Goal: Contribute content: Contribute content

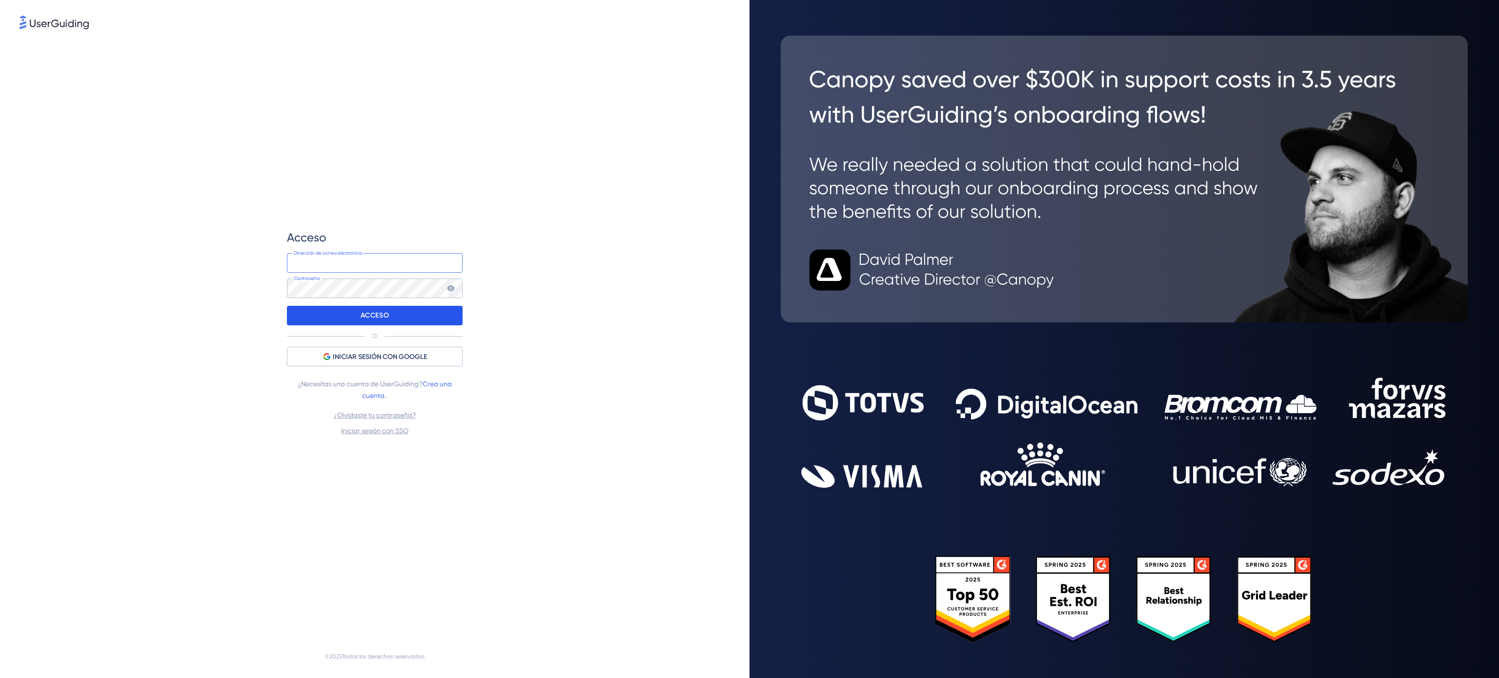
type input "sara@codecontract.io"
click at [342, 317] on div "ACCESO" at bounding box center [375, 316] width 176 height 20
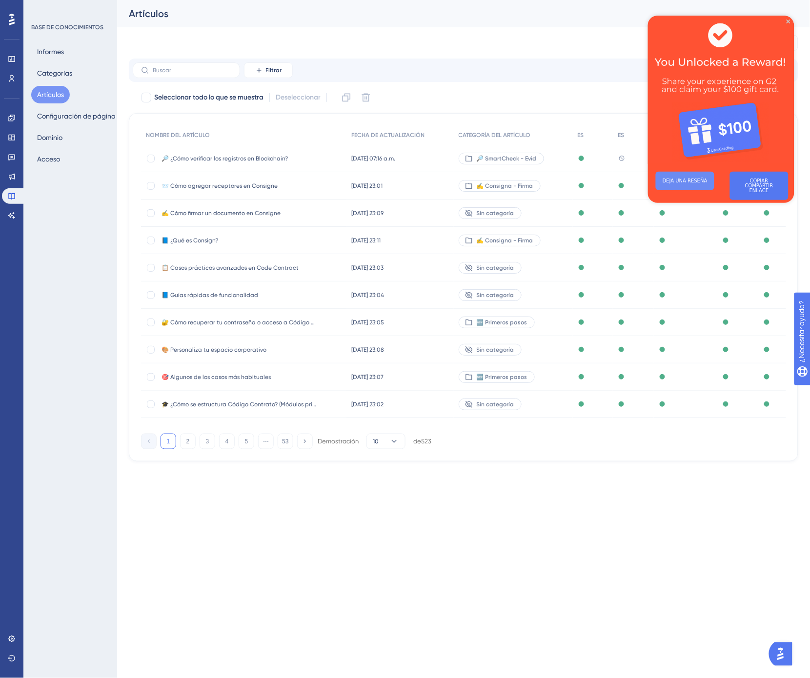
click at [681, 180] on font "DEJA UNA RESEÑA" at bounding box center [684, 180] width 45 height 5
click at [282, 448] on button "53" at bounding box center [286, 442] width 16 height 16
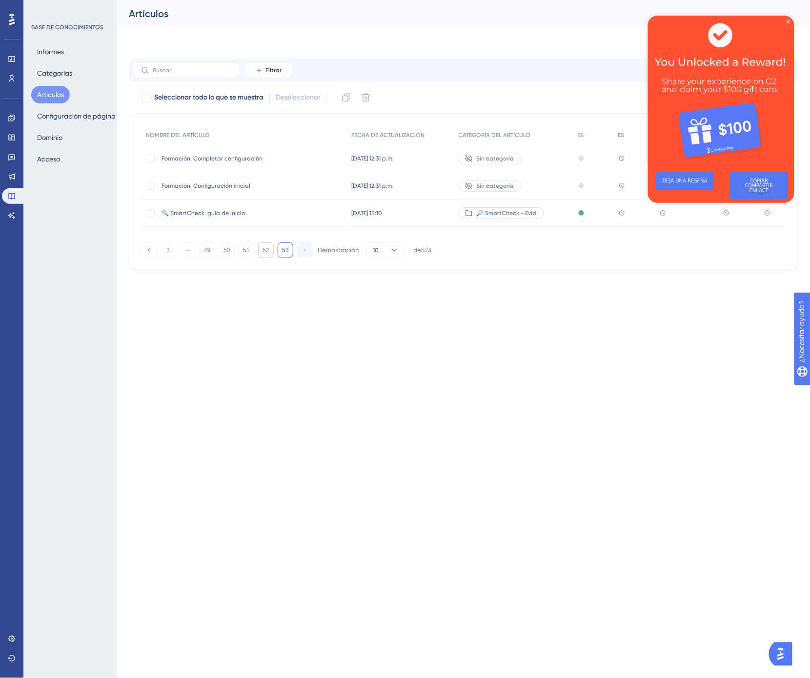
click at [267, 254] on font "52" at bounding box center [265, 250] width 6 height 7
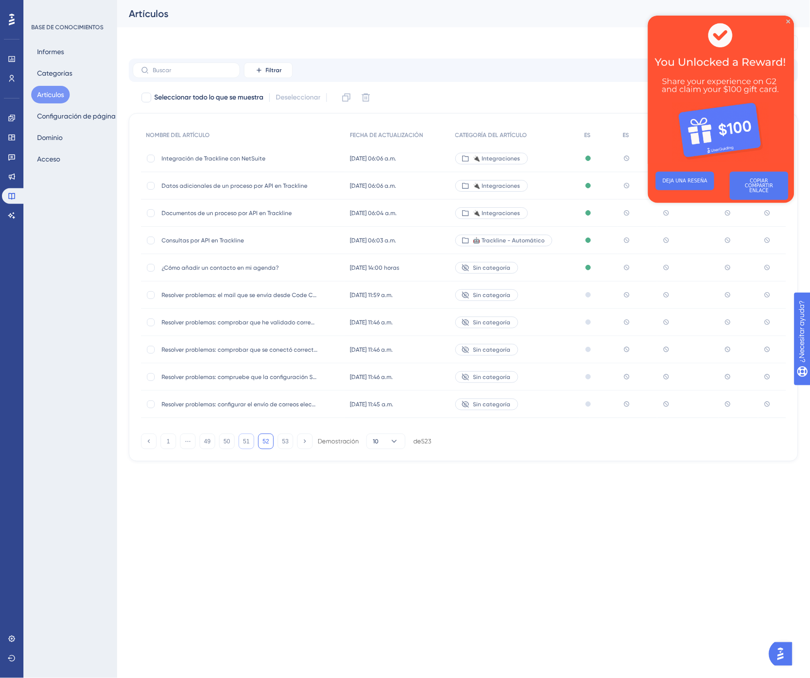
click at [244, 445] on font "51" at bounding box center [246, 441] width 6 height 7
click at [247, 445] on font "51" at bounding box center [246, 441] width 6 height 7
click at [246, 445] on font "51" at bounding box center [246, 441] width 6 height 7
click at [230, 449] on button "50" at bounding box center [227, 442] width 16 height 16
click at [208, 445] on font "49" at bounding box center [207, 441] width 6 height 7
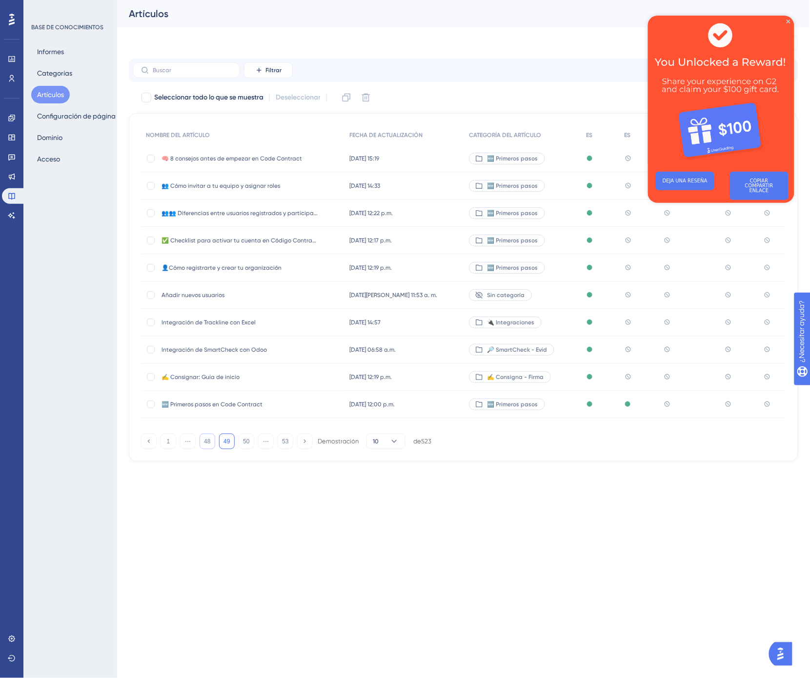
click at [214, 449] on button "48" at bounding box center [208, 442] width 16 height 16
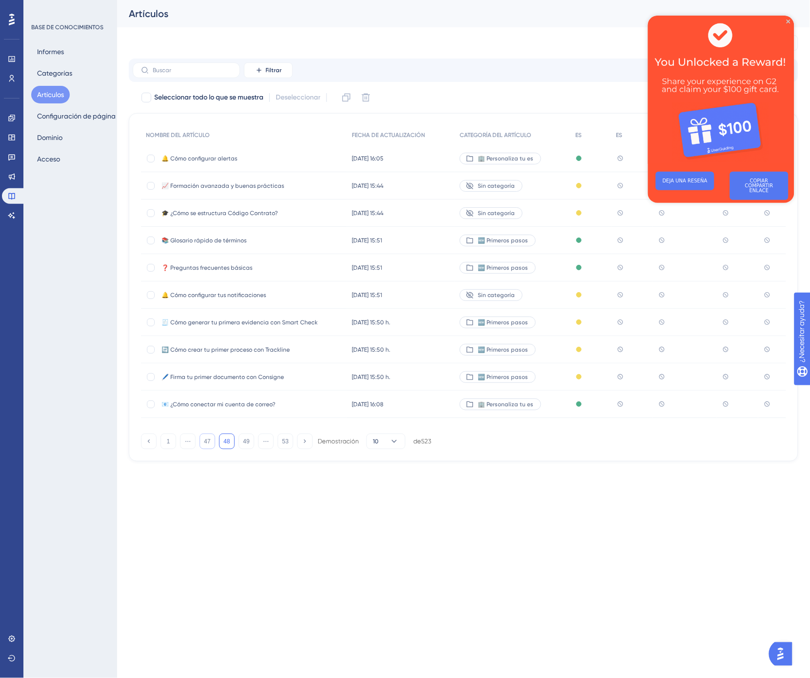
click at [215, 449] on div "1 ⋯ 47 48 49 ⋯ 53 Demostración 10 de 523" at bounding box center [286, 442] width 290 height 16
click at [208, 445] on font "47" at bounding box center [207, 441] width 6 height 7
click at [210, 445] on font "46" at bounding box center [207, 441] width 6 height 7
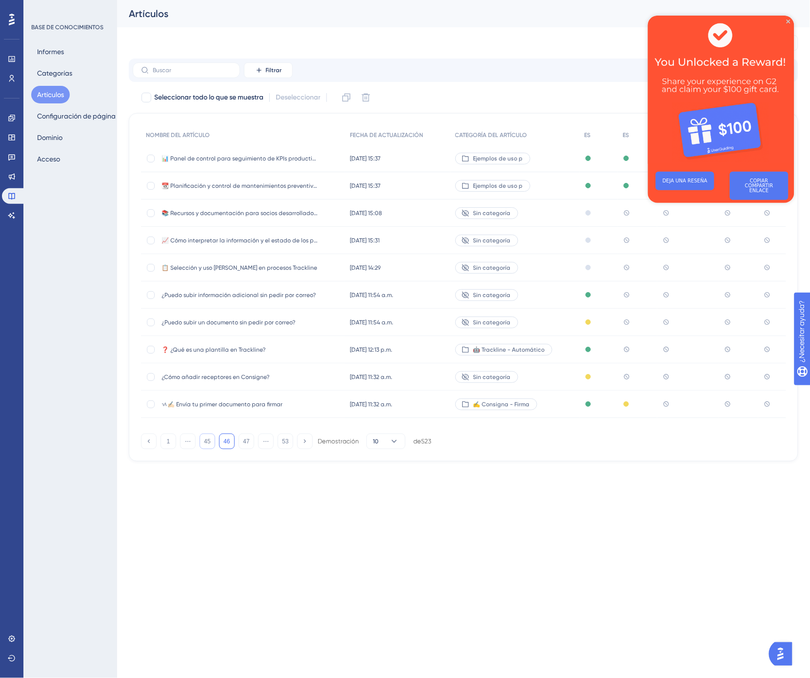
click at [210, 445] on font "45" at bounding box center [207, 441] width 6 height 7
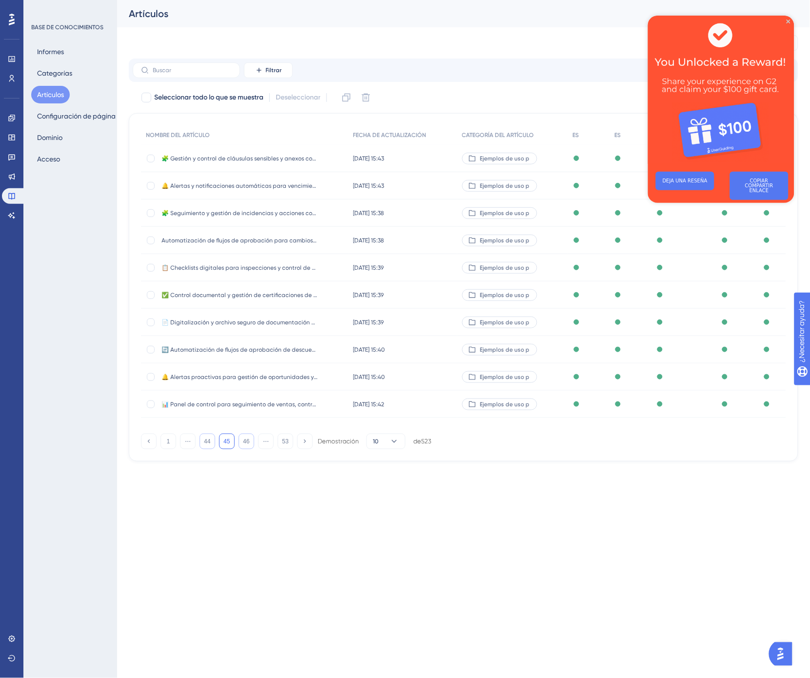
click at [242, 447] on button "46" at bounding box center [247, 442] width 16 height 16
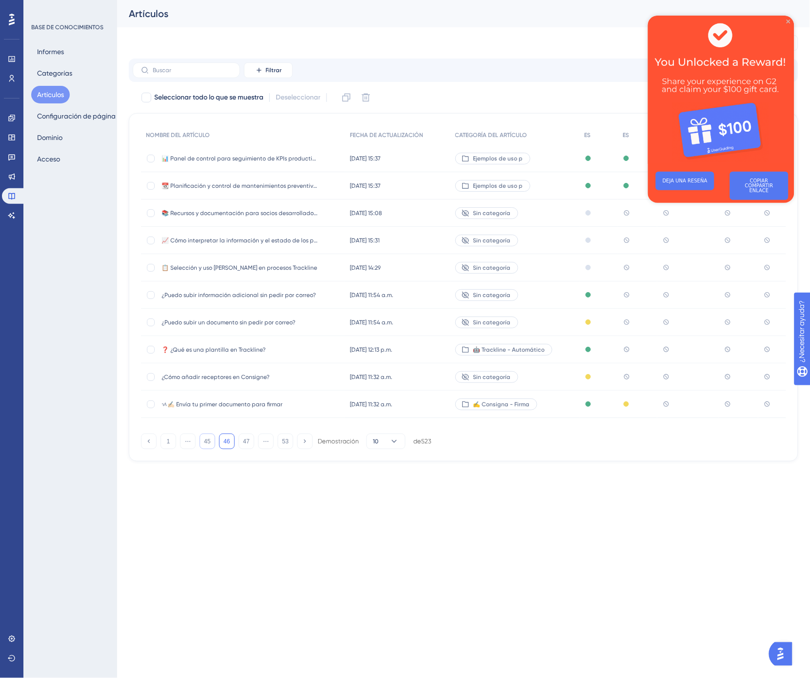
click at [788, 20] on icon "Cerrar vista previa" at bounding box center [788, 21] width 4 height 4
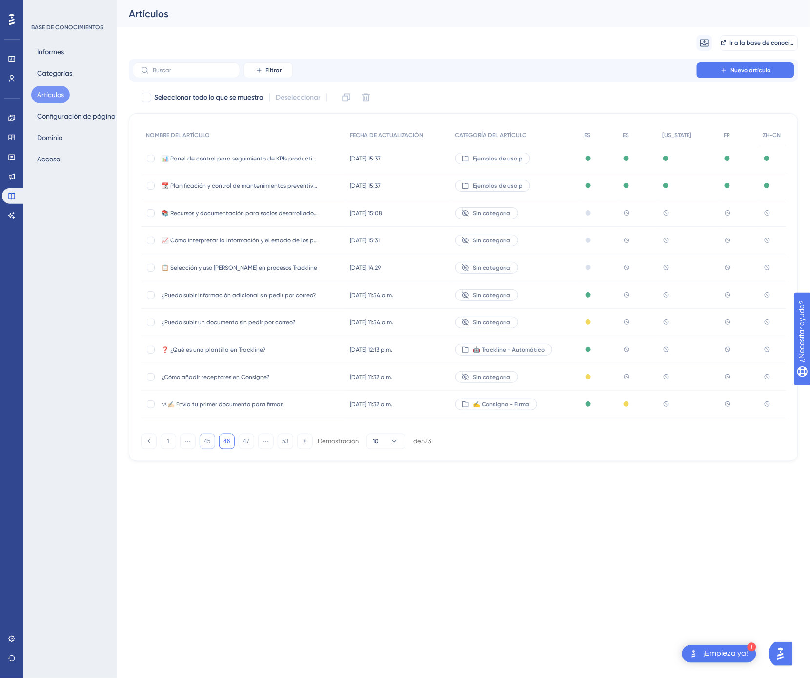
click at [548, 299] on div "Sin categoría" at bounding box center [514, 295] width 129 height 27
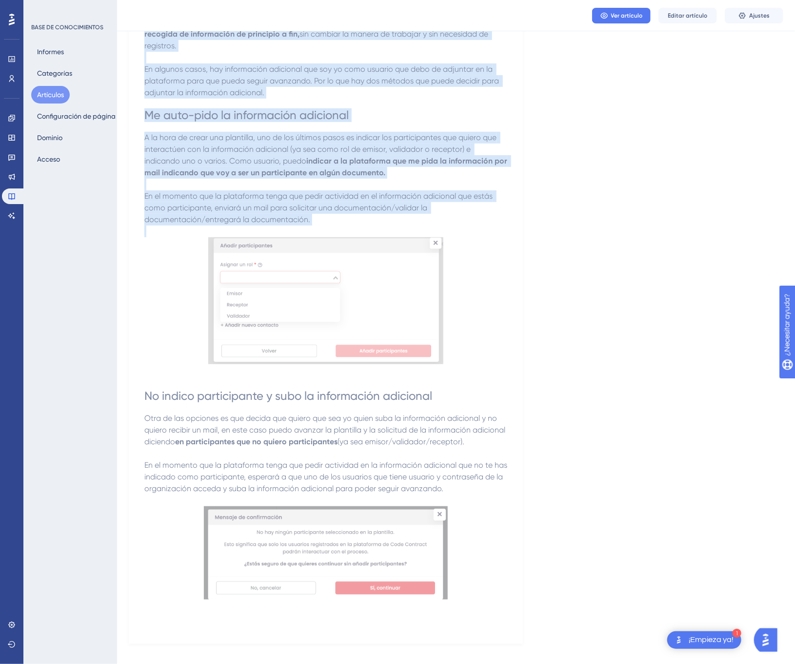
scroll to position [165, 0]
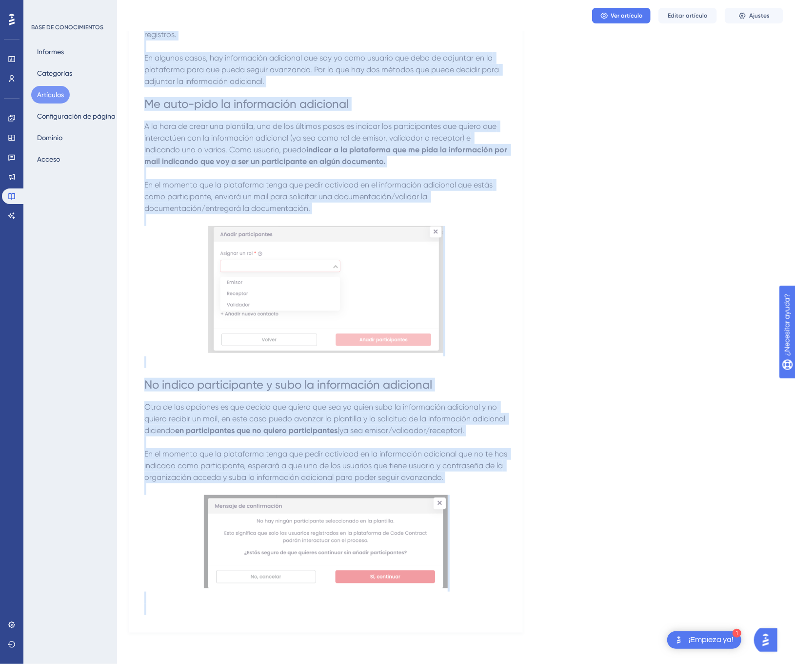
drag, startPoint x: 146, startPoint y: 139, endPoint x: 547, endPoint y: 576, distance: 593.2
click at [544, 583] on div "Idioma Español (predeterminado) ¿Puedo subir una información adicional sin pedi…" at bounding box center [456, 266] width 655 height 732
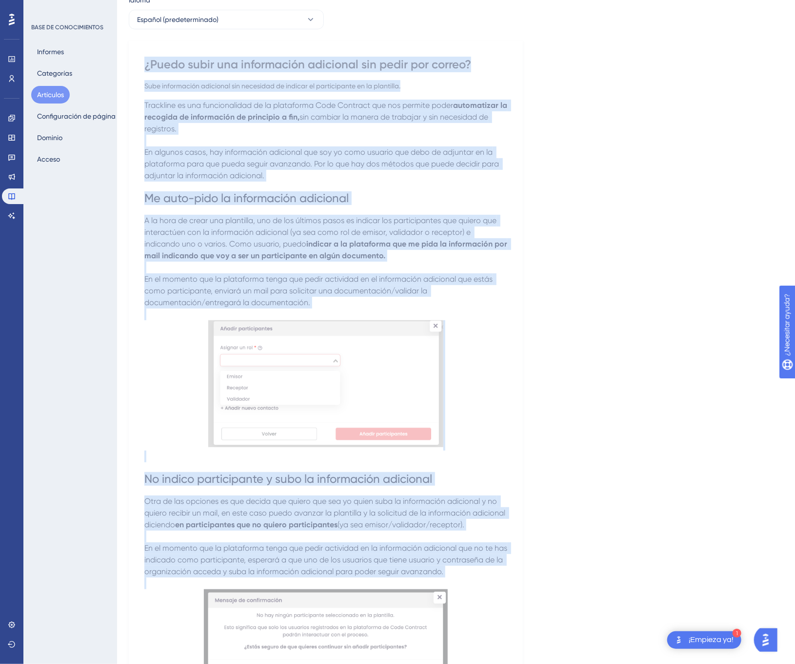
scroll to position [0, 0]
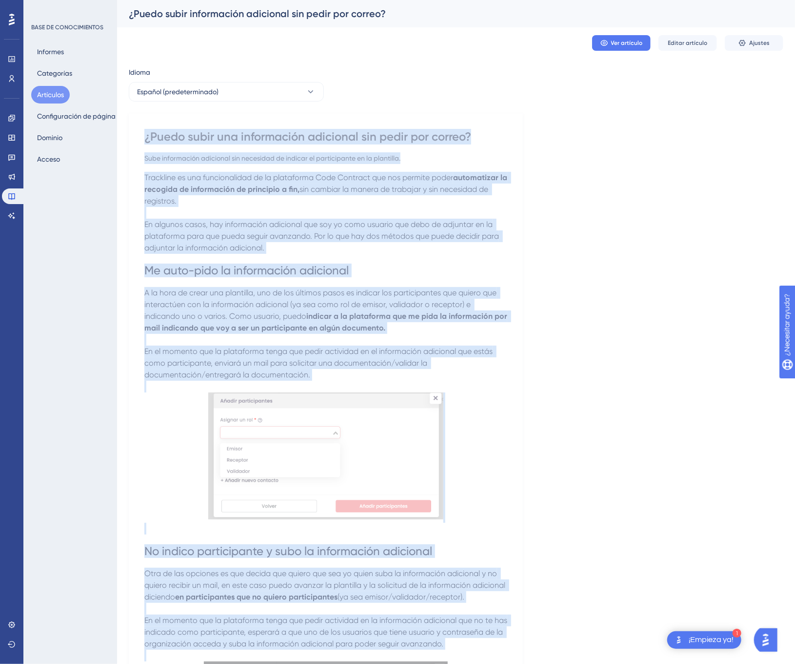
click at [611, 450] on div "Idioma Español (predeterminado) ¿Puedo subir una información adicional sin pedi…" at bounding box center [456, 432] width 655 height 732
drag, startPoint x: 506, startPoint y: 487, endPoint x: 146, endPoint y: 121, distance: 513.3
click at [146, 121] on div "¿Puedo subir una información adicional sin pedir por correo? Sube información a…" at bounding box center [326, 455] width 394 height 685
copy div "¿Puedo subir una información adicional sin pedir por correo? Sube información a…"
click at [620, 422] on div "Idioma Español (predeterminado) ¿Puedo subir una información adicional sin pedi…" at bounding box center [456, 432] width 655 height 732
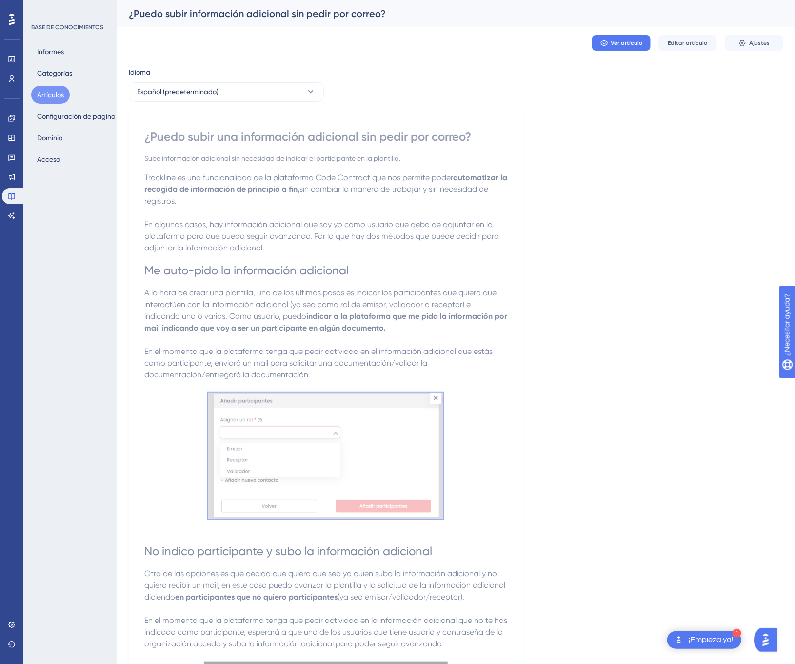
click at [371, 415] on img at bounding box center [326, 455] width 236 height 127
click at [381, 436] on img at bounding box center [326, 455] width 236 height 127
click at [281, 92] on button "Español (predeterminado)" at bounding box center [226, 92] width 195 height 20
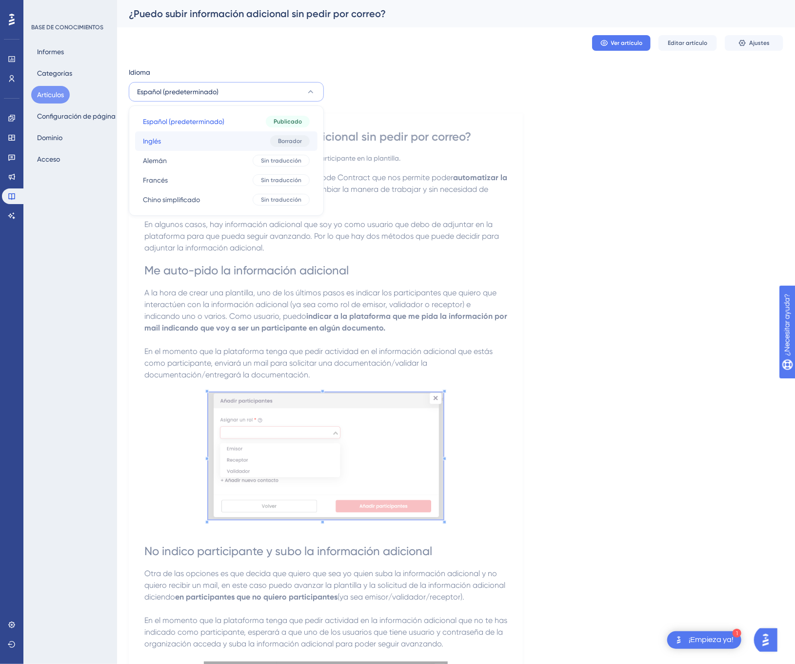
click at [232, 133] on button "Inglés Inglés Borrador" at bounding box center [226, 141] width 182 height 20
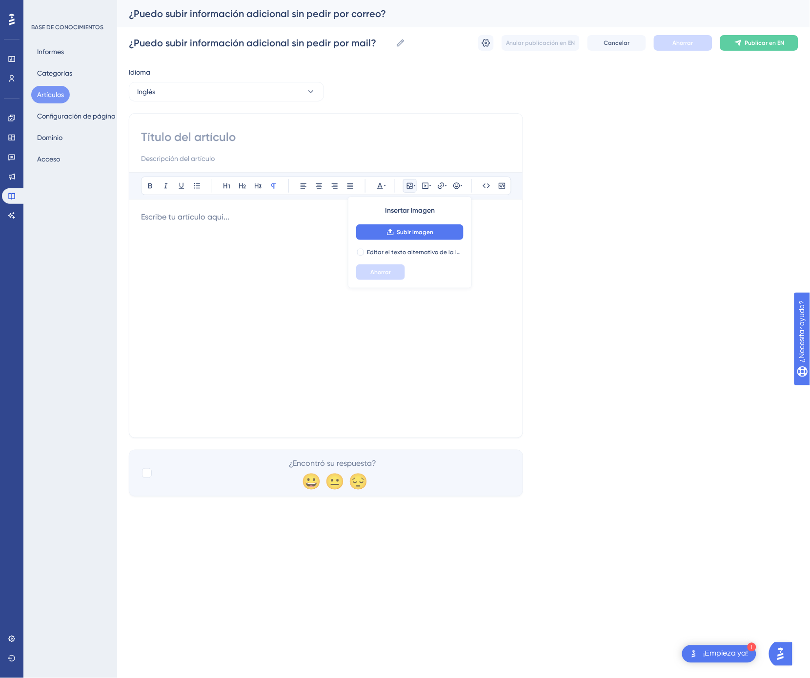
click at [215, 240] on div at bounding box center [326, 318] width 370 height 215
click at [224, 129] on div "Atrevido Itálico Subrayar Viñeta Título 1 Título 2 Título 3 Normal Alinear a la…" at bounding box center [326, 275] width 394 height 325
click at [180, 128] on div "Atrevido Itálico Subrayar Viñeta Título 1 Título 2 Título 3 Normal Alinear a la…" at bounding box center [326, 275] width 394 height 325
click at [175, 136] on input at bounding box center [326, 137] width 370 height 16
paste input "Can I upload additional information without requesting it by email?"
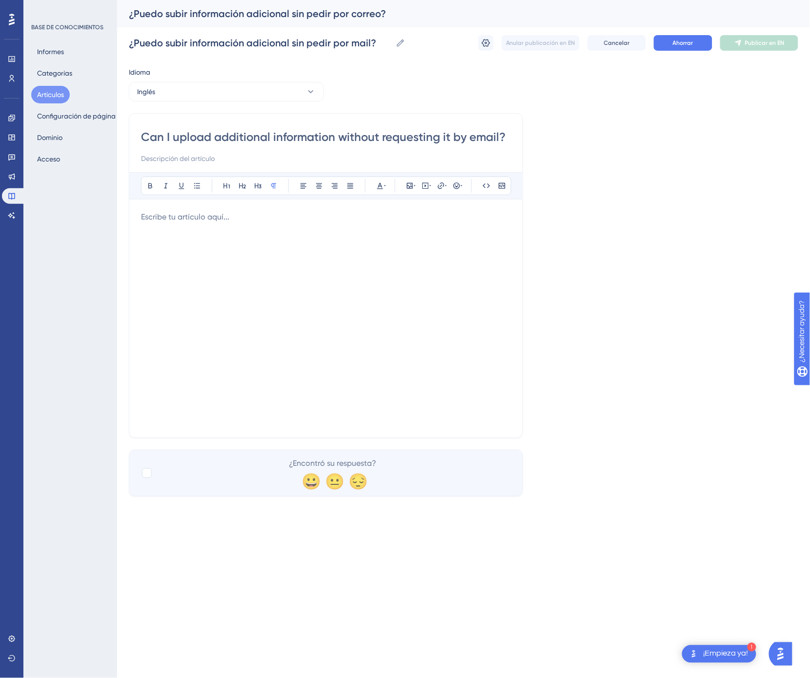
type input "Can I upload additional information without requesting it by email?"
click at [234, 234] on div at bounding box center [326, 318] width 370 height 215
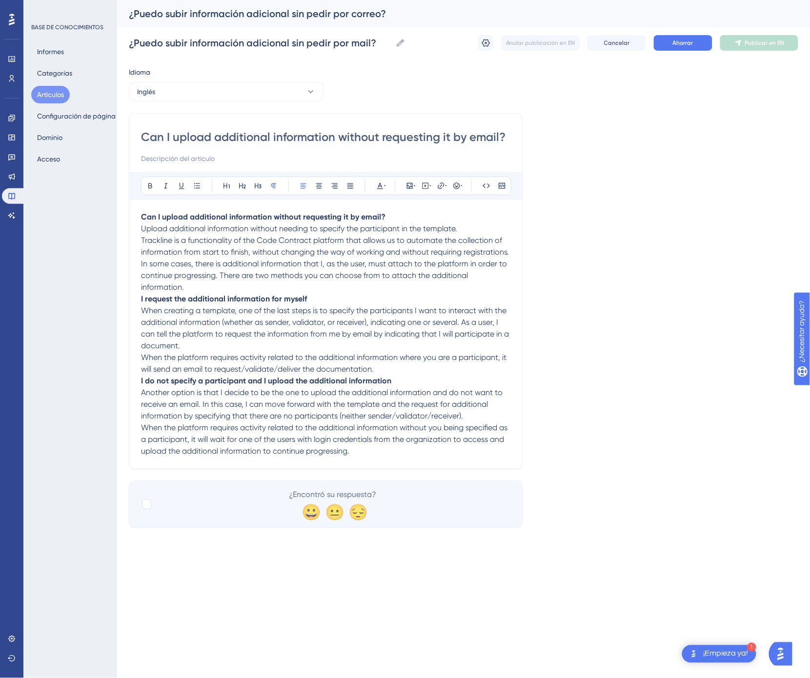
click at [142, 294] on strong "I request the additional information for myself" at bounding box center [224, 298] width 166 height 9
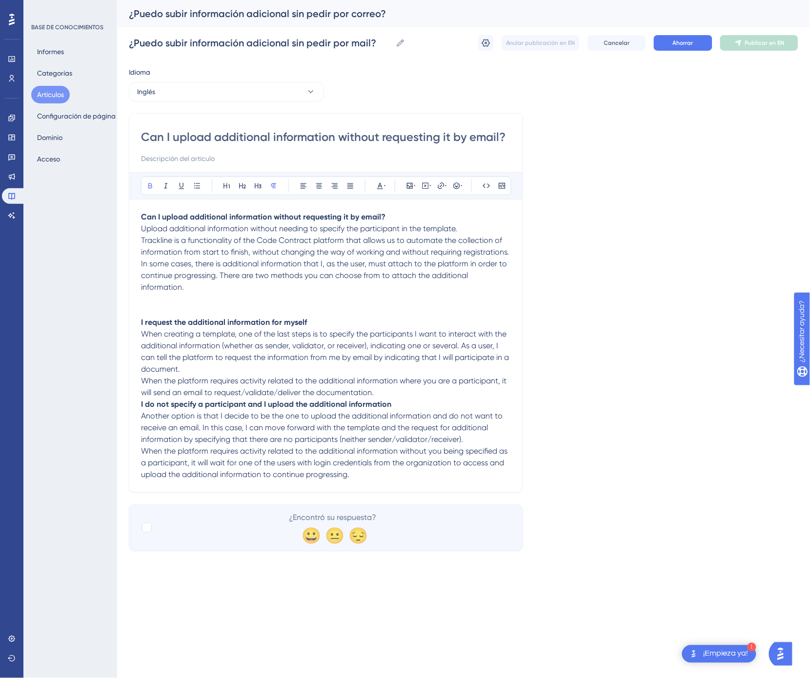
click at [242, 305] on p at bounding box center [326, 311] width 370 height 12
click at [406, 182] on icon at bounding box center [410, 186] width 8 height 8
click at [397, 231] on font "Subir imagen" at bounding box center [415, 232] width 37 height 7
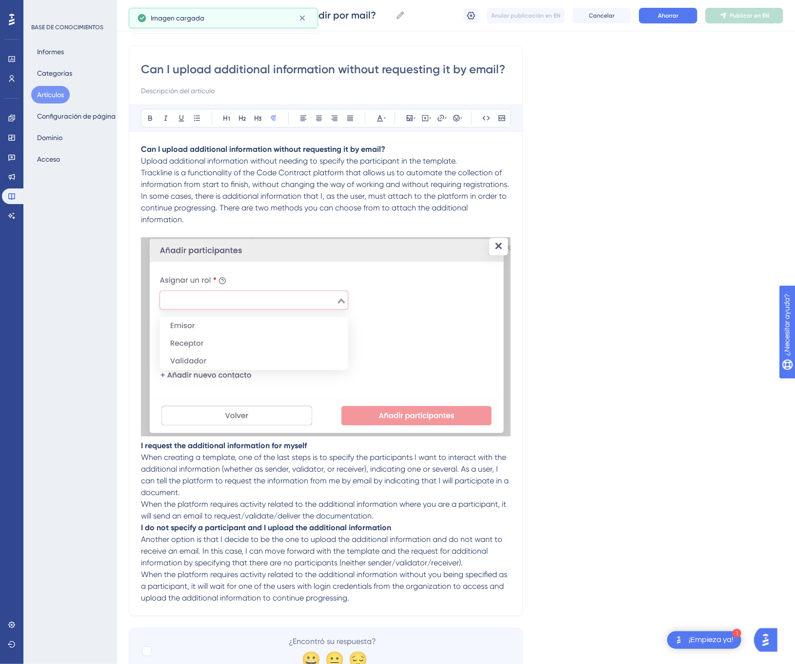
scroll to position [98, 0]
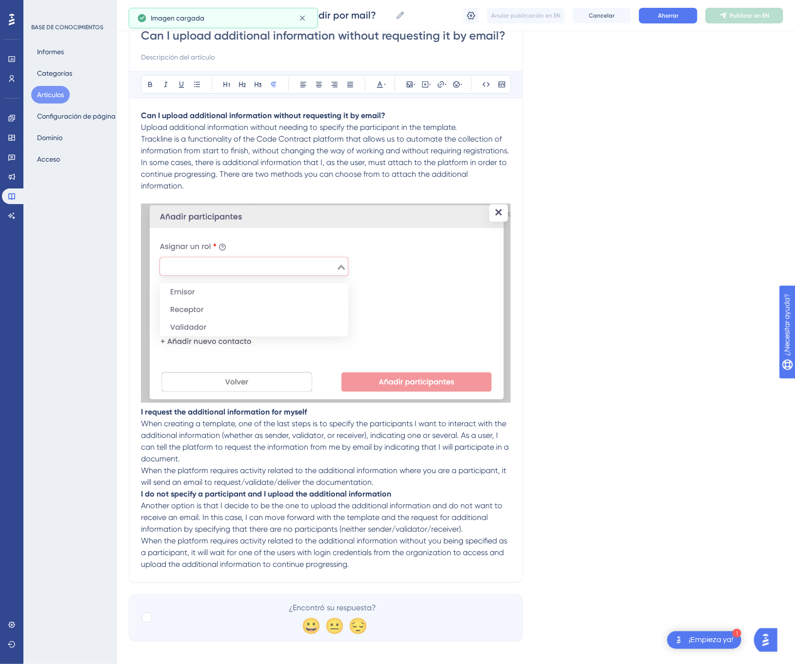
click at [393, 475] on p "When the platform requires activity related to the additional information where…" at bounding box center [326, 475] width 370 height 23
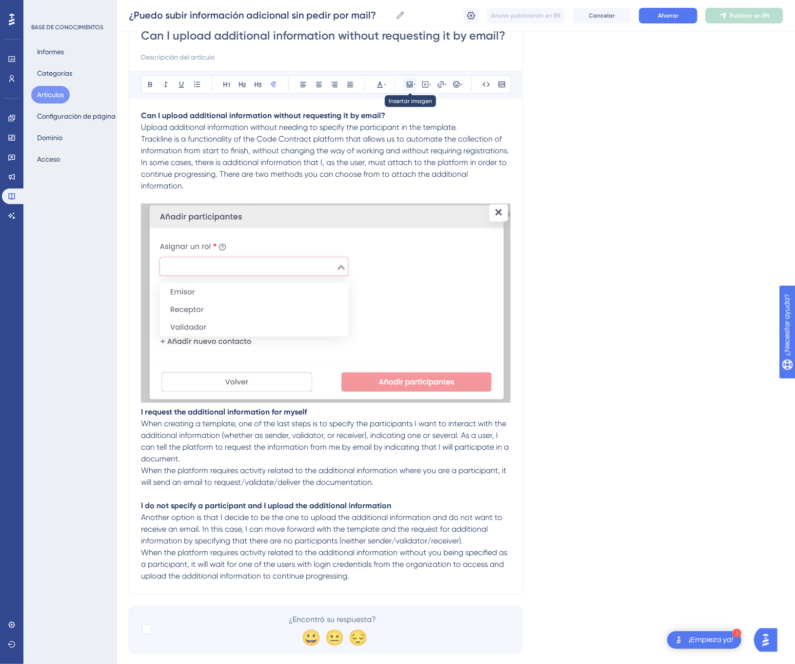
click at [409, 85] on icon at bounding box center [410, 84] width 6 height 6
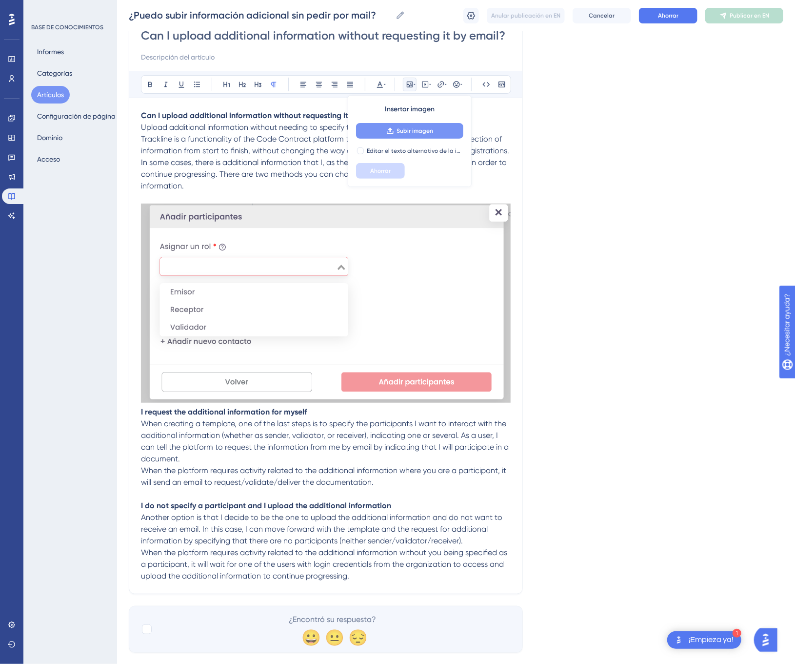
click at [396, 132] on button "Subir imagen" at bounding box center [409, 131] width 107 height 16
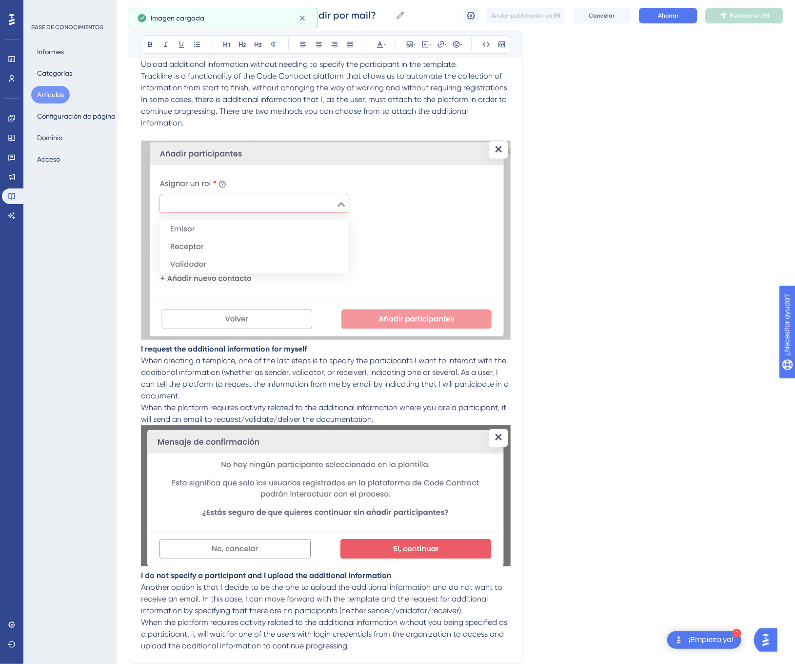
scroll to position [241, 0]
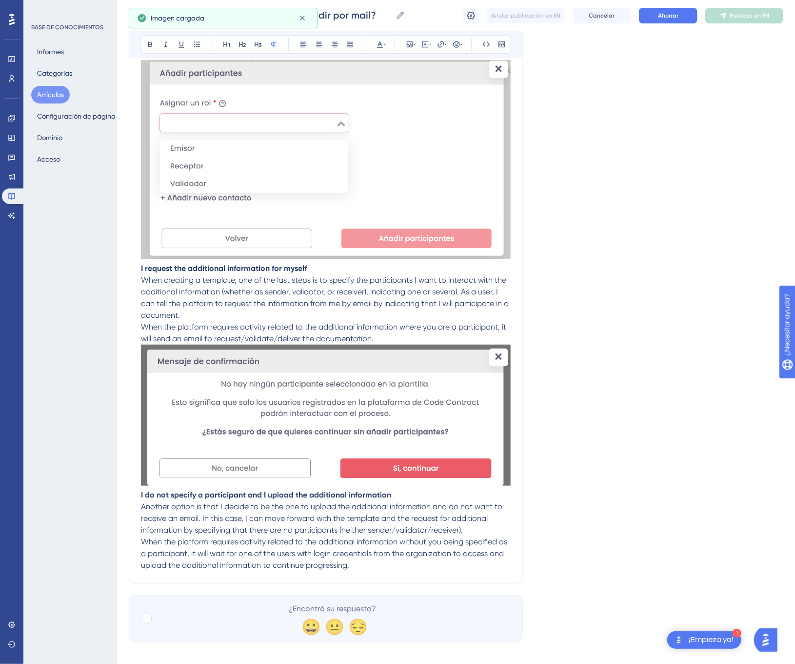
click at [140, 482] on div "Can I upload additional information without requesting it by email? Atrevido It…" at bounding box center [326, 225] width 394 height 715
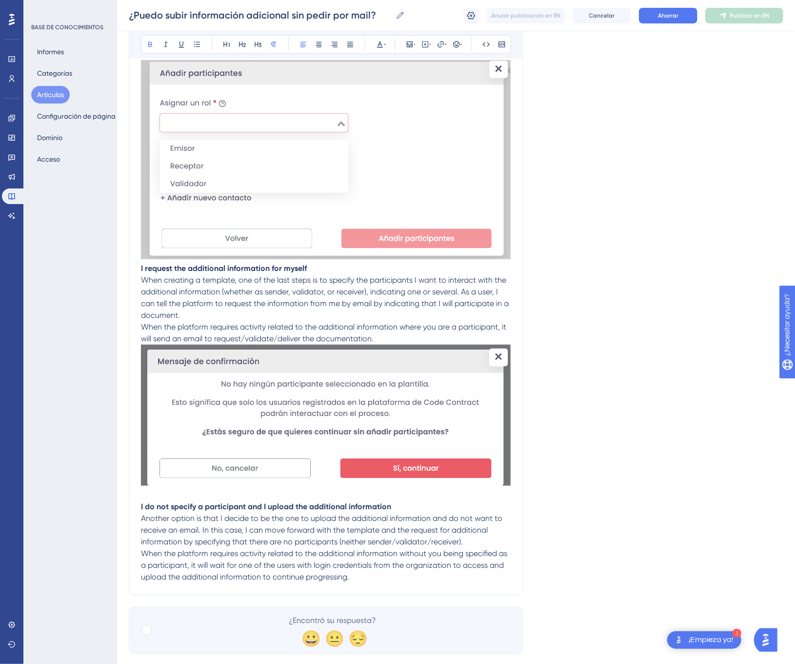
click at [140, 259] on div "Can I upload additional information without requesting it by email? Atrevido It…" at bounding box center [326, 231] width 394 height 726
click at [142, 263] on strong "I request the additional information for myself" at bounding box center [224, 267] width 166 height 9
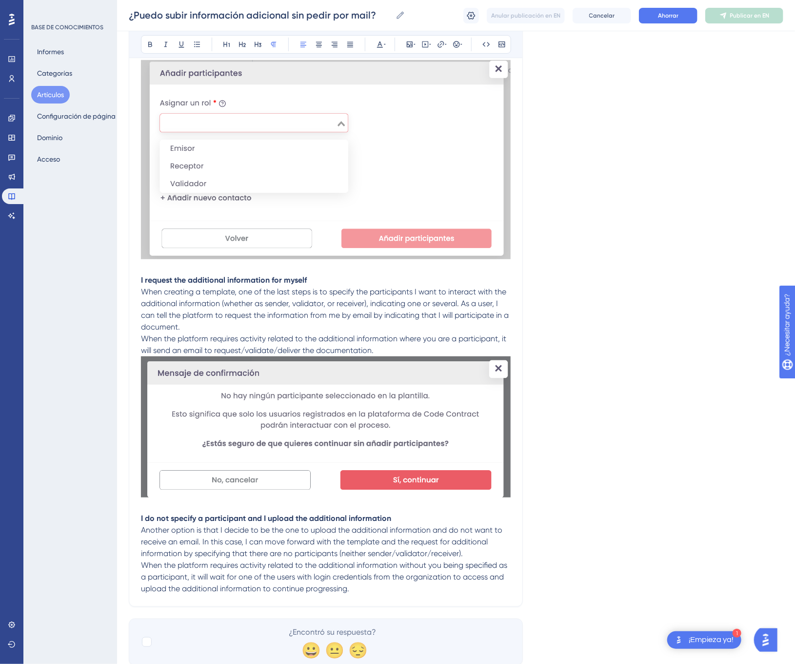
click at [386, 339] on p "When the platform requires activity related to the additional information where…" at bounding box center [326, 344] width 370 height 23
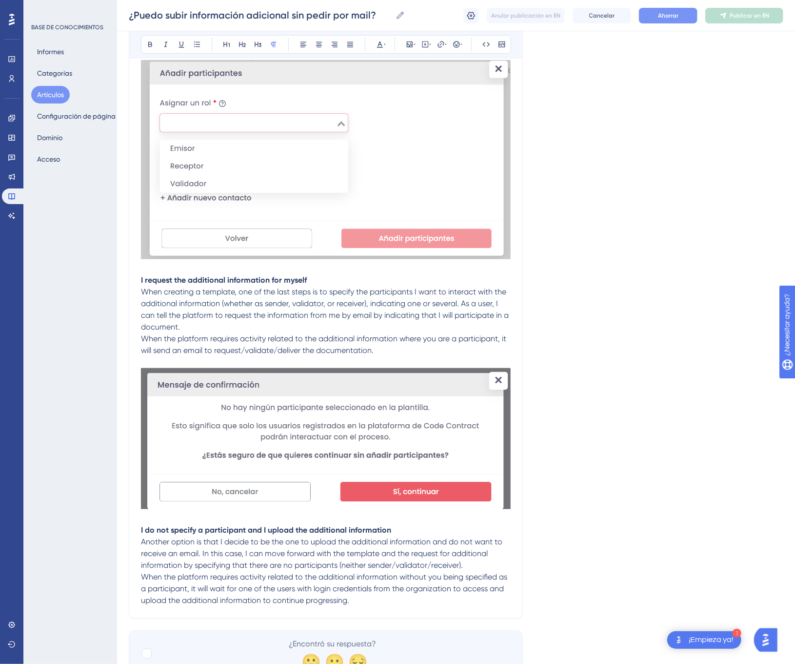
click at [680, 18] on button "Ahorrar" at bounding box center [668, 16] width 59 height 16
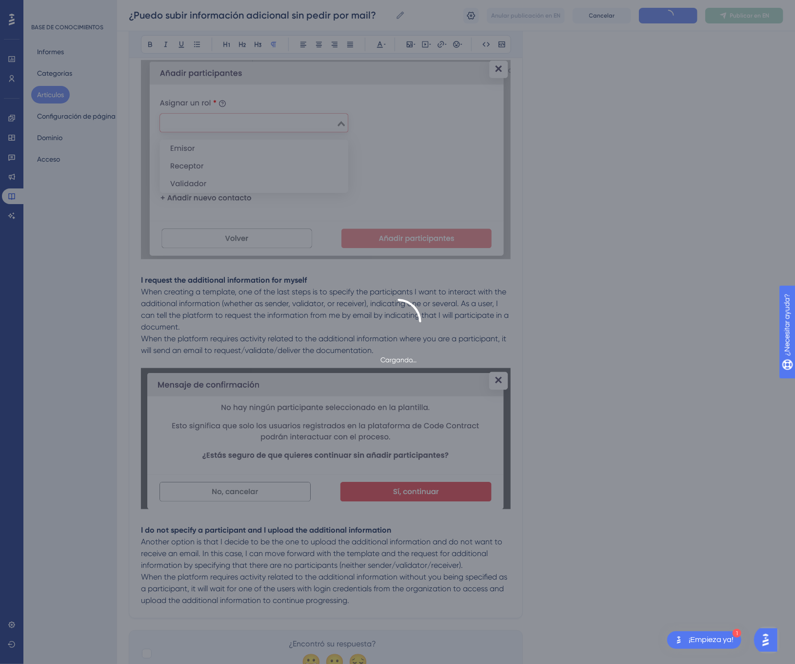
click at [680, 18] on div "Cargando..." at bounding box center [397, 332] width 795 height 664
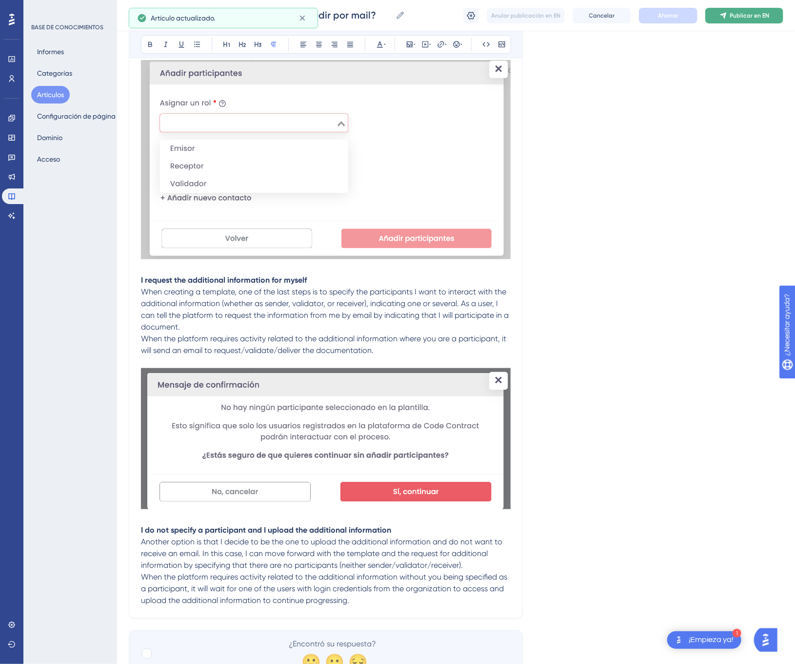
click at [719, 18] on button "Publicar en EN" at bounding box center [744, 16] width 78 height 16
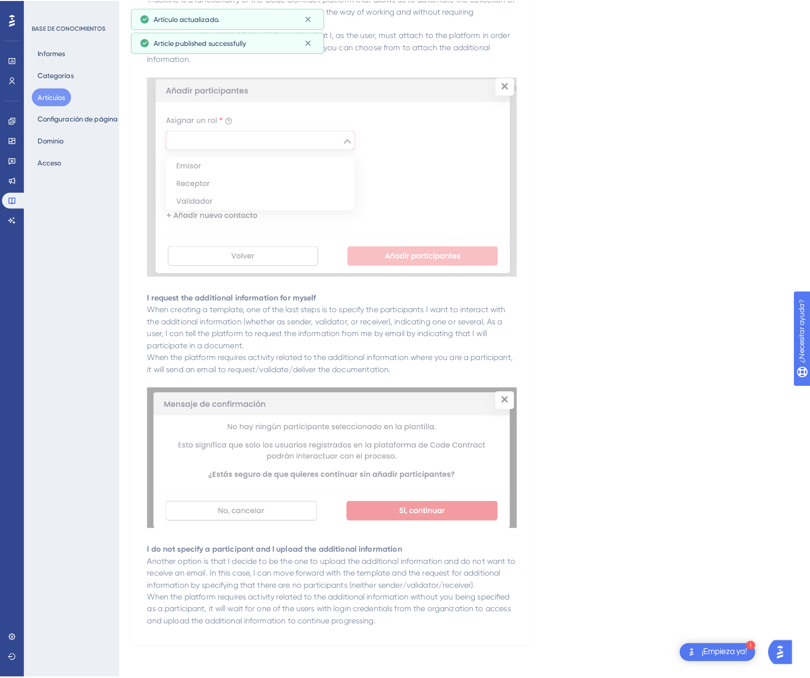
scroll to position [0, 0]
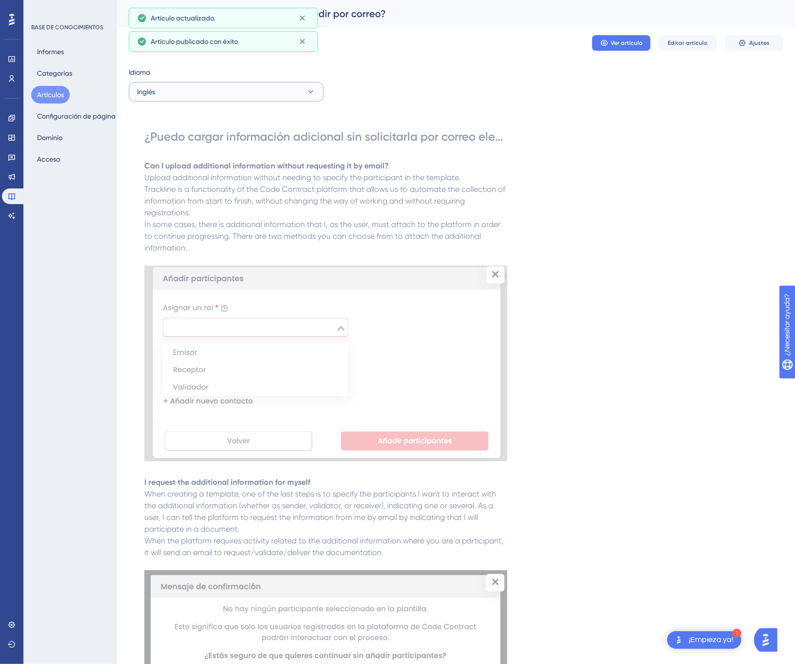
click at [240, 83] on button "Inglés" at bounding box center [226, 92] width 195 height 20
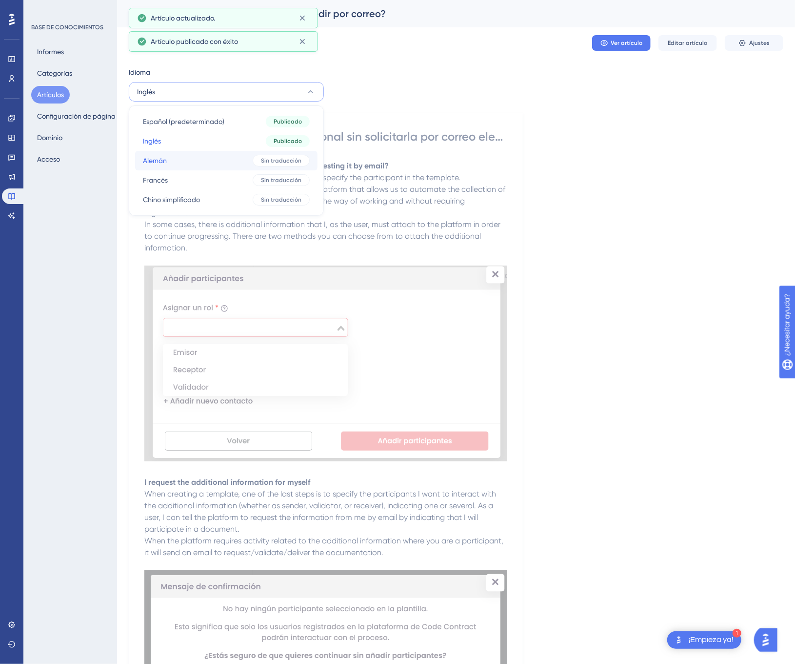
click at [223, 157] on button "[PERSON_NAME] traducción" at bounding box center [226, 161] width 182 height 20
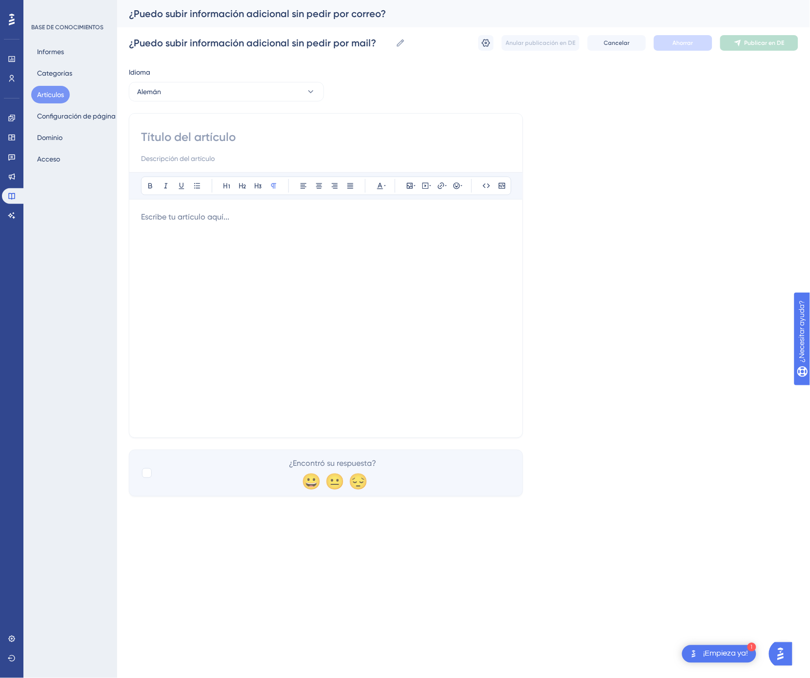
click at [289, 142] on input at bounding box center [326, 137] width 370 height 16
paste input "Kann ich zusätzliche Informationen hochladen, ohne sie per E-Mail anzufordern?"
type input "Kann ich zusätzliche Informationen hochladen, ohne sie per E-Mail anzufordern?"
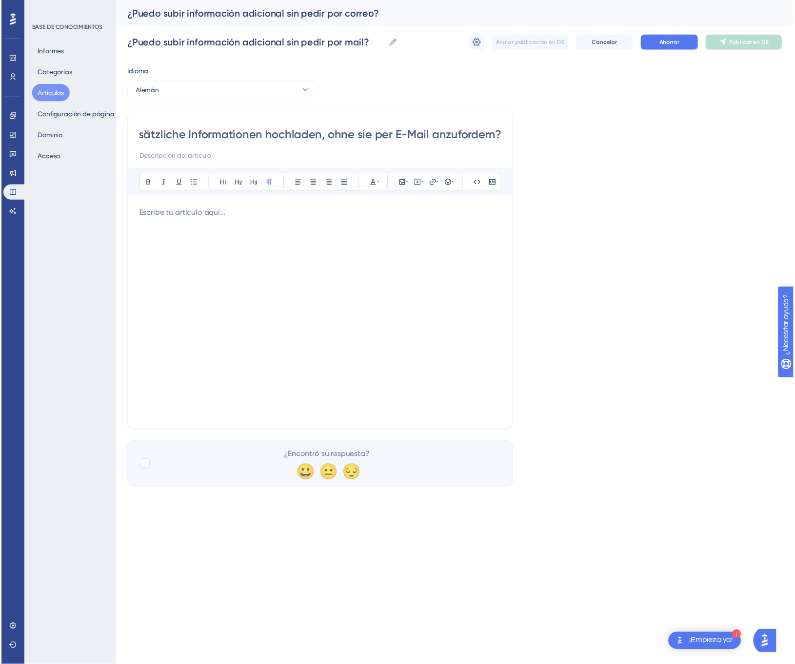
scroll to position [0, 0]
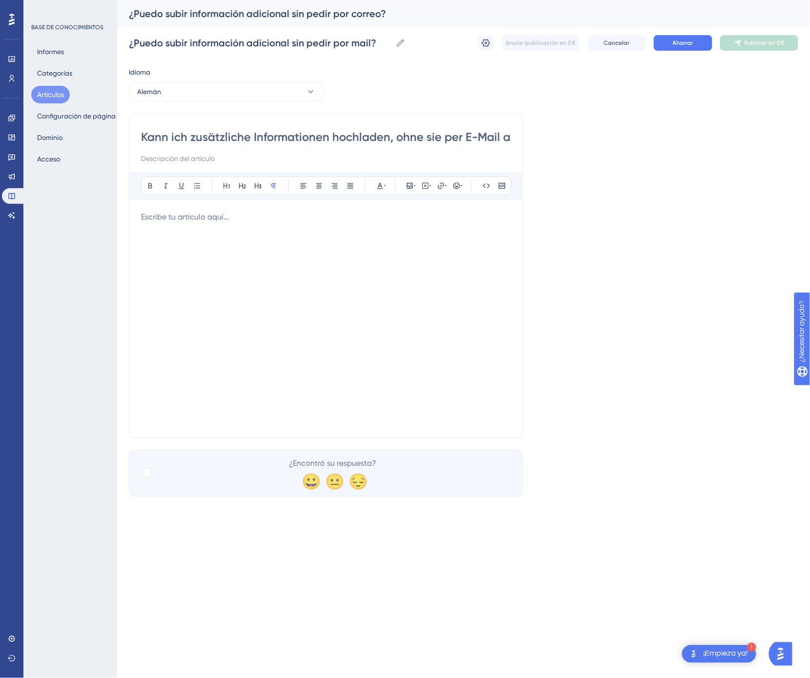
click at [300, 238] on div at bounding box center [326, 318] width 370 height 215
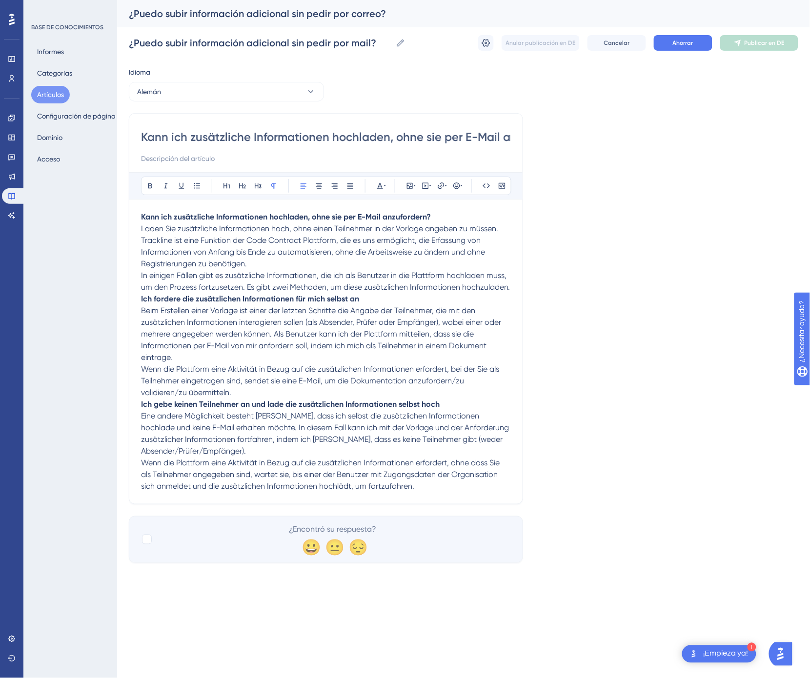
click at [162, 302] on strong "Ich fordere die zusätzlichen Informationen für mich selbst an" at bounding box center [250, 298] width 218 height 9
click at [142, 303] on strong "Ich fordere die zusätzlichen Informationen für mich selbst an" at bounding box center [250, 298] width 218 height 9
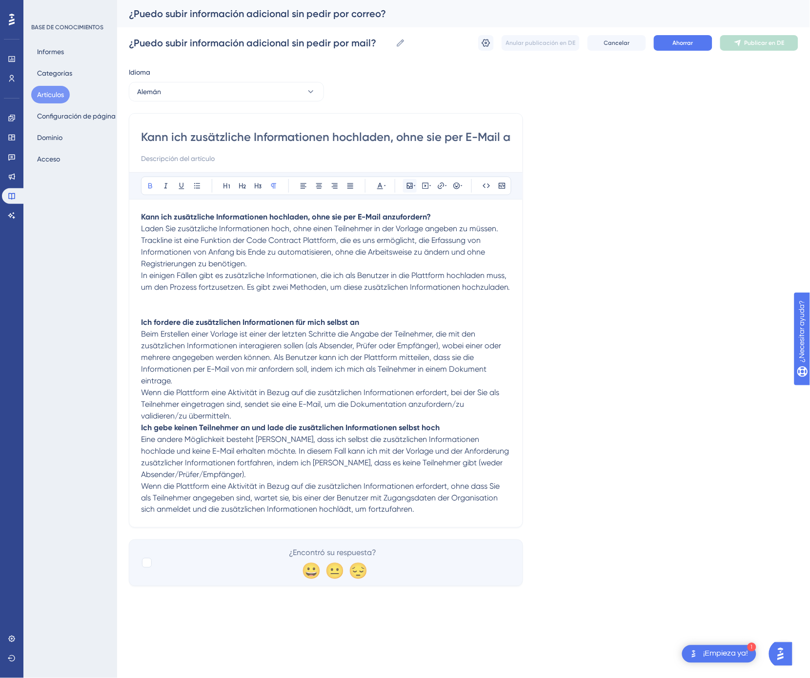
click at [412, 186] on icon at bounding box center [410, 186] width 8 height 8
click at [400, 230] on font "Subir imagen" at bounding box center [415, 232] width 37 height 7
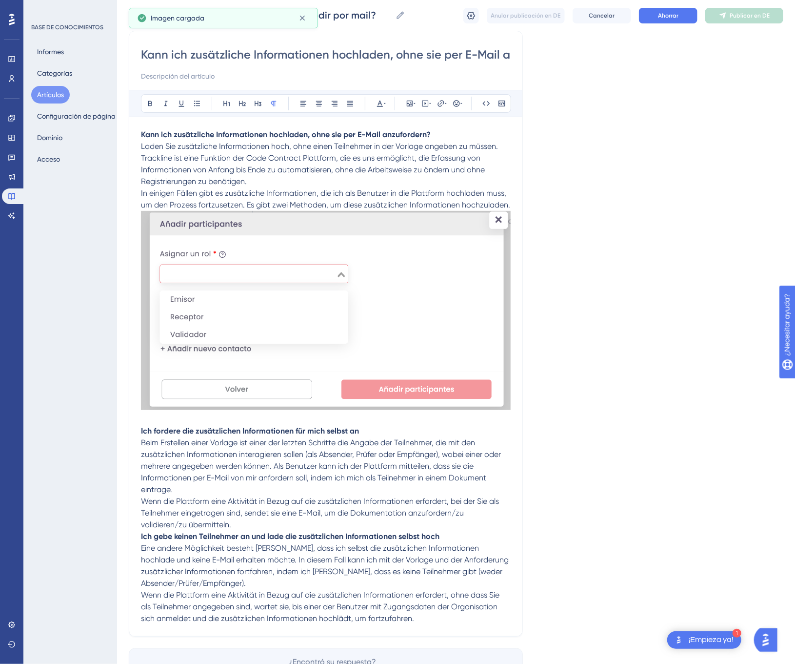
scroll to position [144, 0]
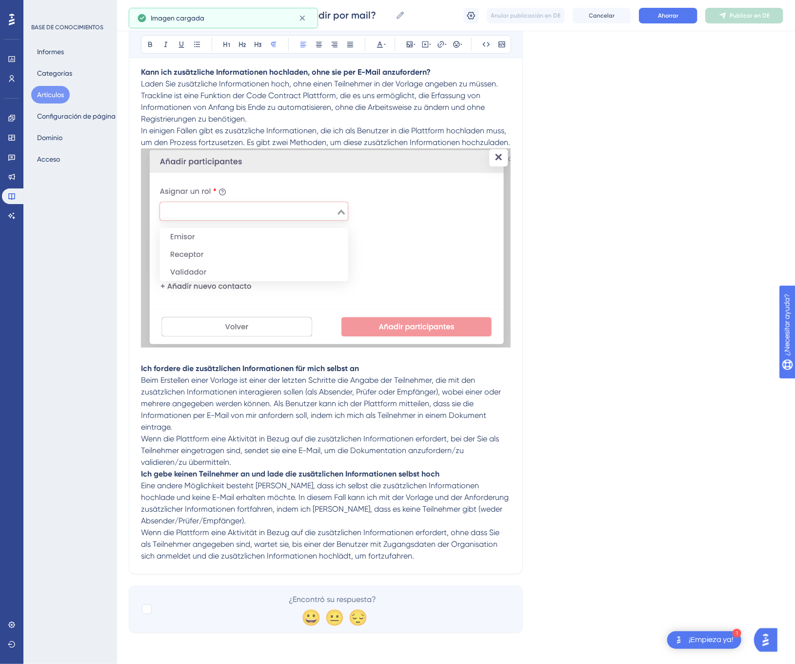
click at [239, 463] on p "Wenn die Plattform eine Aktivität in Bezug auf die zusätzlichen Informationen e…" at bounding box center [326, 450] width 370 height 35
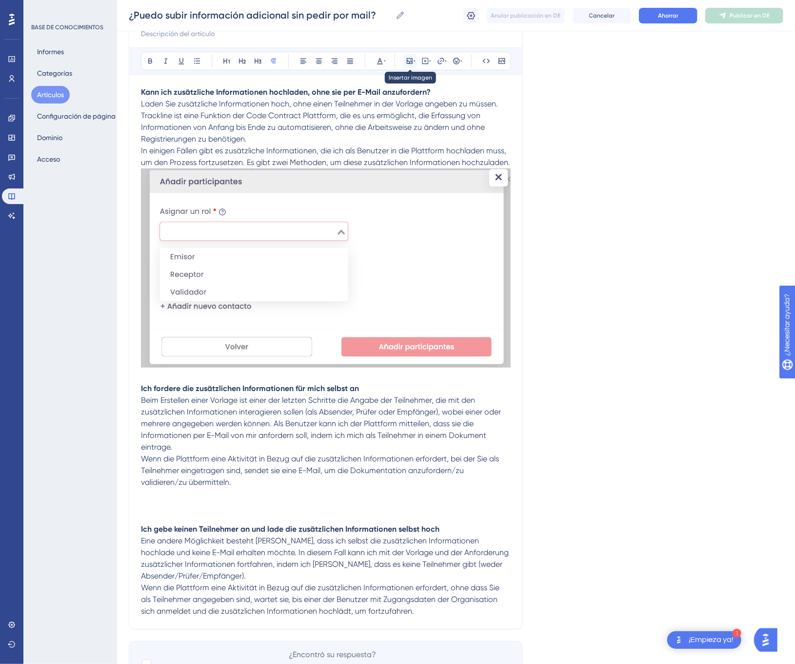
click at [412, 66] on button at bounding box center [410, 61] width 14 height 14
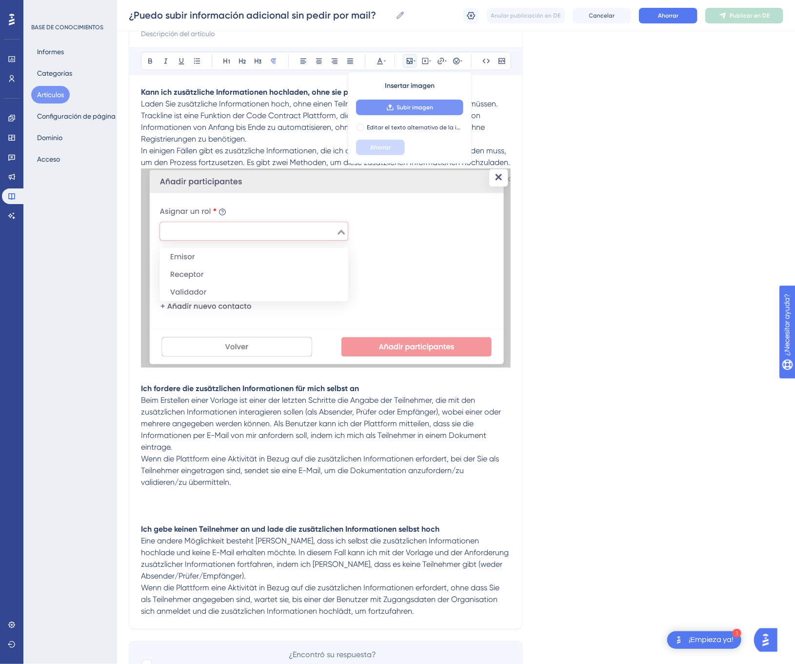
click at [424, 104] on font "Subir imagen" at bounding box center [415, 107] width 37 height 7
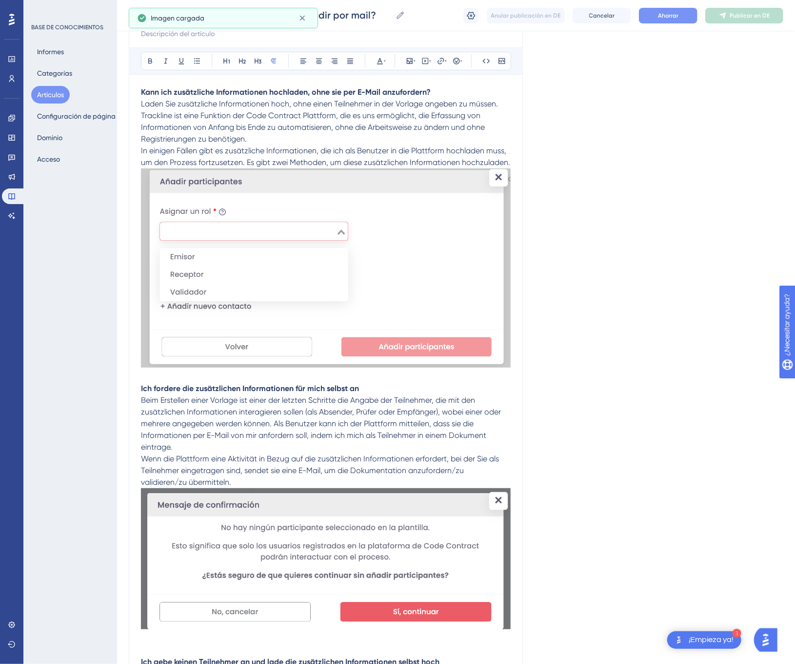
click at [667, 20] on button "Ahorrar" at bounding box center [668, 16] width 59 height 16
click at [727, 20] on button "Publicar en DE" at bounding box center [744, 16] width 78 height 16
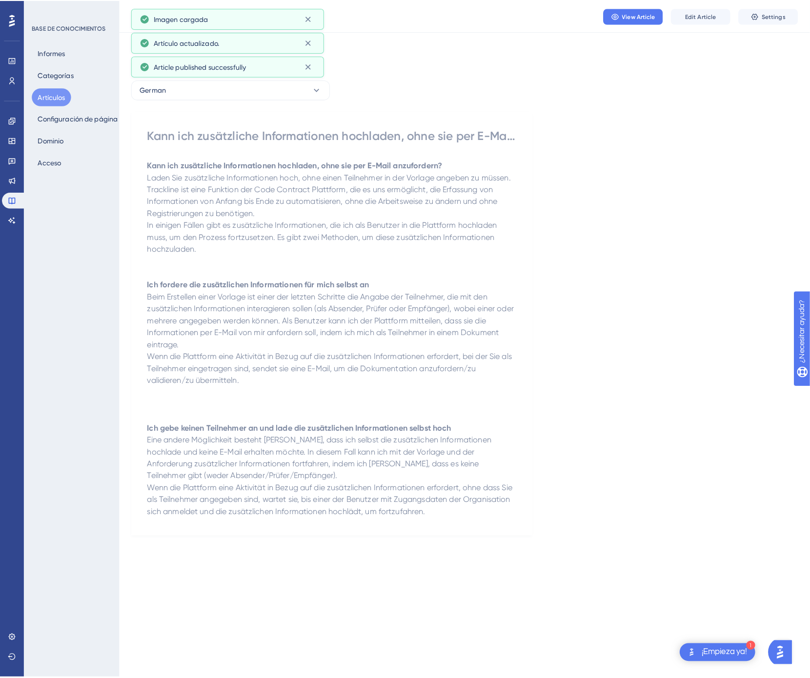
scroll to position [0, 0]
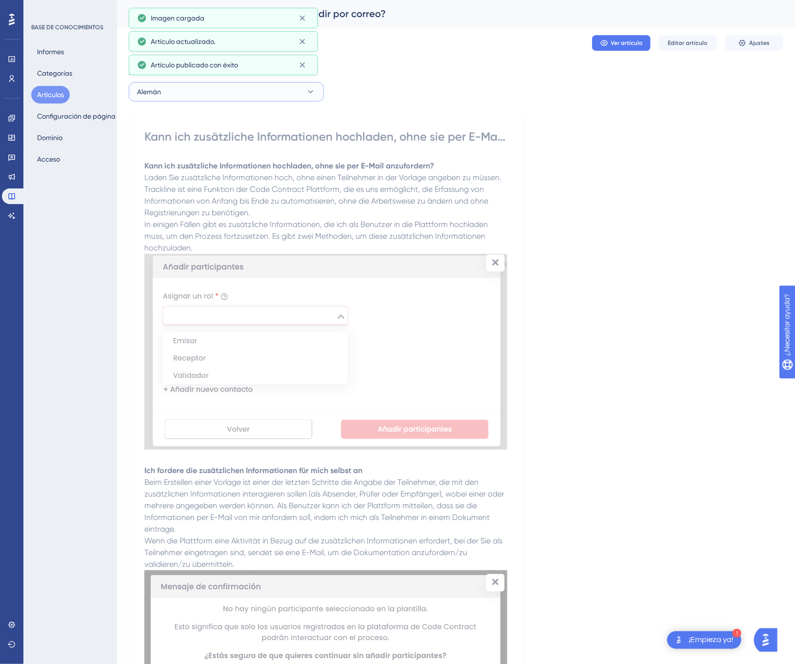
click at [273, 100] on button "Alemán" at bounding box center [226, 92] width 195 height 20
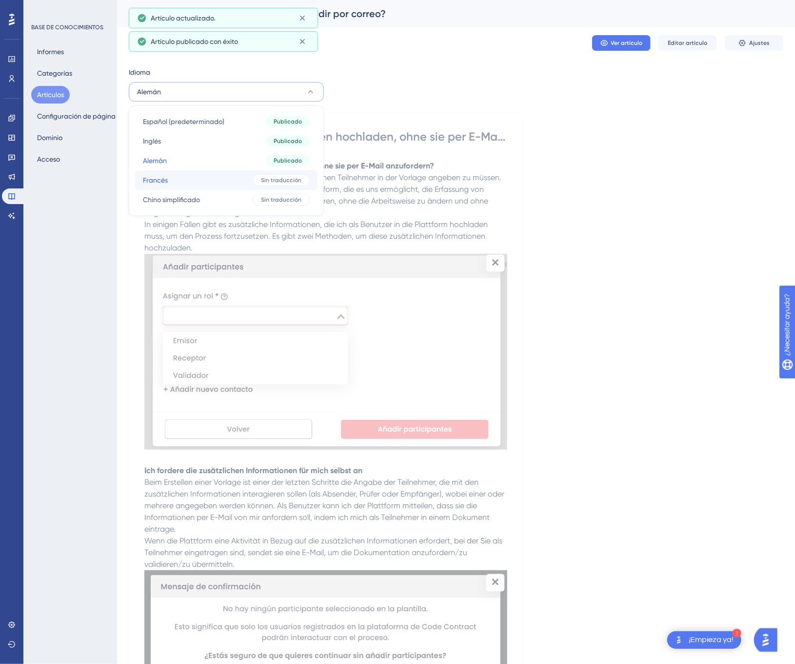
click at [246, 174] on button "[PERSON_NAME] Sin traducción" at bounding box center [226, 180] width 182 height 20
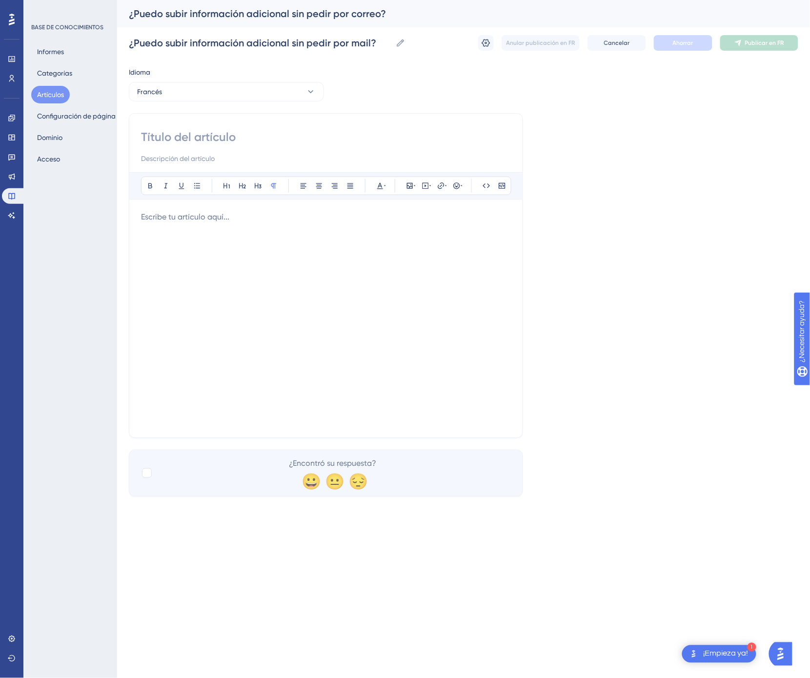
click at [185, 135] on input at bounding box center [326, 137] width 370 height 16
paste input "Puis-je télécharger des informations supplémentaires sans les demander par e-ma…"
type input "Puis-je télécharger des informations supplémentaires sans les demander par e-ma…"
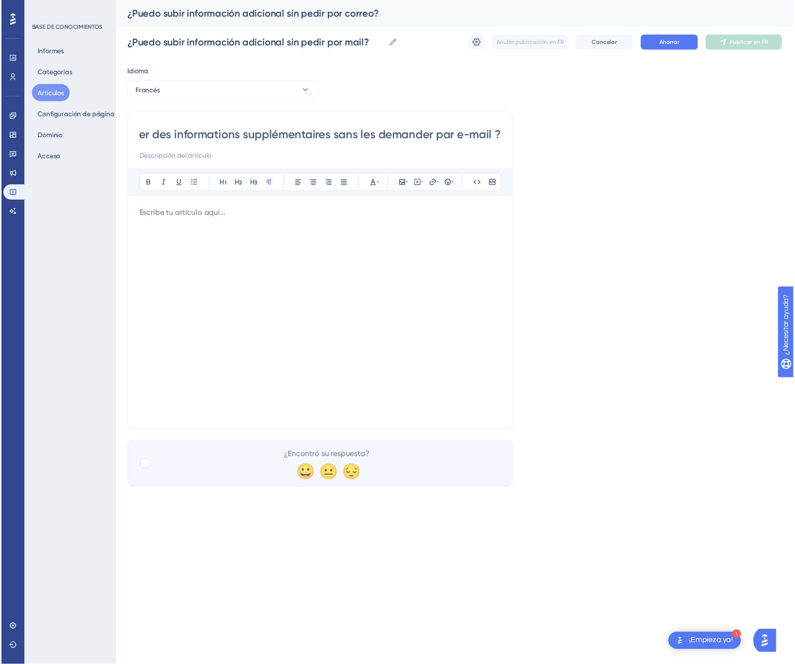
scroll to position [0, 0]
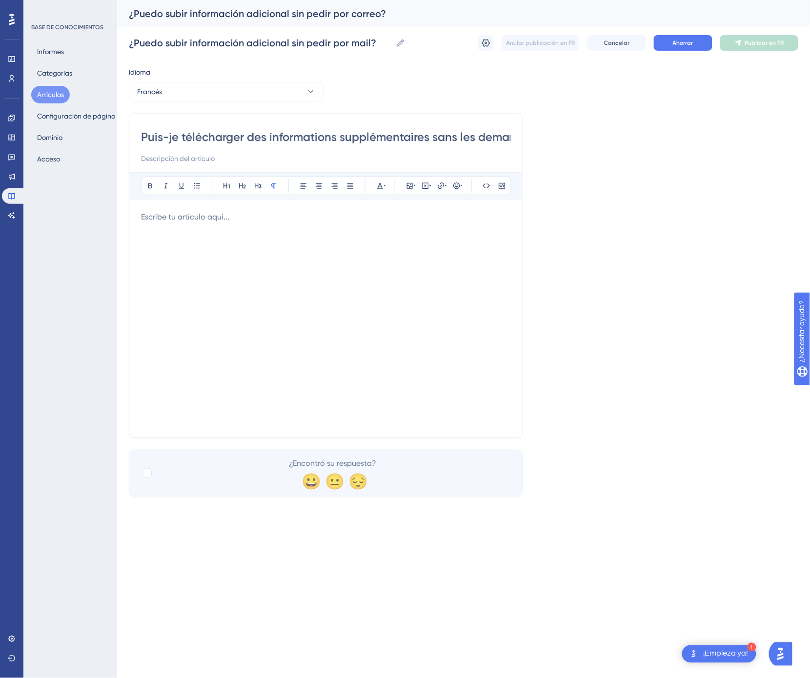
click at [441, 276] on div at bounding box center [326, 318] width 370 height 215
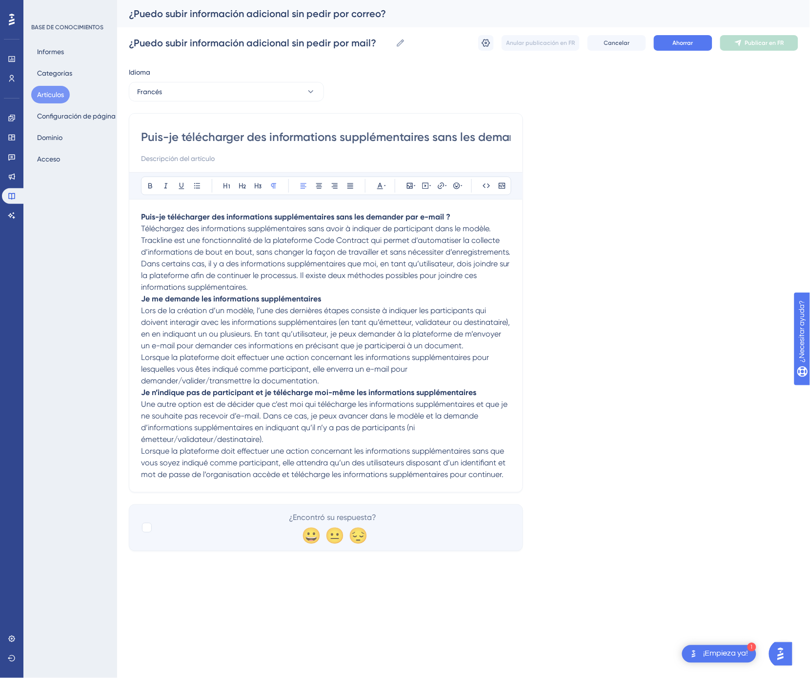
click at [311, 293] on p "Dans certains cas, il y a des informations supplémentaires que moi, en tant qu’…" at bounding box center [326, 275] width 370 height 35
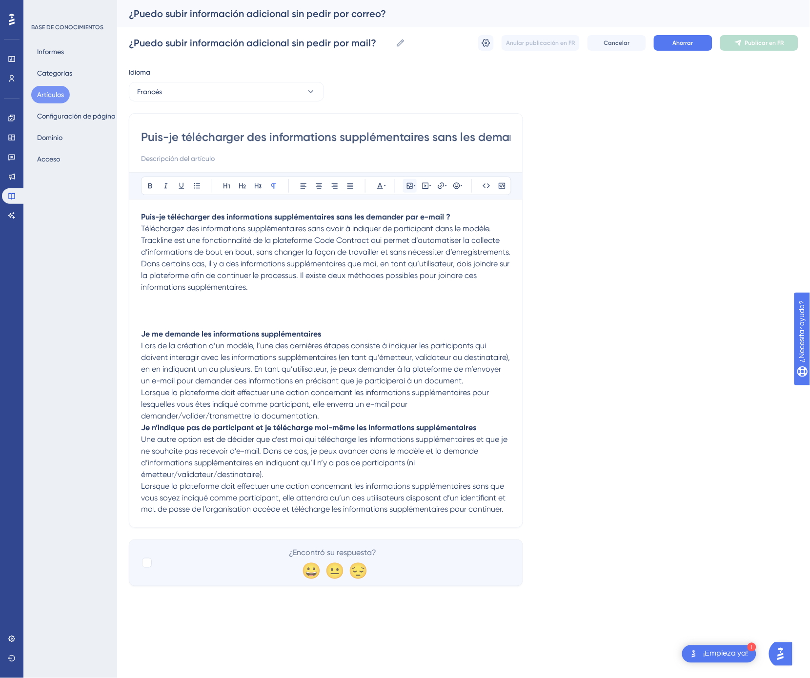
click at [408, 184] on icon at bounding box center [410, 186] width 6 height 6
click at [406, 232] on font "Subir imagen" at bounding box center [415, 232] width 37 height 7
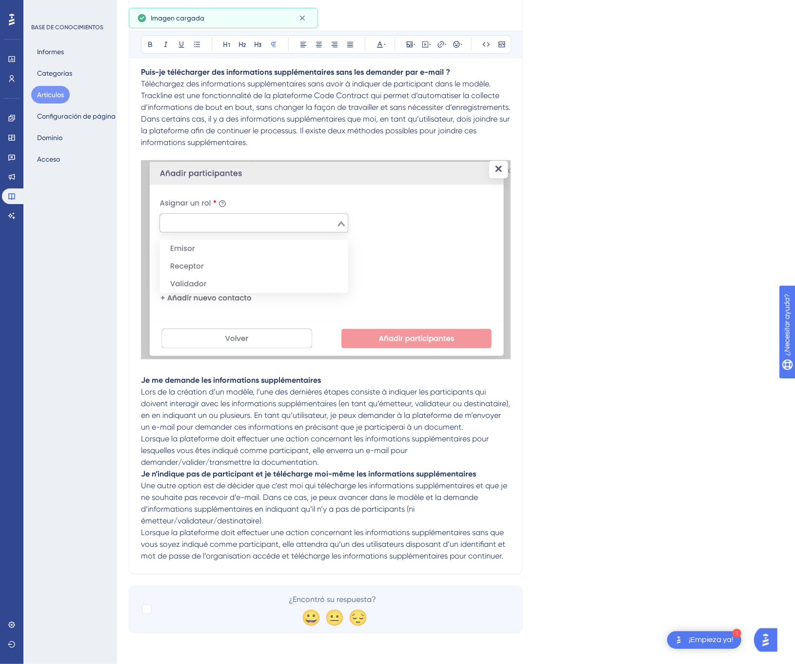
scroll to position [168, 0]
click at [341, 459] on p "Lorsque la plateforme doit effectuer une action concernant les informations sup…" at bounding box center [326, 450] width 370 height 35
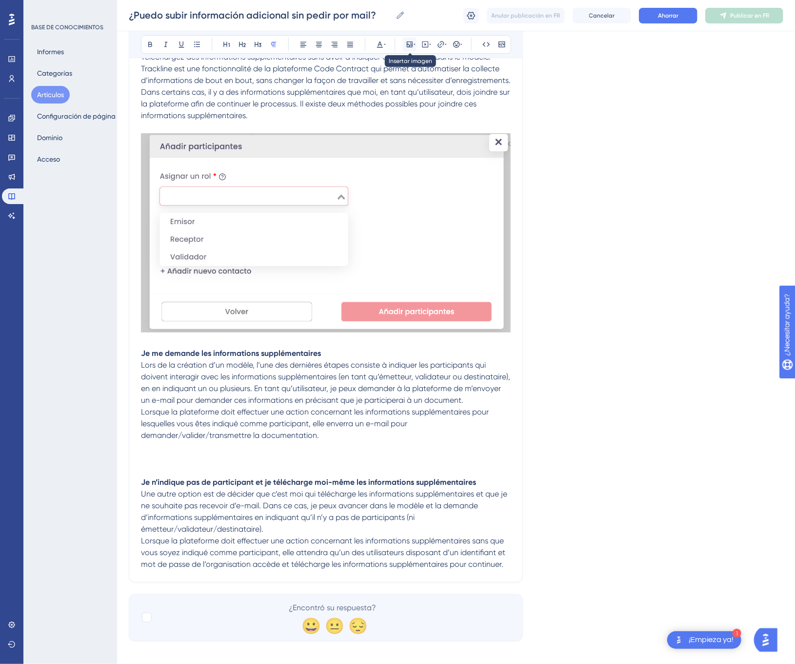
click at [413, 46] on icon at bounding box center [410, 44] width 6 height 6
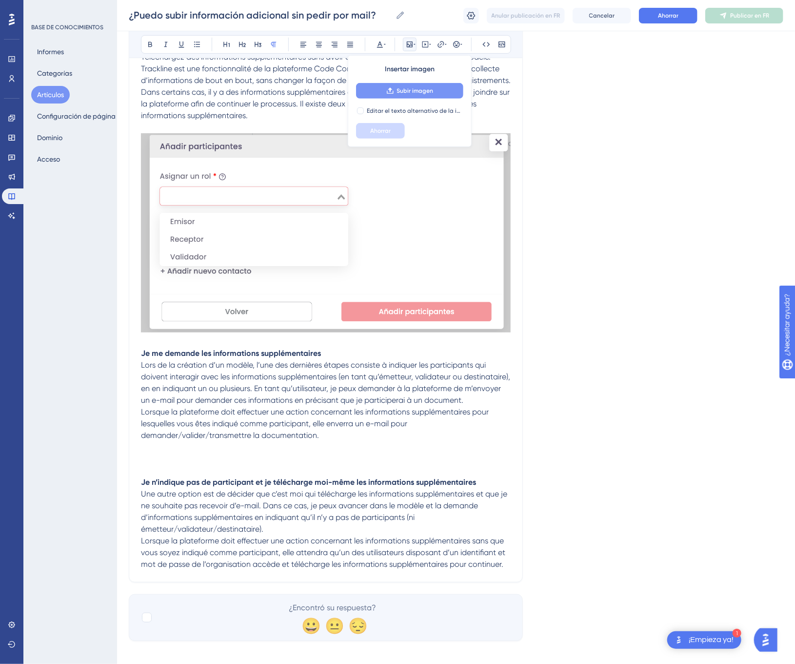
click at [439, 85] on button "Subir imagen" at bounding box center [409, 91] width 107 height 16
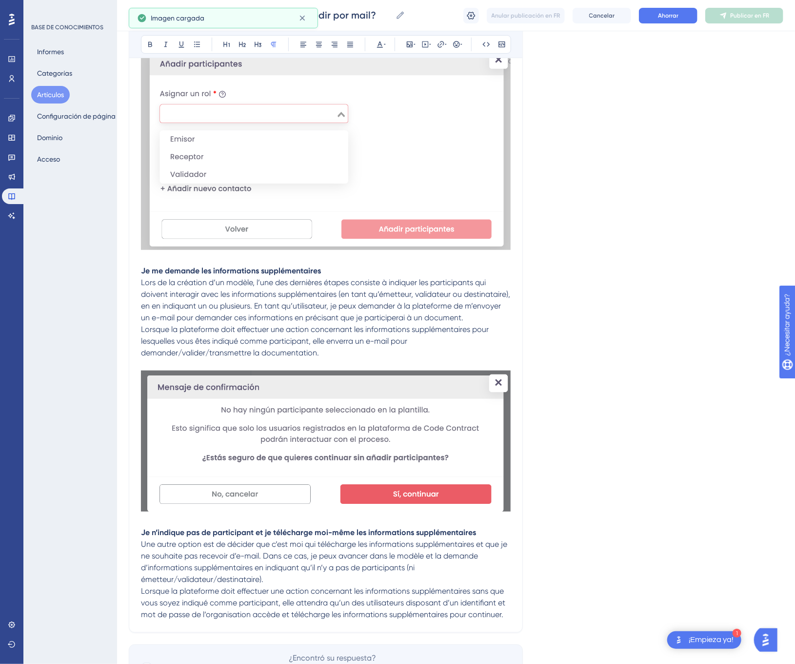
scroll to position [335, 0]
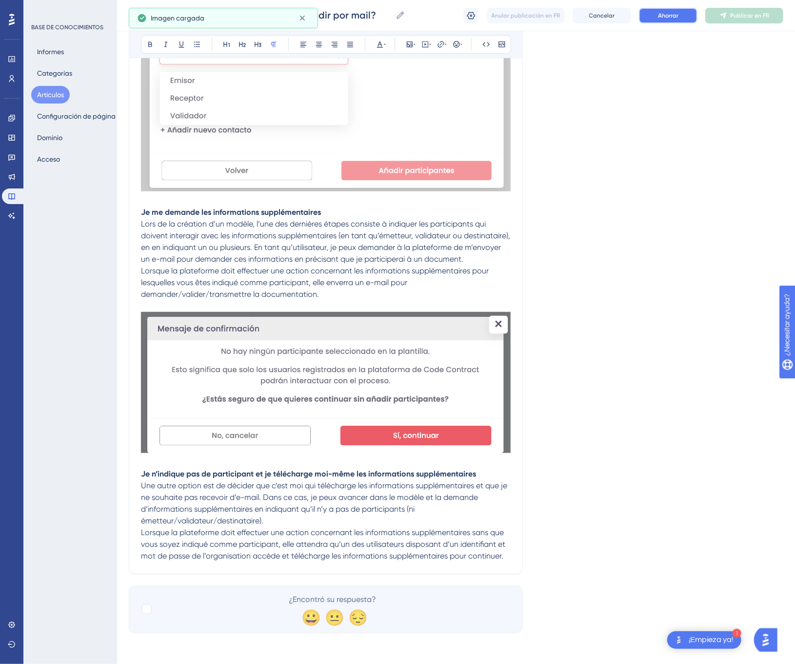
click at [684, 12] on button "Ahorrar" at bounding box center [668, 16] width 59 height 16
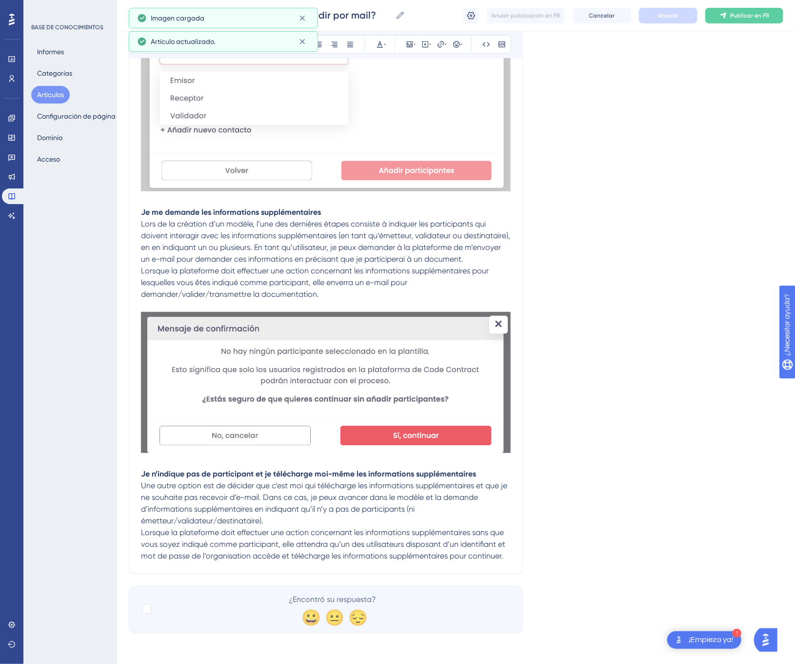
click at [737, 12] on font "Publicar en FR" at bounding box center [749, 15] width 39 height 7
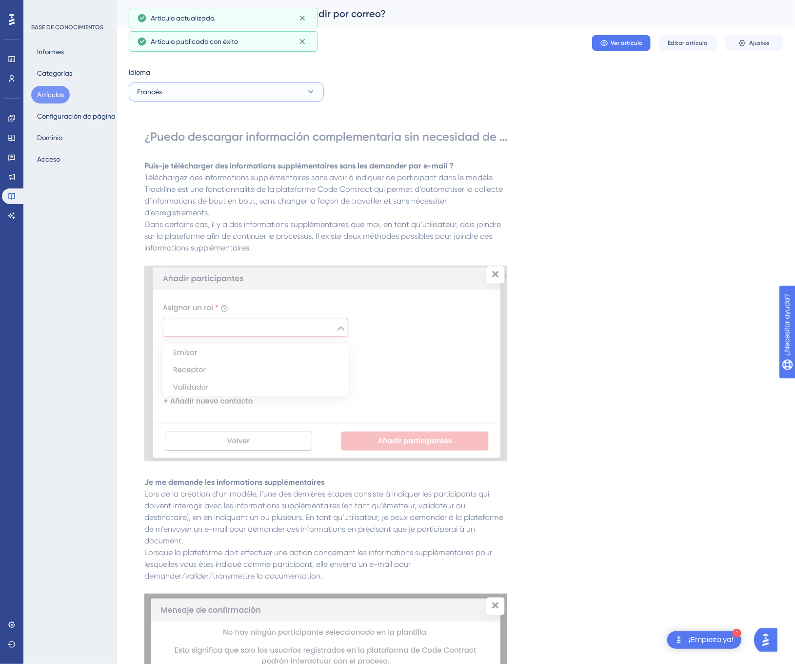
click at [246, 97] on button "Francés" at bounding box center [226, 92] width 195 height 20
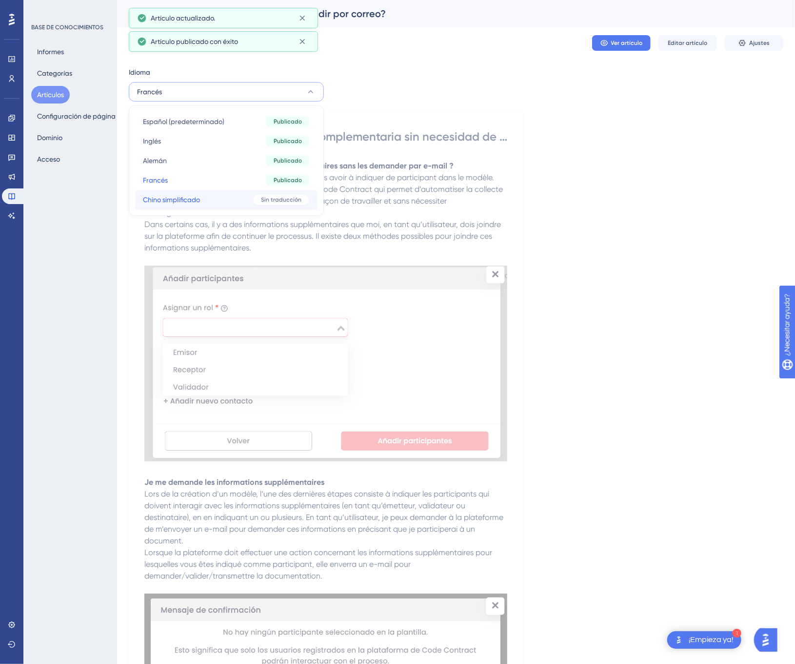
click at [223, 196] on button "Chino simplificado Chino simplificado Sin traducción" at bounding box center [226, 200] width 182 height 20
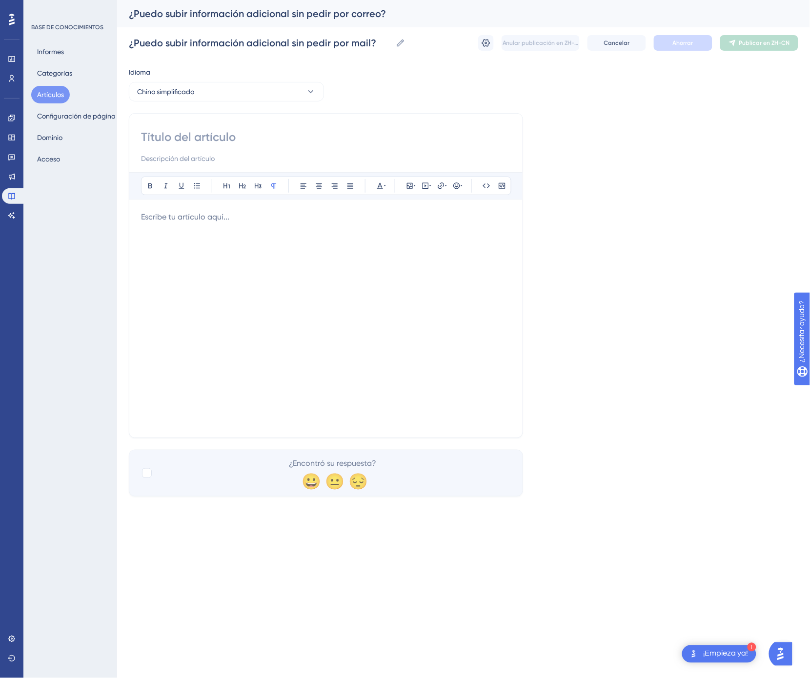
click at [288, 317] on div at bounding box center [326, 318] width 370 height 215
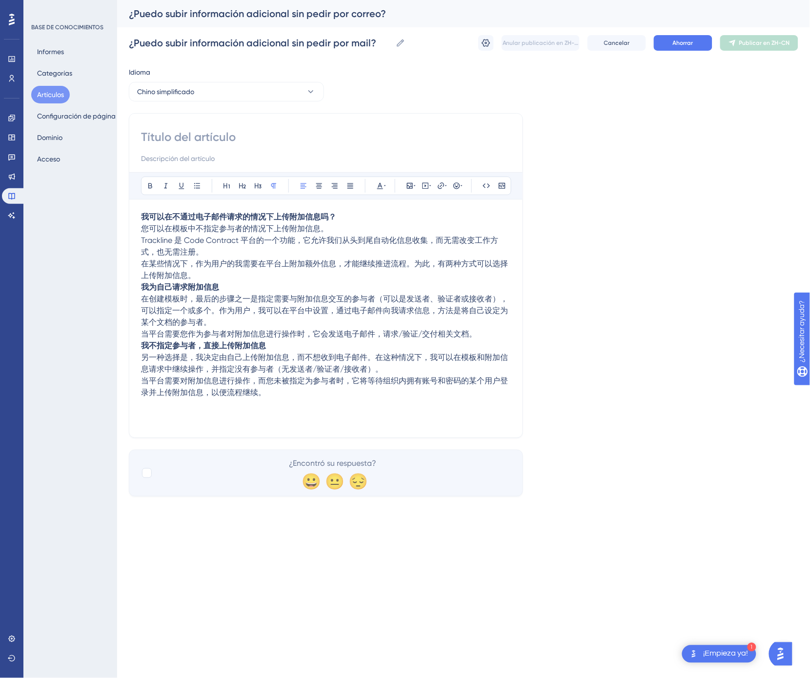
click at [142, 346] on strong "我不指定参与者，直接上传附加信息" at bounding box center [203, 345] width 125 height 9
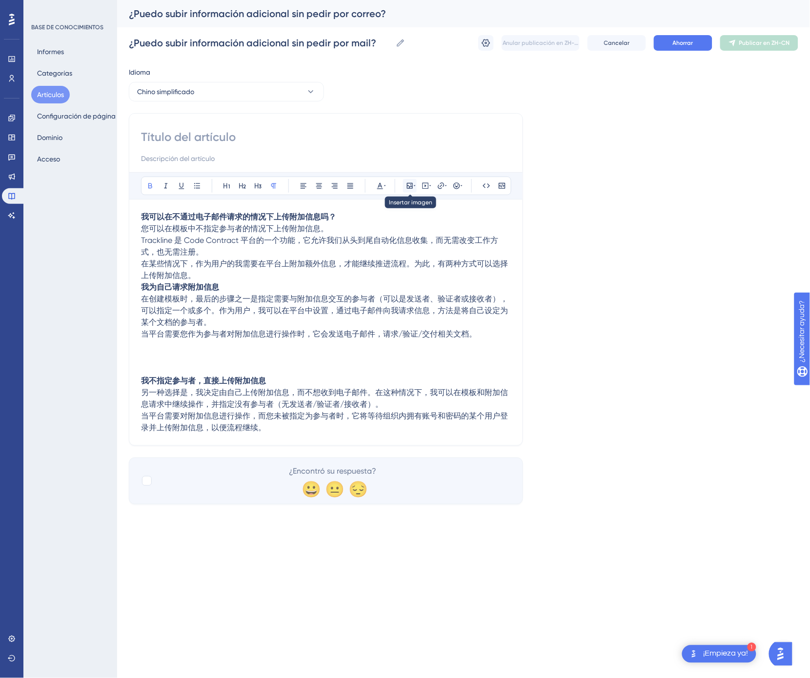
click at [411, 187] on icon at bounding box center [410, 186] width 6 height 6
click at [410, 231] on font "Subir imagen" at bounding box center [415, 232] width 37 height 7
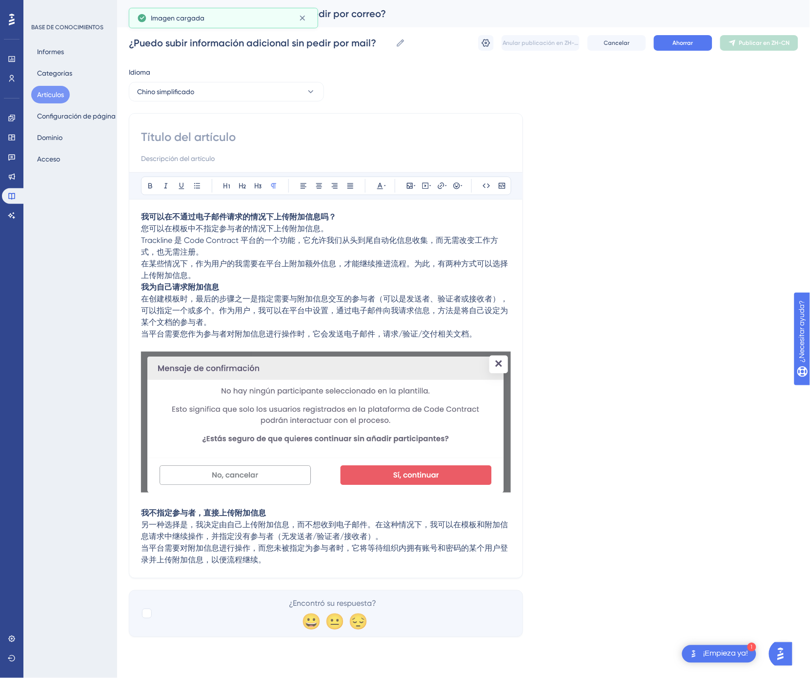
click at [228, 278] on p "在某些情况下，作为用户的我需要在平台上附加额外信息，才能继续推进流程。为此，有两种方式可以选择上传附加信息。" at bounding box center [326, 269] width 370 height 23
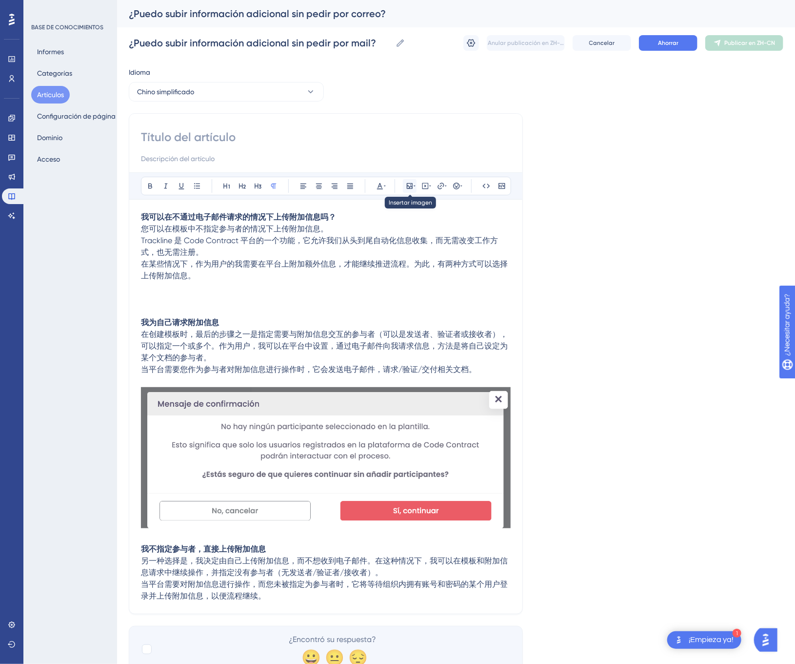
click at [407, 184] on icon at bounding box center [410, 186] width 8 height 8
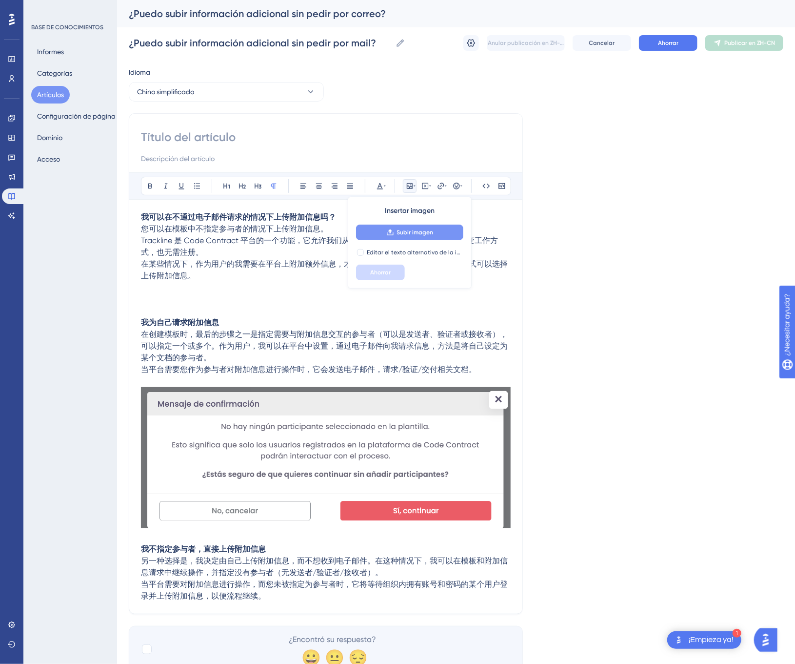
click at [400, 228] on button "Subir imagen" at bounding box center [409, 232] width 107 height 16
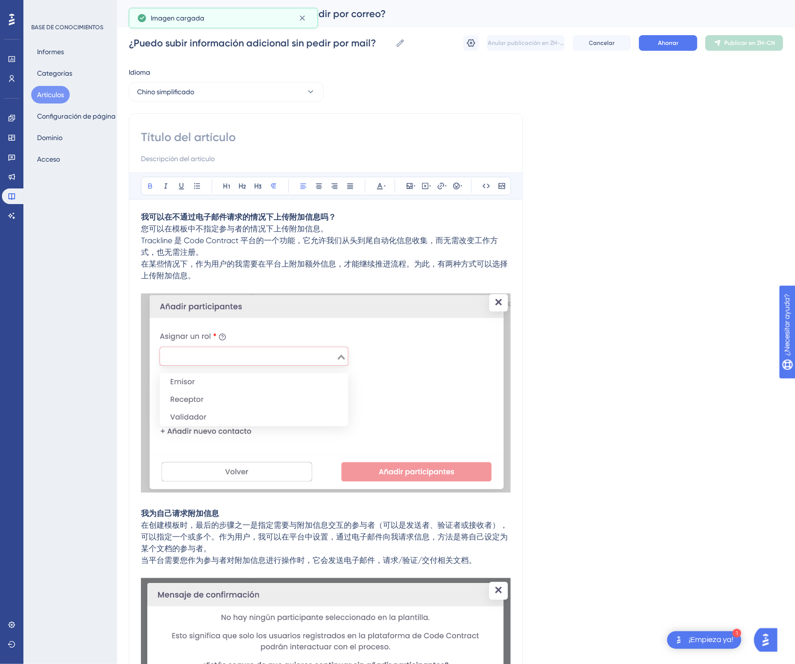
drag, startPoint x: 336, startPoint y: 216, endPoint x: 125, endPoint y: 211, distance: 210.8
click at [125, 211] on div "Actuación Usuarios Compromiso Widgets Comentario Actualizaciones de productos B…" at bounding box center [456, 439] width 678 height 879
click at [174, 137] on input at bounding box center [326, 137] width 370 height 16
click at [247, 132] on input at bounding box center [326, 137] width 370 height 16
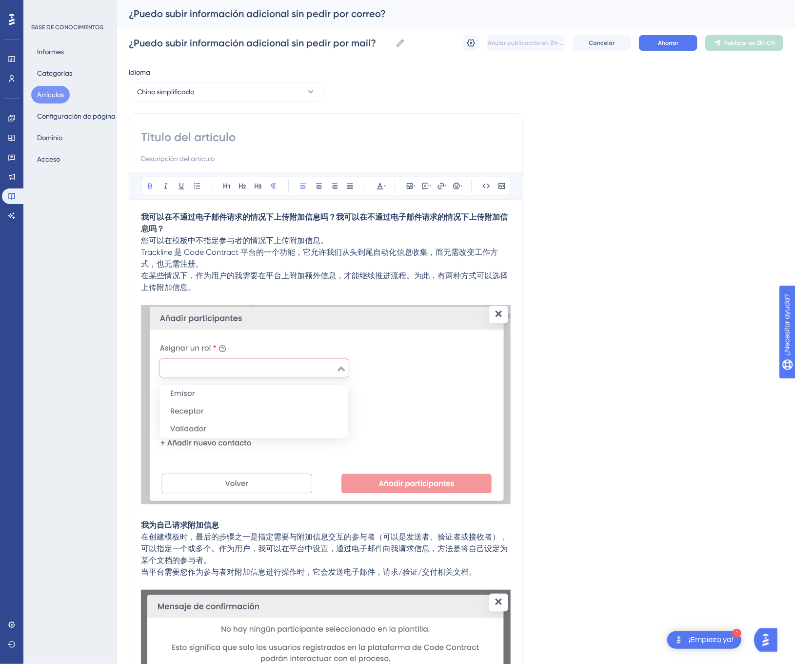
click at [203, 128] on div "Atrevido Itálico Subrayar Viñeta Título 1 Título 2 Título 3 Normal Alinear a la…" at bounding box center [326, 464] width 394 height 703
click at [201, 140] on input at bounding box center [326, 137] width 370 height 16
click at [201, 138] on input at bounding box center [326, 137] width 370 height 16
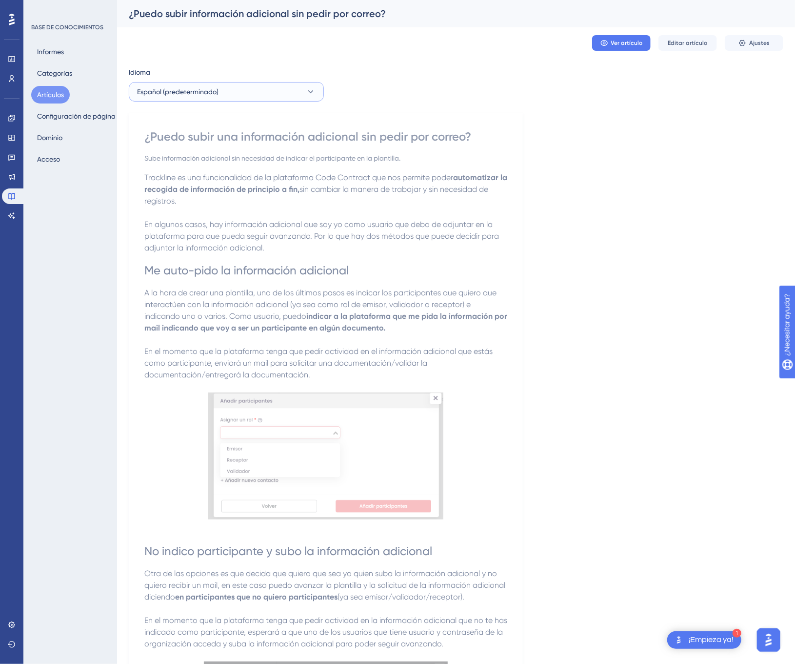
click at [297, 94] on button "Español (predeterminado)" at bounding box center [226, 92] width 195 height 20
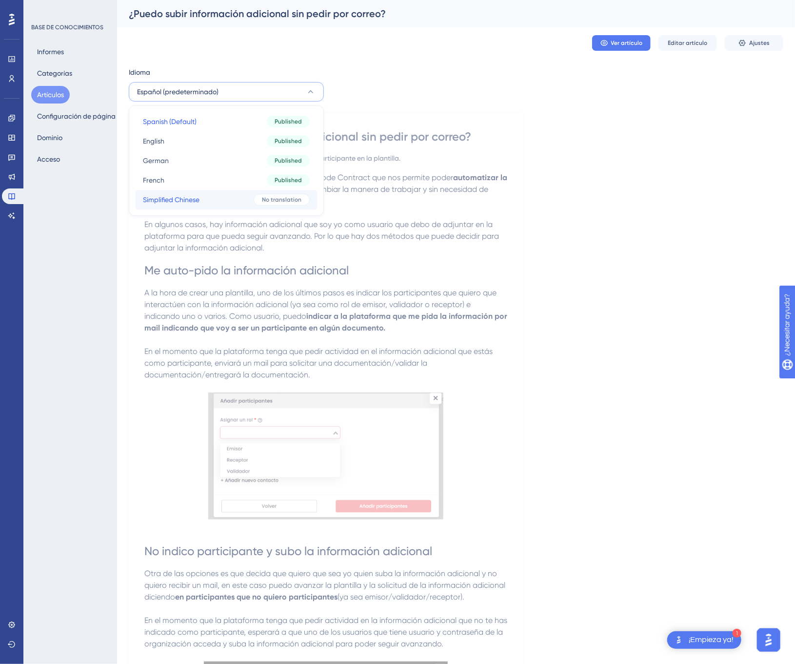
click at [291, 203] on span "No translation" at bounding box center [282, 200] width 40 height 8
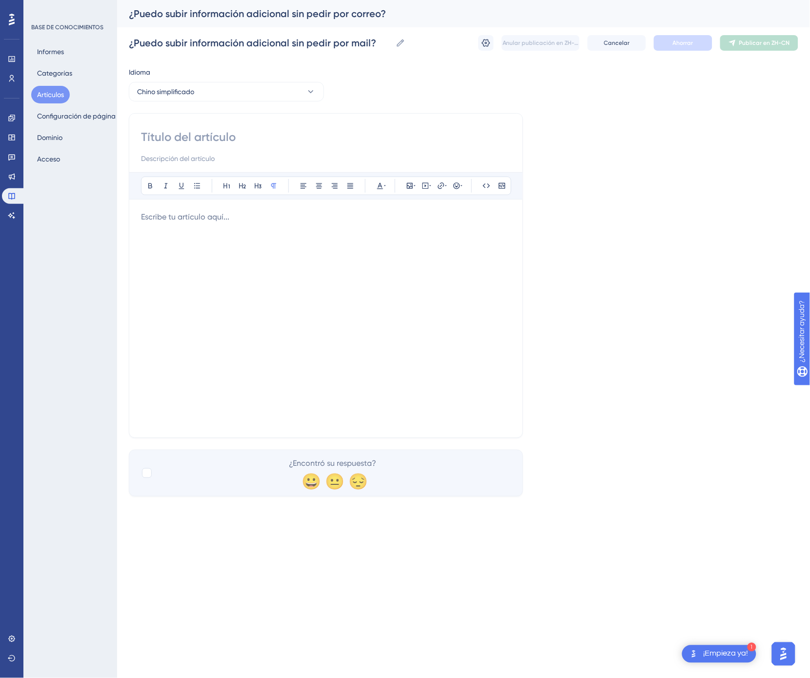
click at [310, 147] on div at bounding box center [326, 146] width 370 height 35
click at [297, 131] on input at bounding box center [326, 137] width 370 height 16
paste input "我可以在不通过电子邮件请求的情况下上传附加信息吗？"
type input "我可以在不通过电子邮件请求的情况下上传附加信息吗？"
click at [264, 261] on div at bounding box center [326, 318] width 370 height 215
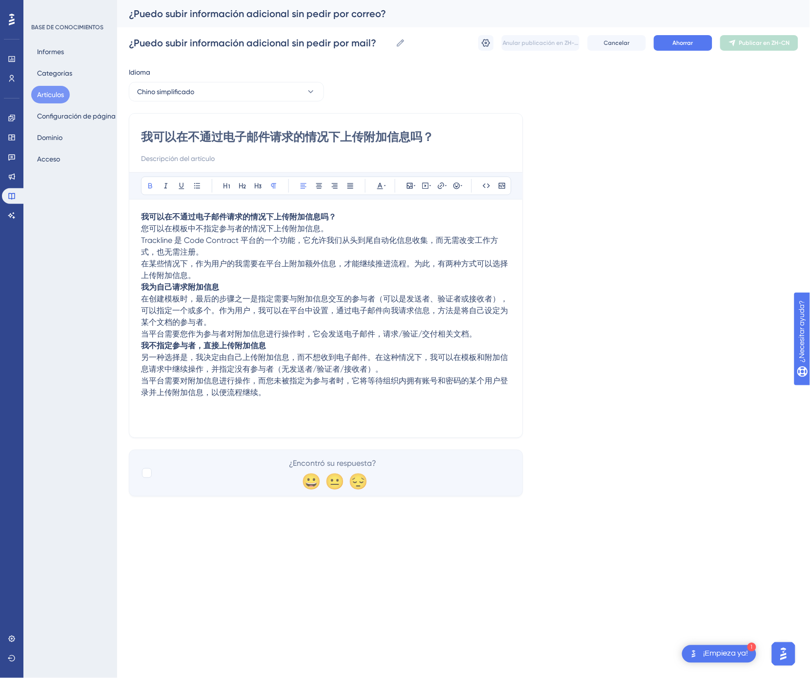
click at [143, 287] on strong "我为自己请求附加信息" at bounding box center [180, 286] width 78 height 9
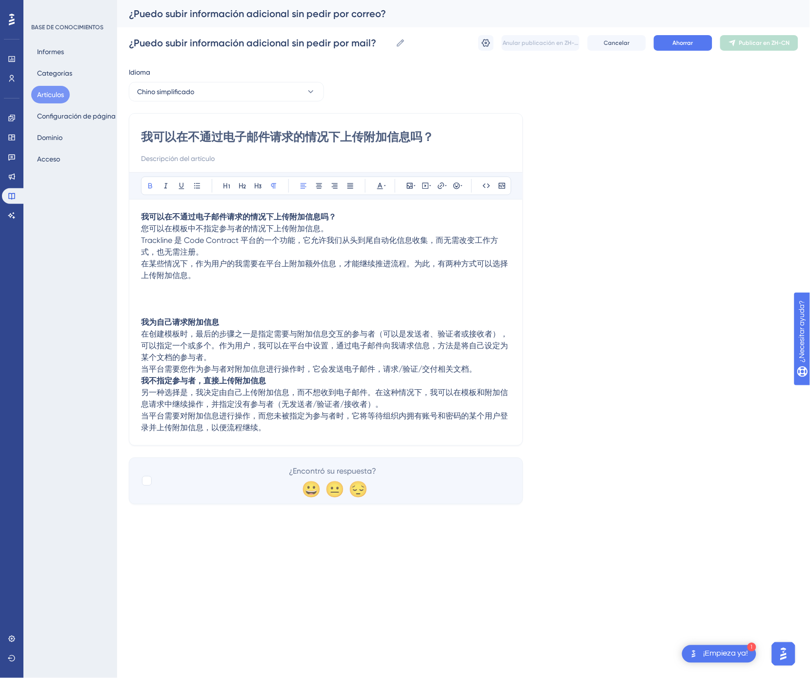
click at [145, 384] on strong "我不指定参与者，直接上传附加信息" at bounding box center [203, 380] width 125 height 9
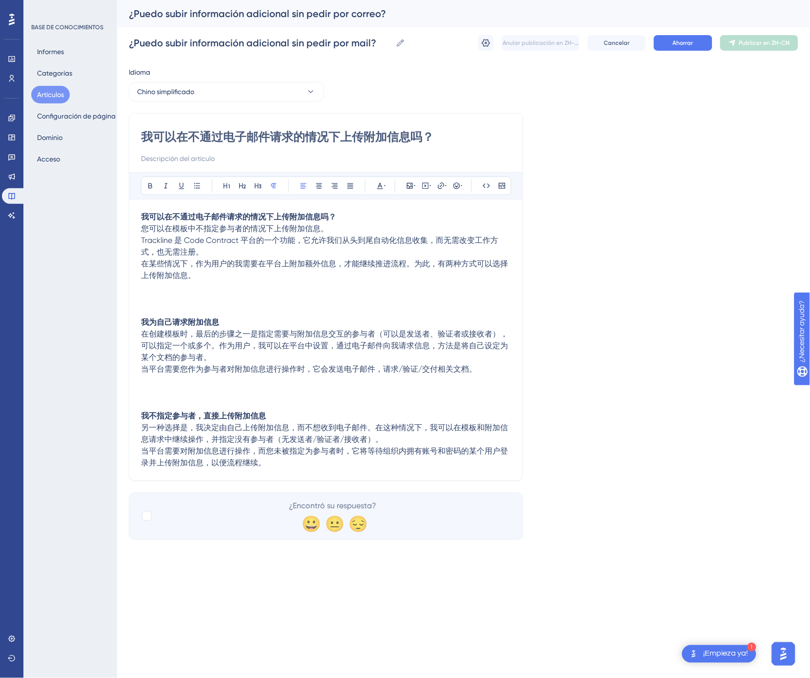
click at [174, 280] on span "在某些情况下，作为用户的我需要在平台上附加额外信息，才能继续推进流程。为此，有两种方式可以选择上传附加信息。" at bounding box center [324, 269] width 367 height 21
click at [163, 300] on p at bounding box center [326, 299] width 370 height 12
click at [412, 184] on icon at bounding box center [410, 186] width 8 height 8
click at [400, 231] on font "Subir imagen" at bounding box center [415, 232] width 37 height 7
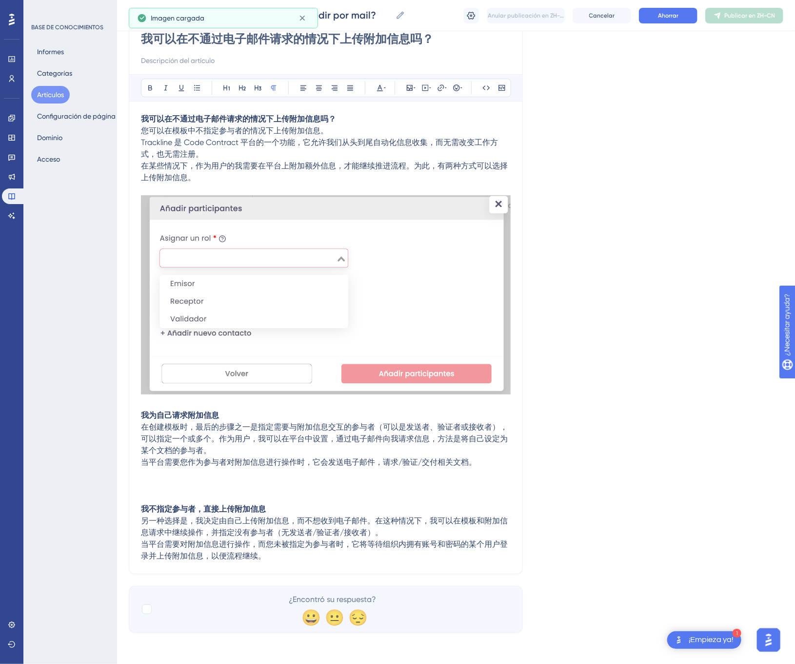
click at [192, 483] on div "我可以在不通过电子邮件请求的情况下上传附加信息吗？ 您可以在模板中不指定参与者的情况下上传附加信息。 Trackline 是 Code Contract 平台…" at bounding box center [326, 337] width 370 height 448
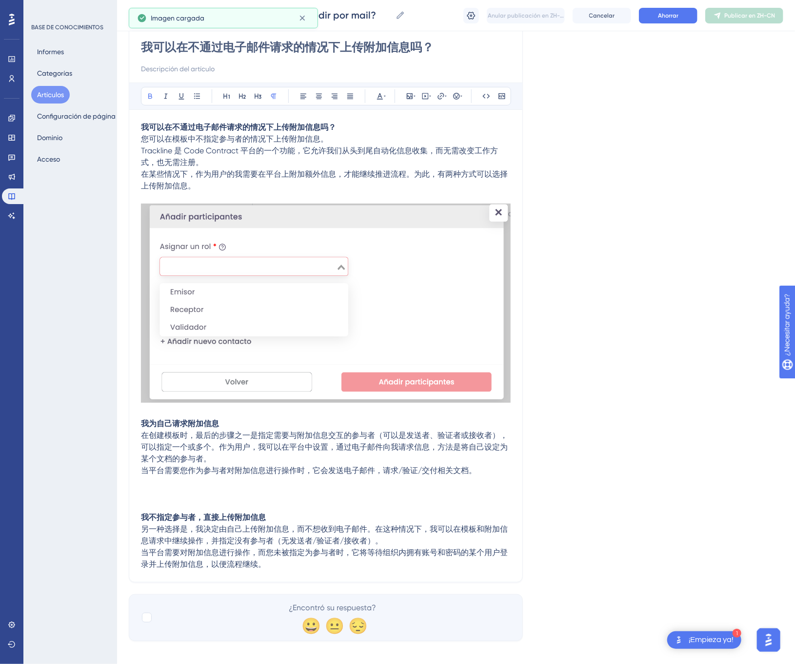
click at [184, 495] on p at bounding box center [326, 494] width 370 height 12
click at [410, 98] on icon at bounding box center [410, 96] width 8 height 8
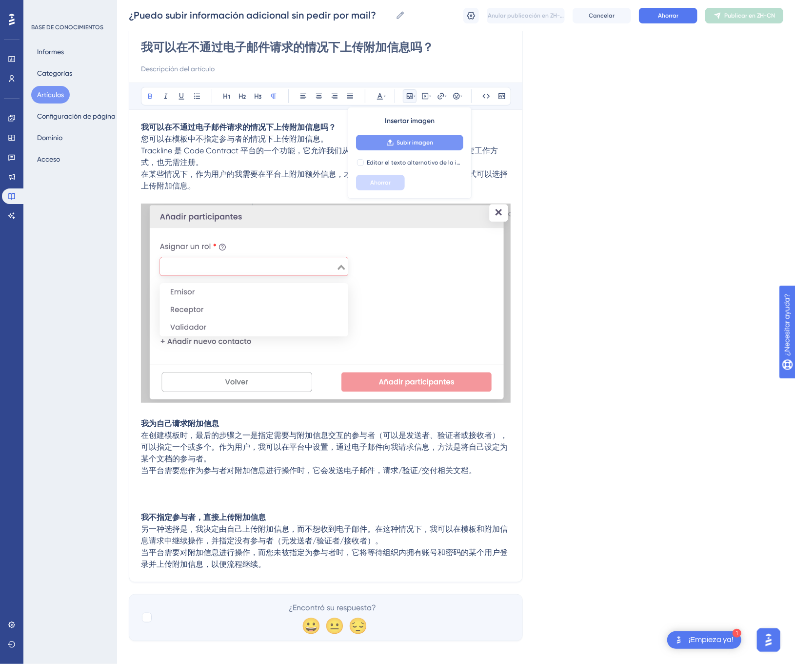
click at [435, 141] on button "Subir imagen" at bounding box center [409, 143] width 107 height 16
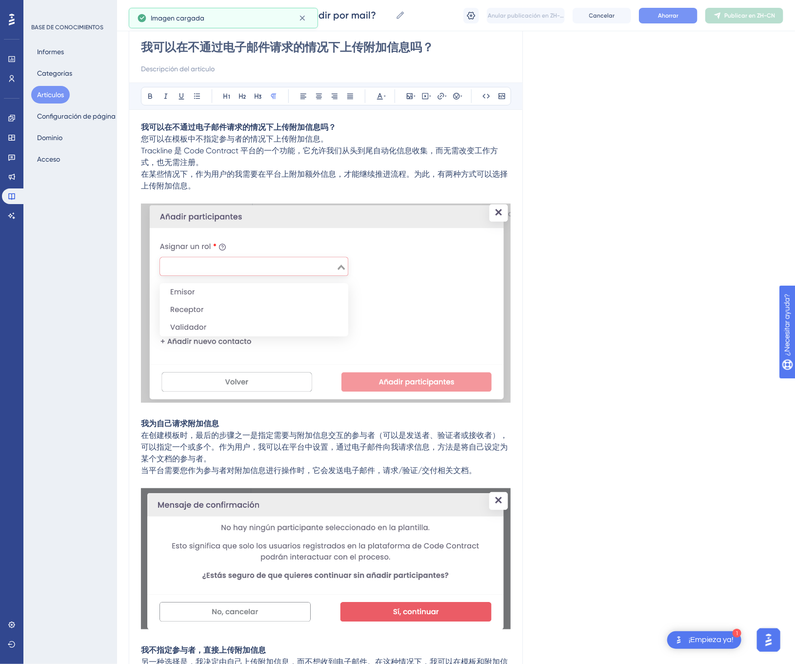
click at [675, 21] on button "Ahorrar" at bounding box center [668, 16] width 59 height 16
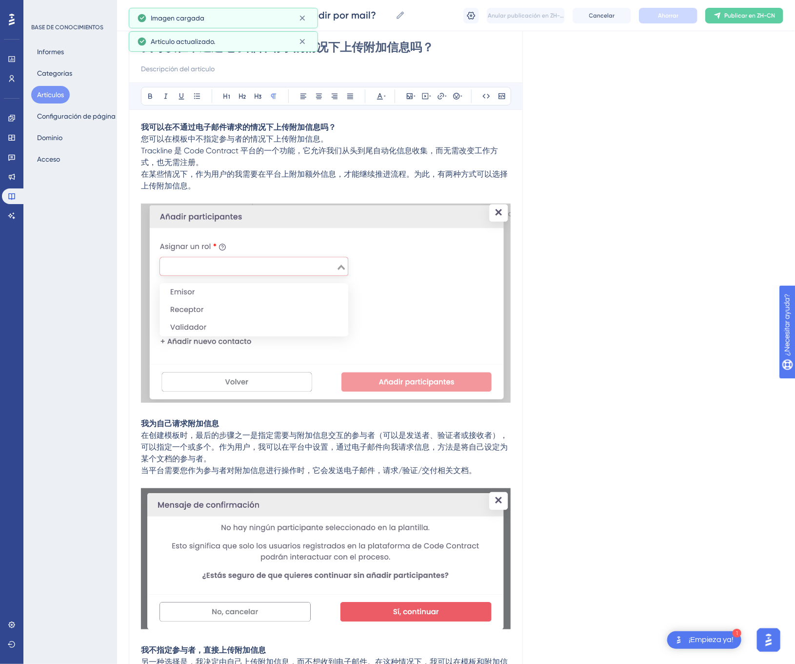
click at [726, 24] on div "¿Puedo subir información adicional sin pedir por correo? ¿Puedo subir informaci…" at bounding box center [456, 15] width 678 height 31
click at [728, 19] on font "Publicar en ZH-CN" at bounding box center [749, 15] width 51 height 7
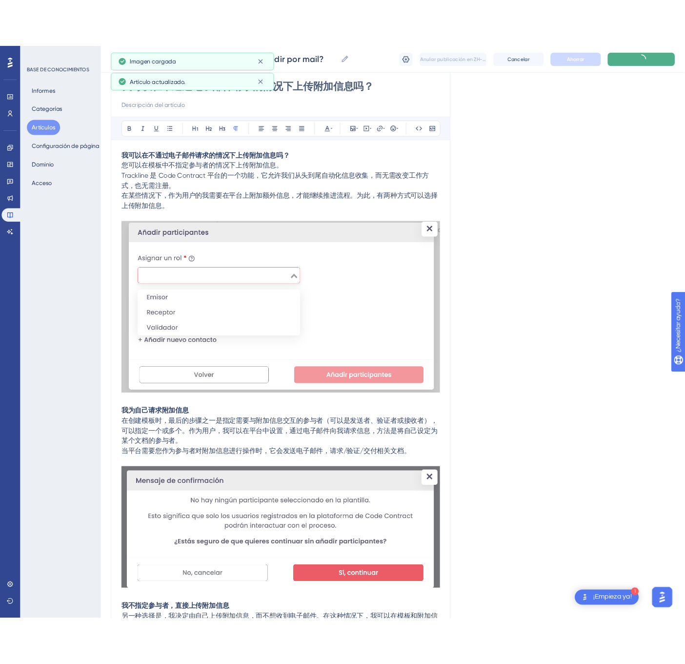
scroll to position [0, 0]
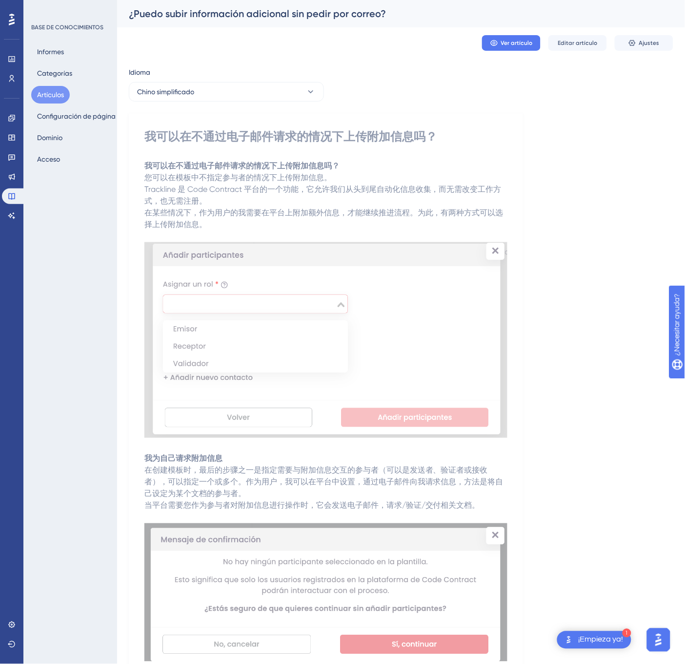
click at [55, 101] on button "Artículos" at bounding box center [50, 95] width 39 height 18
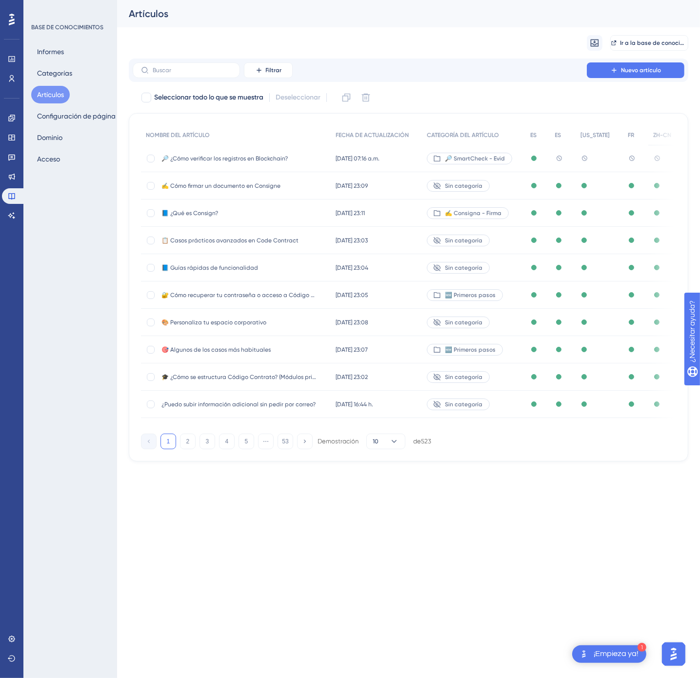
click at [281, 449] on button "53" at bounding box center [286, 442] width 16 height 16
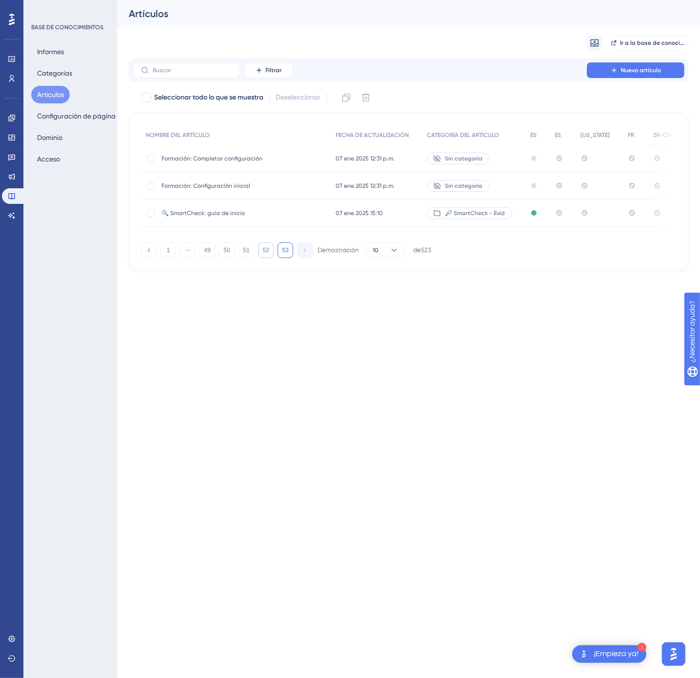
click at [265, 254] on font "52" at bounding box center [265, 250] width 6 height 7
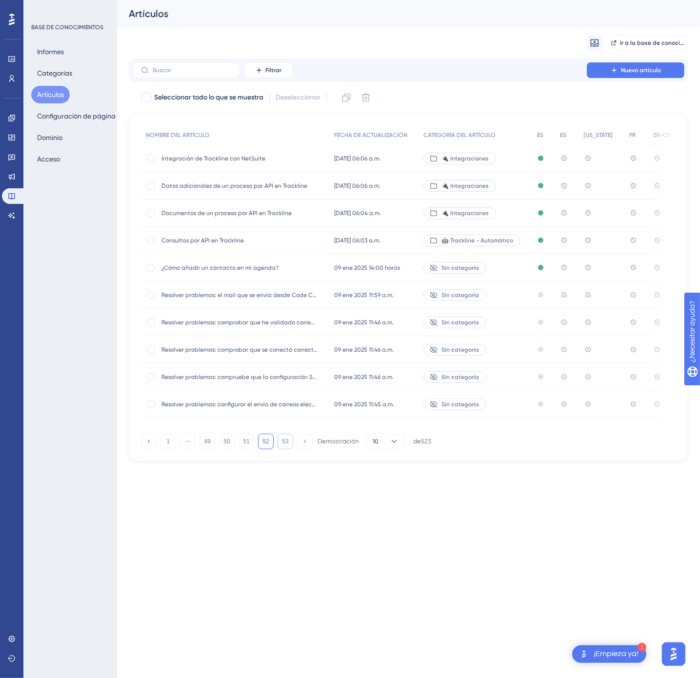
click at [288, 445] on font "53" at bounding box center [285, 441] width 6 height 7
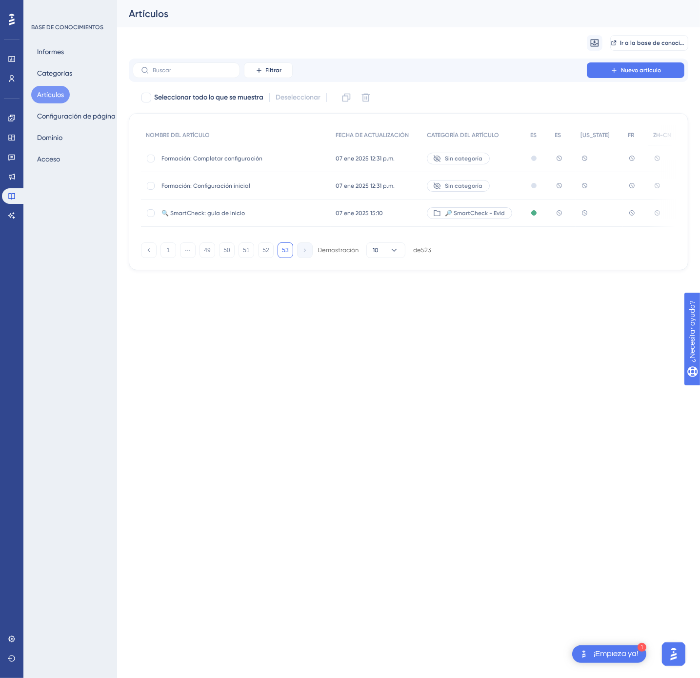
click at [264, 211] on span "🔍 SmartCheck: guía de inicio" at bounding box center [239, 213] width 156 height 8
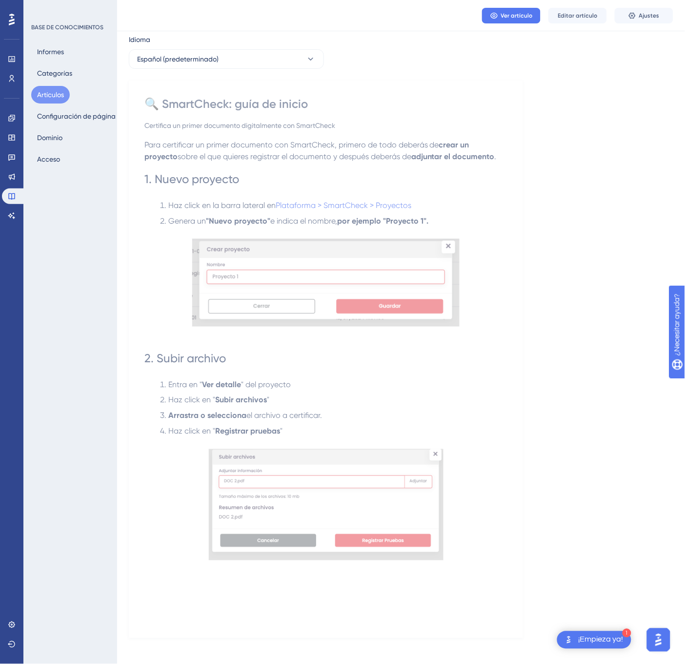
scroll to position [39, 0]
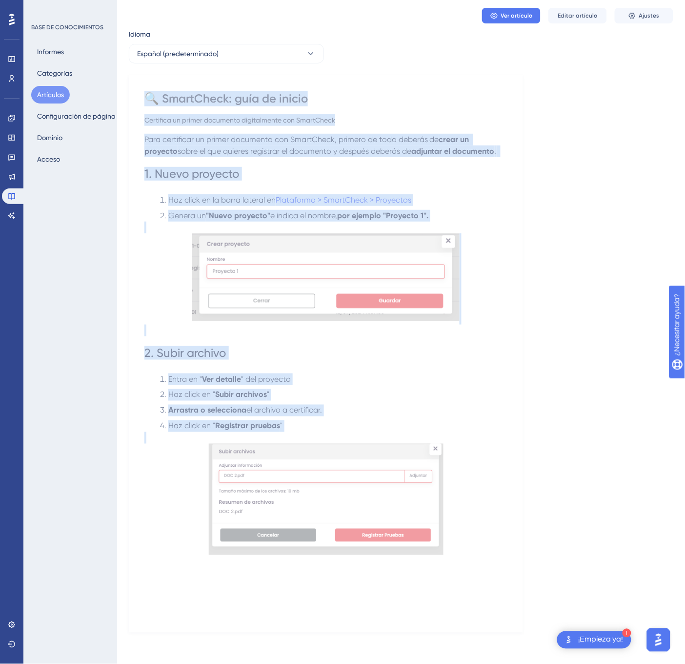
drag, startPoint x: 143, startPoint y: 88, endPoint x: 463, endPoint y: 542, distance: 554.7
click at [463, 542] on div "🔍 SmartCheck: guía de inicio Certifica un primer documento digitalmente con Sma…" at bounding box center [326, 353] width 394 height 557
copy div "🔍 SmartCheck: guía de inicio Certifica un primer documento digitalmente con Sma…"
click at [310, 53] on icon at bounding box center [311, 54] width 10 height 10
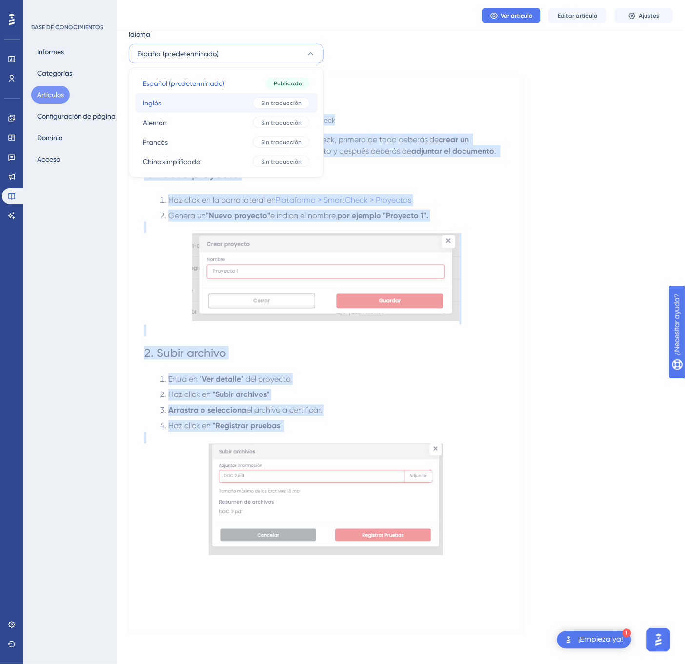
click at [284, 100] on font "Sin traducción" at bounding box center [281, 103] width 40 height 7
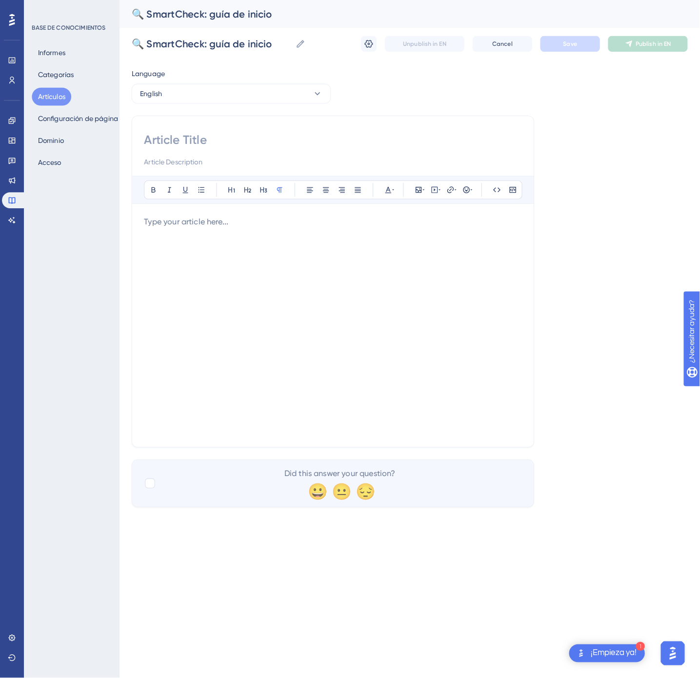
scroll to position [0, 0]
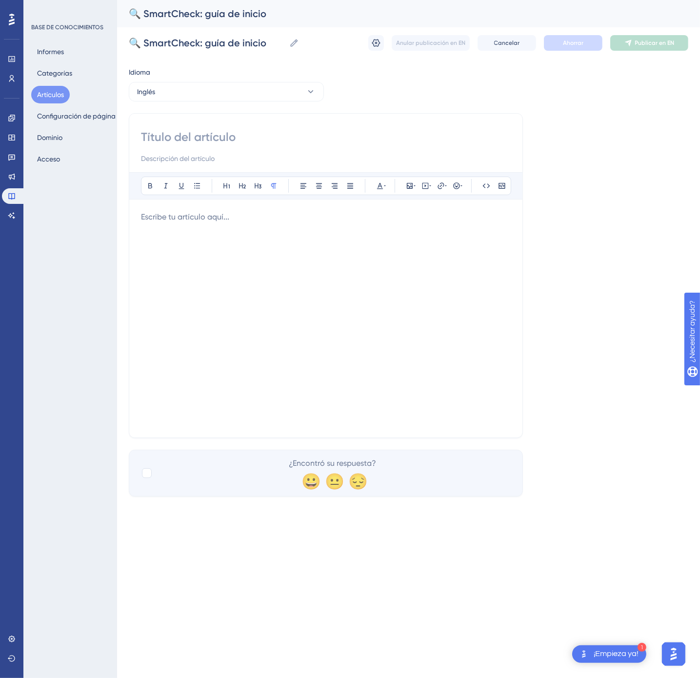
drag, startPoint x: 225, startPoint y: 123, endPoint x: 219, endPoint y: 130, distance: 9.7
click at [225, 123] on div "Atrevido Itálico Subrayar Viñeta Título 1 Título 2 Título 3 Normal Alinear a la…" at bounding box center [326, 275] width 394 height 325
click at [219, 132] on input at bounding box center [326, 137] width 370 height 16
paste input "🔍 SmartCheck: Getting Started Guide"
type input "🔍 SmartCheck: Getting Started Guide"
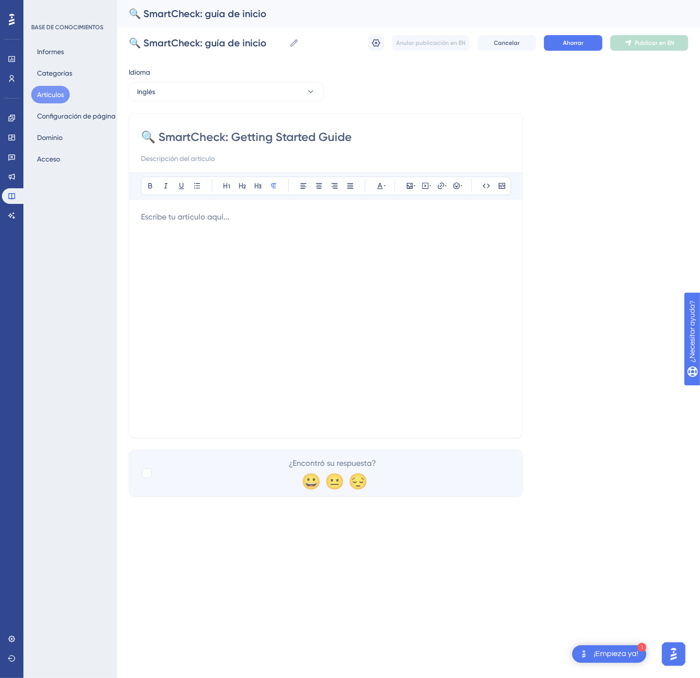
click at [133, 245] on div "🔍 SmartCheck: Getting Started Guide Atrevido Itálico Subrayar Viñeta Título 1 T…" at bounding box center [326, 275] width 394 height 325
click at [173, 234] on div at bounding box center [326, 318] width 370 height 215
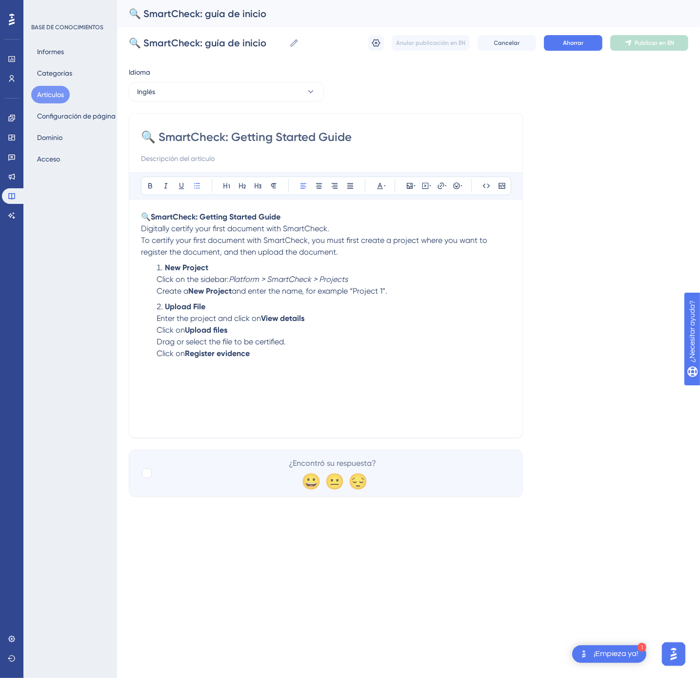
click at [280, 297] on li "New Project Click on the sidebar: Platform > SmartCheck > Projects Create a New…" at bounding box center [332, 279] width 358 height 35
click at [431, 296] on li "New Project Click on the sidebar: Platform > SmartCheck > Projects Create a New…" at bounding box center [332, 279] width 358 height 35
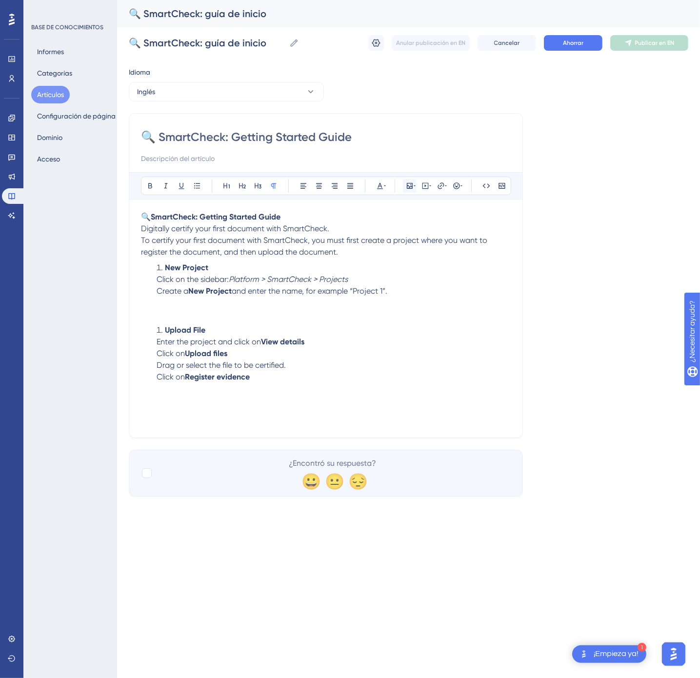
click at [407, 189] on icon at bounding box center [410, 186] width 8 height 8
click at [415, 239] on button "Subir imagen" at bounding box center [409, 232] width 107 height 16
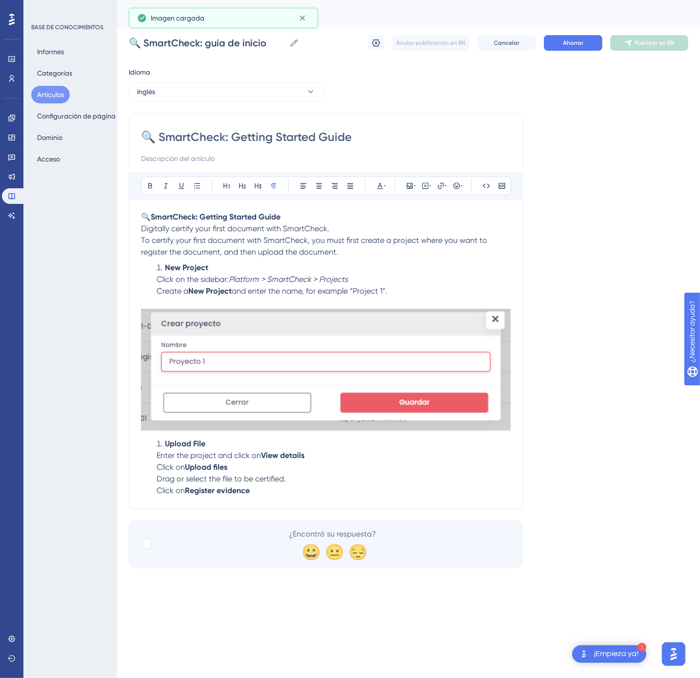
click at [161, 448] on li "Upload File Enter the project and click on View details Click on Upload files D…" at bounding box center [332, 467] width 358 height 59
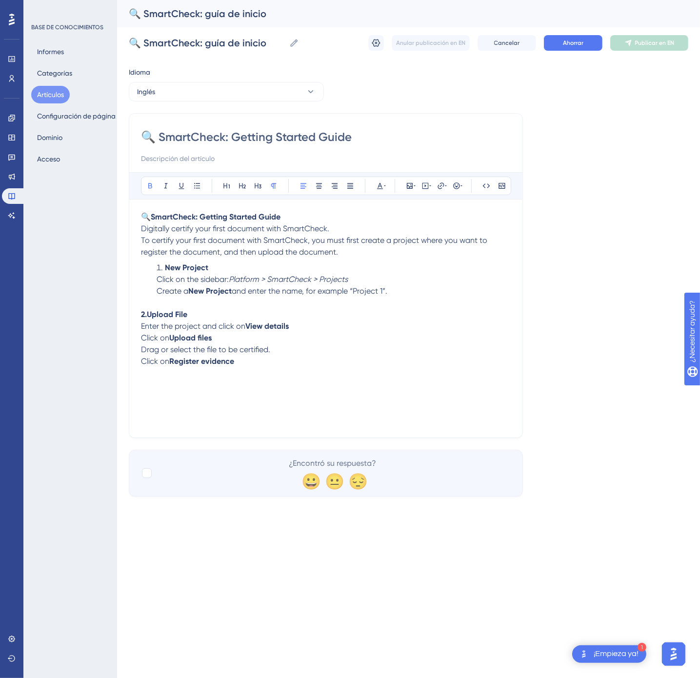
click at [188, 305] on p at bounding box center [326, 303] width 370 height 12
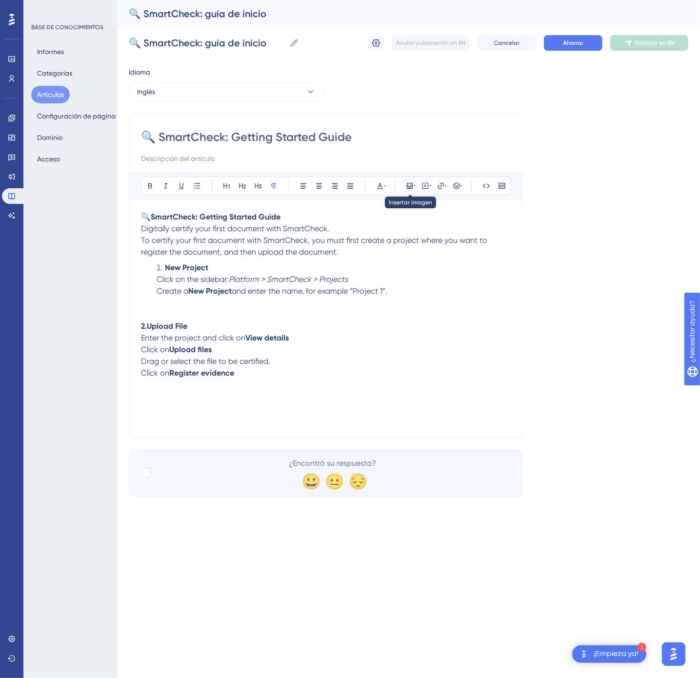
click at [413, 184] on icon at bounding box center [410, 186] width 6 height 6
click at [404, 236] on font "Subir imagen" at bounding box center [415, 232] width 37 height 7
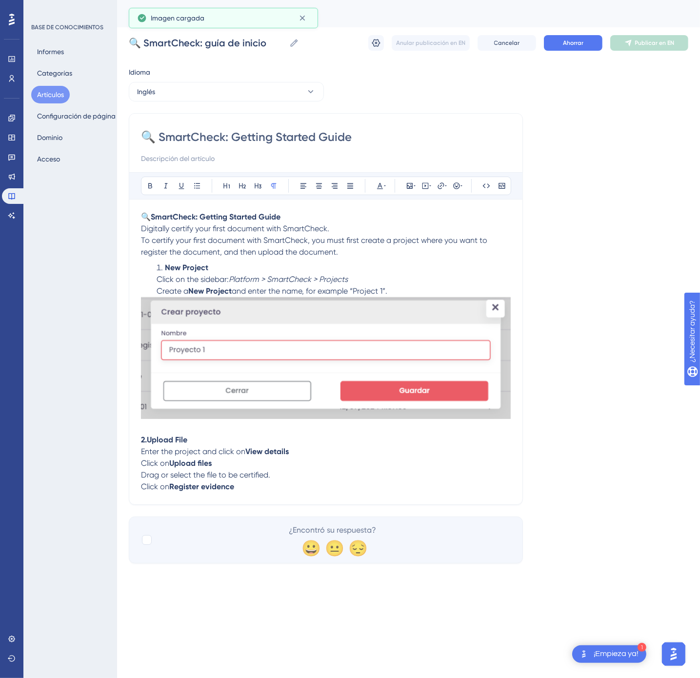
click at [253, 491] on p "2.Upload File Enter the project and click on View details Click on Upload files…" at bounding box center [326, 463] width 370 height 59
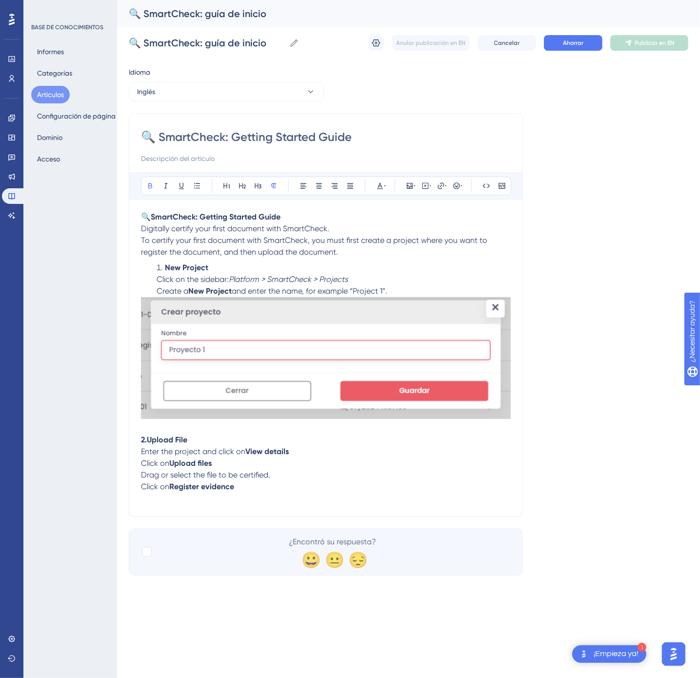
click at [406, 292] on li "New Project Click on the sidebar: Platform > SmartCheck > Projects Create a New…" at bounding box center [332, 279] width 358 height 35
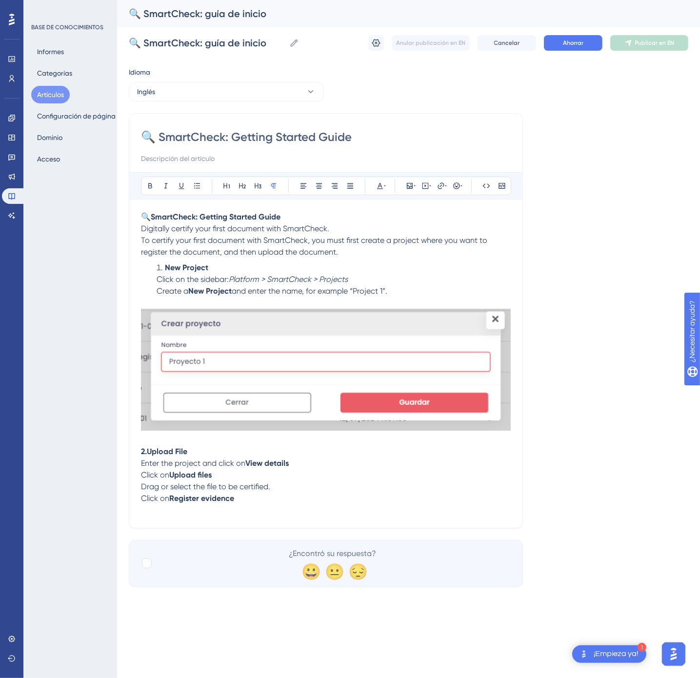
click at [189, 516] on p at bounding box center [326, 510] width 370 height 12
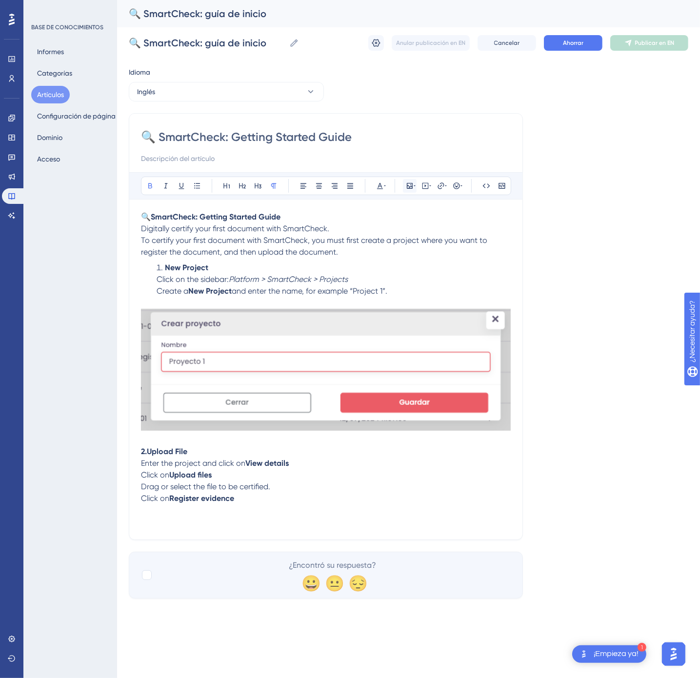
click at [410, 189] on icon at bounding box center [410, 186] width 6 height 6
click at [424, 231] on font "Subir imagen" at bounding box center [415, 232] width 37 height 7
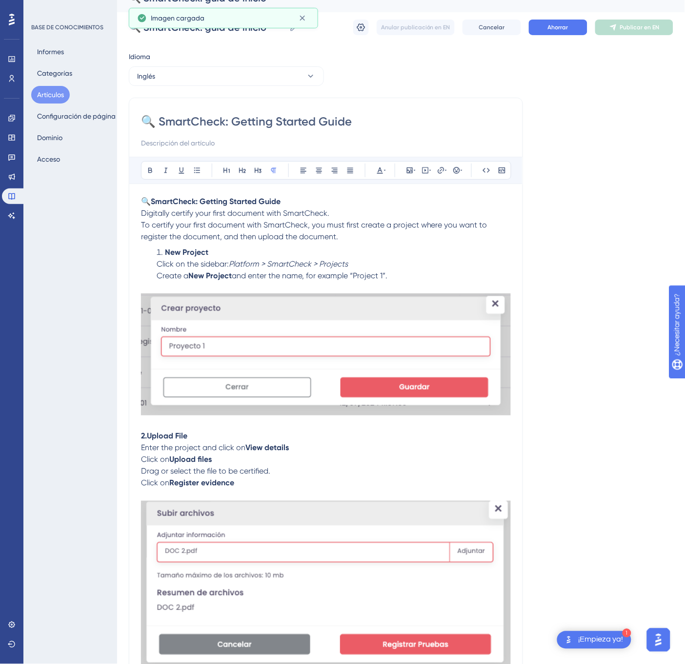
scroll to position [20, 0]
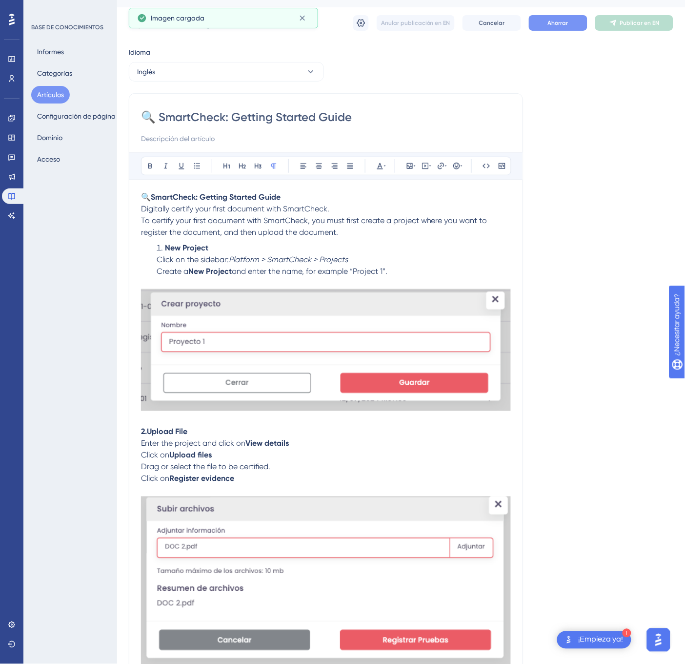
click at [575, 24] on button "Ahorrar" at bounding box center [558, 23] width 59 height 16
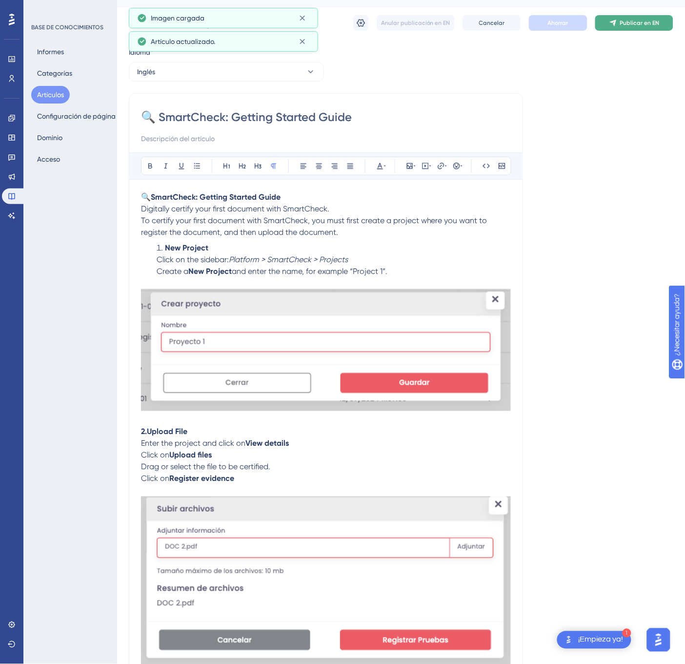
click at [630, 26] on span "Publicar en EN" at bounding box center [640, 23] width 40 height 8
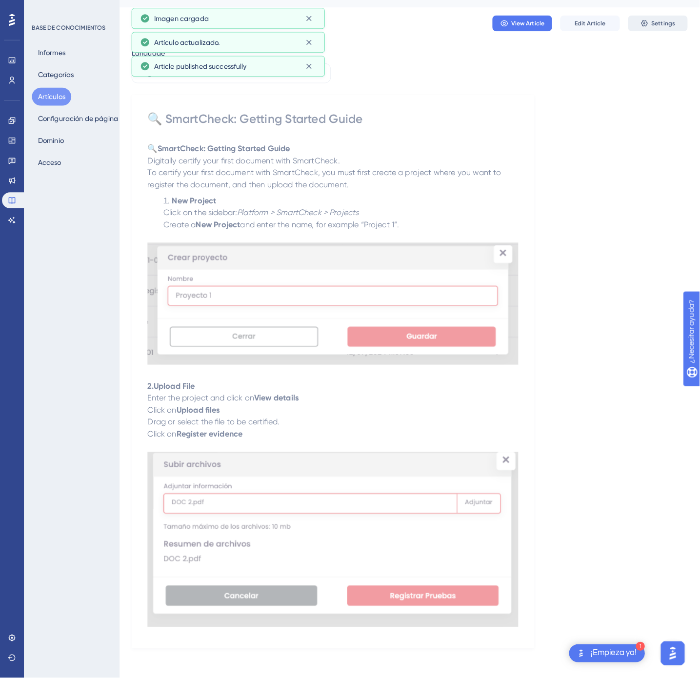
scroll to position [0, 0]
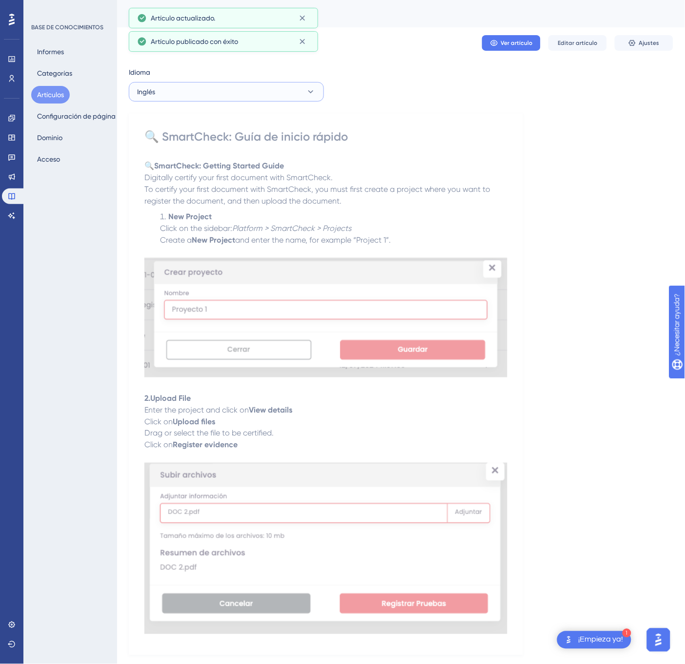
click at [236, 91] on button "Inglés" at bounding box center [226, 92] width 195 height 20
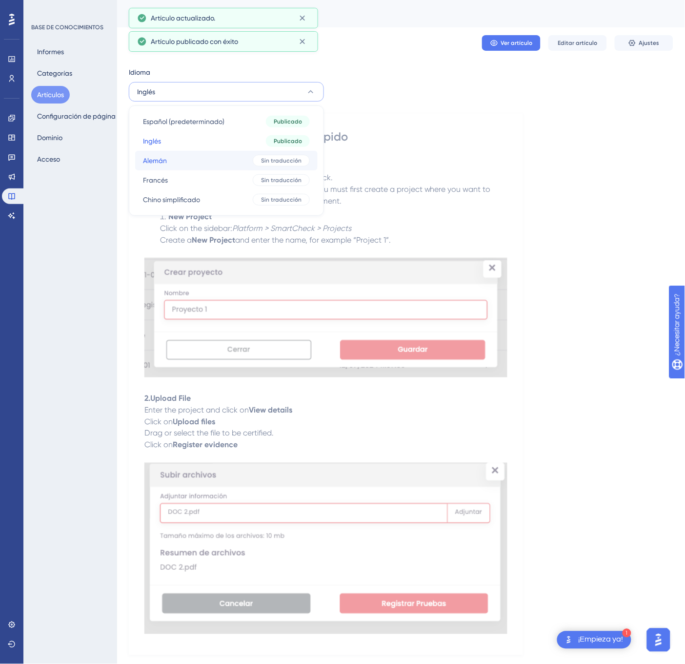
click at [216, 152] on button "[PERSON_NAME] traducción" at bounding box center [226, 161] width 182 height 20
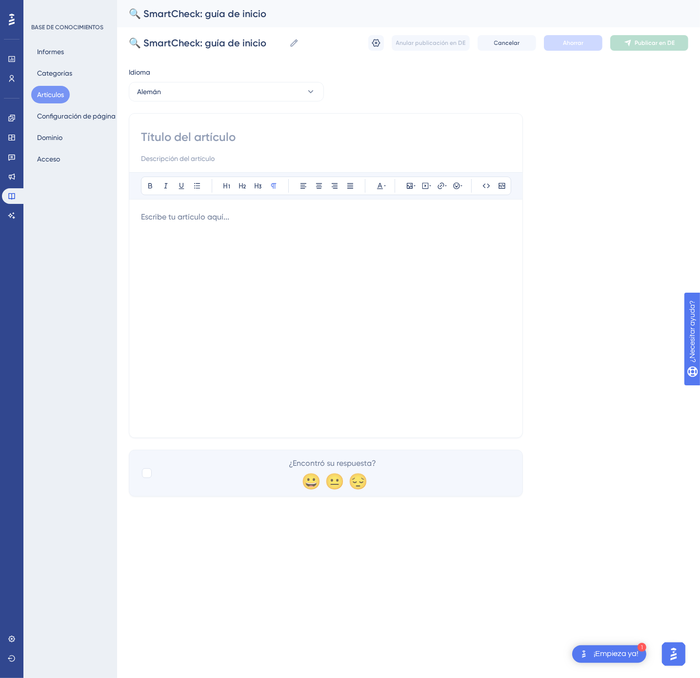
click at [312, 132] on input at bounding box center [326, 137] width 370 height 16
paste input "🔍 SmartCheck: Erste [PERSON_NAME]"
type input "🔍 SmartCheck: Erste [PERSON_NAME]"
click at [294, 292] on div at bounding box center [326, 318] width 370 height 215
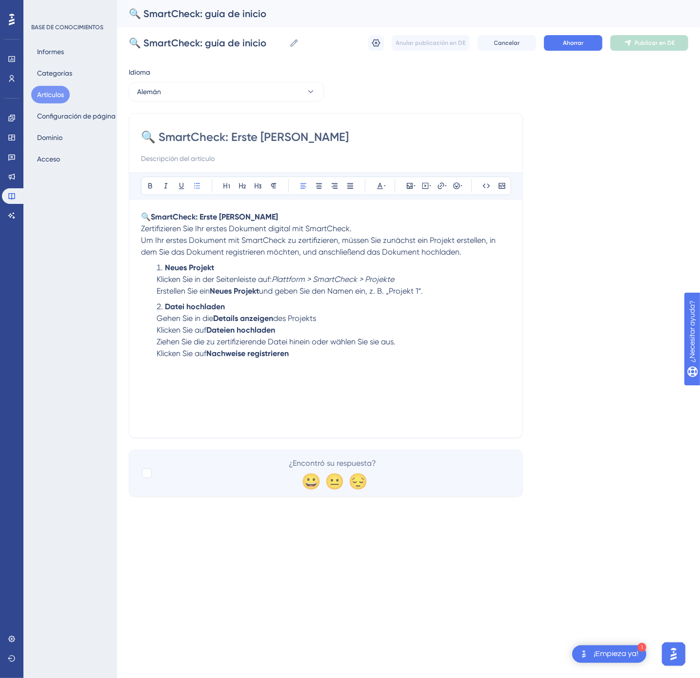
click at [435, 290] on li "Neues Projekt Klicken Sie in der Seitenleiste auf: Plattform > SmartCheck > Pro…" at bounding box center [332, 279] width 358 height 35
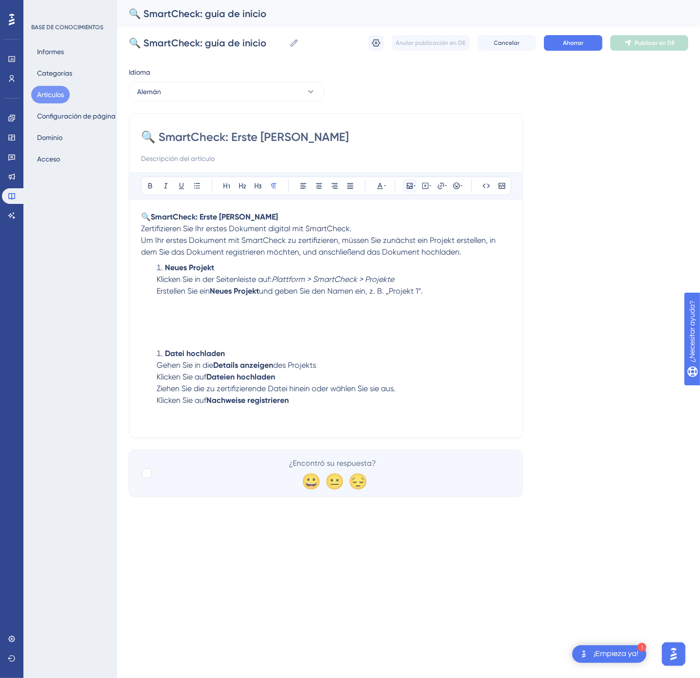
click at [412, 187] on icon at bounding box center [410, 186] width 6 height 6
click at [400, 229] on font "Subir imagen" at bounding box center [415, 232] width 37 height 7
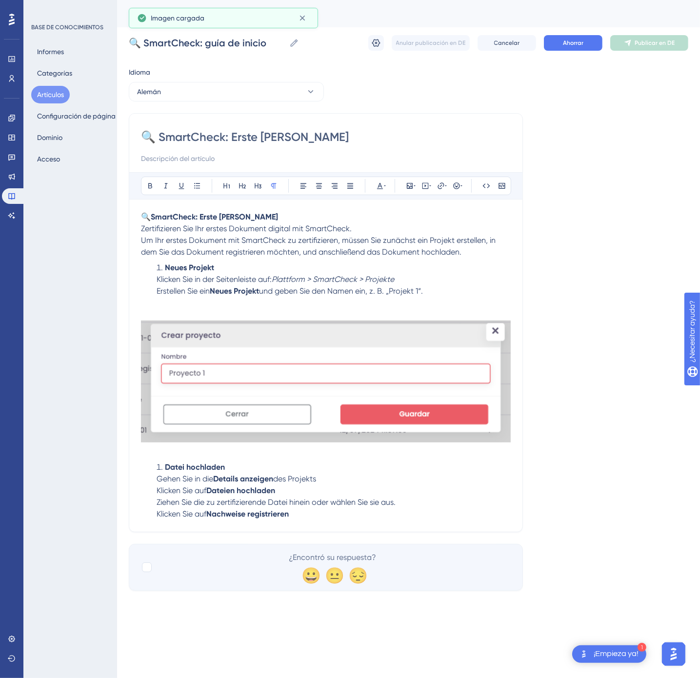
click at [321, 520] on li "Datei hochladen Gehen Sie in die Details anzeigen des Projekts Klicken Sie auf …" at bounding box center [332, 491] width 358 height 59
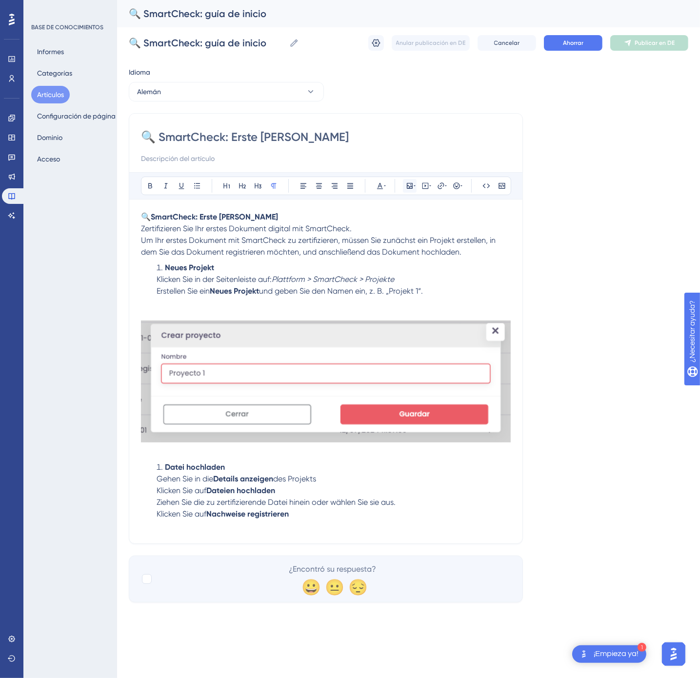
click at [408, 181] on button at bounding box center [410, 186] width 14 height 14
click at [384, 242] on div "Insertar imagen Subir imagen Editar el texto alternativo de la imagen Ahorrar" at bounding box center [410, 243] width 124 height 92
click at [387, 235] on icon at bounding box center [390, 232] width 8 height 8
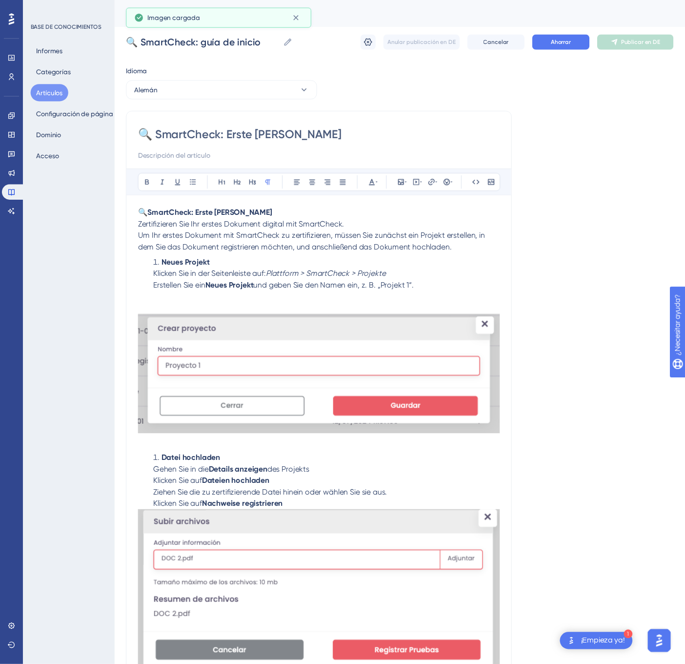
scroll to position [24, 0]
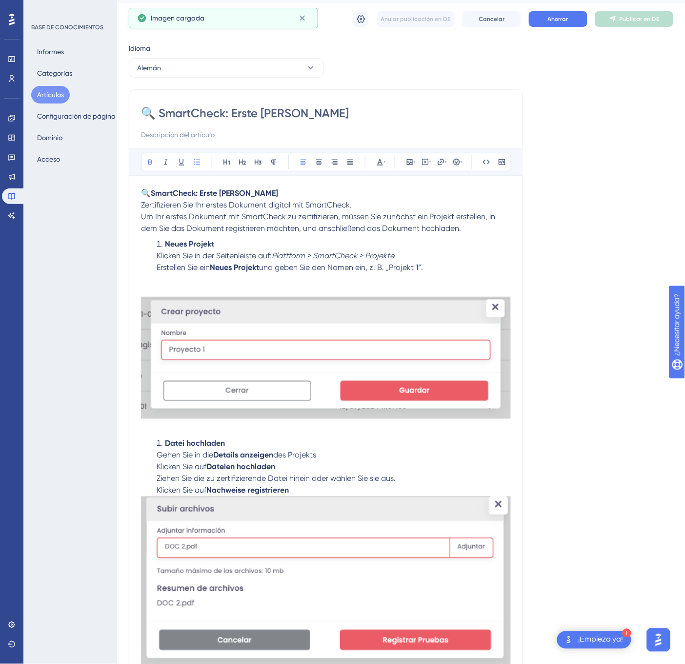
click at [161, 449] on li "Datei hochladen Gehen Sie in die Details anzeigen des Projekts Klicken Sie auf …" at bounding box center [332, 467] width 358 height 59
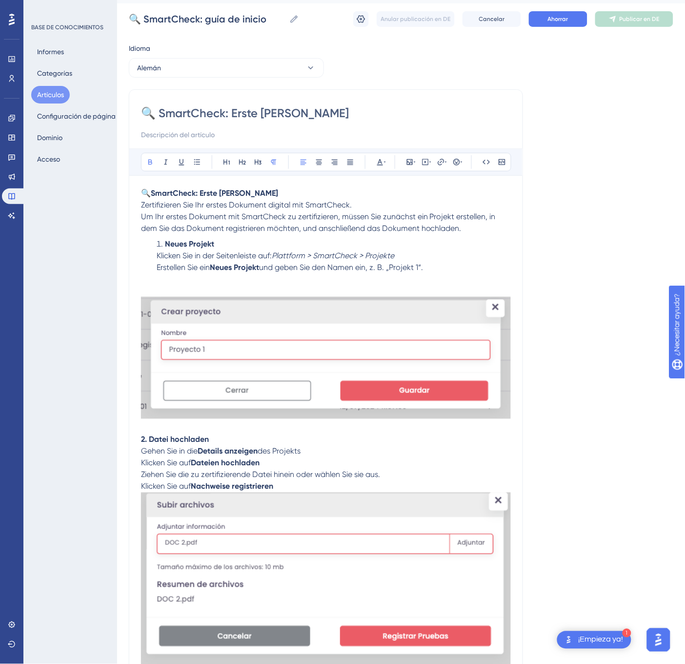
click at [305, 492] on p "2. Datei hochladen Gehen Sie in die Details anzeigen des Projekts Klicken Sie a…" at bounding box center [326, 463] width 370 height 59
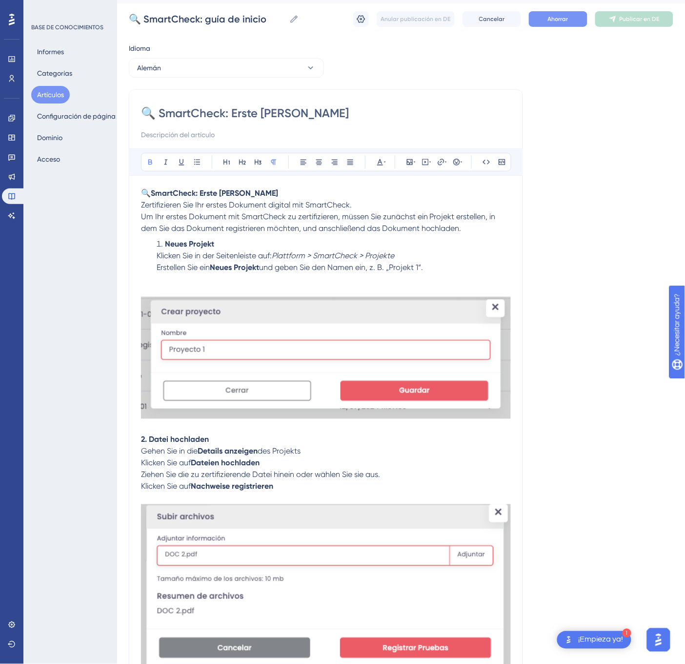
click at [563, 13] on button "Ahorrar" at bounding box center [558, 19] width 59 height 16
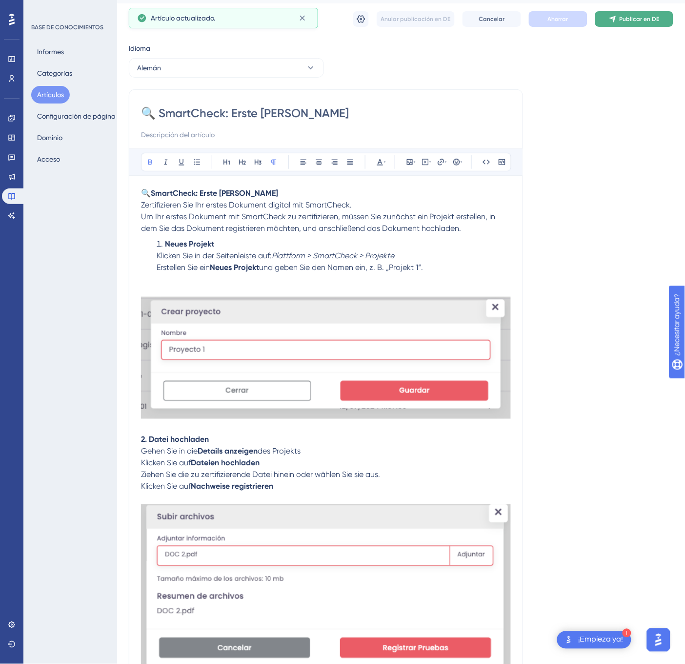
click at [623, 16] on font "Publicar en DE" at bounding box center [640, 19] width 40 height 7
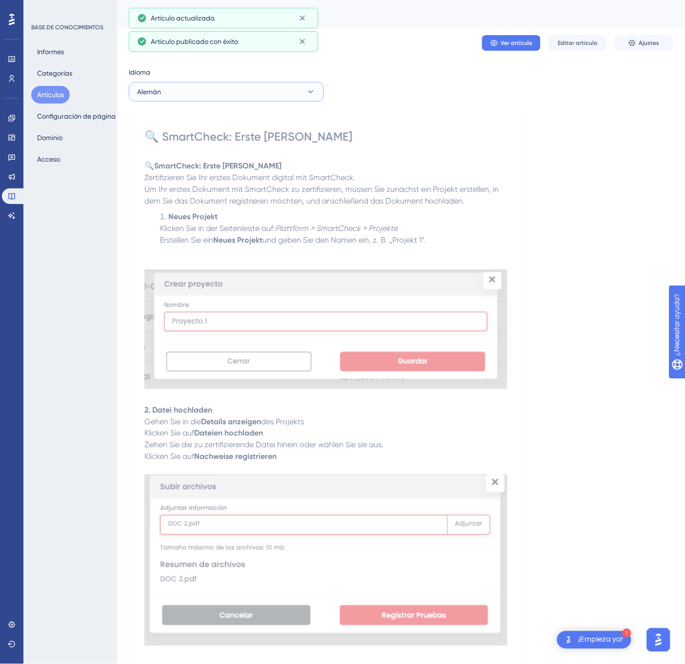
click at [271, 91] on button "Alemán" at bounding box center [226, 92] width 195 height 20
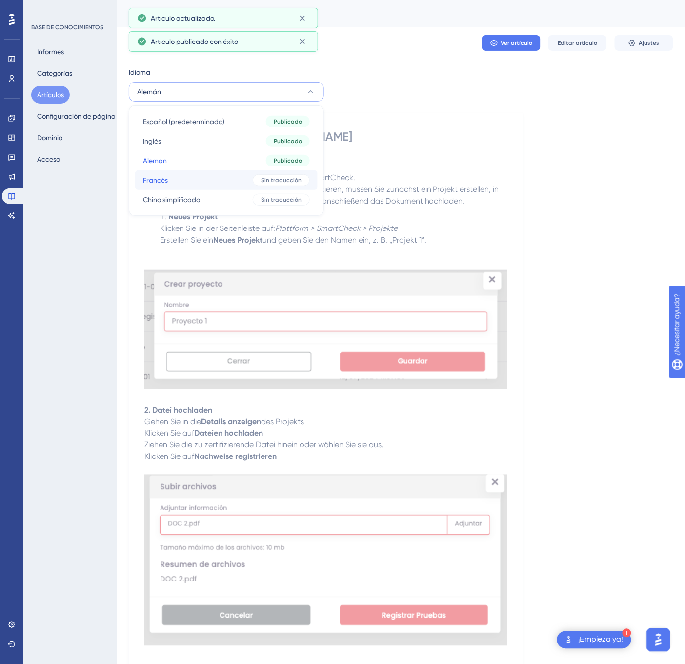
click at [233, 178] on button "[PERSON_NAME] Sin traducción" at bounding box center [226, 180] width 182 height 20
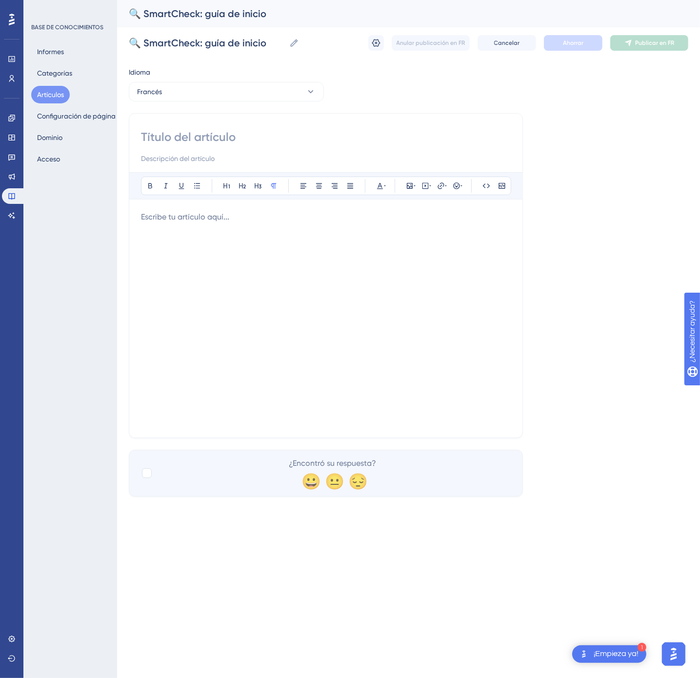
click at [288, 143] on input at bounding box center [326, 137] width 370 height 16
paste input "🔍 SmartCheck : Guide de démarrage"
type input "🔍 SmartCheck : Guide de démarrage"
click at [431, 300] on div at bounding box center [326, 318] width 370 height 215
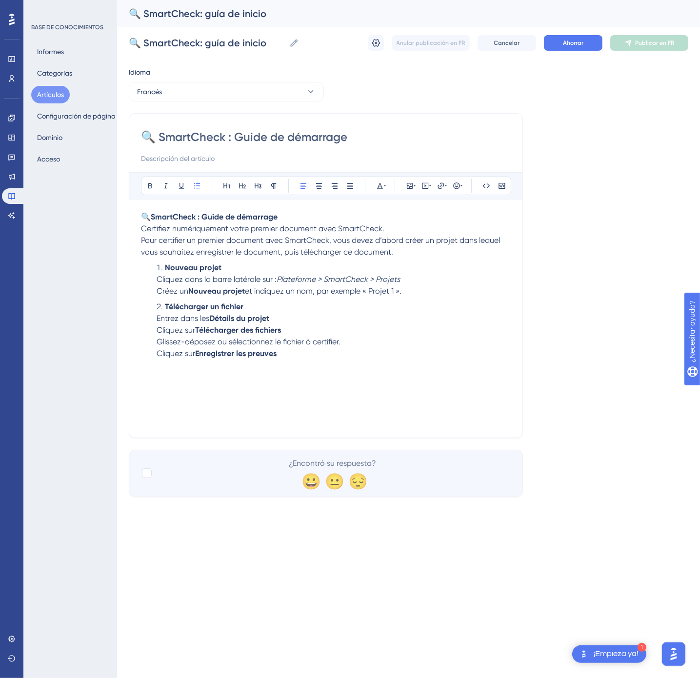
click at [438, 295] on li "Nouveau projet Cliquez dans la barre latérale sur : Plateforme > SmartCheck > P…" at bounding box center [332, 279] width 358 height 35
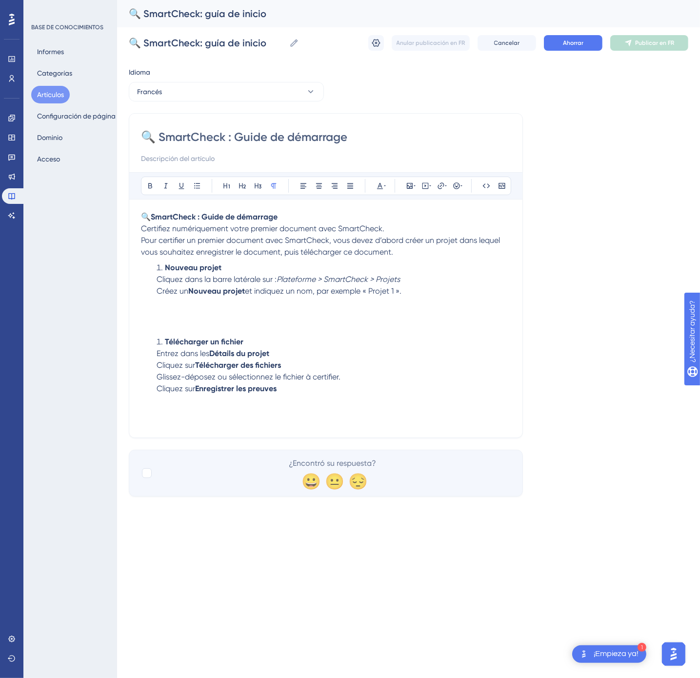
click at [172, 312] on p at bounding box center [326, 315] width 370 height 12
click at [412, 188] on icon at bounding box center [410, 186] width 8 height 8
click at [399, 235] on font "Subir imagen" at bounding box center [415, 232] width 37 height 7
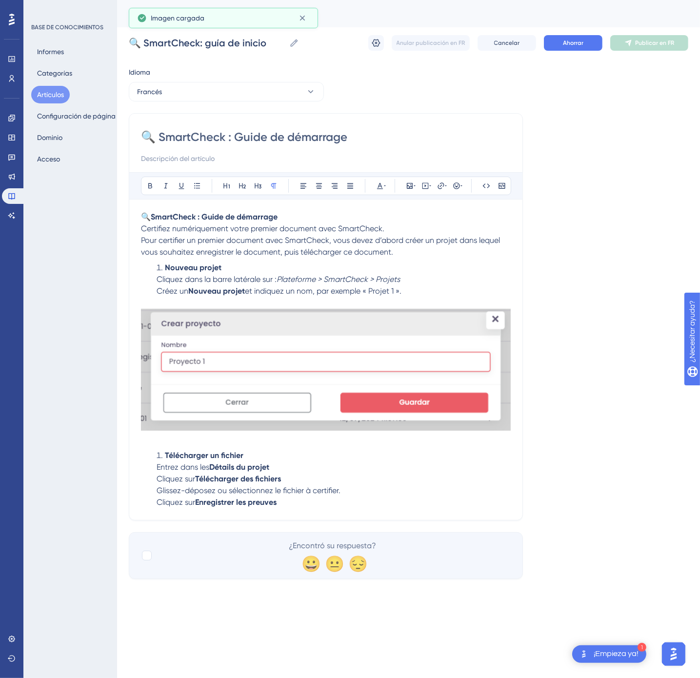
click at [303, 508] on li "Télécharger un fichier Entrez dans les Détails du projet Cliquez sur Télécharge…" at bounding box center [332, 479] width 358 height 59
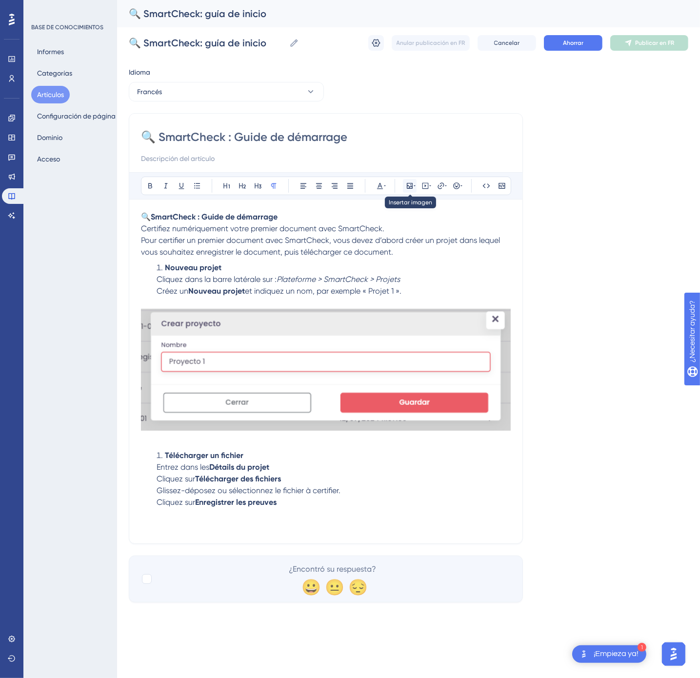
click at [409, 188] on icon at bounding box center [410, 186] width 8 height 8
click at [411, 239] on button "Subir imagen" at bounding box center [409, 232] width 107 height 16
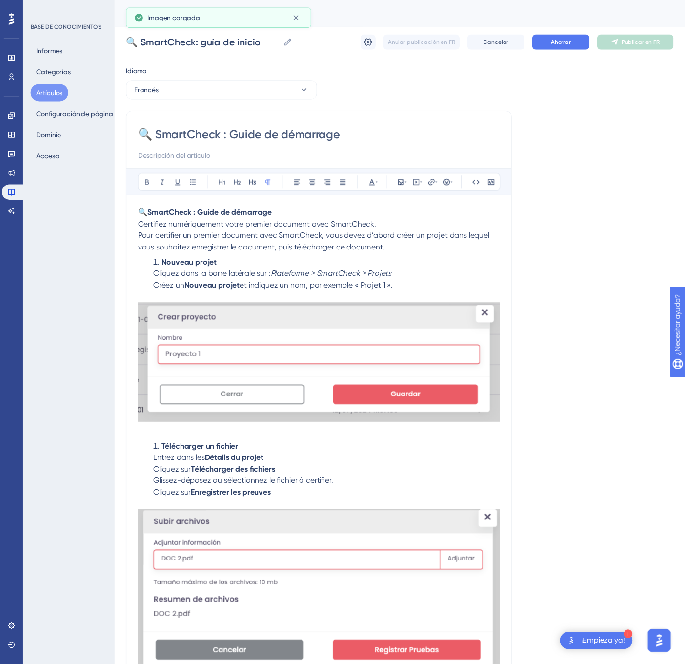
scroll to position [24, 0]
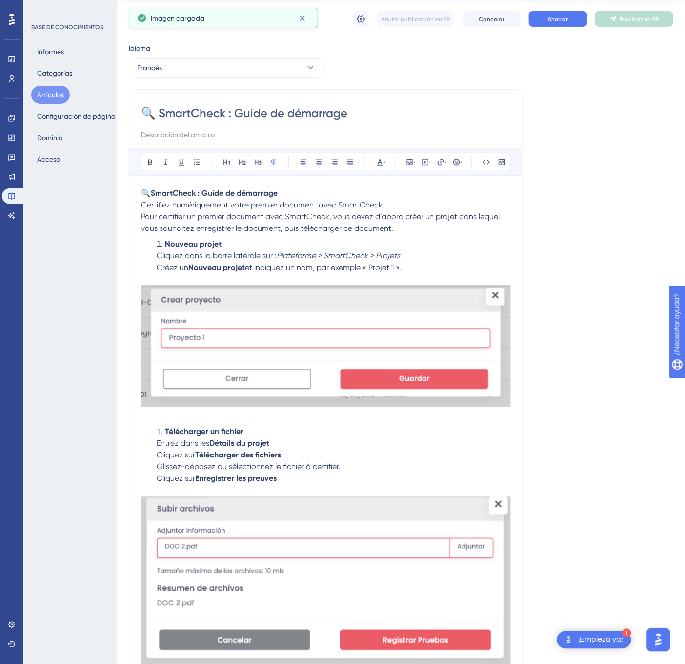
click at [161, 434] on li "Télécharger un fichier Entrez dans les Détails du projet Cliquez sur Télécharge…" at bounding box center [332, 455] width 358 height 59
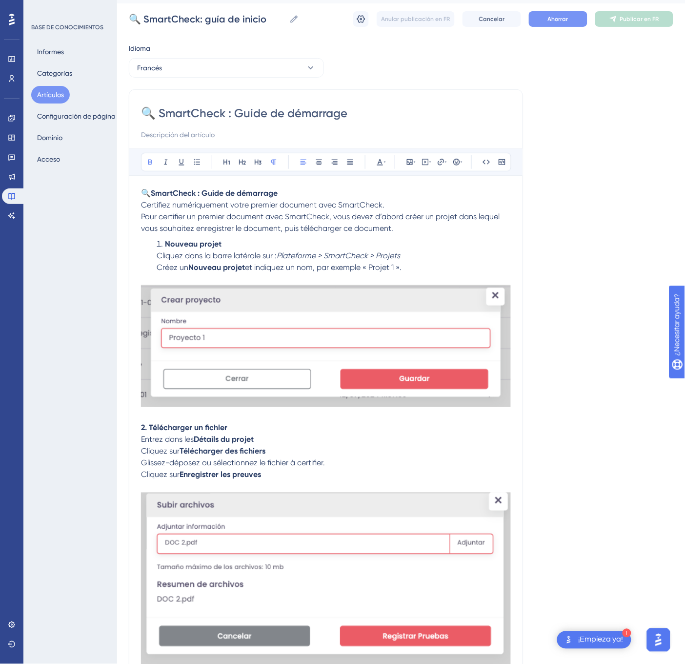
click at [574, 11] on button "Ahorrar" at bounding box center [558, 19] width 59 height 16
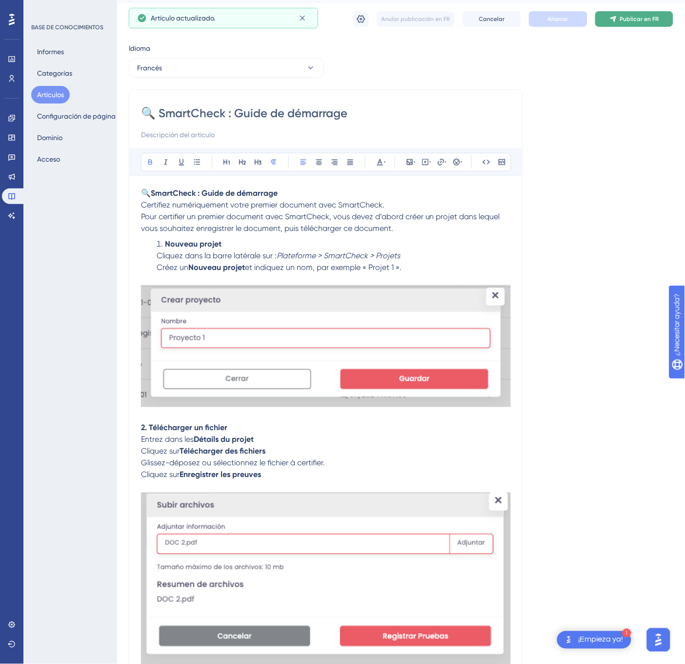
click at [618, 17] on button "Publicar en FR" at bounding box center [634, 19] width 78 height 16
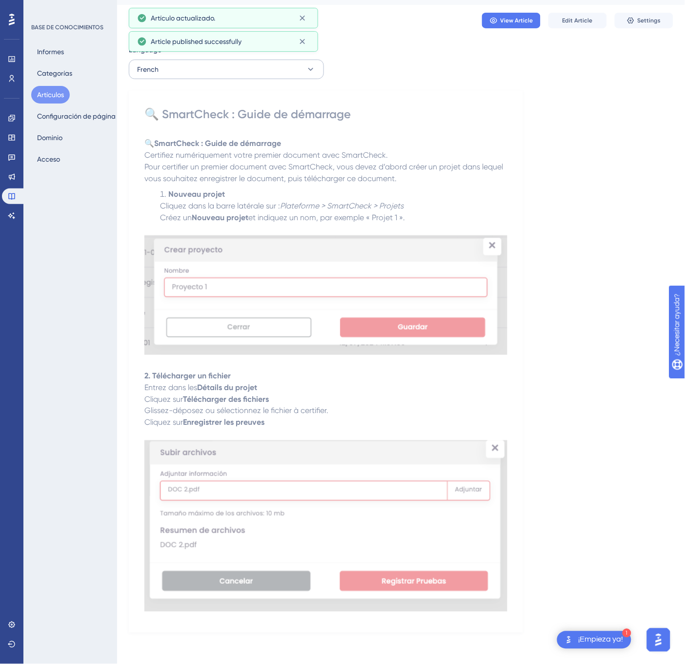
scroll to position [0, 0]
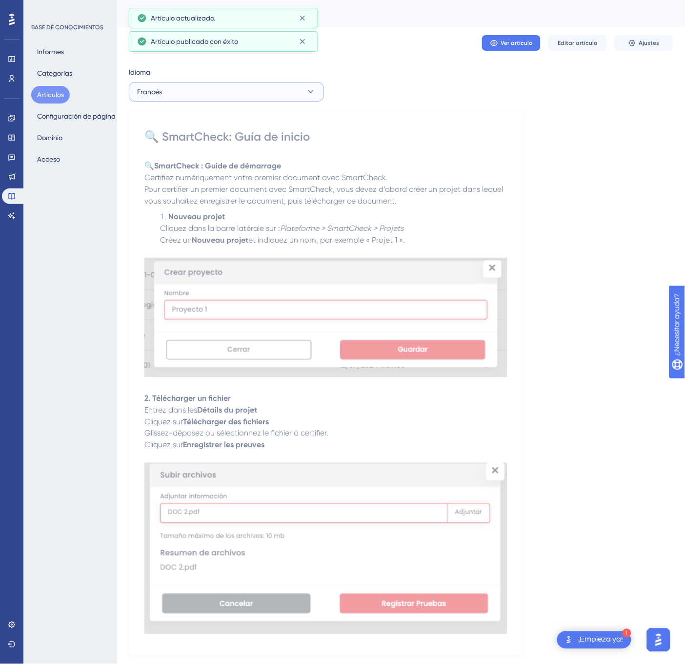
click at [289, 89] on button "Francés" at bounding box center [226, 92] width 195 height 20
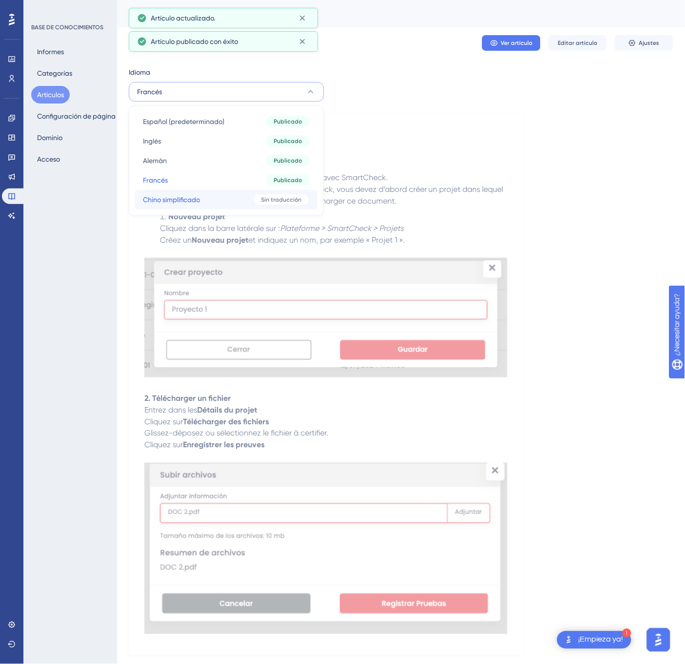
click at [255, 197] on div "Sin traducción" at bounding box center [281, 200] width 57 height 12
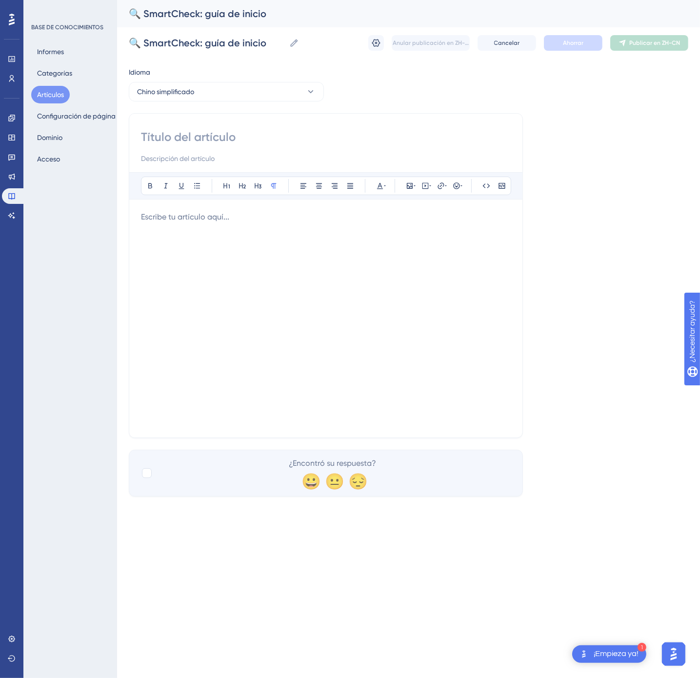
click at [198, 131] on input at bounding box center [326, 137] width 370 height 16
paste input "🔍 SmartCheck：入门指南"
type input "🔍 SmartCheck：入门指南"
click at [329, 316] on div at bounding box center [326, 318] width 370 height 215
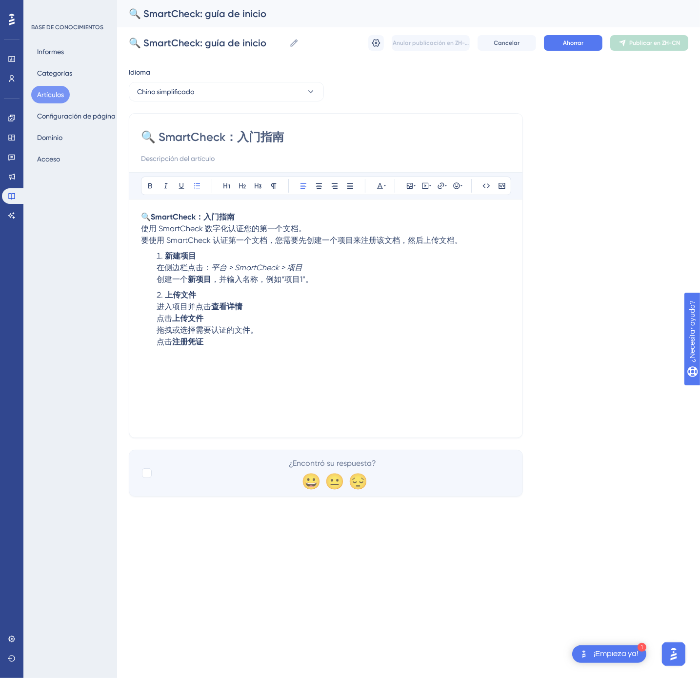
click at [332, 284] on li "新建项目 在侧边栏点击： 平台 > SmartCheck > 项目 创建一个 新项目 ，并输入名称，例如“项目1”。" at bounding box center [332, 267] width 358 height 35
click at [410, 188] on icon at bounding box center [410, 186] width 8 height 8
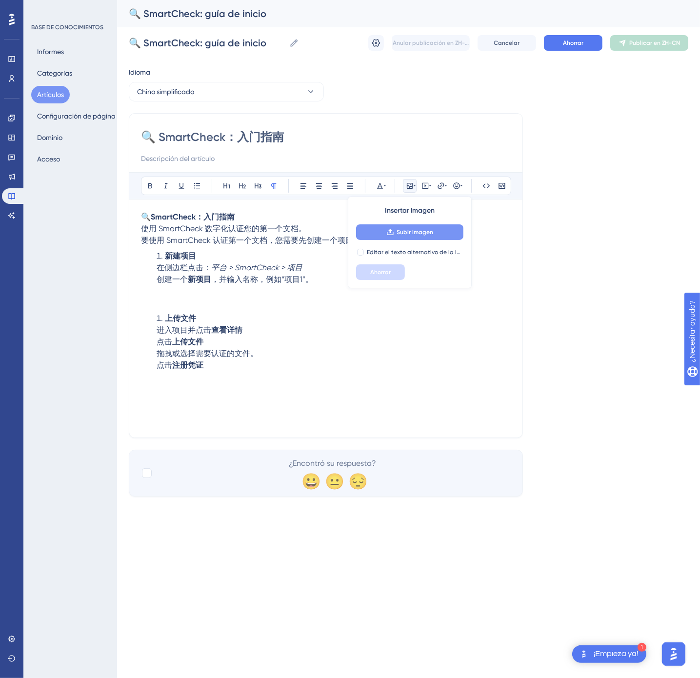
click at [411, 230] on font "Subir imagen" at bounding box center [415, 232] width 37 height 7
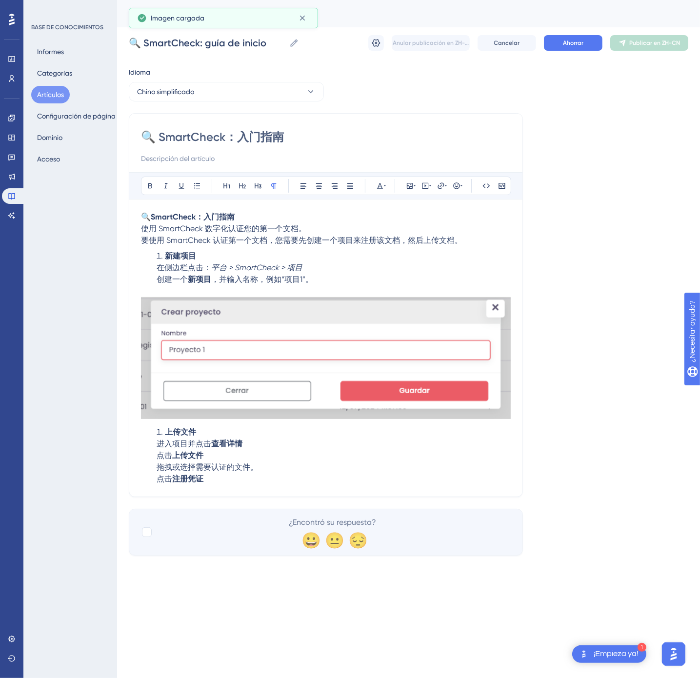
click at [231, 396] on img at bounding box center [326, 358] width 370 height 122
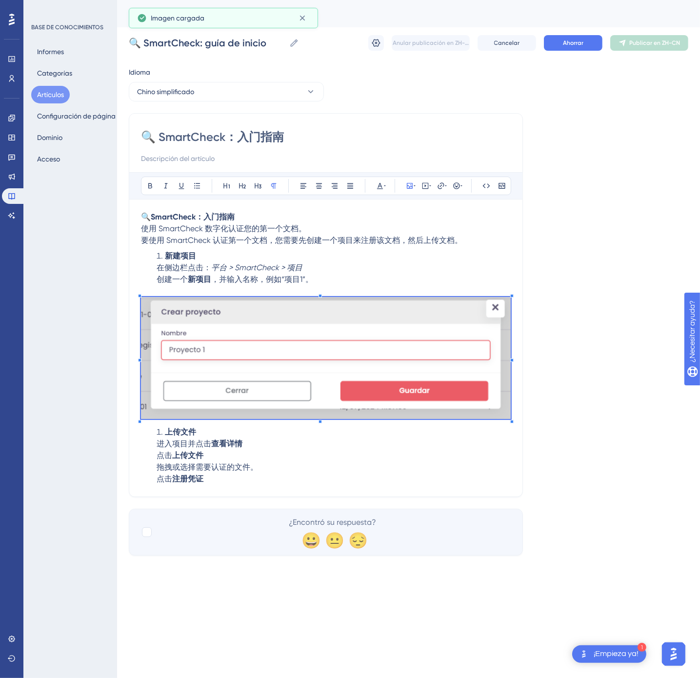
click at [233, 485] on li "上传文件 进入项目并点击 查看详情 点击 上传文件 拖拽或选择需要认证的文件。 点击 注册凭证" at bounding box center [332, 455] width 358 height 59
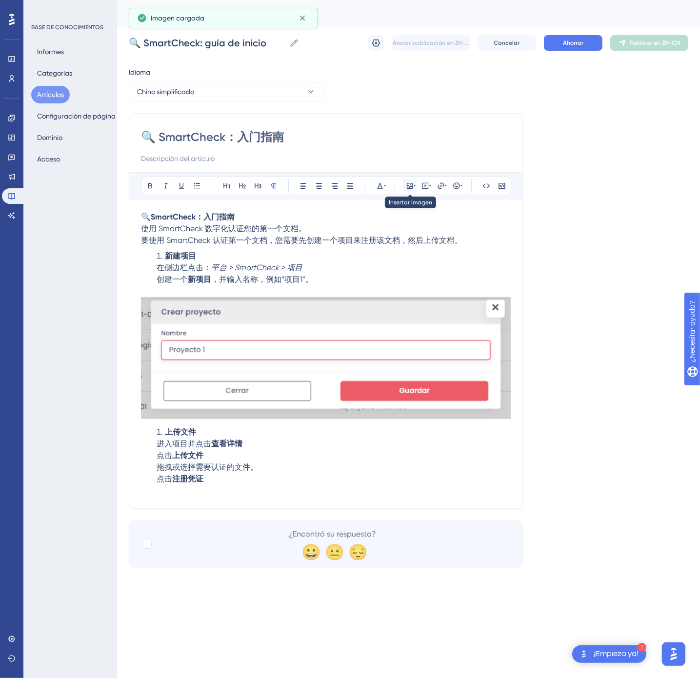
click at [409, 184] on icon at bounding box center [410, 186] width 6 height 6
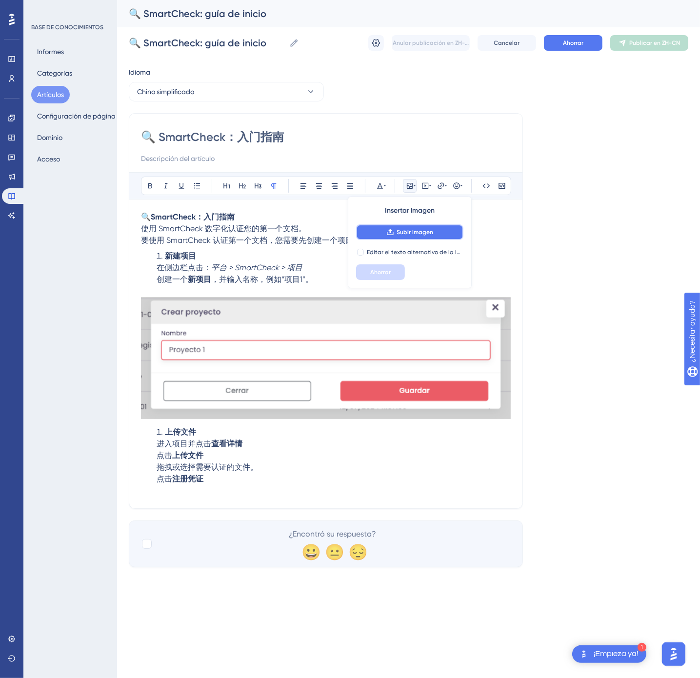
click at [427, 231] on font "Subir imagen" at bounding box center [415, 232] width 37 height 7
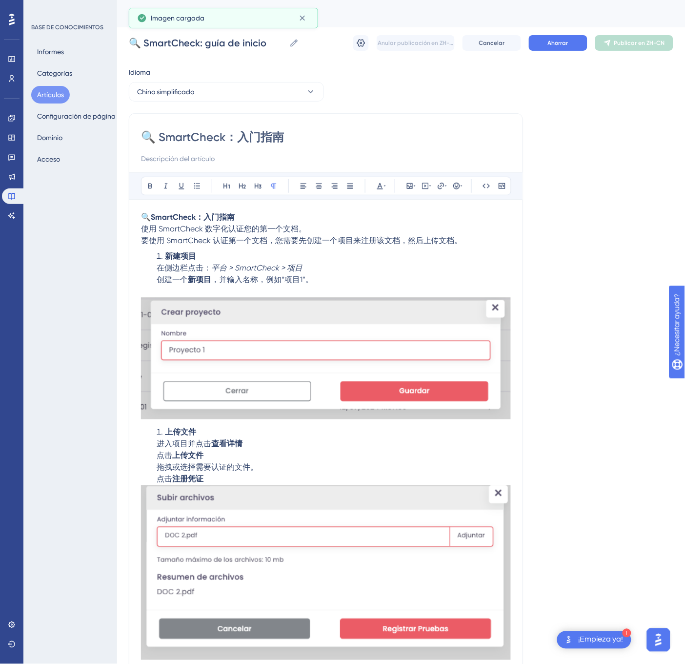
drag, startPoint x: 250, startPoint y: 491, endPoint x: 256, endPoint y: 483, distance: 9.1
click at [250, 491] on img at bounding box center [326, 572] width 370 height 175
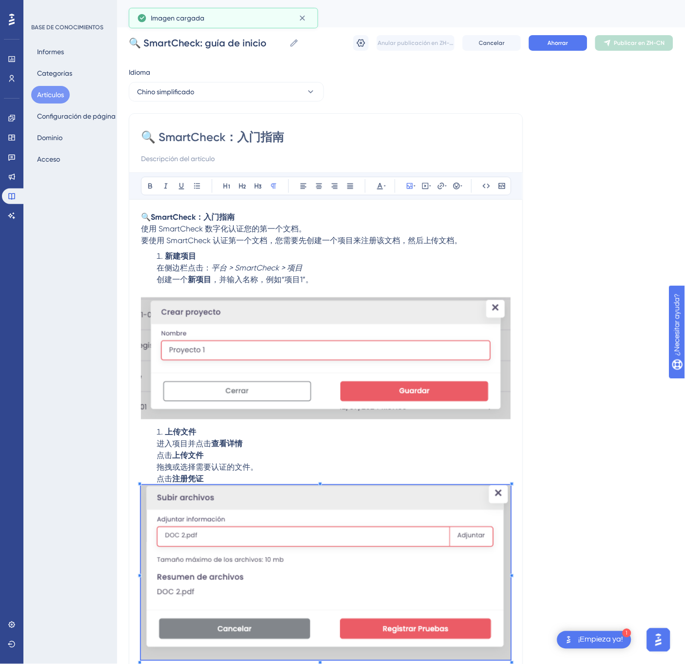
click at [258, 481] on li "上传文件 进入项目并点击 查看详情 点击 上传文件 拖拽或选择需要认证的文件。 点击 注册凭证" at bounding box center [332, 455] width 358 height 59
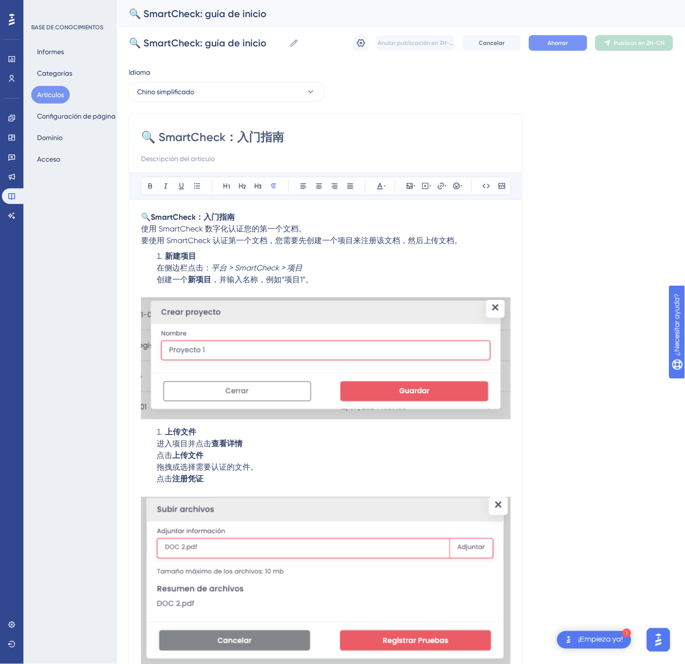
click at [551, 46] on span "Ahorrar" at bounding box center [558, 43] width 20 height 8
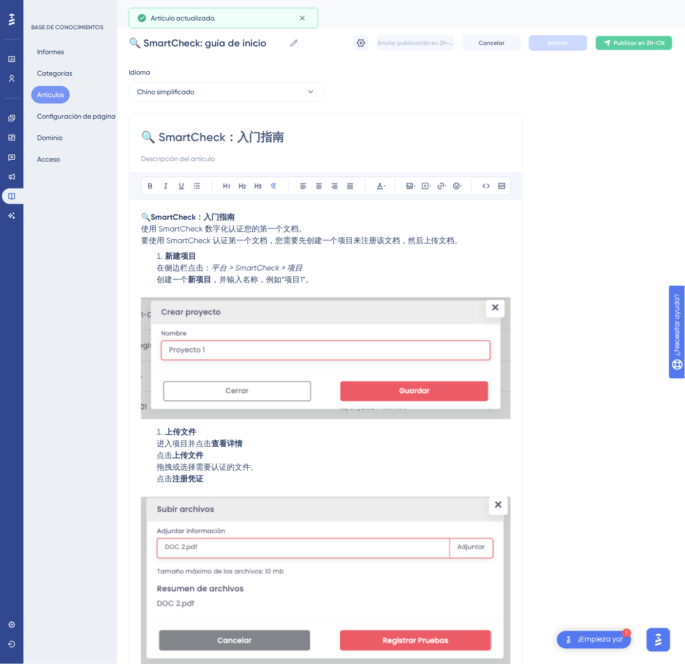
click at [619, 50] on button "Publicar en ZH-CN" at bounding box center [634, 43] width 78 height 16
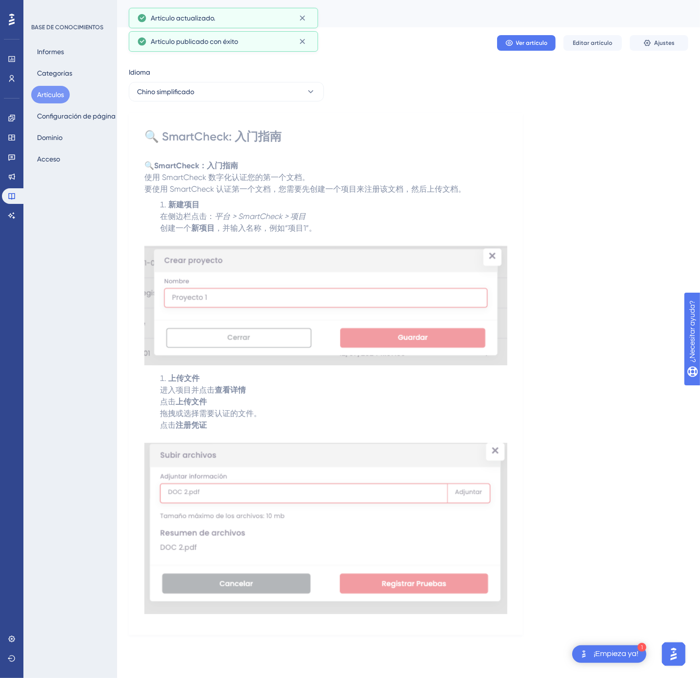
click at [54, 93] on font "Artículos" at bounding box center [50, 95] width 27 height 8
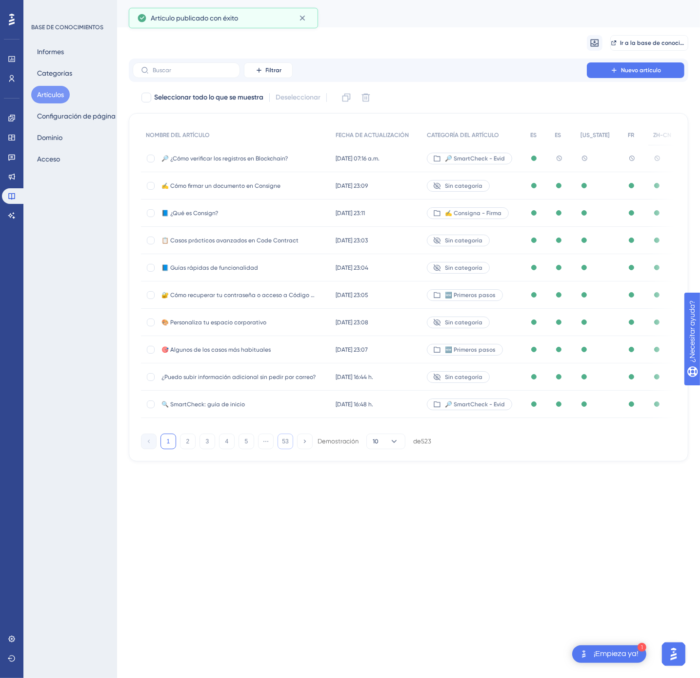
click at [281, 449] on button "53" at bounding box center [286, 442] width 16 height 16
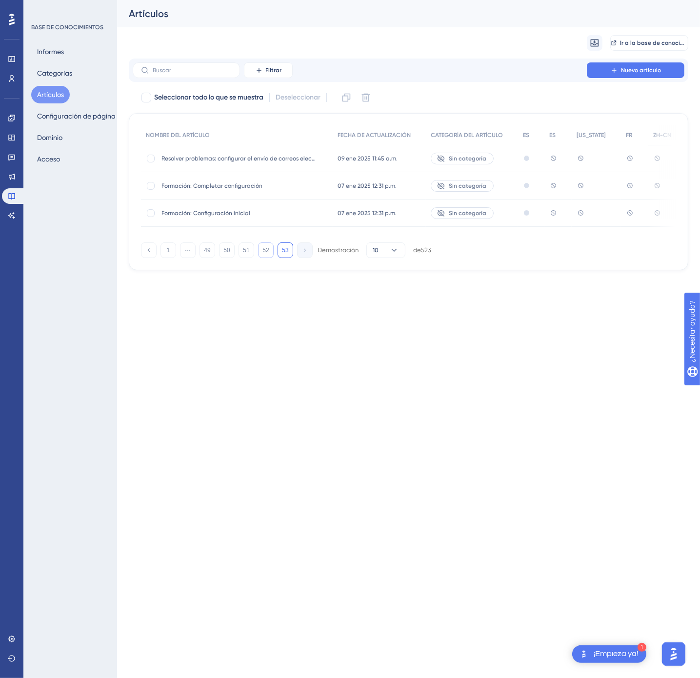
click at [265, 254] on font "52" at bounding box center [265, 250] width 6 height 7
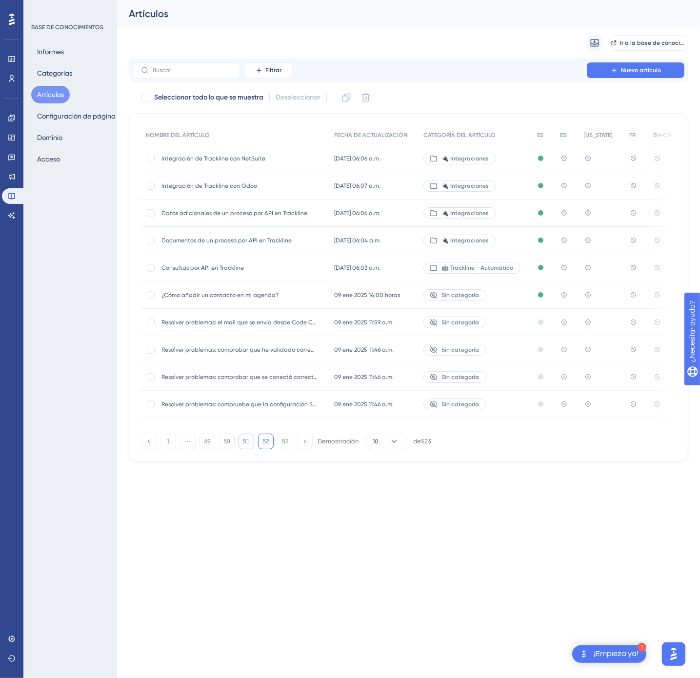
click at [248, 445] on font "51" at bounding box center [246, 441] width 6 height 7
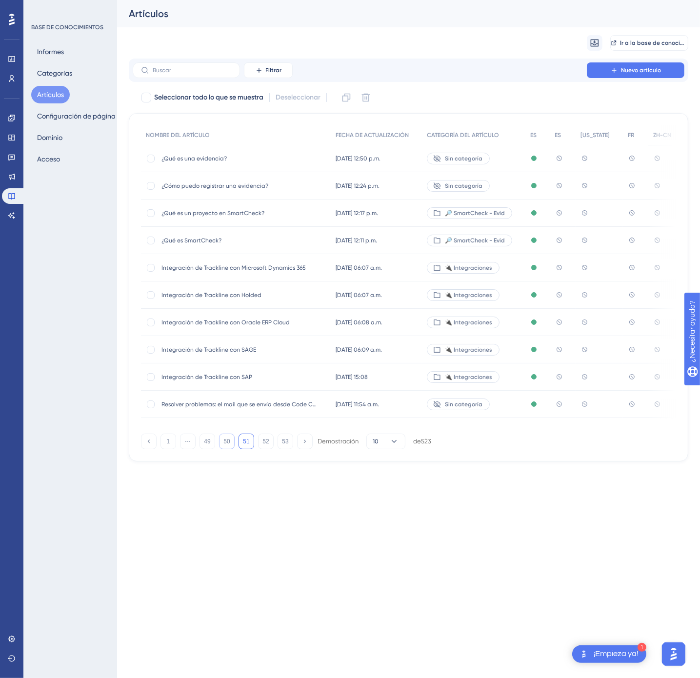
click at [231, 449] on button "50" at bounding box center [227, 442] width 16 height 16
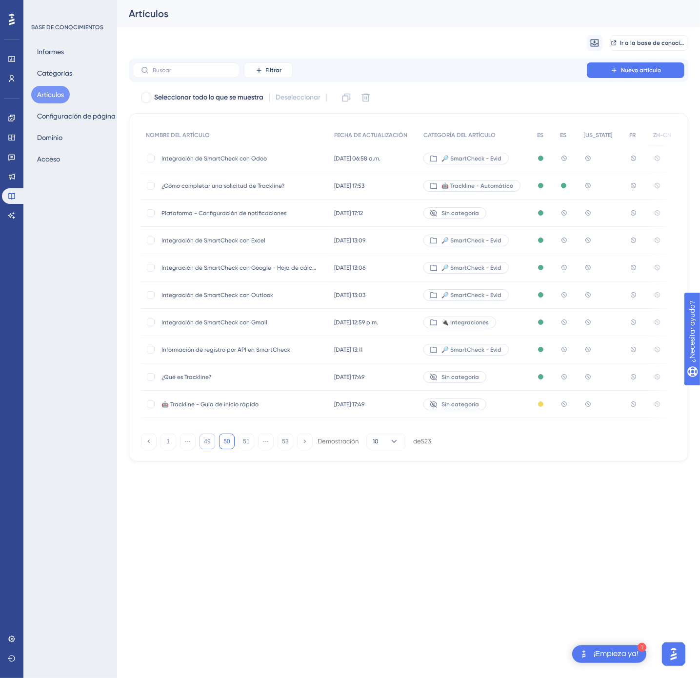
click at [212, 449] on button "49" at bounding box center [208, 442] width 16 height 16
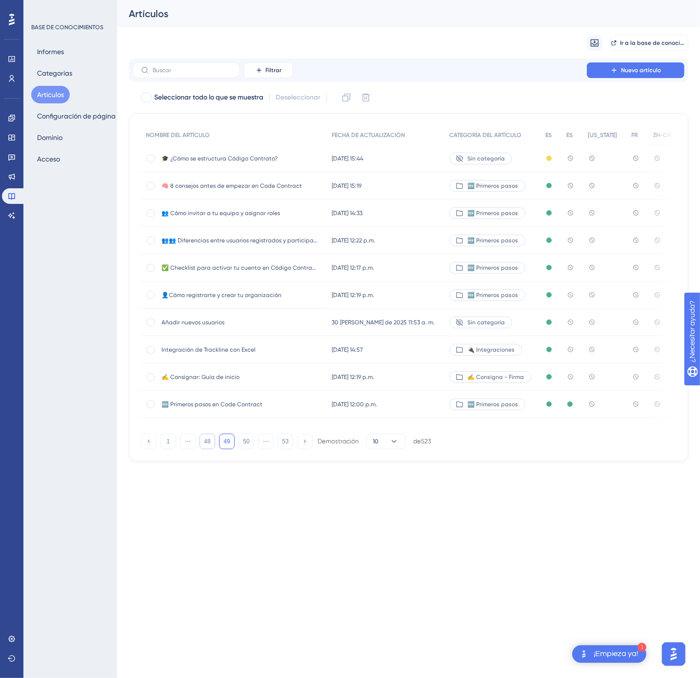
click at [210, 445] on font "48" at bounding box center [207, 441] width 6 height 7
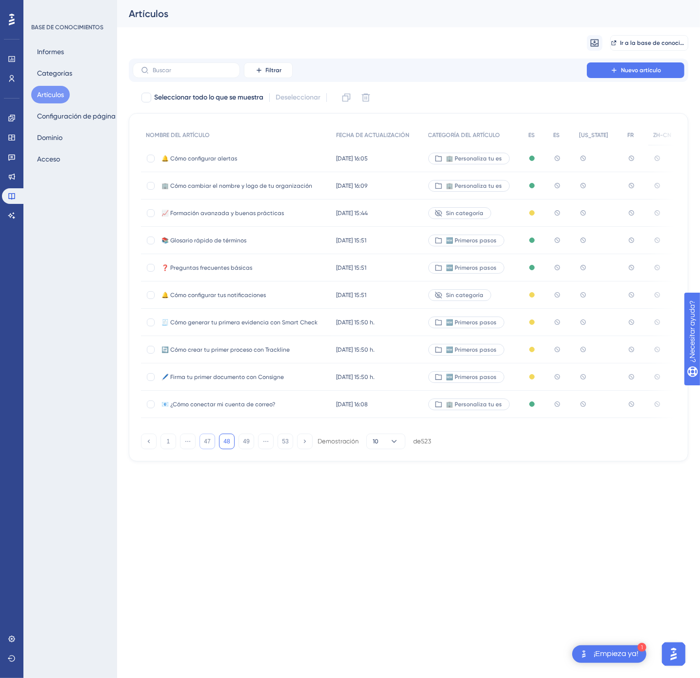
click at [209, 445] on font "47" at bounding box center [207, 441] width 6 height 7
click at [209, 445] on font "46" at bounding box center [207, 441] width 6 height 7
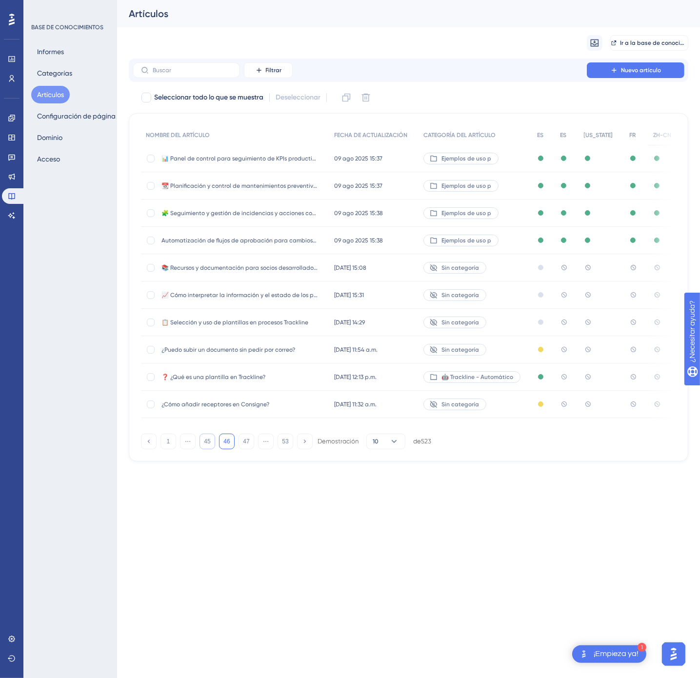
click at [209, 445] on font "45" at bounding box center [207, 441] width 6 height 7
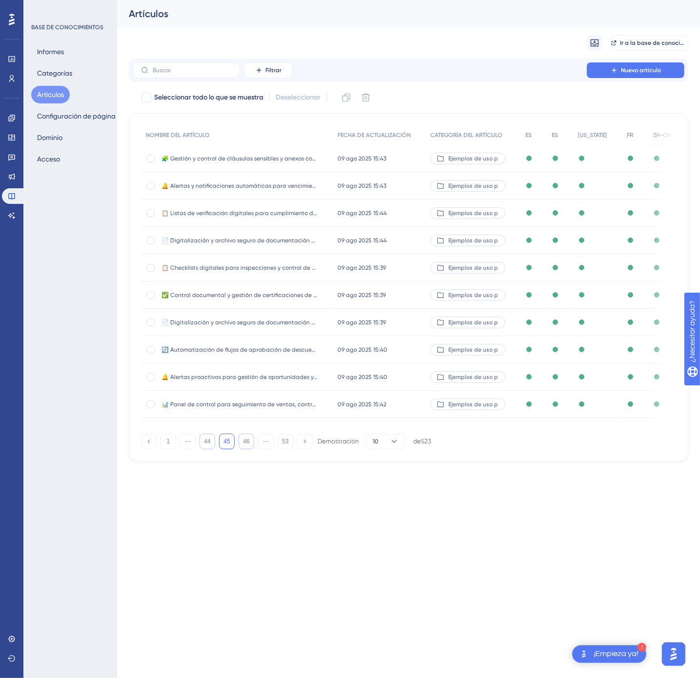
click at [249, 445] on font "46" at bounding box center [246, 441] width 6 height 7
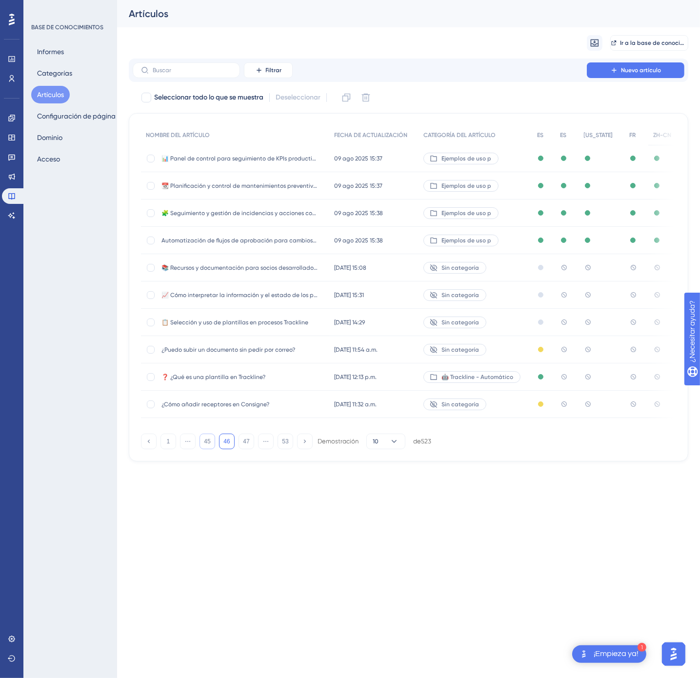
click at [336, 377] on font "[DATE] 12:13 p.m." at bounding box center [355, 377] width 42 height 7
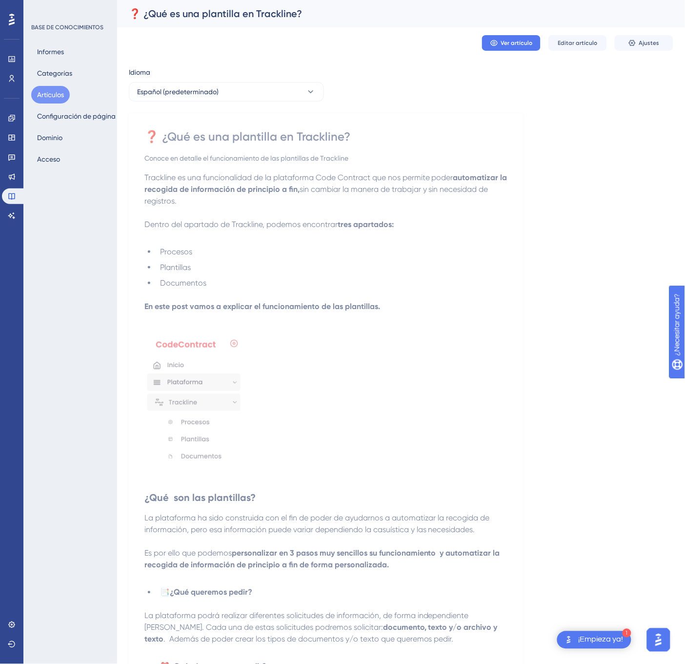
click at [446, 324] on p at bounding box center [325, 318] width 363 height 12
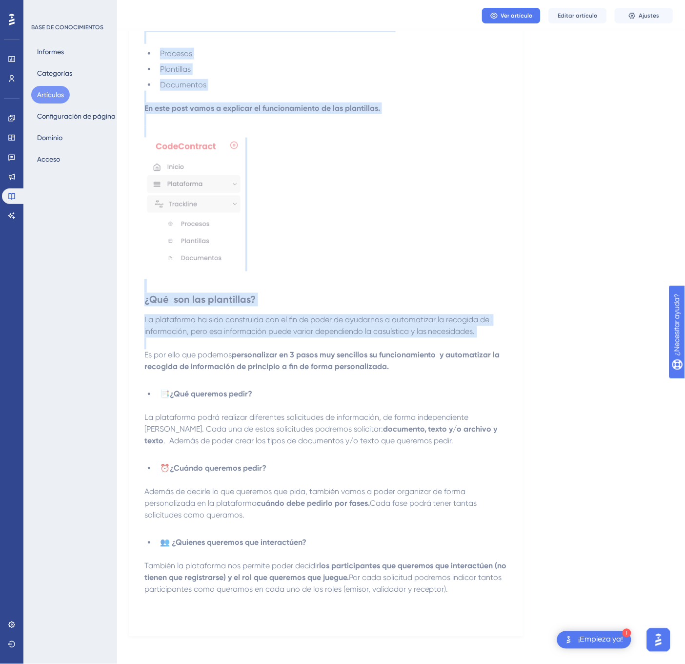
scroll to position [208, 0]
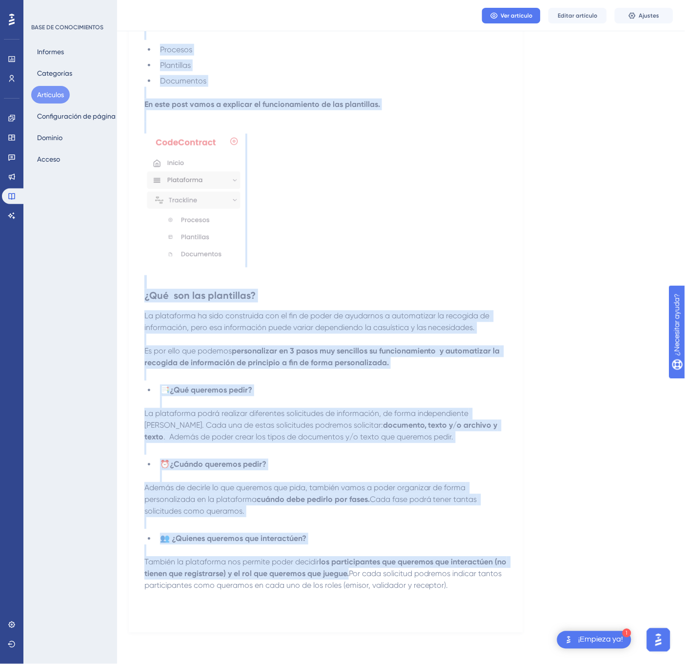
drag, startPoint x: 150, startPoint y: 135, endPoint x: 522, endPoint y: 590, distance: 587.7
click at [522, 590] on div "❓ ¿Qué es una plantilla en Trackline? Conoce en detalle el funcionamiento de la…" at bounding box center [326, 271] width 394 height 721
copy div "❓ ¿Lor ip dol sitametco ad Elitseddo? Eiusmo te incidid ut laboreetdolore ma al…"
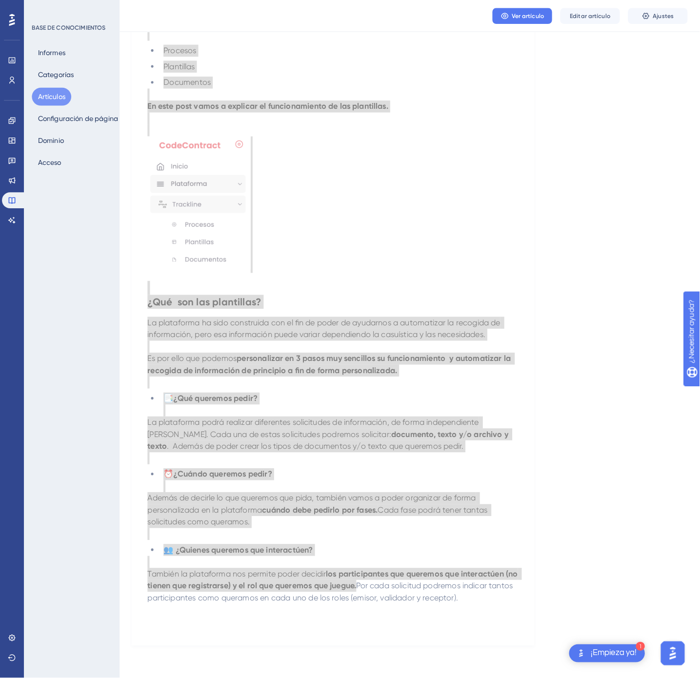
scroll to position [0, 0]
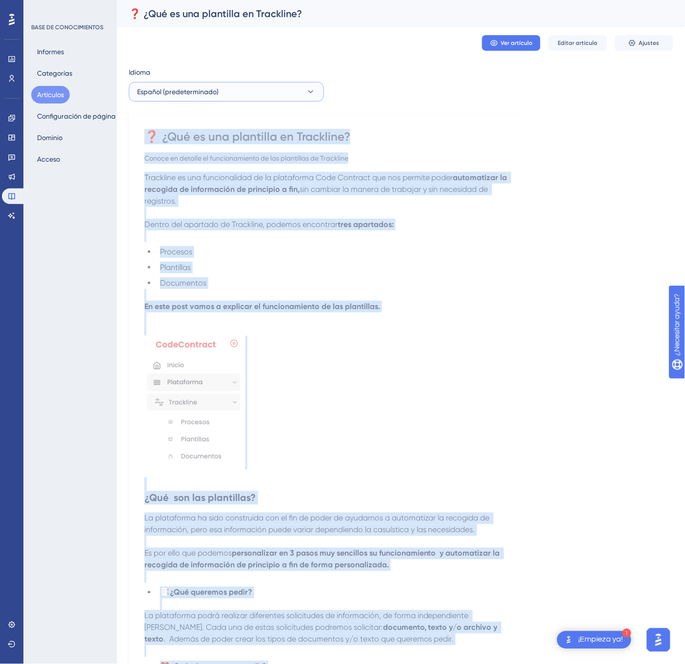
click at [315, 89] on button "Español (predeterminado)" at bounding box center [226, 92] width 195 height 20
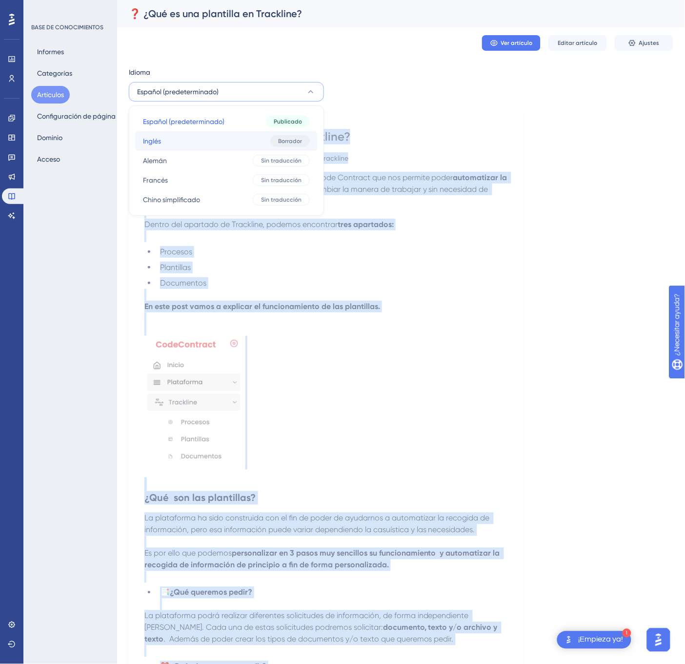
click at [284, 136] on div "Borrador" at bounding box center [290, 141] width 40 height 12
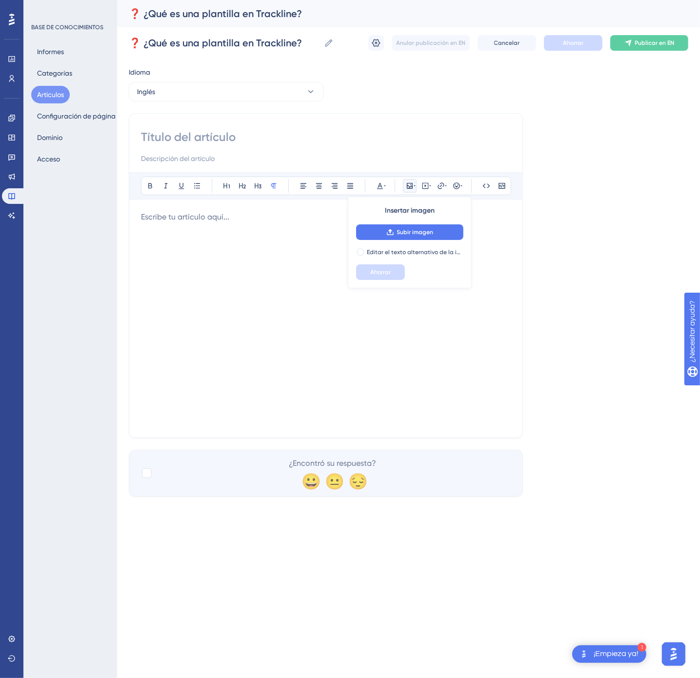
click at [194, 128] on div "Atrevido Itálico Subrayar Viñeta Título 1 Título 2 Título 3 Normal Alinear a la…" at bounding box center [326, 275] width 394 height 325
click at [195, 129] on div "Atrevido Itálico Subrayar Viñeta Título 1 Título 2 Título 3 Normal Alinear a la…" at bounding box center [326, 275] width 394 height 325
click at [203, 134] on input at bounding box center [326, 137] width 370 height 16
paste input "❓ What is a template in Trackline?"
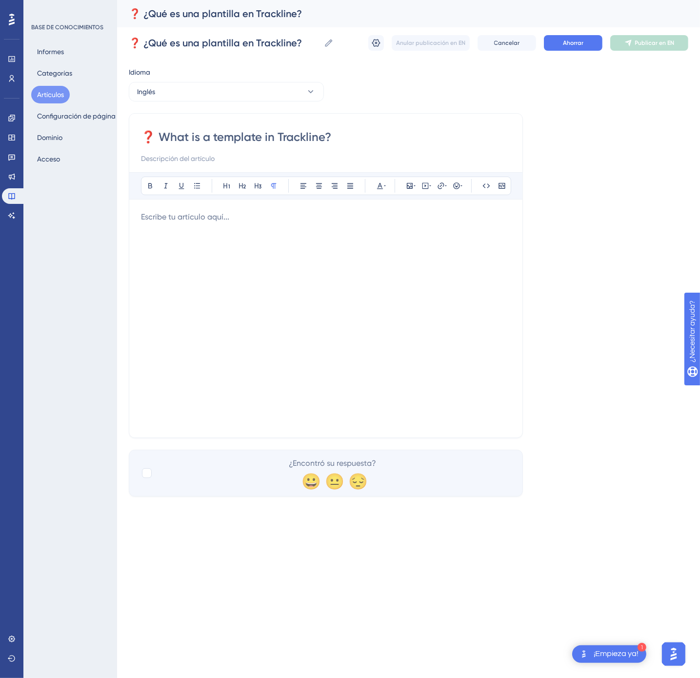
type input "❓ What is a template in Trackline?"
click at [297, 317] on div at bounding box center [326, 318] width 370 height 215
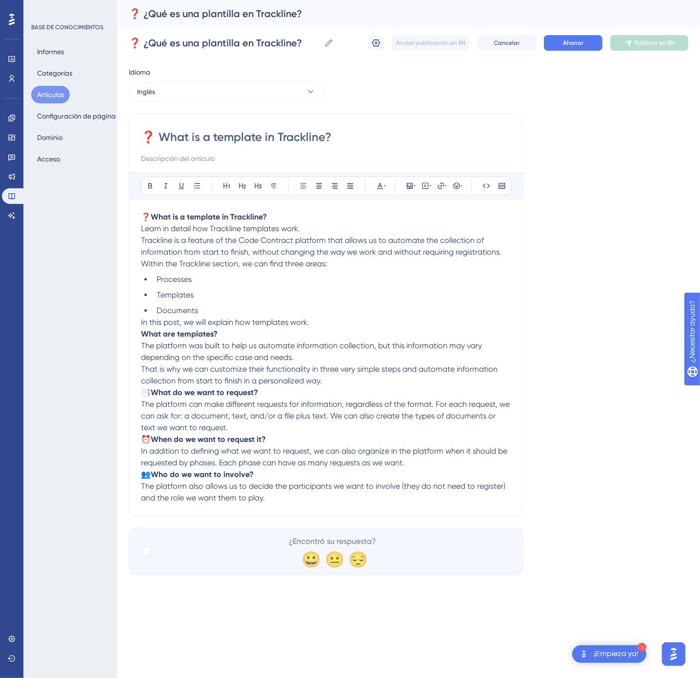
click at [345, 328] on p "In this post, we will explain how templates work." at bounding box center [326, 323] width 370 height 12
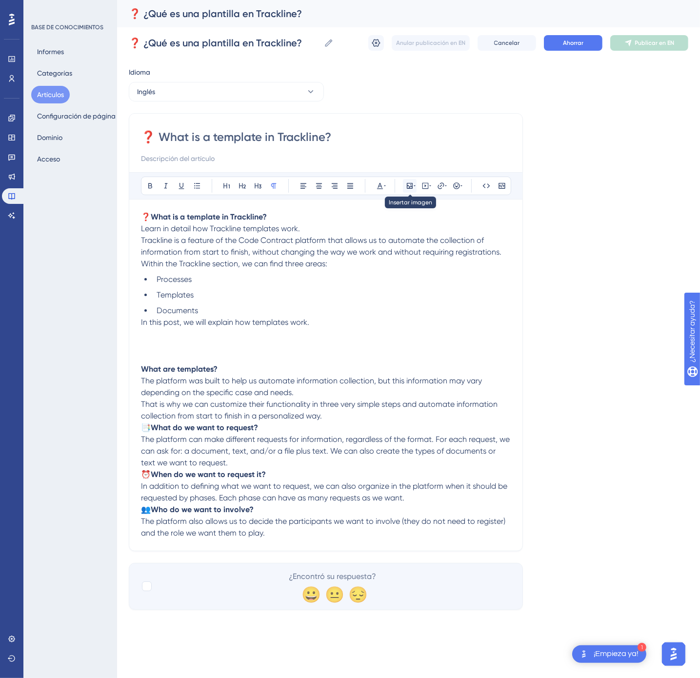
click at [406, 188] on icon at bounding box center [410, 186] width 8 height 8
click at [397, 230] on button "Subir imagen" at bounding box center [409, 232] width 107 height 16
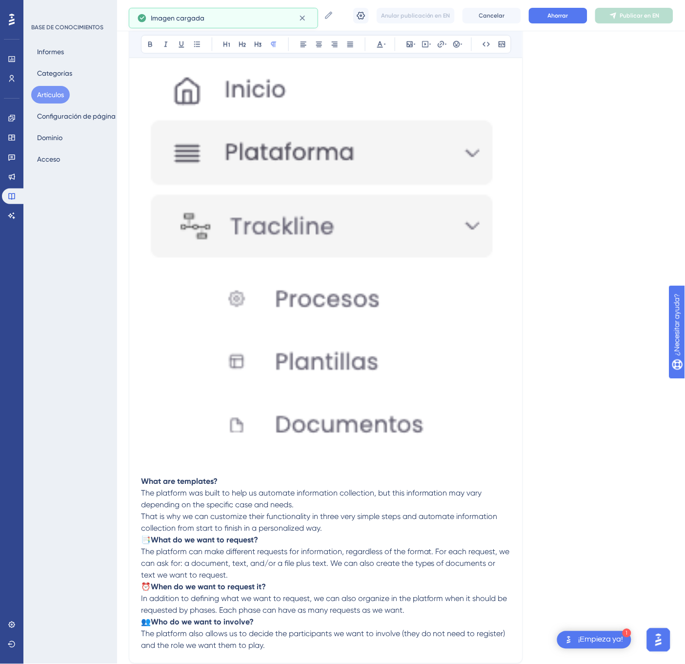
scroll to position [436, 0]
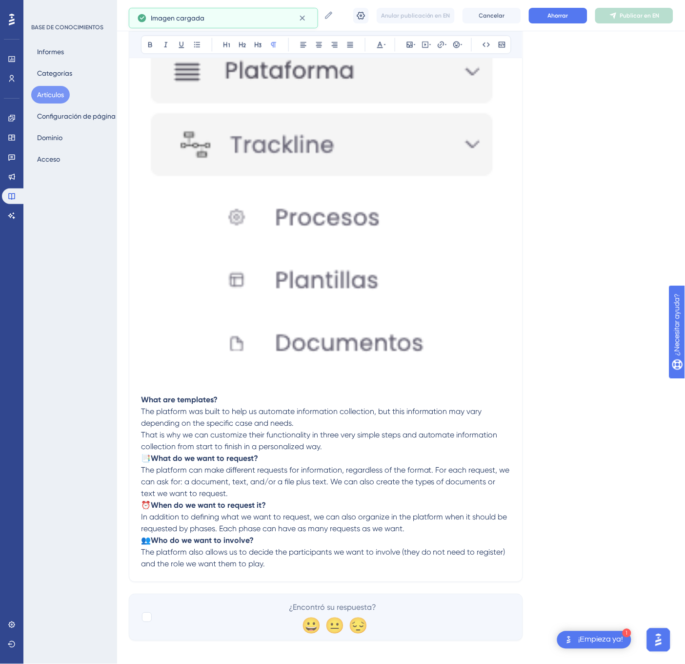
click at [342, 452] on p "That is why we can customize their functionality in three very simple steps and…" at bounding box center [326, 440] width 370 height 23
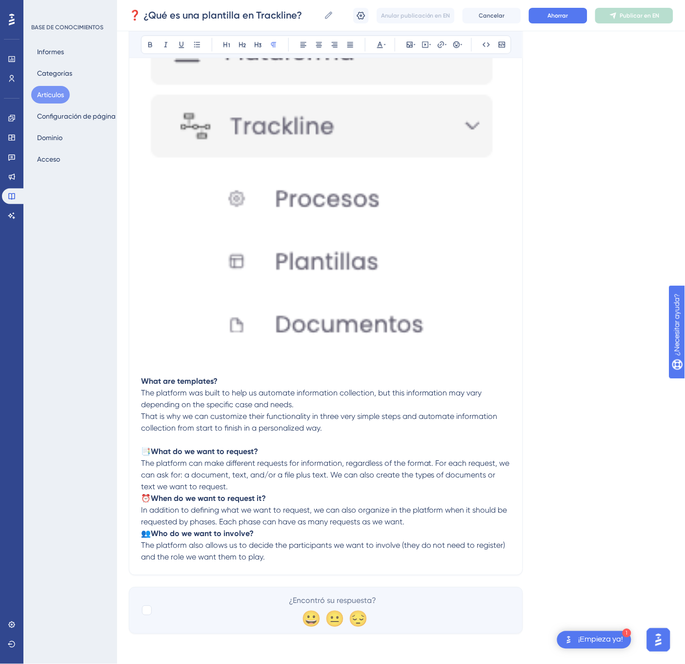
scroll to position [461, 0]
click at [267, 507] on span "In addition to defining what we want to request, we can also organize in the pl…" at bounding box center [325, 514] width 368 height 21
click at [261, 482] on p "📑 What do we want to request? The platform can make different requests for info…" at bounding box center [326, 467] width 370 height 47
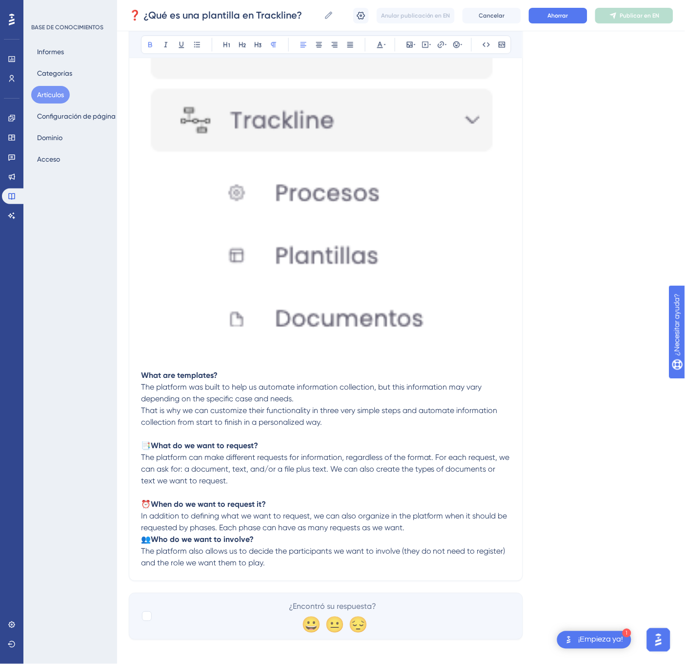
click at [454, 538] on p "👥 Who do we want to involve? The platform also allows us to decide the particip…" at bounding box center [326, 550] width 370 height 35
click at [439, 529] on p "⏰ When do we want to request it? In addition to defining what we want to reques…" at bounding box center [326, 515] width 370 height 35
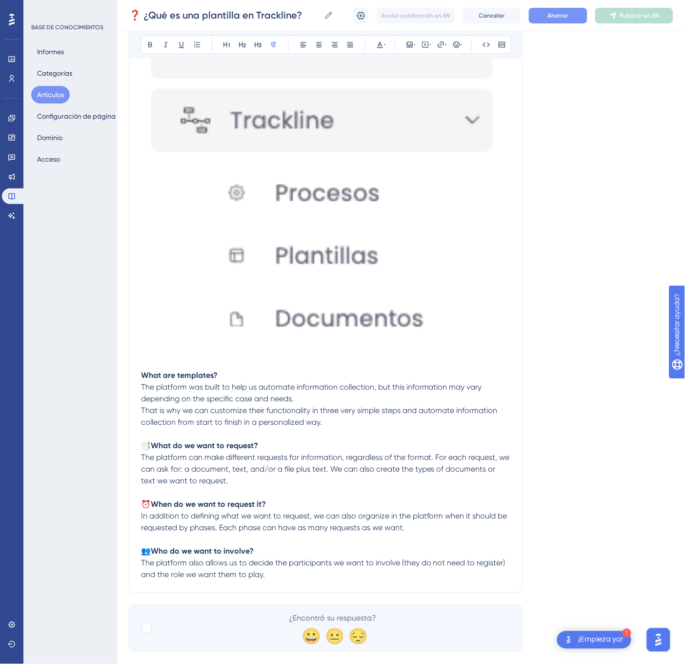
click at [567, 17] on font "Ahorrar" at bounding box center [558, 15] width 20 height 7
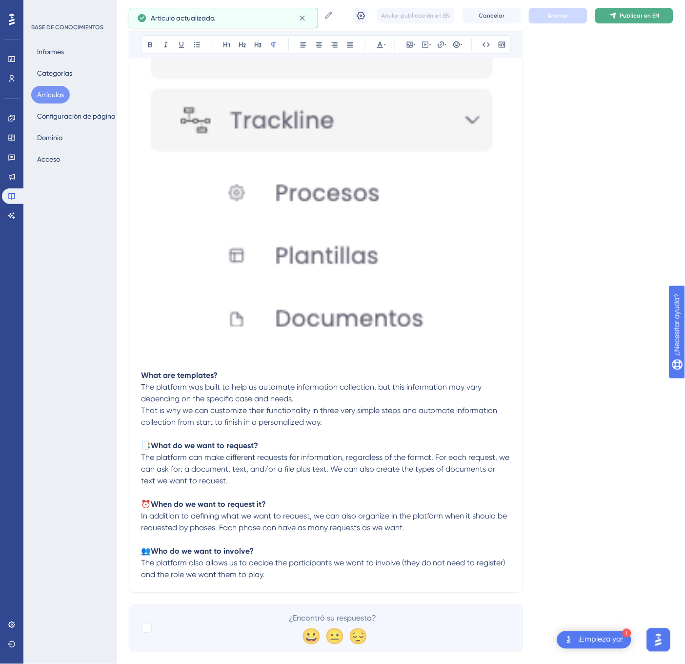
click at [635, 16] on font "Publicar en EN" at bounding box center [640, 15] width 40 height 7
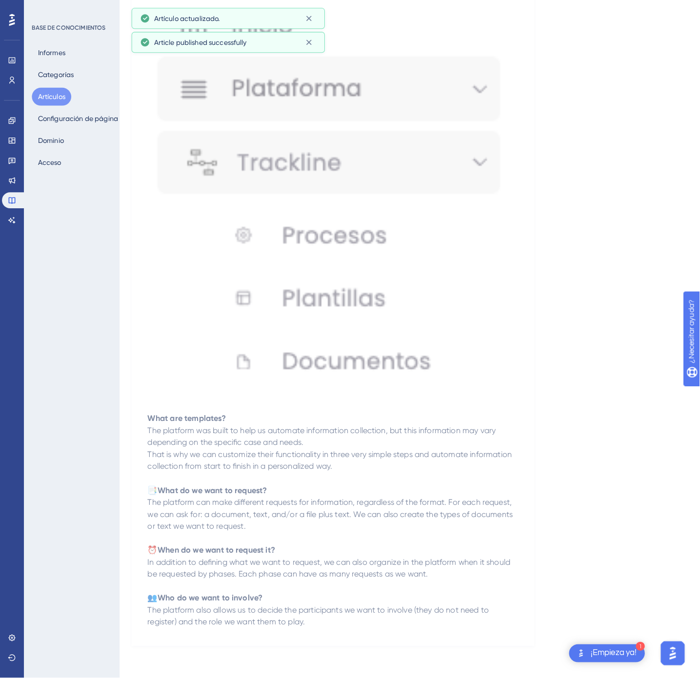
scroll to position [0, 0]
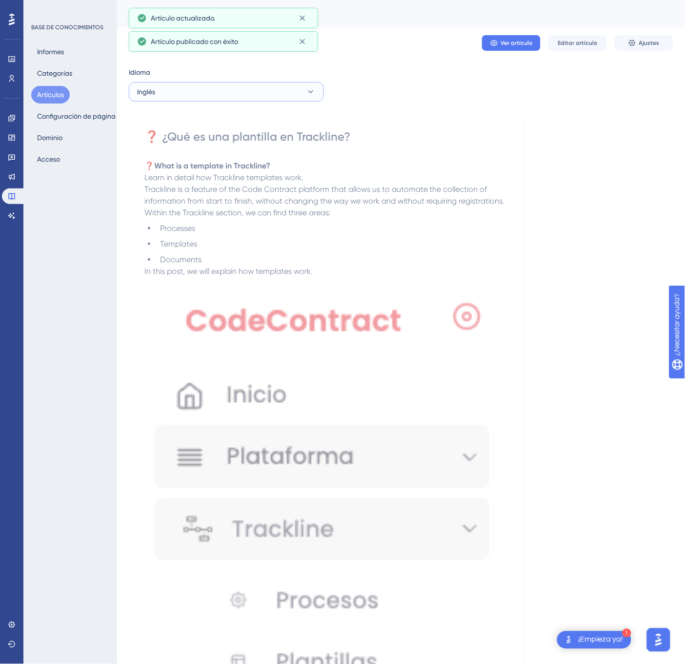
click at [304, 89] on button "Inglés" at bounding box center [226, 92] width 195 height 20
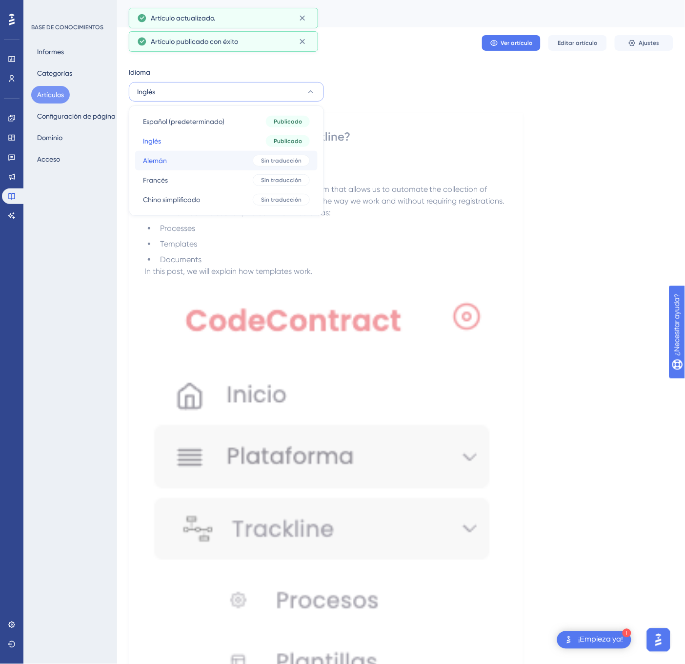
click at [276, 157] on font "Sin traducción" at bounding box center [281, 160] width 40 height 7
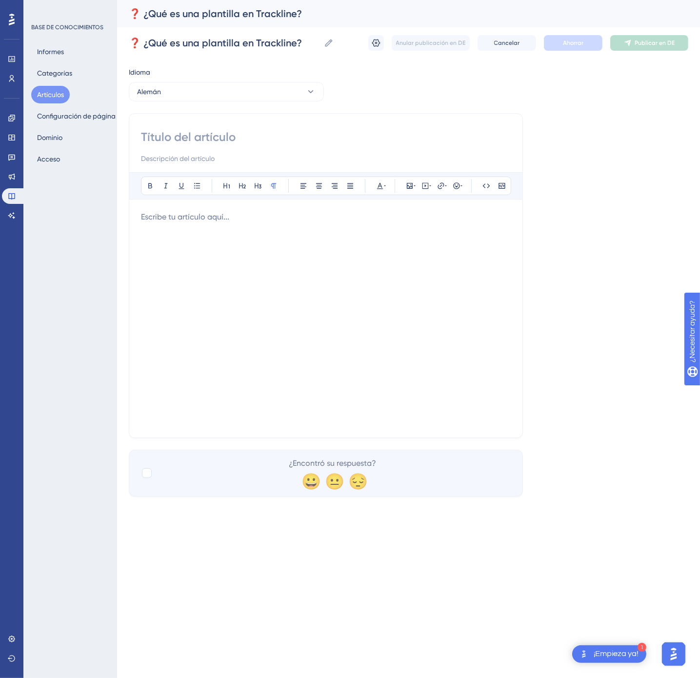
click at [279, 137] on input at bounding box center [326, 137] width 370 height 16
paste input "❓ Was ist eine Vorlage in Trackline?"
type input "❓ Was ist eine Vorlage in Trackline?"
click at [241, 276] on div at bounding box center [326, 318] width 370 height 215
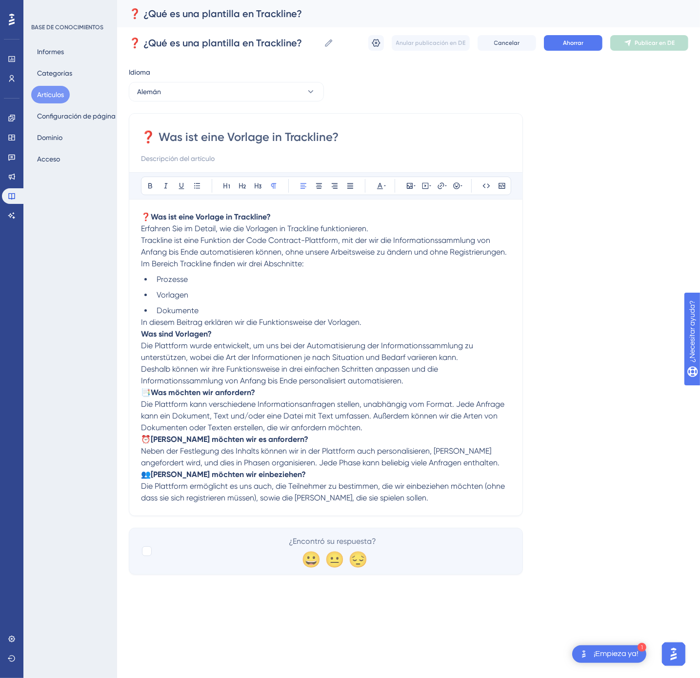
click at [400, 324] on p "In diesem Beitrag erklären wir die Funktionsweise der Vorlagen." at bounding box center [326, 323] width 370 height 12
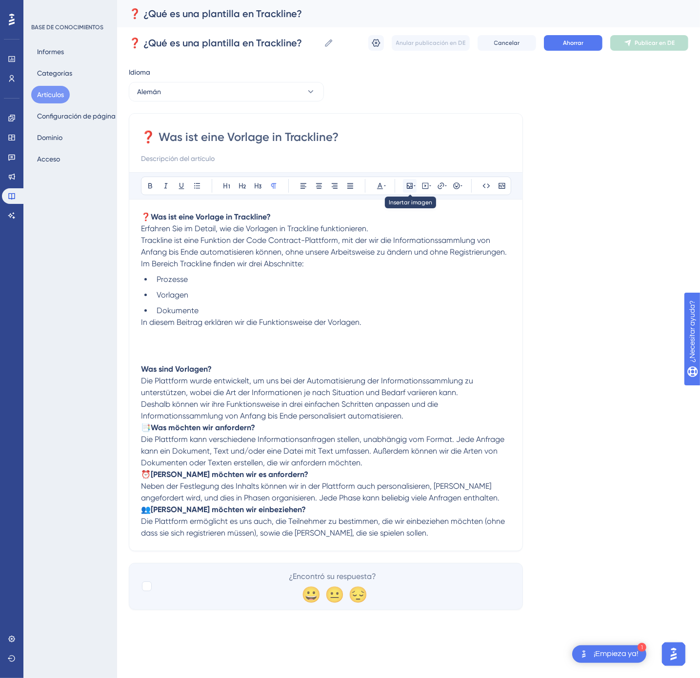
click at [408, 186] on icon at bounding box center [410, 186] width 6 height 6
click at [401, 229] on font "Subir imagen" at bounding box center [415, 232] width 37 height 7
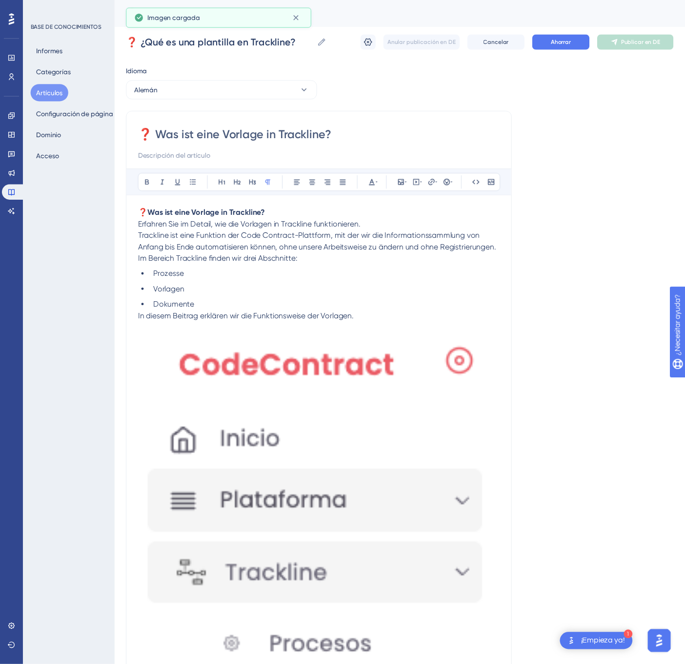
scroll to position [143, 0]
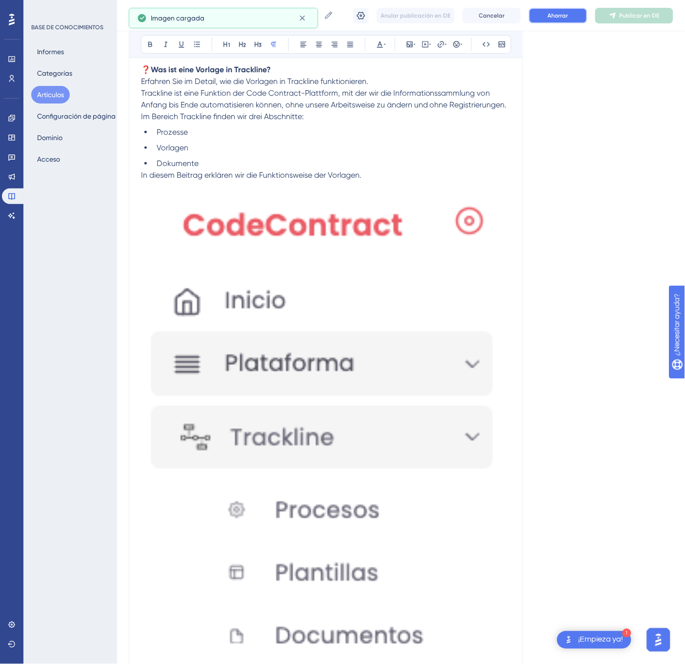
click at [560, 19] on font "Ahorrar" at bounding box center [558, 15] width 20 height 7
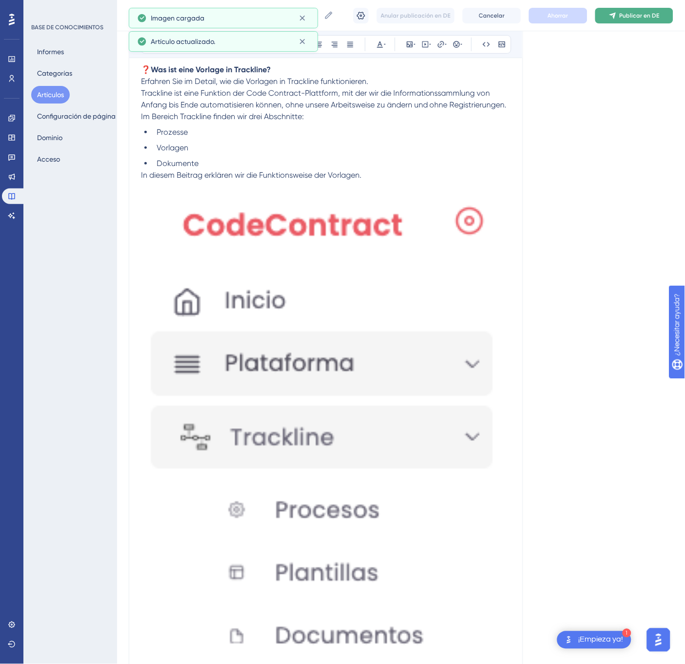
click at [630, 15] on font "Publicar en DE" at bounding box center [640, 15] width 40 height 7
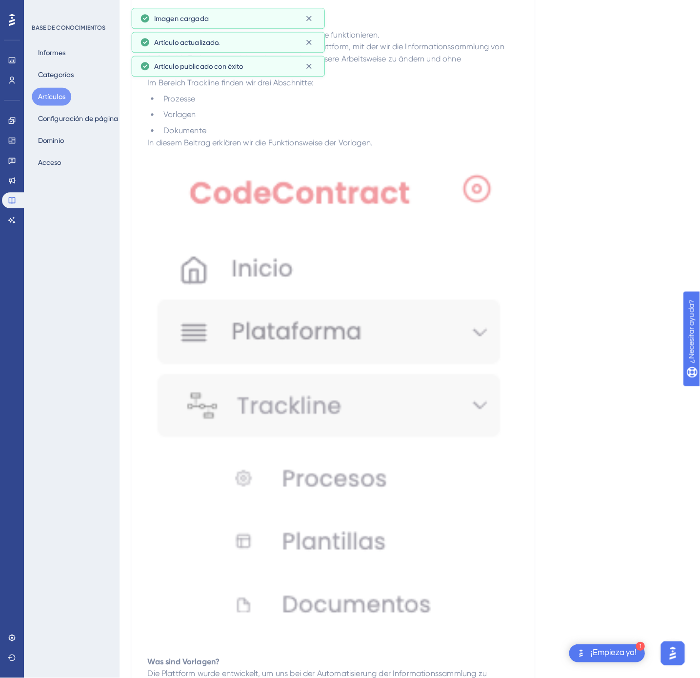
scroll to position [0, 0]
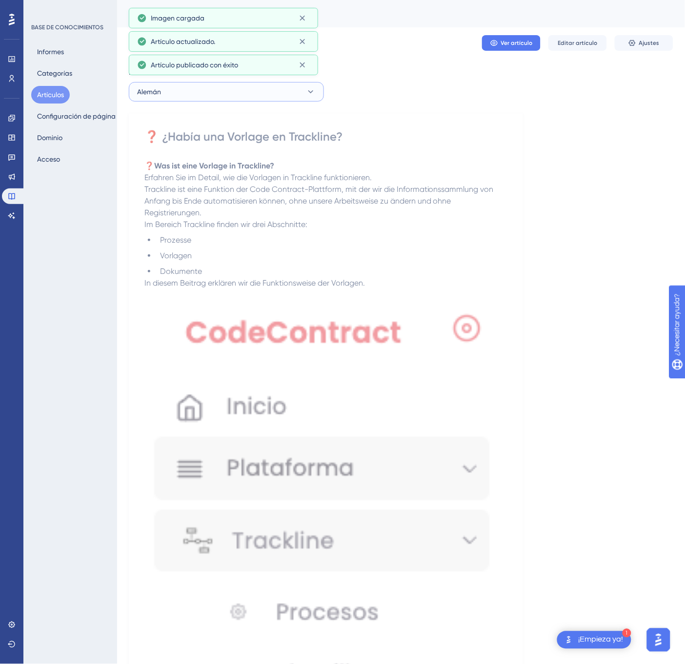
click at [280, 93] on button "Alemán" at bounding box center [226, 92] width 195 height 20
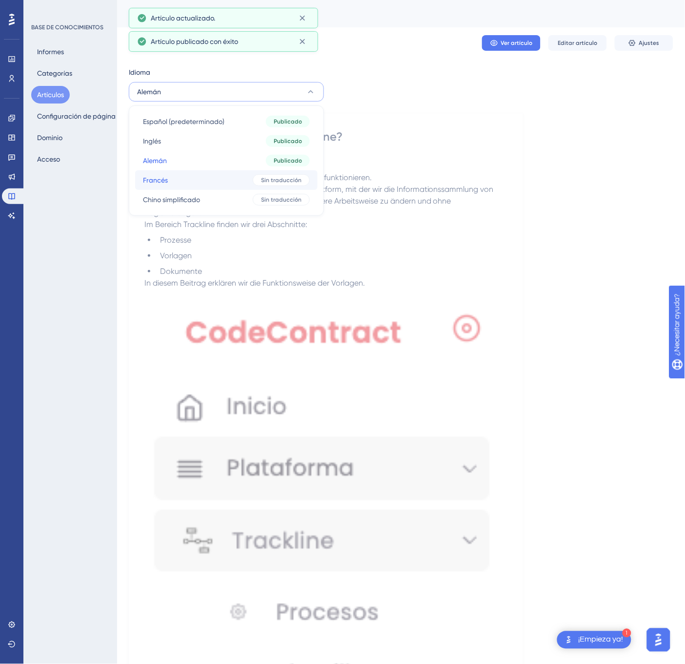
click at [264, 180] on font "Sin traducción" at bounding box center [281, 180] width 40 height 7
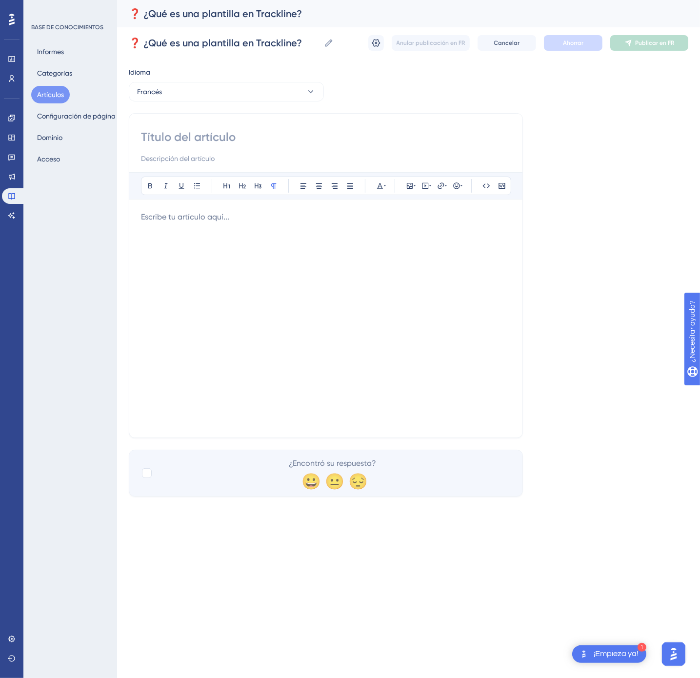
click at [297, 133] on input at bounding box center [326, 137] width 370 height 16
paste input "❓ Qu’est-ce qu’un modèle dans Trackline ?"
type input "❓ Qu’est-ce qu’un modèle dans Trackline ?"
click at [317, 307] on div at bounding box center [326, 318] width 370 height 215
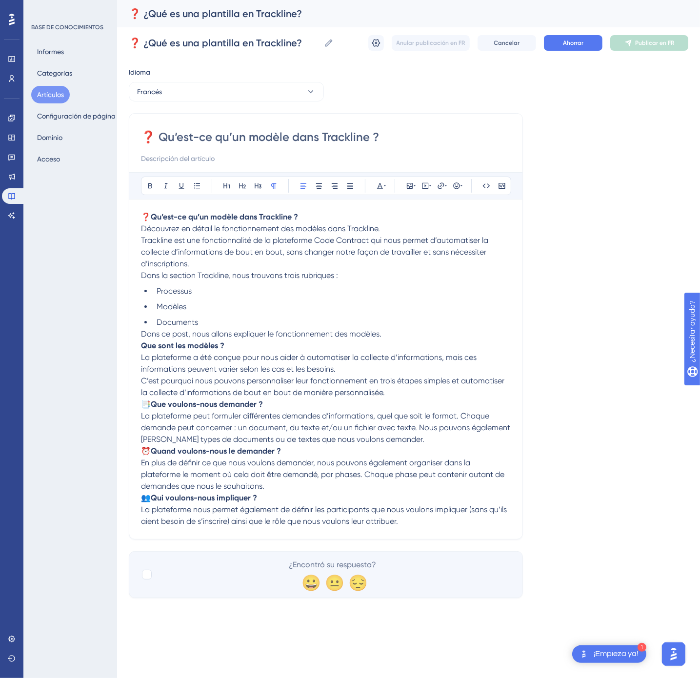
click at [410, 327] on li "Documents" at bounding box center [332, 323] width 358 height 12
click at [409, 335] on p "Dans ce post, nous allons expliquer le fonctionnement des modèles." at bounding box center [326, 334] width 370 height 12
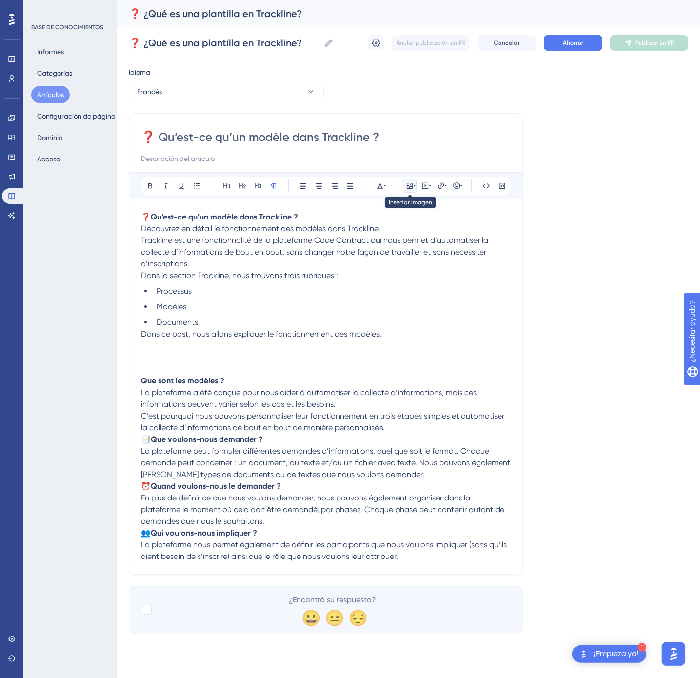
click at [410, 184] on icon at bounding box center [410, 186] width 8 height 8
click at [413, 231] on font "Subir imagen" at bounding box center [415, 232] width 37 height 7
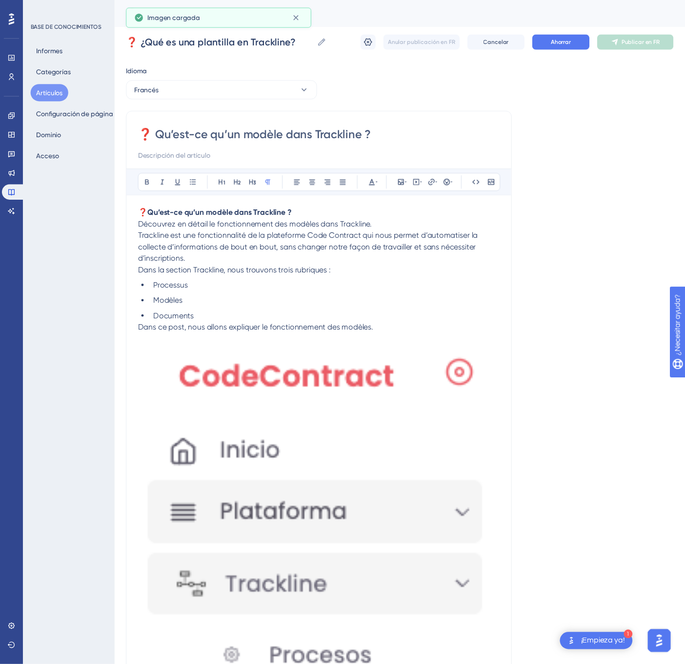
scroll to position [155, 0]
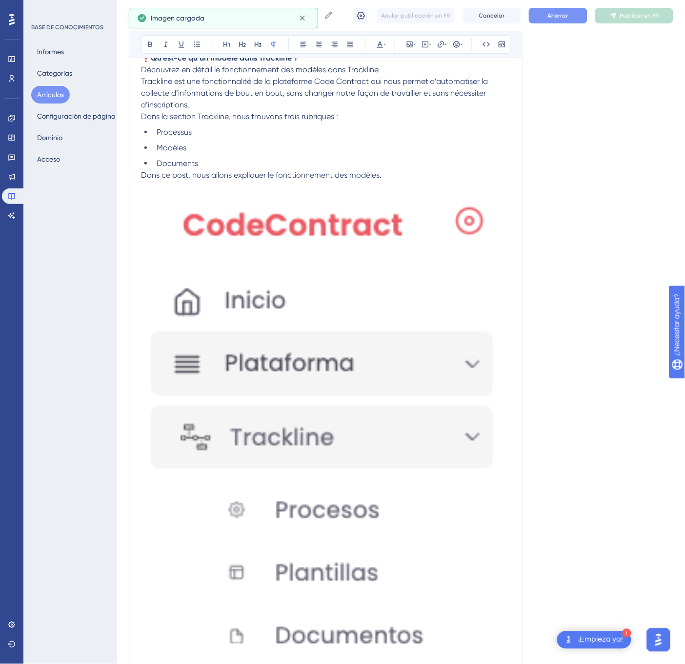
click at [572, 21] on button "Ahorrar" at bounding box center [558, 16] width 59 height 16
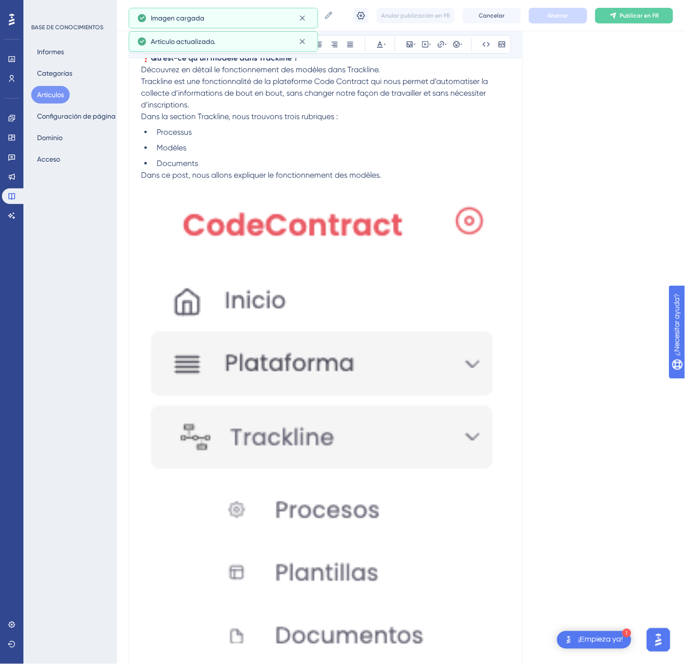
click at [633, 16] on font "Publicar en FR" at bounding box center [639, 15] width 39 height 7
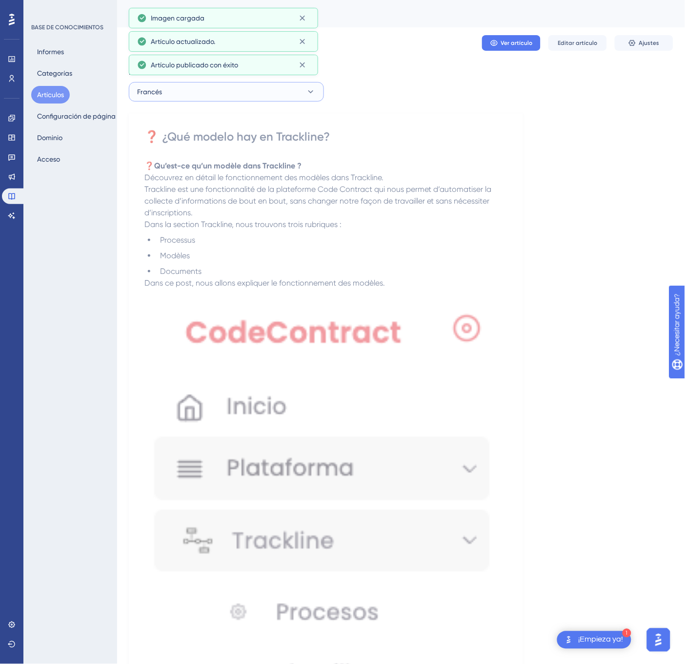
click at [273, 98] on button "Francés" at bounding box center [226, 92] width 195 height 20
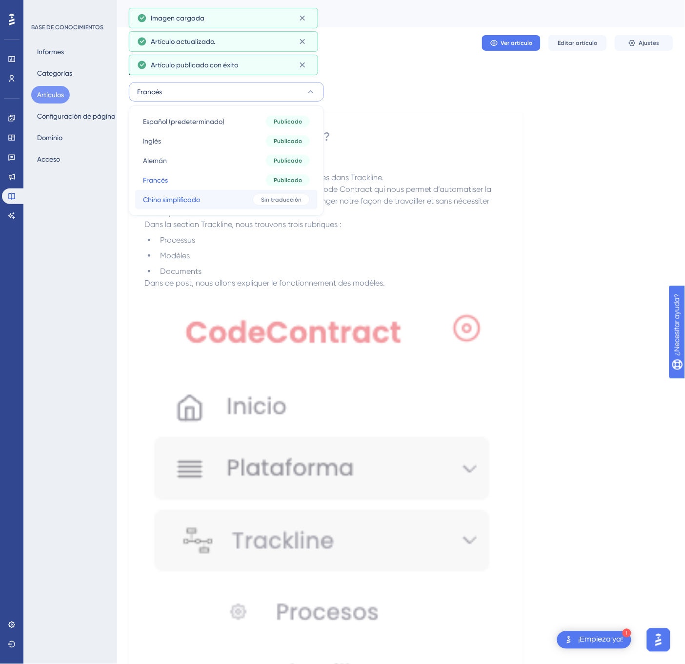
click at [258, 196] on div "Sin traducción" at bounding box center [281, 200] width 57 height 12
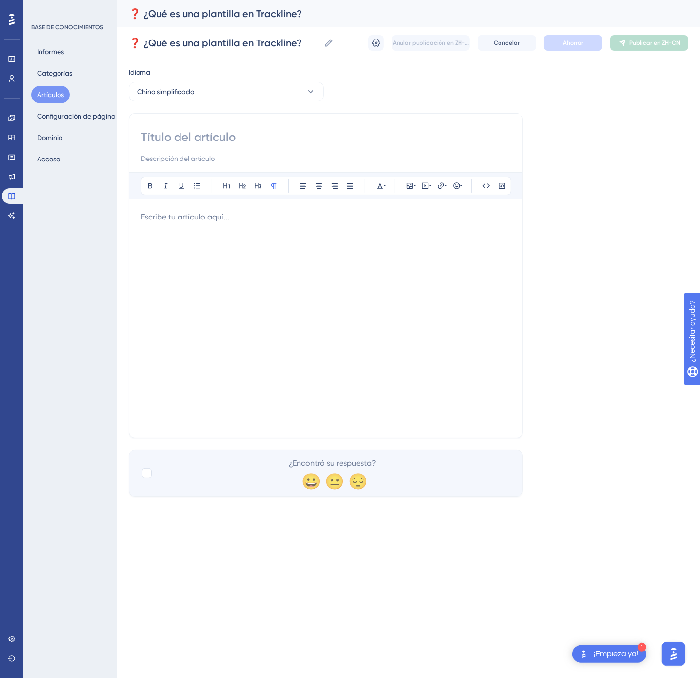
click at [294, 124] on div "Atrevido Itálico Subrayar Viñeta Título 1 Título 2 Título 3 Normal Alinear a la…" at bounding box center [326, 275] width 394 height 325
click at [281, 132] on input at bounding box center [326, 137] width 370 height 16
paste input "❓ Trackline 中的模板是什么？"
type input "❓ Trackline 中的模板是什么？"
click at [231, 330] on div at bounding box center [326, 318] width 370 height 215
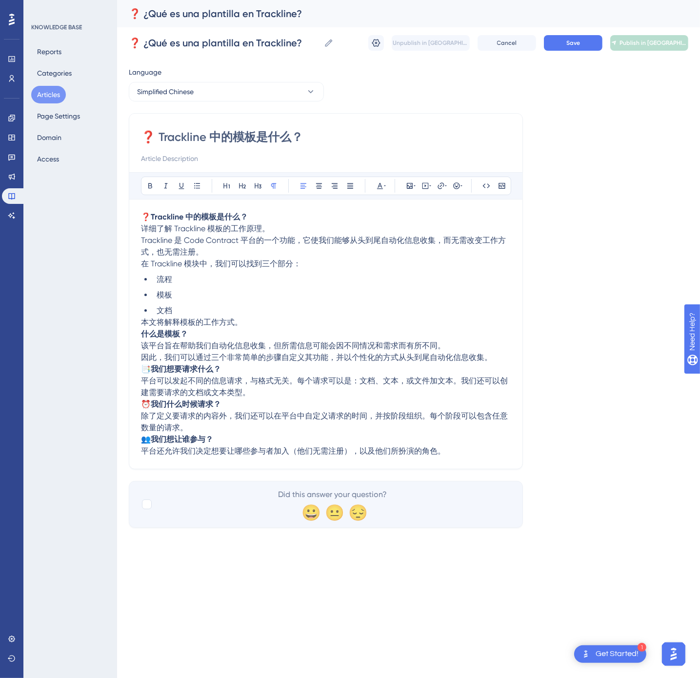
click at [243, 328] on p "本文将解释模板的工作方式。" at bounding box center [326, 323] width 370 height 12
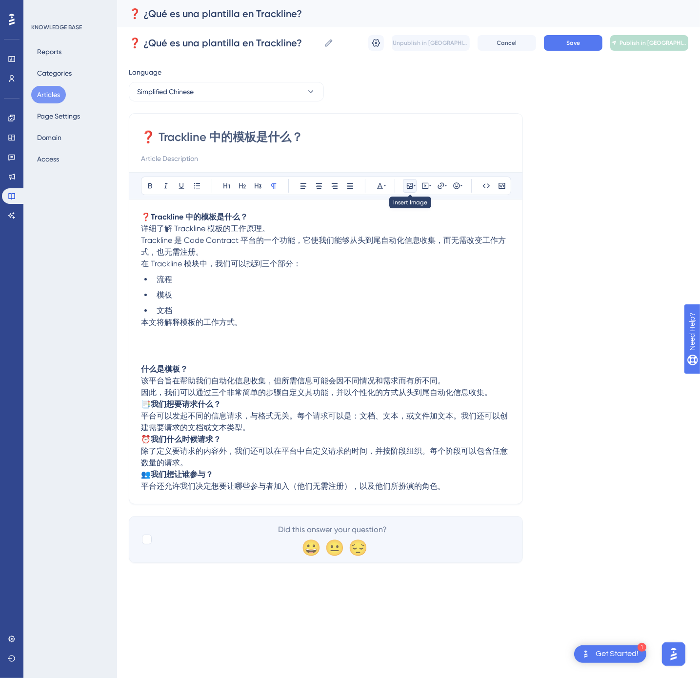
click at [406, 187] on icon at bounding box center [410, 186] width 8 height 8
click at [400, 231] on span "Upload Image" at bounding box center [416, 232] width 40 height 8
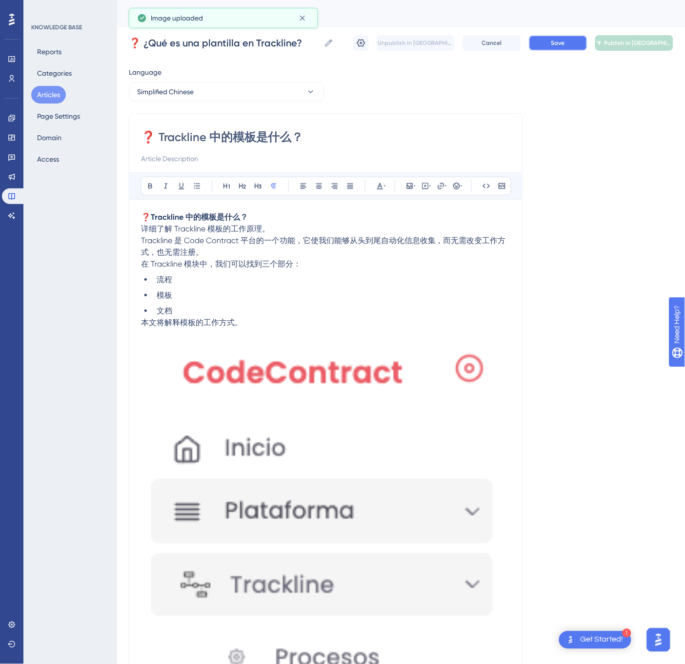
click at [576, 45] on button "Save" at bounding box center [558, 43] width 59 height 16
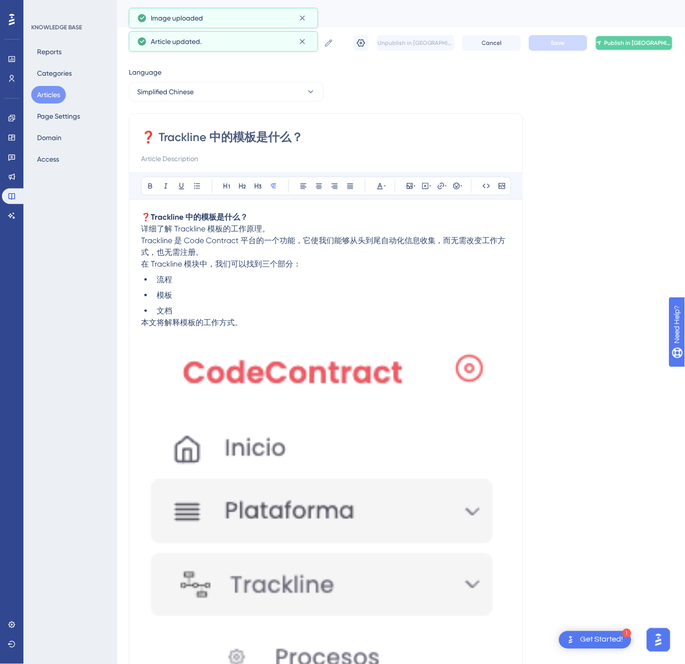
click at [628, 46] on span "Publish in [GEOGRAPHIC_DATA]-CN" at bounding box center [638, 43] width 68 height 8
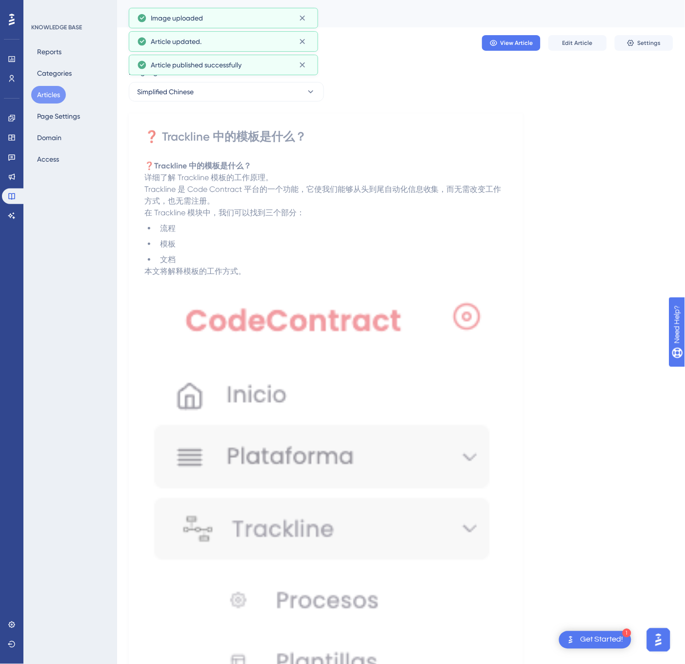
click at [56, 94] on button "Articles" at bounding box center [48, 95] width 35 height 18
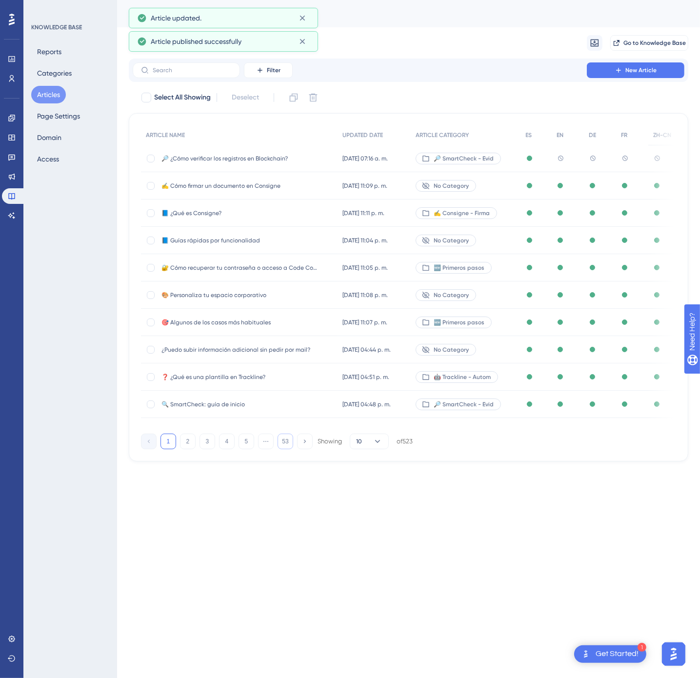
click at [291, 442] on button "53" at bounding box center [286, 442] width 16 height 16
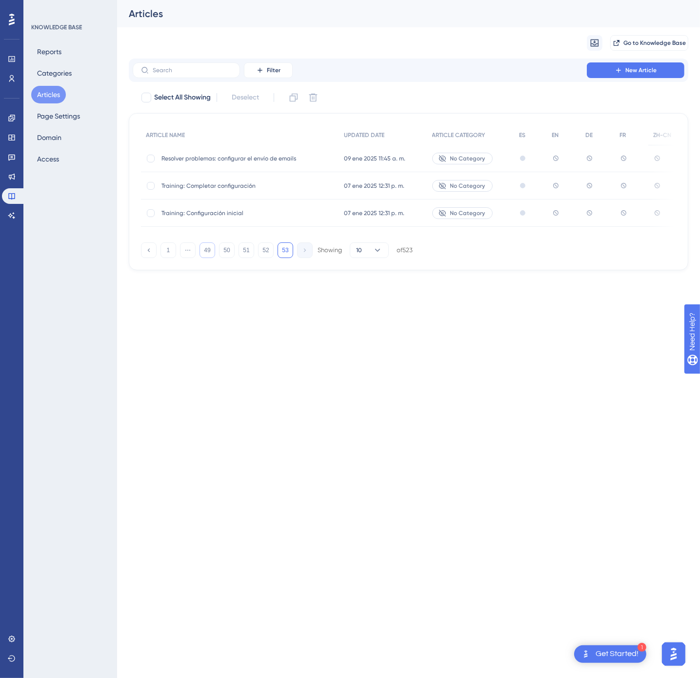
click at [211, 256] on button "49" at bounding box center [208, 250] width 16 height 16
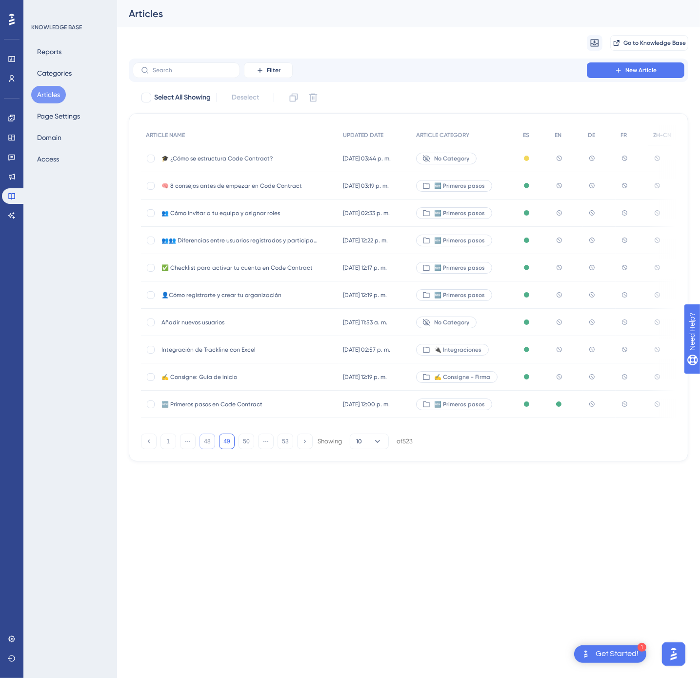
click at [206, 444] on button "48" at bounding box center [208, 442] width 16 height 16
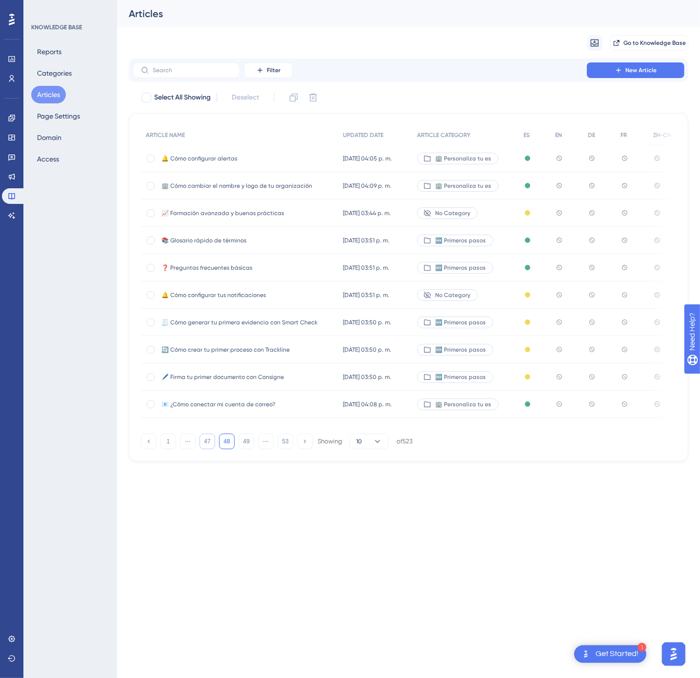
click at [209, 443] on button "47" at bounding box center [208, 442] width 16 height 16
click at [211, 449] on button "46" at bounding box center [208, 442] width 16 height 16
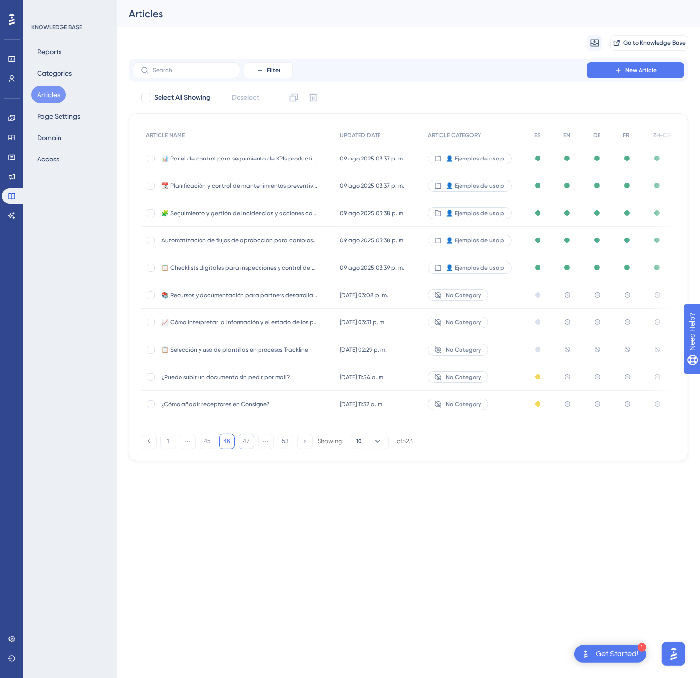
click at [243, 445] on button "47" at bounding box center [247, 442] width 16 height 16
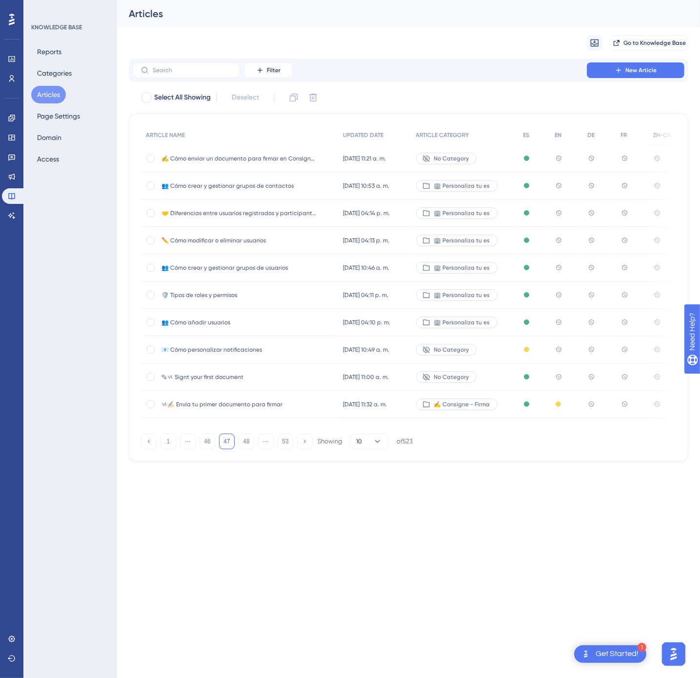
click at [411, 158] on div "[DATE] 11:21 a. m. [DATE] 11:21 a. m." at bounding box center [374, 158] width 73 height 27
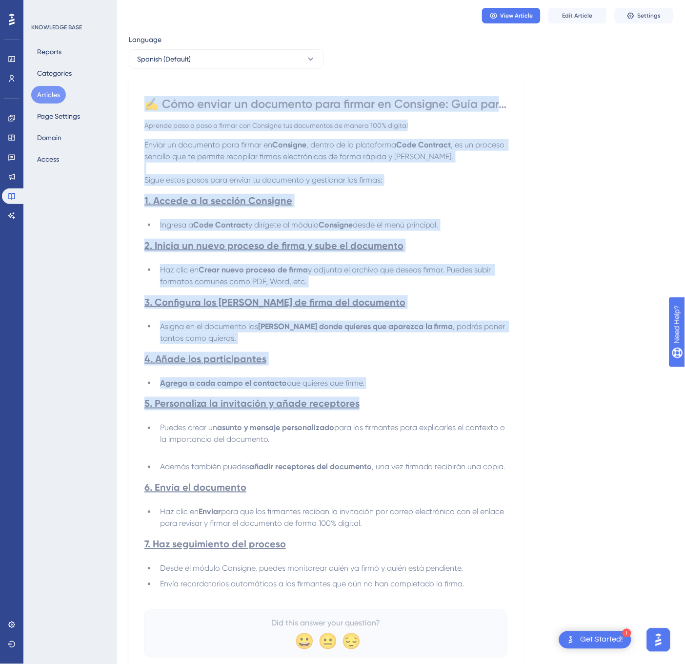
scroll to position [76, 0]
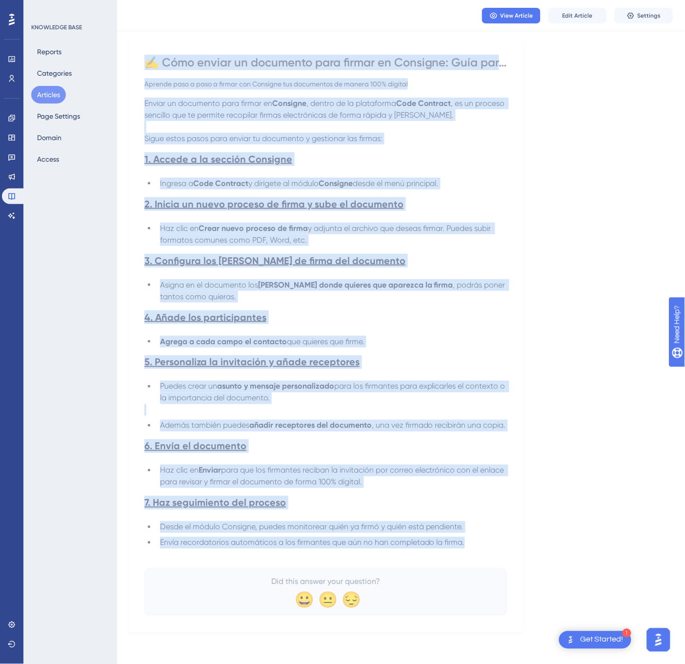
drag, startPoint x: 146, startPoint y: 140, endPoint x: 506, endPoint y: 540, distance: 538.2
click at [506, 540] on div "✍️ Cómo enviar un documento para firmar en Consigne: Guía para usuarios Aprende…" at bounding box center [325, 335] width 363 height 560
copy div "✍️ Lore ipsumd si ametconse adip elitse do Eiusmodt: Inci utla etdolore Magnaal…"
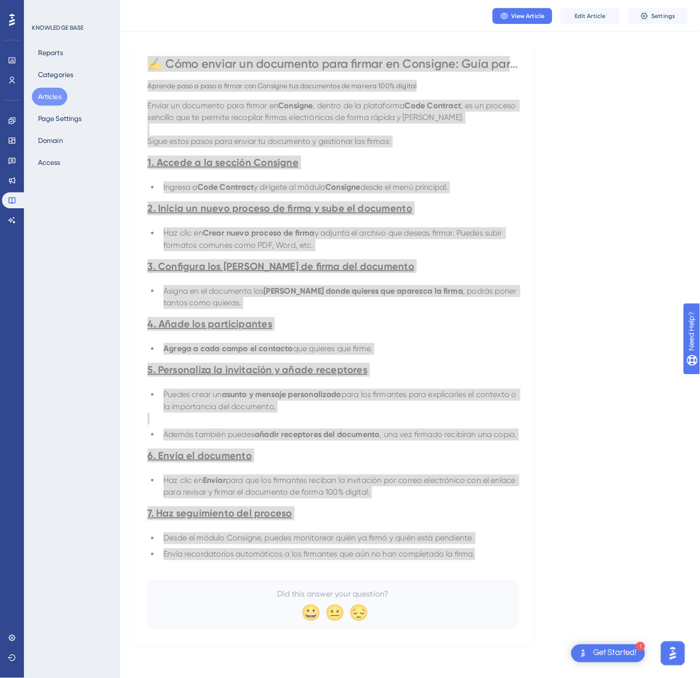
scroll to position [0, 0]
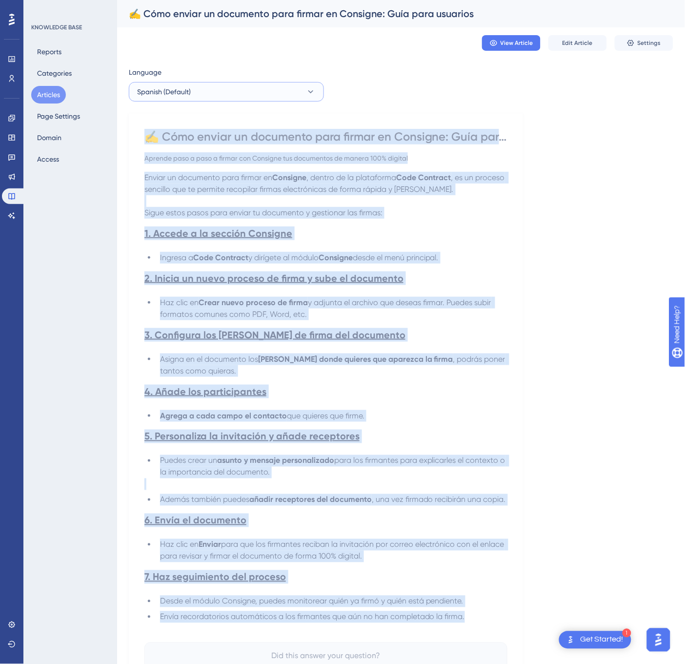
click at [271, 94] on button "Spanish (Default)" at bounding box center [226, 92] width 195 height 20
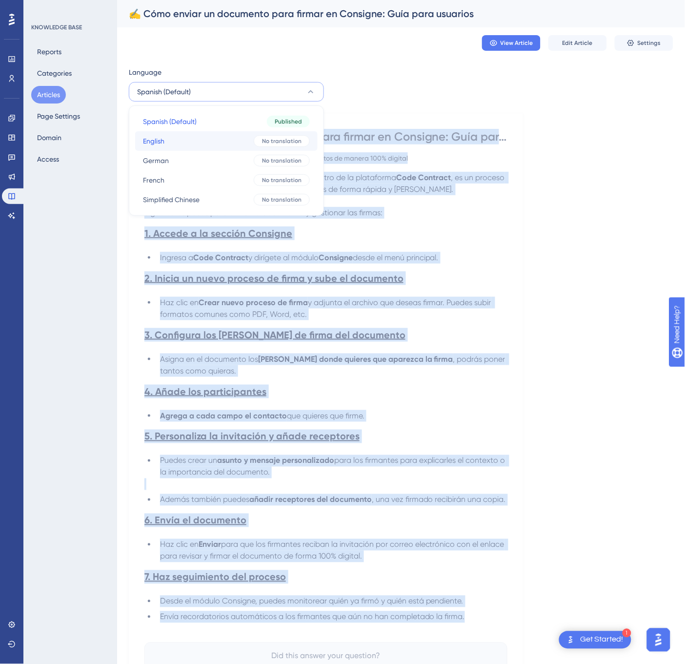
click at [273, 145] on div "No translation" at bounding box center [282, 141] width 56 height 12
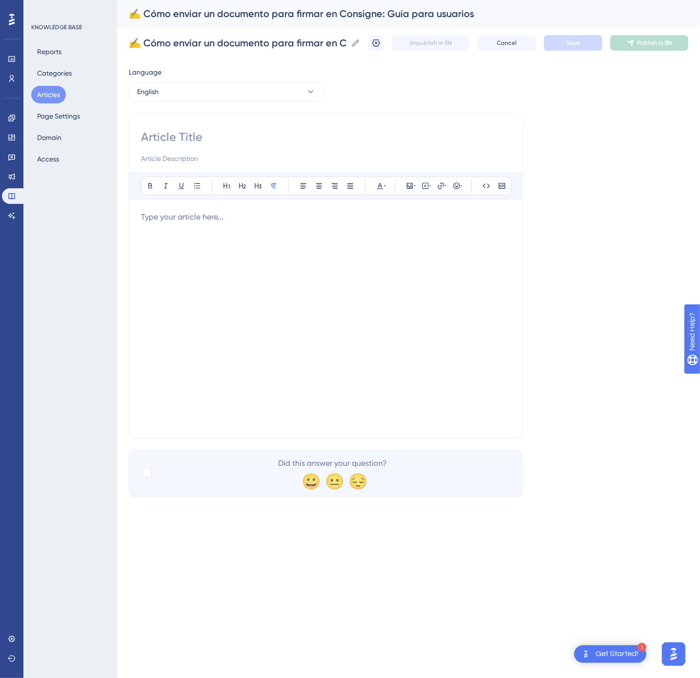
click at [322, 141] on input at bounding box center [326, 137] width 370 height 16
paste input "✍️ How to Send a Document for Signature in Consigne: User Guide"
type input "✍️ How to Send a Document for Signature in Consigne: User Guide"
click at [397, 325] on div at bounding box center [326, 318] width 370 height 215
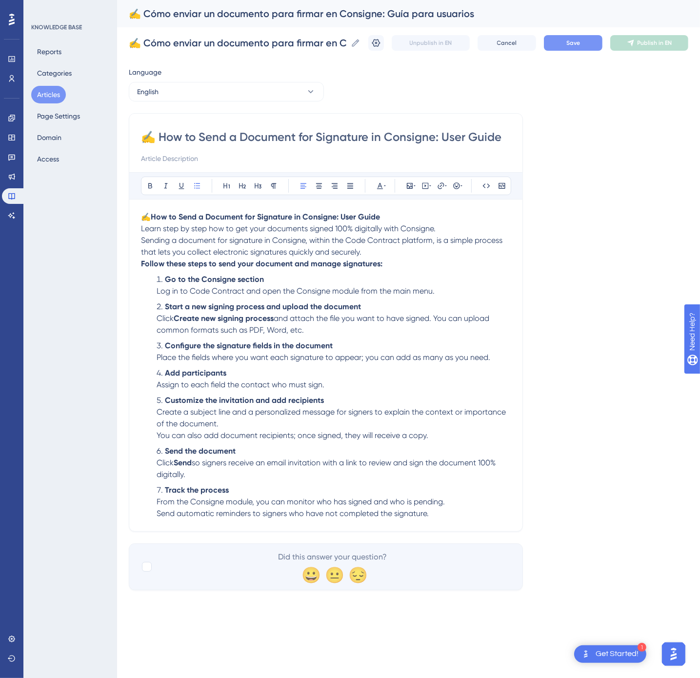
click at [574, 45] on span "Save" at bounding box center [573, 43] width 14 height 8
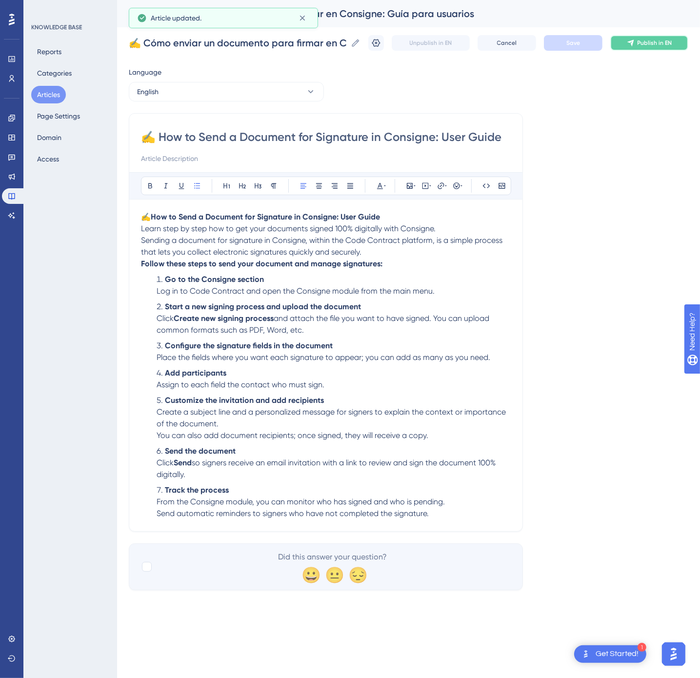
click at [644, 46] on span "Publish in EN" at bounding box center [655, 43] width 35 height 8
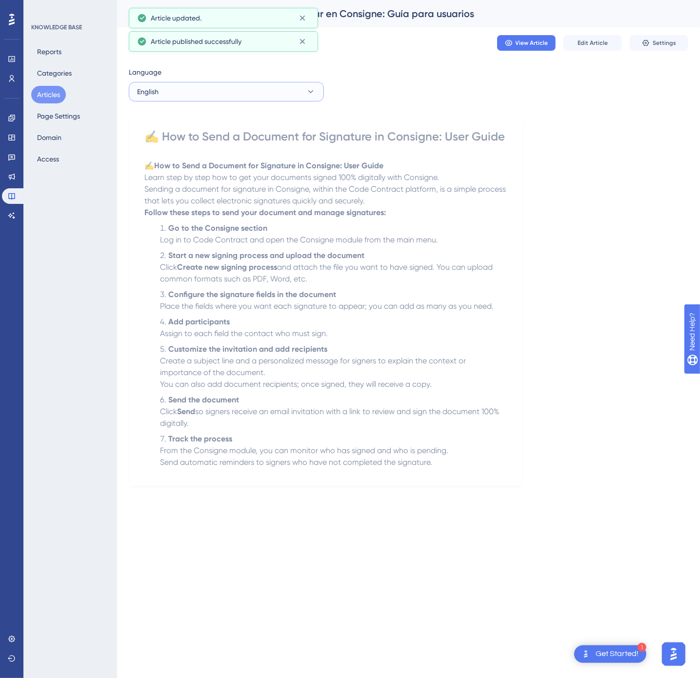
click at [246, 97] on button "English" at bounding box center [226, 92] width 195 height 20
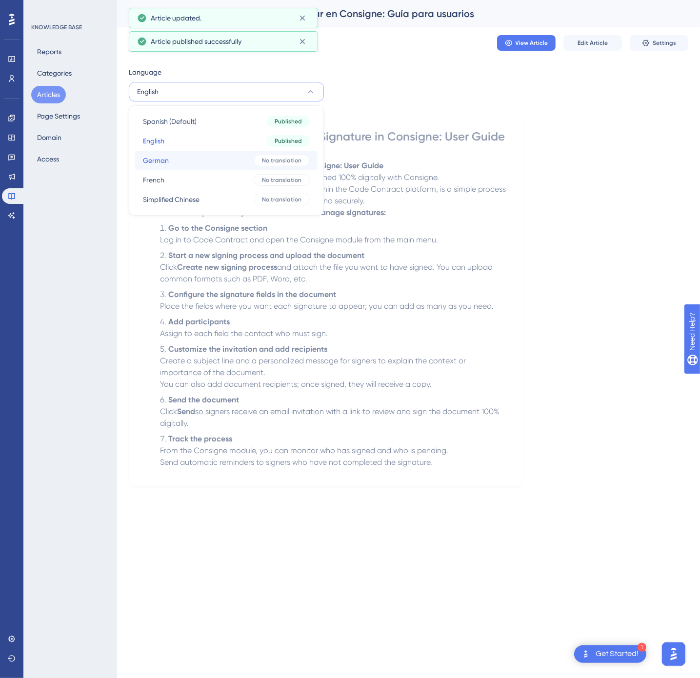
click at [225, 163] on button "German German No translation" at bounding box center [226, 161] width 182 height 20
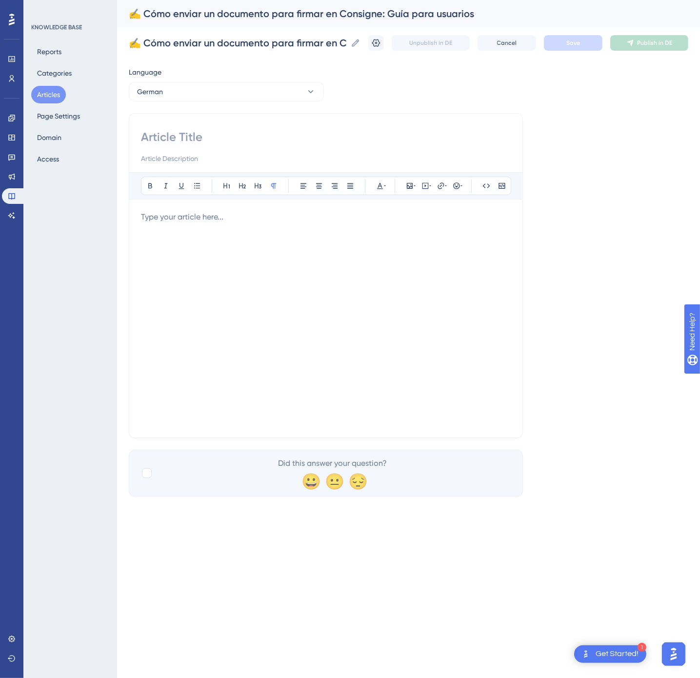
click at [243, 136] on input at bounding box center [326, 137] width 370 height 16
paste input "✍️ Dokument zur Unterschrift in Consigne versenden: Benutzerleitfaden"
type input "✍️ Dokument zur Unterschrift in Consigne versenden: Benutzerleitfaden"
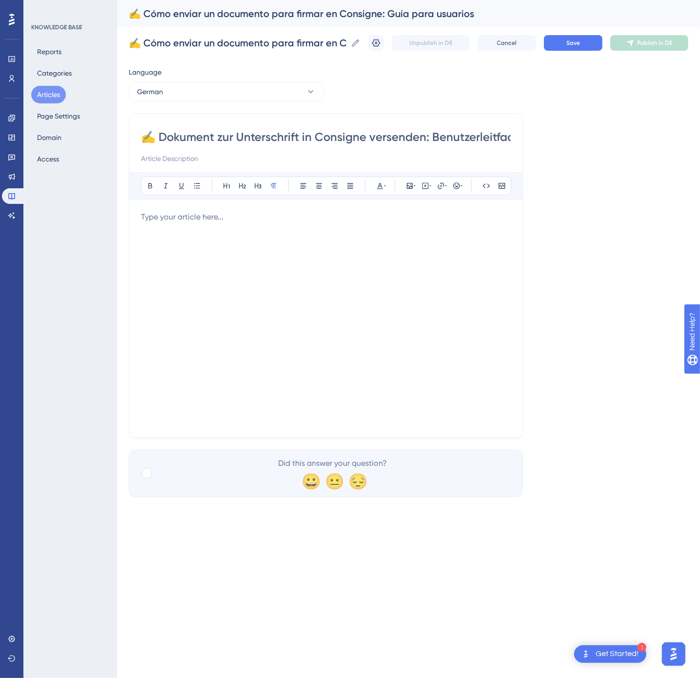
click at [381, 302] on div at bounding box center [326, 318] width 370 height 215
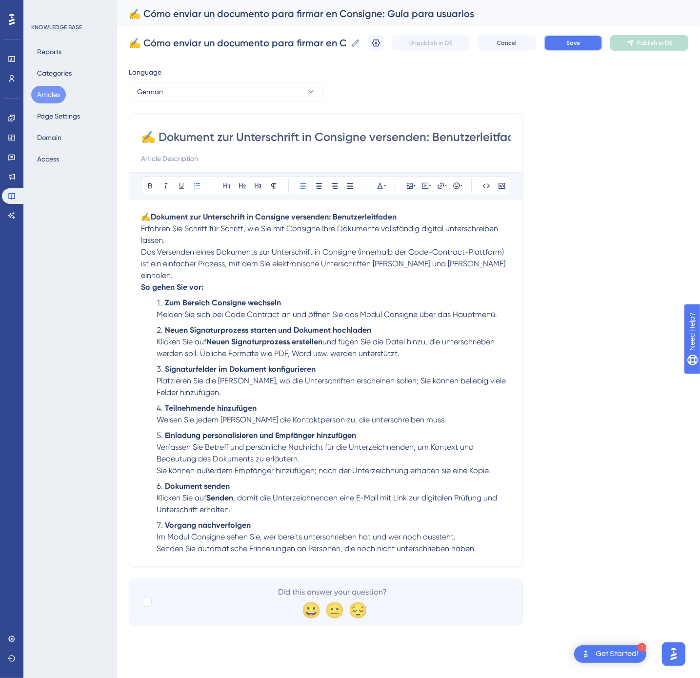
click at [563, 43] on button "Save" at bounding box center [573, 43] width 59 height 16
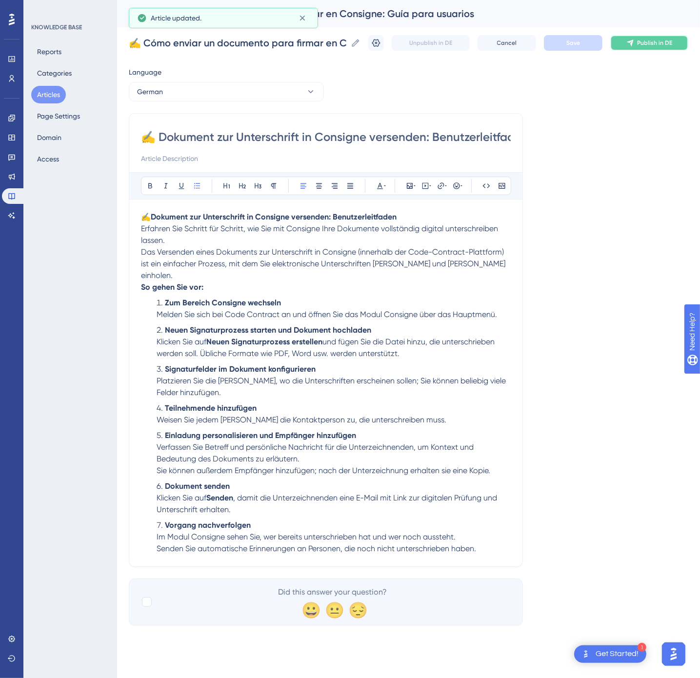
click at [657, 41] on span "Publish in DE" at bounding box center [654, 43] width 35 height 8
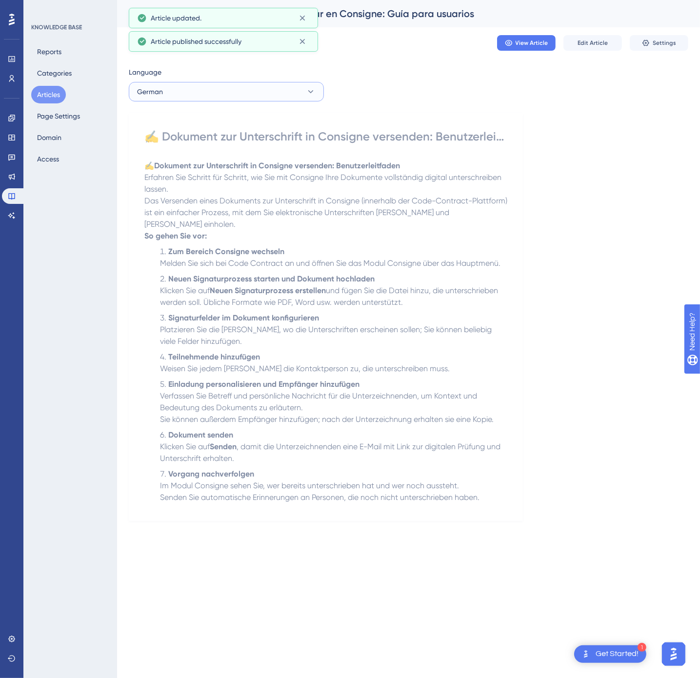
click at [290, 89] on button "German" at bounding box center [226, 92] width 195 height 20
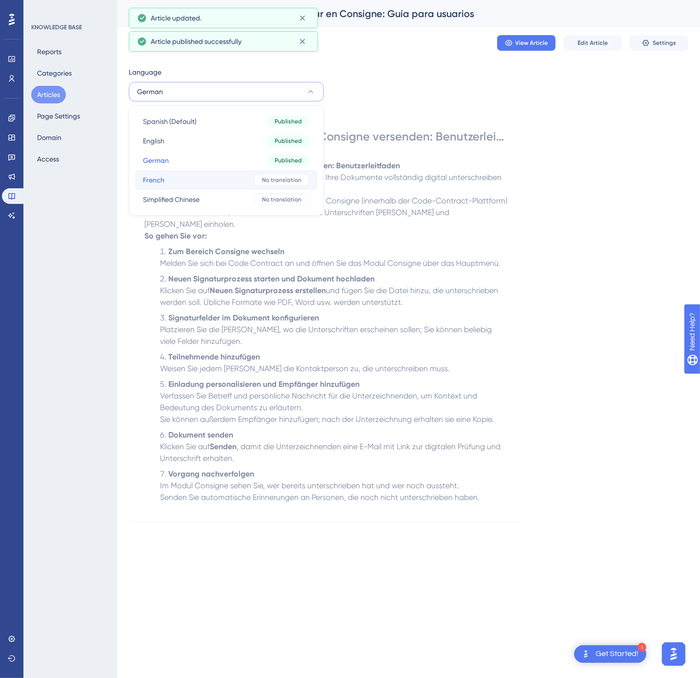
click at [243, 178] on button "French French No translation" at bounding box center [226, 180] width 182 height 20
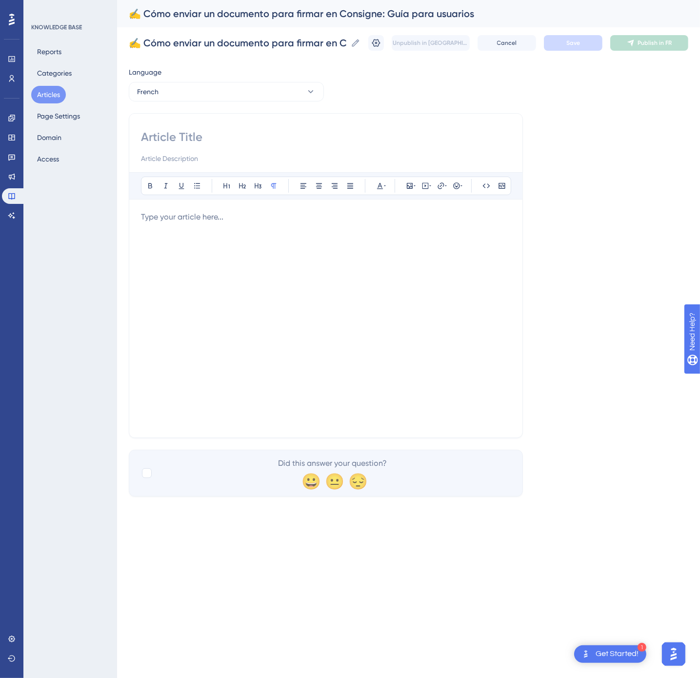
click at [176, 136] on input at bounding box center [326, 137] width 370 height 16
paste input "✍️ Envoyer un document à signer dans Consigne : Guide utilisateur"
type input "✍️ Envoyer un document à signer dans Consigne : Guide utilisateur"
click at [406, 321] on div at bounding box center [326, 318] width 370 height 215
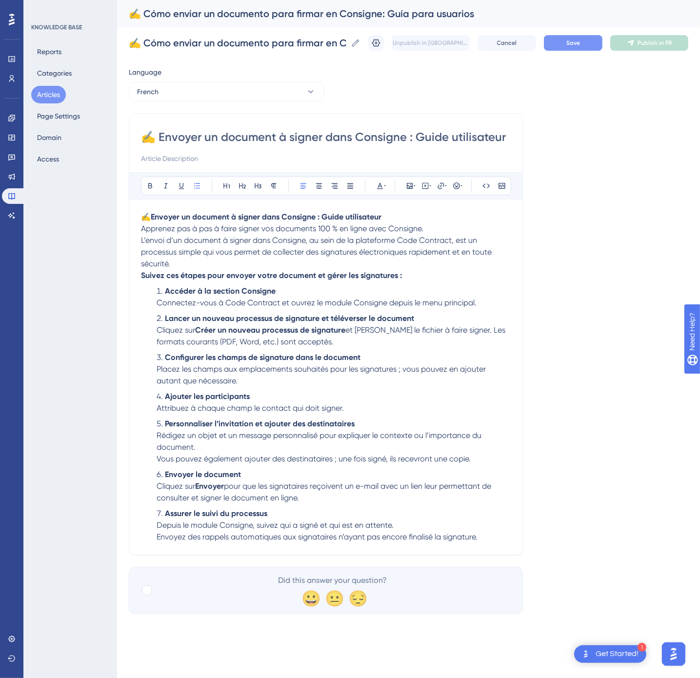
click at [570, 49] on button "Save" at bounding box center [573, 43] width 59 height 16
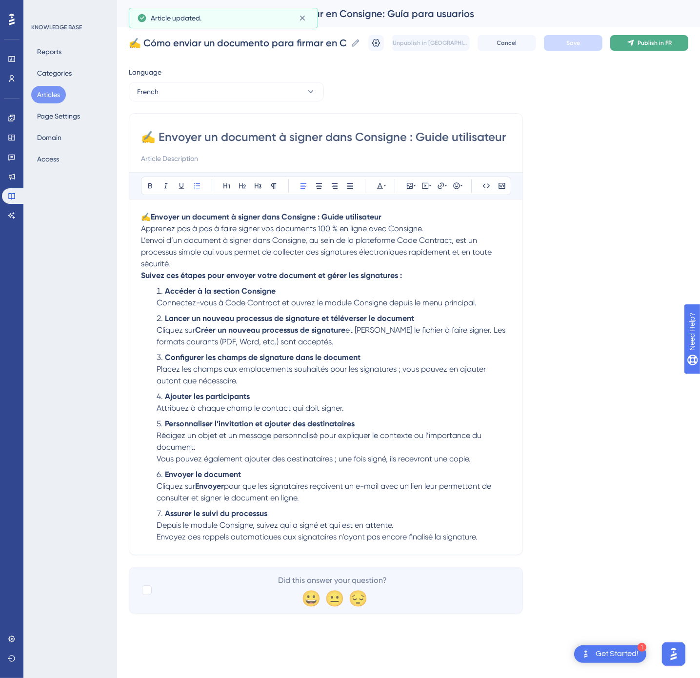
click at [661, 46] on span "Publish in FR" at bounding box center [655, 43] width 34 height 8
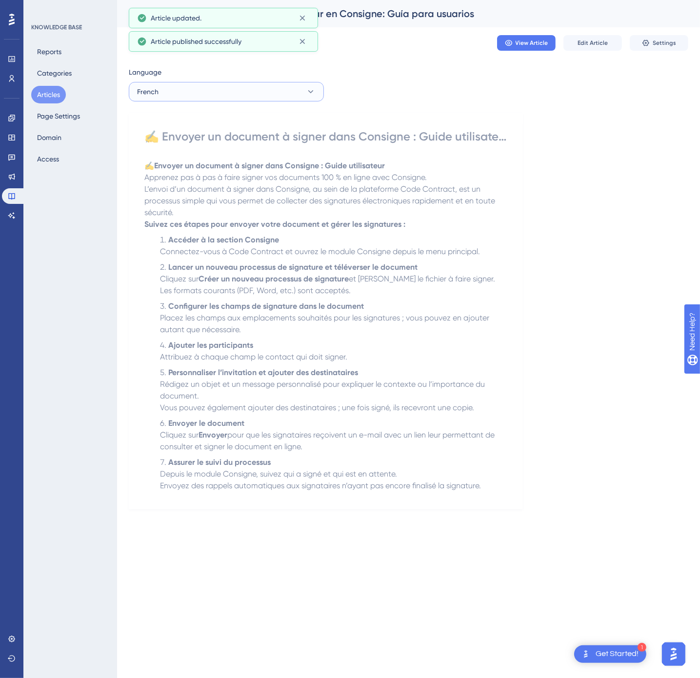
click at [261, 93] on button "French" at bounding box center [226, 92] width 195 height 20
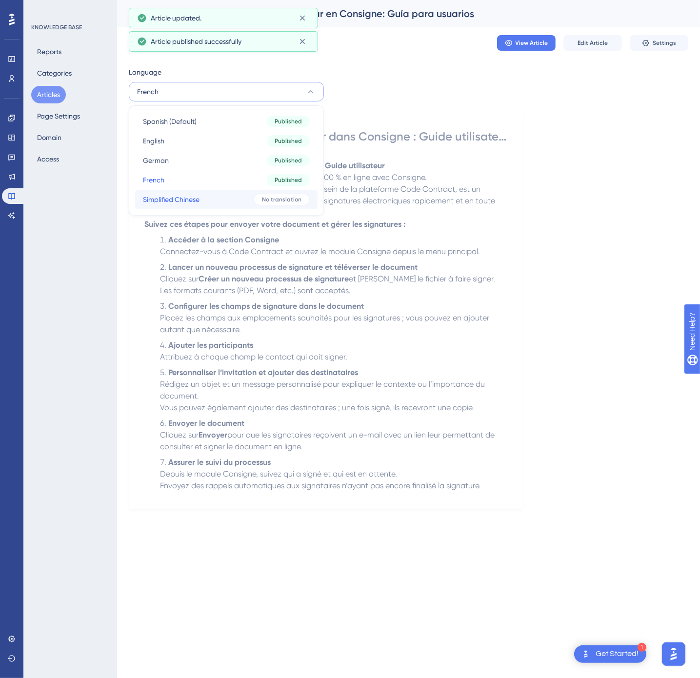
click at [260, 198] on div "No translation" at bounding box center [282, 200] width 56 height 12
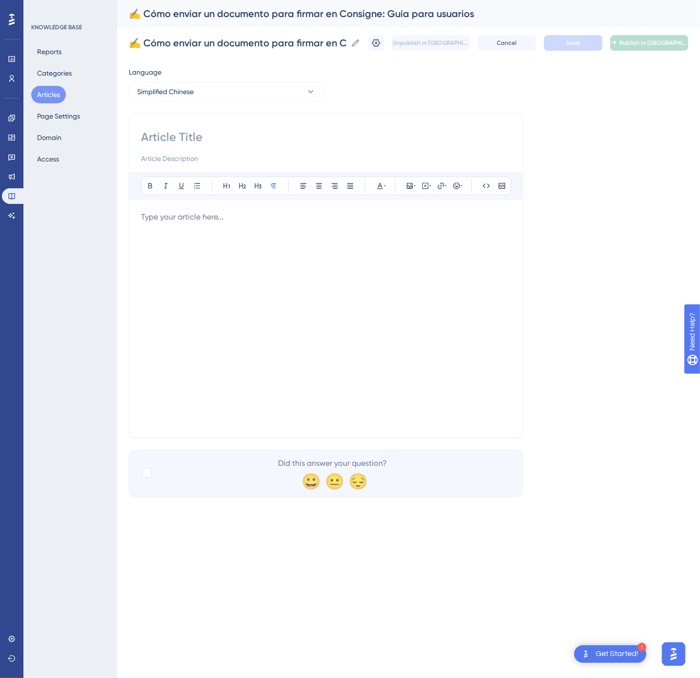
click at [237, 141] on input at bounding box center [326, 137] width 370 height 16
paste input "✍️ 在 Consigne 中发送签署文件：用户指南"
type input "✍️ 在 Consigne 中发送签署文件：用户指南"
click at [339, 257] on div at bounding box center [326, 318] width 370 height 215
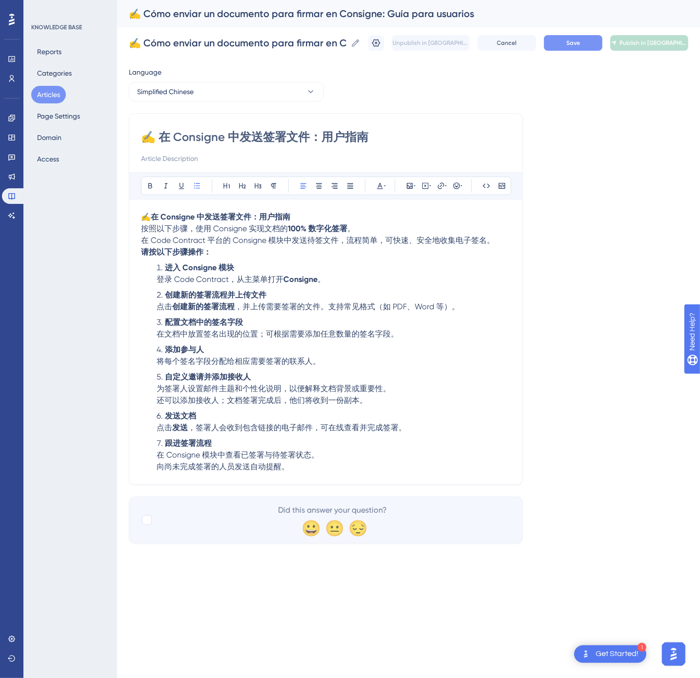
click at [575, 46] on span "Save" at bounding box center [573, 43] width 14 height 8
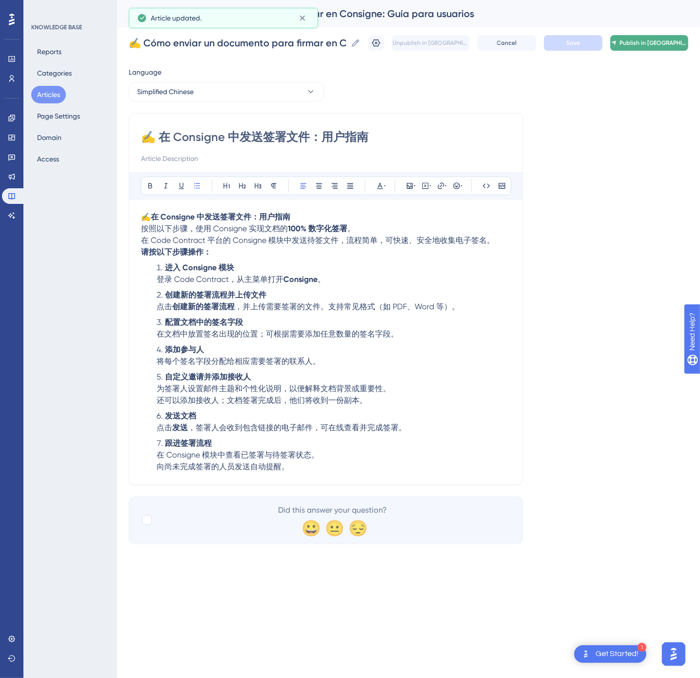
click at [665, 37] on button "Publish in [GEOGRAPHIC_DATA]-CN" at bounding box center [649, 43] width 78 height 16
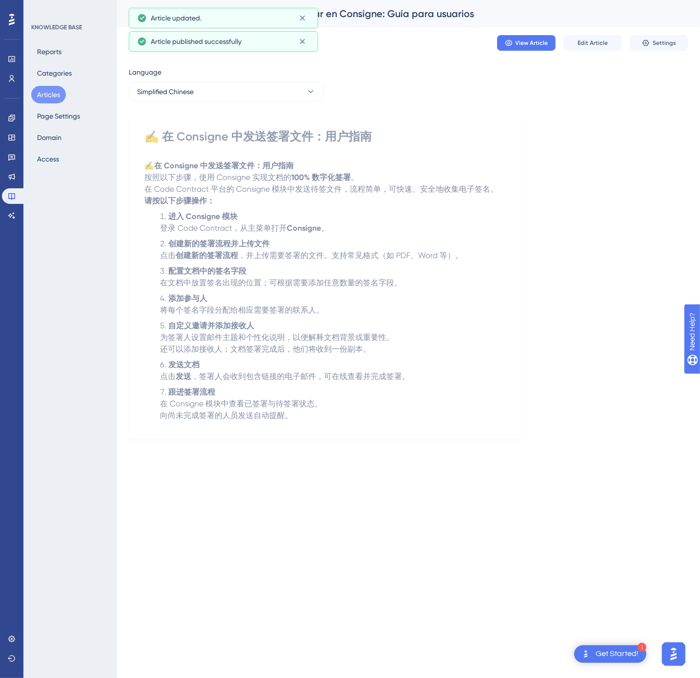
click at [47, 93] on button "Articles" at bounding box center [48, 95] width 35 height 18
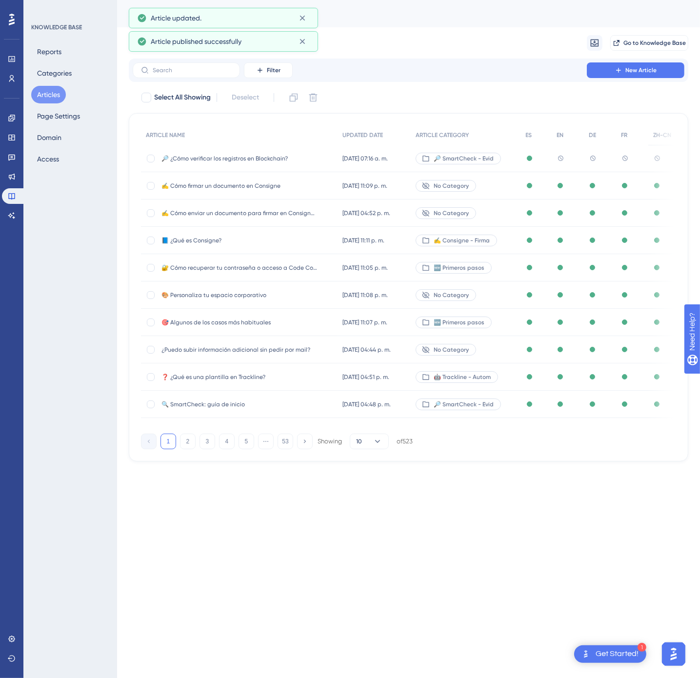
click at [279, 442] on button "53" at bounding box center [286, 442] width 16 height 16
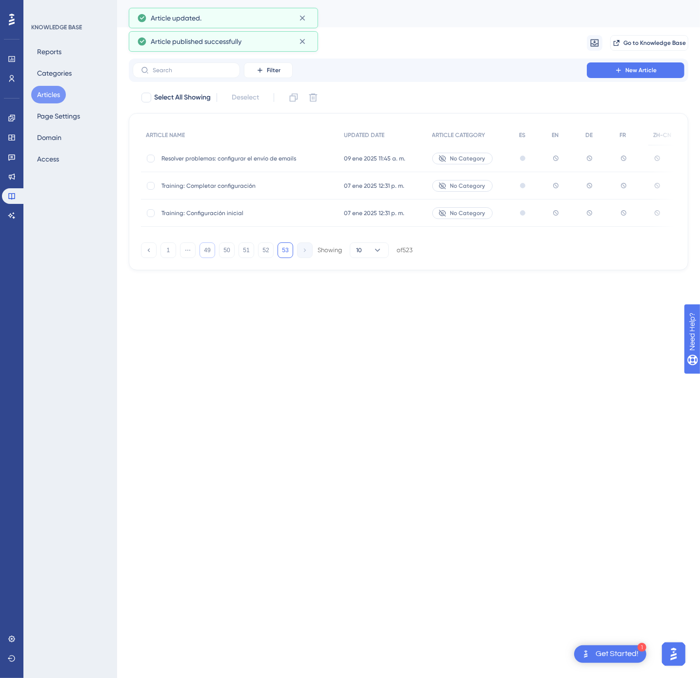
click at [203, 257] on button "49" at bounding box center [208, 250] width 16 height 16
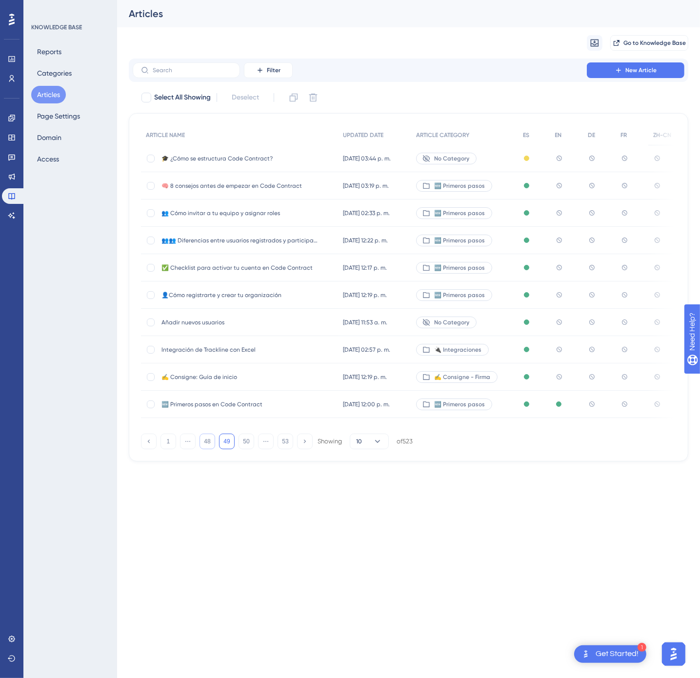
click at [204, 441] on button "48" at bounding box center [208, 442] width 16 height 16
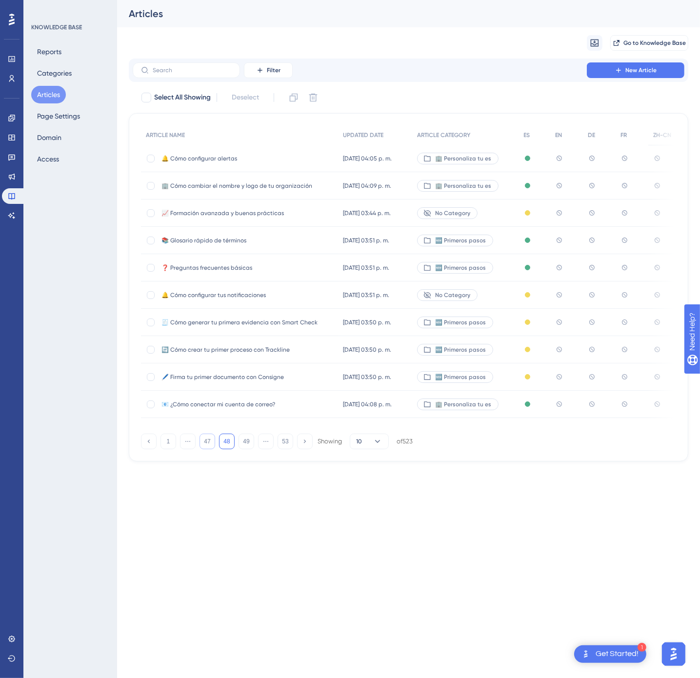
click at [211, 449] on button "47" at bounding box center [208, 442] width 16 height 16
click at [211, 448] on button "46" at bounding box center [208, 442] width 16 height 16
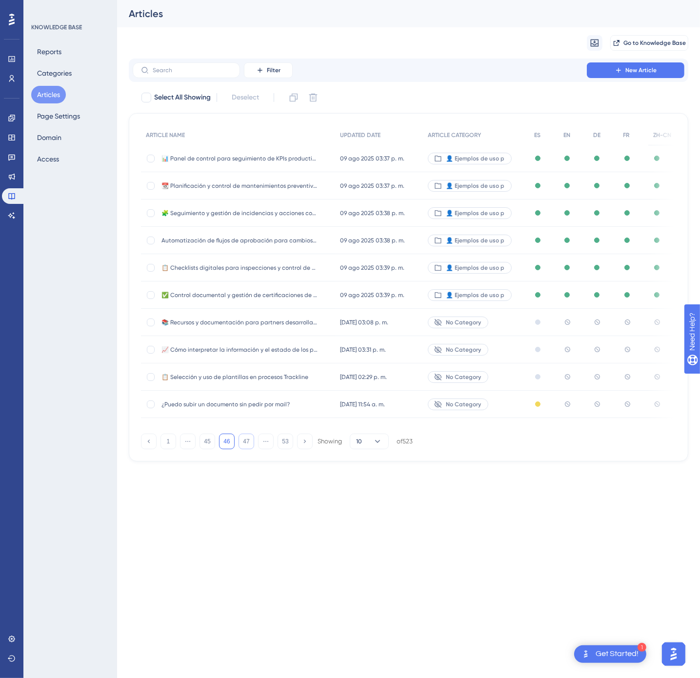
click at [247, 449] on button "47" at bounding box center [247, 442] width 16 height 16
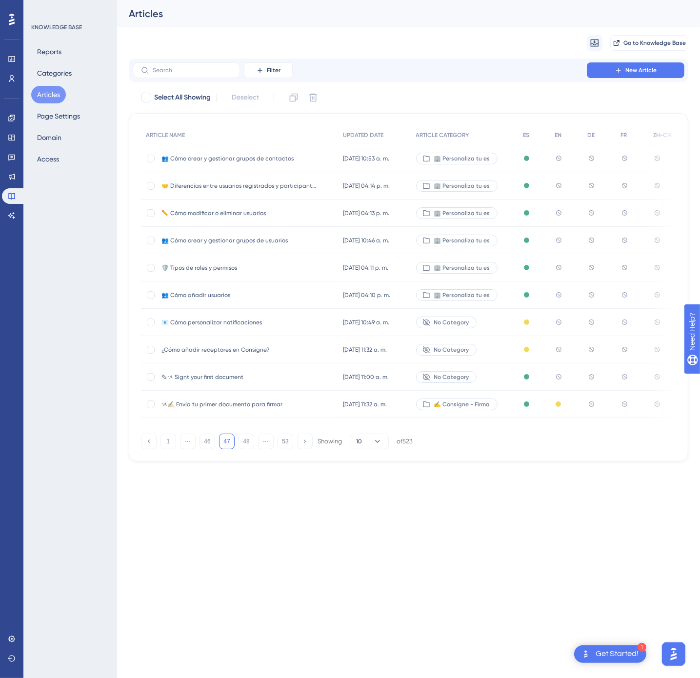
click at [309, 157] on span "👥 Cómo crear y gestionar grupos de contactos" at bounding box center [239, 159] width 156 height 8
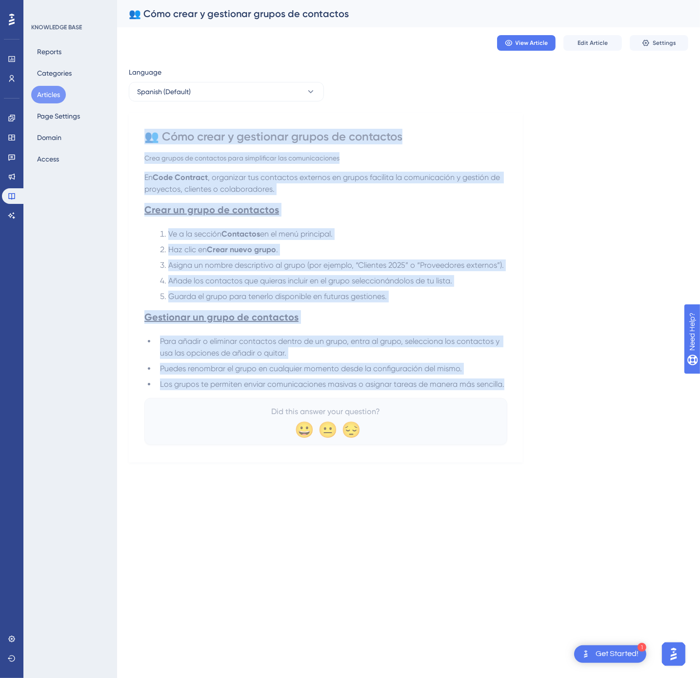
drag, startPoint x: 145, startPoint y: 138, endPoint x: 508, endPoint y: 389, distance: 441.7
click at [508, 389] on div "👥 Cómo crear y gestionar grupos de contactos Crea grupos de contactos para simp…" at bounding box center [326, 287] width 394 height 349
copy div "👥 Cómo crear y gestionar grupos de contactos Crea grupos de contactos para simp…"
click at [243, 93] on button "Spanish (Default)" at bounding box center [226, 92] width 195 height 20
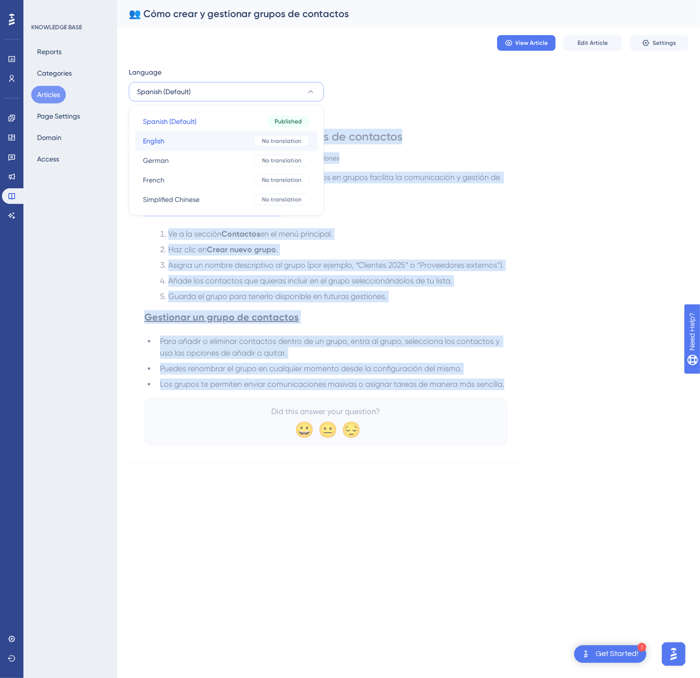
click at [215, 139] on button "English English No translation" at bounding box center [226, 141] width 182 height 20
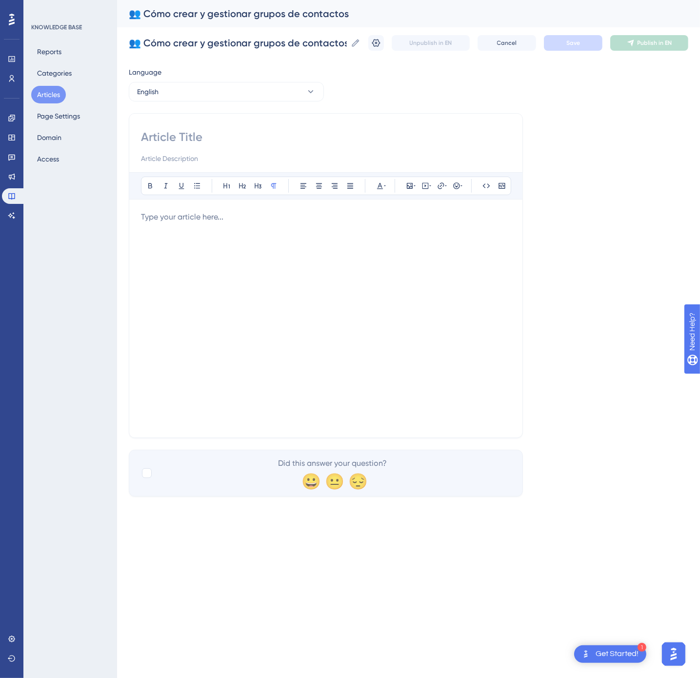
click at [302, 128] on div "Bold Italic Underline Bullet Point Heading 1 Heading 2 Heading 3 Normal Align L…" at bounding box center [326, 275] width 394 height 325
click at [267, 135] on input at bounding box center [326, 137] width 370 height 16
paste input "👥 How to Create and Manage Contact Groups"
type input "👥 How to Create and Manage Contact Groups"
click at [297, 295] on div at bounding box center [326, 318] width 370 height 215
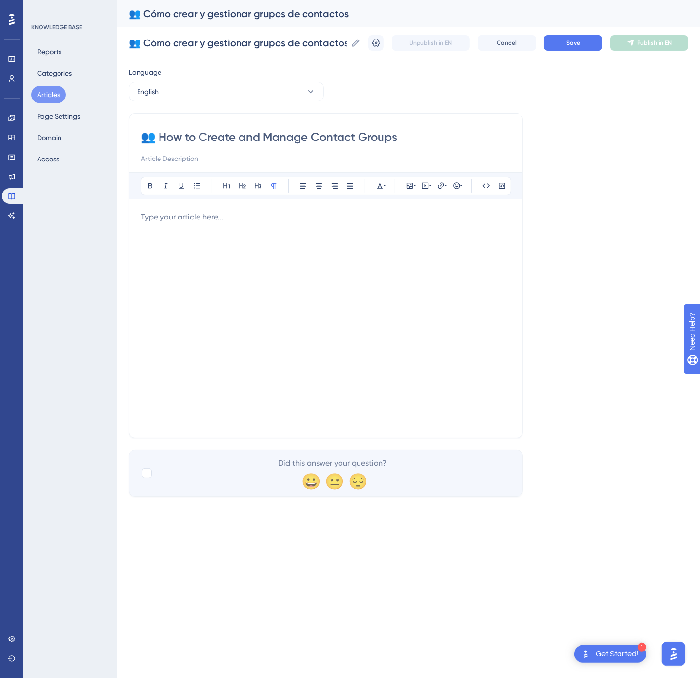
paste div
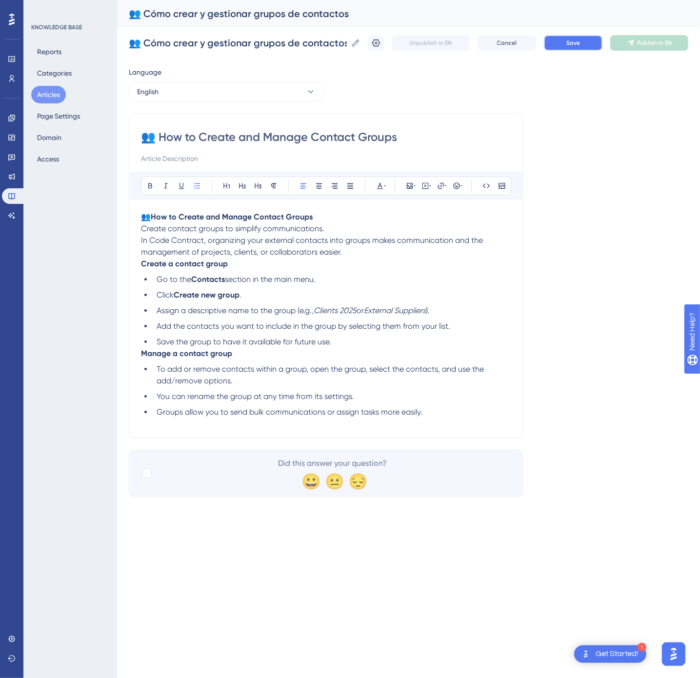
click at [574, 45] on span "Save" at bounding box center [573, 43] width 14 height 8
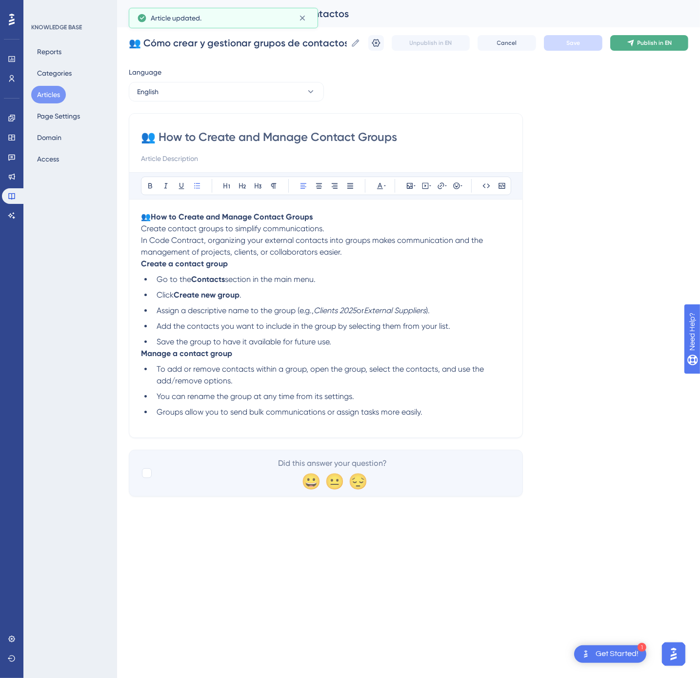
click at [642, 46] on span "Publish in EN" at bounding box center [655, 43] width 35 height 8
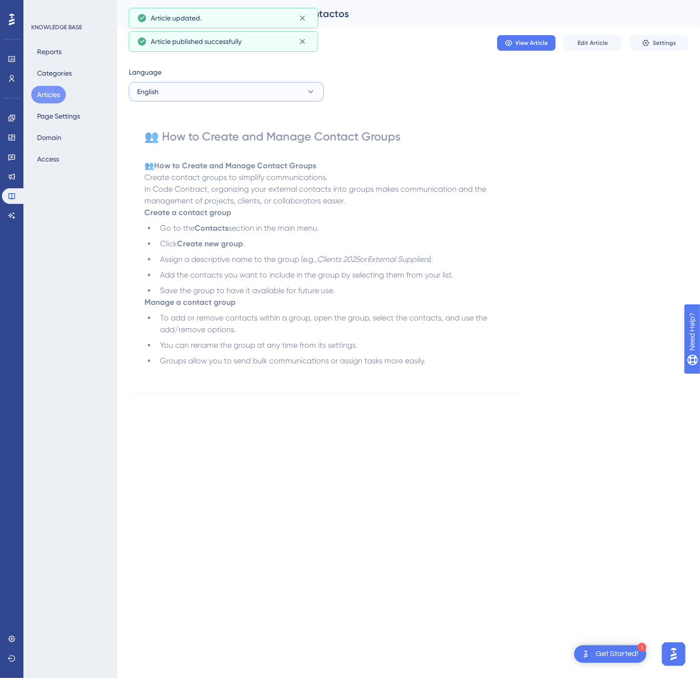
click at [300, 94] on button "English" at bounding box center [226, 92] width 195 height 20
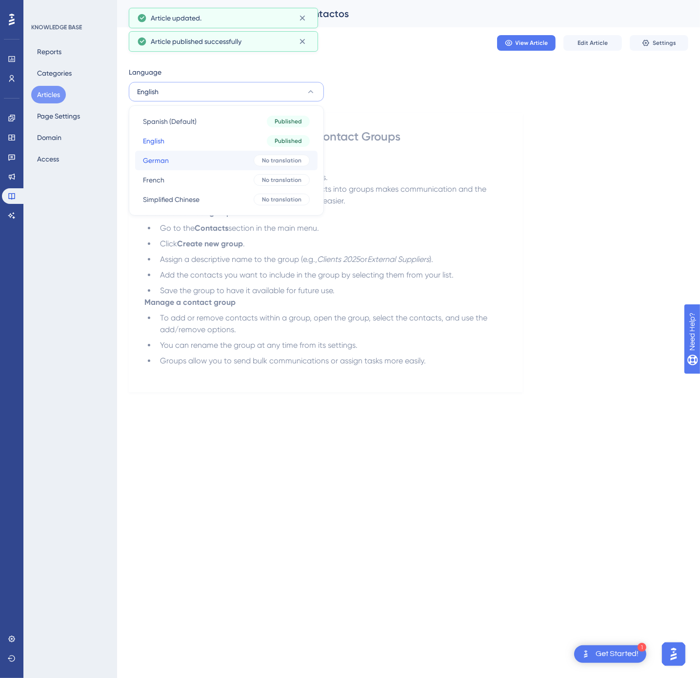
click at [242, 160] on button "German German No translation" at bounding box center [226, 161] width 182 height 20
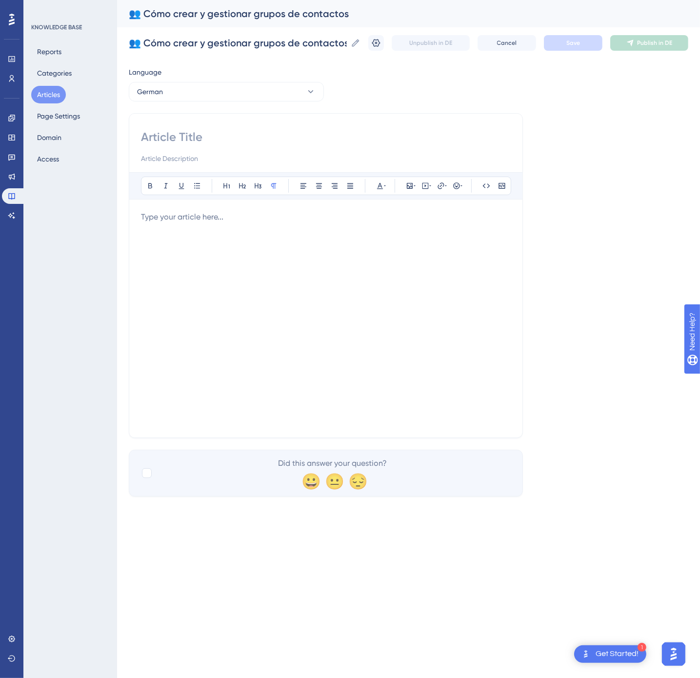
click at [254, 140] on input at bounding box center [326, 137] width 370 height 16
paste input "👥 So erstellen und verwalten Sie Kontaktgruppen"
type input "👥 So erstellen und verwalten Sie Kontaktgruppen"
click at [391, 277] on div at bounding box center [326, 318] width 370 height 215
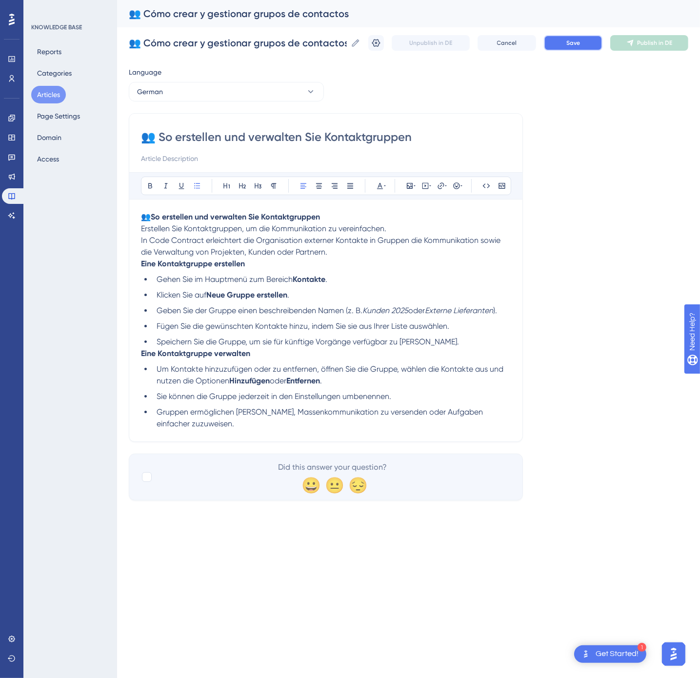
click at [573, 49] on button "Save" at bounding box center [573, 43] width 59 height 16
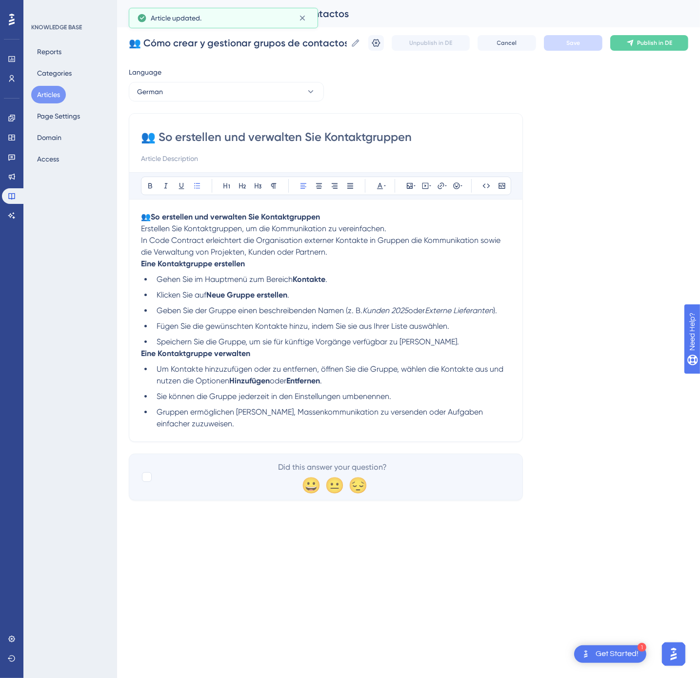
click at [655, 46] on span "Publish in DE" at bounding box center [654, 43] width 35 height 8
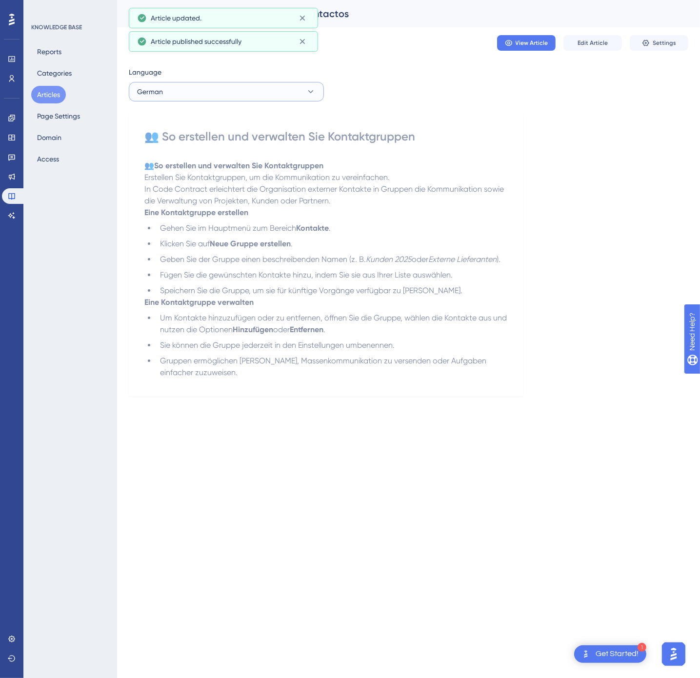
click at [197, 94] on button "German" at bounding box center [226, 92] width 195 height 20
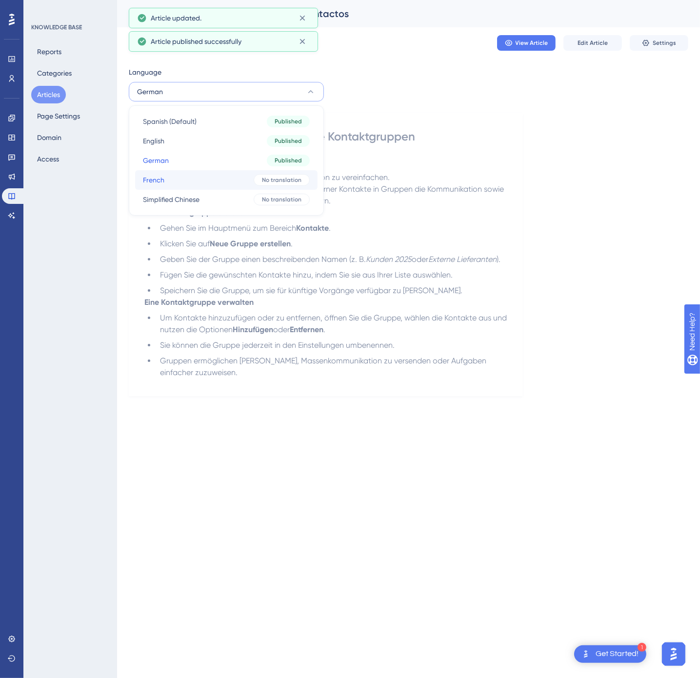
click at [211, 179] on button "French French No translation" at bounding box center [226, 180] width 182 height 20
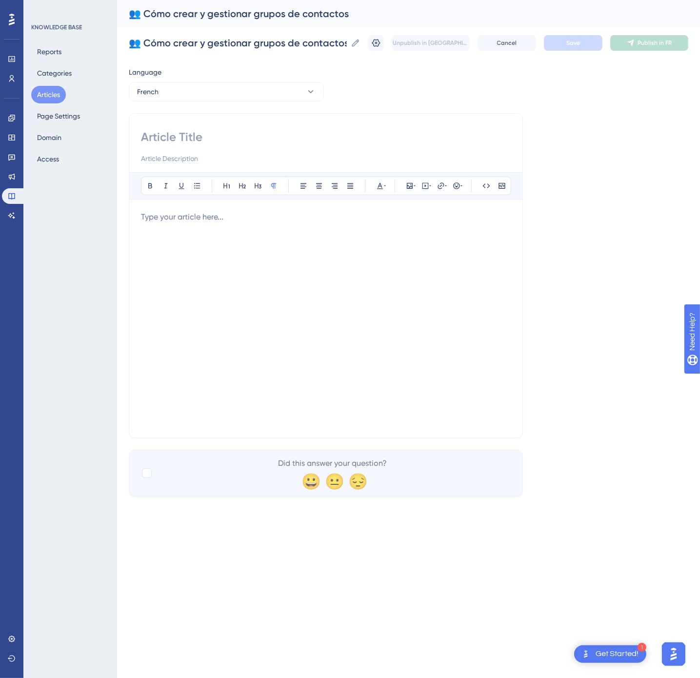
click at [244, 132] on input at bounding box center [326, 137] width 370 height 16
paste input "👥 Comment créer et gérer des groupes de contacts"
type input "👥 Comment créer et gérer des groupes de contacts"
click at [388, 240] on div at bounding box center [326, 318] width 370 height 215
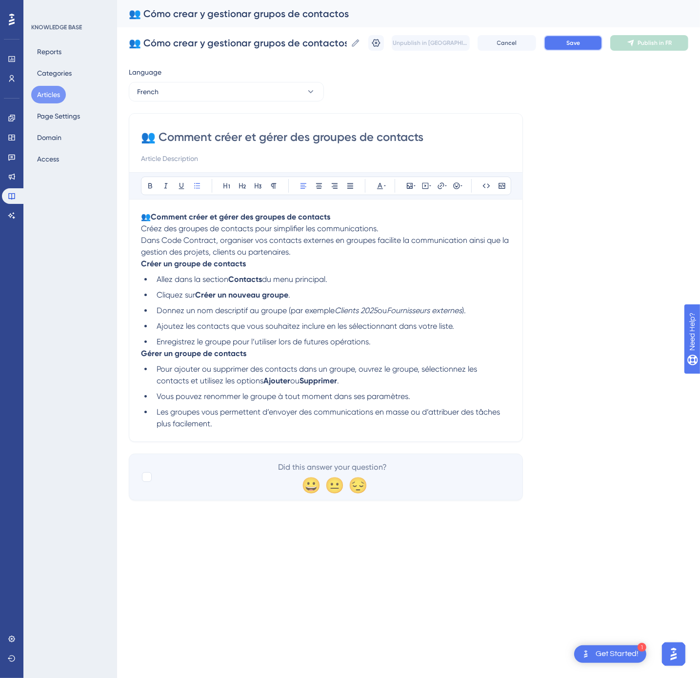
click at [581, 46] on button "Save" at bounding box center [573, 43] width 59 height 16
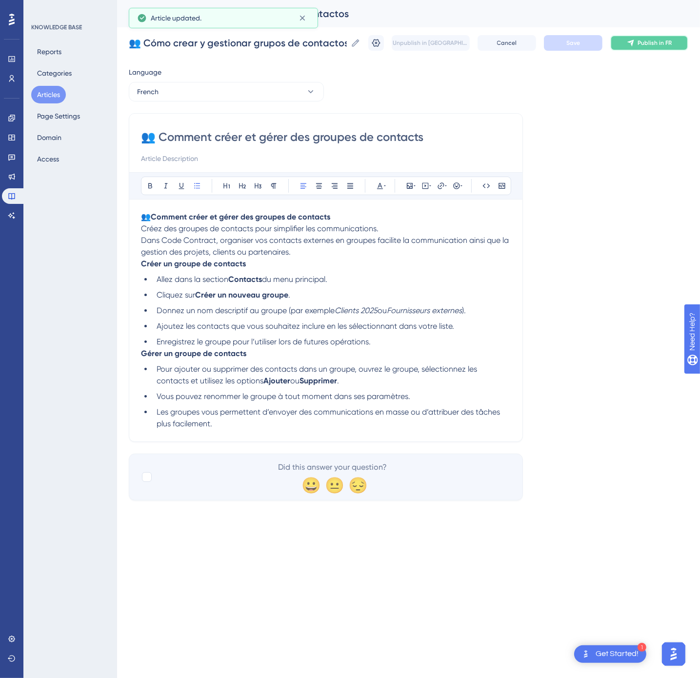
click at [684, 43] on button "Publish in FR" at bounding box center [649, 43] width 78 height 16
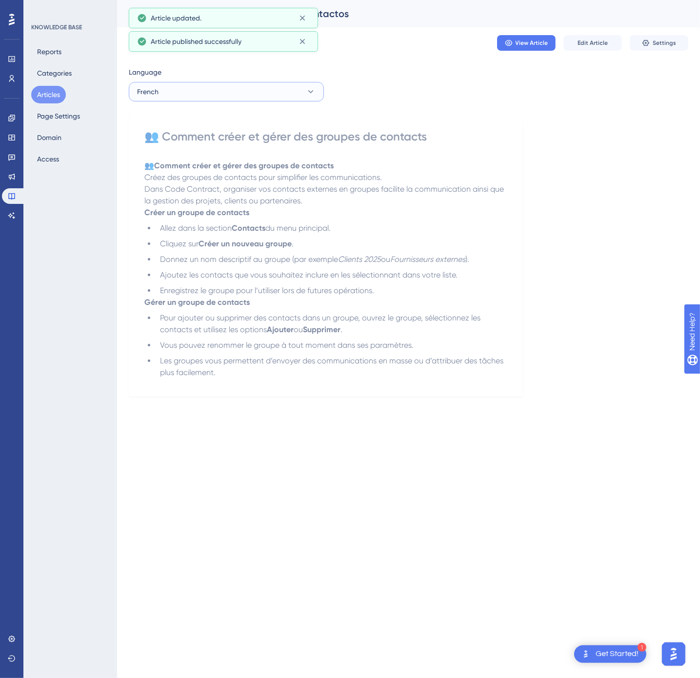
click at [263, 95] on button "French" at bounding box center [226, 92] width 195 height 20
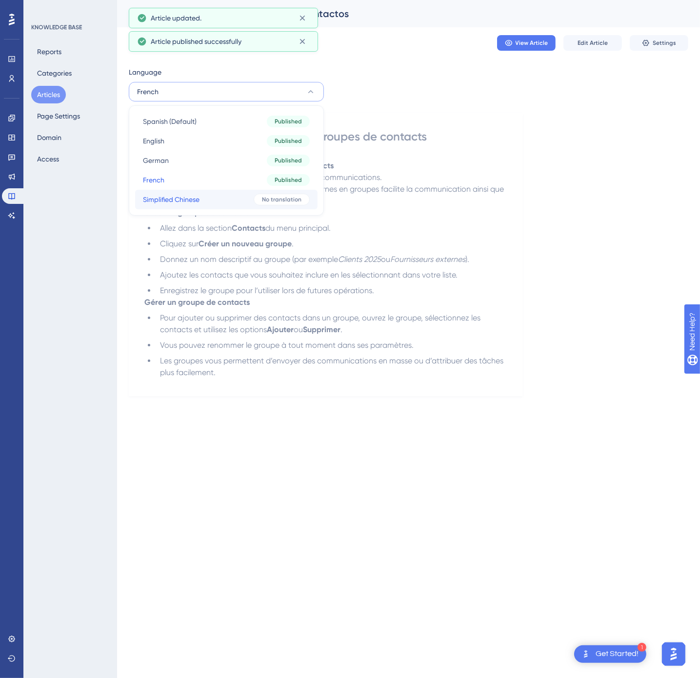
click at [236, 200] on button "Simplified Chinese Simplified Chinese No translation" at bounding box center [226, 200] width 182 height 20
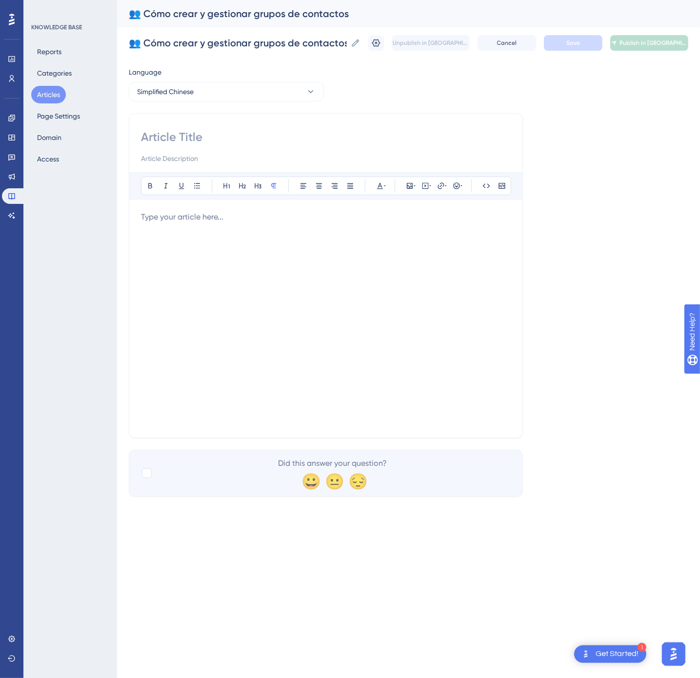
click at [275, 136] on input at bounding box center [326, 137] width 370 height 16
paste input "👥 如何创建和管理联系人组"
type input "👥 如何创建和管理联系人组"
click at [390, 341] on div at bounding box center [326, 318] width 370 height 215
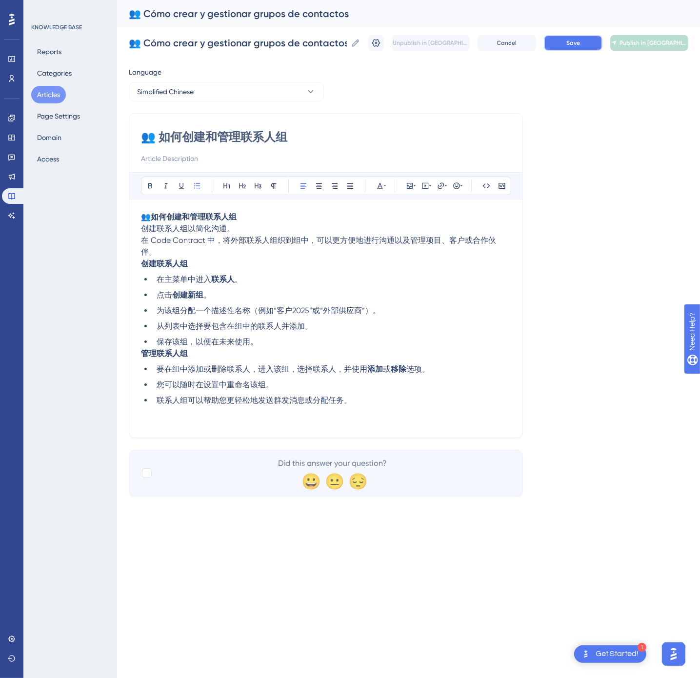
click at [580, 41] on span "Save" at bounding box center [573, 43] width 14 height 8
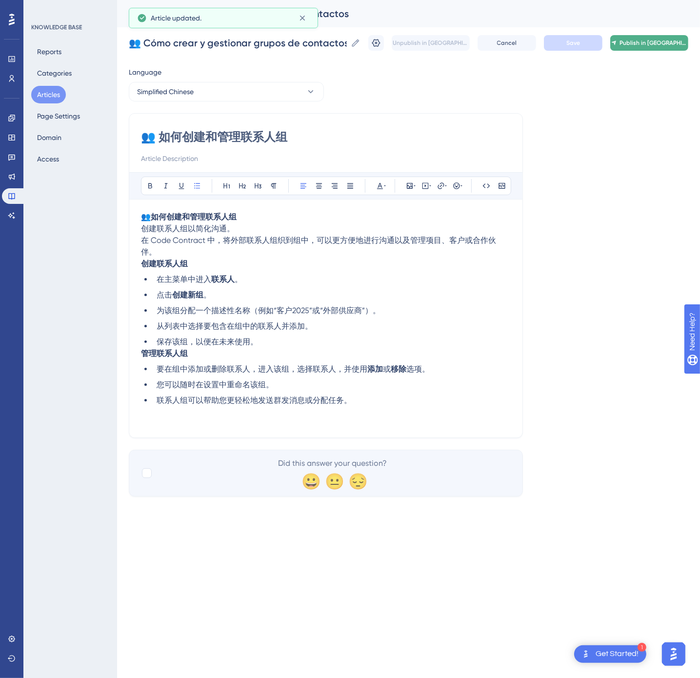
click at [669, 45] on span "Publish in [GEOGRAPHIC_DATA]-CN" at bounding box center [654, 43] width 68 height 8
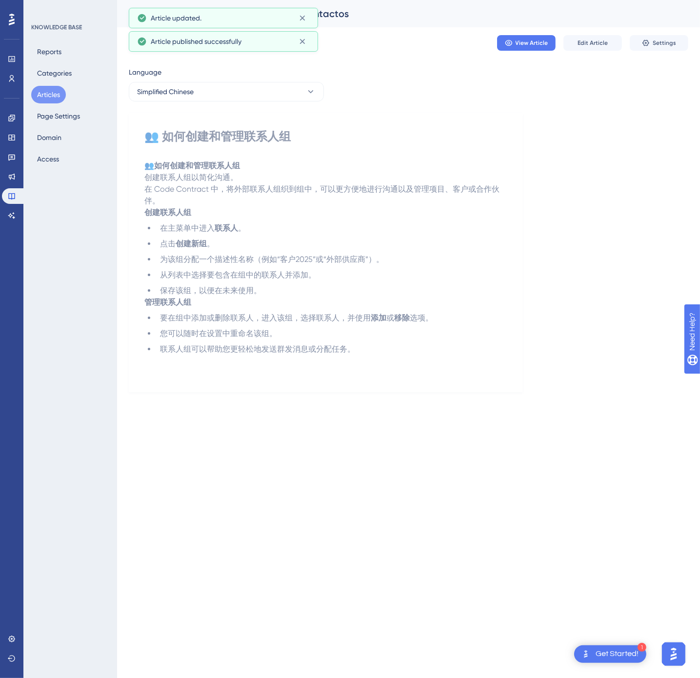
click at [54, 97] on button "Articles" at bounding box center [48, 95] width 35 height 18
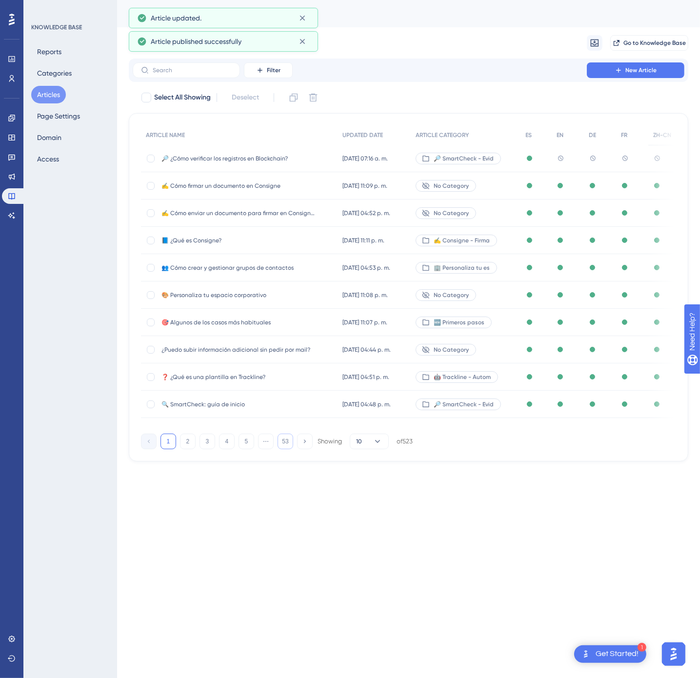
click at [282, 445] on button "53" at bounding box center [286, 442] width 16 height 16
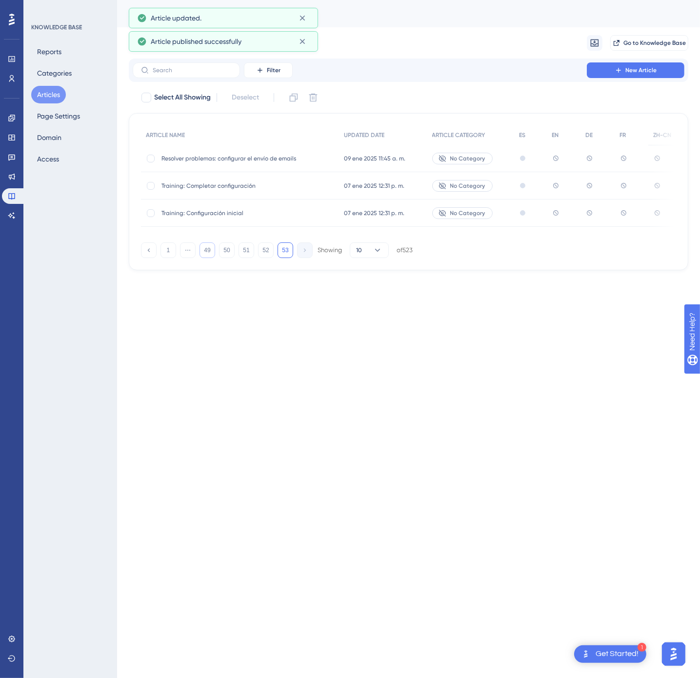
click at [208, 258] on button "49" at bounding box center [208, 250] width 16 height 16
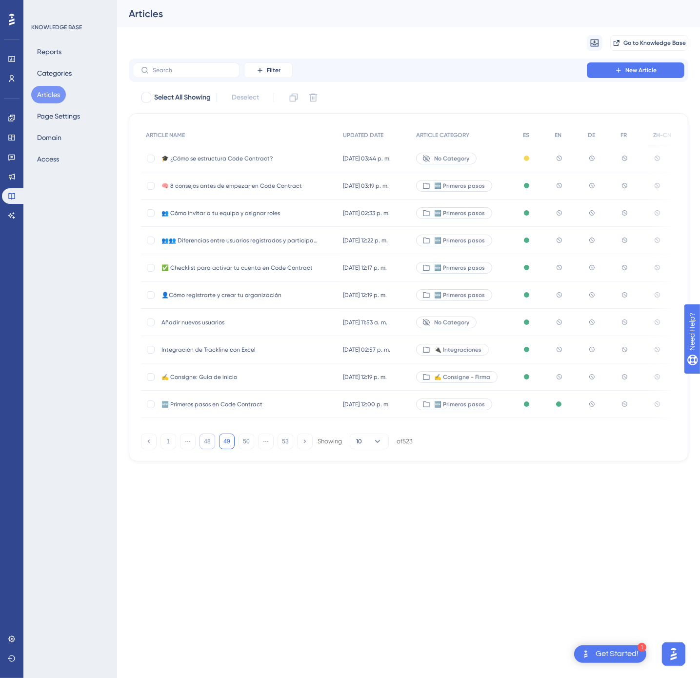
click at [206, 442] on button "48" at bounding box center [208, 442] width 16 height 16
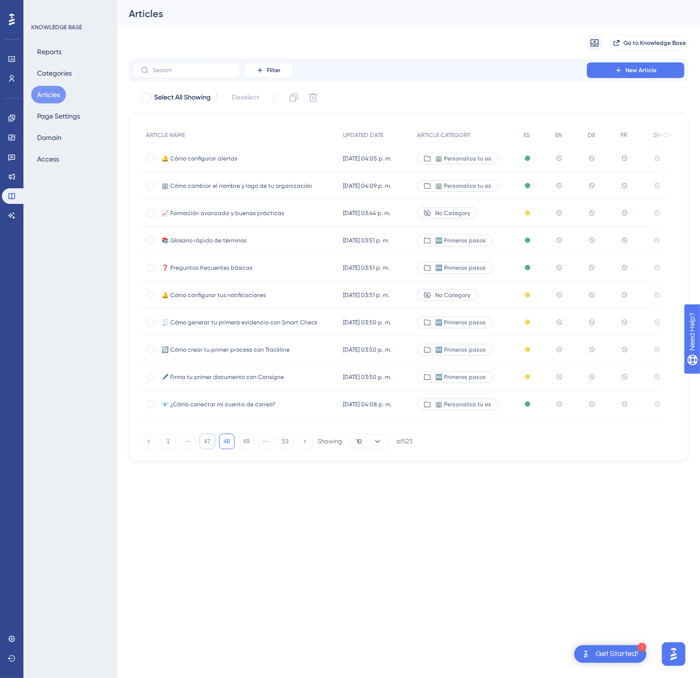
click at [206, 446] on button "47" at bounding box center [208, 442] width 16 height 16
click at [206, 447] on button "46" at bounding box center [208, 442] width 16 height 16
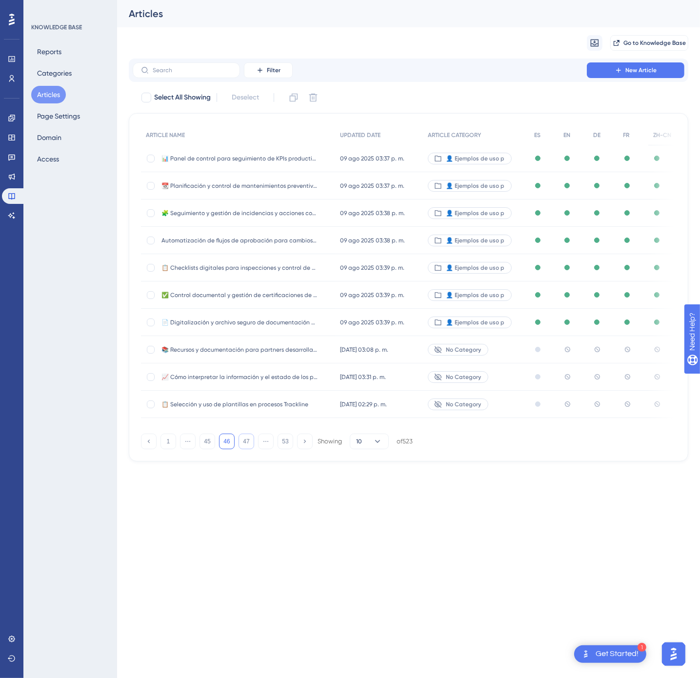
click at [244, 447] on button "47" at bounding box center [247, 442] width 16 height 16
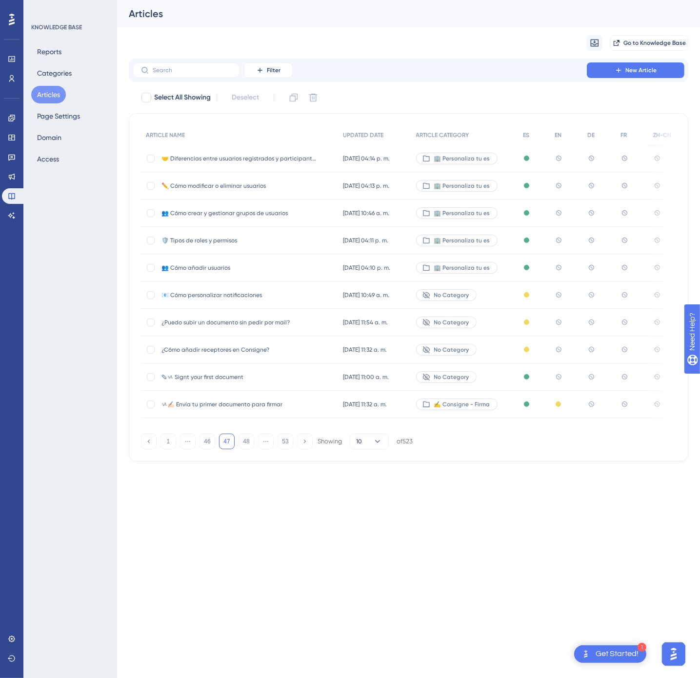
click at [321, 156] on div "🤝 Diferencias entre usuarios registrados y participantes externos 🤝 Diferencias…" at bounding box center [239, 158] width 197 height 27
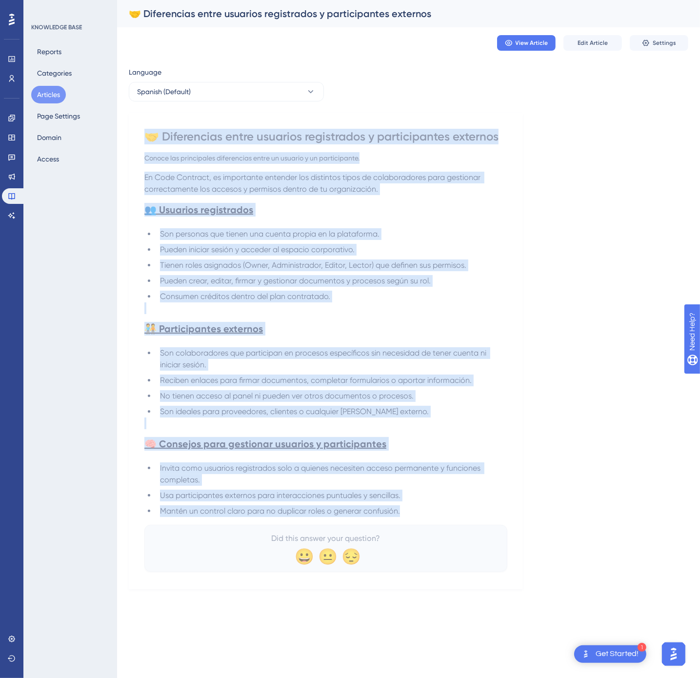
drag, startPoint x: 150, startPoint y: 136, endPoint x: 462, endPoint y: 514, distance: 490.4
click at [462, 514] on div "🤝 Diferencias entre usuarios registrados y participantes externos Conoce las pr…" at bounding box center [325, 350] width 363 height 443
copy div "🤝 Loremipsumd sitam consecte adipiscinge s doeiusmodtemp incididu Utlabo etd ma…"
click at [177, 95] on span "Spanish (Default)" at bounding box center [164, 92] width 54 height 12
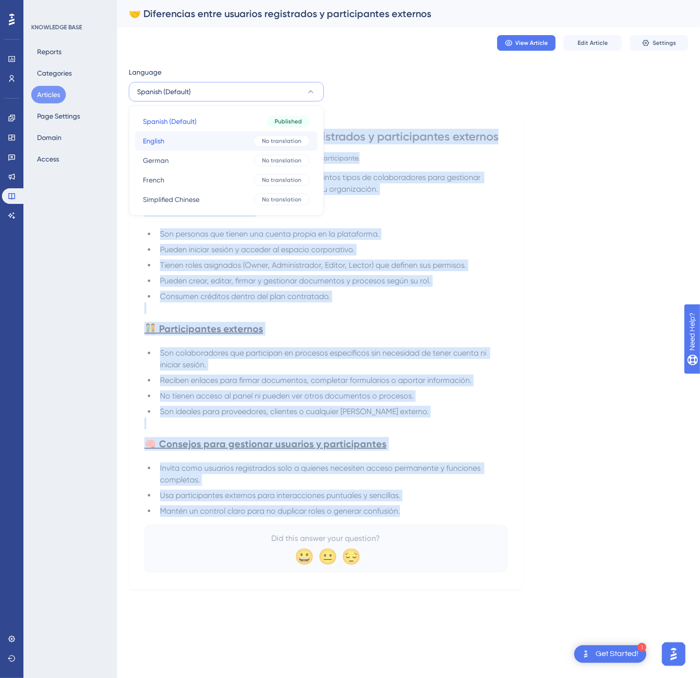
click at [177, 136] on button "English English No translation" at bounding box center [226, 141] width 182 height 20
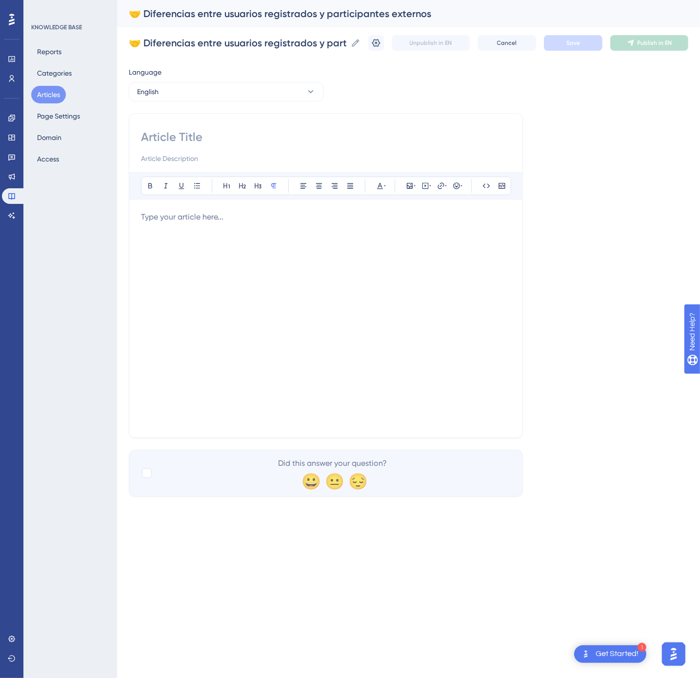
click at [252, 134] on input at bounding box center [326, 137] width 370 height 16
paste input "🤝 Differences Between Registered Users and External Participants"
type input "🤝 Differences Between Registered Users and External Participants"
click at [425, 287] on div at bounding box center [326, 318] width 370 height 215
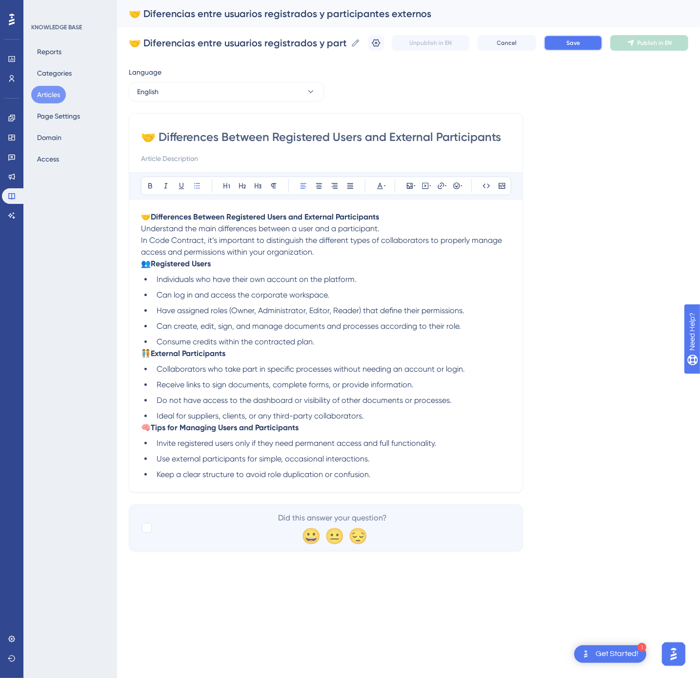
click at [557, 44] on button "Save" at bounding box center [573, 43] width 59 height 16
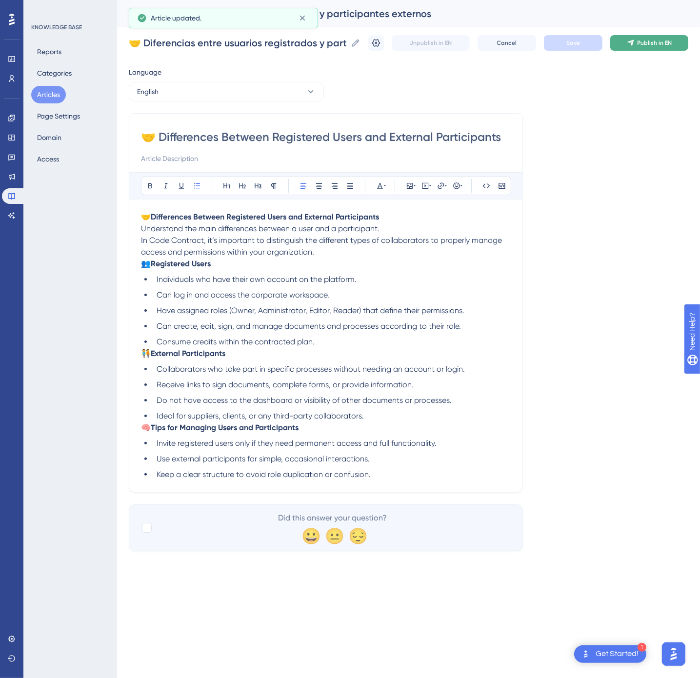
click at [652, 43] on span "Publish in EN" at bounding box center [655, 43] width 35 height 8
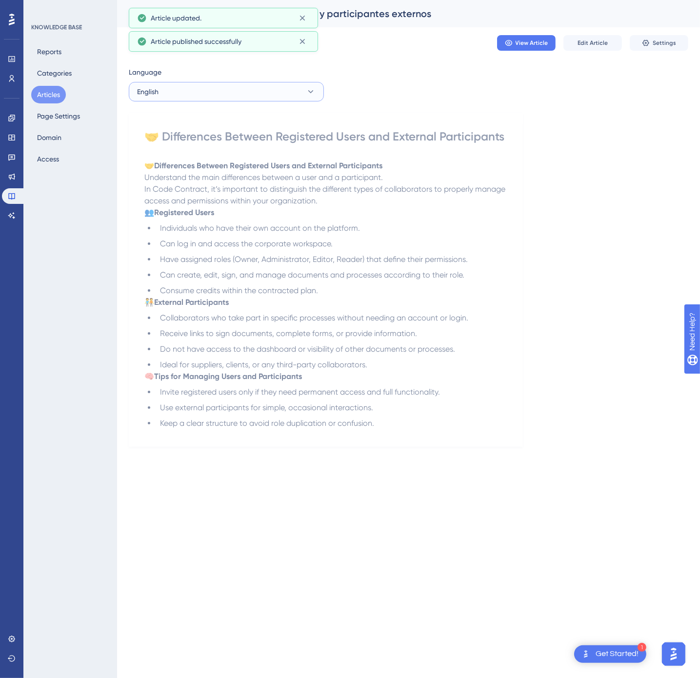
drag, startPoint x: 317, startPoint y: 96, endPoint x: 309, endPoint y: 102, distance: 10.1
click at [316, 96] on button "English" at bounding box center [226, 92] width 195 height 20
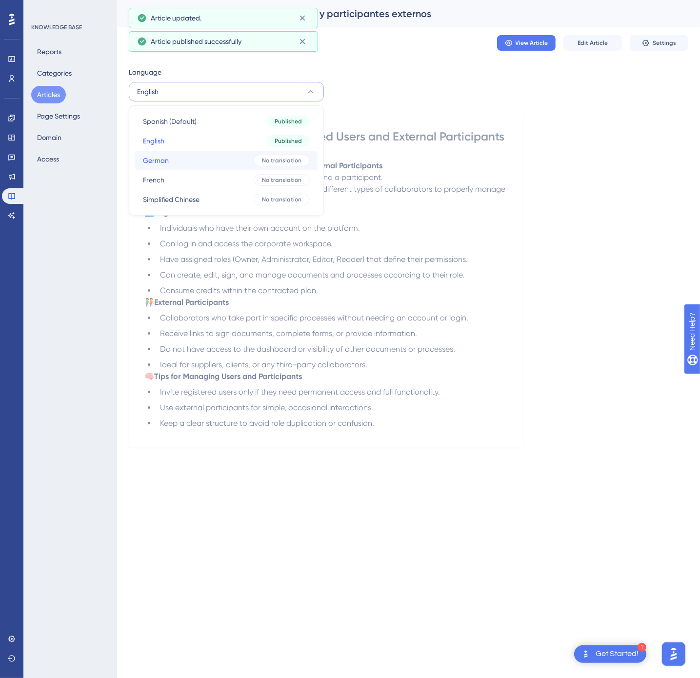
click at [268, 160] on span "No translation" at bounding box center [282, 161] width 40 height 8
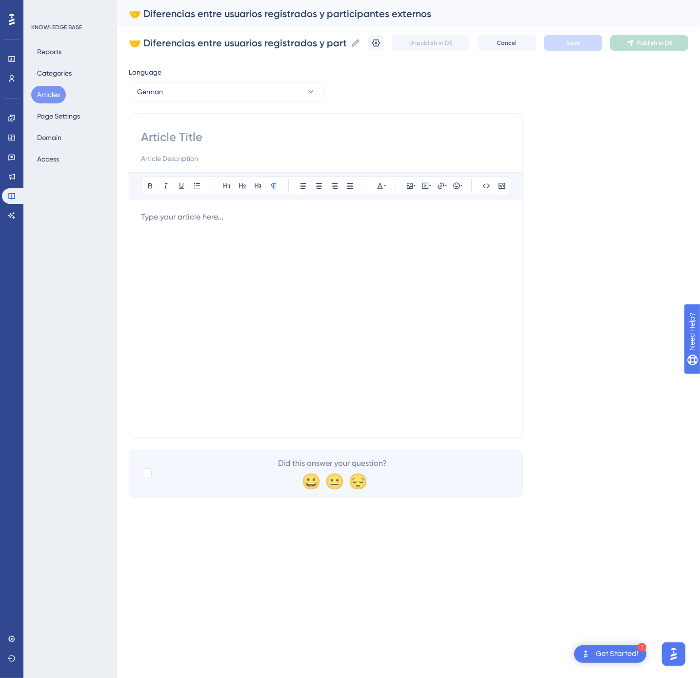
click at [213, 141] on input at bounding box center [326, 137] width 370 height 16
paste input "🤝 Unterschiede zwischen registrierten Benutzern und externen Teilnehmern"
type input "🤝 Unterschiede zwischen registrierten Benutzern und externen Teilnehmern"
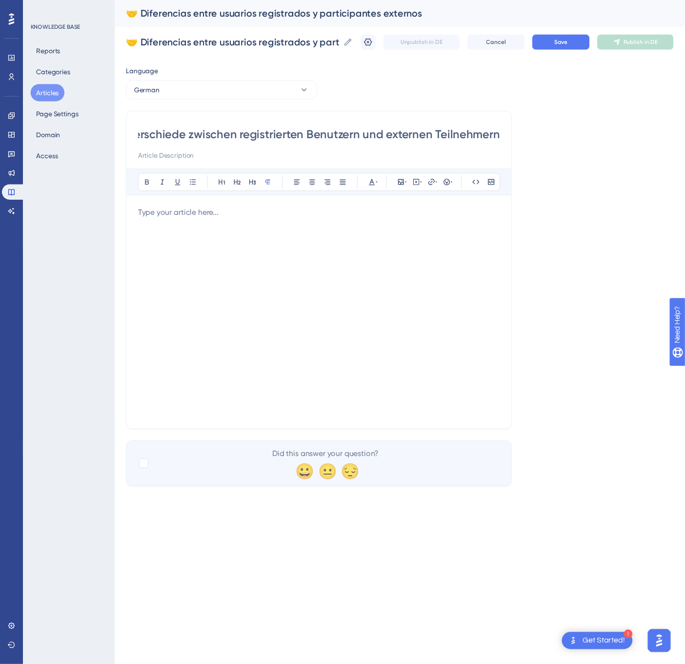
scroll to position [0, 0]
click at [303, 284] on div at bounding box center [326, 318] width 370 height 215
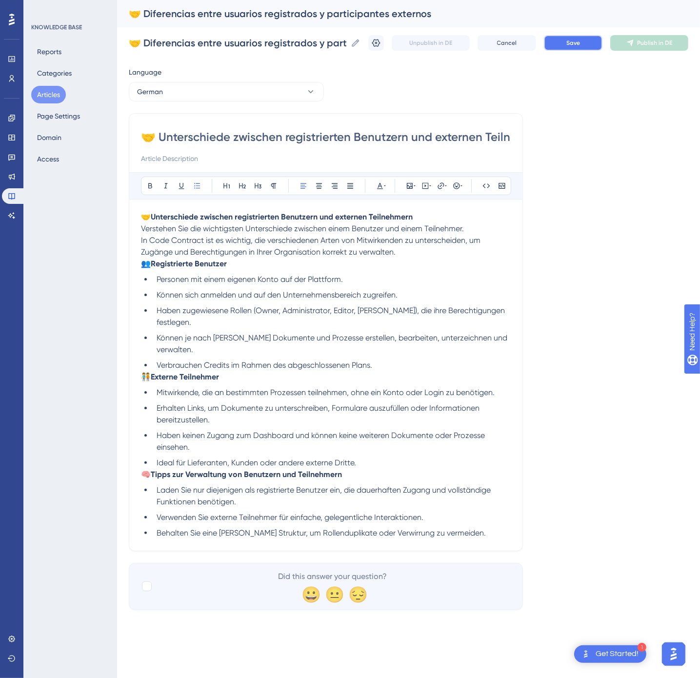
click at [563, 46] on button "Save" at bounding box center [573, 43] width 59 height 16
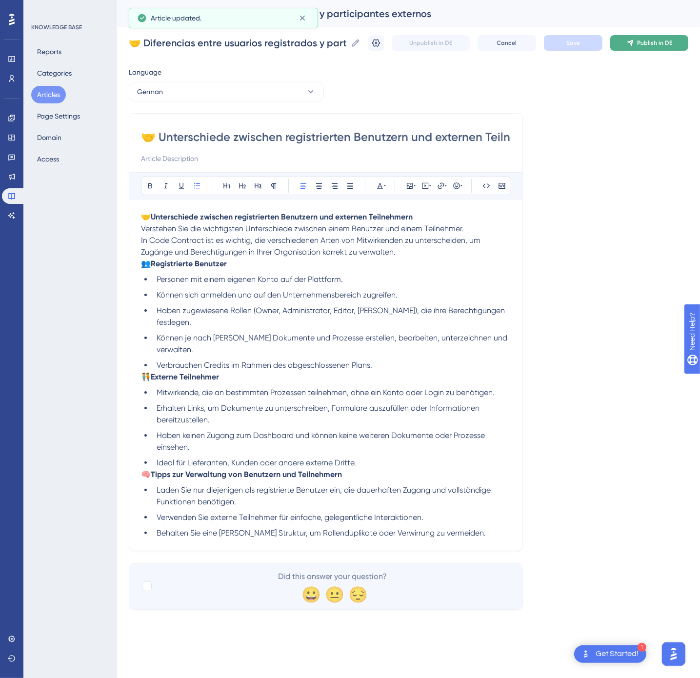
click at [640, 47] on button "Publish in DE" at bounding box center [649, 43] width 78 height 16
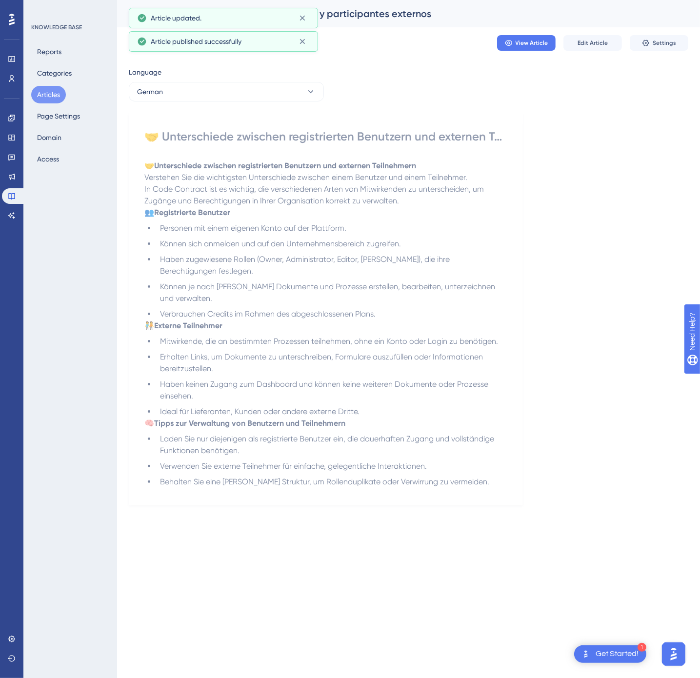
click at [227, 104] on div "Language German 🤝 Unterschiede zwischen registrierten Benutzern und externen Te…" at bounding box center [409, 285] width 560 height 439
click at [231, 97] on button "German" at bounding box center [226, 92] width 195 height 20
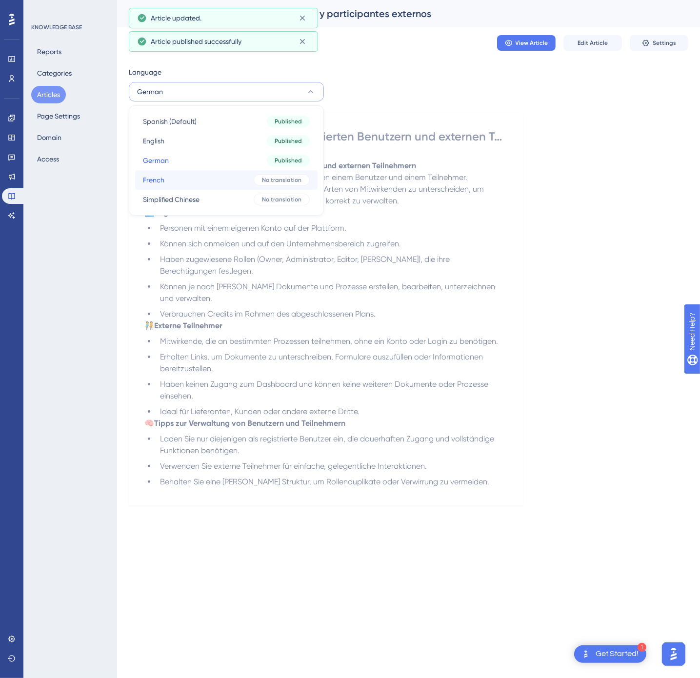
click at [234, 178] on button "French French No translation" at bounding box center [226, 180] width 182 height 20
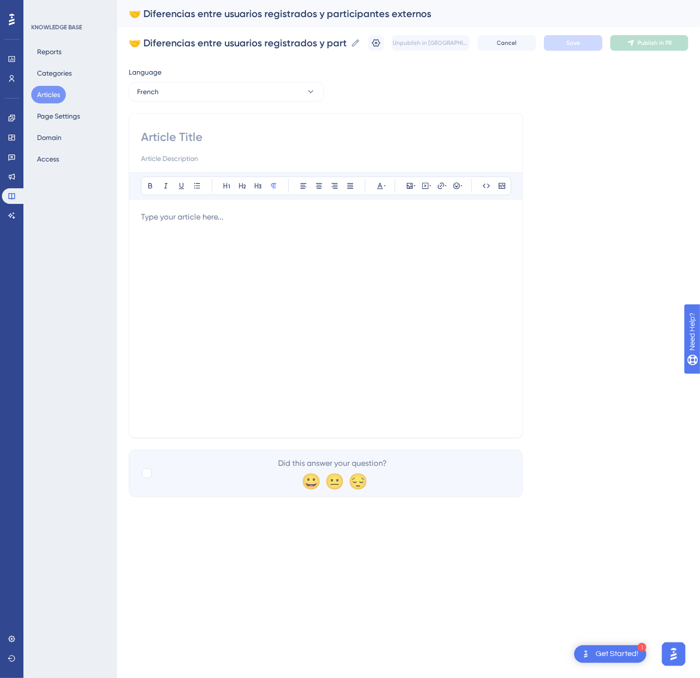
click at [201, 133] on input at bounding box center [326, 137] width 370 height 16
paste input "🤝 Différences entre utilisateurs enregistrés et participants externes"
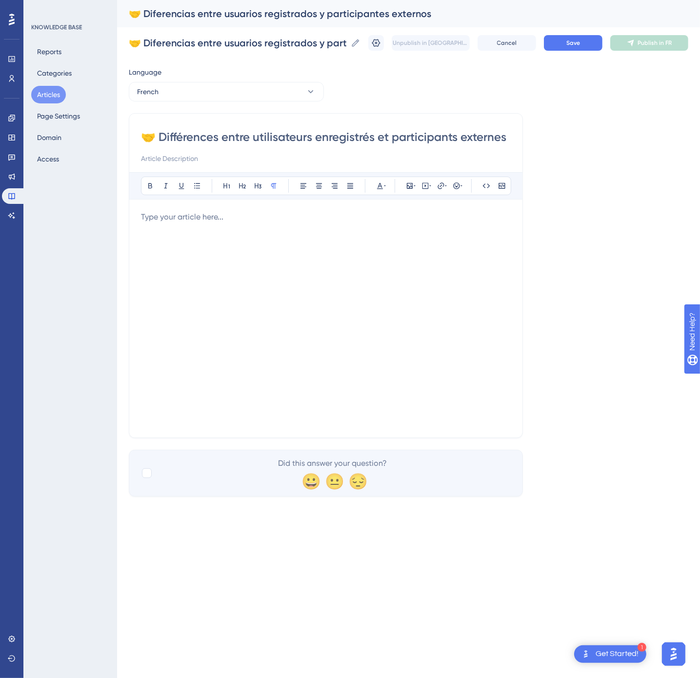
type input "🤝 Différences entre utilisateurs enregistrés et participants externes"
click at [379, 290] on div at bounding box center [326, 318] width 370 height 215
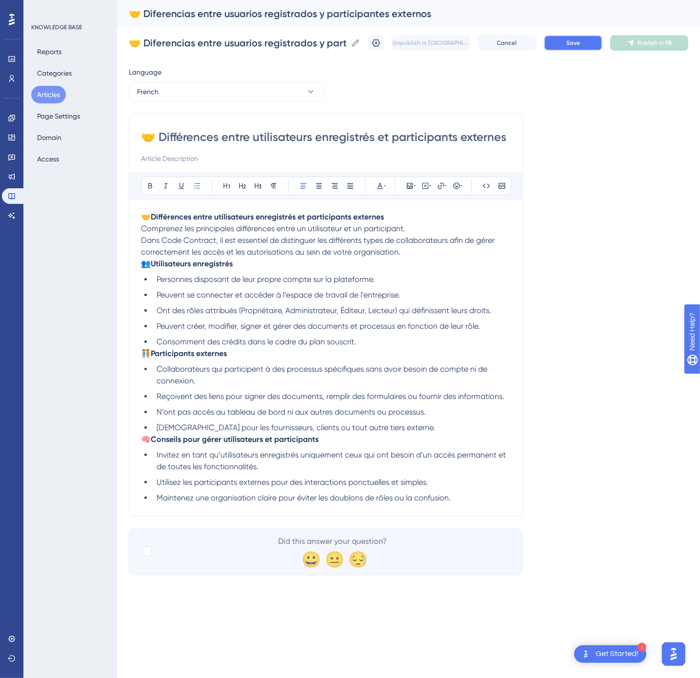
click at [577, 46] on span "Save" at bounding box center [573, 43] width 14 height 8
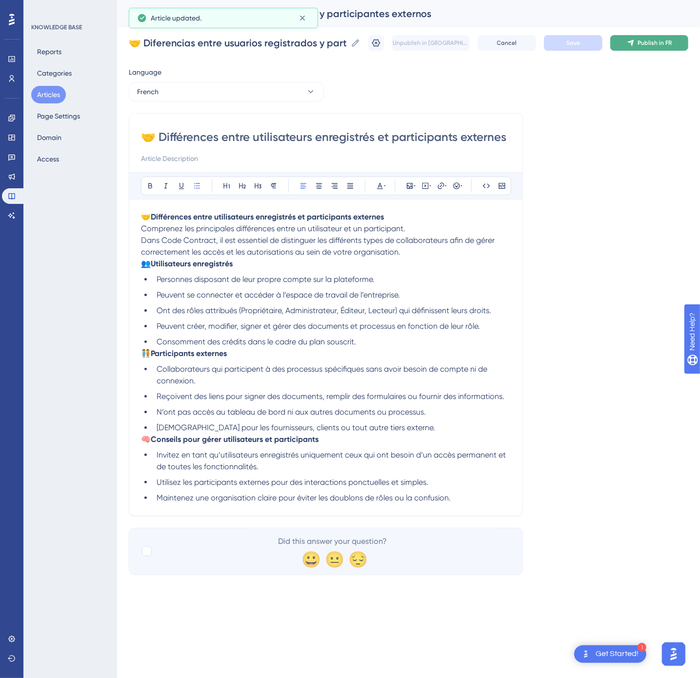
click at [652, 42] on span "Publish in FR" at bounding box center [655, 43] width 34 height 8
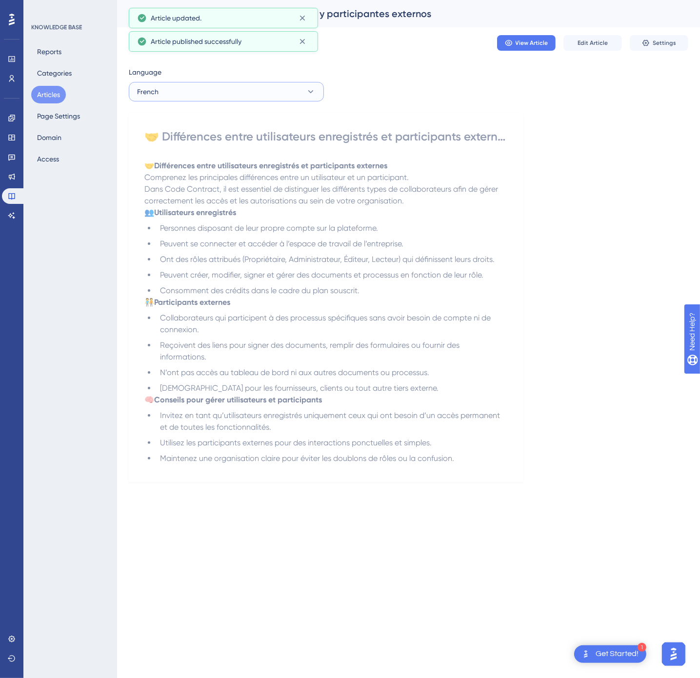
click at [220, 98] on button "French" at bounding box center [226, 92] width 195 height 20
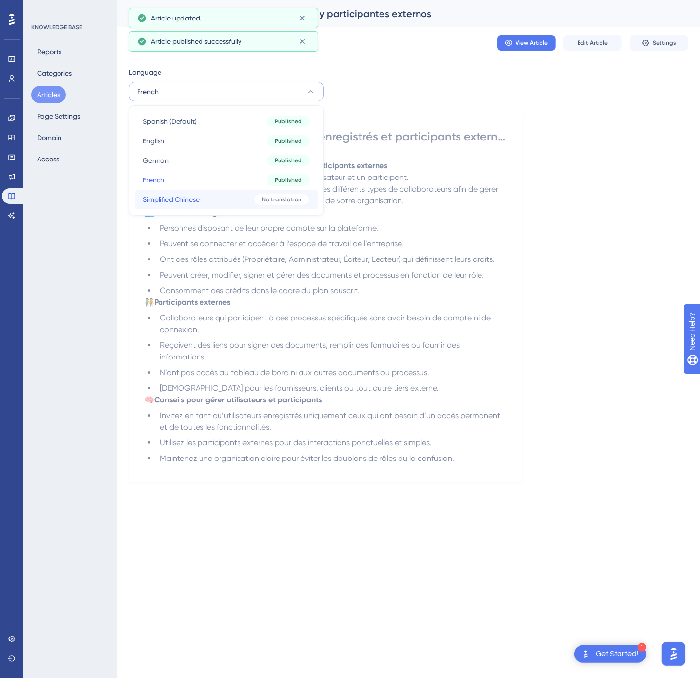
click at [204, 197] on button "Simplified Chinese Simplified Chinese No translation" at bounding box center [226, 200] width 182 height 20
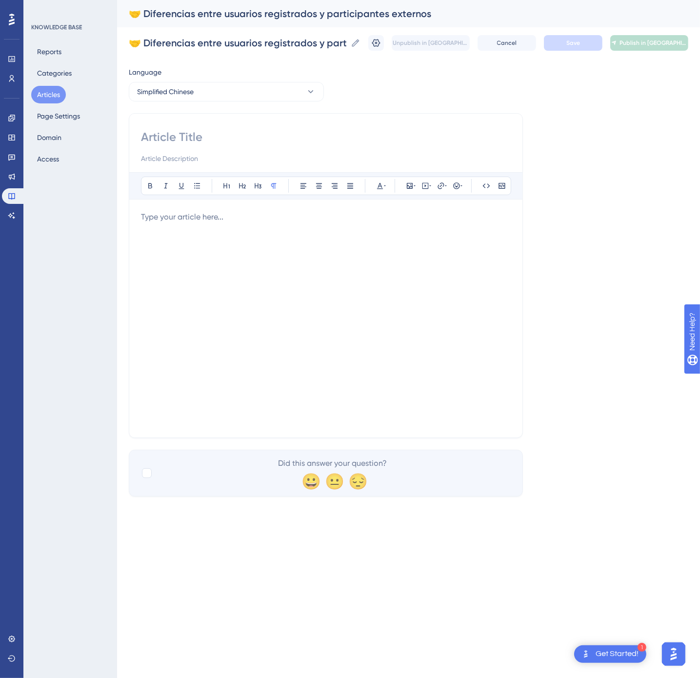
click at [269, 137] on input at bounding box center [326, 137] width 370 height 16
paste input "🤝 注册用户与外部参与者的区别"
type input "🤝 注册用户与外部参与者的区别"
click at [417, 271] on div at bounding box center [326, 318] width 370 height 215
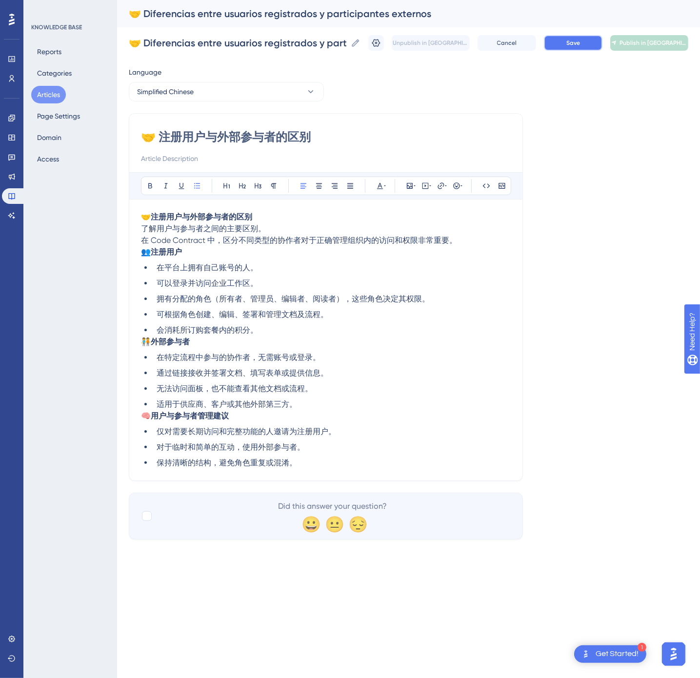
click at [577, 46] on span "Save" at bounding box center [573, 43] width 14 height 8
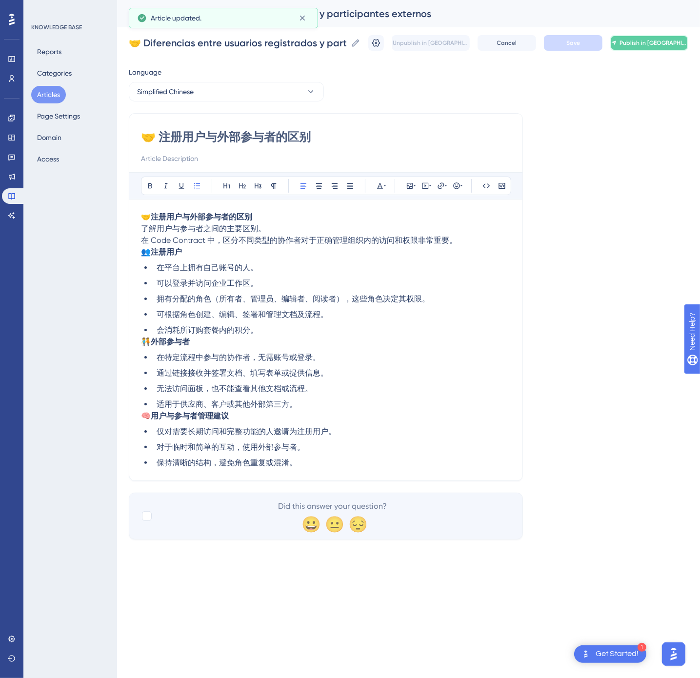
click at [660, 47] on button "Publish in [GEOGRAPHIC_DATA]-CN" at bounding box center [649, 43] width 78 height 16
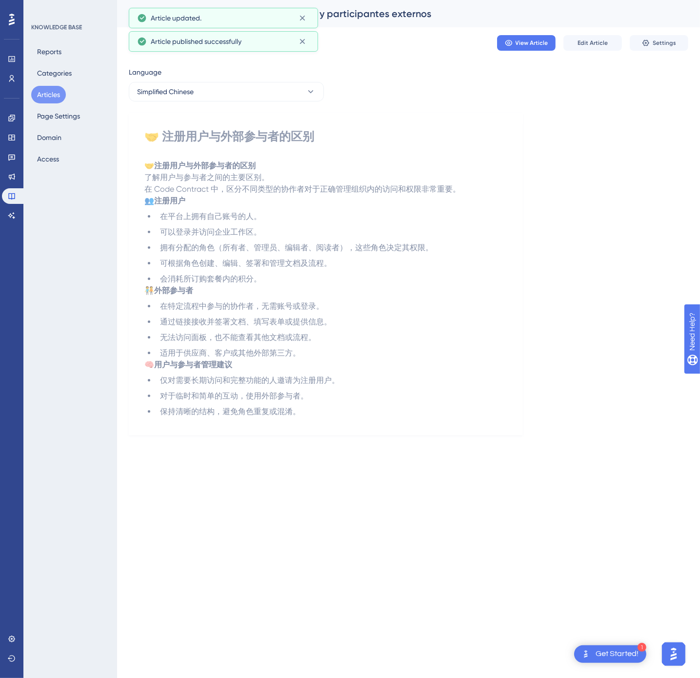
click at [43, 93] on button "Articles" at bounding box center [48, 95] width 35 height 18
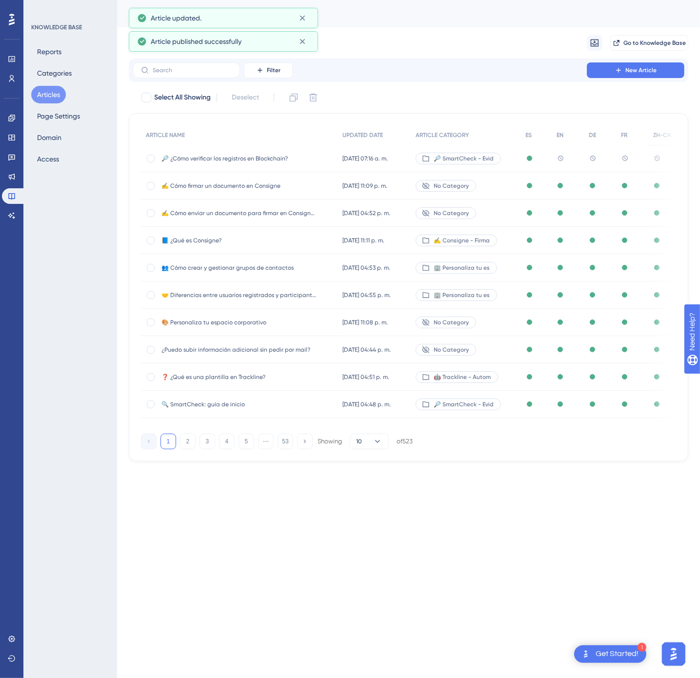
click at [289, 446] on button "53" at bounding box center [286, 442] width 16 height 16
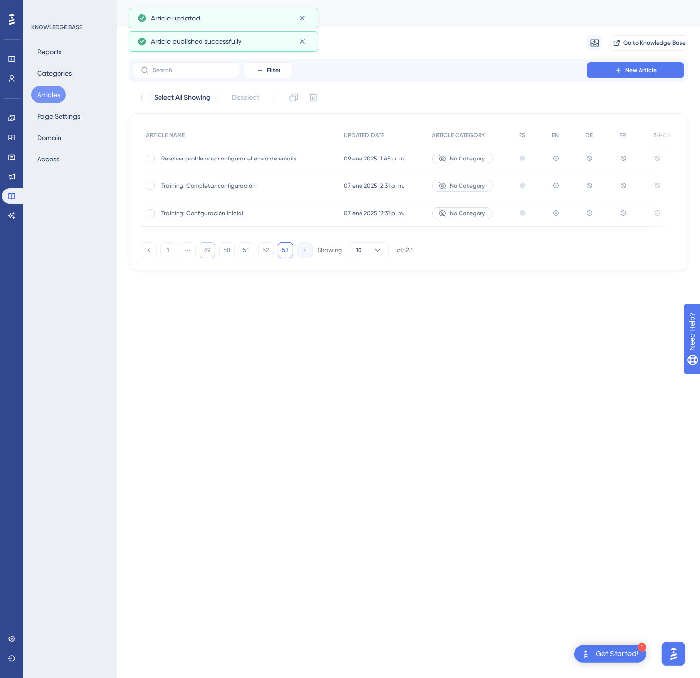
click at [207, 252] on button "49" at bounding box center [208, 250] width 16 height 16
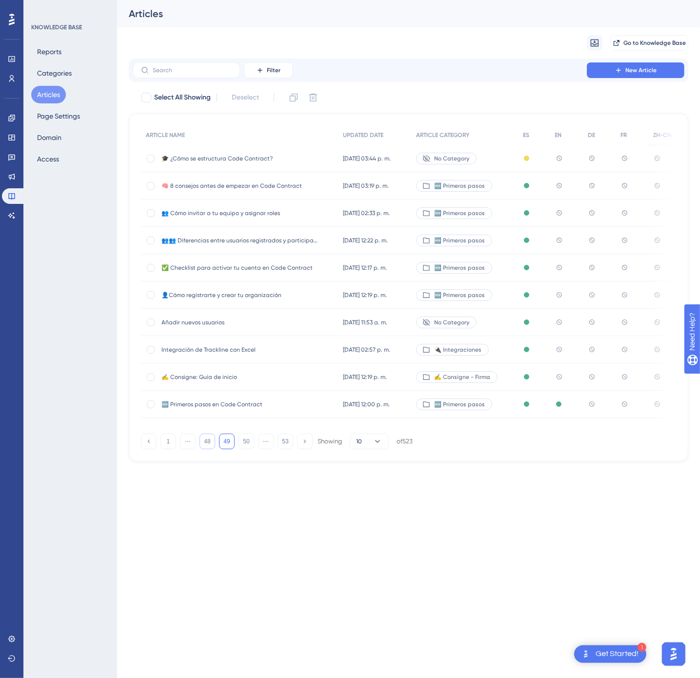
click at [211, 442] on button "48" at bounding box center [208, 442] width 16 height 16
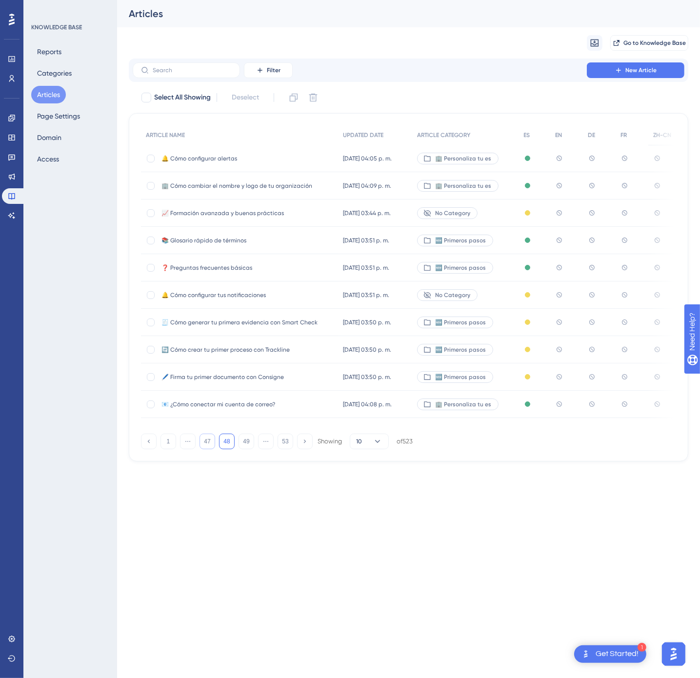
click at [211, 442] on button "47" at bounding box center [208, 442] width 16 height 16
click at [308, 187] on span "✏️ Cómo modificar o eliminar usuarios" at bounding box center [239, 186] width 156 height 8
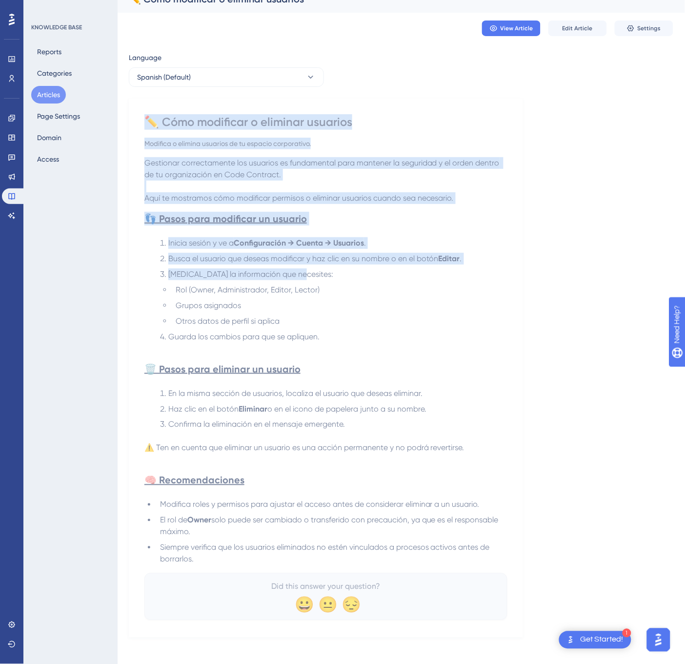
scroll to position [22, 0]
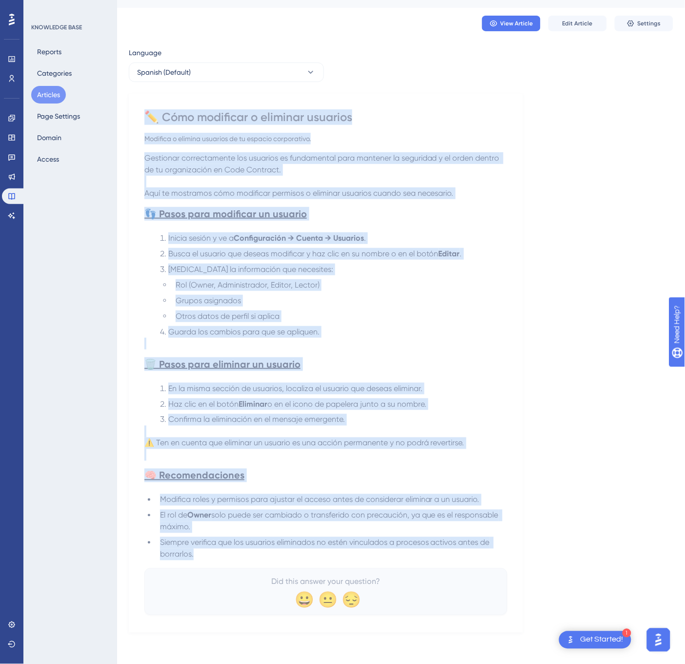
drag, startPoint x: 150, startPoint y: 135, endPoint x: 197, endPoint y: 555, distance: 423.1
click at [197, 555] on div "✏️ Cómo modificar o eliminar usuarios Modifica o elimina usuarios de tu espacio…" at bounding box center [325, 361] width 363 height 505
copy div "✏️ Lore ipsumdolo s ametcons adipisci Elitsedd e tempori utlabore et do magnaal…"
click at [262, 75] on button "Spanish (Default)" at bounding box center [226, 72] width 195 height 20
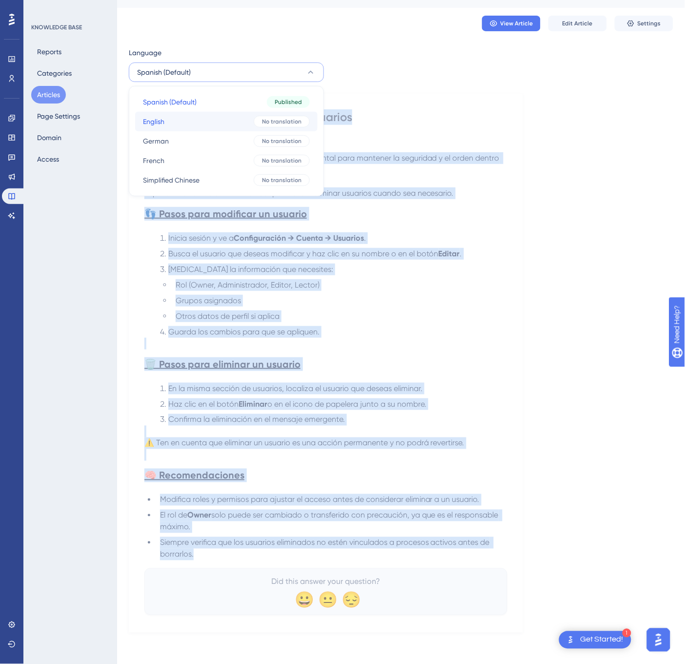
click at [232, 116] on button "English English No translation" at bounding box center [226, 122] width 182 height 20
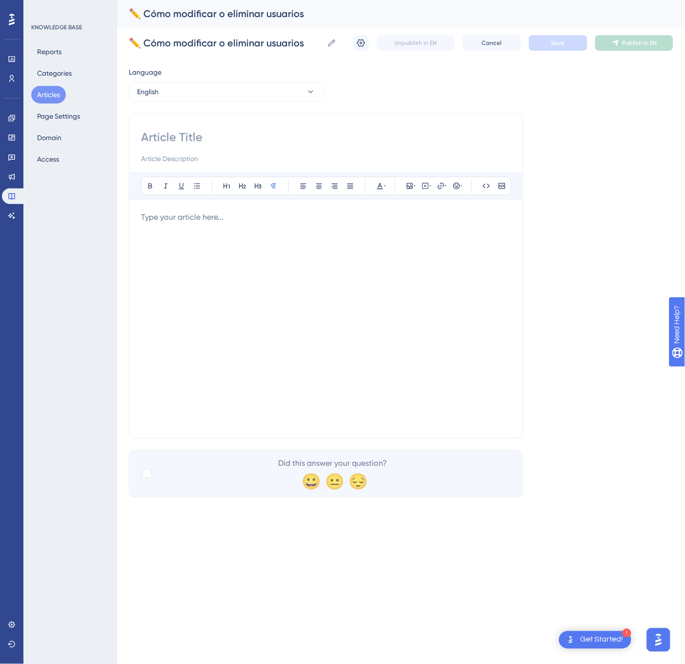
scroll to position [0, 0]
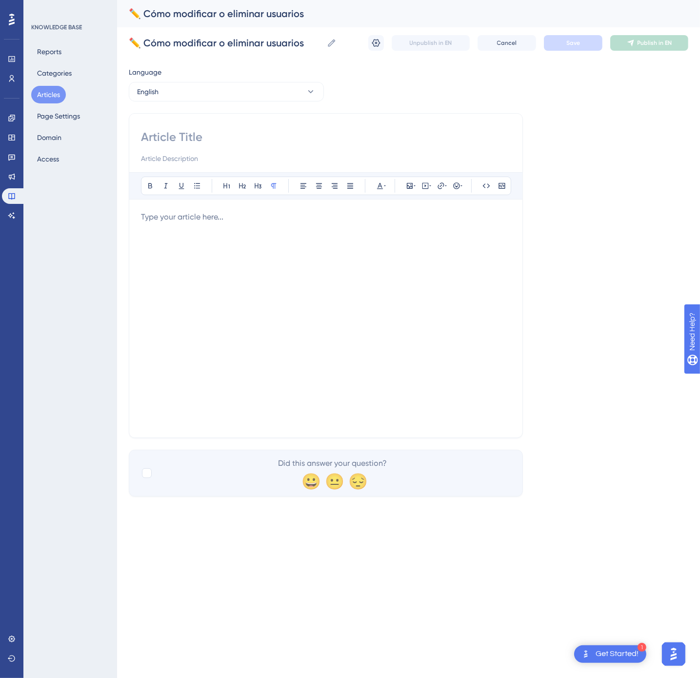
click at [258, 130] on input at bounding box center [326, 137] width 370 height 16
paste input "✏️ How to Modify or Delete Users"
type input "✏️ How to Modify or Delete Users"
click at [298, 323] on div at bounding box center [326, 318] width 370 height 215
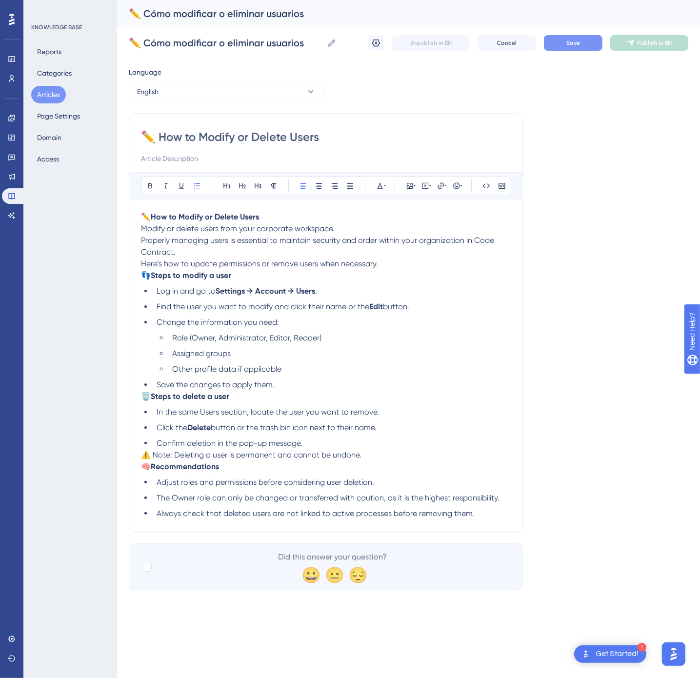
click at [570, 44] on span "Save" at bounding box center [573, 43] width 14 height 8
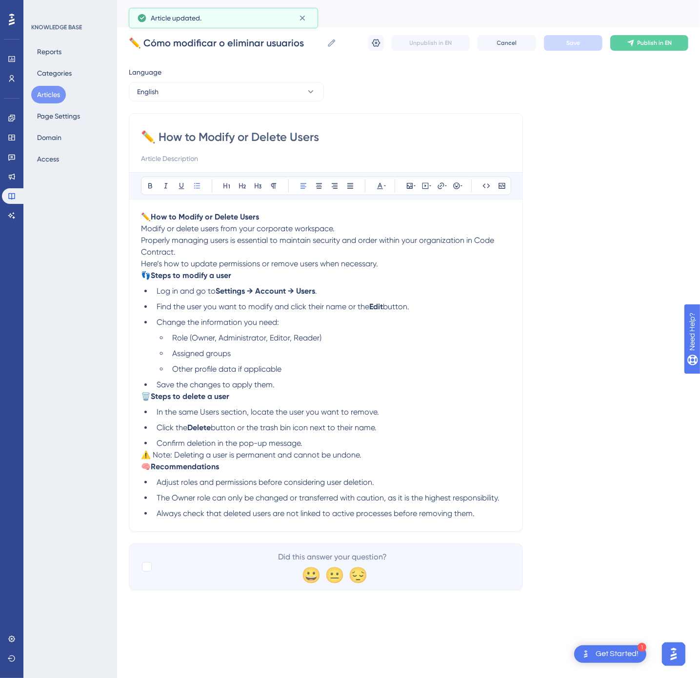
click at [637, 39] on button "Publish in EN" at bounding box center [649, 43] width 78 height 16
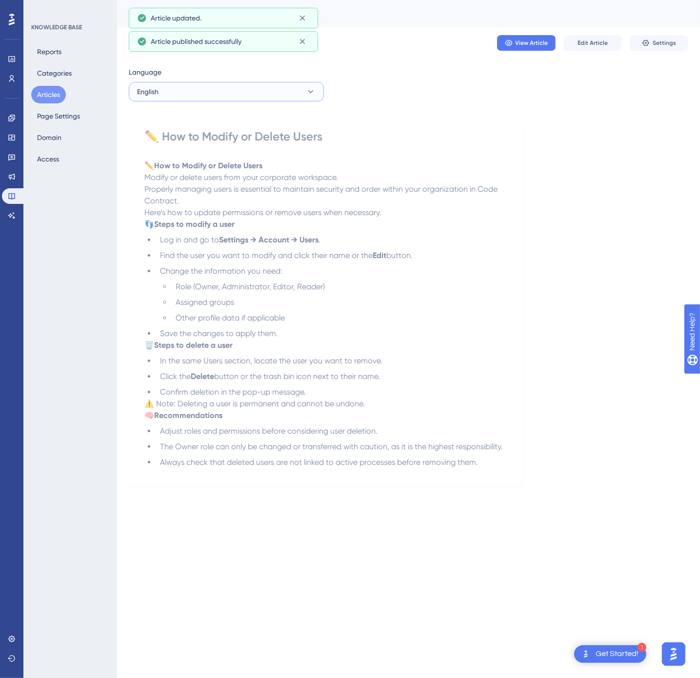
click at [210, 83] on button "English" at bounding box center [226, 92] width 195 height 20
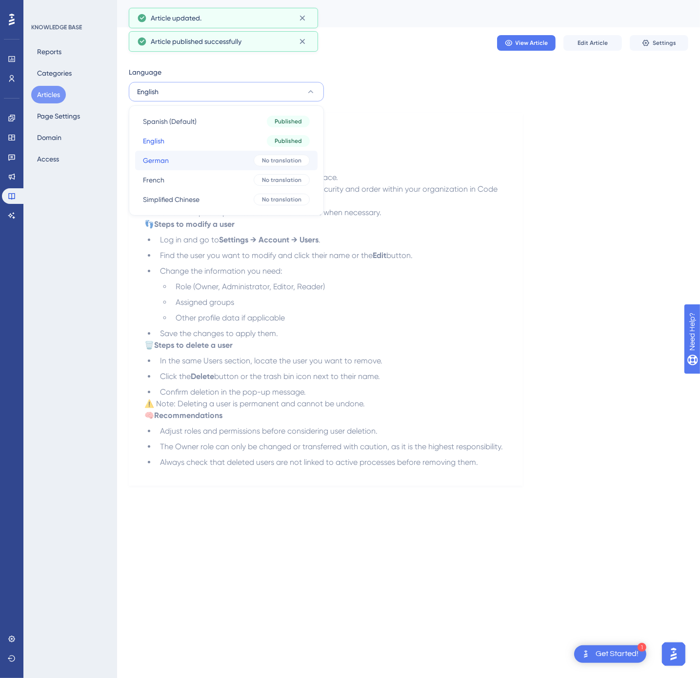
click at [188, 158] on button "German German No translation" at bounding box center [226, 161] width 182 height 20
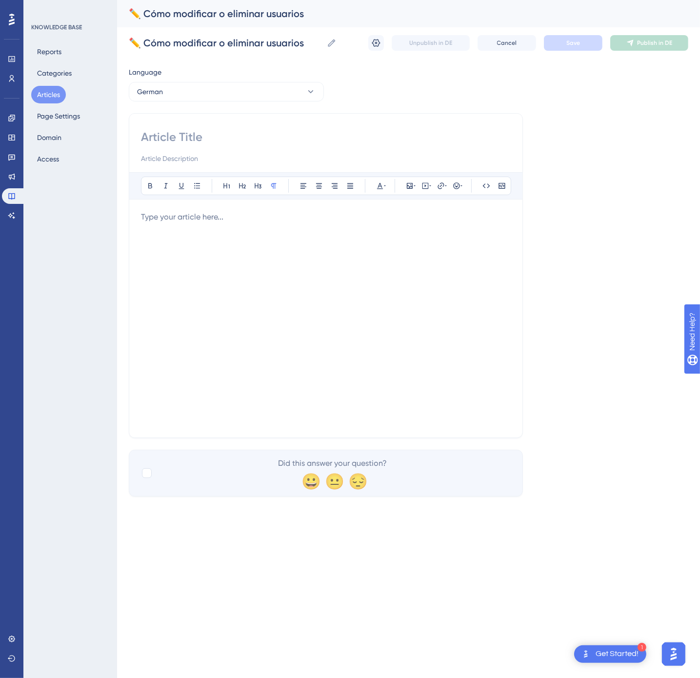
click at [268, 144] on input at bounding box center [326, 137] width 370 height 16
paste input "✏️ So ändern oder löschen Sie Benutzer"
type input "✏️ So ändern oder löschen Sie Benutzer"
click at [248, 254] on div at bounding box center [326, 318] width 370 height 215
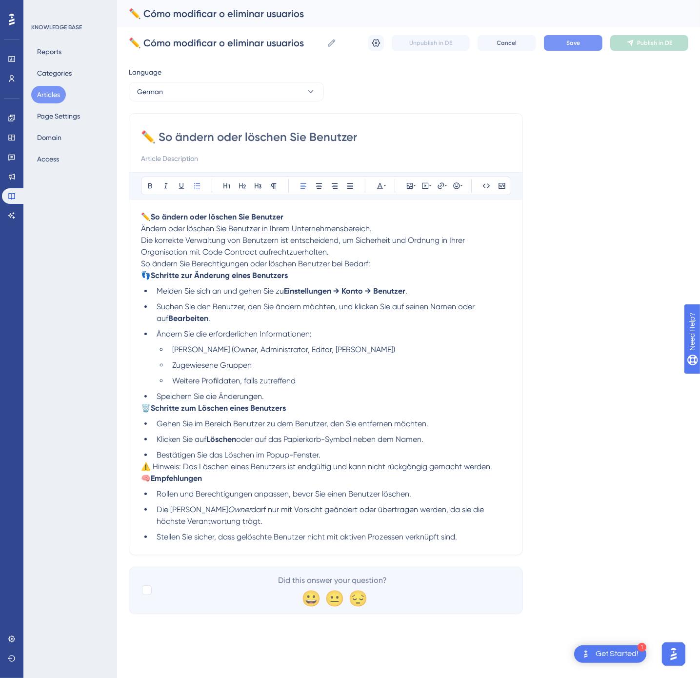
click at [572, 50] on button "Save" at bounding box center [573, 43] width 59 height 16
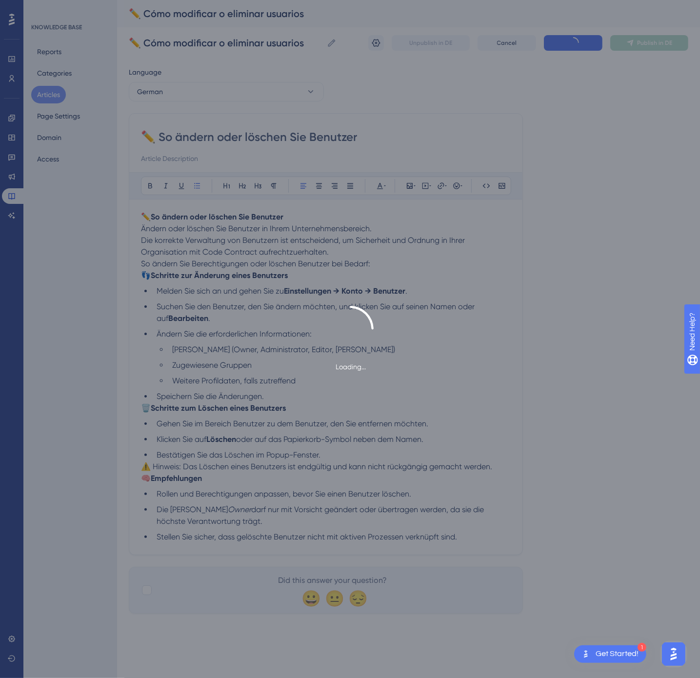
click at [649, 44] on span "Publish in DE" at bounding box center [654, 43] width 35 height 8
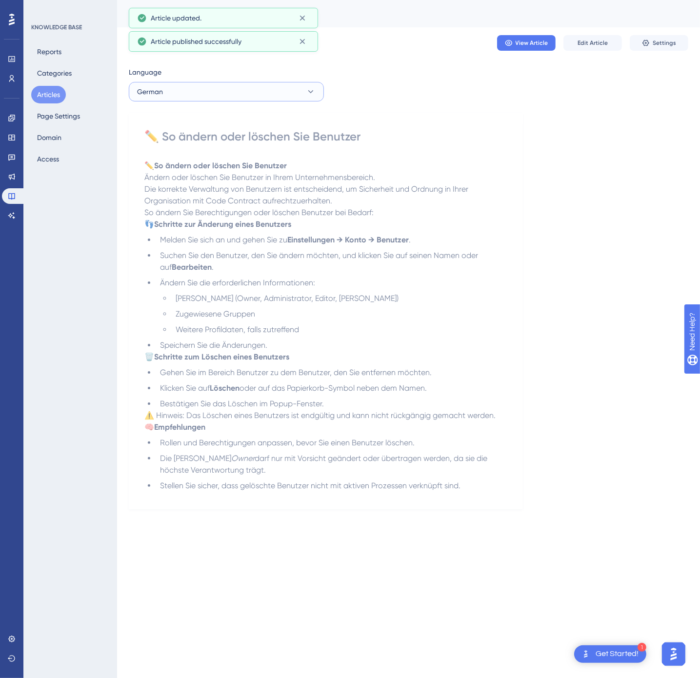
click at [267, 101] on button "German" at bounding box center [226, 92] width 195 height 20
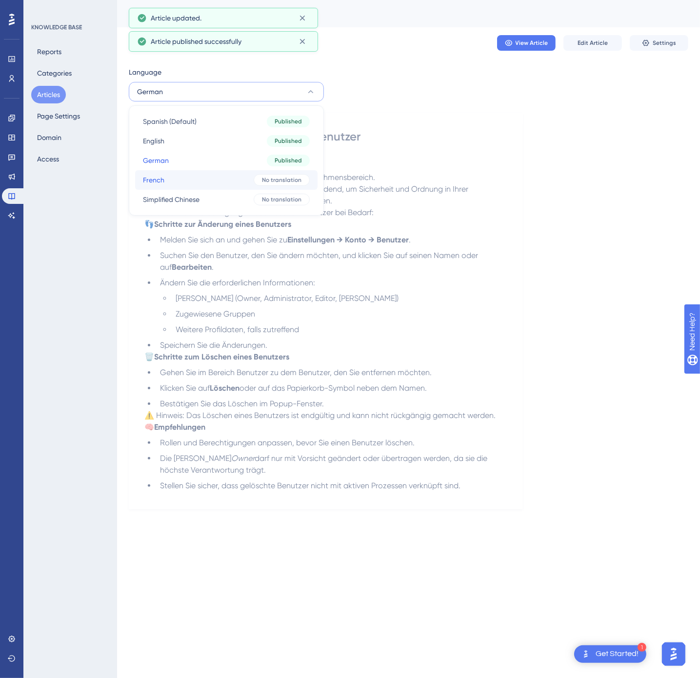
click at [266, 175] on div "No translation" at bounding box center [282, 180] width 56 height 12
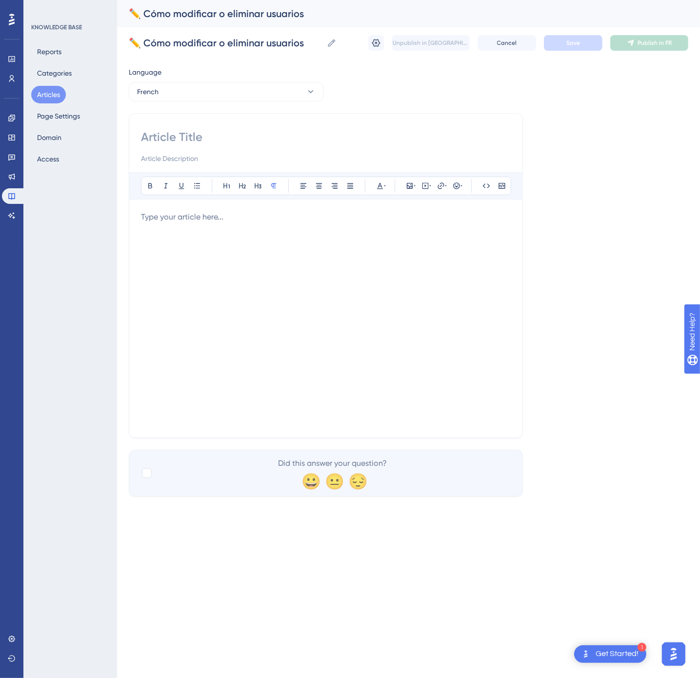
click at [211, 140] on input at bounding box center [326, 137] width 370 height 16
paste input "✏️ Comment modifier ou supprimer des utilisateurs"
type input "✏️ Comment modifier ou supprimer des utilisateurs"
click at [260, 220] on p at bounding box center [326, 217] width 370 height 12
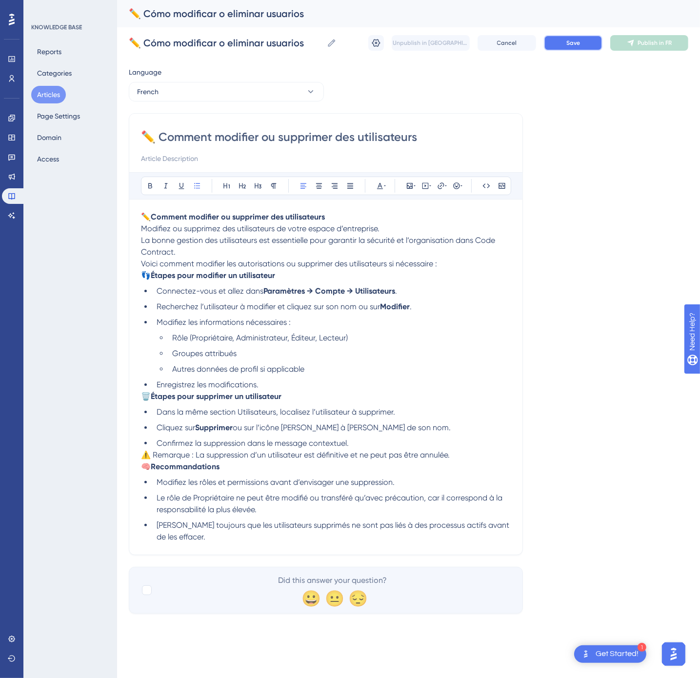
click at [591, 50] on button "Save" at bounding box center [573, 43] width 59 height 16
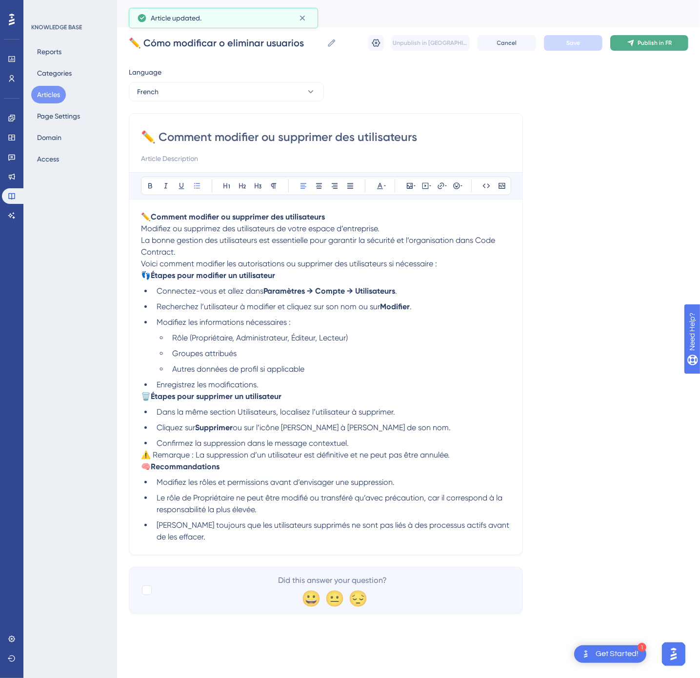
click at [648, 42] on span "Publish in FR" at bounding box center [655, 43] width 34 height 8
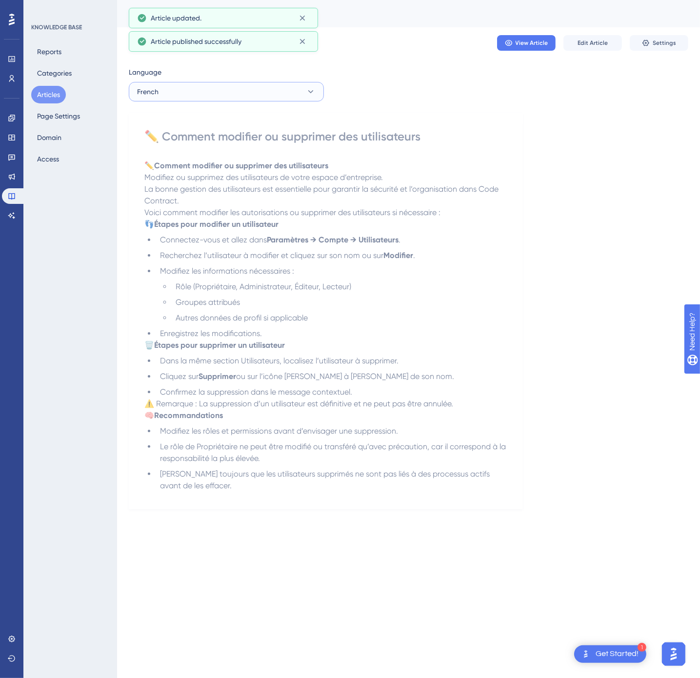
click at [268, 96] on button "French" at bounding box center [226, 92] width 195 height 20
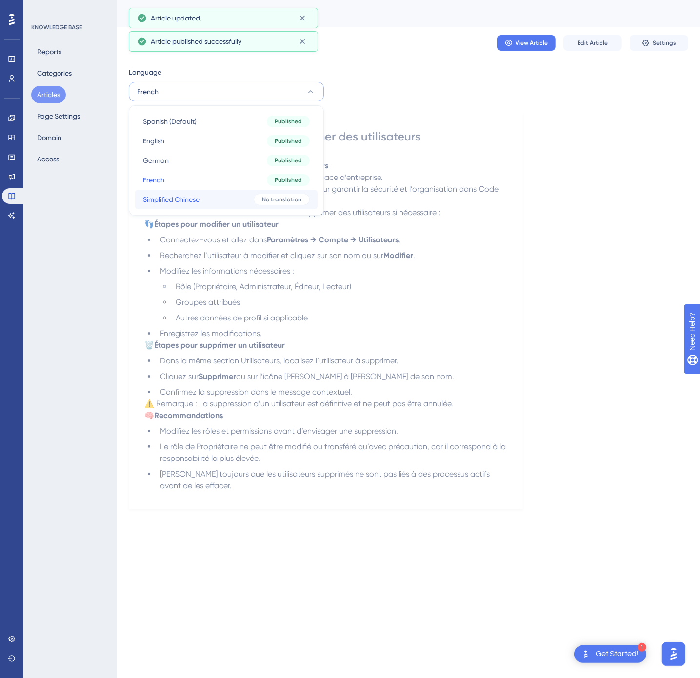
click at [246, 198] on button "Simplified Chinese Simplified Chinese No translation" at bounding box center [226, 200] width 182 height 20
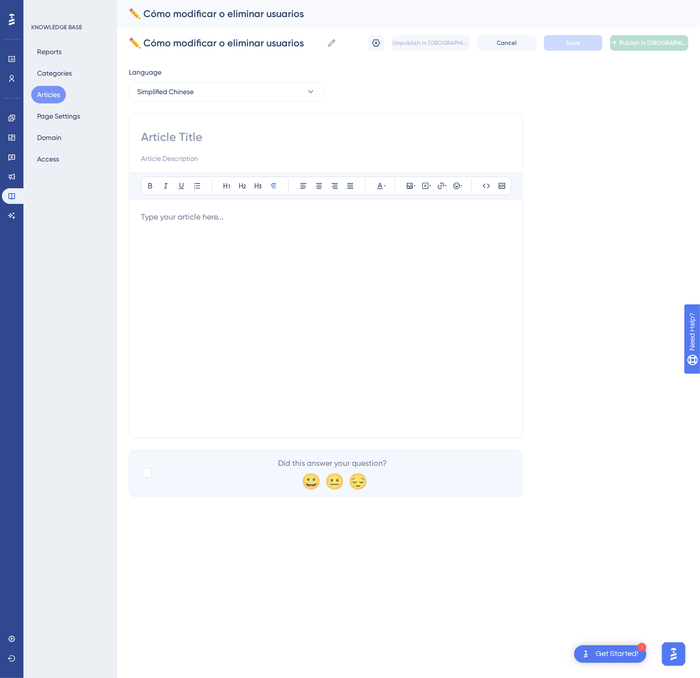
drag, startPoint x: 318, startPoint y: 148, endPoint x: 312, endPoint y: 141, distance: 9.0
click at [318, 148] on div at bounding box center [326, 146] width 370 height 35
click at [302, 136] on input at bounding box center [326, 137] width 370 height 16
paste input "✏️ 如何修改或删除用户"
type input "✏️ 如何修改或删除用户"
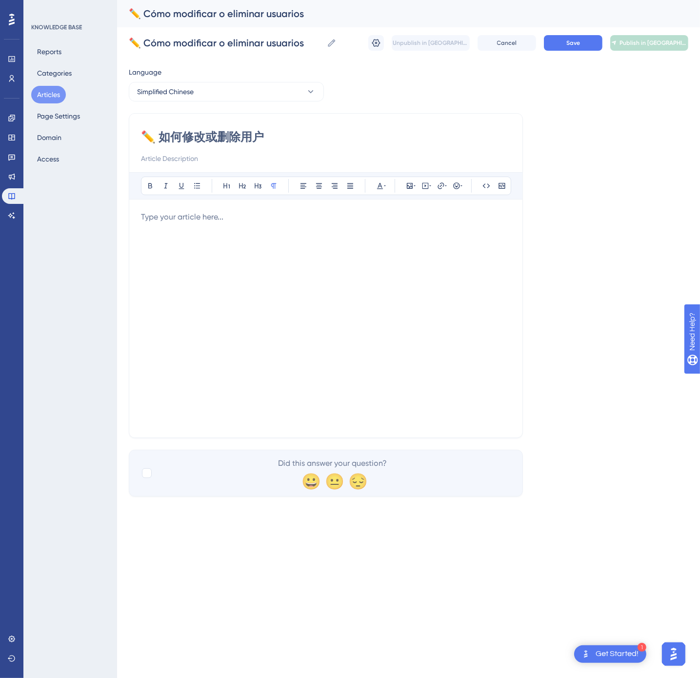
click at [282, 240] on div at bounding box center [326, 318] width 370 height 215
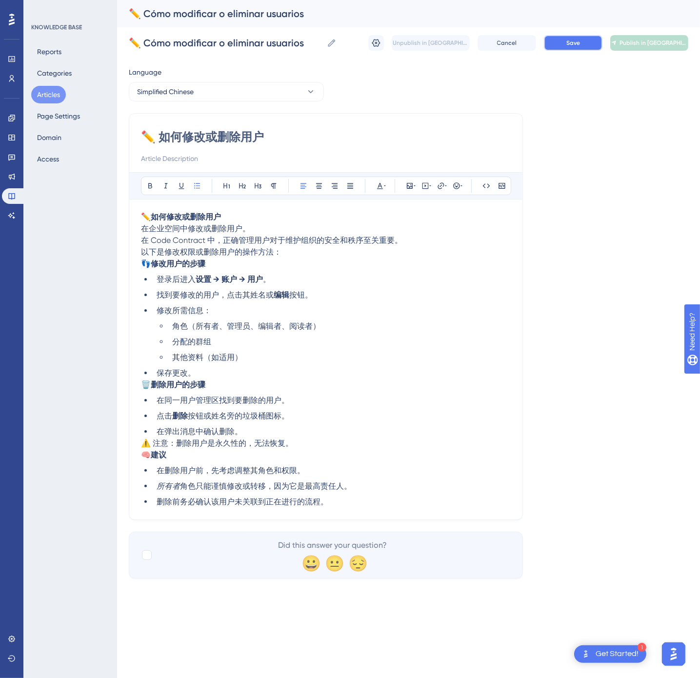
click at [564, 46] on button "Save" at bounding box center [573, 43] width 59 height 16
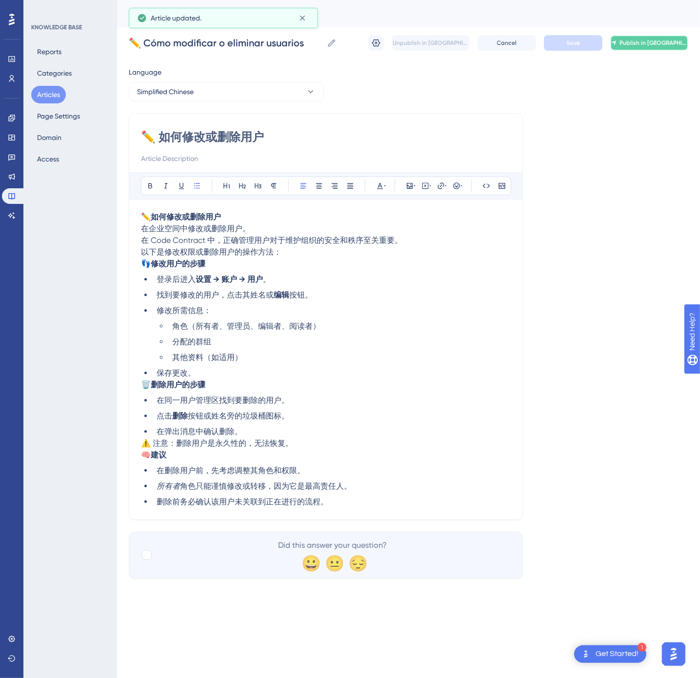
click at [684, 42] on button "Publish in [GEOGRAPHIC_DATA]-CN" at bounding box center [649, 43] width 78 height 16
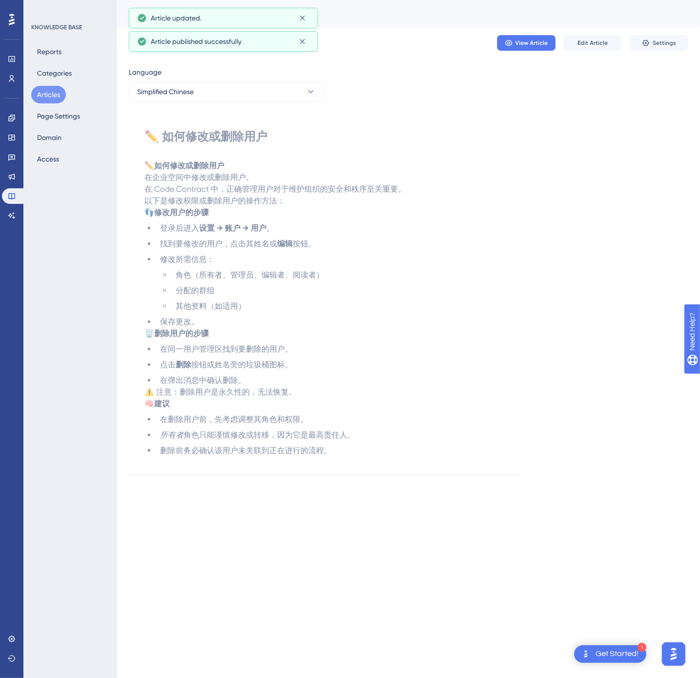
click at [48, 91] on button "Articles" at bounding box center [48, 95] width 35 height 18
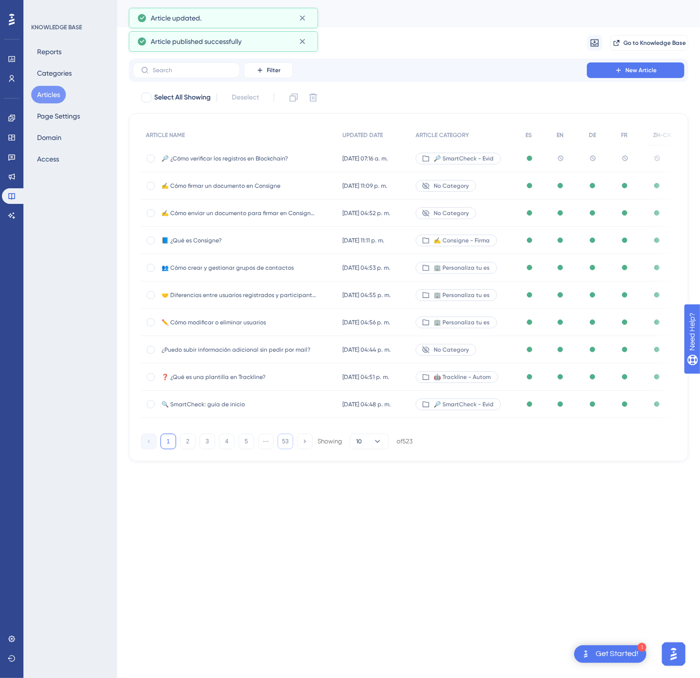
click at [287, 449] on button "53" at bounding box center [286, 442] width 16 height 16
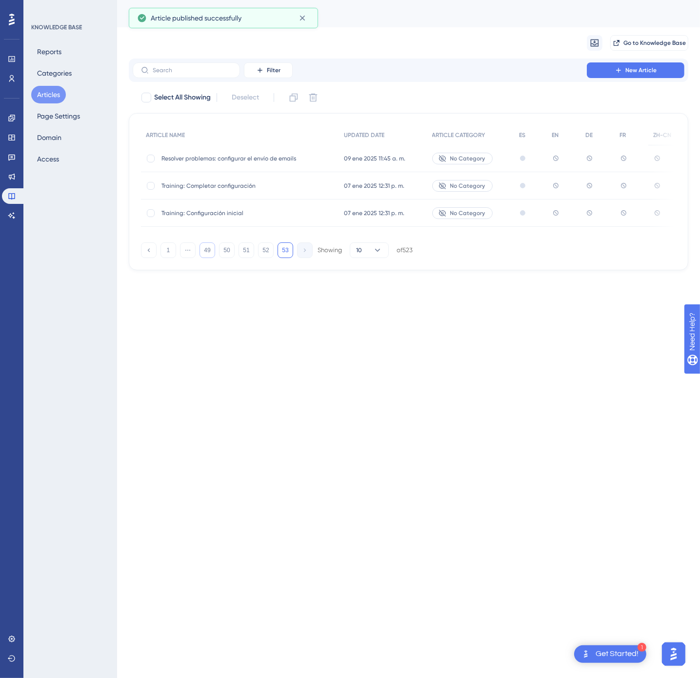
click at [206, 256] on button "49" at bounding box center [208, 250] width 16 height 16
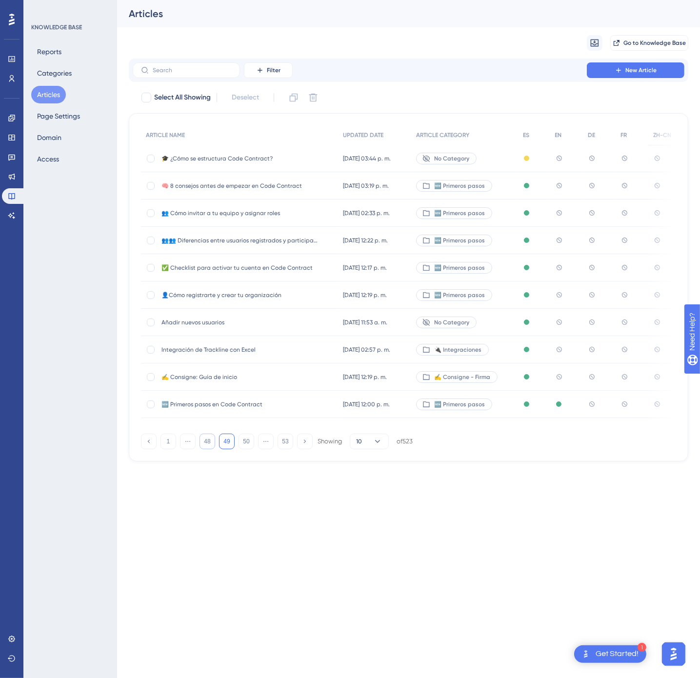
click at [204, 445] on button "48" at bounding box center [208, 442] width 16 height 16
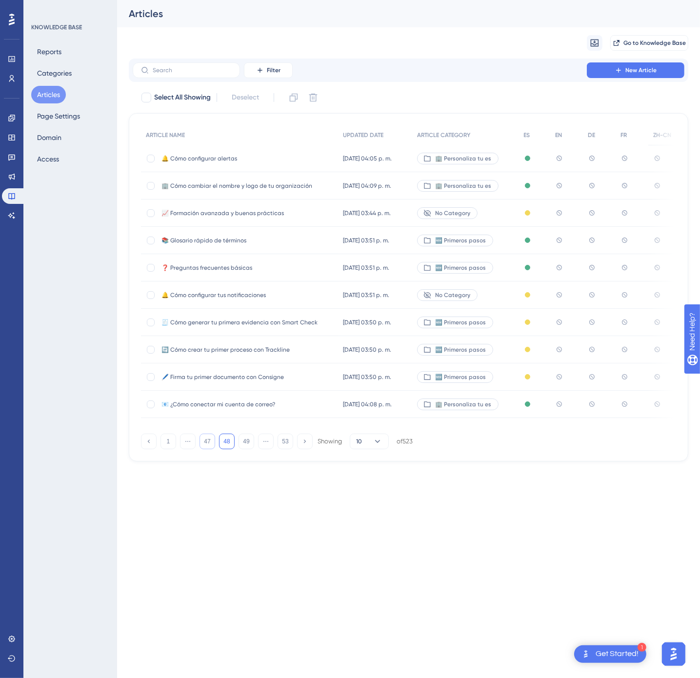
click at [204, 445] on button "47" at bounding box center [208, 442] width 16 height 16
click at [310, 217] on span "👥 Cómo crear y gestionar grupos de usuarios" at bounding box center [239, 213] width 156 height 8
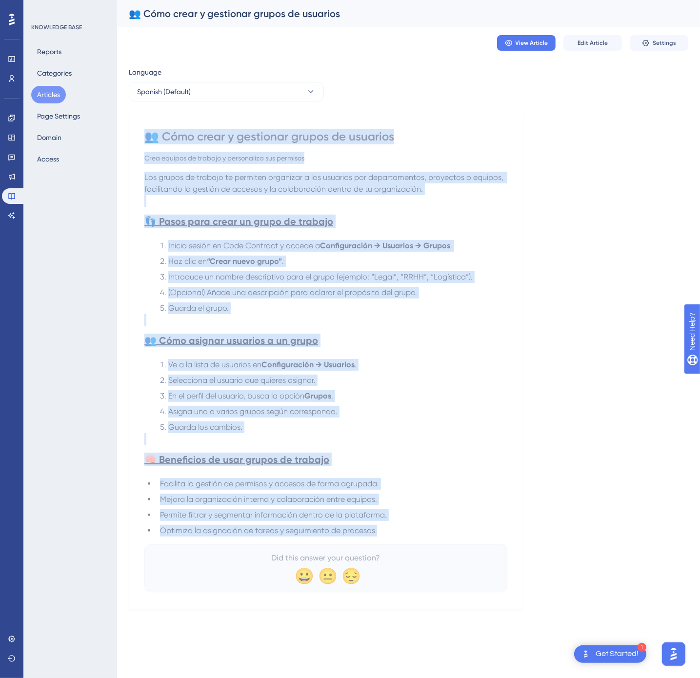
drag, startPoint x: 393, startPoint y: 534, endPoint x: 133, endPoint y: 139, distance: 473.7
click at [133, 139] on div "👥 Cómo crear y gestionar grupos de usuarios Crea equipos de trabajo y personali…" at bounding box center [326, 361] width 394 height 496
copy div "👥 Lore ipsum d sitametco adipis el seddoeiu Temp incidid ut laboree d magnaaliq…"
click at [293, 89] on button "Spanish (Default)" at bounding box center [226, 92] width 195 height 20
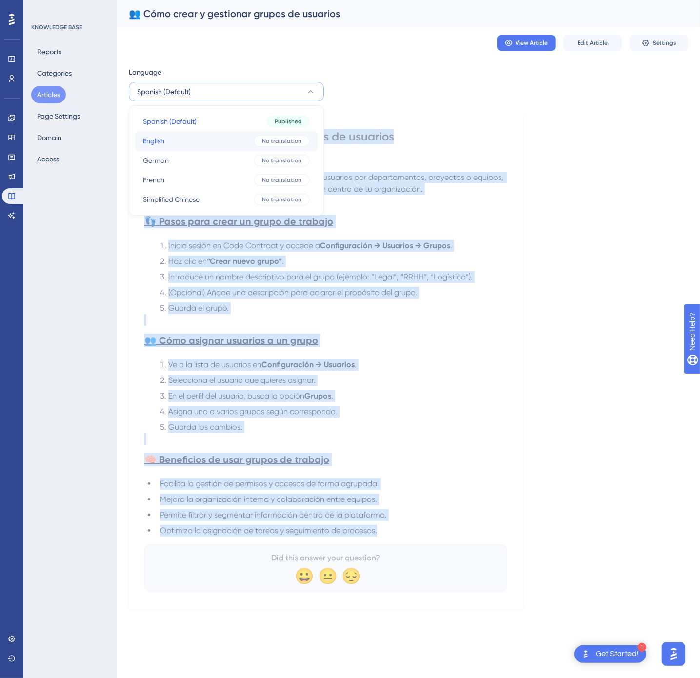
click at [255, 136] on div "No translation" at bounding box center [282, 141] width 56 height 12
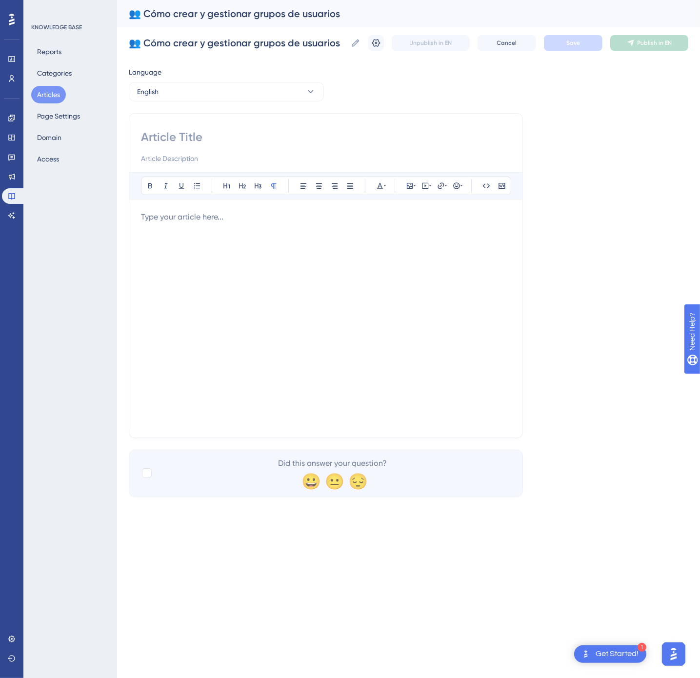
click at [244, 138] on input at bounding box center [326, 137] width 370 height 16
paste input "👥 How to Create and Manage User Groups"
type input "👥 How to Create and Manage User Groups"
click at [367, 278] on div at bounding box center [326, 318] width 370 height 215
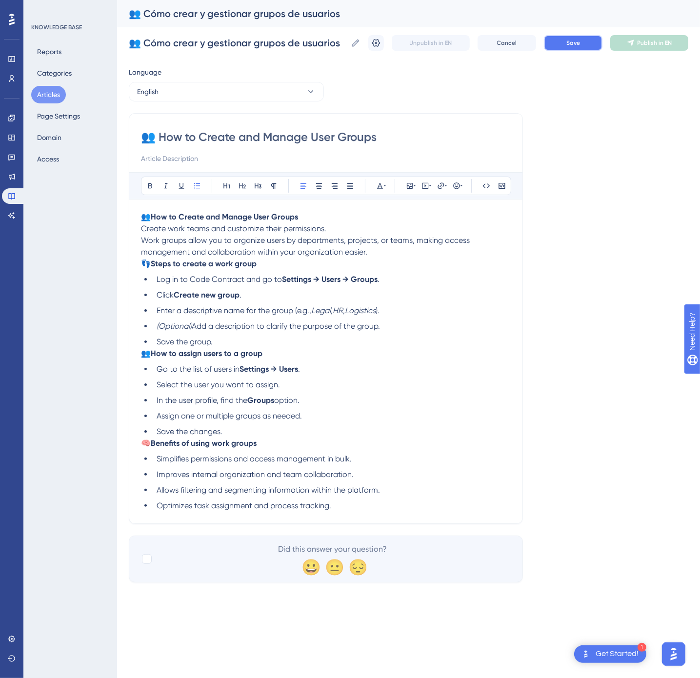
click at [581, 40] on button "Save" at bounding box center [573, 43] width 59 height 16
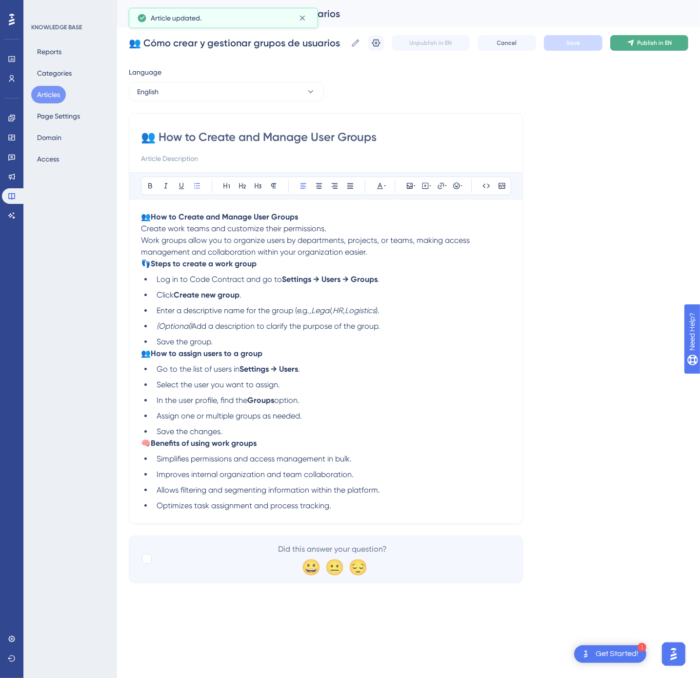
click at [640, 43] on span "Publish in EN" at bounding box center [655, 43] width 35 height 8
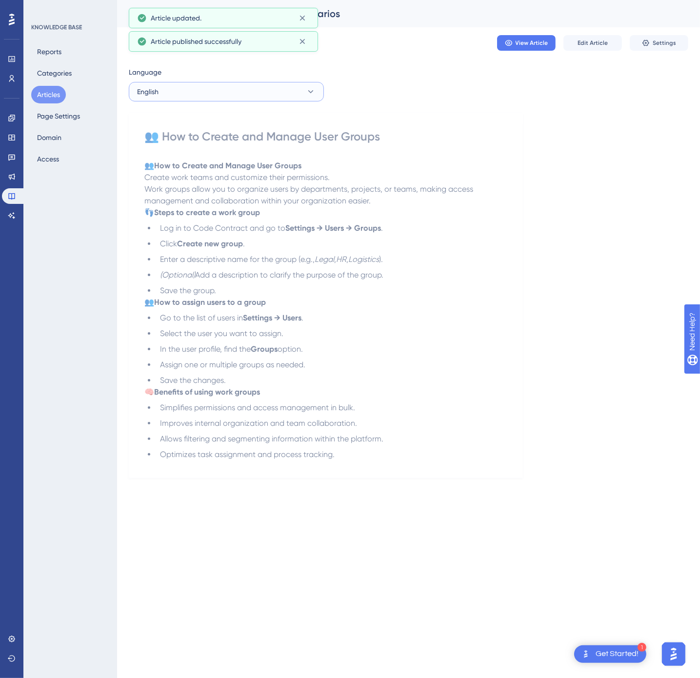
click at [302, 101] on button "English" at bounding box center [226, 92] width 195 height 20
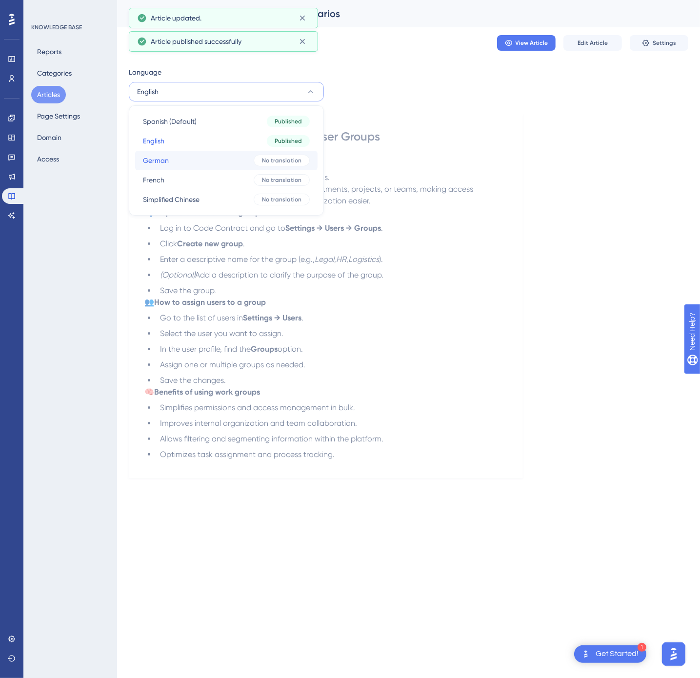
click at [257, 161] on div "No translation" at bounding box center [282, 161] width 56 height 12
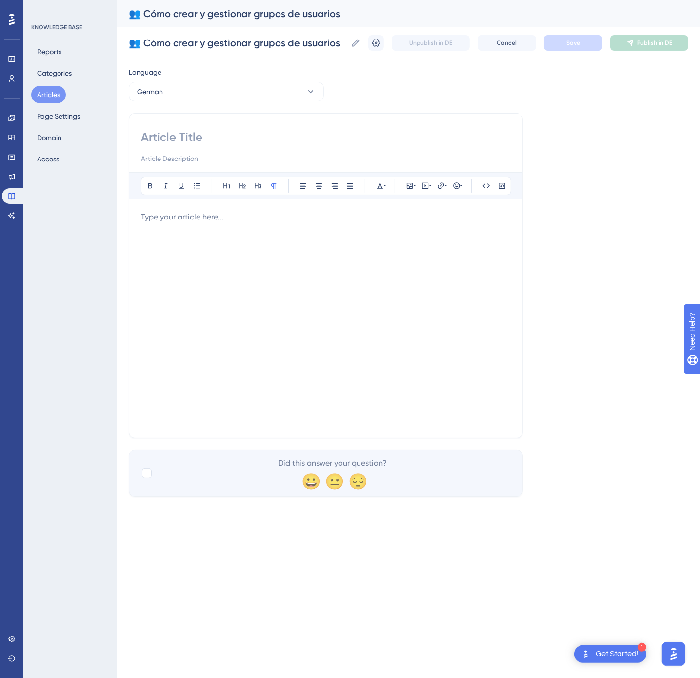
drag, startPoint x: 302, startPoint y: 133, endPoint x: 290, endPoint y: 136, distance: 12.1
click at [302, 133] on input at bounding box center [326, 137] width 370 height 16
paste input "👥 So erstellen und verwalten Sie Benutzergruppen"
type input "👥 So erstellen und verwalten Sie Benutzergruppen"
click at [331, 321] on div at bounding box center [326, 318] width 370 height 215
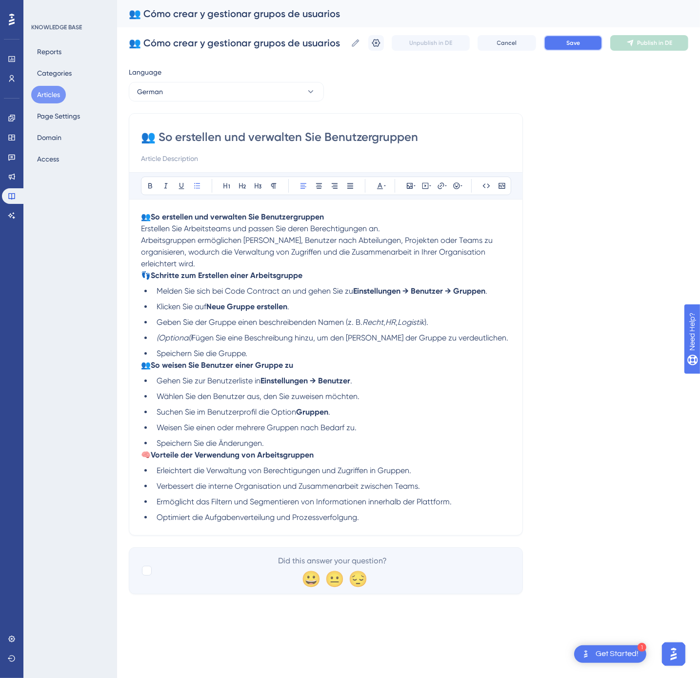
click at [576, 45] on span "Save" at bounding box center [573, 43] width 14 height 8
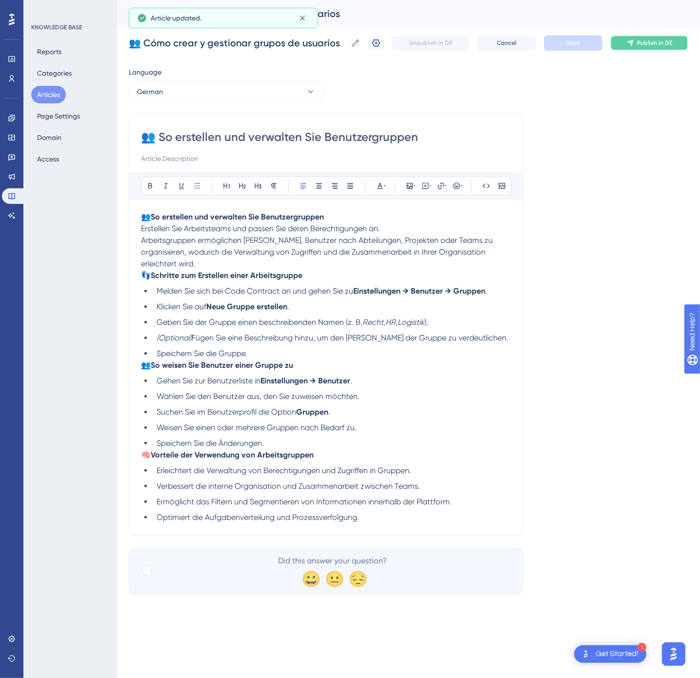
click at [644, 40] on span "Publish in DE" at bounding box center [654, 43] width 35 height 8
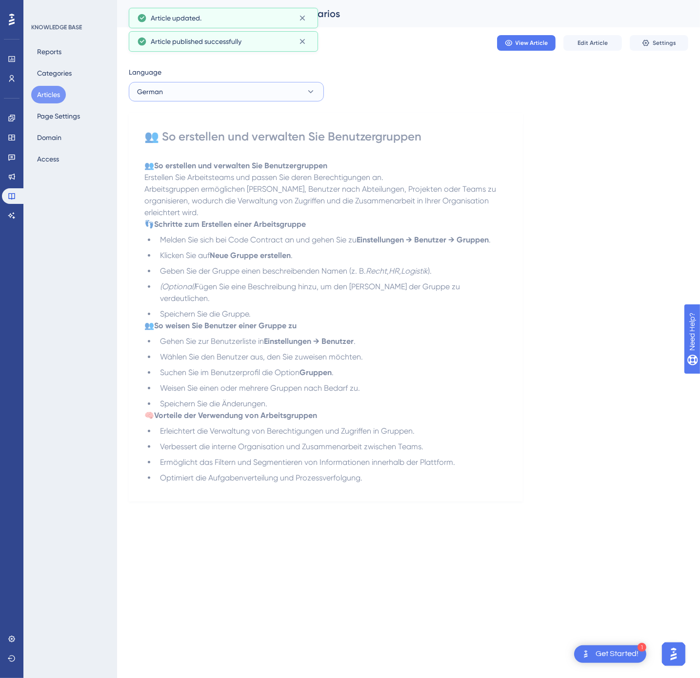
click at [279, 94] on button "German" at bounding box center [226, 92] width 195 height 20
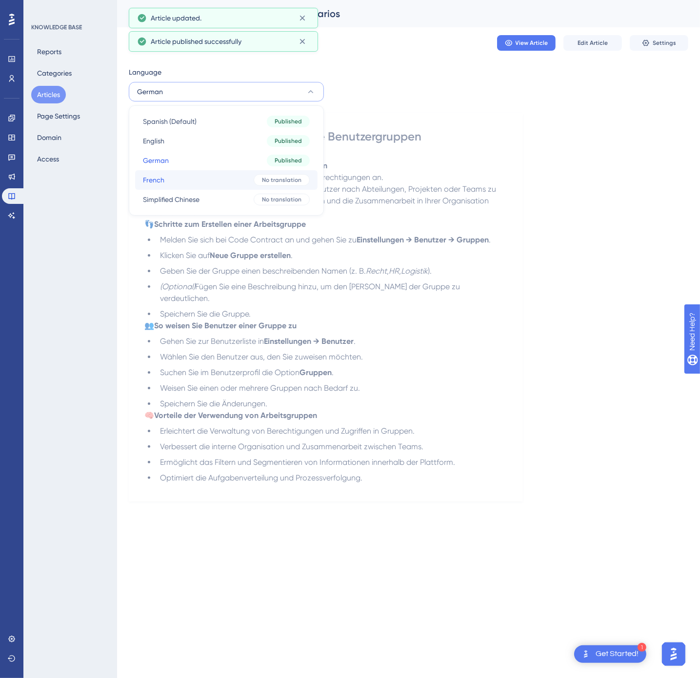
click at [251, 180] on button "French French No translation" at bounding box center [226, 180] width 182 height 20
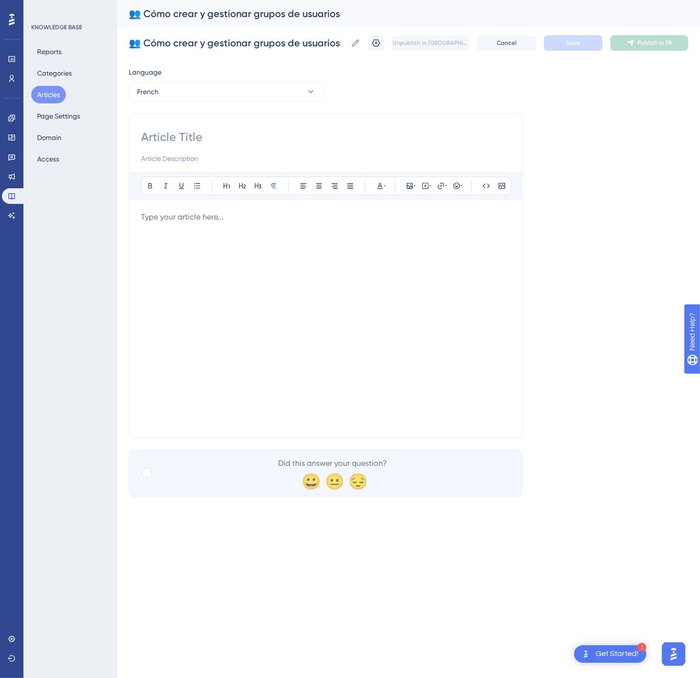
click at [217, 135] on input at bounding box center [326, 137] width 370 height 16
paste input "👥 Comment créer et gérer des groupes d’utilisateurs"
type input "👥 Comment créer et gérer des groupes d’utilisateurs"
click at [327, 223] on p at bounding box center [326, 217] width 370 height 12
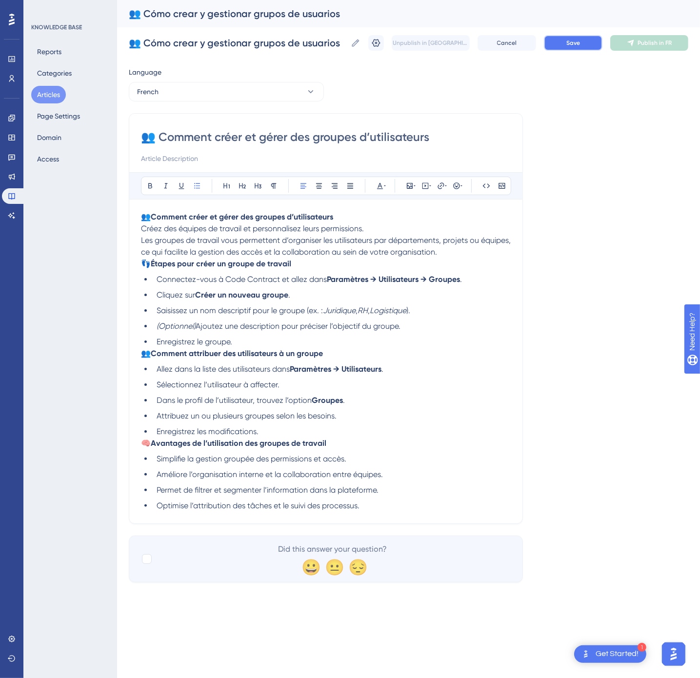
click at [593, 42] on button "Save" at bounding box center [573, 43] width 59 height 16
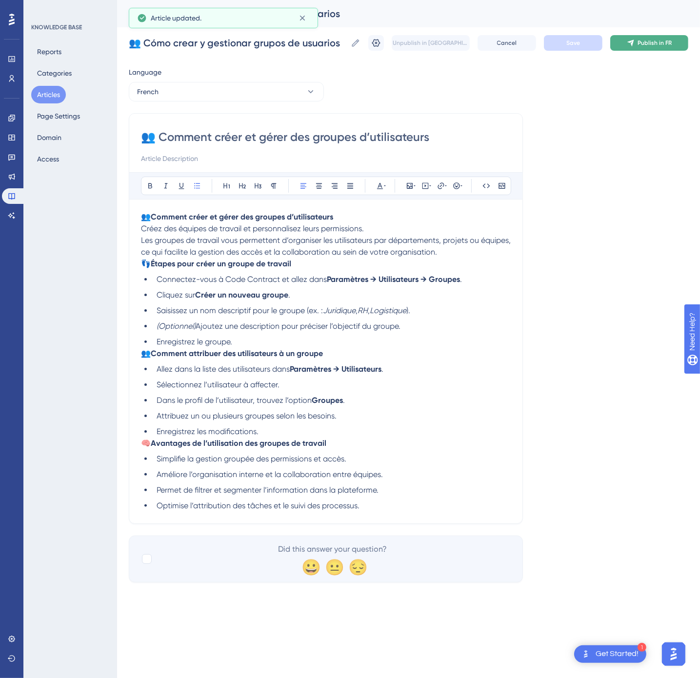
click at [644, 42] on span "Publish in FR" at bounding box center [655, 43] width 34 height 8
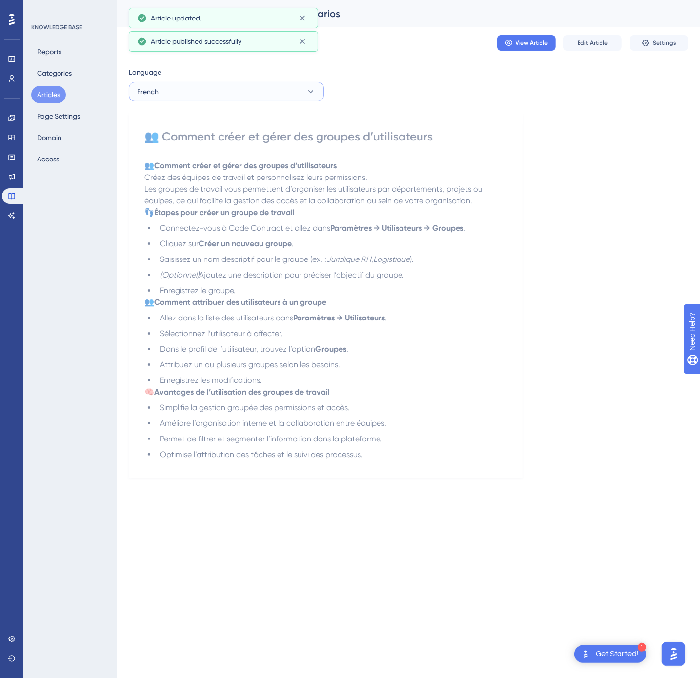
click at [299, 94] on button "French" at bounding box center [226, 92] width 195 height 20
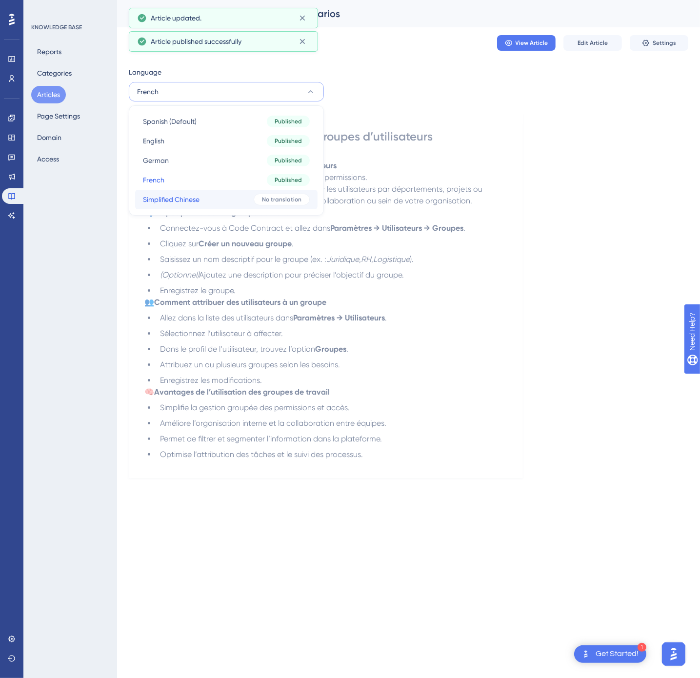
click at [240, 202] on button "Simplified Chinese Simplified Chinese No translation" at bounding box center [226, 200] width 182 height 20
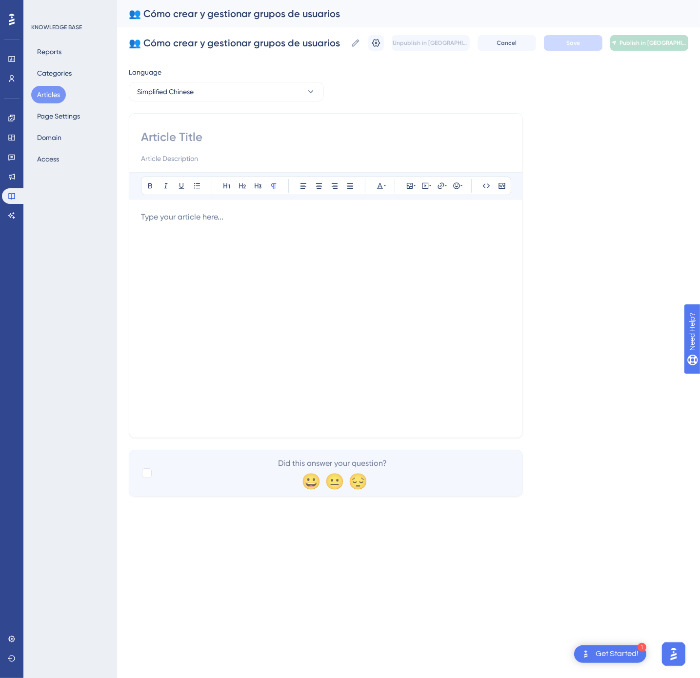
click at [252, 141] on input at bounding box center [326, 137] width 370 height 16
paste input "👥 如何创建和管理用户组"
type input "👥 如何创建和管理用户组"
click at [283, 260] on div at bounding box center [326, 318] width 370 height 215
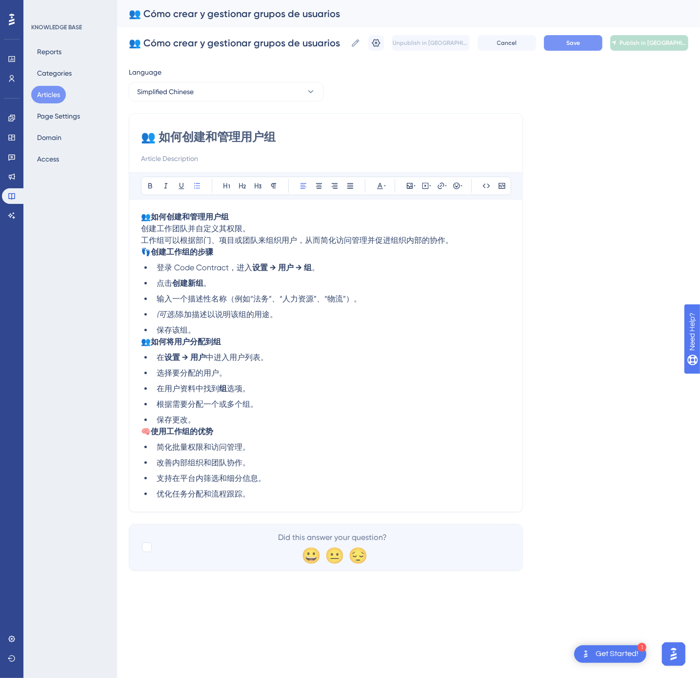
click at [583, 48] on button "Save" at bounding box center [573, 43] width 59 height 16
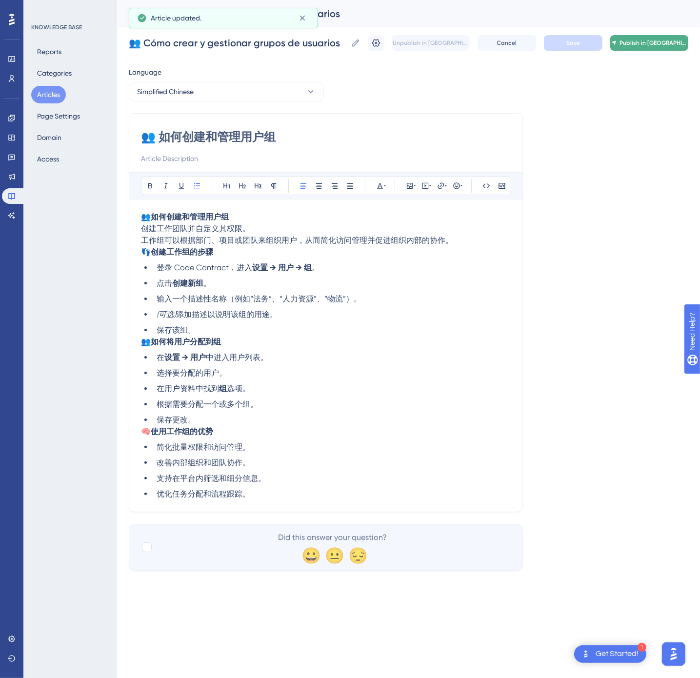
click at [647, 42] on span "Publish in [GEOGRAPHIC_DATA]-CN" at bounding box center [654, 43] width 68 height 8
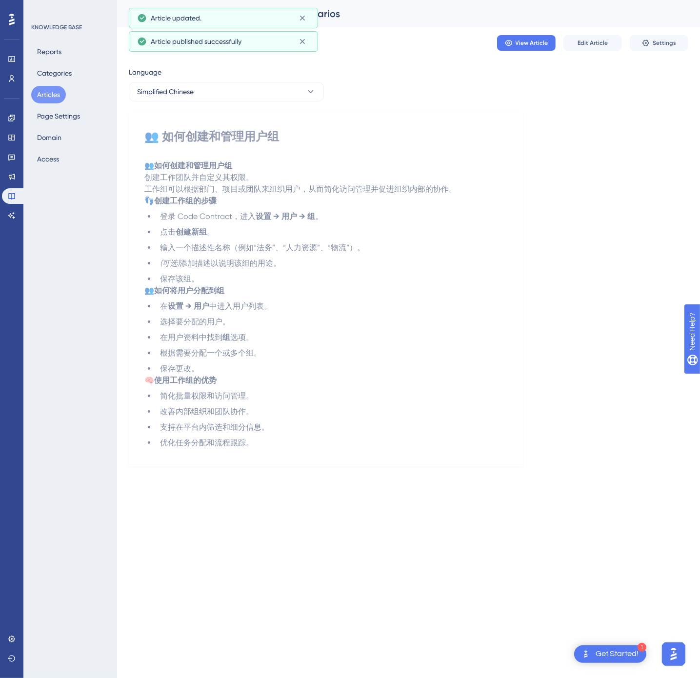
click at [42, 89] on button "Articles" at bounding box center [48, 95] width 35 height 18
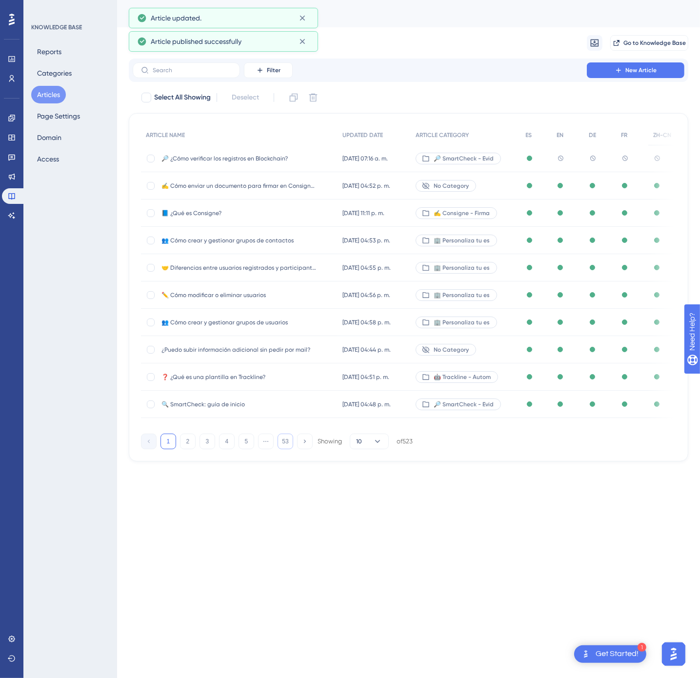
click at [281, 444] on button "53" at bounding box center [286, 442] width 16 height 16
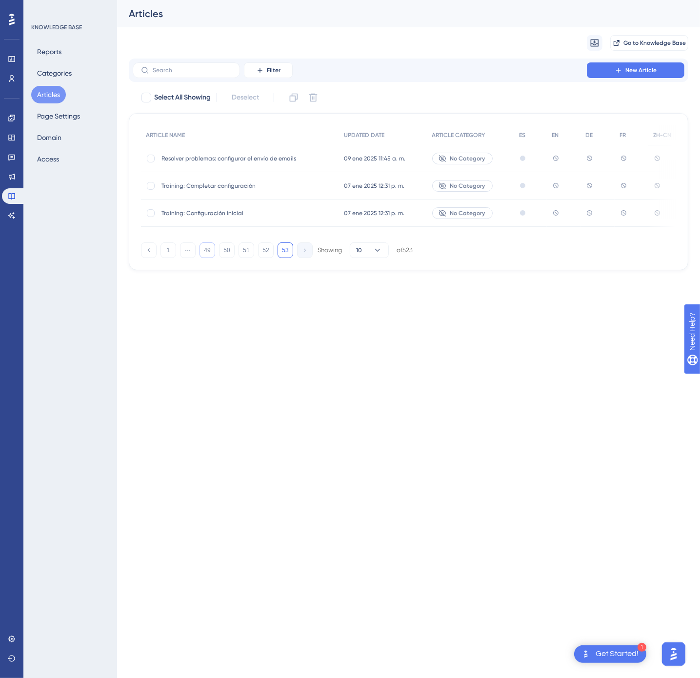
click at [207, 258] on button "49" at bounding box center [208, 250] width 16 height 16
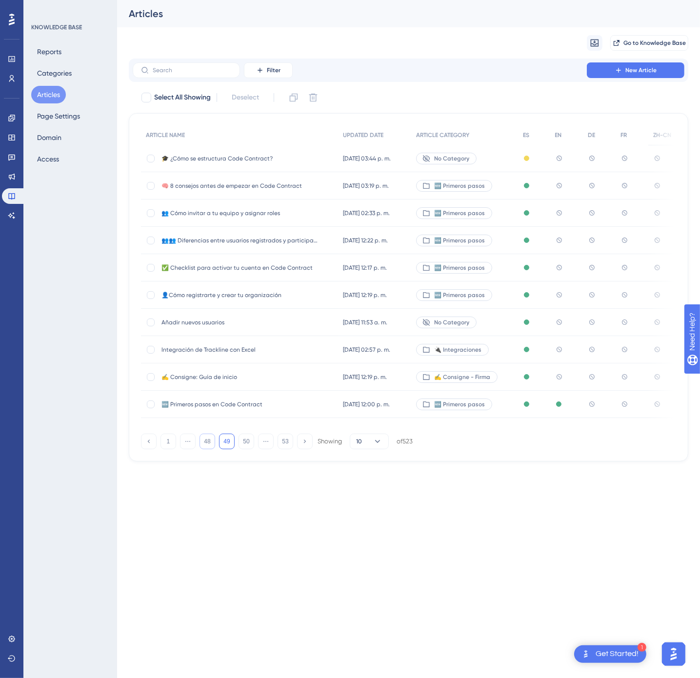
click at [209, 445] on button "48" at bounding box center [208, 442] width 16 height 16
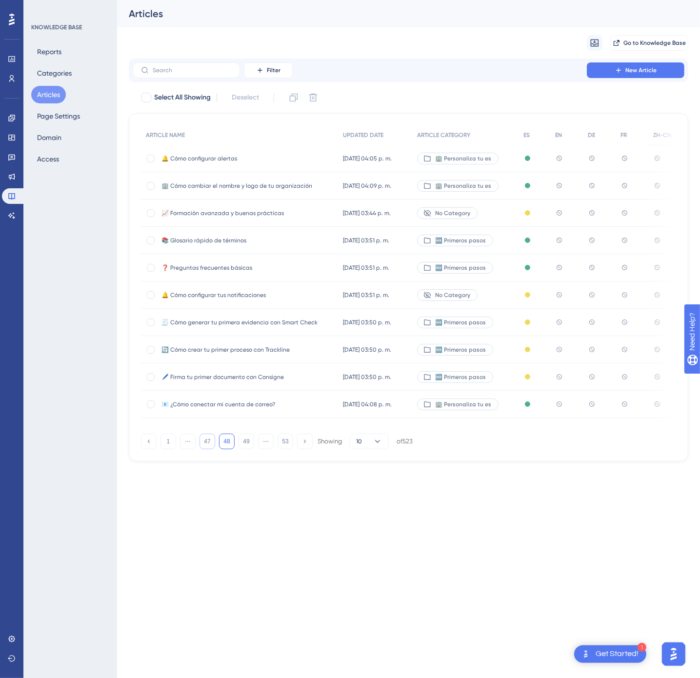
click at [208, 446] on button "47" at bounding box center [208, 442] width 16 height 16
click at [296, 237] on span "🛡️ Tipos de roles y permisos" at bounding box center [239, 241] width 156 height 8
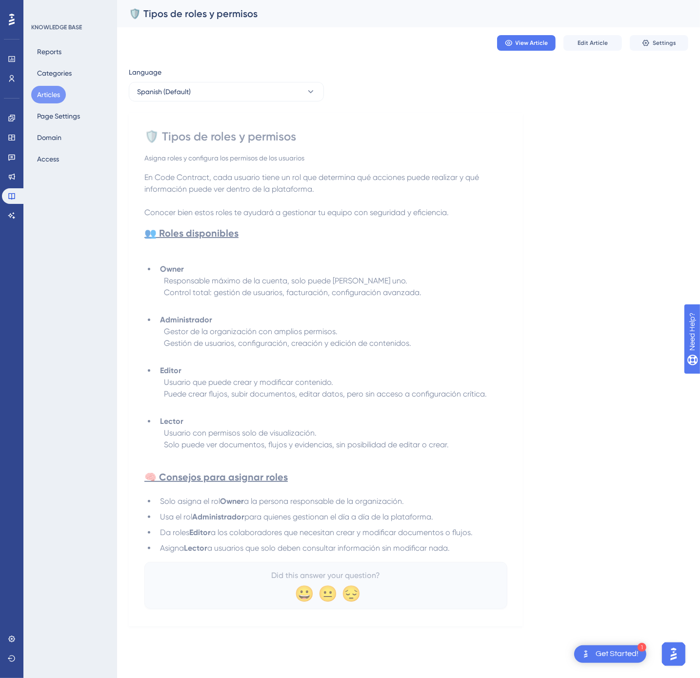
drag, startPoint x: 146, startPoint y: 132, endPoint x: 476, endPoint y: 555, distance: 536.7
click at [476, 555] on div "🛡️ Tipos de roles y permisos Asigna roles y configura los permisos de los usuar…" at bounding box center [325, 369] width 363 height 480
copy div "🛡️ Lorem ip dolor s ametcons Adipis elits d eiusmodte inc utlabore et dol magna…"
click at [249, 83] on button "Spanish (Default)" at bounding box center [226, 92] width 195 height 20
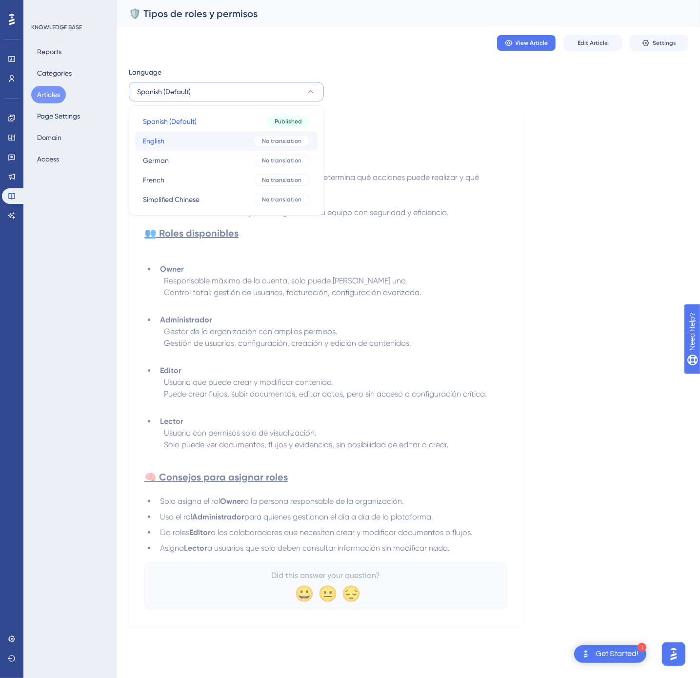
click at [221, 140] on button "English English No translation" at bounding box center [226, 141] width 182 height 20
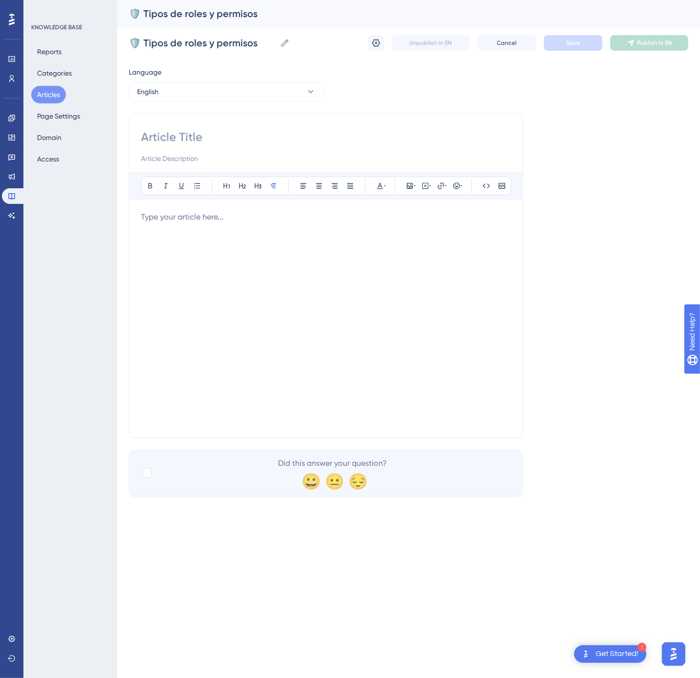
click at [204, 131] on input at bounding box center [326, 137] width 370 height 16
paste input "🛡️ Types of Roles and Permissions"
type input "🛡️ Types of Roles and Permissions"
click at [388, 293] on div at bounding box center [326, 318] width 370 height 215
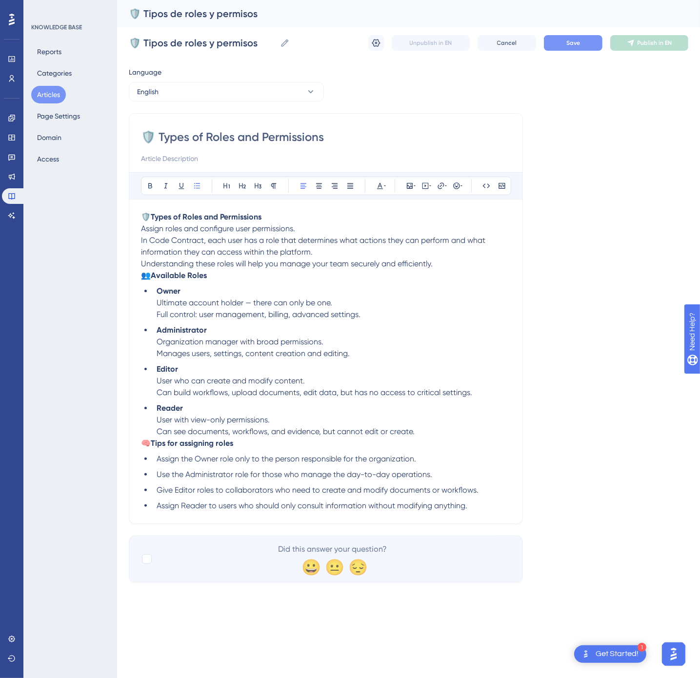
click at [566, 47] on button "Save" at bounding box center [573, 43] width 59 height 16
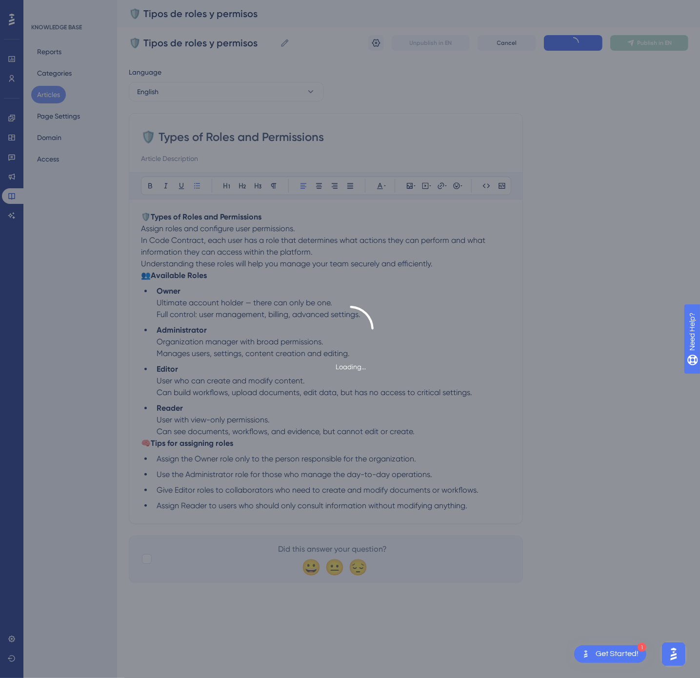
click at [663, 44] on div "Loading..." at bounding box center [350, 339] width 700 height 678
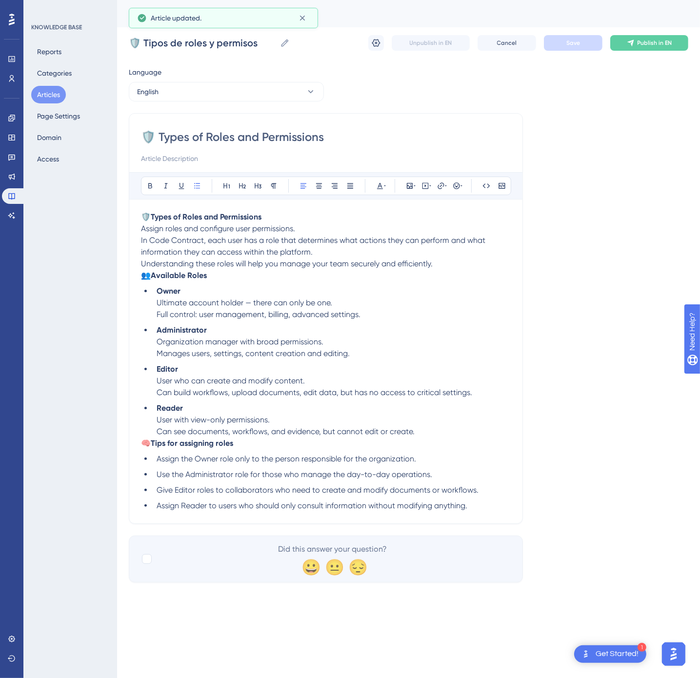
click at [663, 44] on span "Publish in EN" at bounding box center [655, 43] width 35 height 8
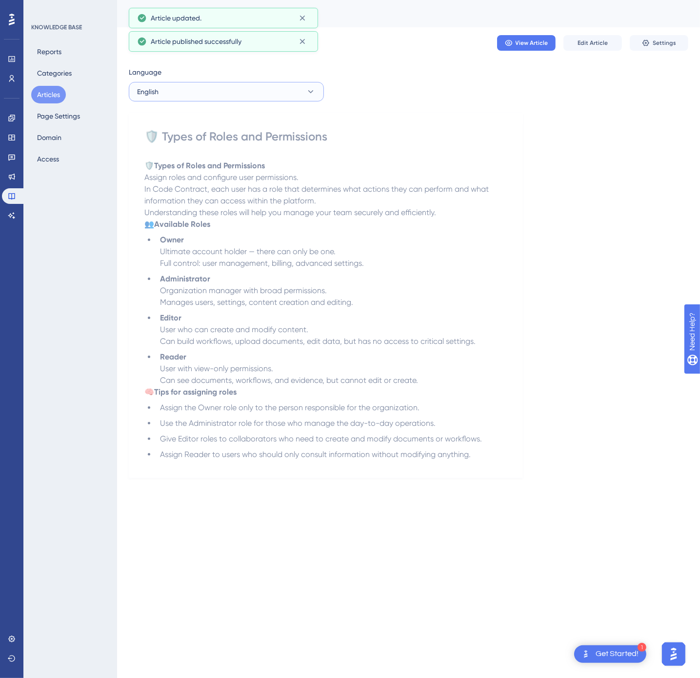
click at [266, 91] on button "English" at bounding box center [226, 92] width 195 height 20
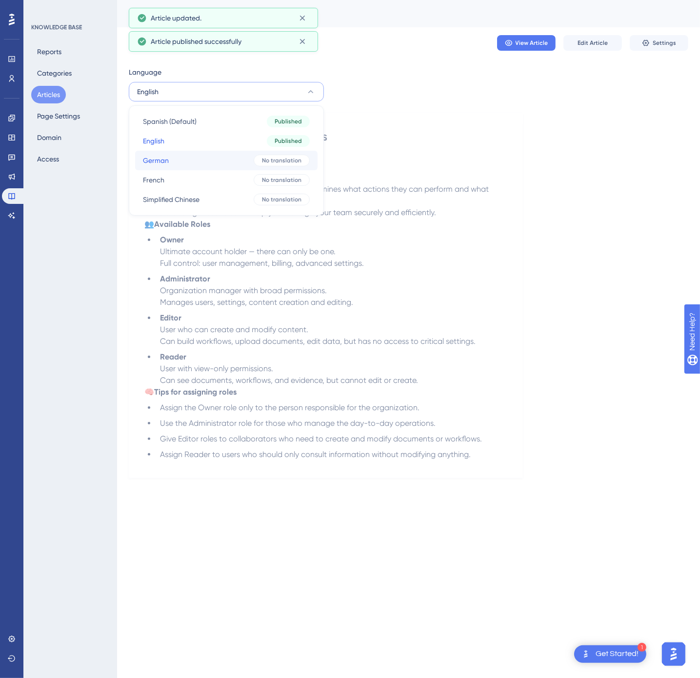
click at [241, 161] on button "German German No translation" at bounding box center [226, 161] width 182 height 20
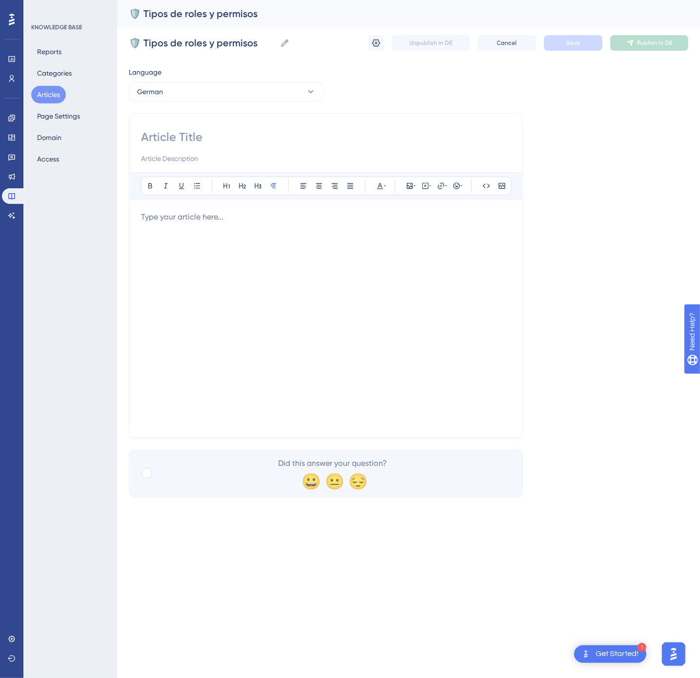
click at [210, 128] on div "Bold Italic Underline Bullet Point Heading 1 Heading 2 Heading 3 Normal Align L…" at bounding box center [326, 275] width 394 height 325
click at [202, 136] on input at bounding box center [326, 137] width 370 height 16
paste input "🛡️ Rollen und Berechtigungstypen"
type input "🛡️ Rollen und Berechtigungstypen"
click at [301, 270] on div at bounding box center [326, 318] width 370 height 215
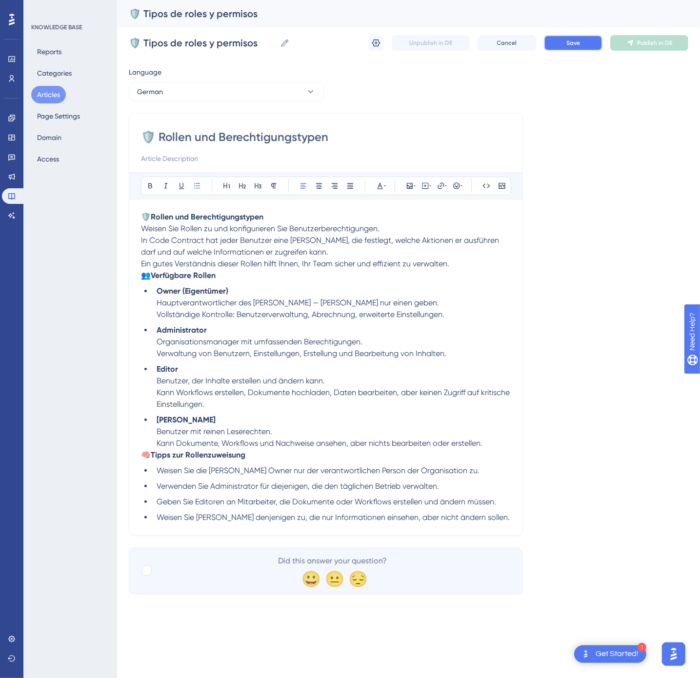
click at [567, 46] on span "Save" at bounding box center [573, 43] width 14 height 8
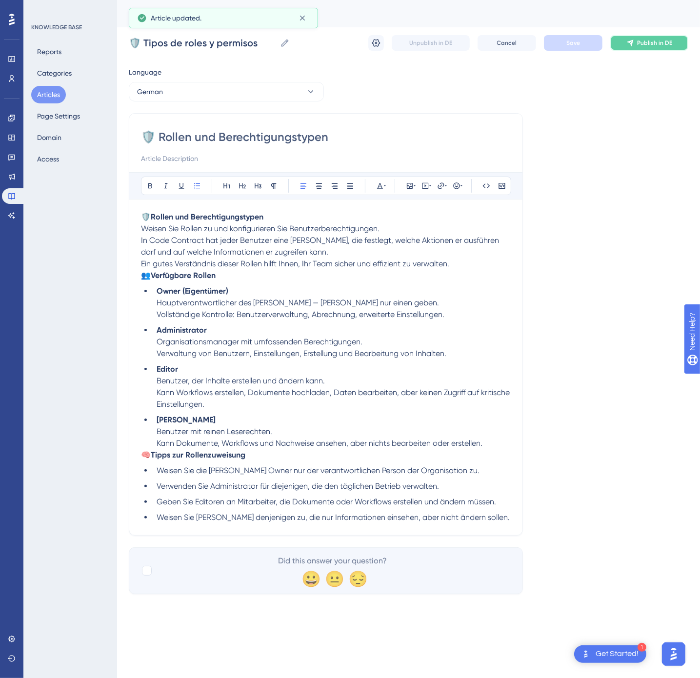
click at [642, 36] on button "Publish in DE" at bounding box center [649, 43] width 78 height 16
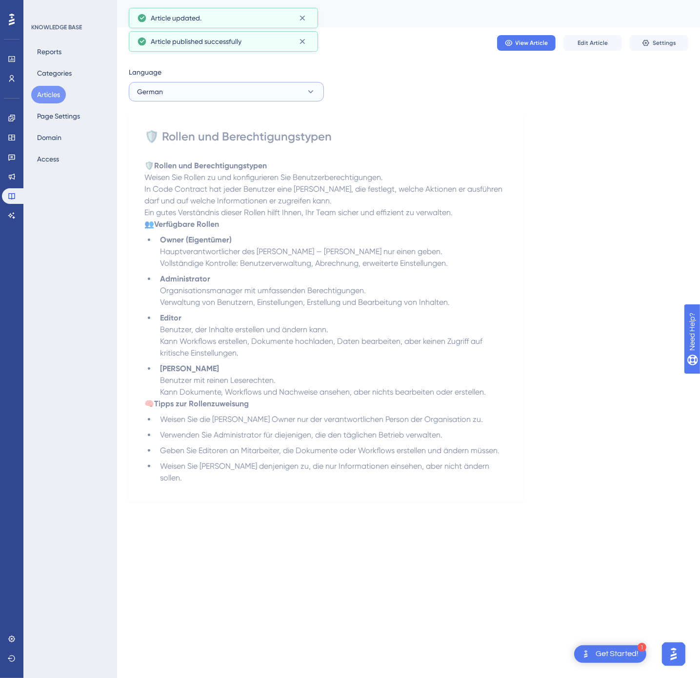
click at [284, 89] on button "German" at bounding box center [226, 92] width 195 height 20
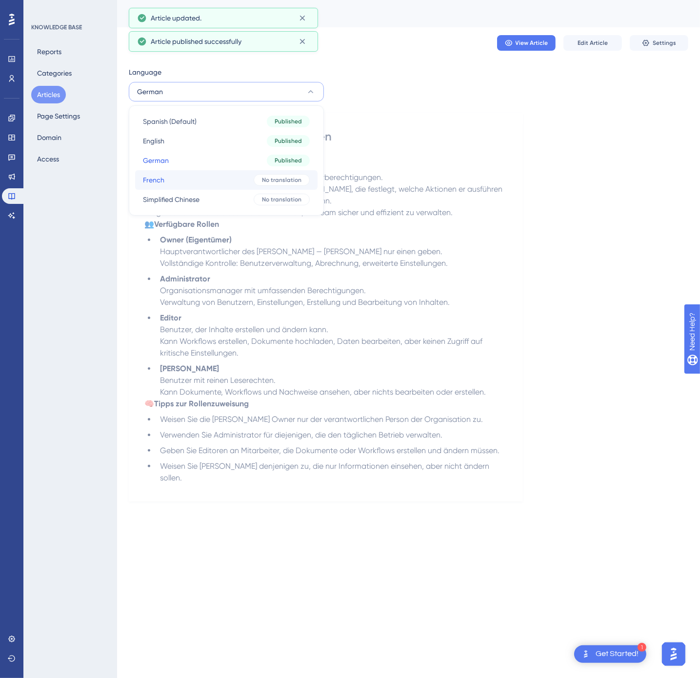
click at [269, 186] on button "French French No translation" at bounding box center [226, 180] width 182 height 20
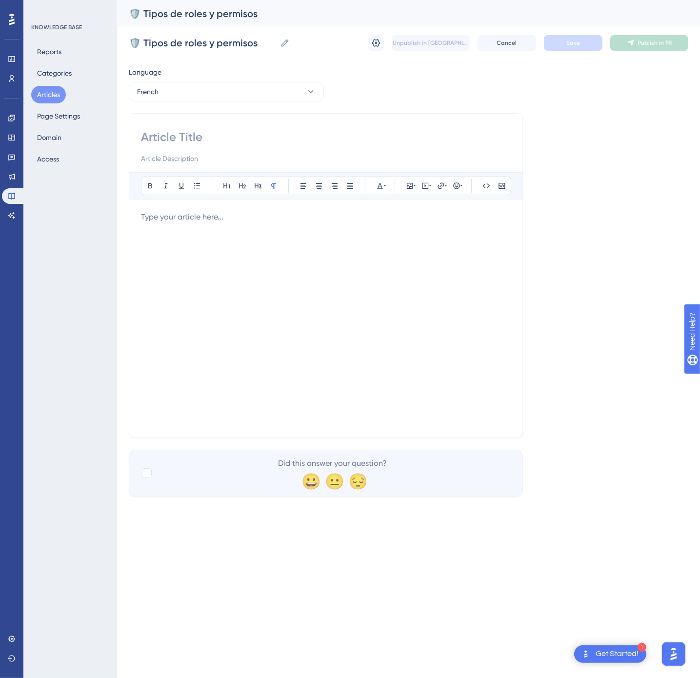
click at [259, 141] on input at bounding box center [326, 137] width 370 height 16
paste input "🛡️ Types de rôles et autorisations"
type input "🛡️ Types de rôles et autorisations"
click at [312, 309] on div at bounding box center [326, 318] width 370 height 215
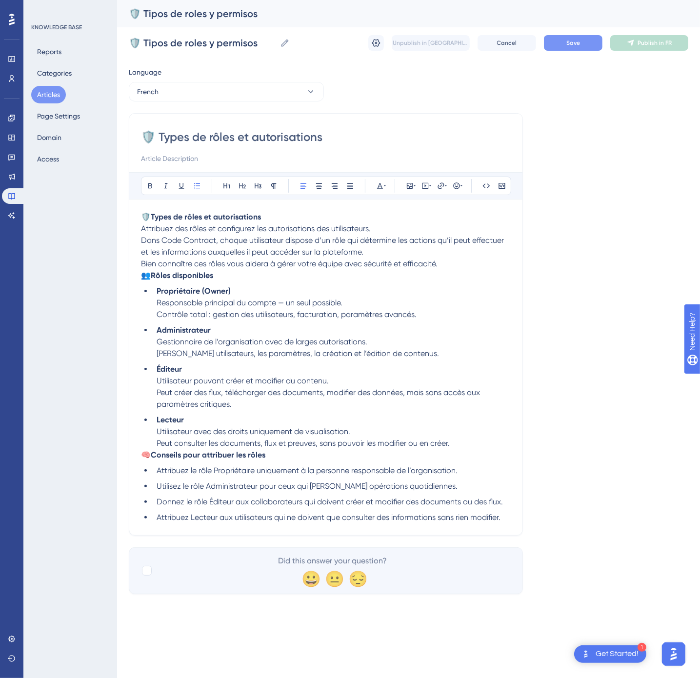
click at [566, 40] on span "Save" at bounding box center [573, 43] width 14 height 8
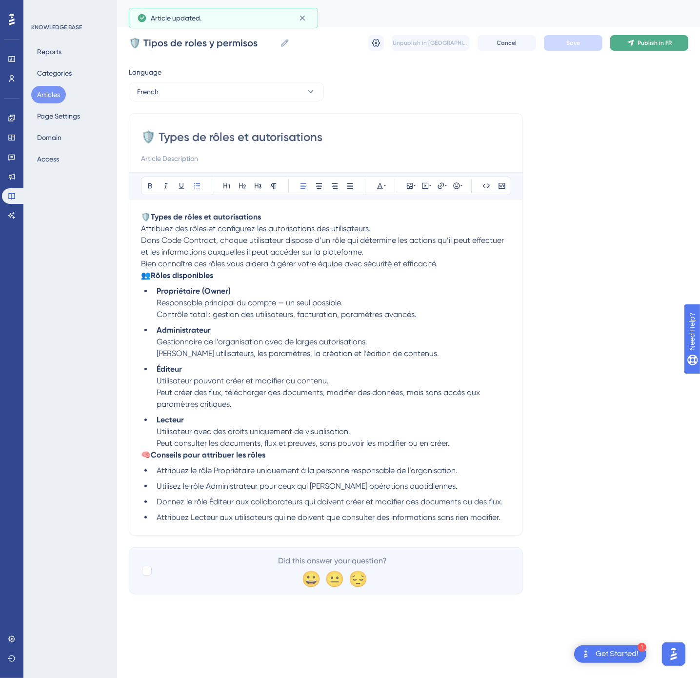
click at [647, 37] on button "Publish in FR" at bounding box center [649, 43] width 78 height 16
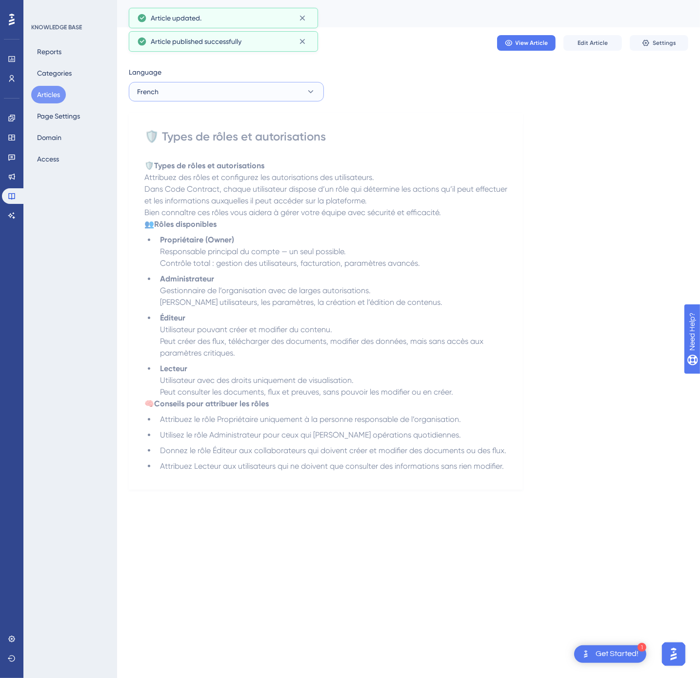
click at [211, 88] on button "French" at bounding box center [226, 92] width 195 height 20
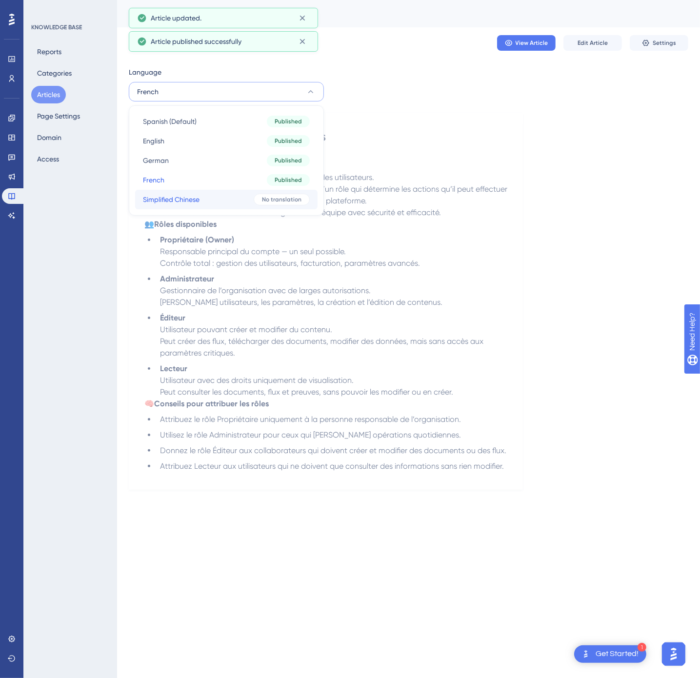
click at [211, 203] on button "Simplified Chinese Simplified Chinese No translation" at bounding box center [226, 200] width 182 height 20
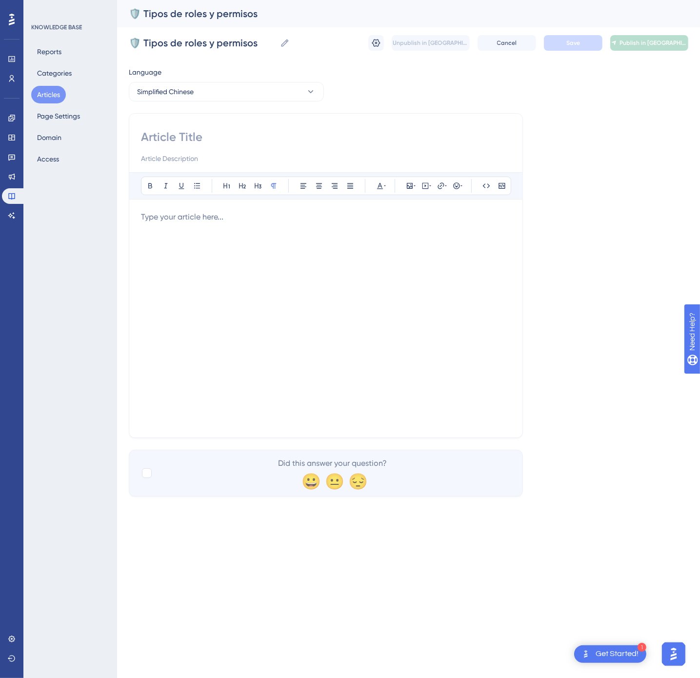
click at [219, 145] on input at bounding box center [326, 137] width 370 height 16
paste input "🛡️ 角色与权限类型"
type input "🛡️ 角色与权限类型"
click at [336, 286] on div at bounding box center [326, 318] width 370 height 215
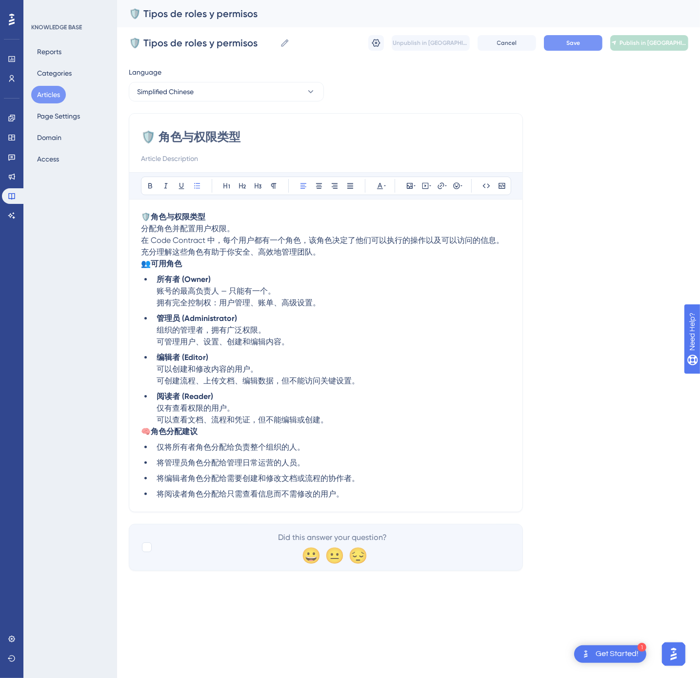
click at [581, 46] on button "Save" at bounding box center [573, 43] width 59 height 16
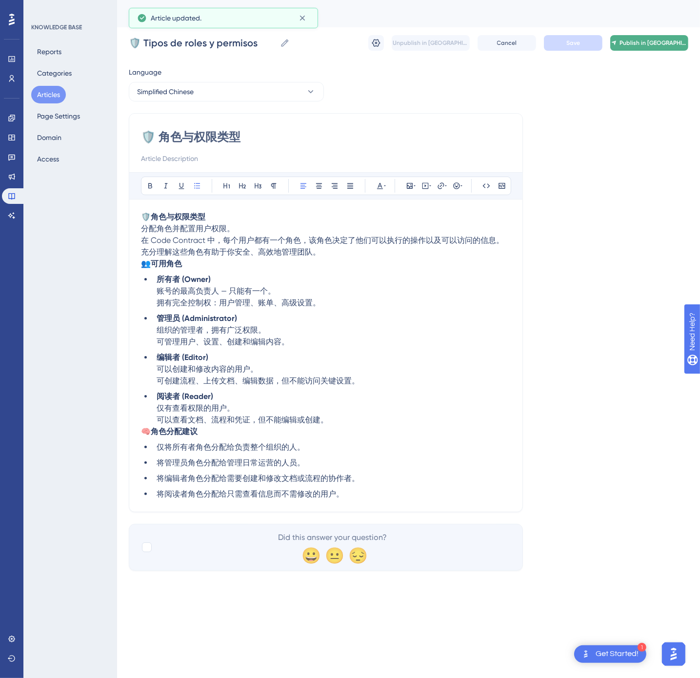
click at [655, 40] on span "Publish in [GEOGRAPHIC_DATA]-CN" at bounding box center [654, 43] width 68 height 8
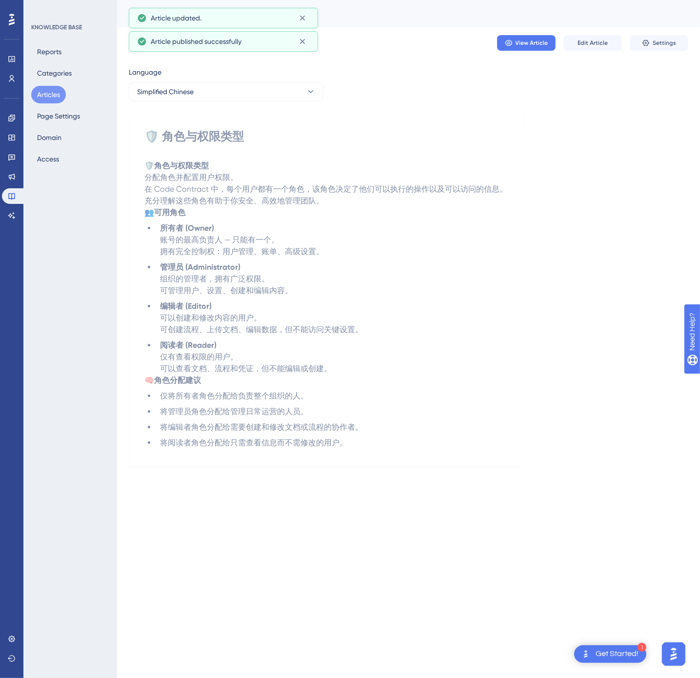
click at [39, 93] on button "Articles" at bounding box center [48, 95] width 35 height 18
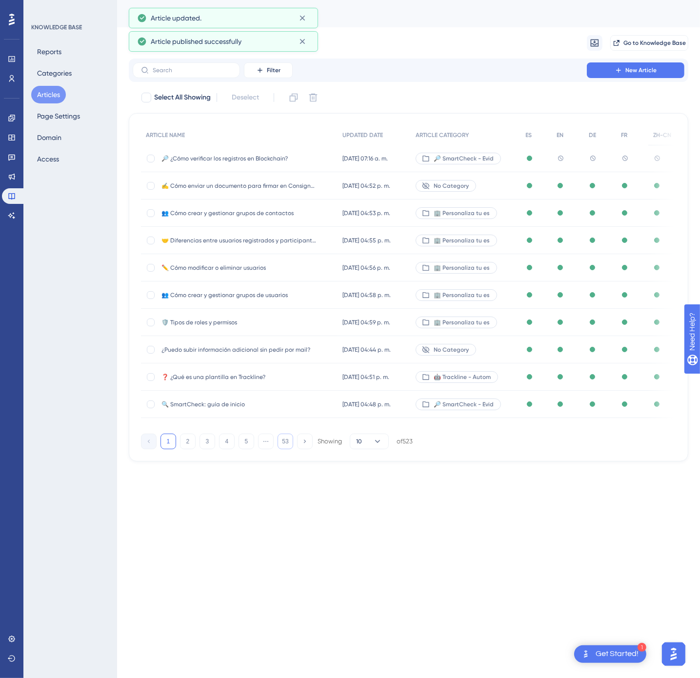
click at [282, 444] on button "53" at bounding box center [286, 442] width 16 height 16
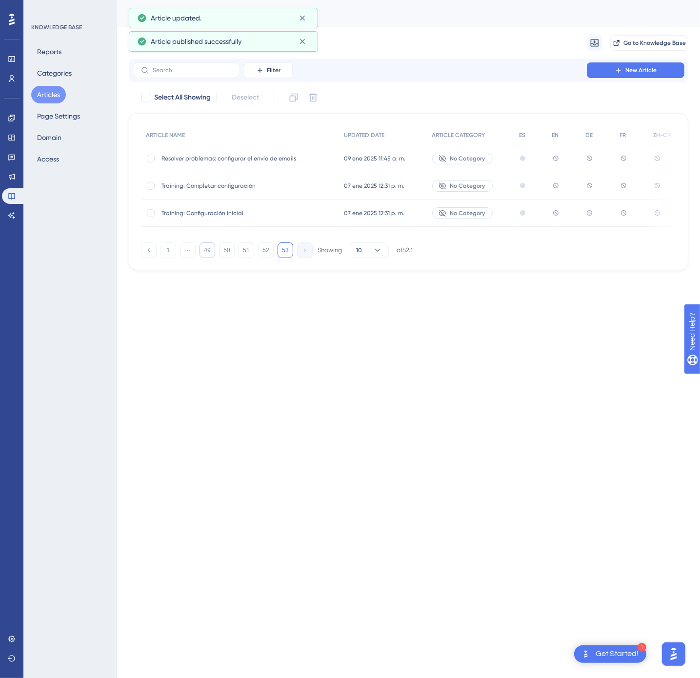
click at [207, 253] on button "49" at bounding box center [208, 250] width 16 height 16
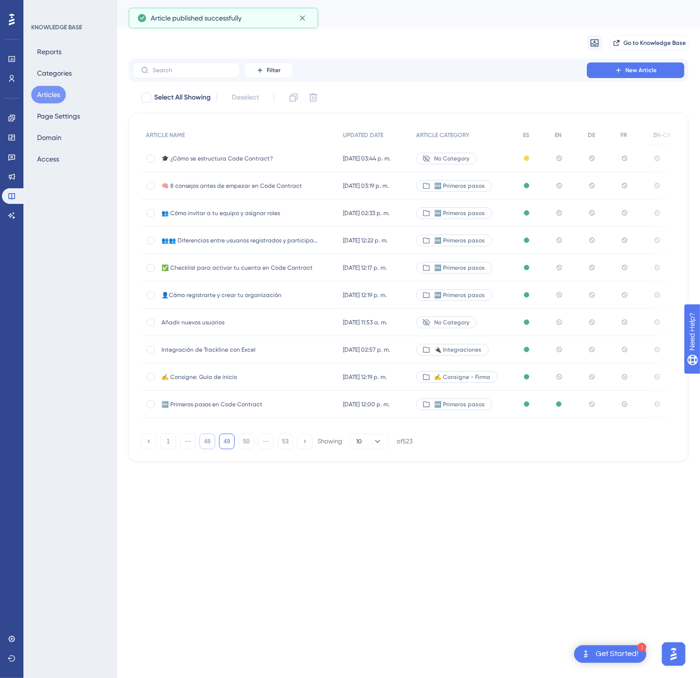
click at [209, 446] on button "48" at bounding box center [208, 442] width 16 height 16
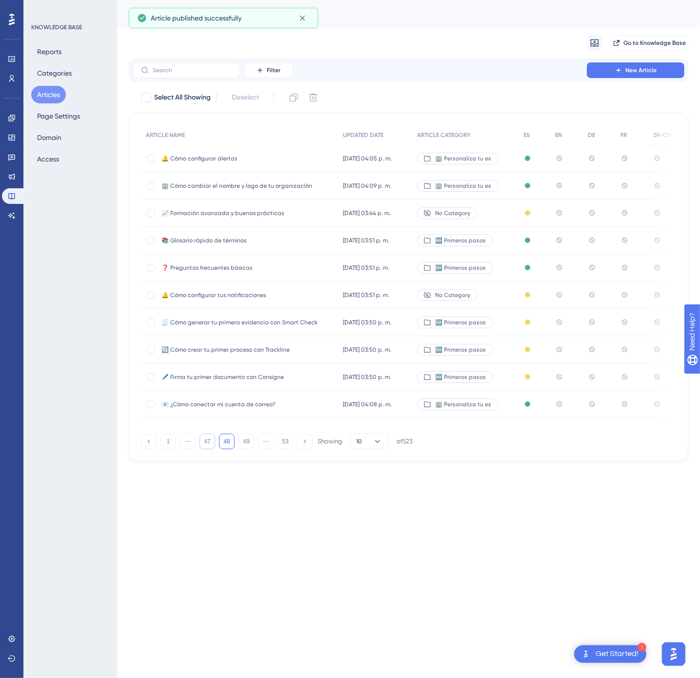
click at [209, 444] on button "47" at bounding box center [208, 442] width 16 height 16
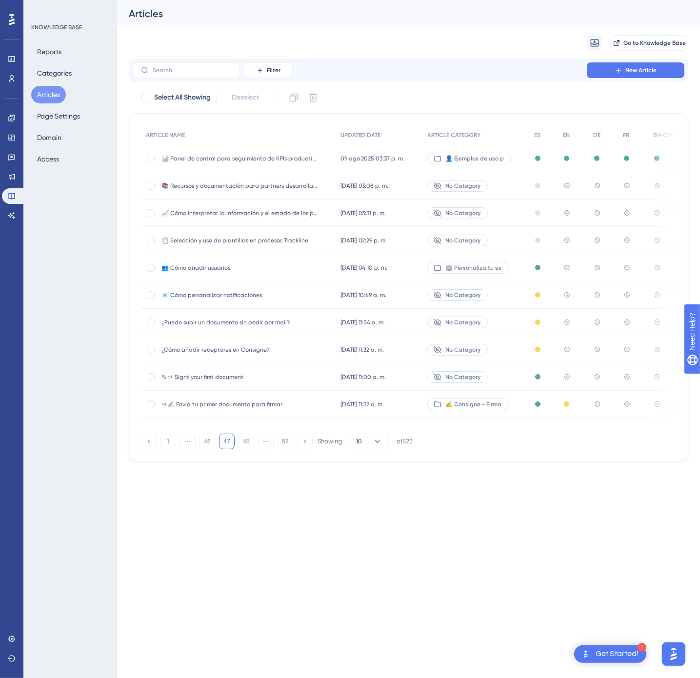
click at [310, 264] on span "👥 Cómo añadir usuarios" at bounding box center [239, 268] width 156 height 8
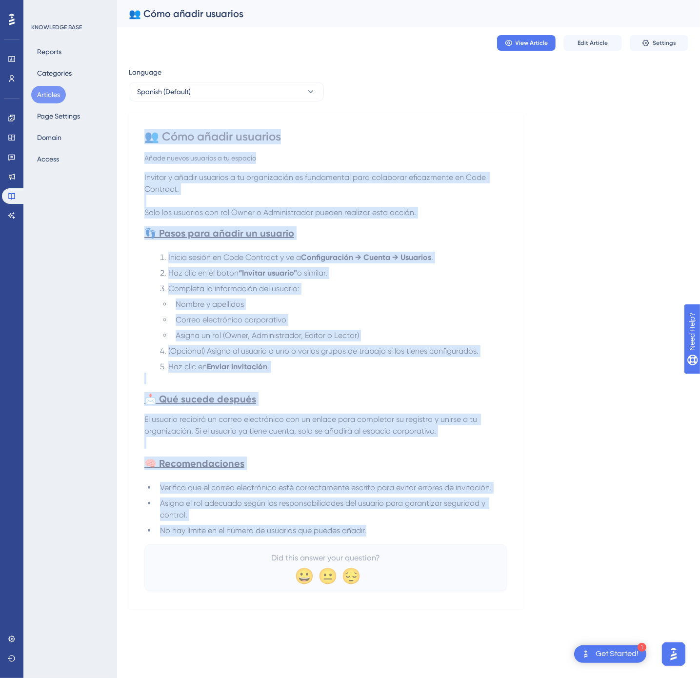
drag, startPoint x: 149, startPoint y: 139, endPoint x: 426, endPoint y: 530, distance: 479.5
click at [426, 530] on div "👥 Cómo añadir usuarios Añade nuevos usuarios a tu espacio Invitar y añadir usua…" at bounding box center [325, 360] width 363 height 463
copy div "👥 Lore ipsumd sitametc Adipi elitse doeiusmo t in utlabor Etdolor m aliqua enim…"
click at [221, 91] on button "Spanish (Default)" at bounding box center [226, 92] width 195 height 20
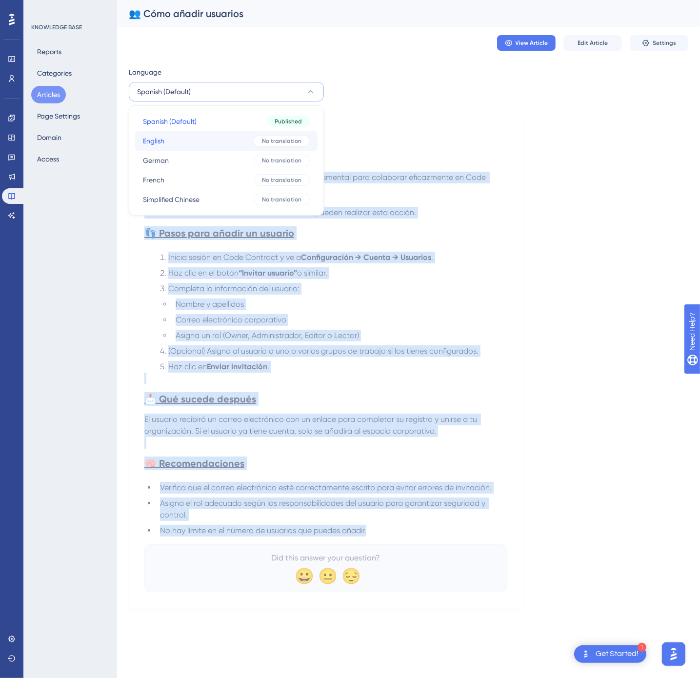
click at [232, 140] on button "English English No translation" at bounding box center [226, 141] width 182 height 20
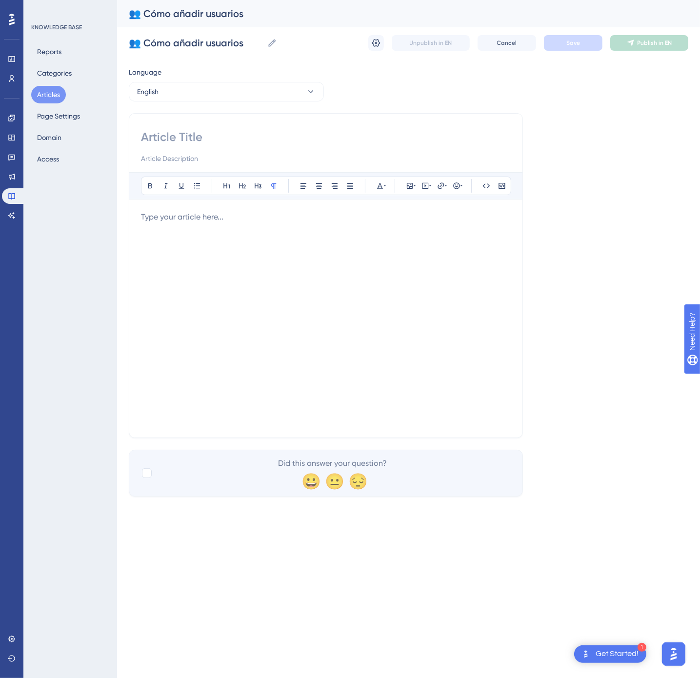
click at [189, 128] on div "Bold Italic Underline Bullet Point Heading 1 Heading 2 Heading 3 Normal Align L…" at bounding box center [326, 275] width 394 height 325
click at [187, 139] on input at bounding box center [326, 137] width 370 height 16
paste input "👥 How to Add Users"
type input "👥 How to Add Users"
click at [400, 323] on div at bounding box center [326, 318] width 370 height 215
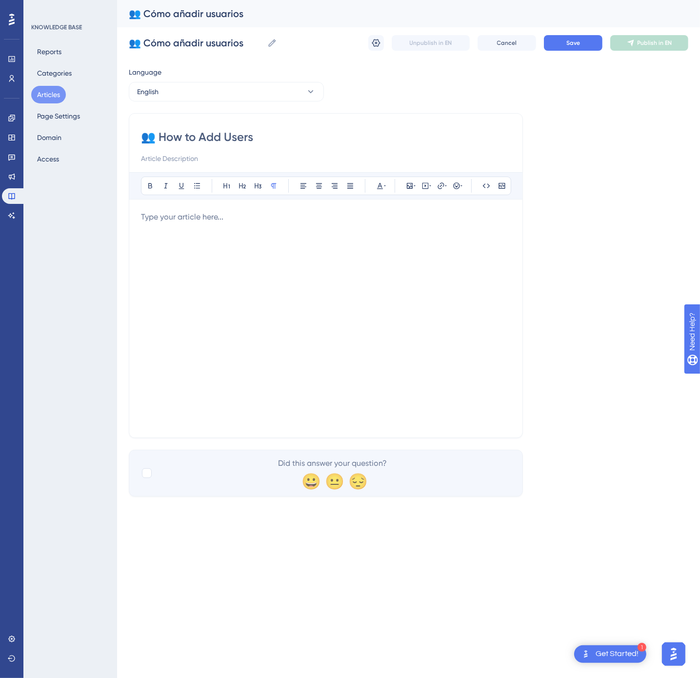
paste div
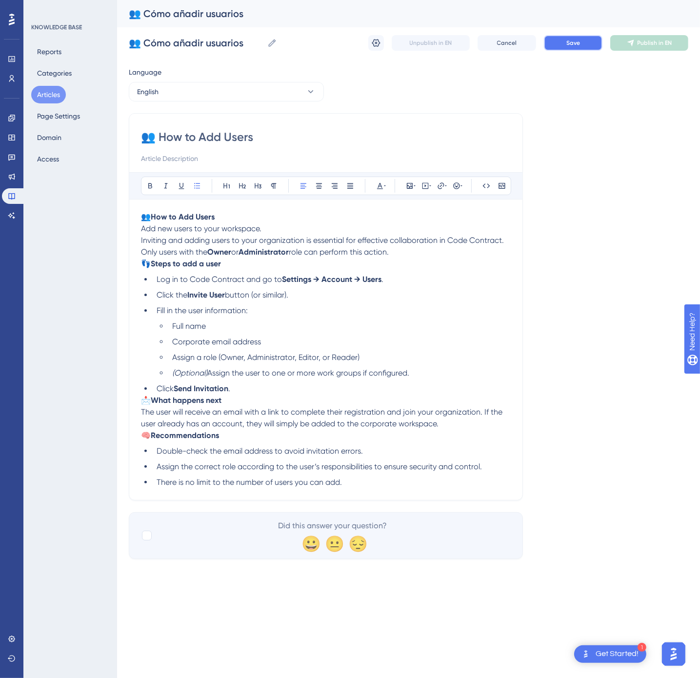
click at [577, 45] on span "Save" at bounding box center [573, 43] width 14 height 8
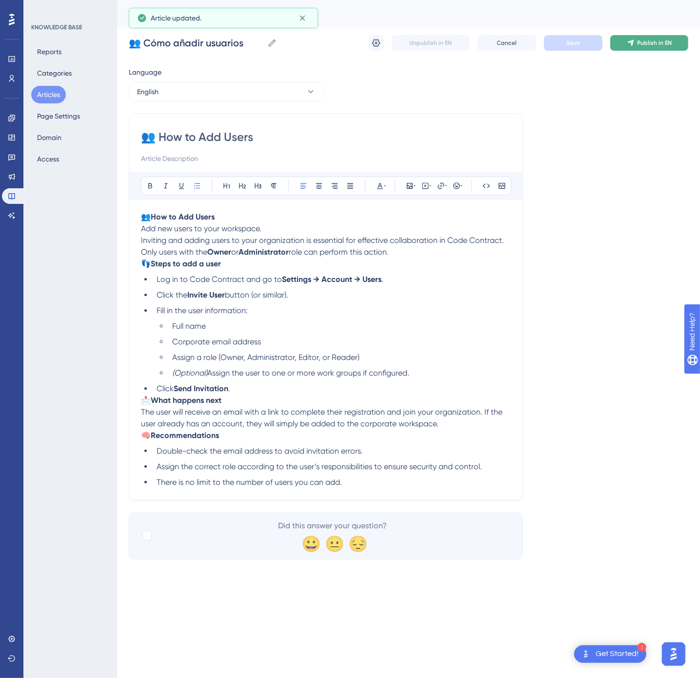
click at [642, 40] on span "Publish in EN" at bounding box center [655, 43] width 35 height 8
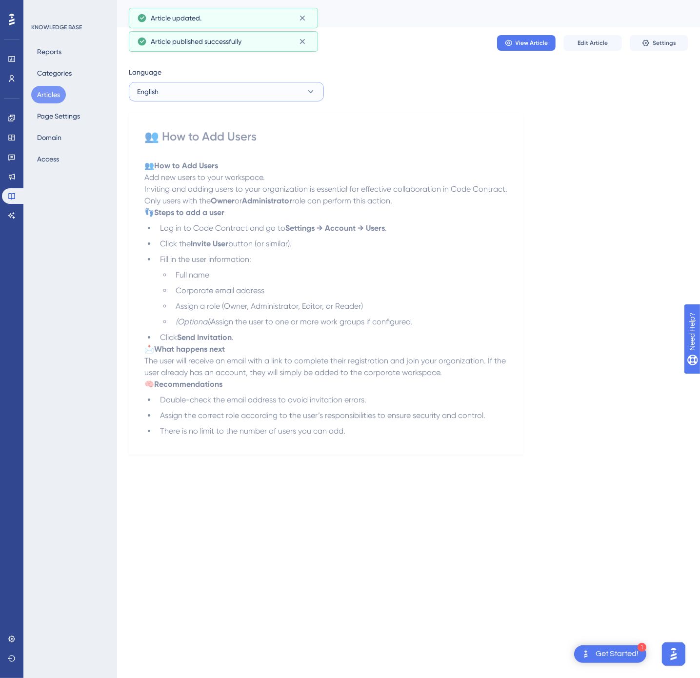
click at [225, 85] on button "English" at bounding box center [226, 92] width 195 height 20
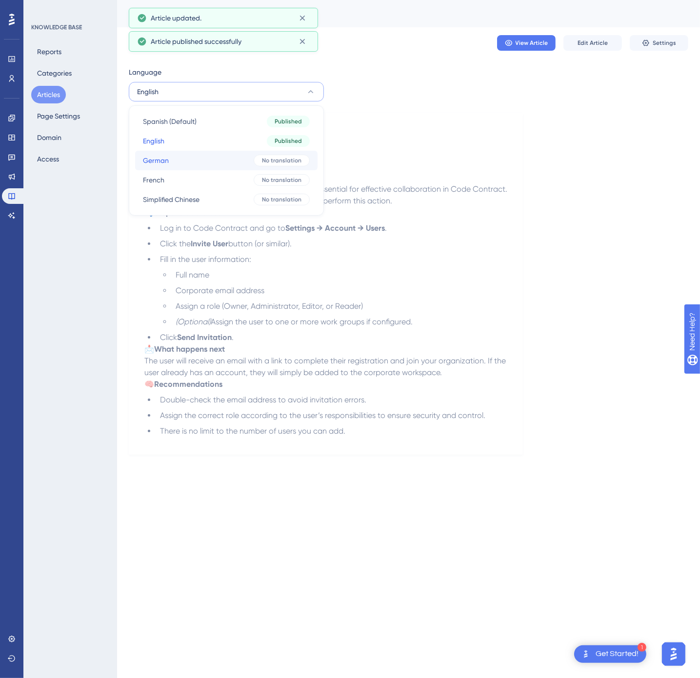
click at [227, 161] on button "German German No translation" at bounding box center [226, 161] width 182 height 20
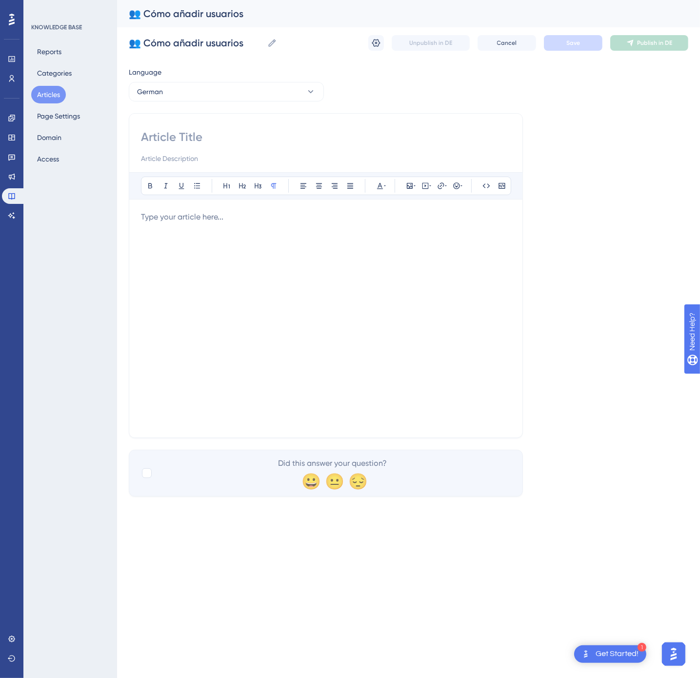
click at [233, 130] on input at bounding box center [326, 137] width 370 height 16
paste input "👥 So fügen Sie Benutzer hinzu"
type input "👥 So fügen Sie Benutzer hinzu"
click at [271, 252] on div at bounding box center [326, 318] width 370 height 215
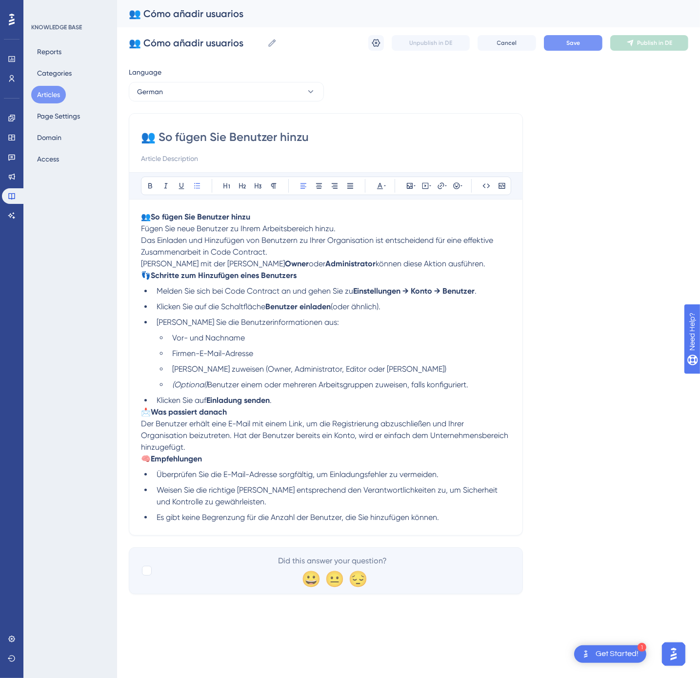
click at [574, 42] on span "Save" at bounding box center [573, 43] width 14 height 8
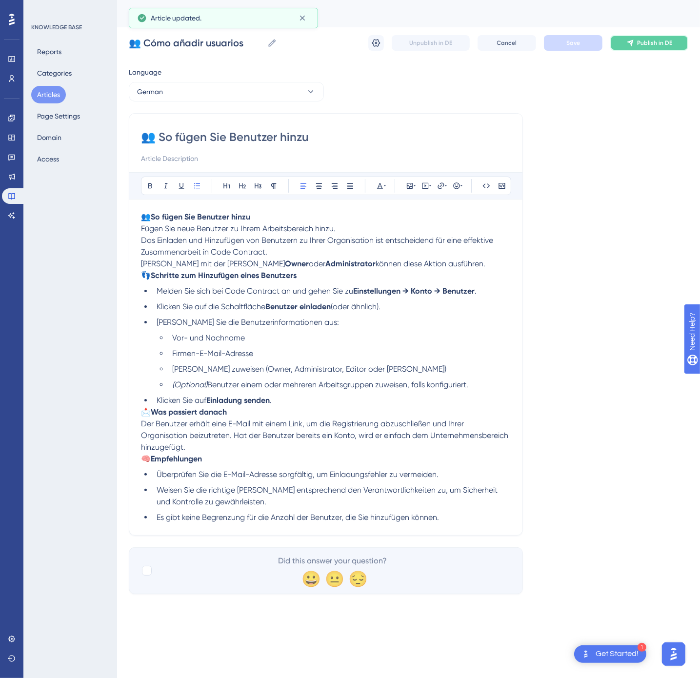
click at [644, 40] on span "Publish in DE" at bounding box center [654, 43] width 35 height 8
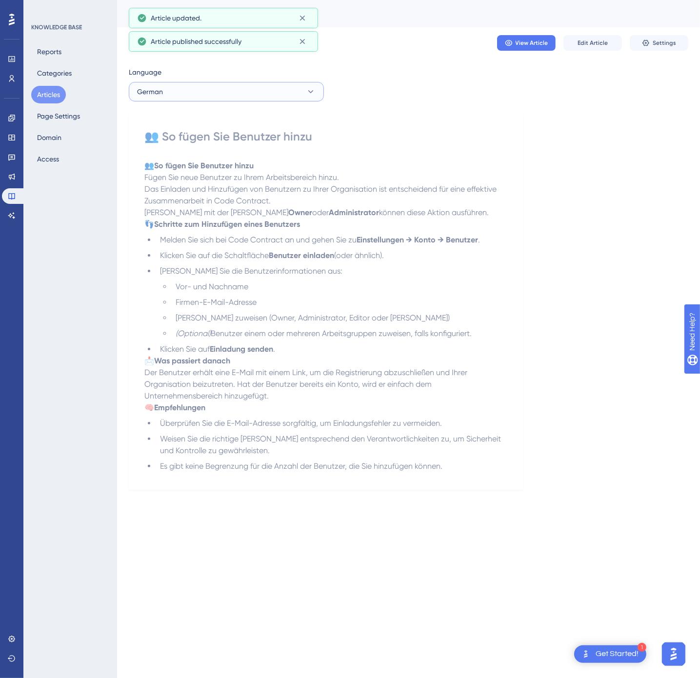
click at [225, 91] on button "German" at bounding box center [226, 92] width 195 height 20
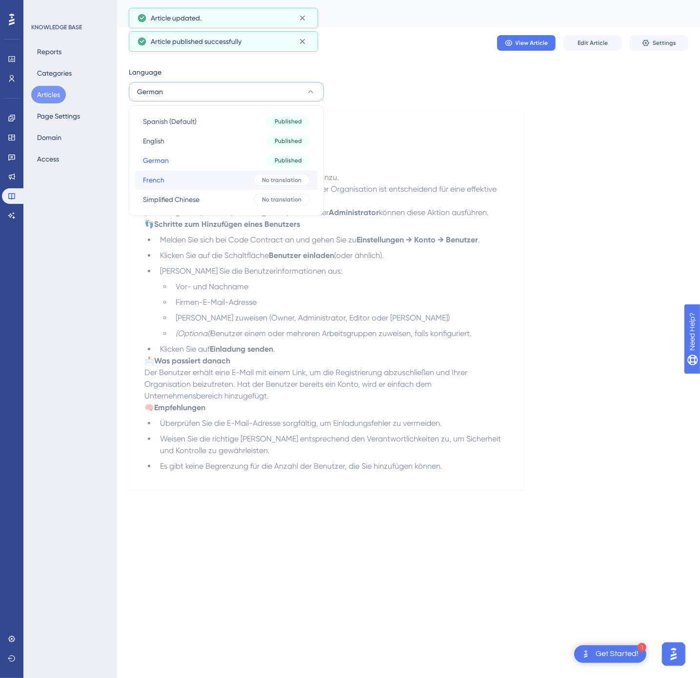
click at [213, 181] on button "French French No translation" at bounding box center [226, 180] width 182 height 20
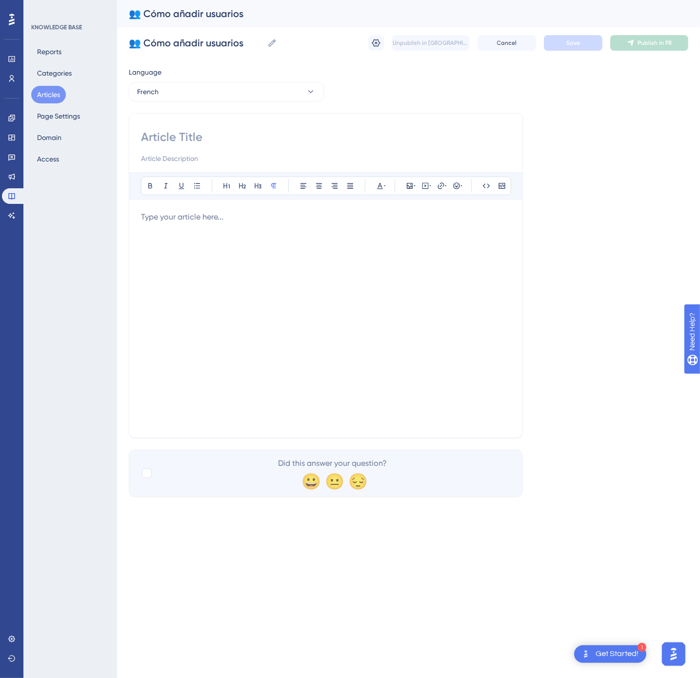
click at [189, 135] on input at bounding box center [326, 137] width 370 height 16
paste input "👥 Comment ajouter des utilisateurs"
type input "👥 Comment ajouter des utilisateurs"
click at [190, 227] on div at bounding box center [326, 318] width 370 height 215
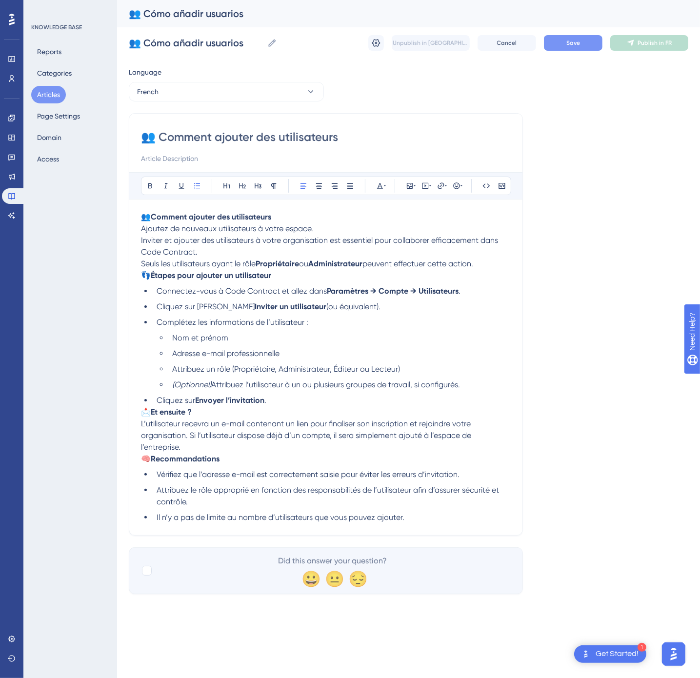
click at [580, 46] on span "Save" at bounding box center [573, 43] width 14 height 8
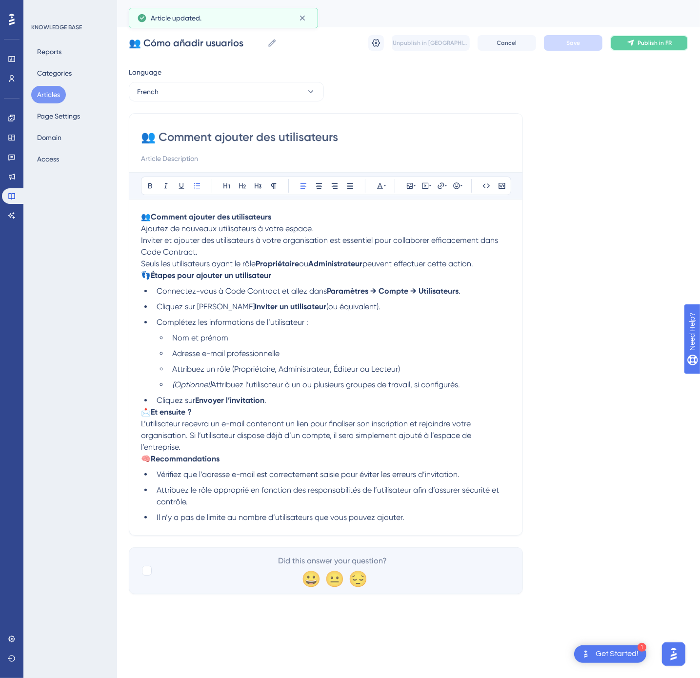
click at [652, 40] on span "Publish in FR" at bounding box center [655, 43] width 34 height 8
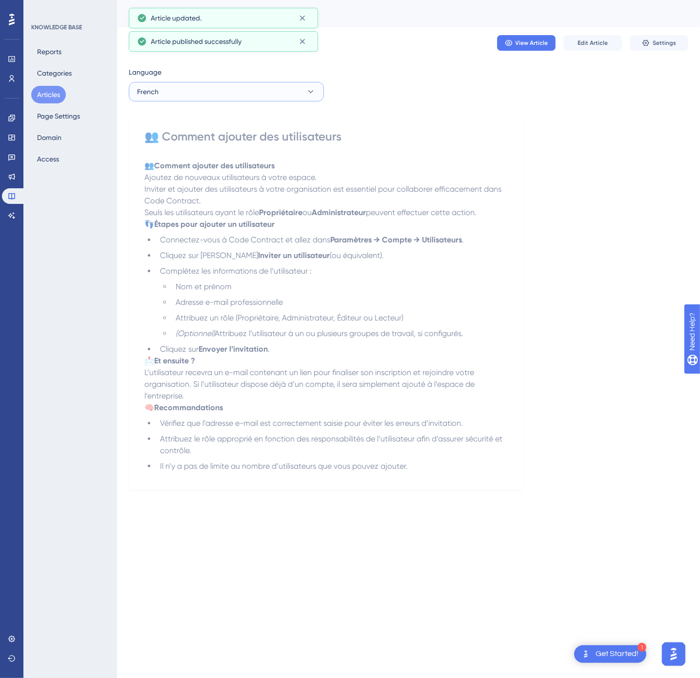
click at [225, 85] on button "French" at bounding box center [226, 92] width 195 height 20
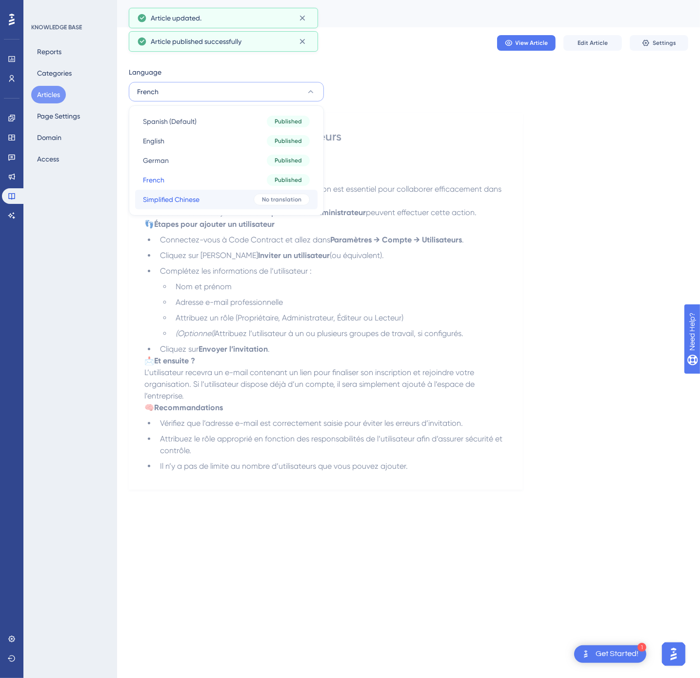
click at [221, 197] on button "Simplified Chinese Simplified Chinese No translation" at bounding box center [226, 200] width 182 height 20
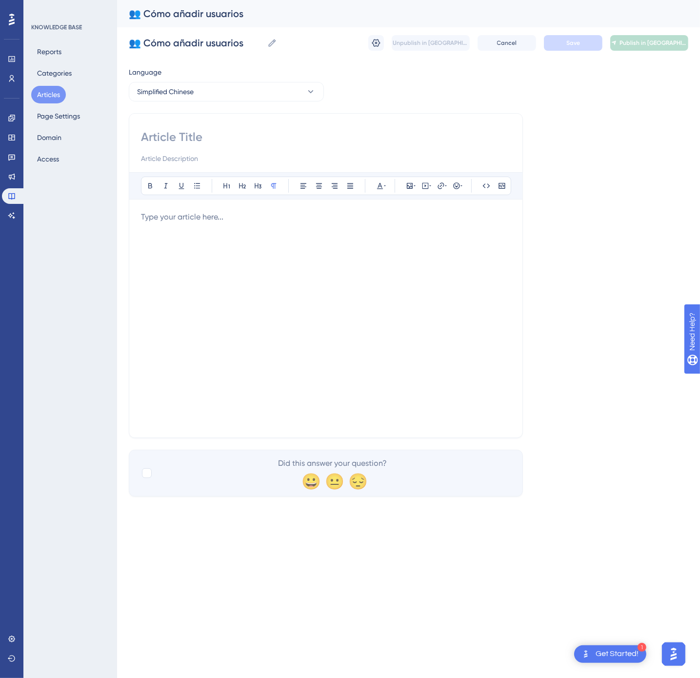
click at [192, 136] on input at bounding box center [326, 137] width 370 height 16
paste input "👥 如何添加用户"
type input "👥 如何添加用户"
click at [184, 246] on div at bounding box center [326, 318] width 370 height 215
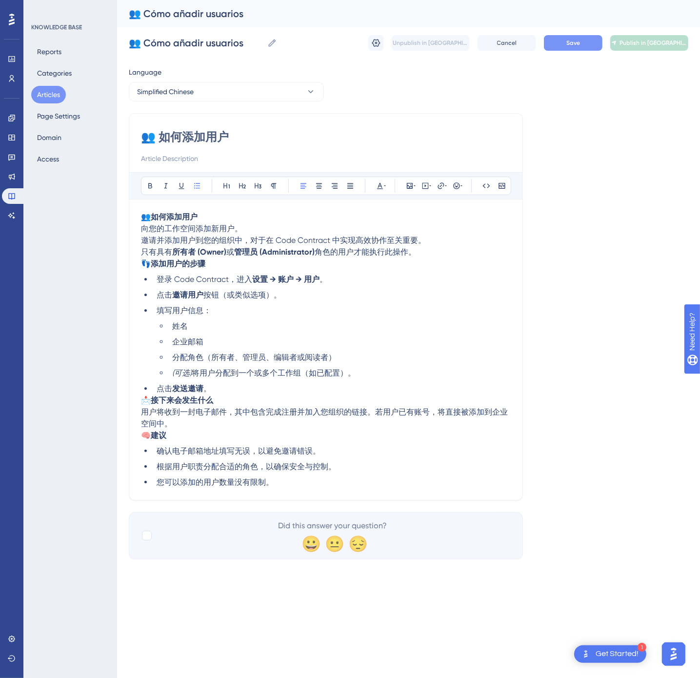
click at [588, 50] on button "Save" at bounding box center [573, 43] width 59 height 16
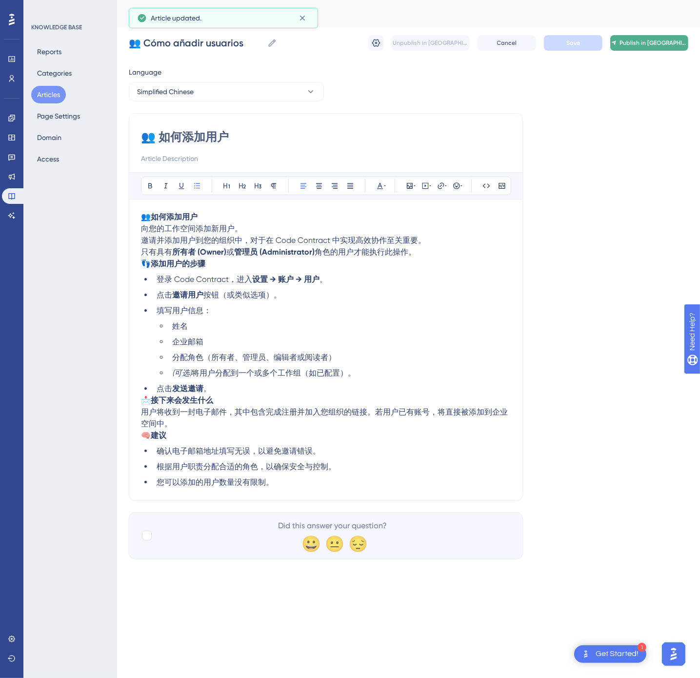
click at [617, 42] on icon at bounding box center [613, 43] width 5 height 8
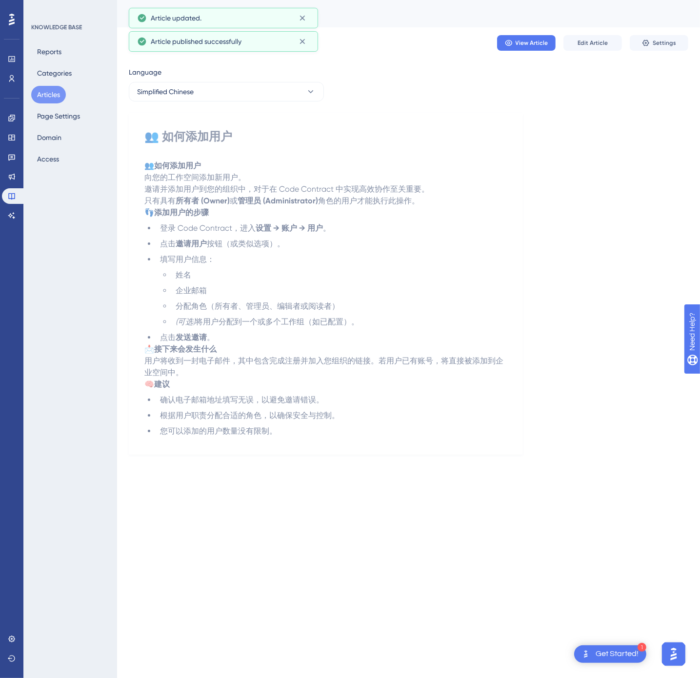
click at [48, 93] on button "Articles" at bounding box center [48, 95] width 35 height 18
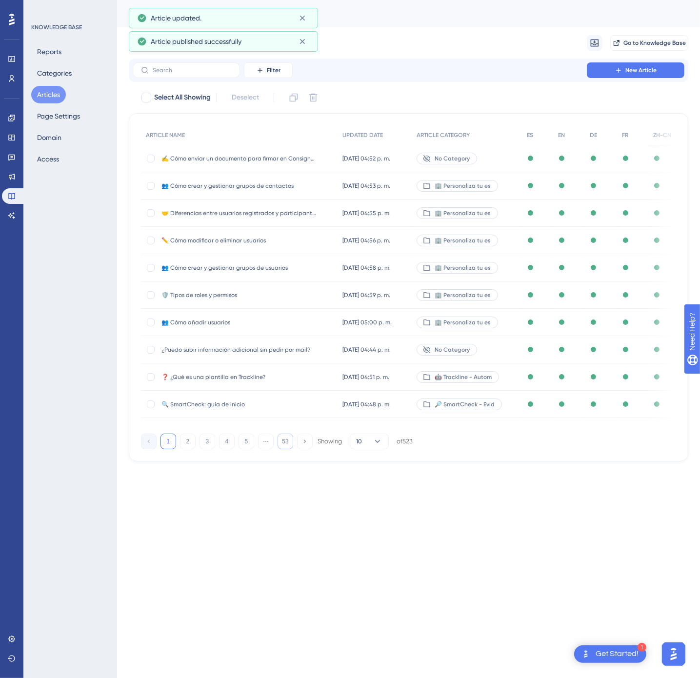
click at [288, 449] on button "53" at bounding box center [286, 442] width 16 height 16
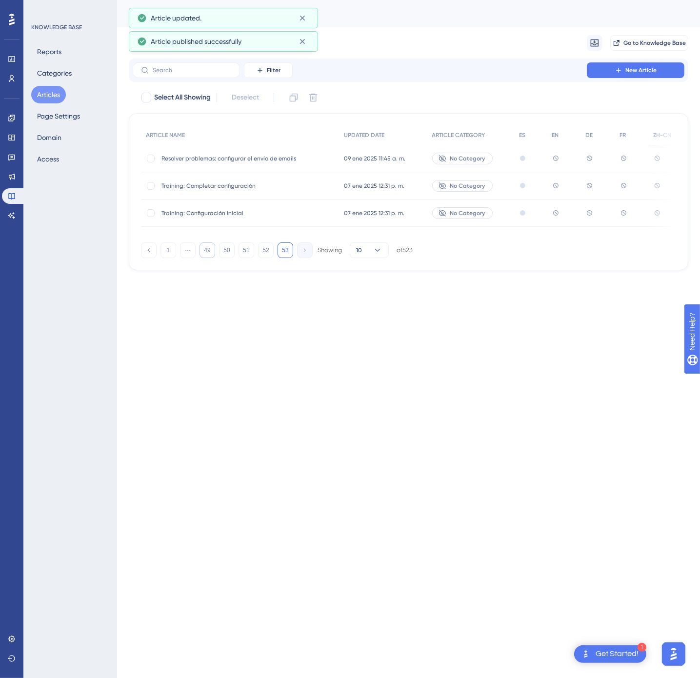
click at [210, 256] on button "49" at bounding box center [208, 250] width 16 height 16
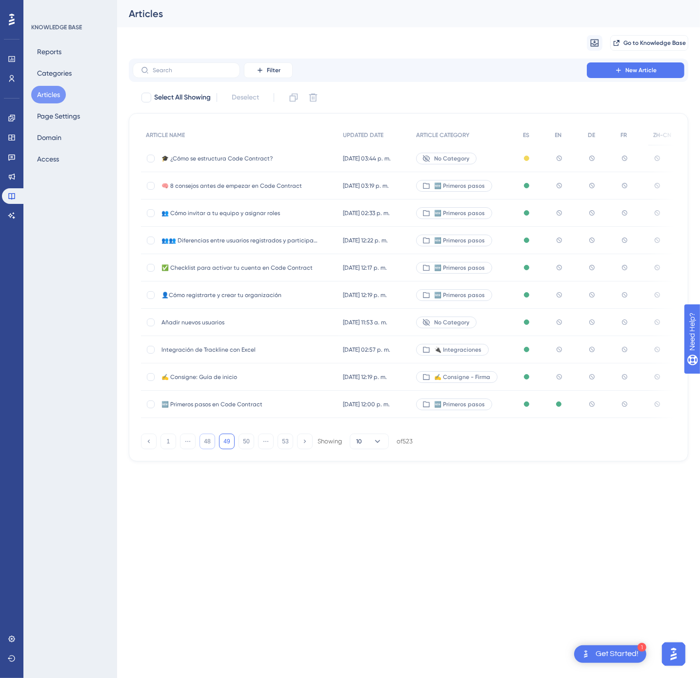
click at [212, 449] on button "48" at bounding box center [208, 442] width 16 height 16
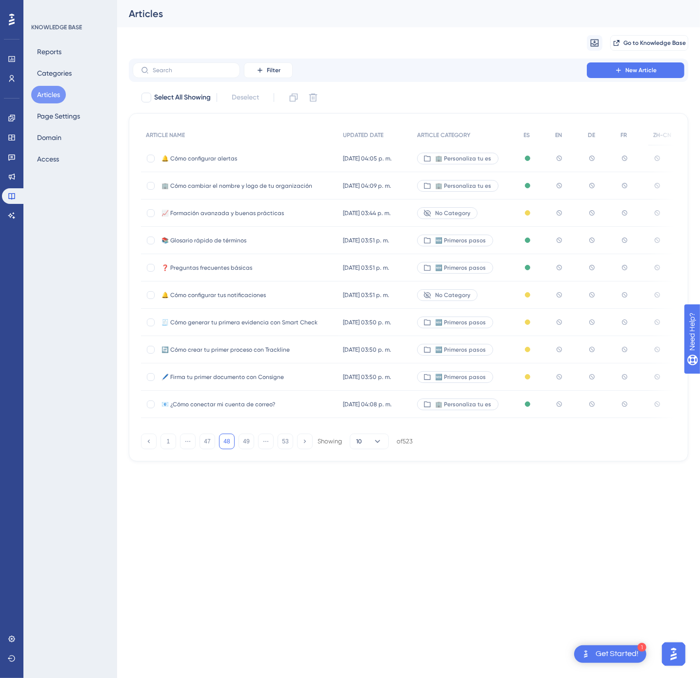
click at [215, 446] on div "1 ⋯ 47 48 49 ⋯ 53 Showing 10 of 523" at bounding box center [277, 442] width 272 height 16
click at [210, 446] on button "47" at bounding box center [208, 442] width 16 height 16
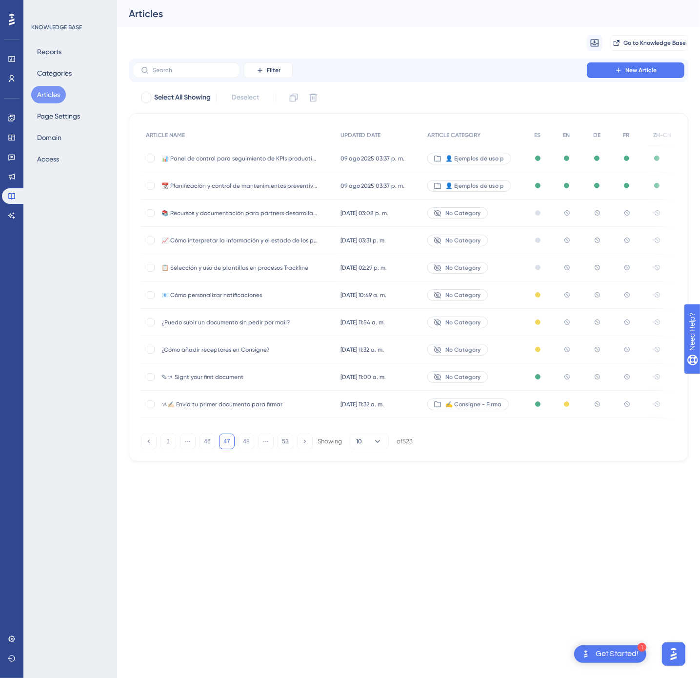
click at [307, 378] on span "✎ᝰ Signt your first document" at bounding box center [239, 377] width 156 height 8
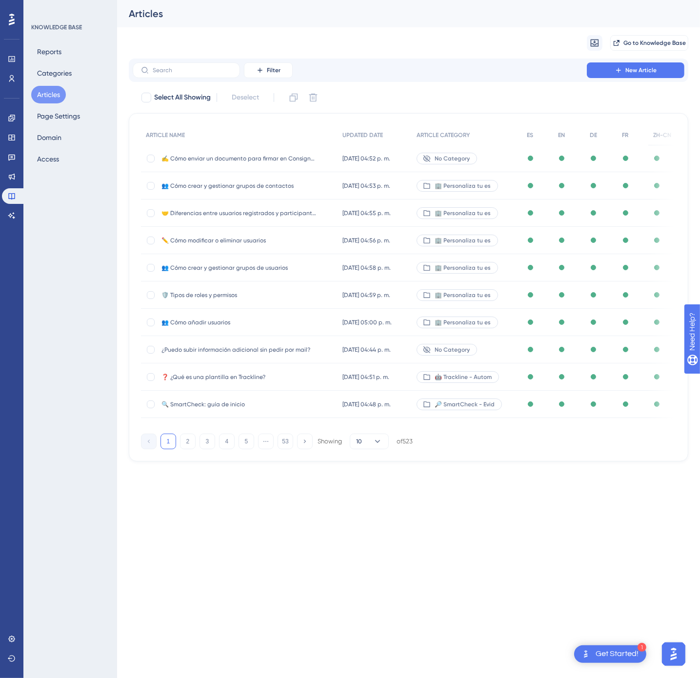
click at [283, 444] on button "53" at bounding box center [286, 442] width 16 height 16
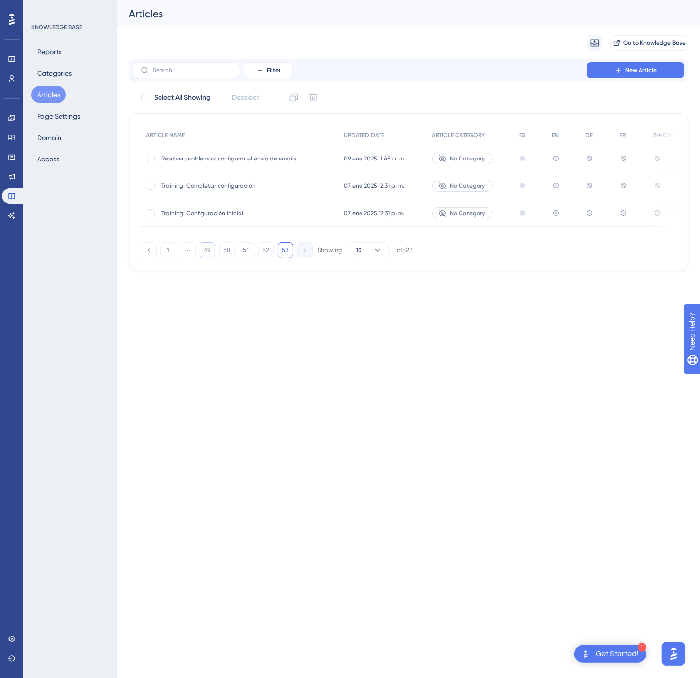
click at [201, 250] on button "49" at bounding box center [208, 250] width 16 height 16
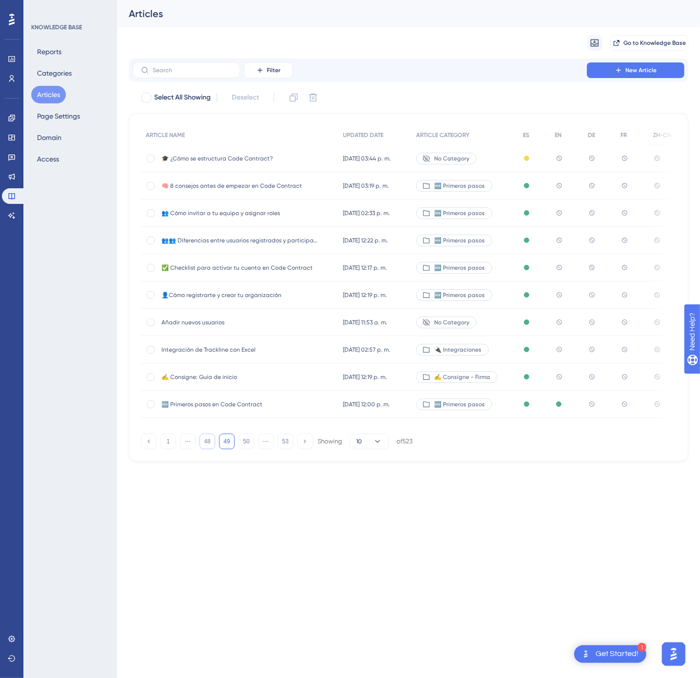
click at [208, 446] on button "48" at bounding box center [208, 442] width 16 height 16
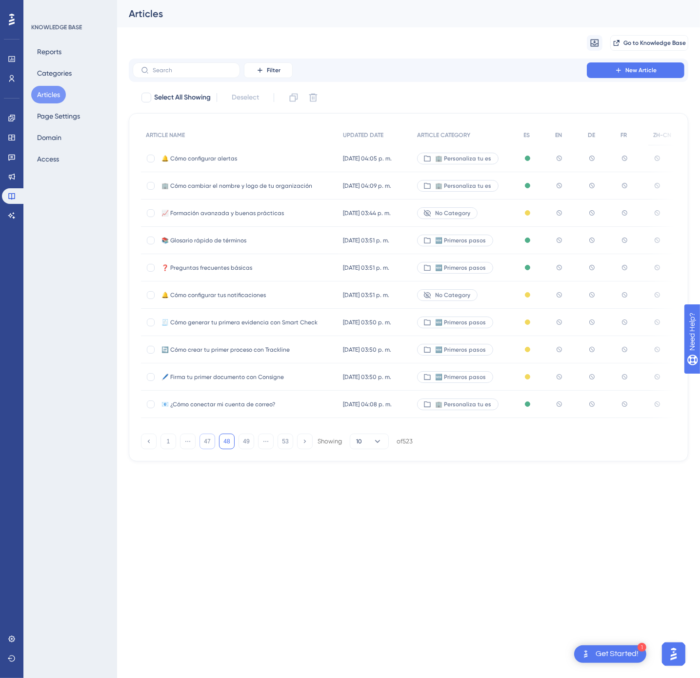
click at [209, 444] on button "47" at bounding box center [208, 442] width 16 height 16
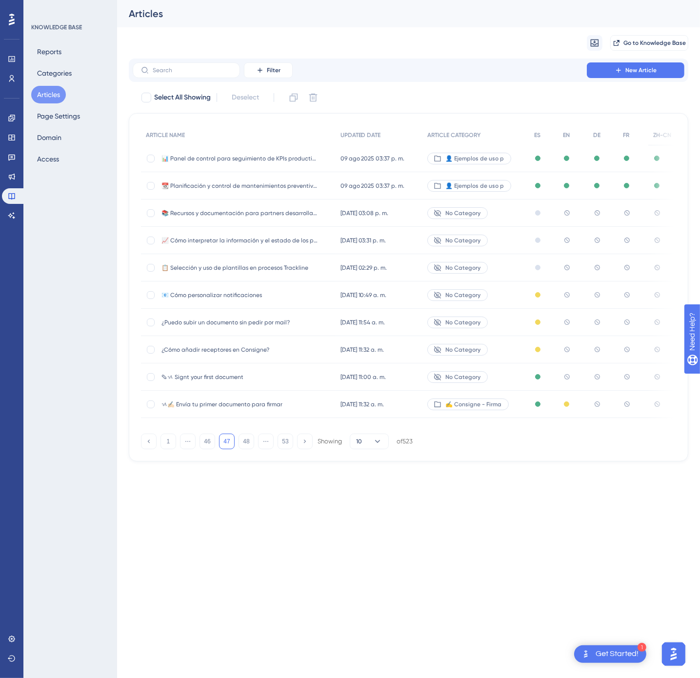
click at [307, 404] on span "ᝰ✍🏻 Envía tu primer documento para firmar" at bounding box center [239, 405] width 156 height 8
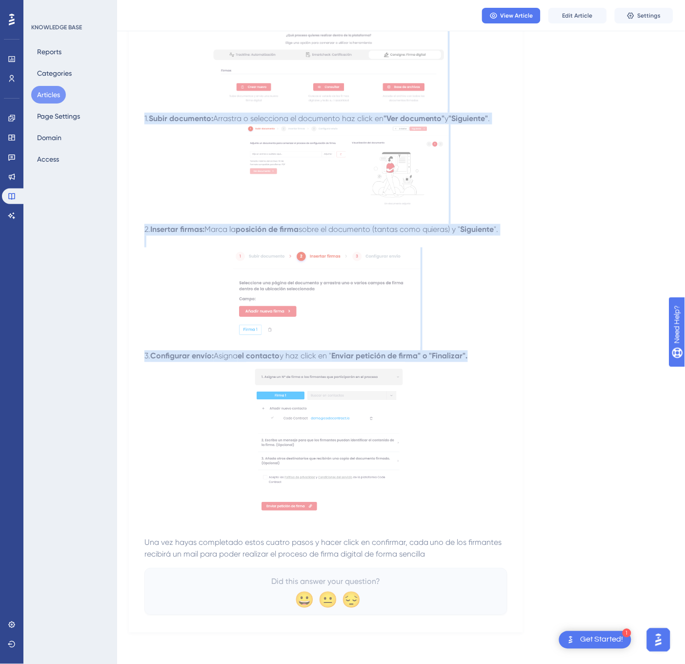
scroll to position [200, 0]
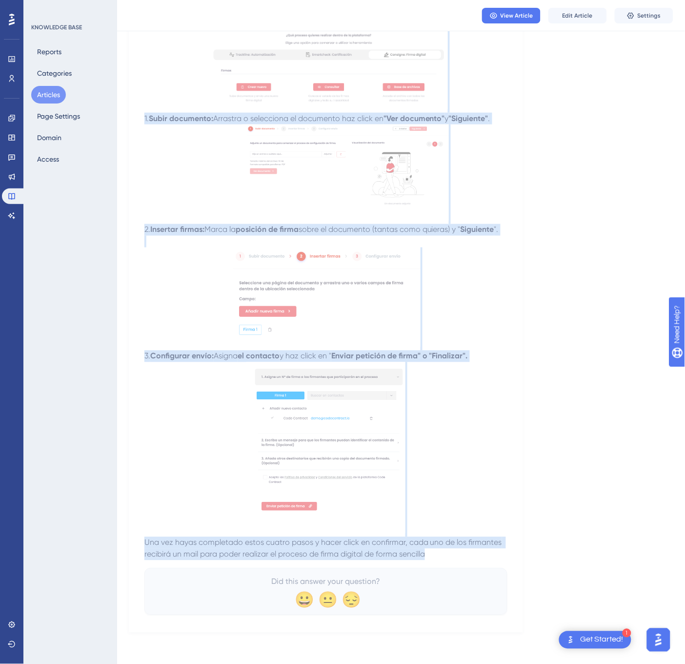
drag, startPoint x: 146, startPoint y: 136, endPoint x: 436, endPoint y: 559, distance: 513.0
click at [436, 559] on div "ᝰ✍🏻 Envía tu primer documento para firmar Envía un primer documento a través de…" at bounding box center [325, 272] width 363 height 686
copy div "ᝰ✍🏻 Envía tu primer documento para firmar Envía un primer documento a través de…"
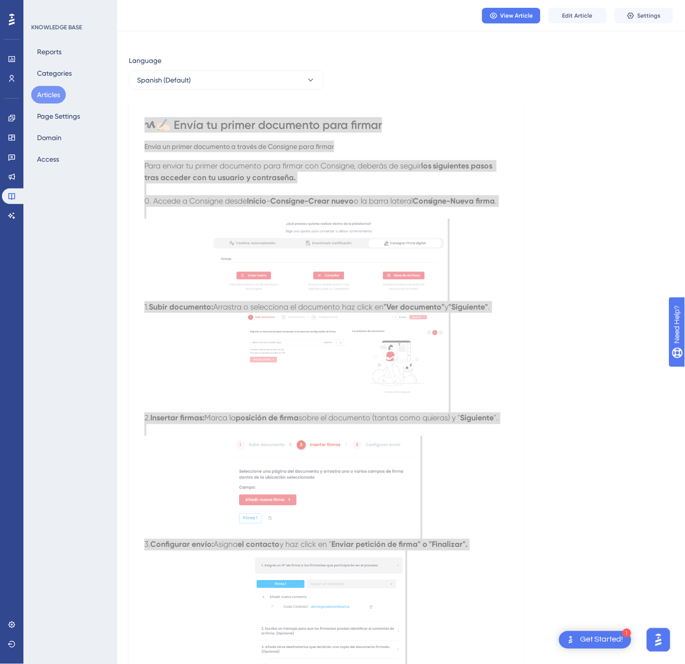
scroll to position [0, 0]
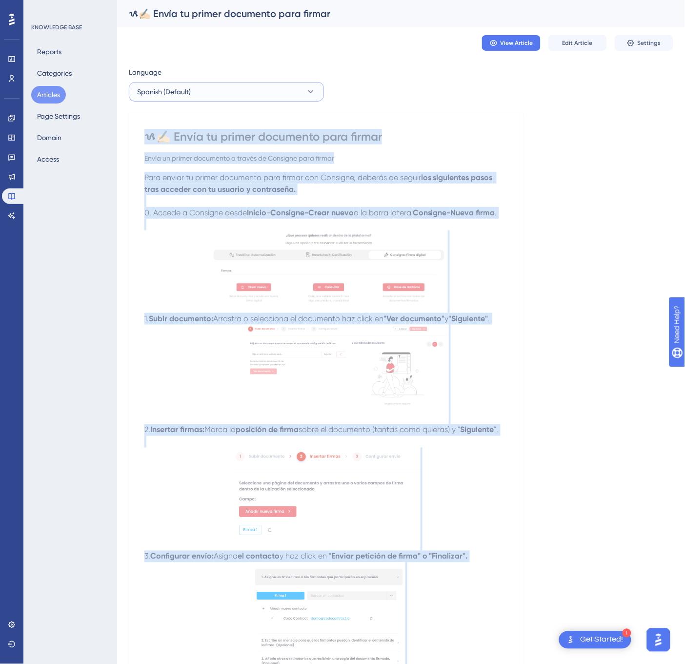
click at [265, 97] on button "Spanish (Default)" at bounding box center [226, 92] width 195 height 20
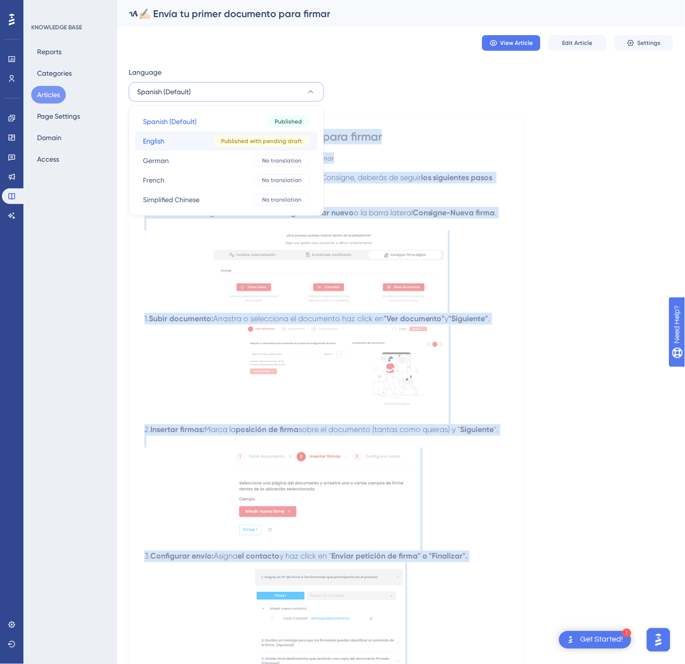
click at [233, 140] on span "Published with pending draft" at bounding box center [261, 141] width 81 height 8
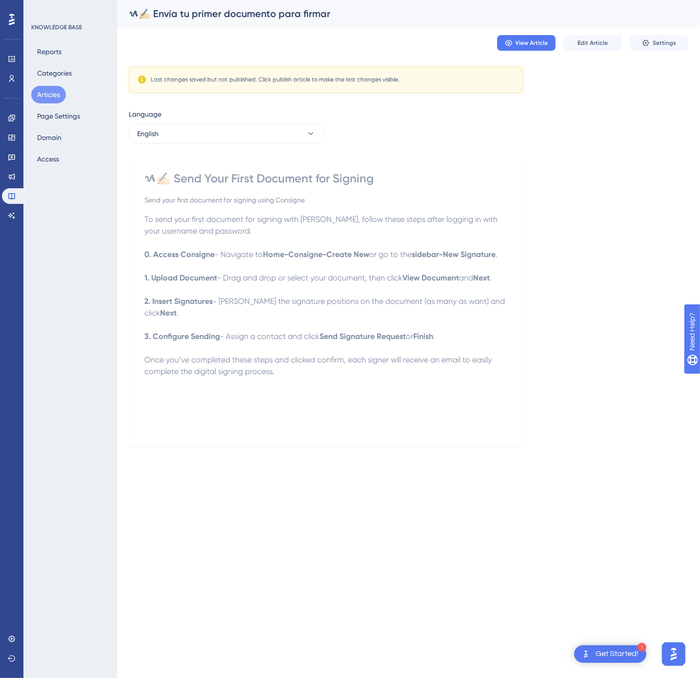
click at [229, 256] on span "- Navigate to" at bounding box center [239, 254] width 48 height 9
click at [510, 253] on div "ᝰ✍🏻 Send Your First Document for Signing Send your first document for signing u…" at bounding box center [326, 300] width 394 height 291
click at [505, 261] on p "0. Access Consigne - Navigate to Home-Consigne-Create New or go to the sidebar-…" at bounding box center [325, 255] width 363 height 12
click at [496, 257] on strong "sidebar-New Signature" at bounding box center [454, 254] width 84 height 9
click at [577, 42] on button "Edit Article" at bounding box center [592, 43] width 59 height 16
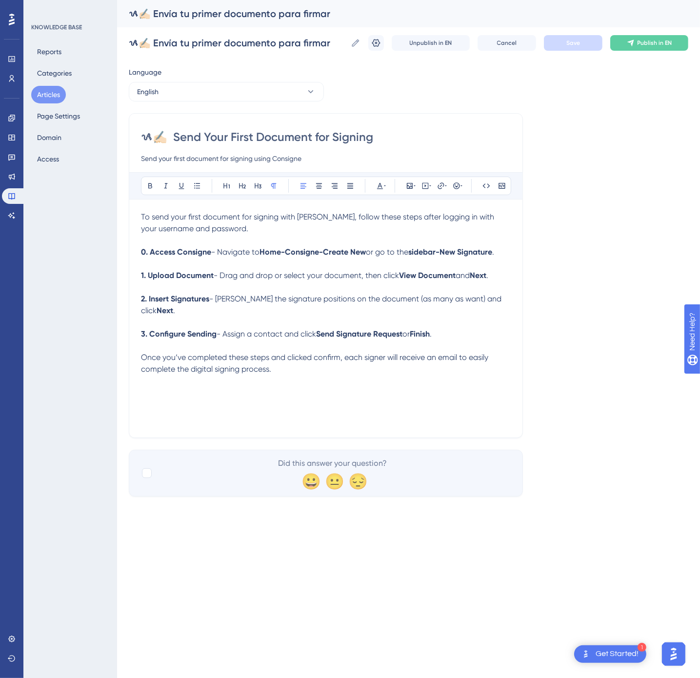
click at [505, 251] on p "0. Access Consigne - Navigate to Home-Consigne-Create New or go to the sidebar-…" at bounding box center [326, 252] width 370 height 12
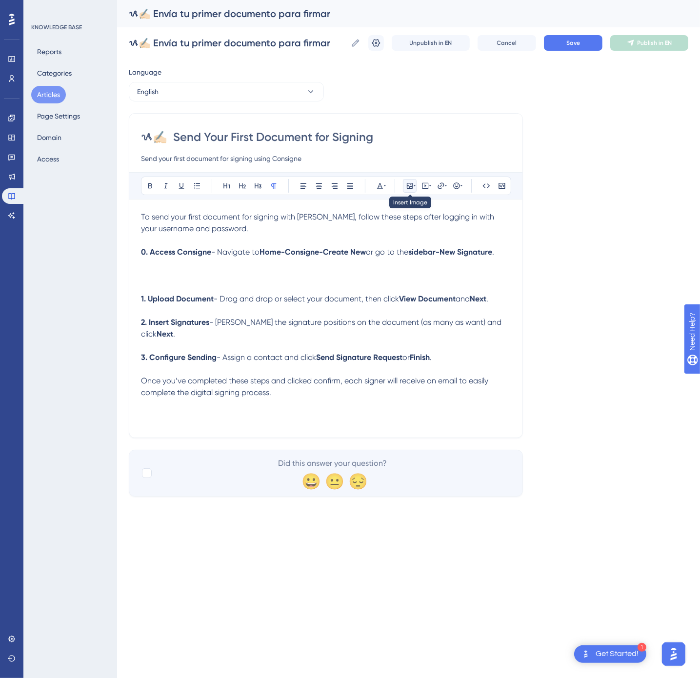
click at [409, 186] on icon at bounding box center [410, 186] width 6 height 6
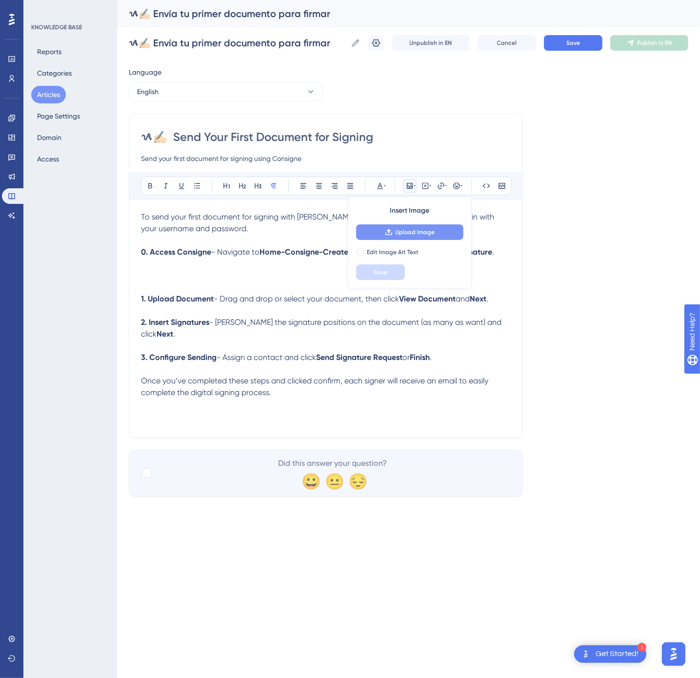
click at [420, 237] on button "Upload Image" at bounding box center [409, 232] width 107 height 16
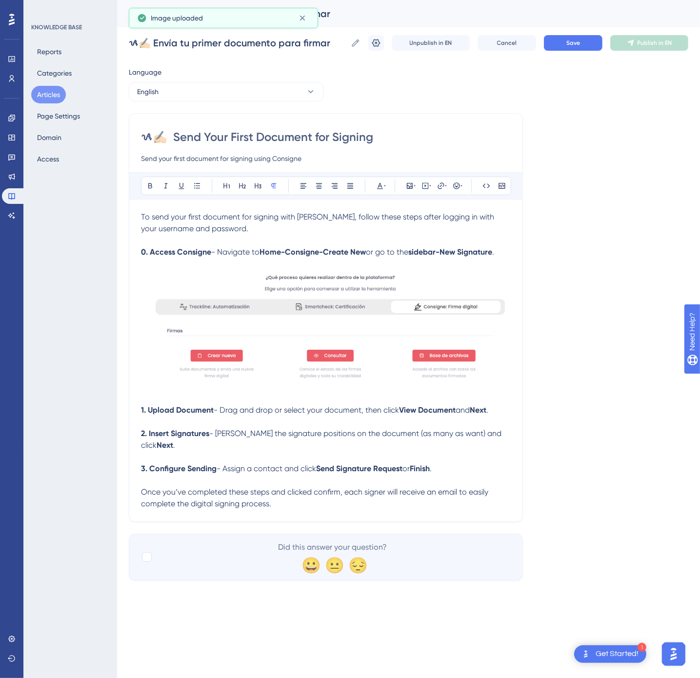
click at [505, 418] on p at bounding box center [326, 422] width 370 height 12
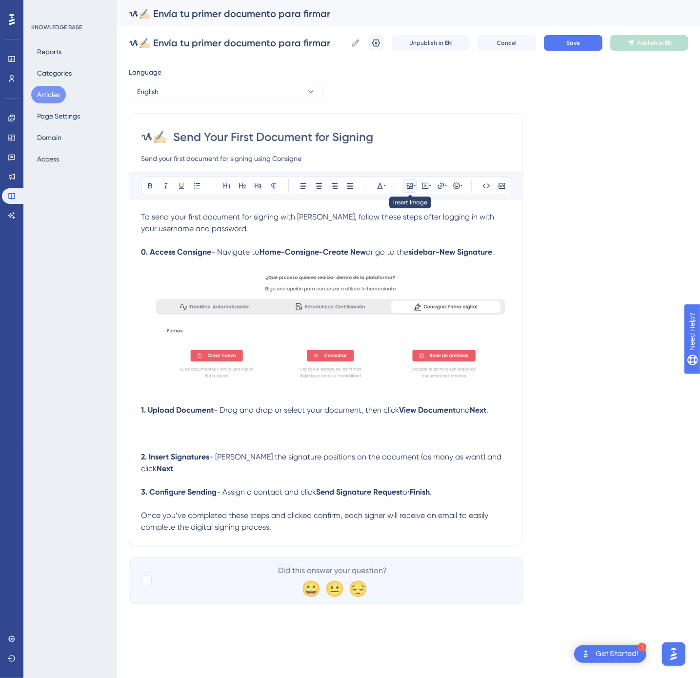
click at [407, 184] on icon at bounding box center [410, 186] width 8 height 8
click at [404, 231] on span "Upload Image" at bounding box center [416, 232] width 40 height 8
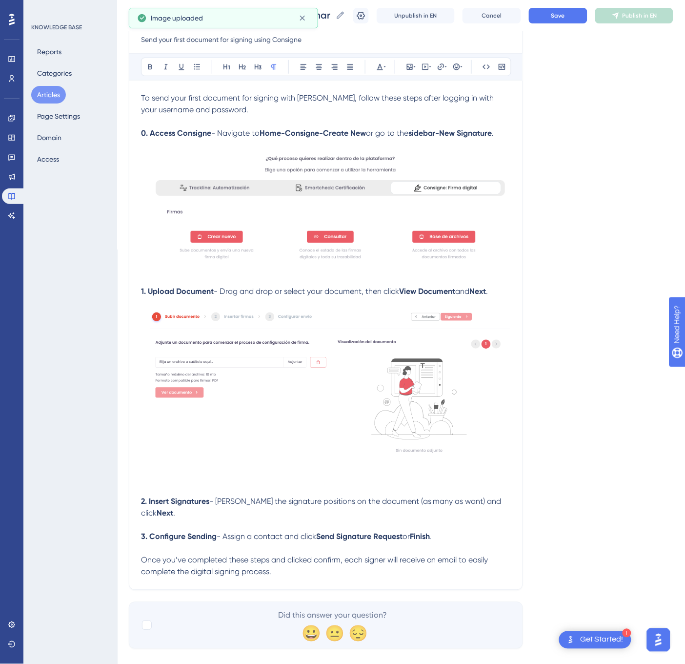
scroll to position [123, 0]
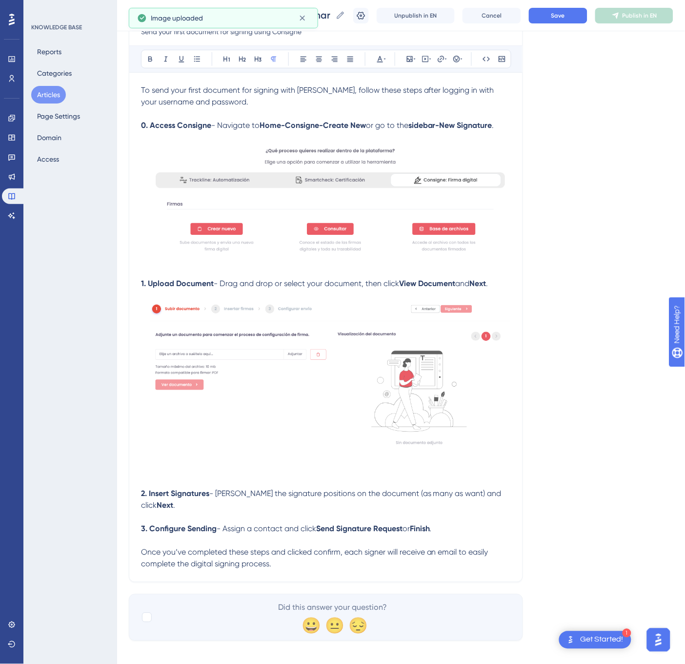
click at [505, 494] on p "2. Insert Signatures - [PERSON_NAME] the signature positions on the document (a…" at bounding box center [326, 499] width 370 height 23
click at [510, 492] on div "ᝰ✍🏻 Send Your First Document for Signing Send your first document for signing u…" at bounding box center [326, 284] width 394 height 596
click at [504, 495] on p "2. Insert Signatures - [PERSON_NAME] the signature positions on the document (a…" at bounding box center [326, 499] width 370 height 23
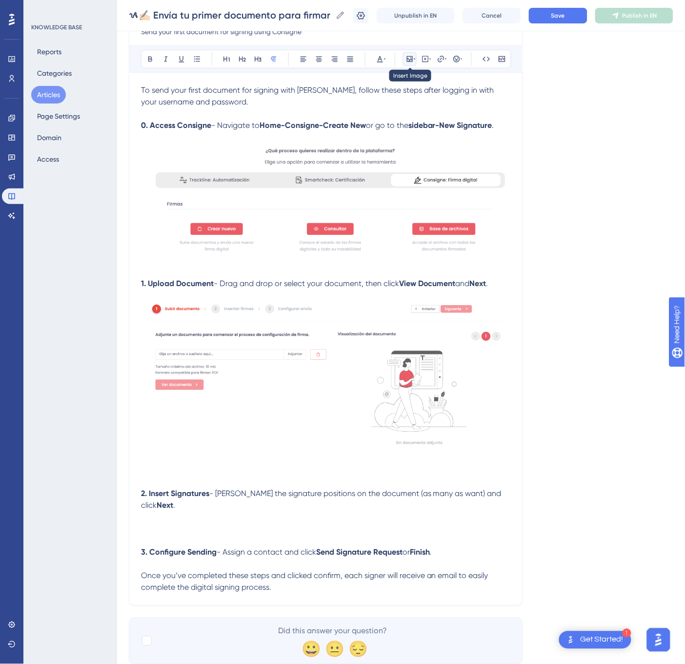
click at [412, 63] on icon at bounding box center [410, 59] width 8 height 8
click at [418, 104] on span "Upload Image" at bounding box center [416, 105] width 40 height 8
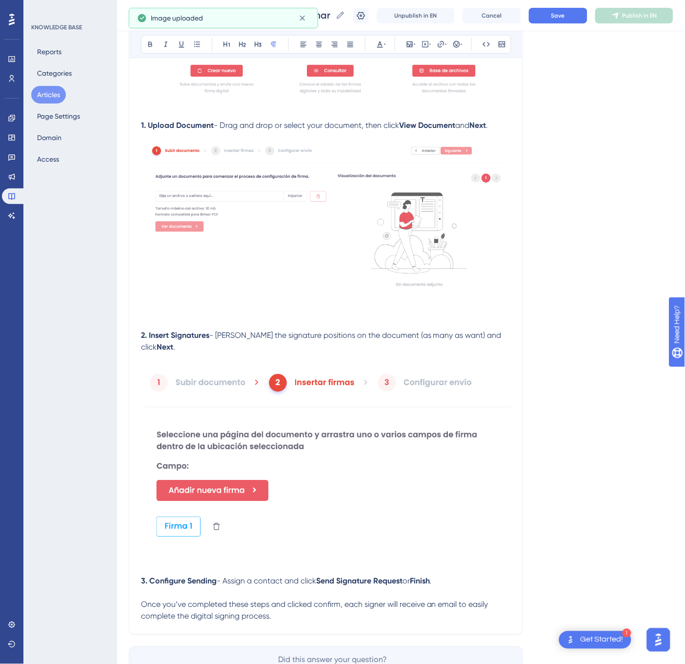
scroll to position [333, 0]
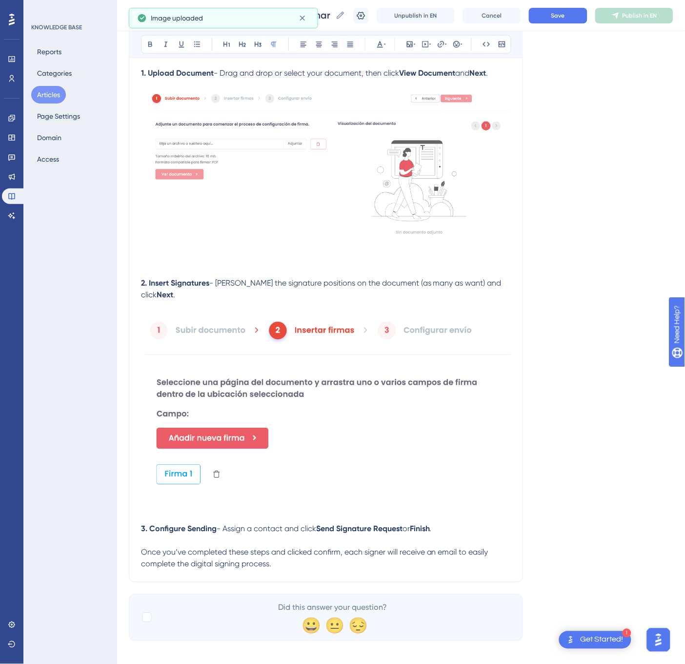
click at [452, 523] on p "3. Configure Sending - Assign a contact and click Send Signature Request or Fin…" at bounding box center [326, 529] width 370 height 12
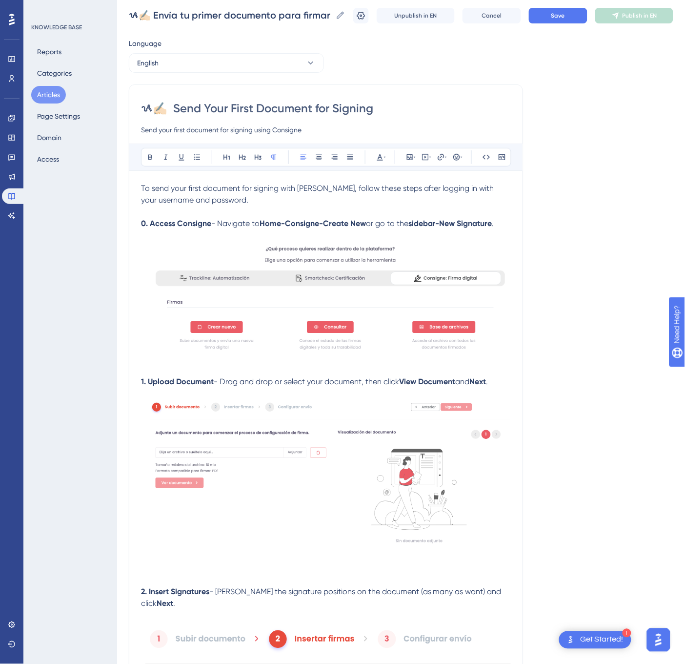
scroll to position [0, 0]
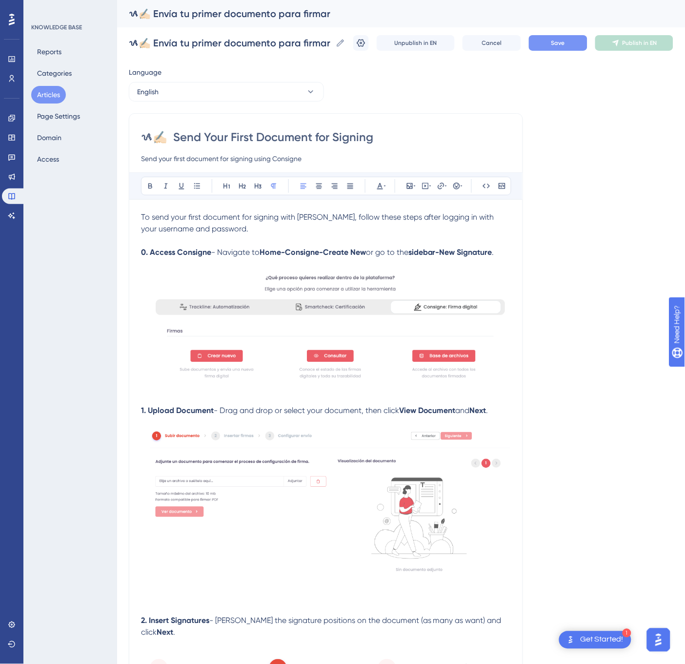
click at [587, 41] on button "Save" at bounding box center [558, 43] width 59 height 16
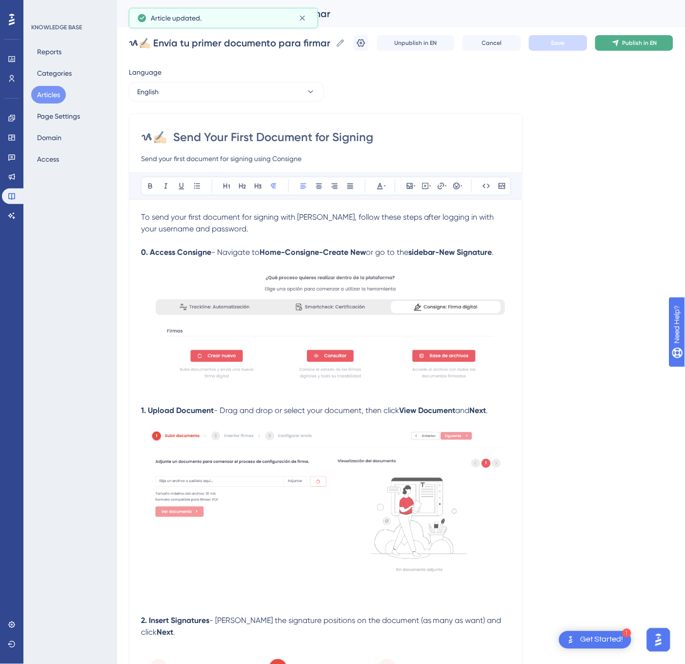
click at [620, 41] on icon at bounding box center [616, 43] width 8 height 8
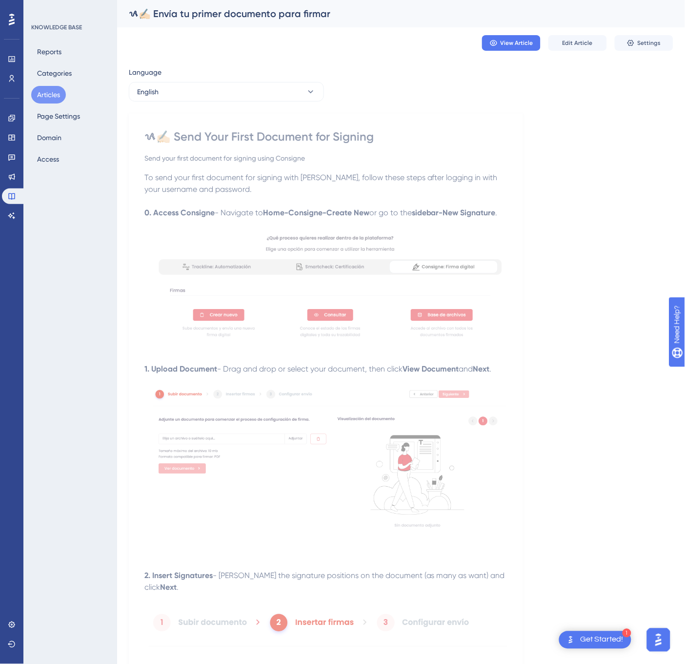
click at [271, 110] on div "Language English ᝰ✍🏻 Send Your First Document for Signing Send your first docum…" at bounding box center [401, 470] width 544 height 809
click at [271, 97] on button "English" at bounding box center [226, 92] width 195 height 20
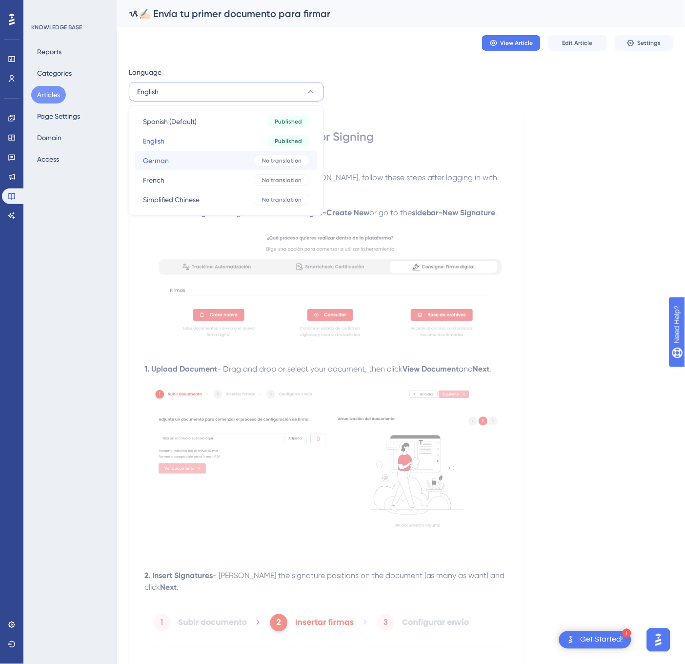
click at [231, 155] on button "German German No translation" at bounding box center [226, 161] width 182 height 20
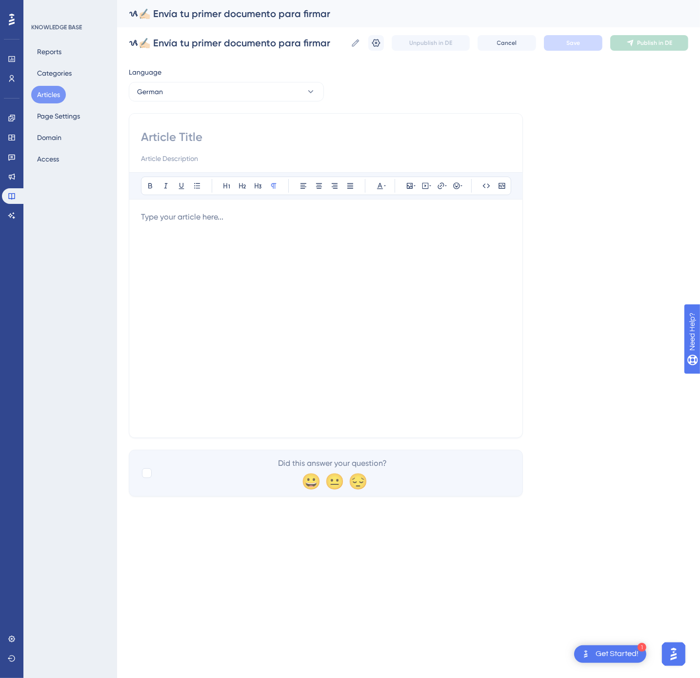
click at [200, 138] on input at bounding box center [326, 137] width 370 height 16
paste input "ᝰ✍🏻 Ihr erstes Dokument zur Unterschrift senden"
type input "ᝰ✍🏻 Ihr erstes Dokument zur Unterschrift senden"
click at [243, 297] on div at bounding box center [326, 318] width 370 height 215
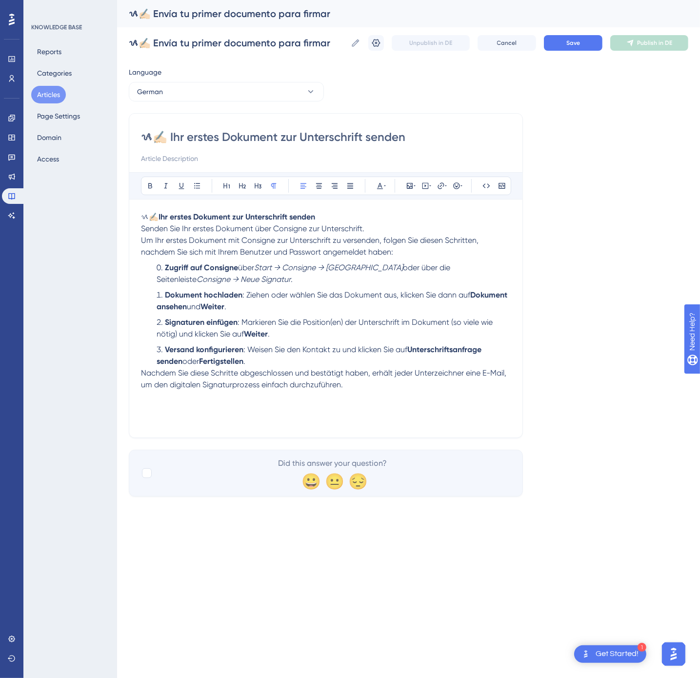
click at [303, 288] on ol "Zugriff auf Consigne über Start → Consigne → Neu erstellen oder über die Seiten…" at bounding box center [326, 314] width 370 height 105
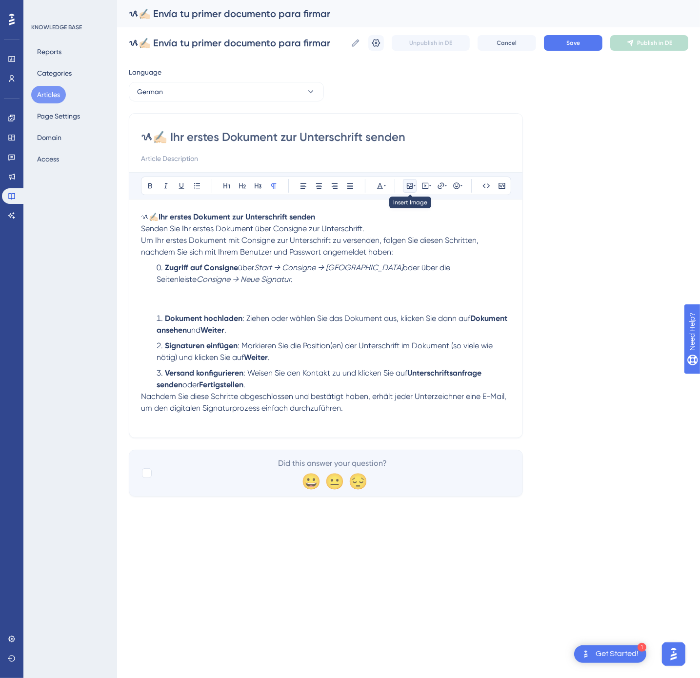
click at [412, 185] on icon at bounding box center [410, 186] width 8 height 8
click at [405, 228] on button "Upload Image" at bounding box center [409, 232] width 107 height 16
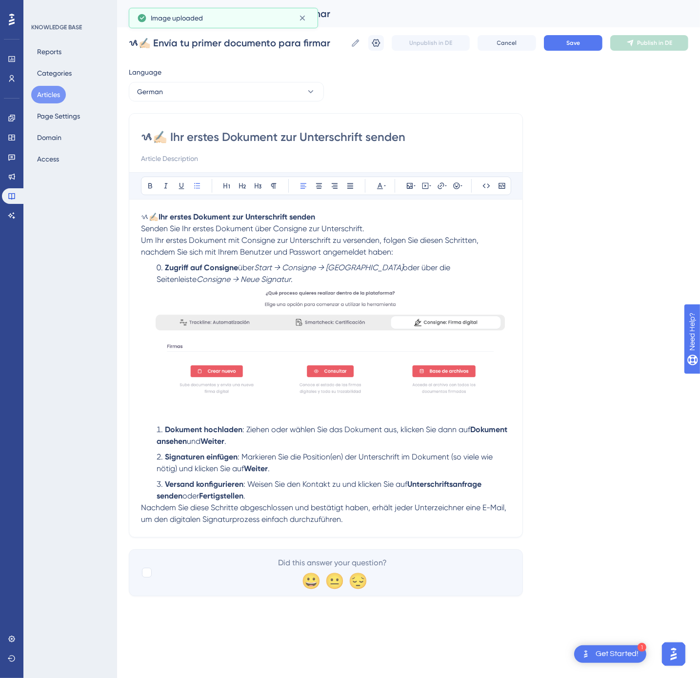
click at [283, 442] on li "Dokument hochladen : Ziehen oder wählen Sie das Dokument aus, klicken Sie dann …" at bounding box center [332, 435] width 358 height 23
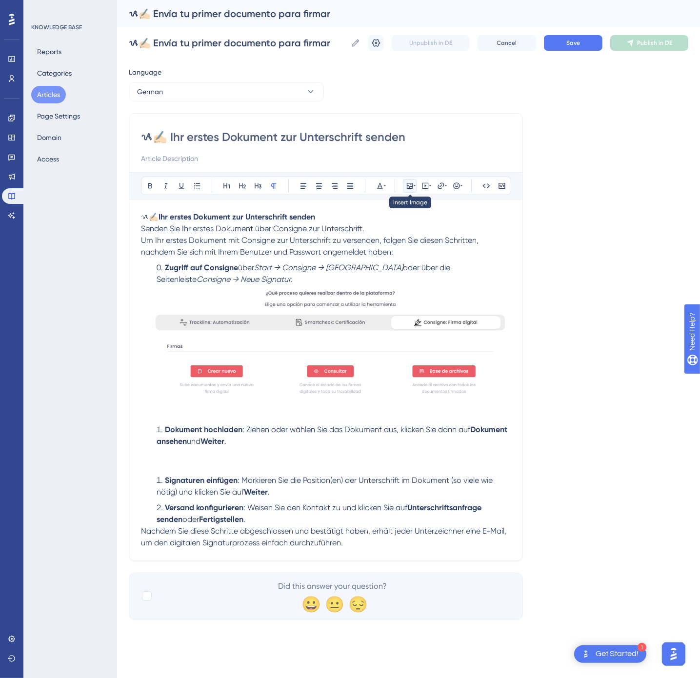
click at [408, 186] on icon at bounding box center [410, 186] width 6 height 6
click at [400, 232] on span "Upload Image" at bounding box center [416, 232] width 40 height 8
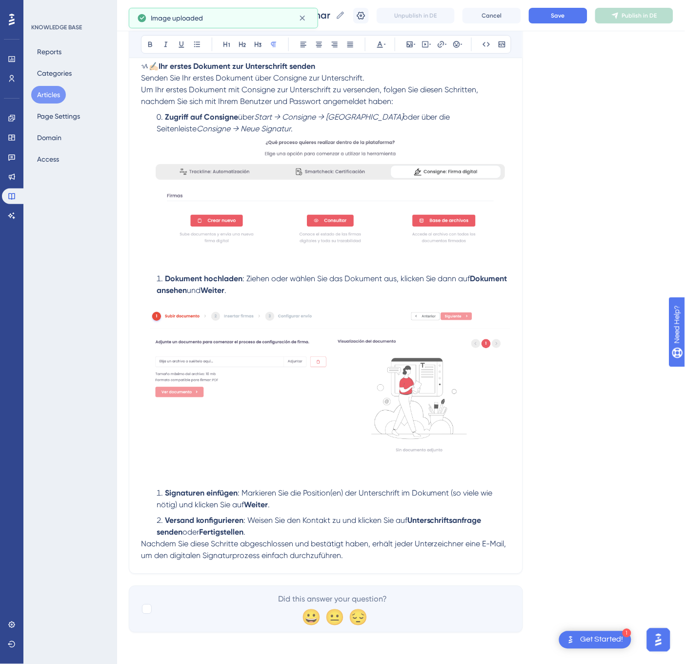
scroll to position [154, 0]
click at [294, 503] on li "Signaturen einfügen : Markieren Sie die Position(en) der Unterschrift im Dokume…" at bounding box center [332, 498] width 358 height 23
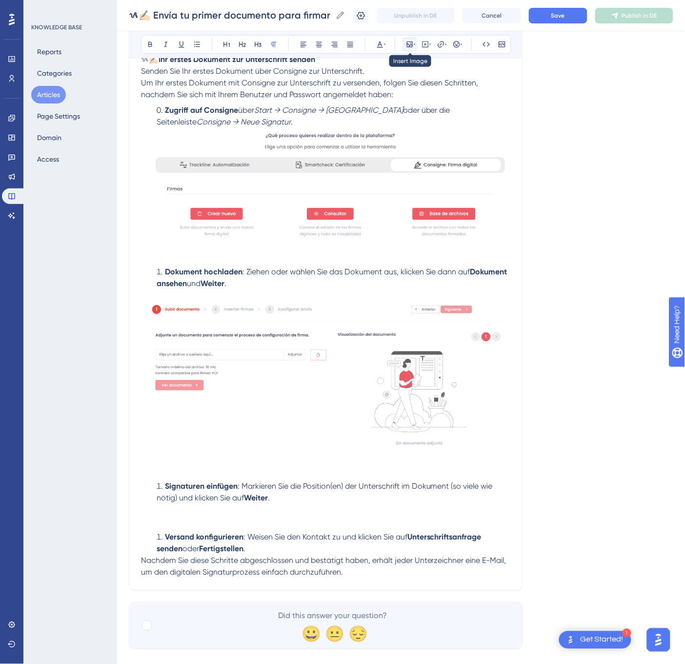
click at [411, 41] on icon at bounding box center [410, 44] width 8 height 8
click at [416, 86] on button "Upload Image" at bounding box center [409, 91] width 107 height 16
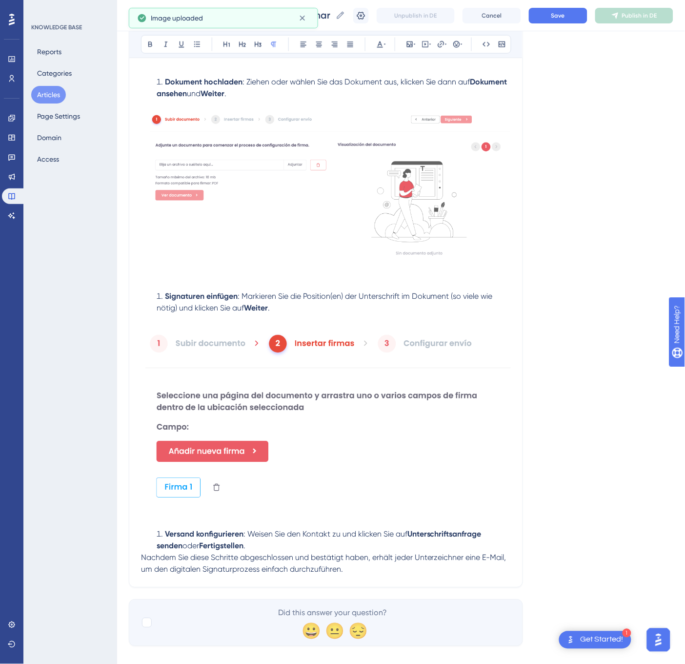
scroll to position [363, 0]
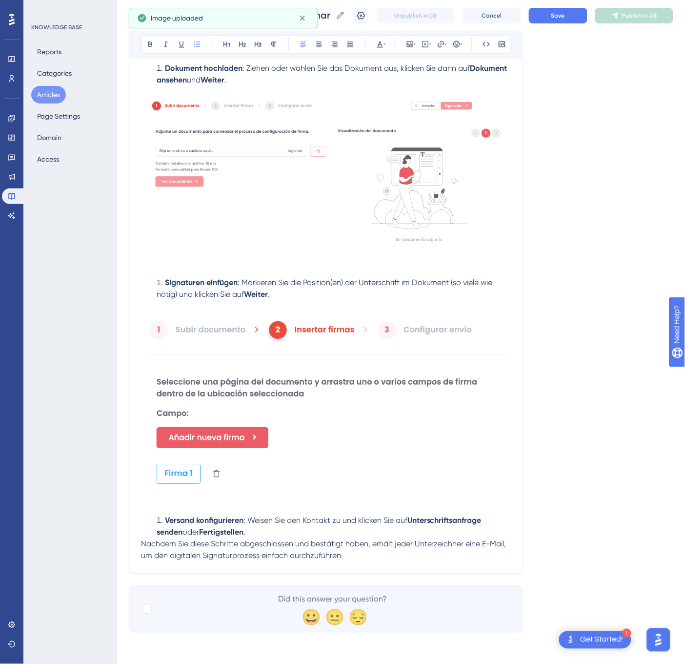
click at [267, 535] on li "Versand konfigurieren : Weisen Sie den Kontakt zu und klicken Sie auf Unterschr…" at bounding box center [332, 526] width 358 height 23
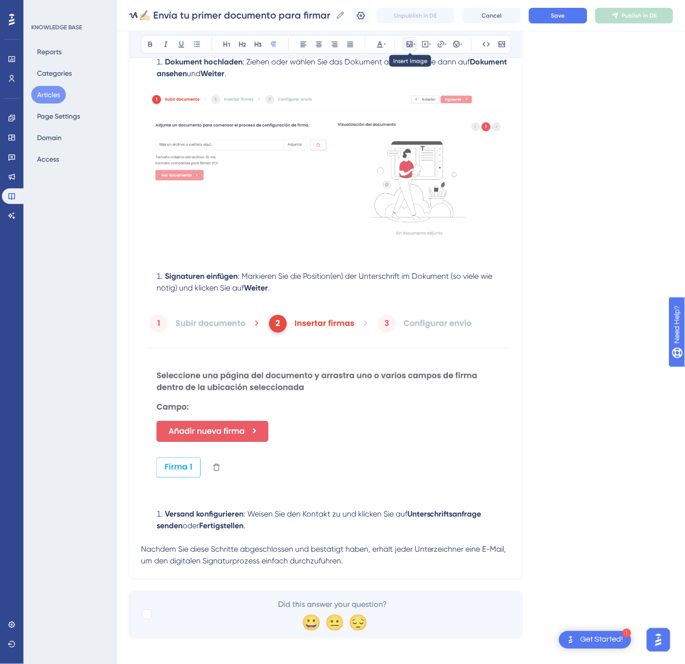
click at [410, 46] on icon at bounding box center [410, 44] width 6 height 6
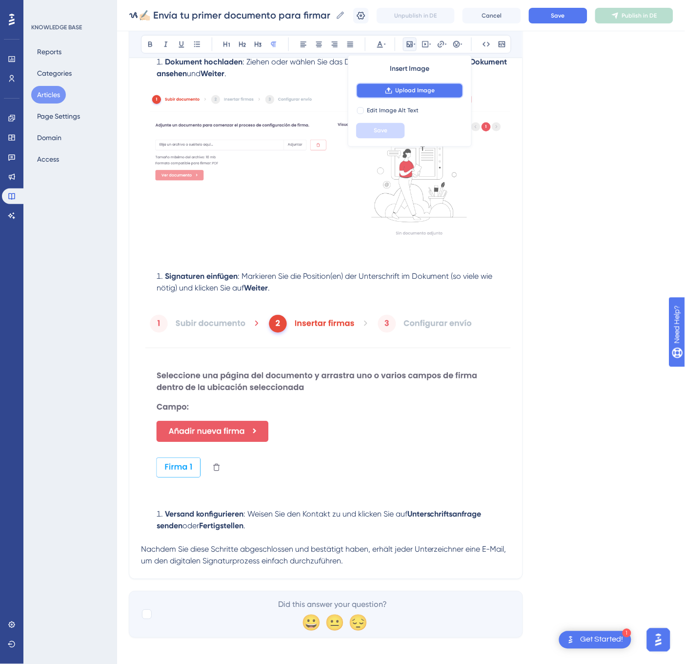
click at [431, 90] on span "Upload Image" at bounding box center [416, 91] width 40 height 8
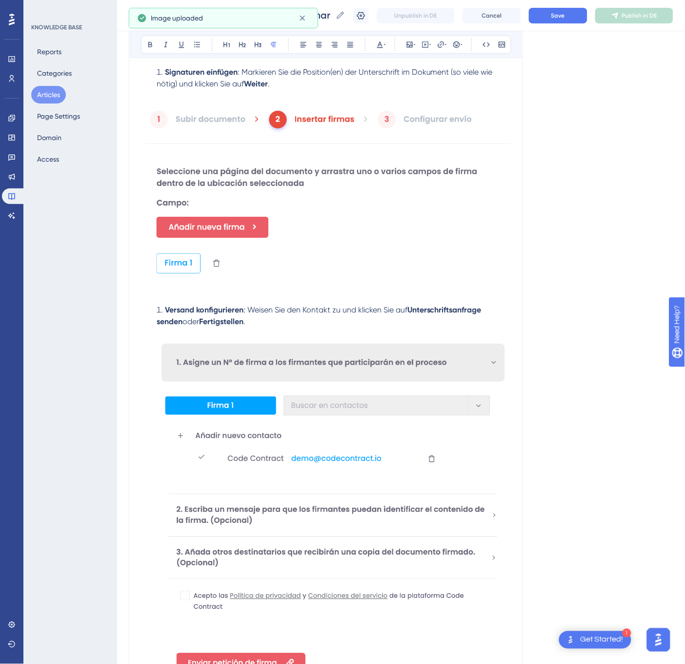
scroll to position [656, 0]
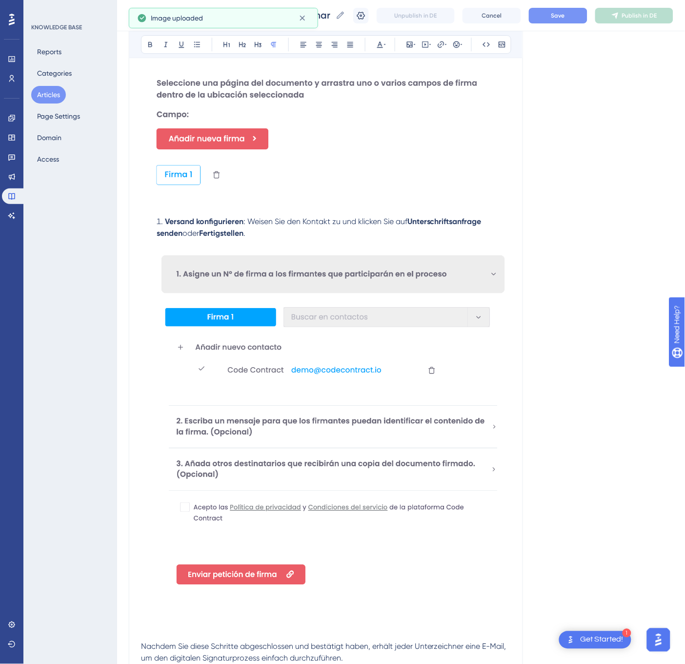
click at [565, 19] on span "Save" at bounding box center [558, 16] width 14 height 8
click at [640, 14] on span "Publish in DE" at bounding box center [639, 16] width 35 height 8
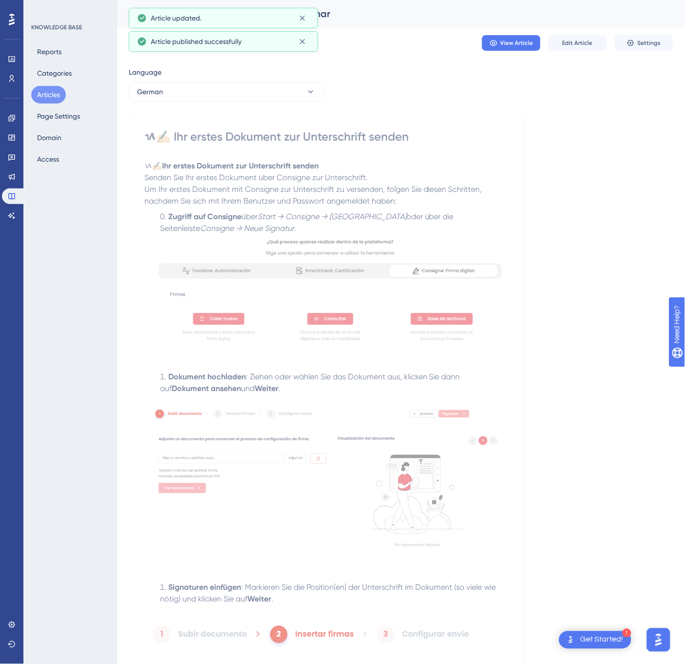
click at [299, 102] on div "Language German ᝰ✍🏻 Ihr erstes Dokument zur Unterschrift senden ᝰ✍🏻 Ihr erstes …" at bounding box center [401, 670] width 544 height 1208
click at [298, 95] on button "German" at bounding box center [226, 92] width 195 height 20
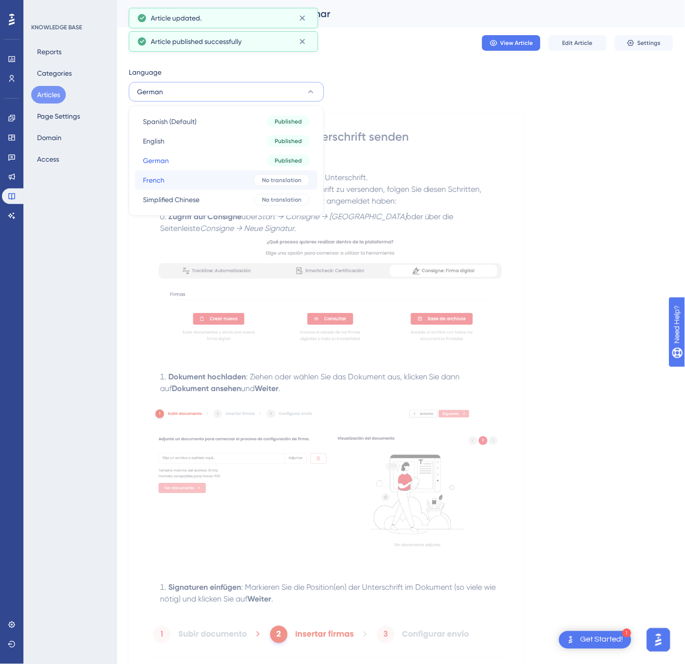
click at [223, 178] on button "French French No translation" at bounding box center [226, 180] width 182 height 20
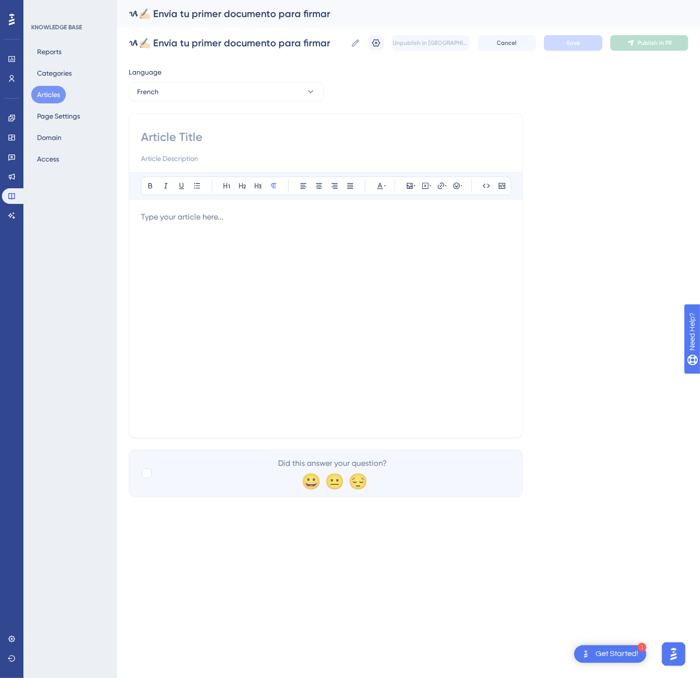
click at [215, 128] on div "Bold Italic Underline Bullet Point Heading 1 Heading 2 Heading 3 Normal Align L…" at bounding box center [326, 275] width 394 height 325
click at [214, 128] on div "Bold Italic Underline Bullet Point Heading 1 Heading 2 Heading 3 Normal Align L…" at bounding box center [326, 275] width 394 height 325
click at [215, 137] on input at bounding box center [326, 137] width 370 height 16
paste input "ᝰ✍🏻 Envoyez votre premier document à signer"
type input "ᝰ✍🏻 Envoyez votre premier document à signer"
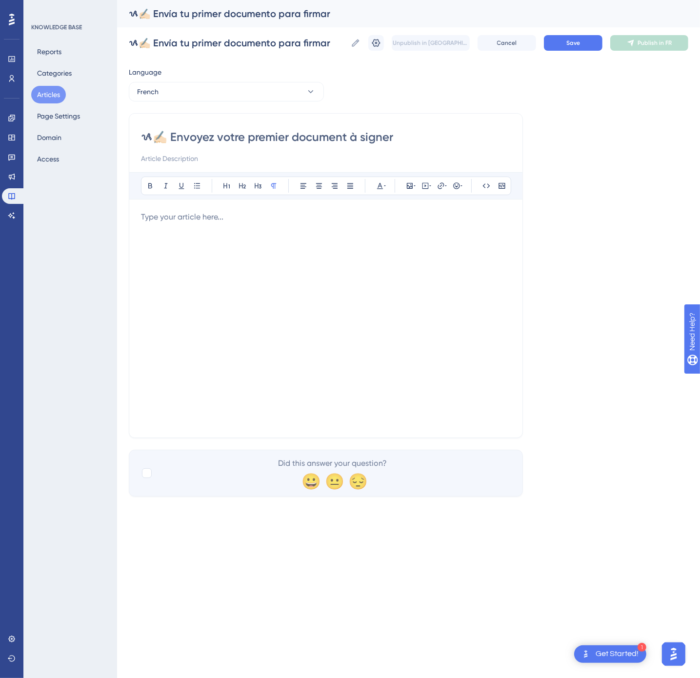
click at [404, 274] on div at bounding box center [326, 318] width 370 height 215
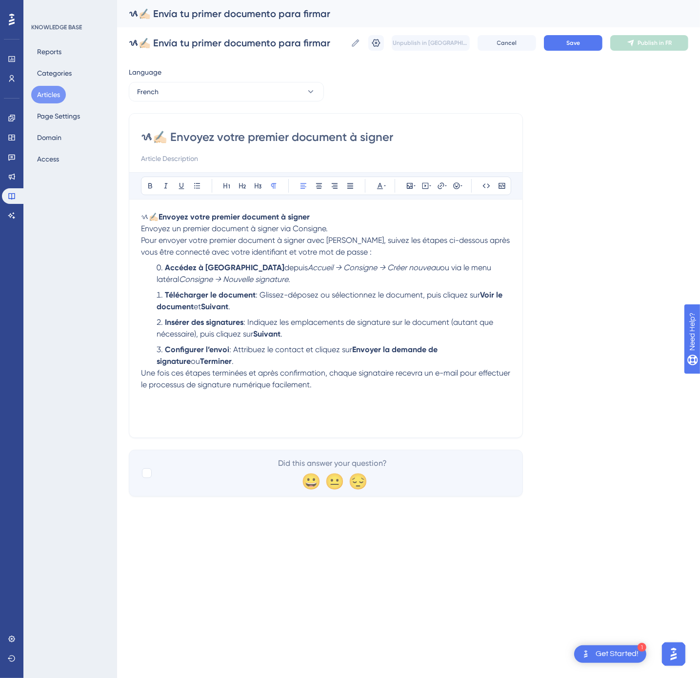
click at [294, 285] on li "Accédez à Consigne depuis [GEOGRAPHIC_DATA] → Consigne → Créer nouveau ou via l…" at bounding box center [332, 273] width 358 height 23
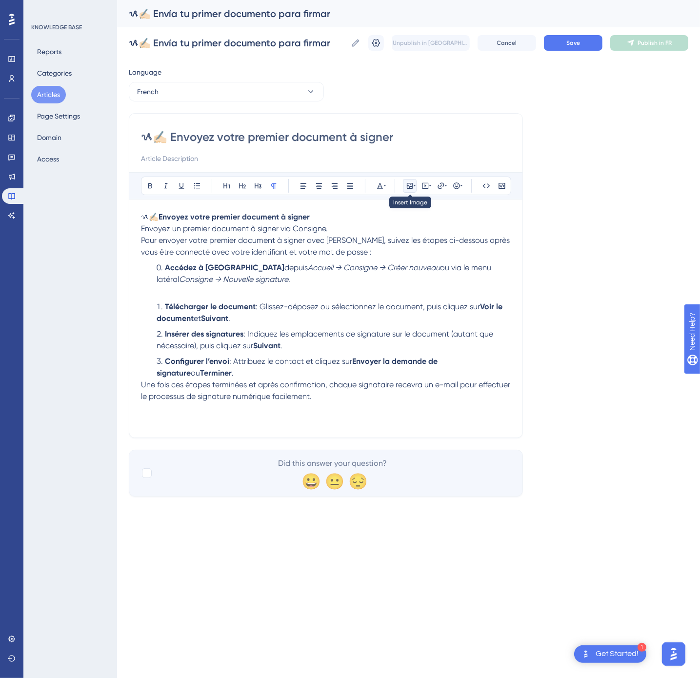
click at [407, 181] on button at bounding box center [410, 186] width 14 height 14
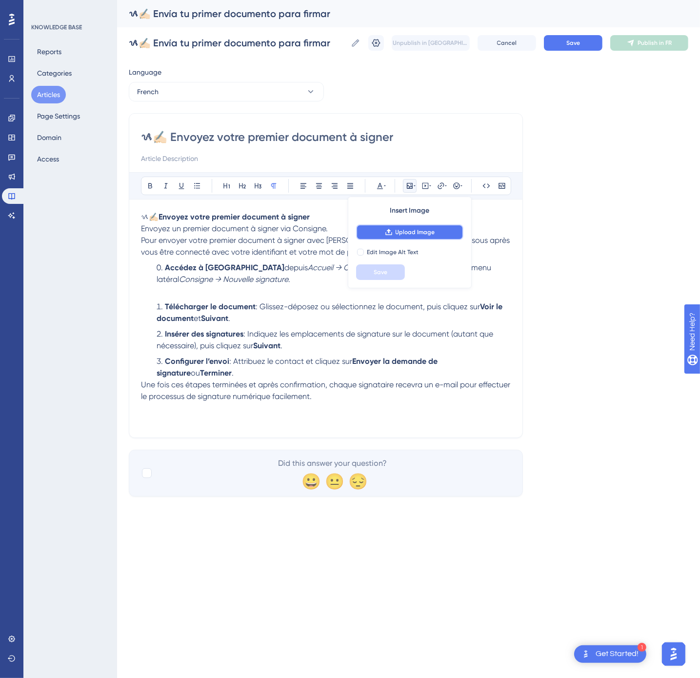
click at [401, 233] on span "Upload Image" at bounding box center [416, 232] width 40 height 8
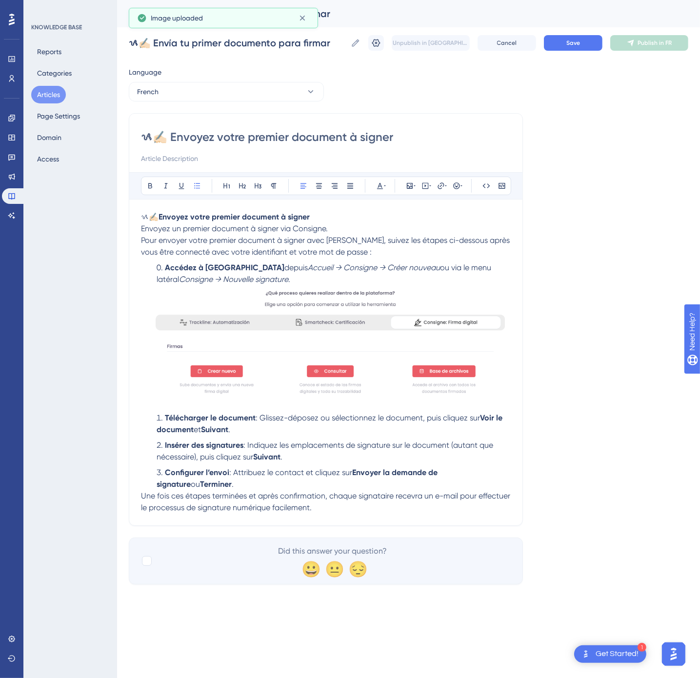
click at [261, 436] on li "Télécharger le document : Glissez-déposez ou sélectionnez le document, puis cli…" at bounding box center [332, 423] width 358 height 23
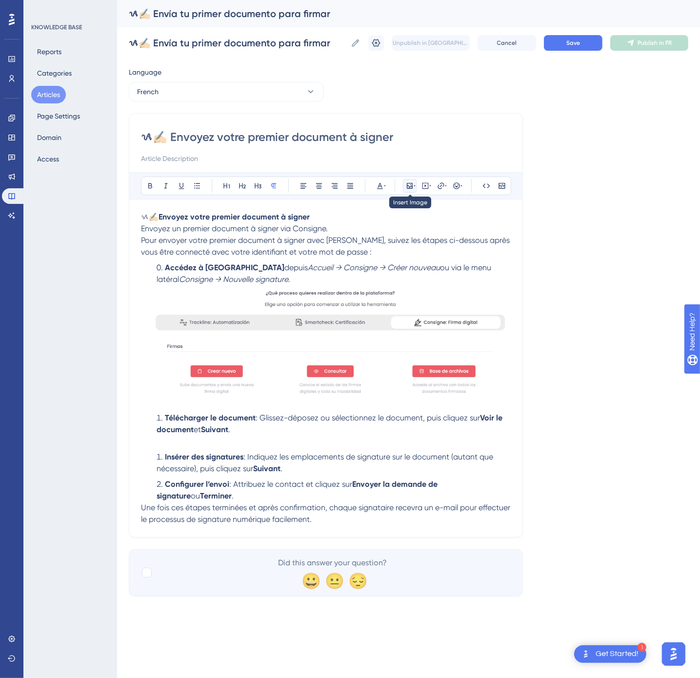
click at [409, 188] on icon at bounding box center [410, 186] width 8 height 8
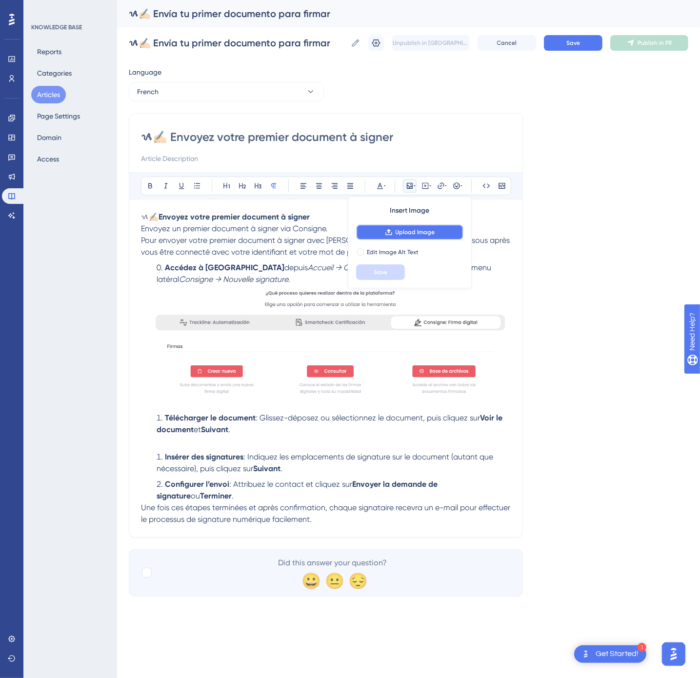
click at [403, 234] on span "Upload Image" at bounding box center [416, 232] width 40 height 8
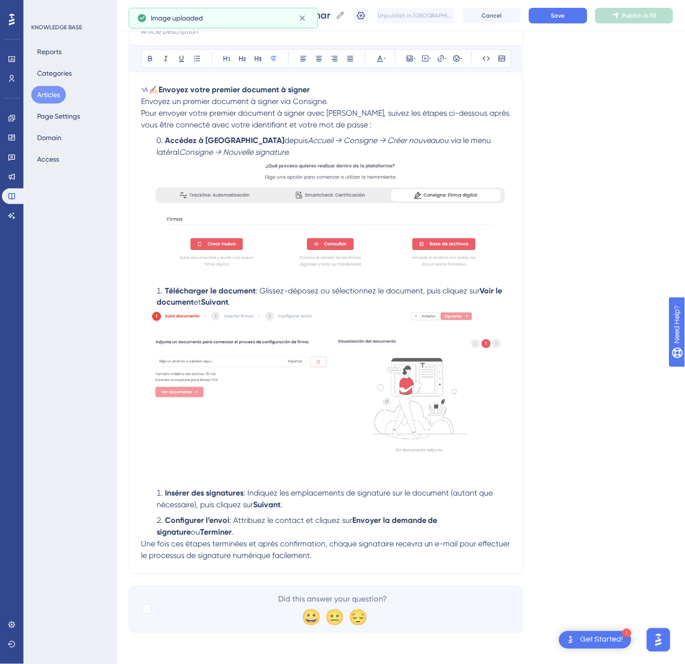
scroll to position [130, 0]
click at [315, 499] on li "Insérer des signatures : Indiquez les emplacements de signature sur le document…" at bounding box center [332, 498] width 358 height 23
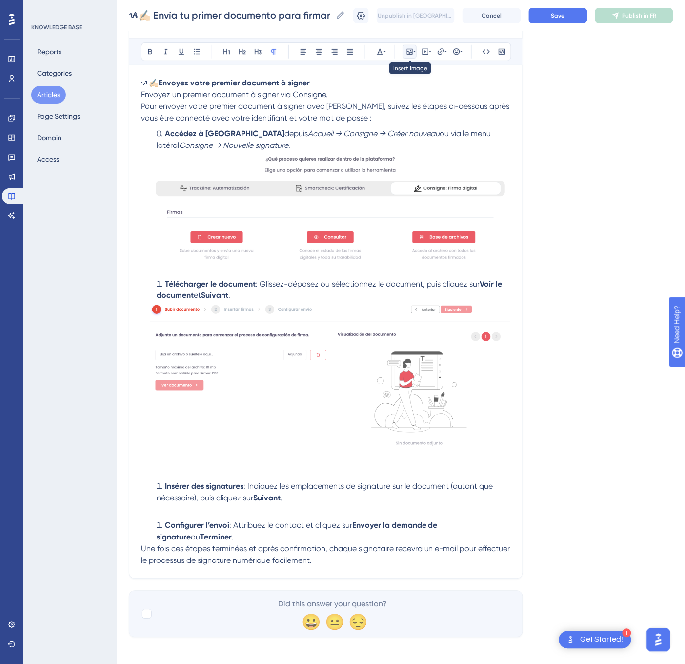
click at [411, 52] on icon at bounding box center [410, 52] width 8 height 8
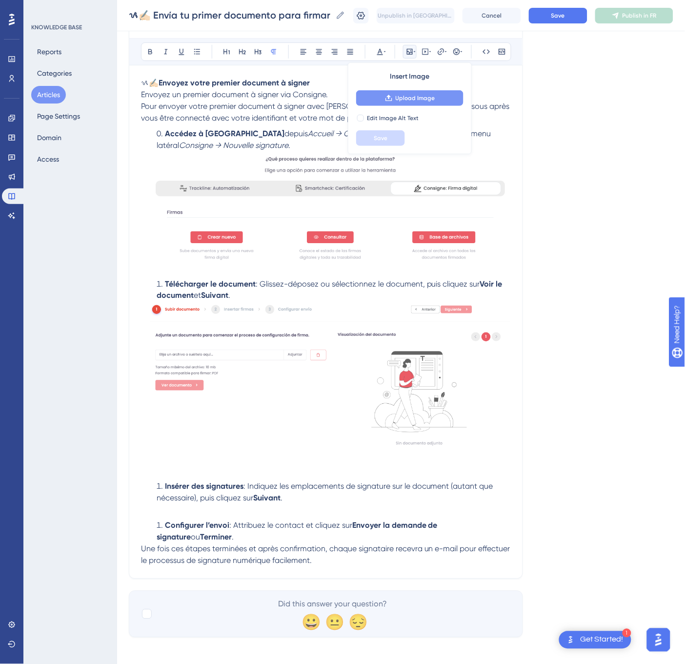
click at [430, 96] on span "Upload Image" at bounding box center [416, 98] width 40 height 8
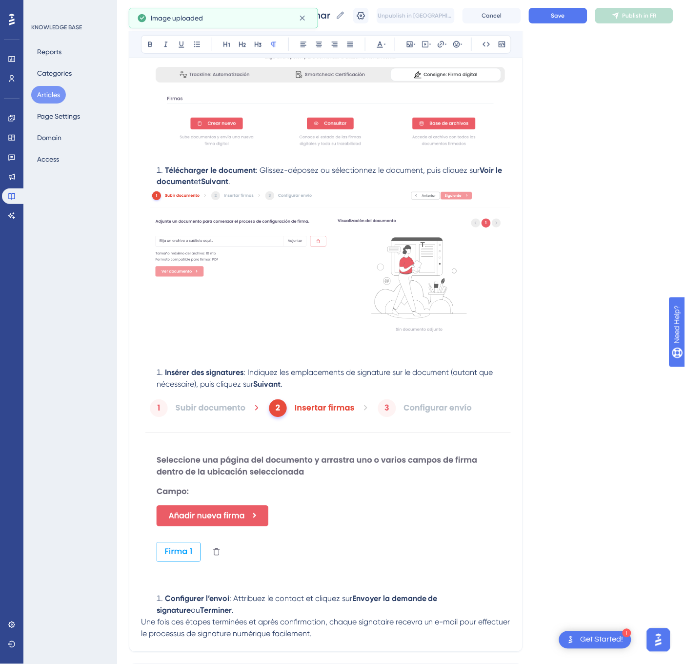
scroll to position [328, 0]
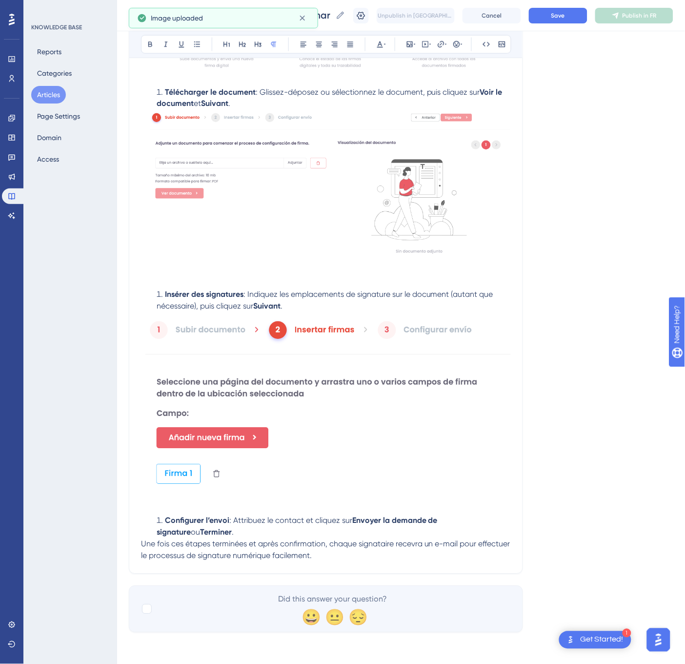
click at [244, 531] on li "Configurer l’envoi : Attribuez le contact et cliquez sur Envoyer la demande de …" at bounding box center [332, 526] width 358 height 23
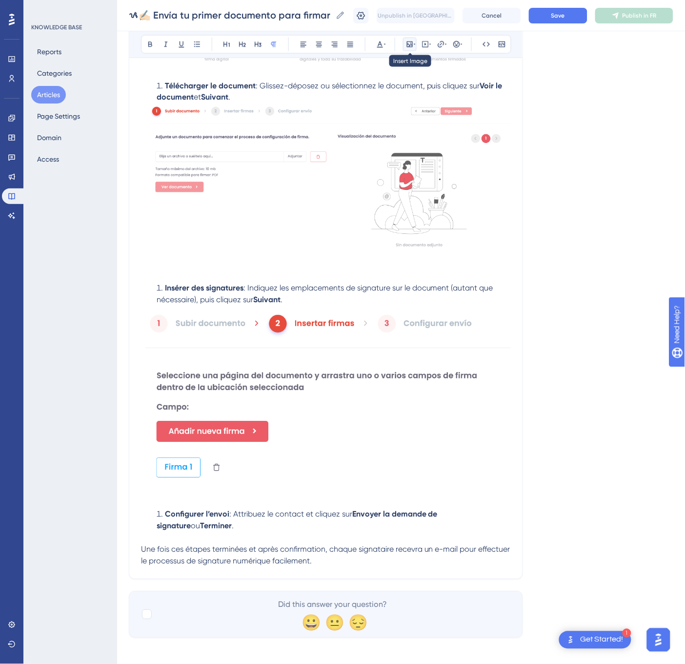
click at [406, 43] on button at bounding box center [410, 45] width 14 height 14
click at [419, 90] on span "Upload Image" at bounding box center [416, 91] width 40 height 8
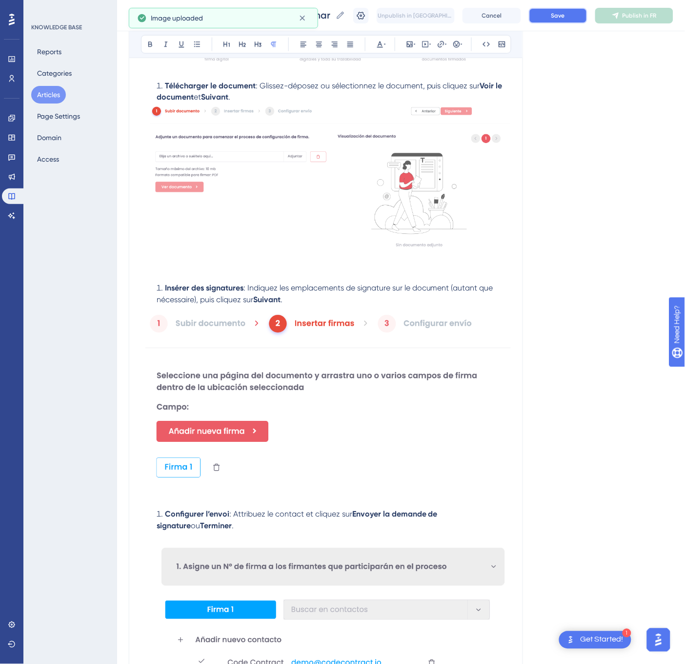
click at [565, 15] on span "Save" at bounding box center [558, 16] width 14 height 8
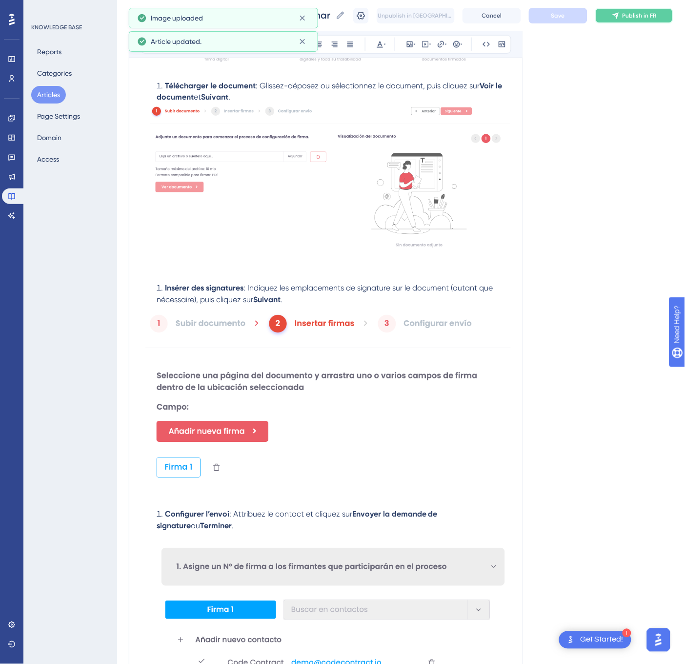
click at [641, 19] on span "Publish in FR" at bounding box center [640, 16] width 34 height 8
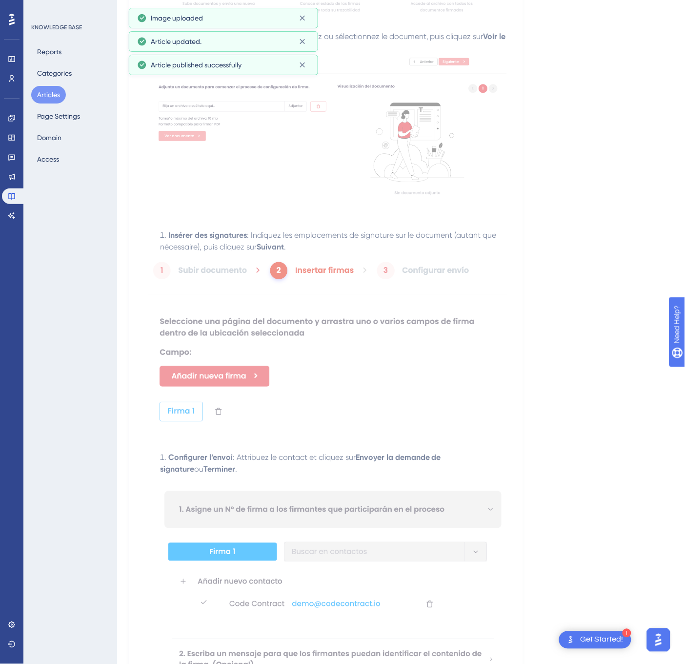
scroll to position [0, 0]
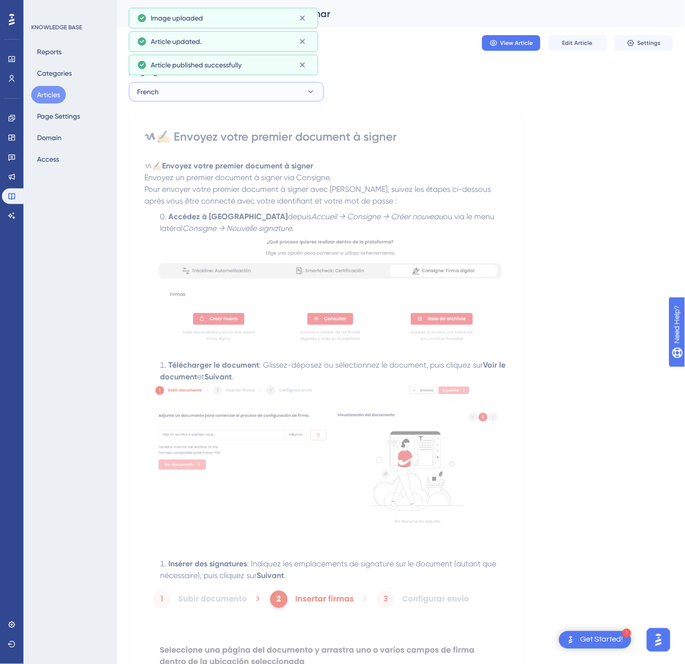
click at [233, 98] on button "French" at bounding box center [226, 92] width 195 height 20
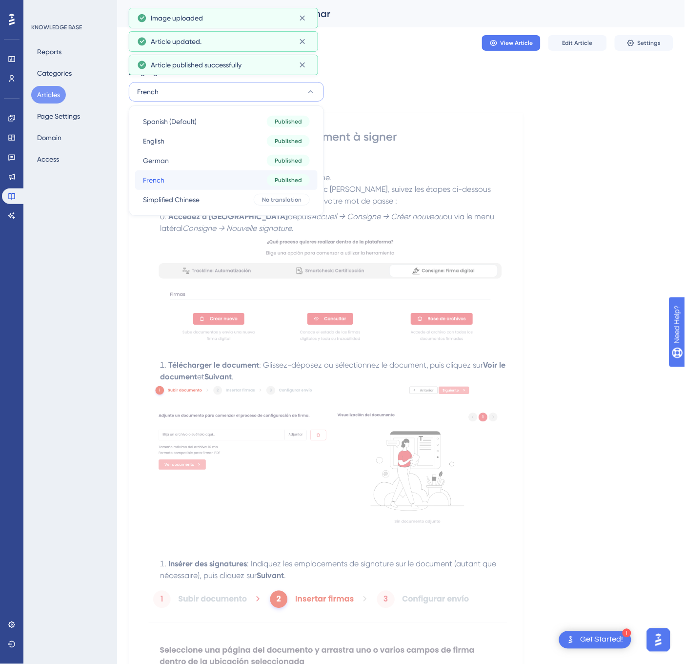
click at [222, 187] on button "French French Published" at bounding box center [226, 180] width 182 height 20
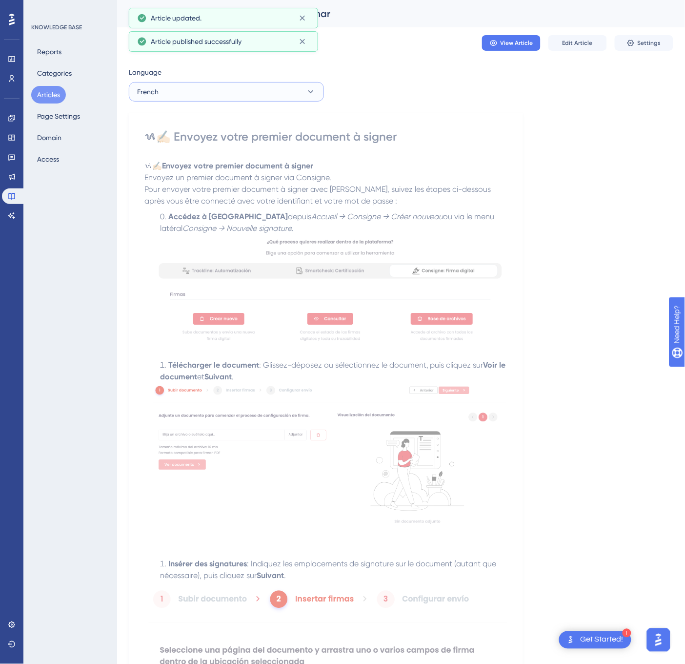
drag, startPoint x: 228, startPoint y: 91, endPoint x: 224, endPoint y: 100, distance: 9.4
click at [227, 90] on button "French" at bounding box center [226, 92] width 195 height 20
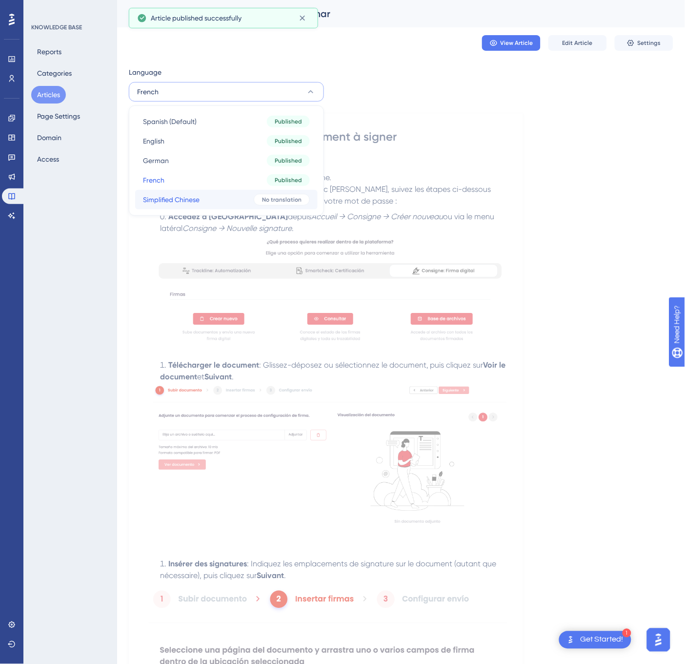
click at [228, 193] on button "Simplified Chinese Simplified Chinese No translation" at bounding box center [226, 200] width 182 height 20
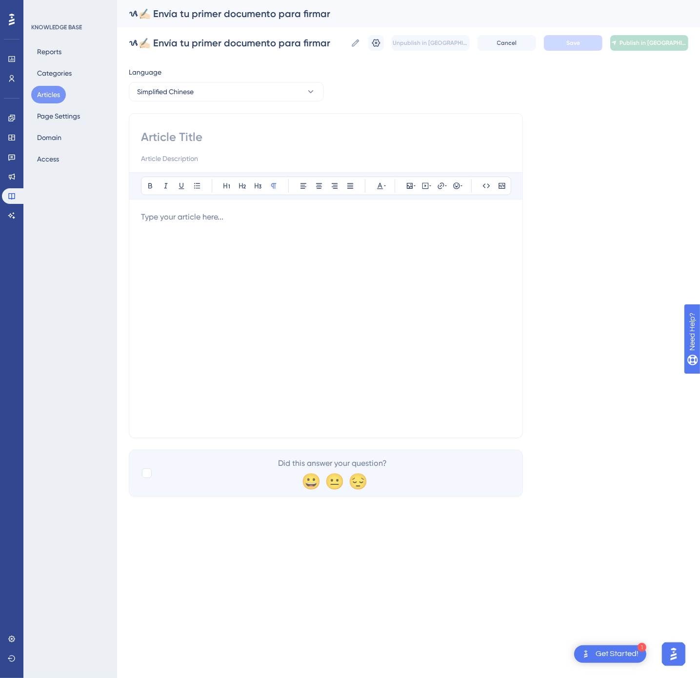
click at [147, 124] on div "Bold Italic Underline Bullet Point Heading 1 Heading 2 Heading 3 Normal Align L…" at bounding box center [326, 275] width 394 height 325
click at [154, 131] on input at bounding box center [326, 137] width 370 height 16
paste input "ᝰ✍🏻 发送您的首份签署文件"
type input "ᝰ✍🏻 发送您的首份签署文件"
click at [247, 321] on div at bounding box center [326, 318] width 370 height 215
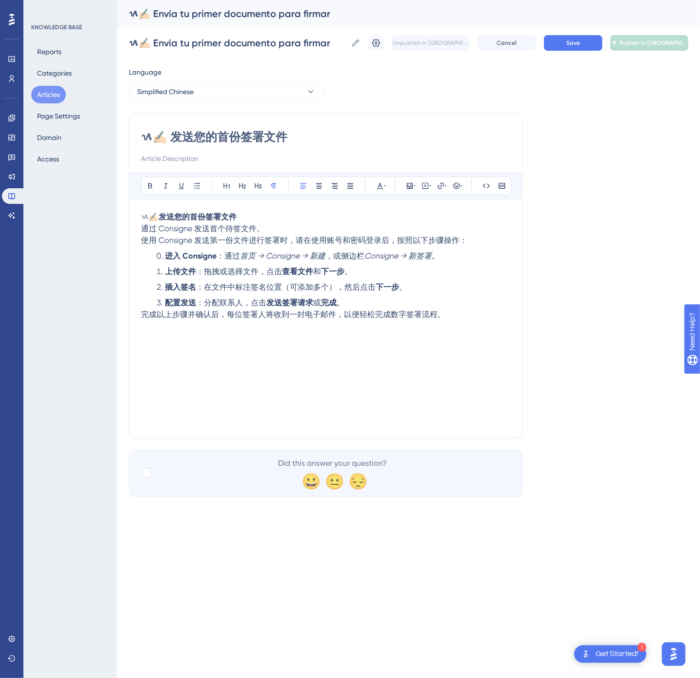
click at [403, 275] on li "上传文件 ：拖拽或选择文件，点击 查看文件 和 下一步 。" at bounding box center [332, 272] width 358 height 12
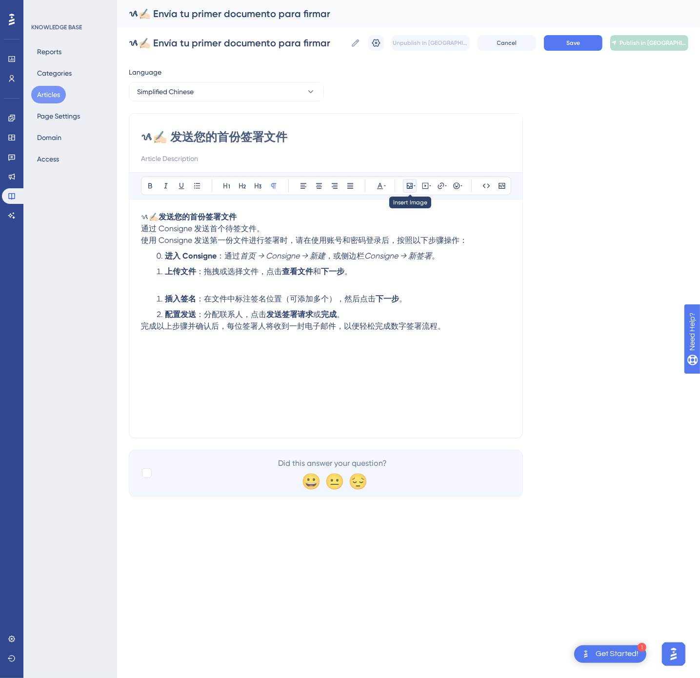
click at [407, 189] on icon at bounding box center [410, 186] width 8 height 8
click at [392, 235] on icon at bounding box center [388, 232] width 6 height 6
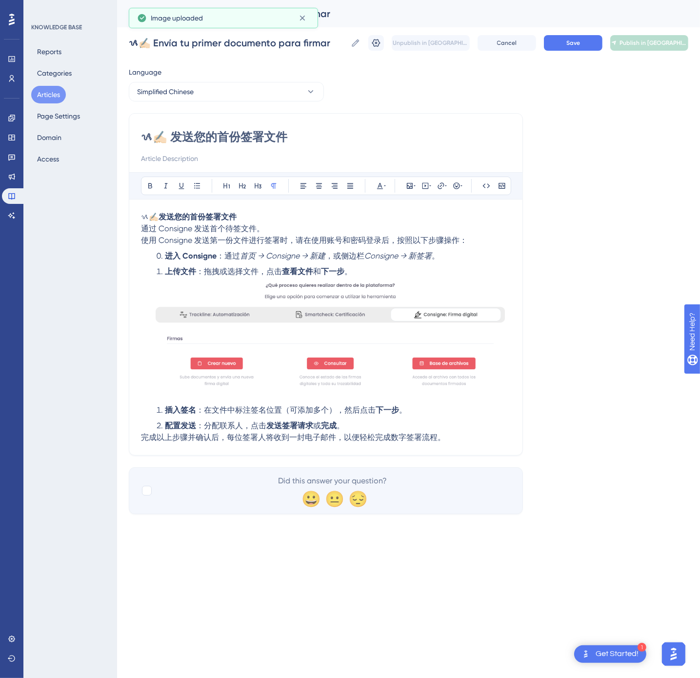
click at [454, 335] on img at bounding box center [326, 338] width 370 height 120
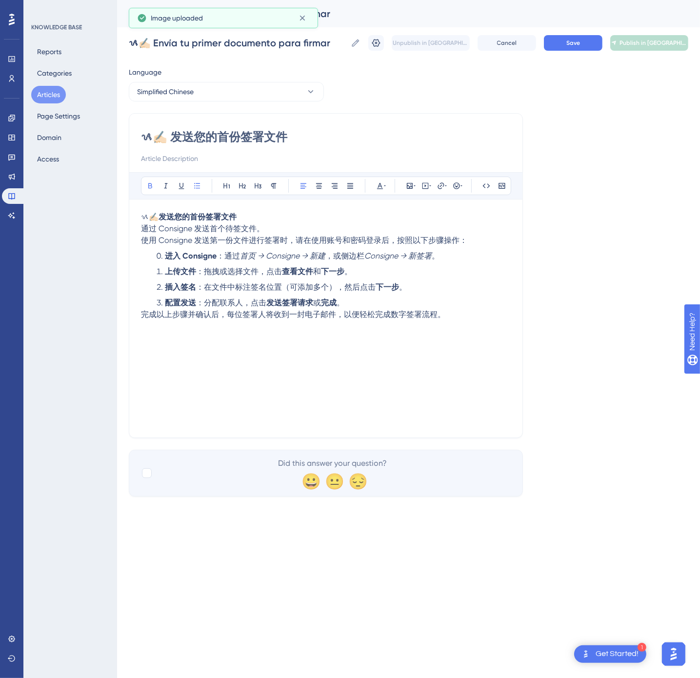
click at [466, 262] on li "进入 Consigne ：通过 首页 → Consigne → 新建 ，或侧边栏 Consigne → 新签署 。" at bounding box center [332, 256] width 358 height 12
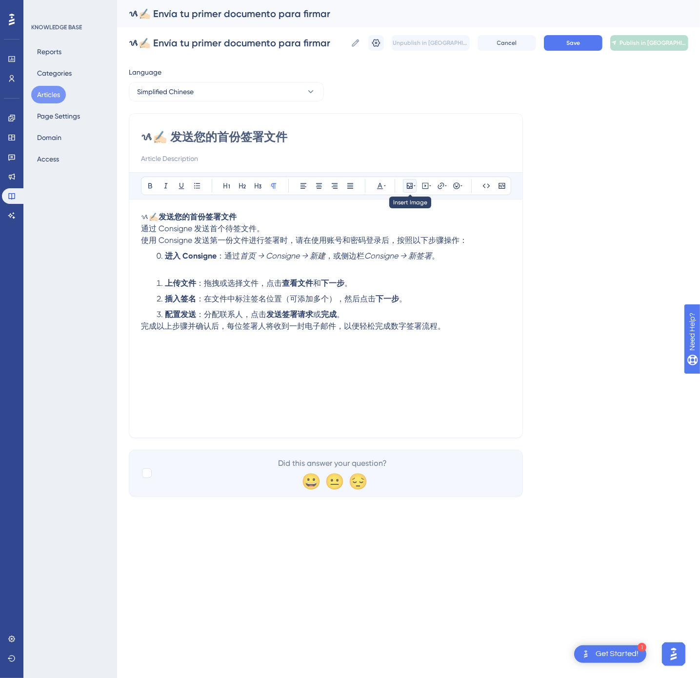
click at [413, 185] on icon at bounding box center [410, 186] width 6 height 6
click at [413, 227] on button "Upload Image" at bounding box center [409, 232] width 107 height 16
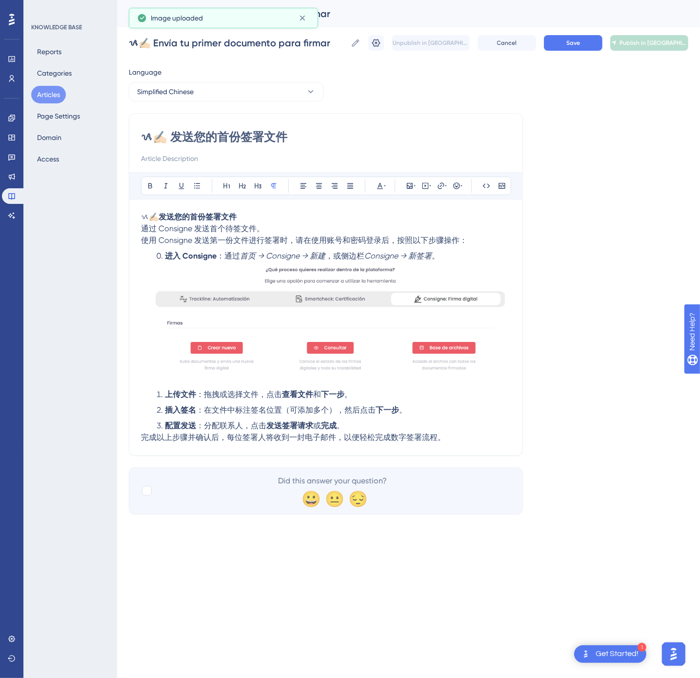
click at [376, 399] on li "上传文件 ：拖拽或选择文件，点击 查看文件 和 下一步 。" at bounding box center [332, 395] width 358 height 12
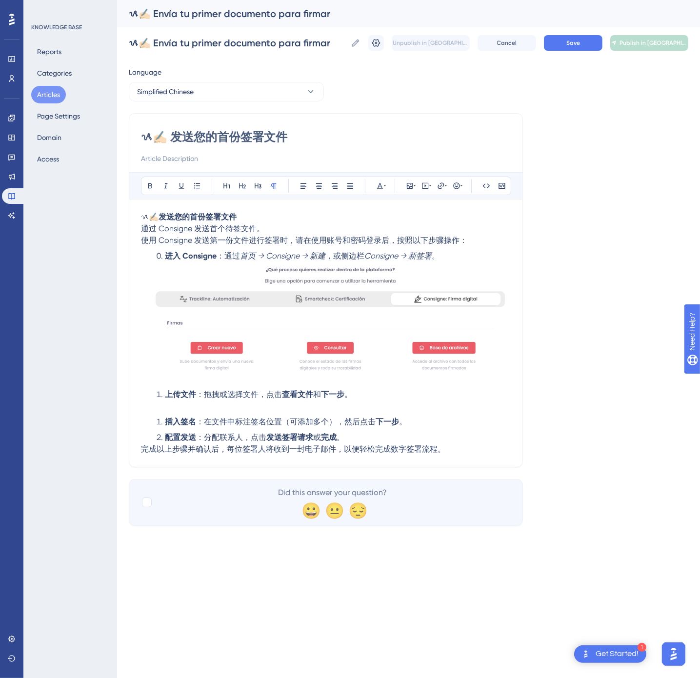
click at [367, 405] on p at bounding box center [326, 407] width 370 height 12
click at [415, 186] on icon at bounding box center [415, 185] width 2 height 1
click at [400, 233] on span "Upload Image" at bounding box center [416, 232] width 40 height 8
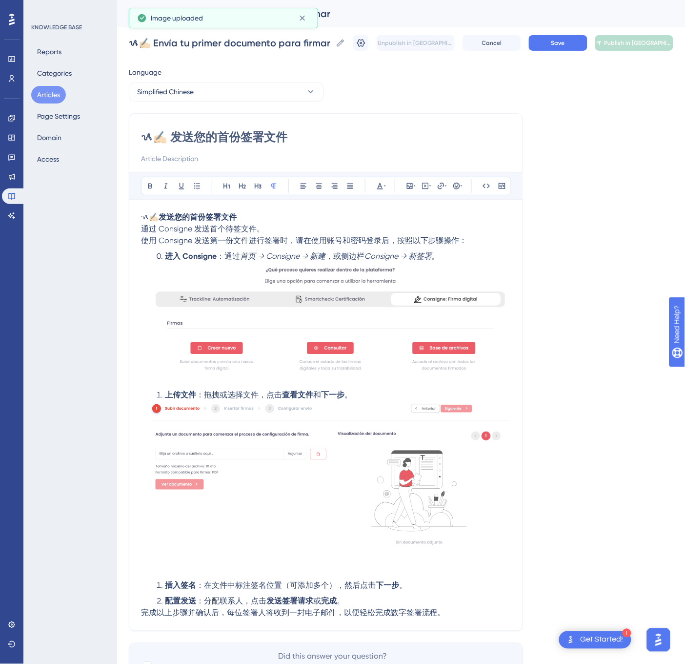
scroll to position [58, 0]
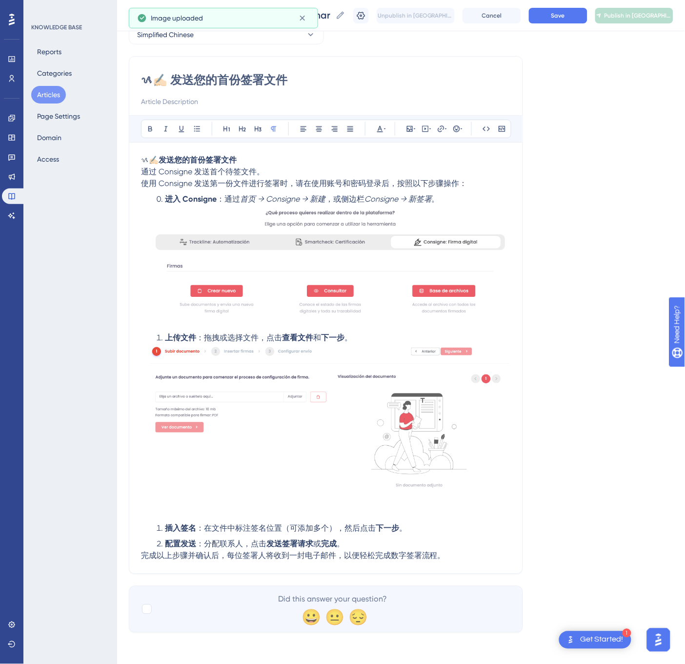
click at [407, 528] on span "。" at bounding box center [403, 527] width 8 height 9
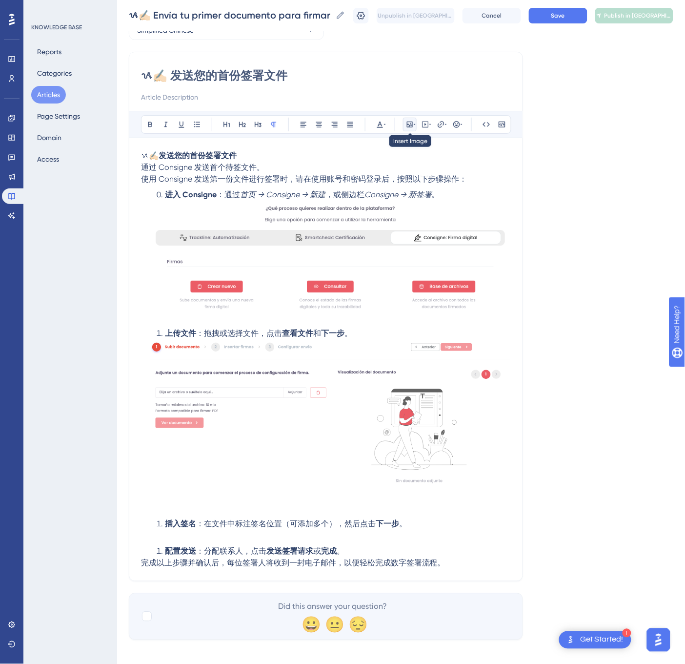
click at [414, 126] on icon at bounding box center [415, 125] width 2 height 8
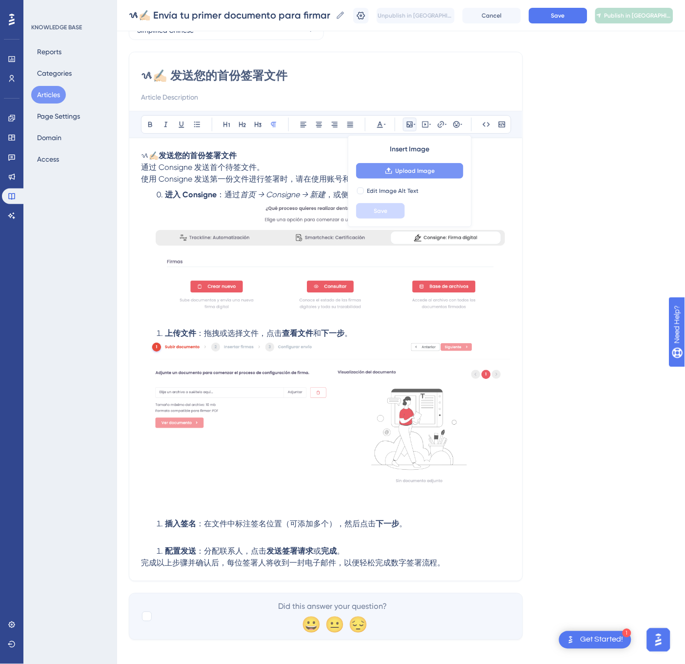
click at [410, 175] on span "Upload Image" at bounding box center [416, 171] width 40 height 8
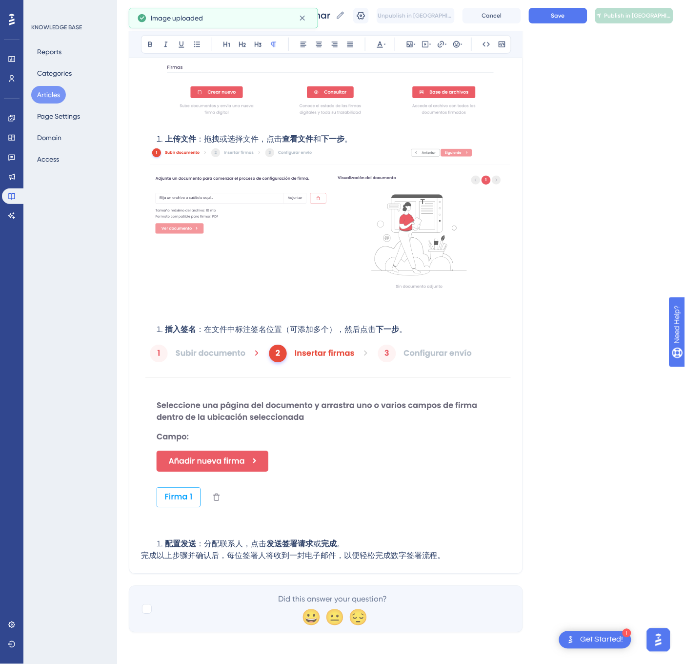
scroll to position [256, 0]
click at [361, 538] on li "配置发送 ：分配联系人，点击 发送签署请求 或 完成 。" at bounding box center [332, 544] width 358 height 12
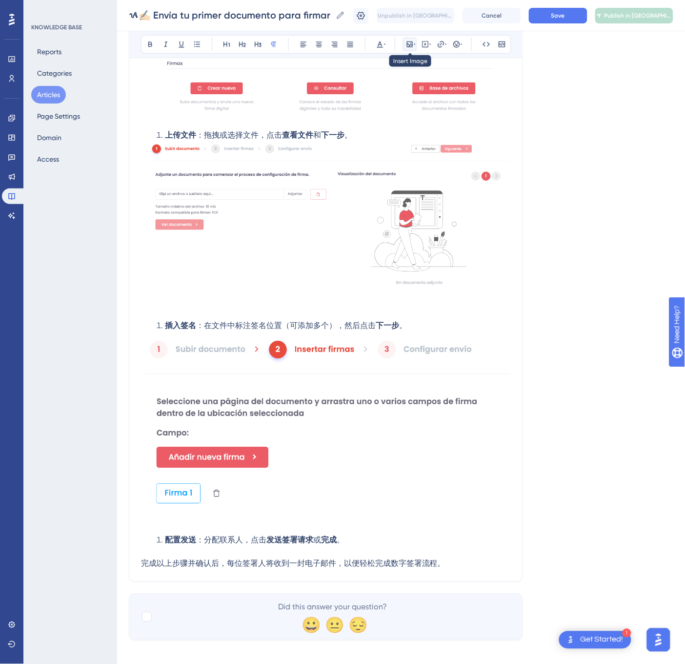
click at [411, 46] on icon at bounding box center [410, 44] width 8 height 8
click at [420, 85] on button "Upload Image" at bounding box center [409, 91] width 107 height 16
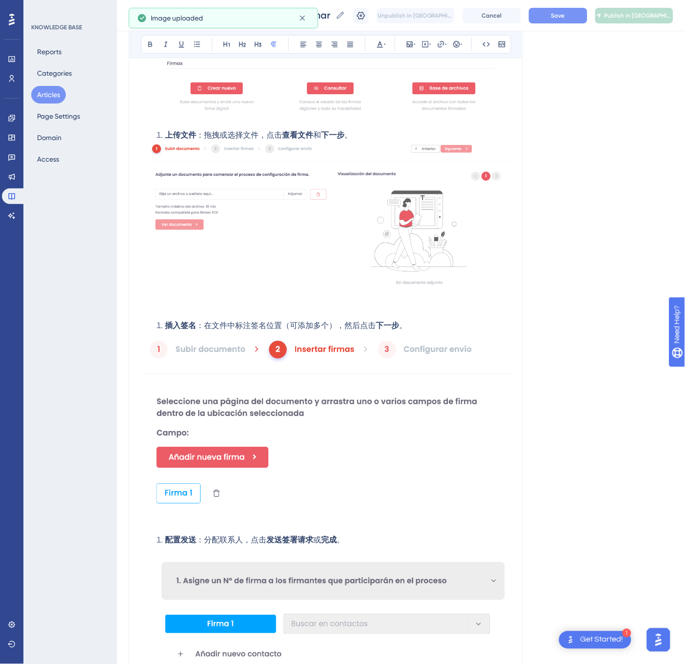
click at [583, 19] on button "Save" at bounding box center [558, 16] width 59 height 16
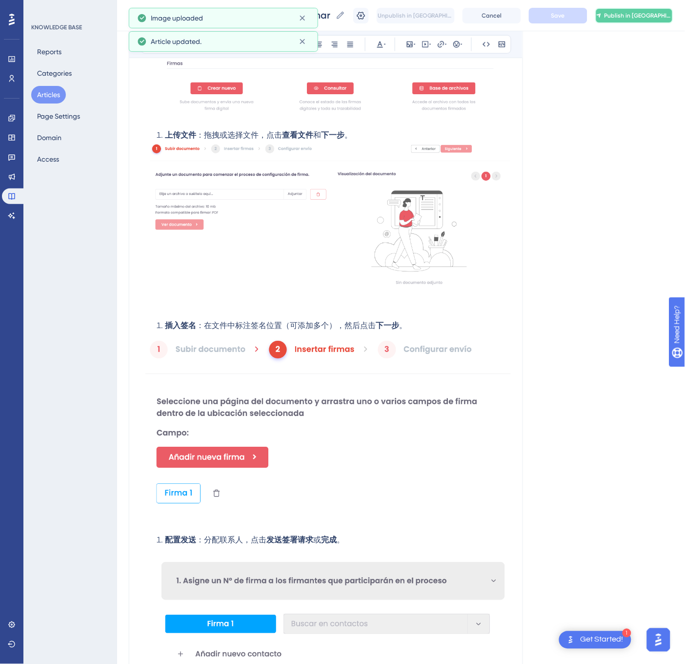
click at [635, 16] on span "Publish in [GEOGRAPHIC_DATA]-CN" at bounding box center [638, 16] width 68 height 8
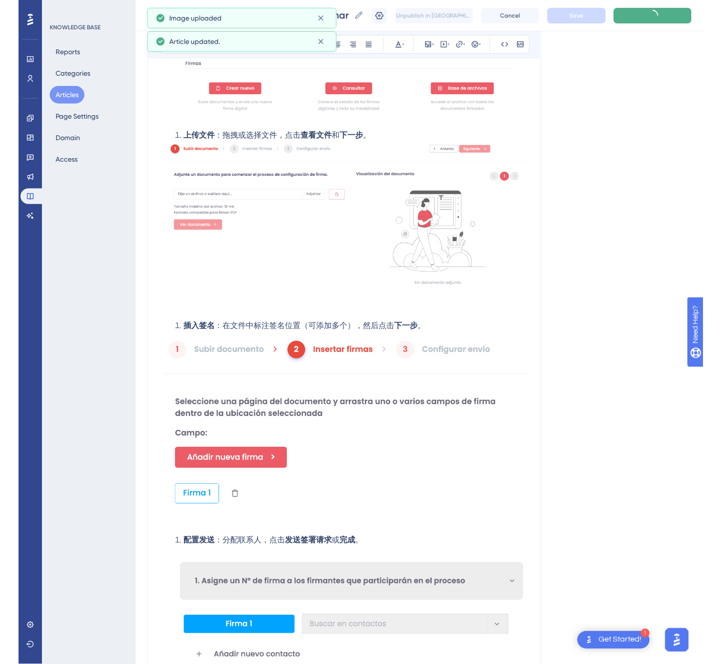
scroll to position [0, 0]
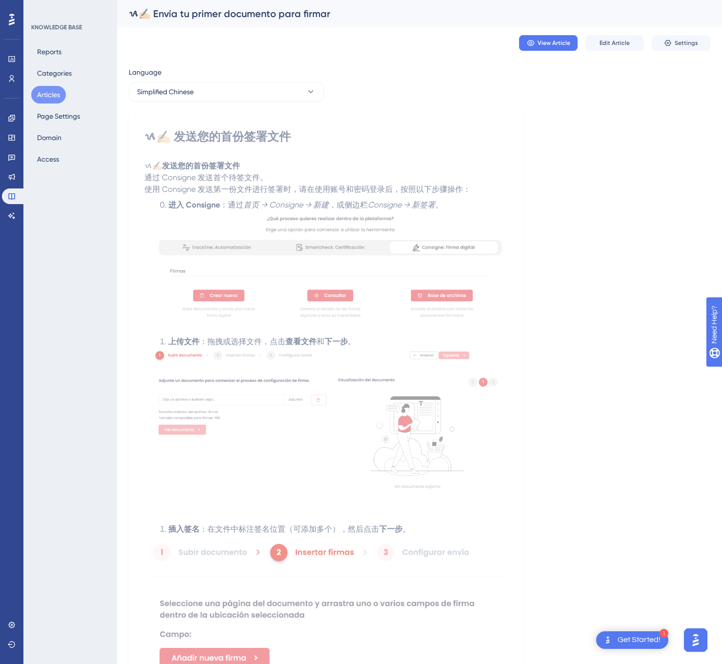
click at [56, 91] on button "Articles" at bounding box center [48, 95] width 35 height 18
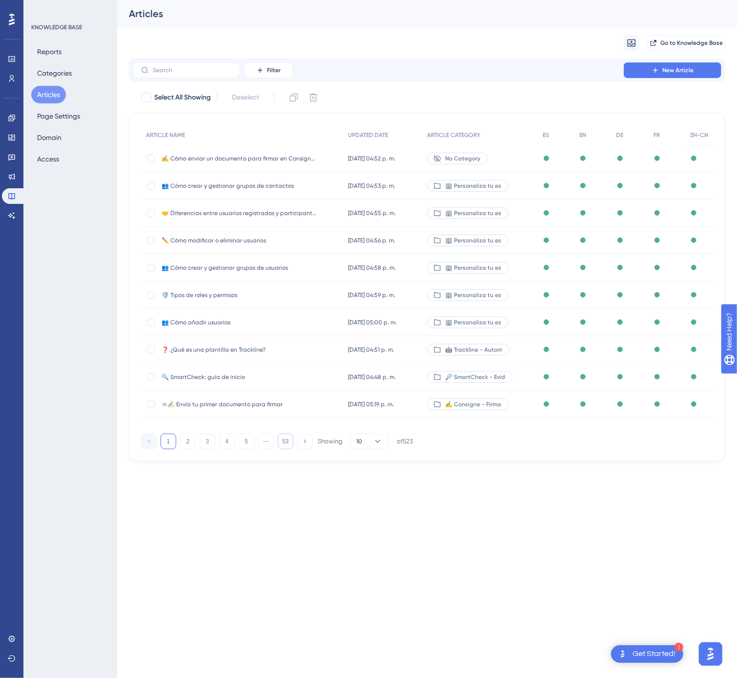
click at [286, 438] on button "53" at bounding box center [286, 442] width 16 height 16
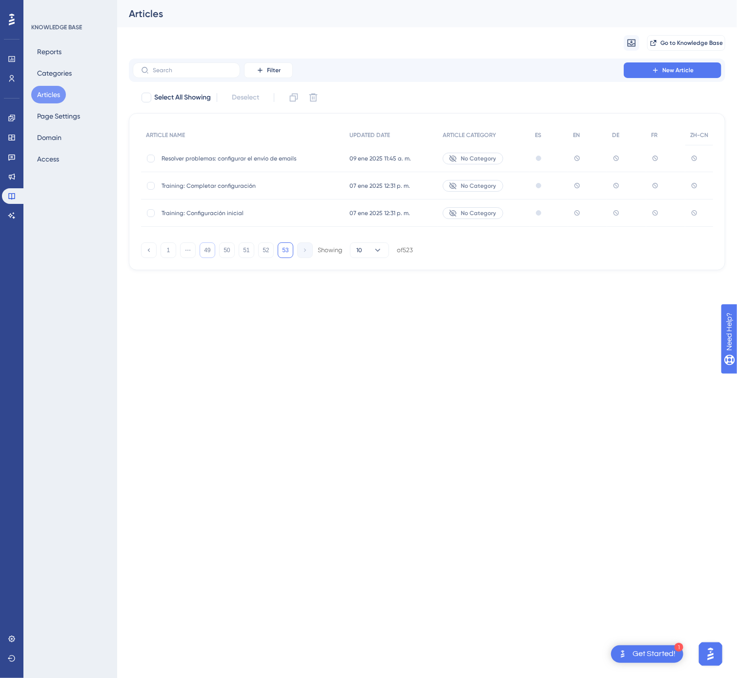
click at [207, 248] on button "49" at bounding box center [208, 250] width 16 height 16
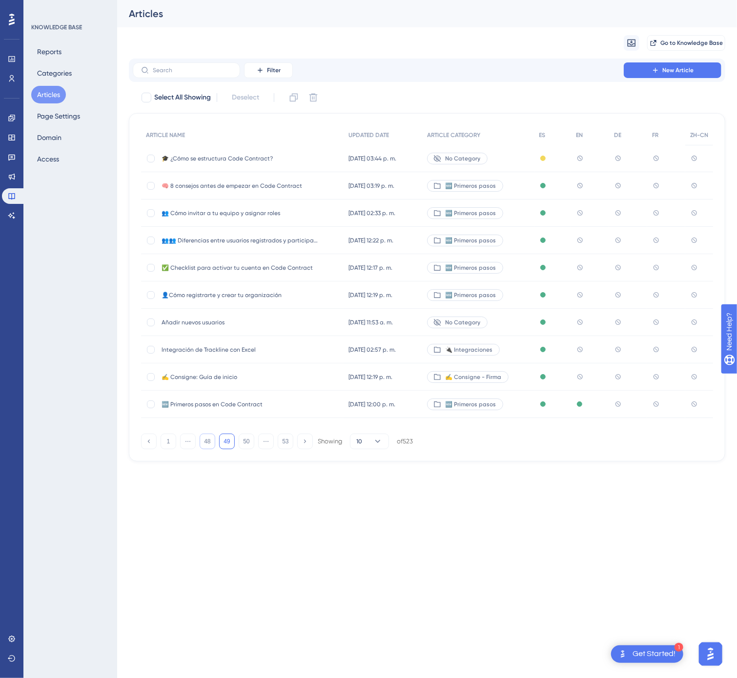
click at [210, 443] on button "48" at bounding box center [208, 442] width 16 height 16
click at [210, 443] on button "47" at bounding box center [208, 442] width 16 height 16
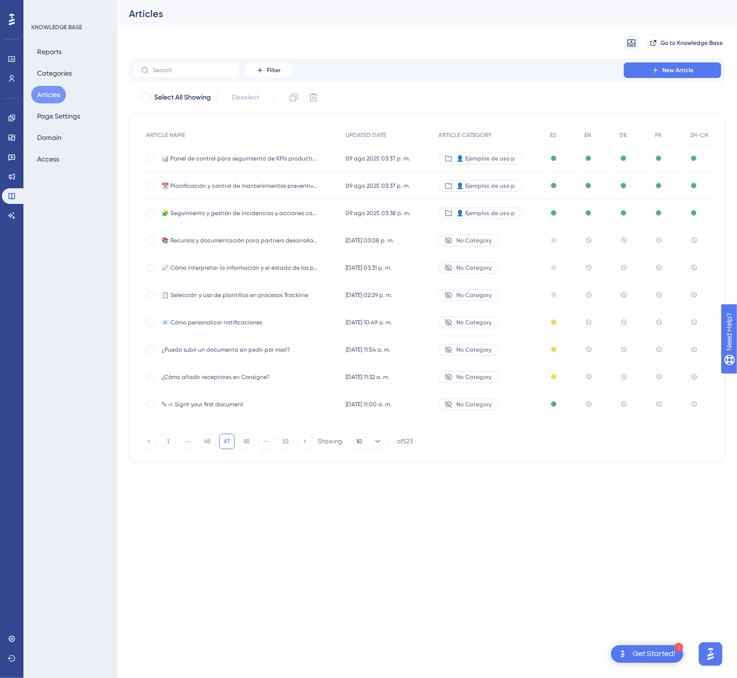
click at [274, 412] on div "✎ᝰ Signt your first document ✎ᝰ Signt your first document" at bounding box center [239, 404] width 156 height 27
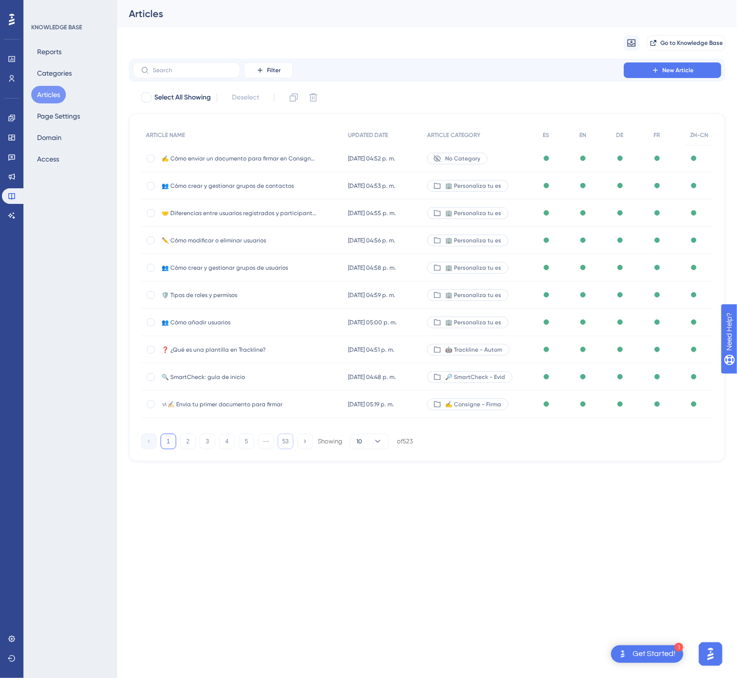
click at [288, 441] on button "53" at bounding box center [286, 442] width 16 height 16
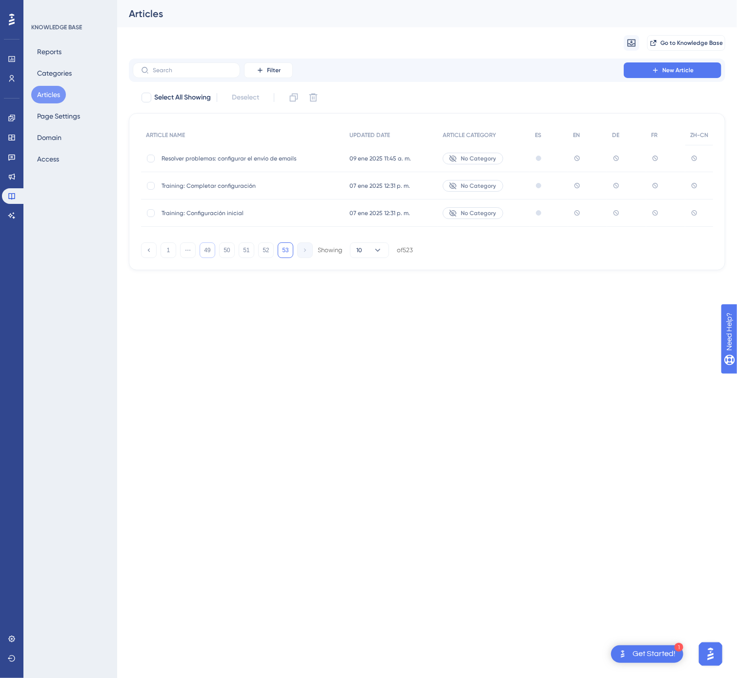
click at [204, 257] on button "49" at bounding box center [208, 250] width 16 height 16
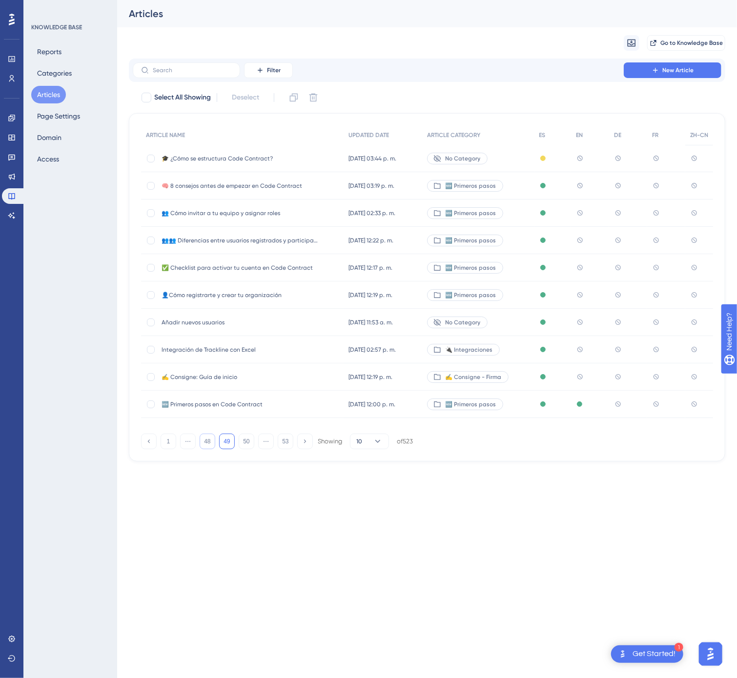
click at [211, 441] on button "48" at bounding box center [208, 442] width 16 height 16
click at [211, 441] on button "47" at bounding box center [208, 442] width 16 height 16
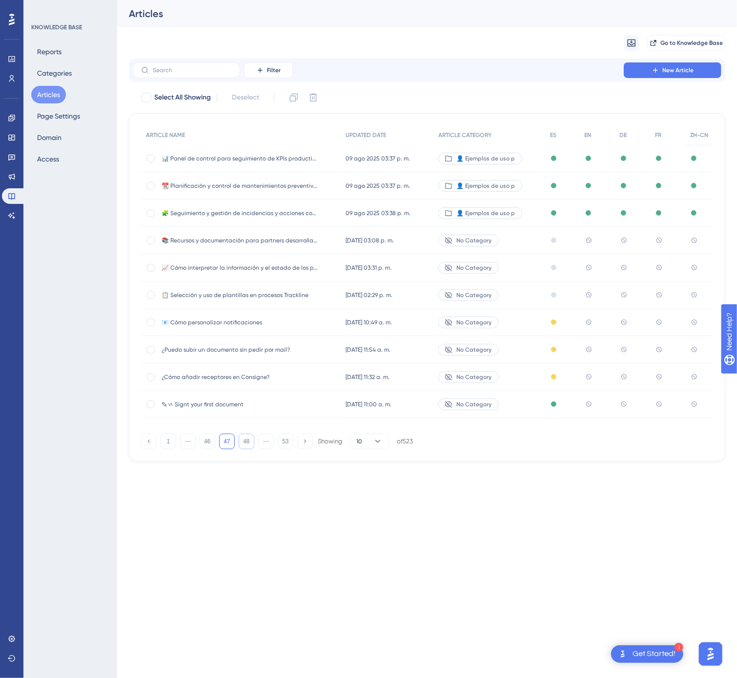
click at [244, 442] on button "48" at bounding box center [247, 442] width 16 height 16
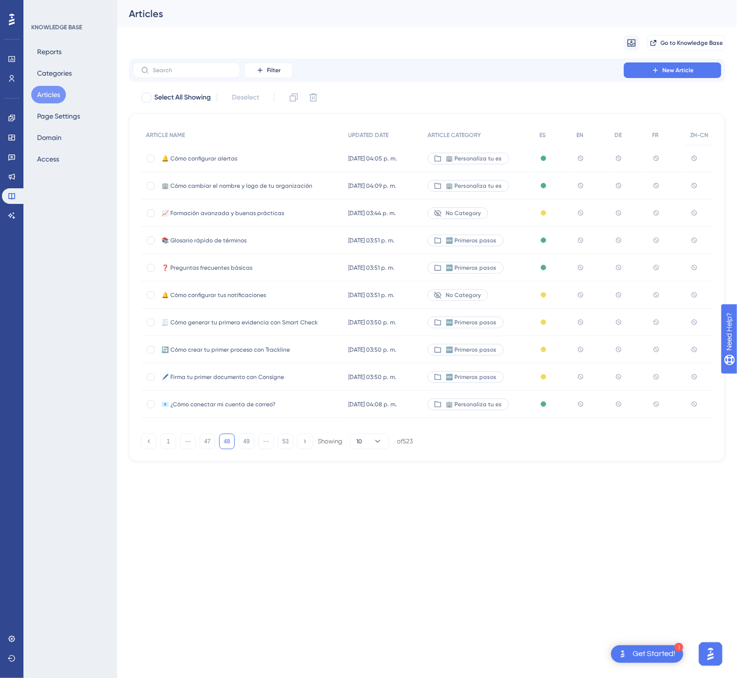
click at [290, 158] on span "🔔 Cómo configurar alertas" at bounding box center [239, 159] width 156 height 8
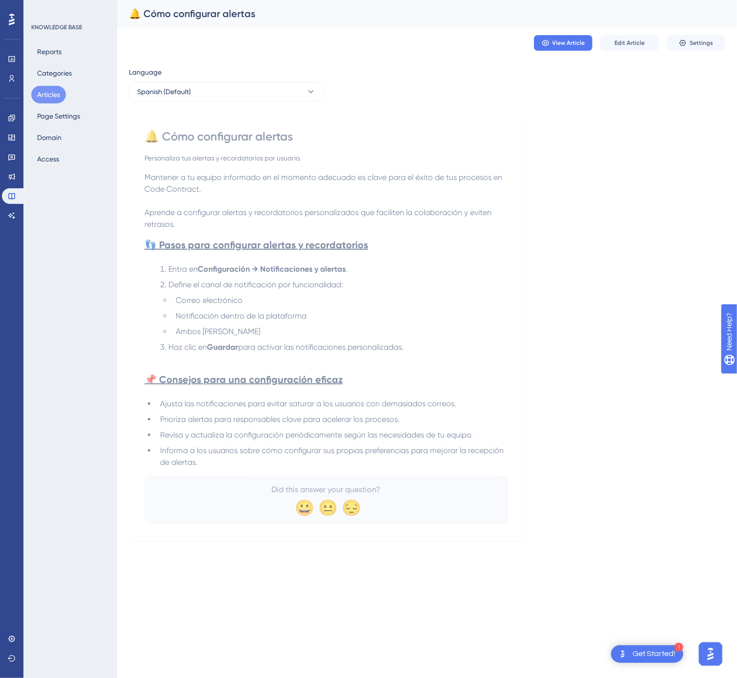
click at [293, 156] on div "Personaliza tus alertas y recordatorios por usuario." at bounding box center [325, 158] width 363 height 12
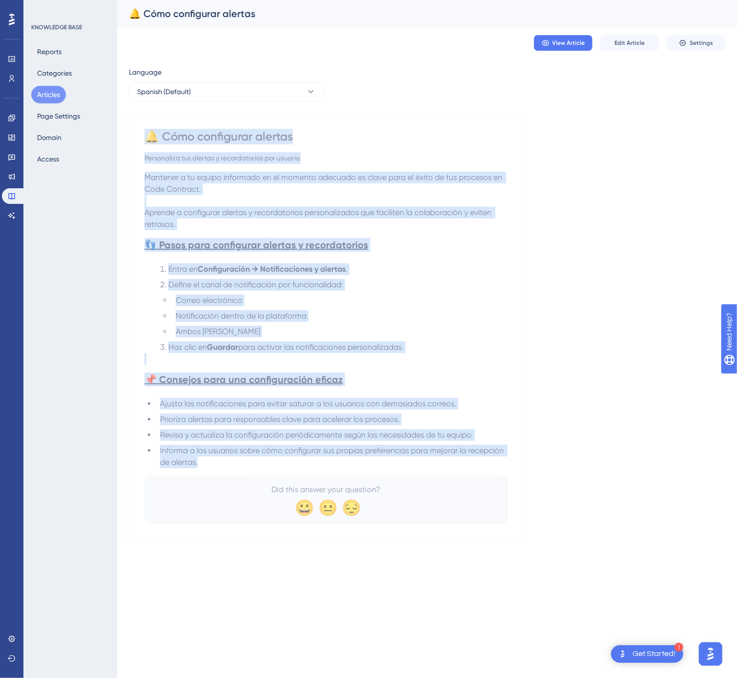
drag, startPoint x: 145, startPoint y: 132, endPoint x: 301, endPoint y: 468, distance: 370.4
click at [301, 468] on div "🔔 Cómo configurar alertas Personaliza tus alertas y recordatorios por usuario. …" at bounding box center [325, 326] width 363 height 394
click at [263, 82] on button "Spanish (Default)" at bounding box center [226, 92] width 195 height 20
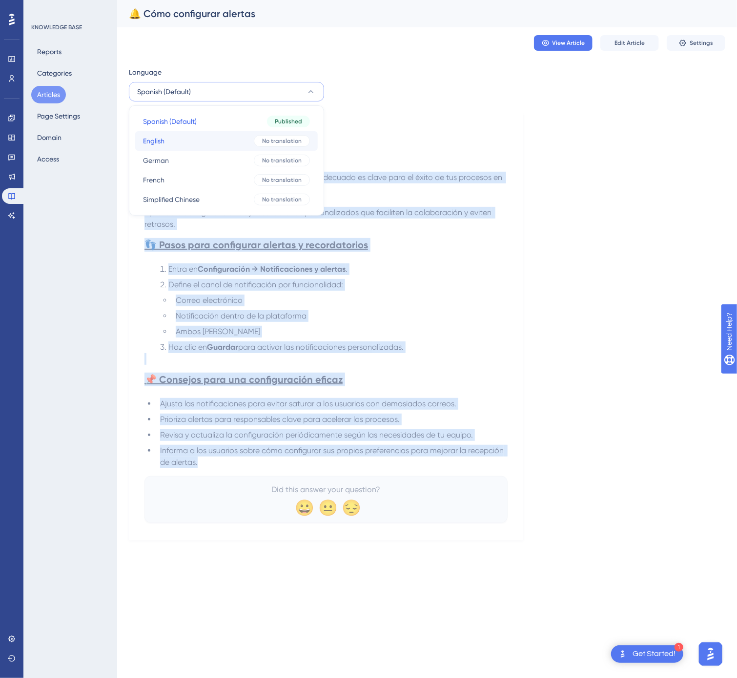
click at [244, 137] on button "English English No translation" at bounding box center [226, 141] width 182 height 20
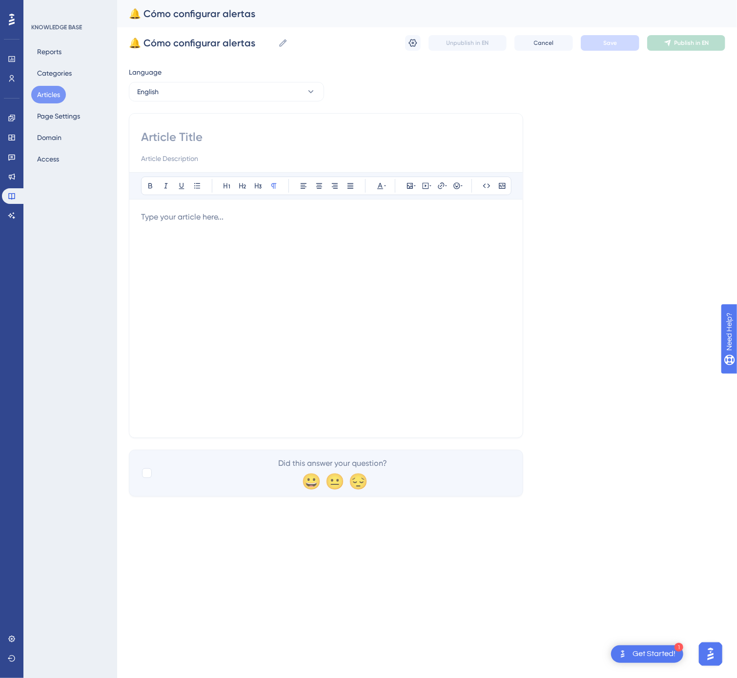
click at [267, 129] on input at bounding box center [326, 137] width 370 height 16
paste input "🔔 How to Configure Alerts"
type input "🔔 How to Configure Alerts"
click at [431, 279] on div at bounding box center [326, 318] width 370 height 215
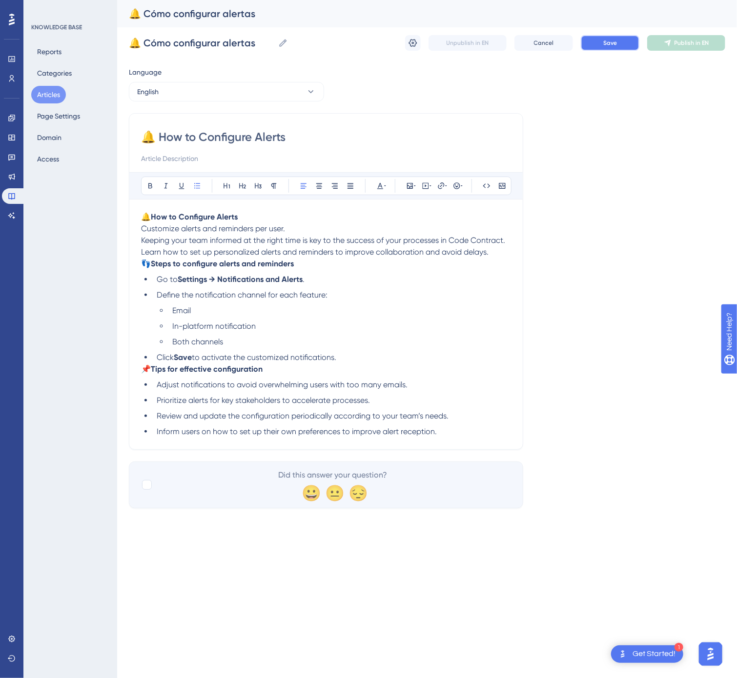
click at [606, 50] on button "Save" at bounding box center [610, 43] width 59 height 16
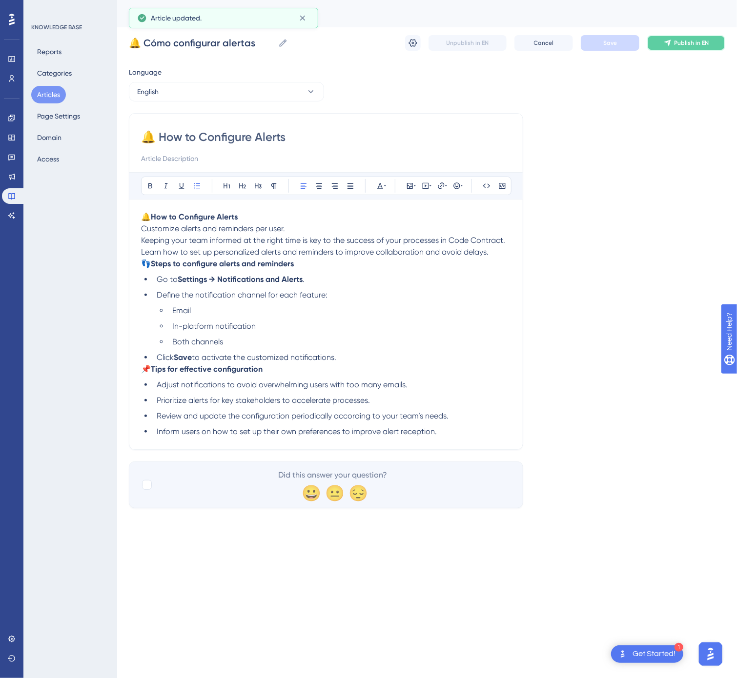
click at [686, 49] on button "Publish in EN" at bounding box center [686, 43] width 78 height 16
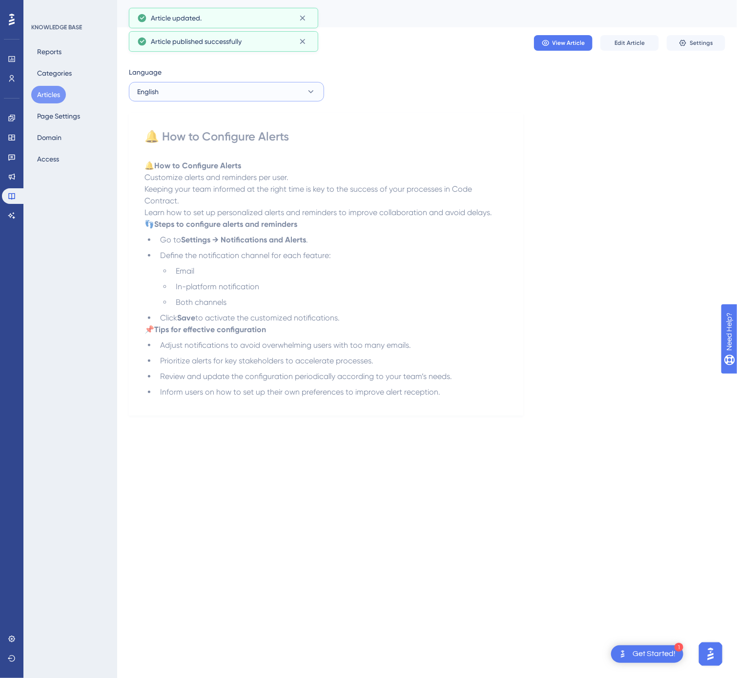
click at [231, 88] on button "English" at bounding box center [226, 92] width 195 height 20
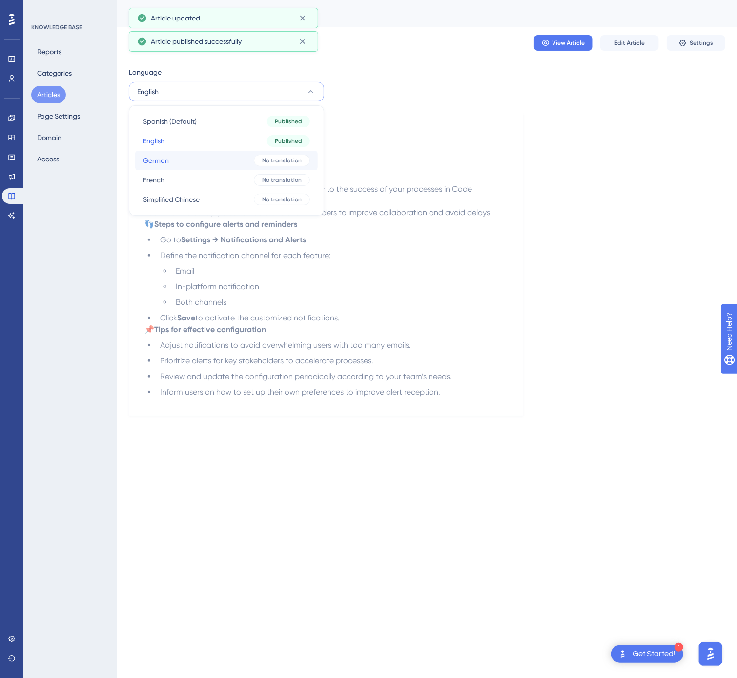
click at [224, 160] on button "German German No translation" at bounding box center [226, 161] width 182 height 20
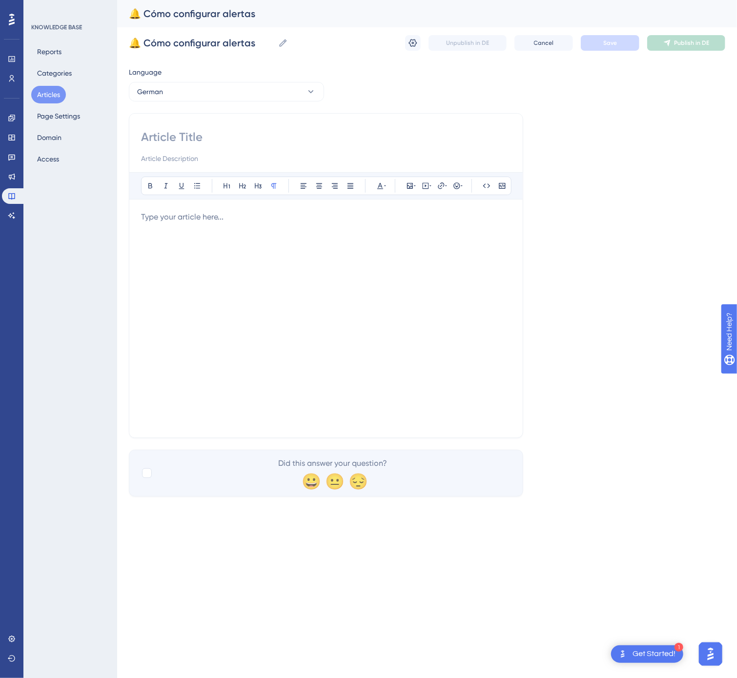
click at [248, 143] on input at bounding box center [326, 137] width 370 height 16
paste input "🔔 So konfigurieren Sie Benachrichtigungen"
type input "🔔 So konfigurieren Sie Benachrichtigungen"
click at [228, 235] on div at bounding box center [326, 318] width 370 height 215
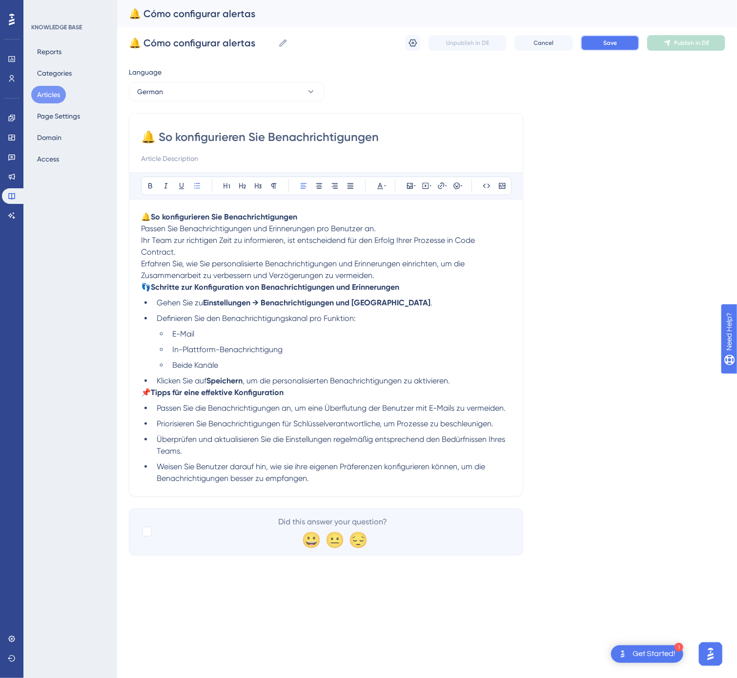
click at [627, 38] on button "Save" at bounding box center [610, 43] width 59 height 16
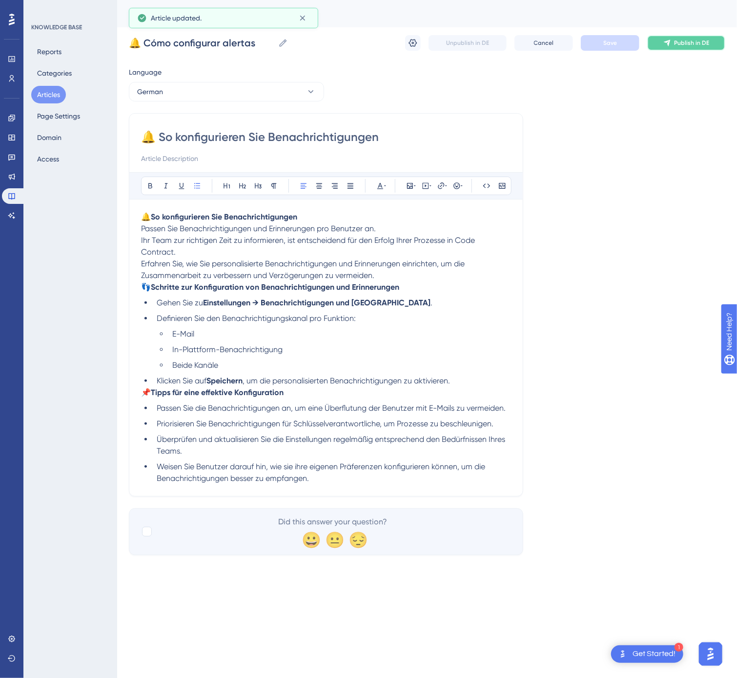
click at [681, 48] on button "Publish in DE" at bounding box center [686, 43] width 78 height 16
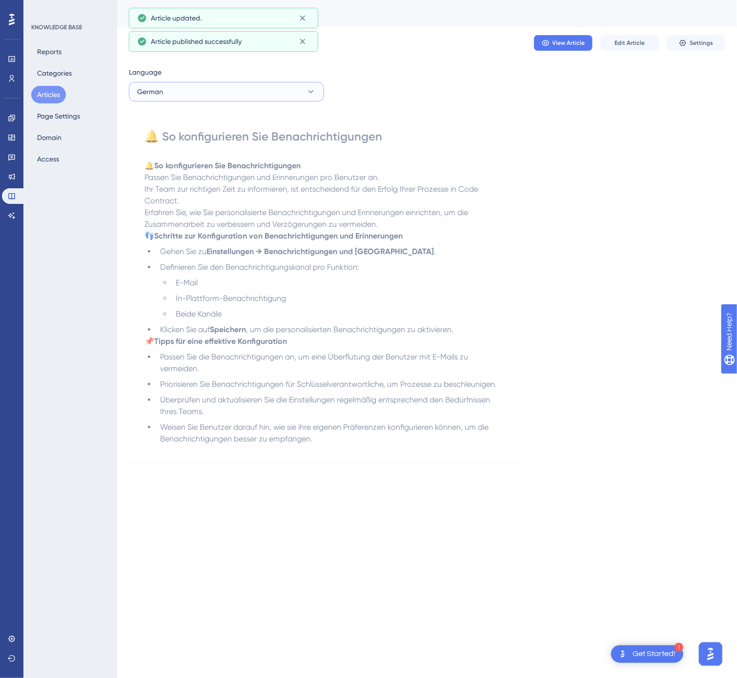
click at [188, 94] on button "German" at bounding box center [226, 92] width 195 height 20
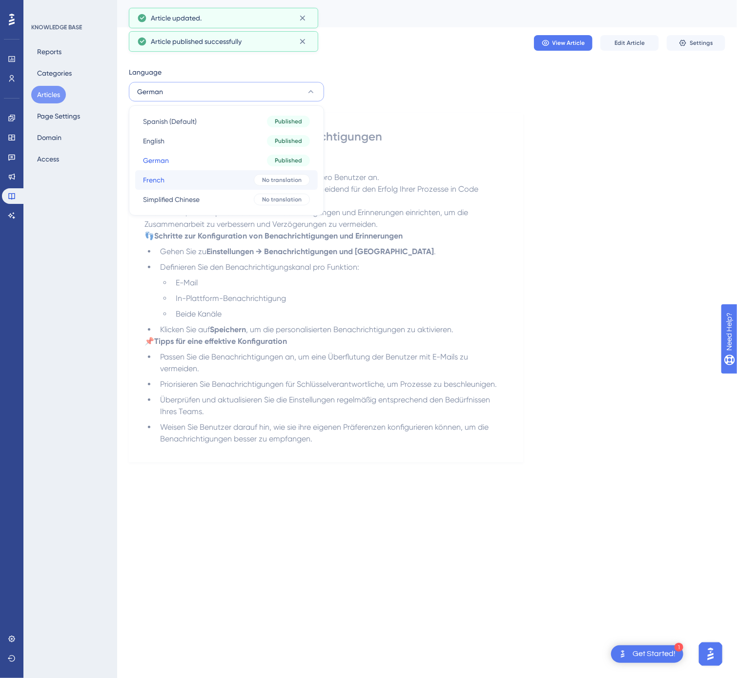
click at [189, 181] on button "French French No translation" at bounding box center [226, 180] width 182 height 20
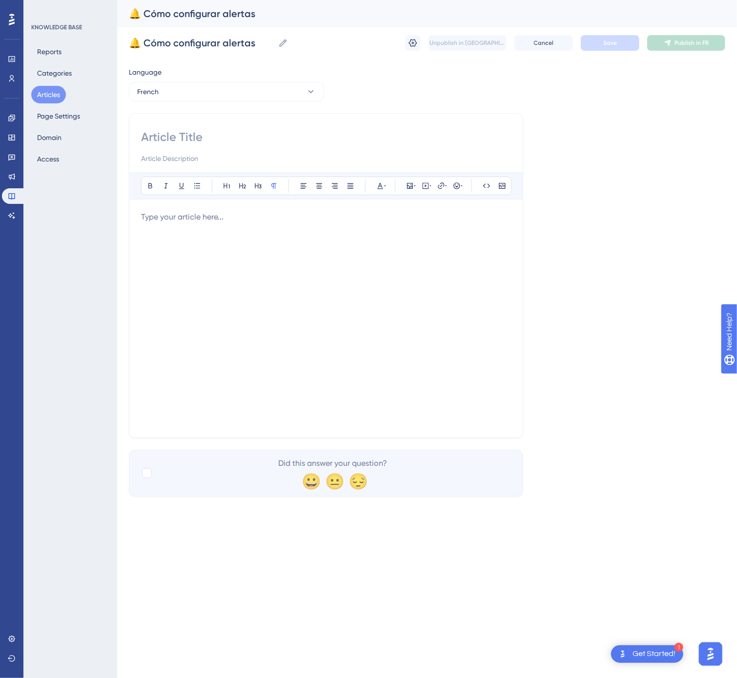
click at [212, 142] on input at bounding box center [326, 137] width 370 height 16
paste input "🔔 Comment configurer des alertes"
type input "🔔 Comment configurer des alertes"
click at [446, 336] on div at bounding box center [326, 318] width 370 height 215
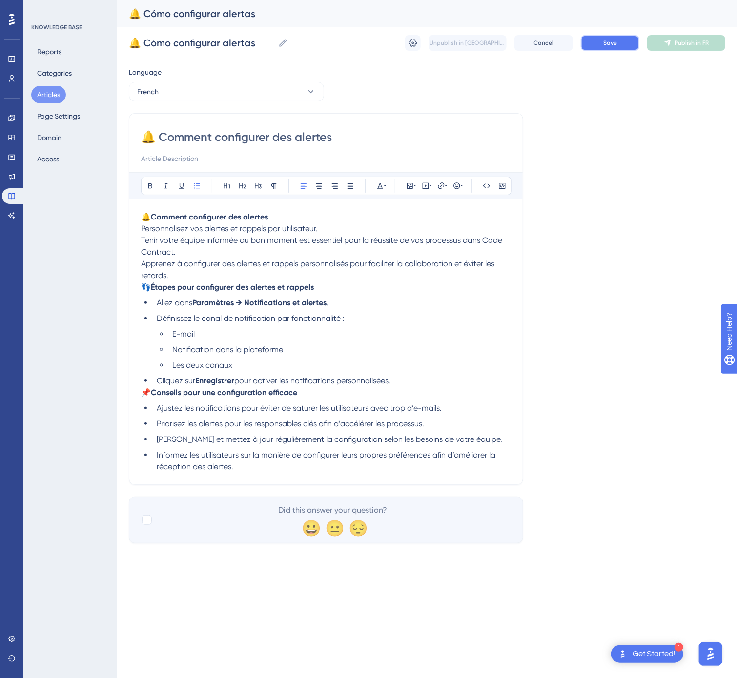
click at [624, 38] on button "Save" at bounding box center [610, 43] width 59 height 16
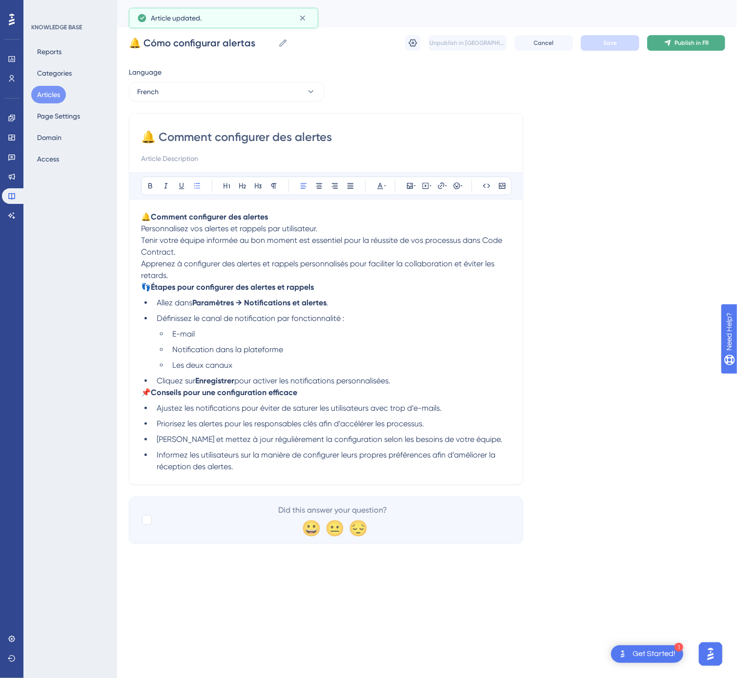
click at [686, 44] on span "Publish in FR" at bounding box center [691, 43] width 34 height 8
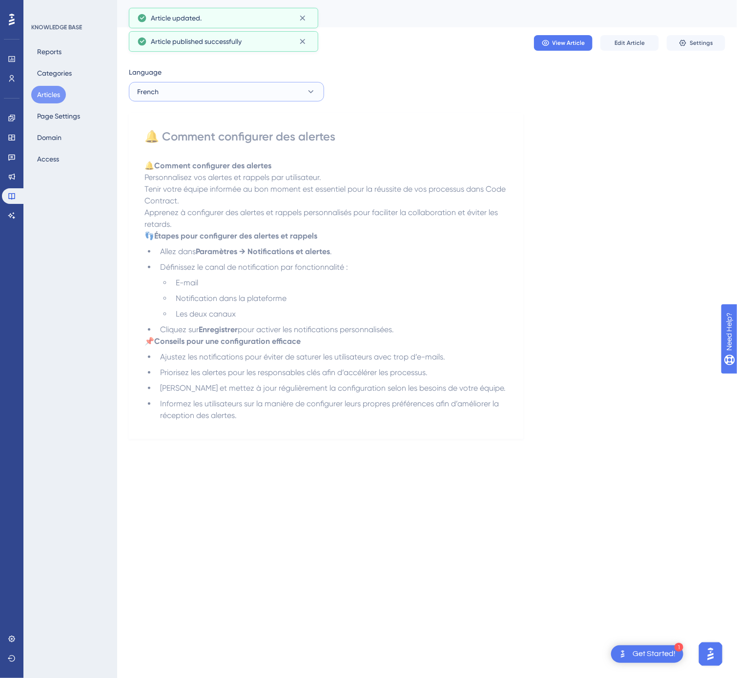
click at [244, 85] on button "French" at bounding box center [226, 92] width 195 height 20
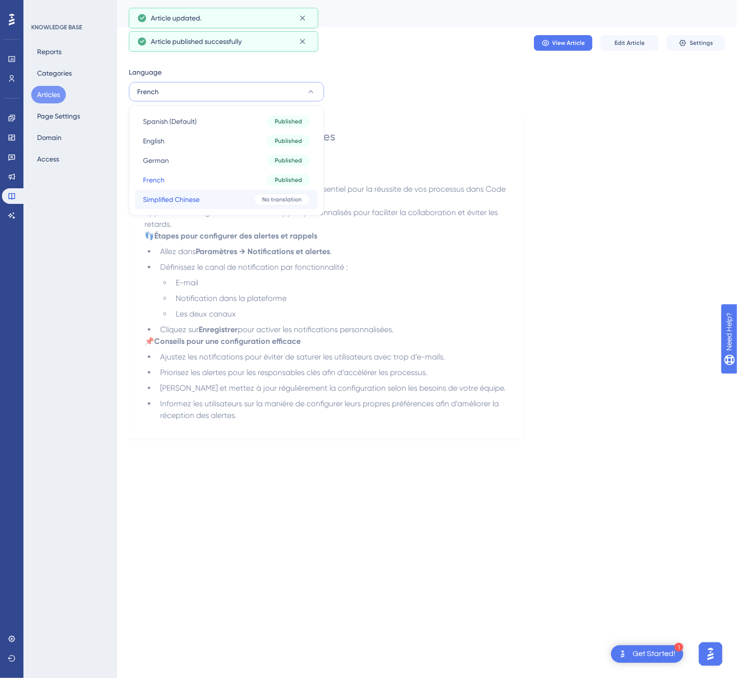
click at [232, 196] on button "Simplified Chinese Simplified Chinese No translation" at bounding box center [226, 200] width 182 height 20
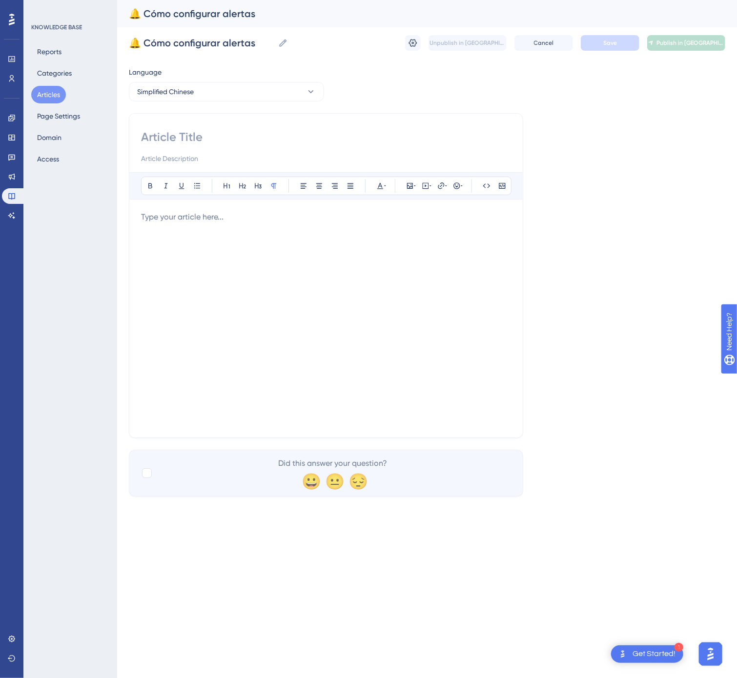
click at [203, 134] on input at bounding box center [326, 137] width 370 height 16
paste input "🔔 如何配置提醒"
type input "🔔 如何配置提醒"
click at [435, 292] on div at bounding box center [326, 318] width 370 height 215
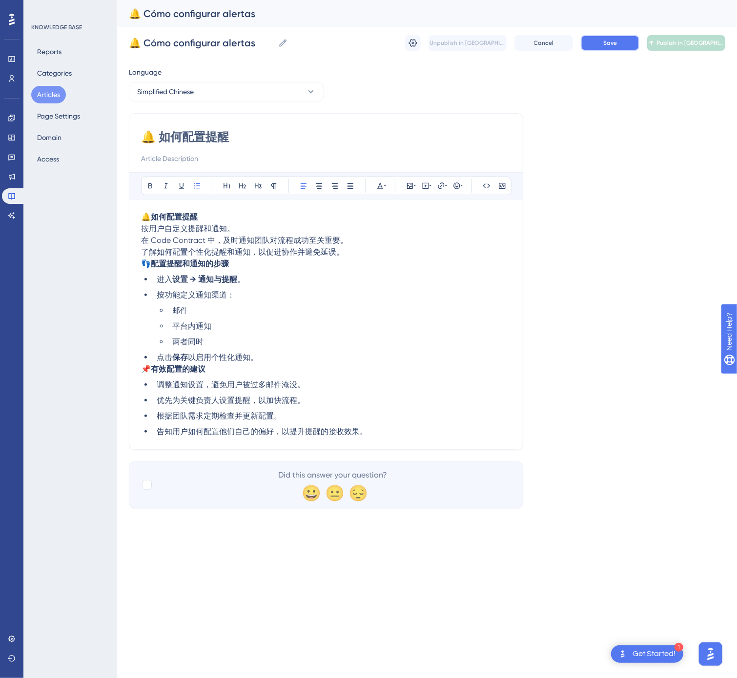
click at [603, 50] on button "Save" at bounding box center [610, 43] width 59 height 16
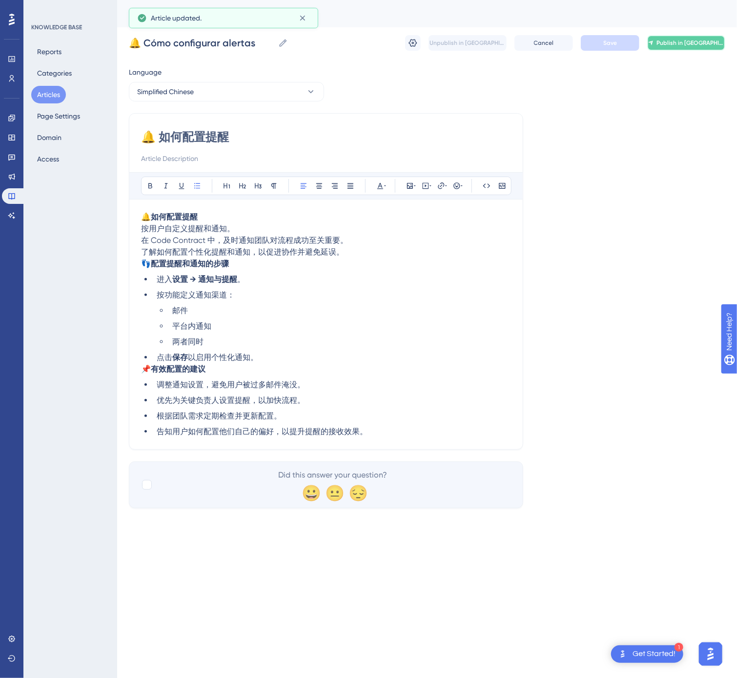
click at [692, 47] on button "Publish in [GEOGRAPHIC_DATA]-CN" at bounding box center [686, 43] width 78 height 16
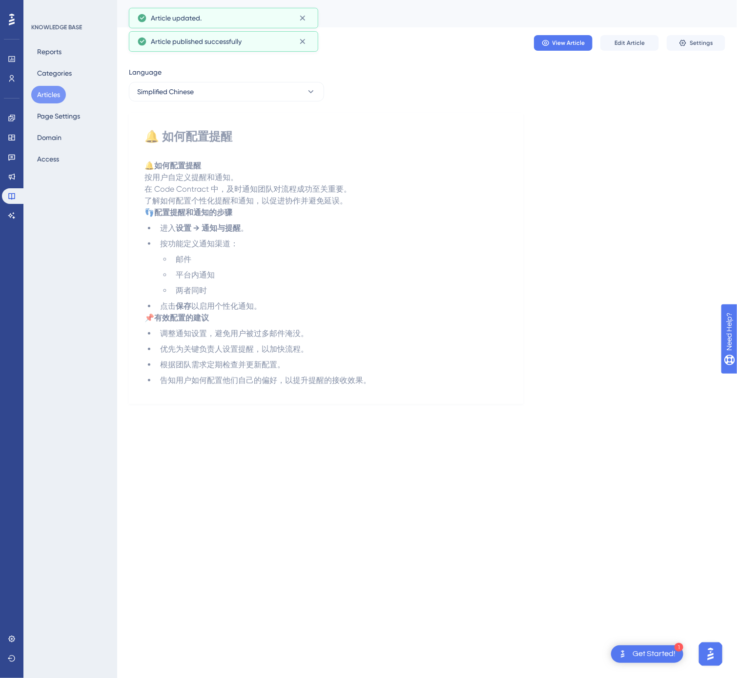
click at [47, 96] on button "Articles" at bounding box center [48, 95] width 35 height 18
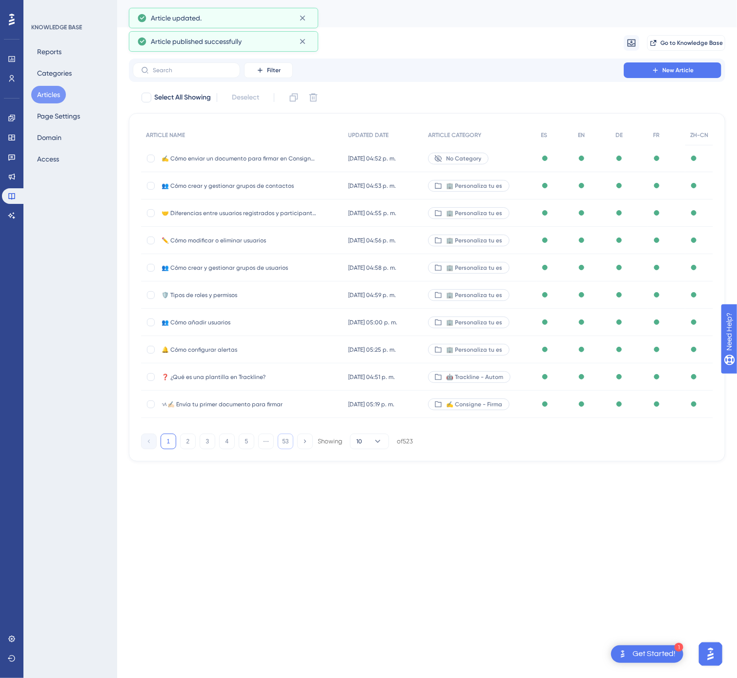
click at [290, 444] on button "53" at bounding box center [286, 442] width 16 height 16
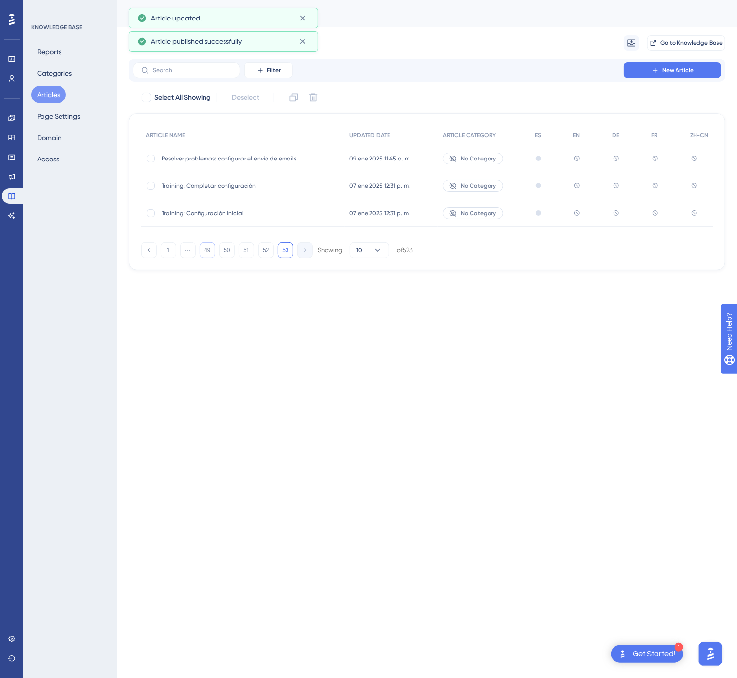
click at [214, 257] on div "1 ⋯ 49 50 51 52 53 Showing 10 of 523" at bounding box center [277, 250] width 272 height 16
click at [214, 256] on button "49" at bounding box center [208, 250] width 16 height 16
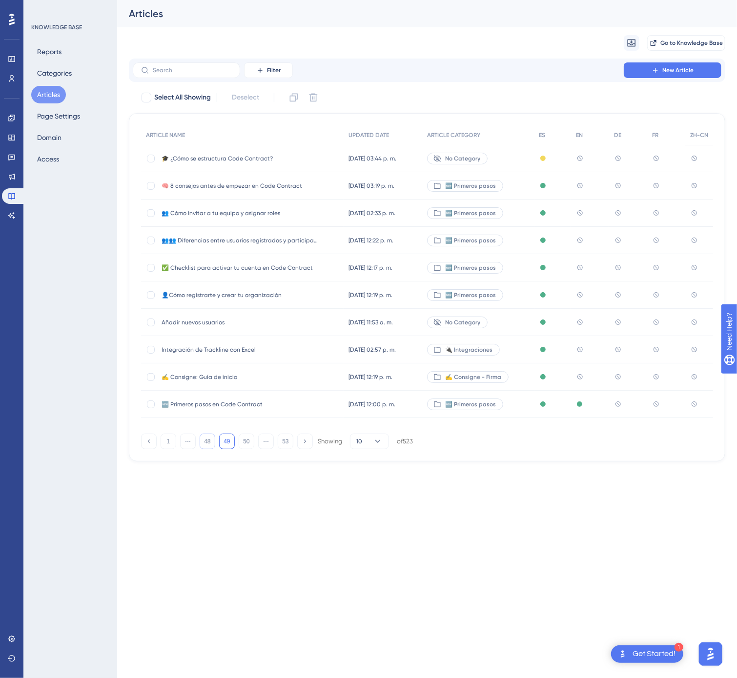
click at [213, 445] on button "48" at bounding box center [208, 442] width 16 height 16
click at [322, 189] on div "🏢 Cómo cambiar el nombre y logo de tu organización 🏢 Cómo cambiar el nombre y l…" at bounding box center [242, 185] width 202 height 27
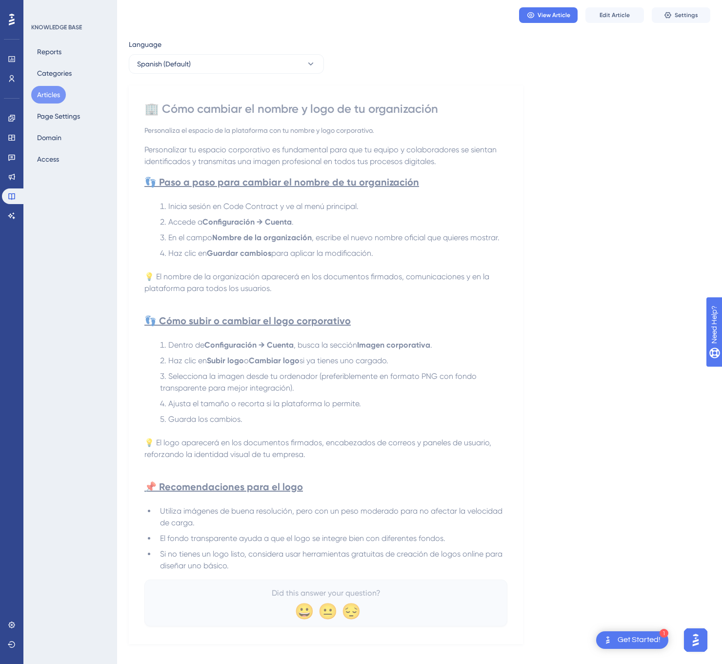
scroll to position [39, 0]
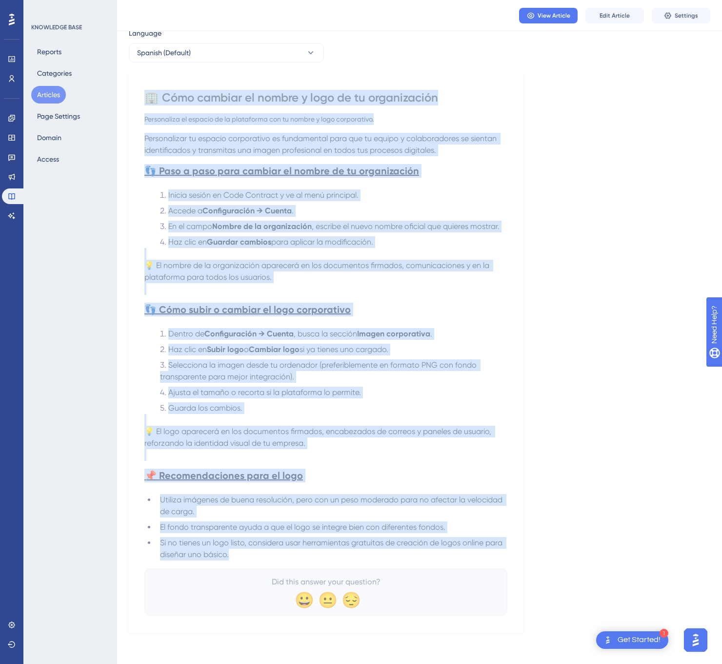
drag, startPoint x: 146, startPoint y: 93, endPoint x: 340, endPoint y: 551, distance: 497.1
click at [340, 551] on div "🏢 Cómo cambiar el nombre y logo de tu organización Personaliza el espacio de la…" at bounding box center [326, 353] width 394 height 558
click at [305, 54] on button "Spanish (Default)" at bounding box center [226, 53] width 195 height 20
click at [285, 53] on button "Spanish (Default)" at bounding box center [226, 53] width 195 height 20
click at [238, 45] on button "Spanish (Default)" at bounding box center [226, 53] width 195 height 20
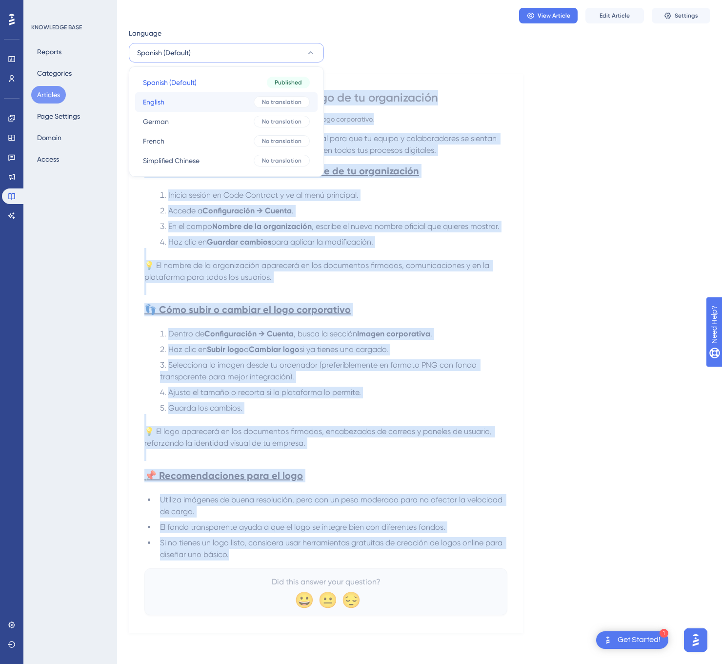
click at [228, 96] on button "English English No translation" at bounding box center [226, 102] width 182 height 20
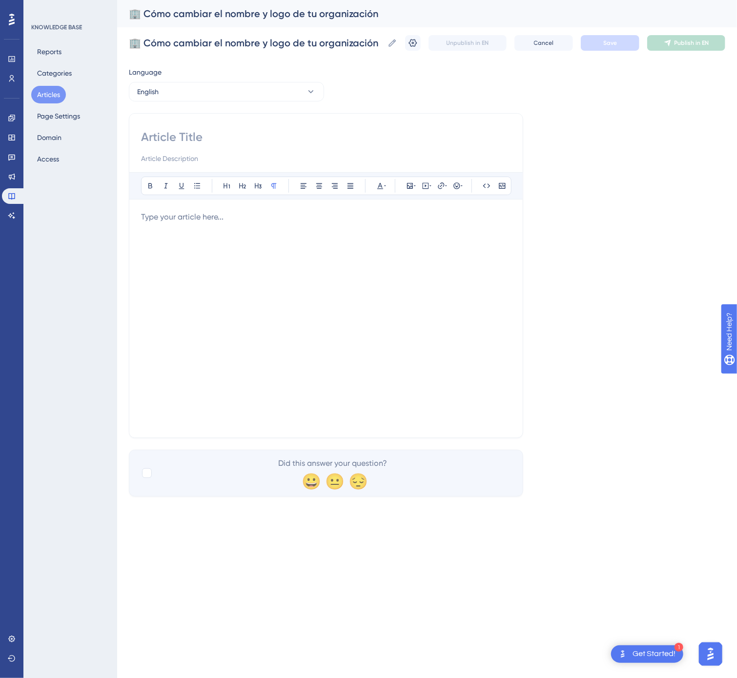
drag, startPoint x: 175, startPoint y: 128, endPoint x: 144, endPoint y: 139, distance: 31.9
paste input "🏢 How to Change Your Organization’s Name and Logo"
type input "🏢 How to Change Your Organization’s Name and Logo"
click at [334, 224] on div at bounding box center [326, 318] width 370 height 215
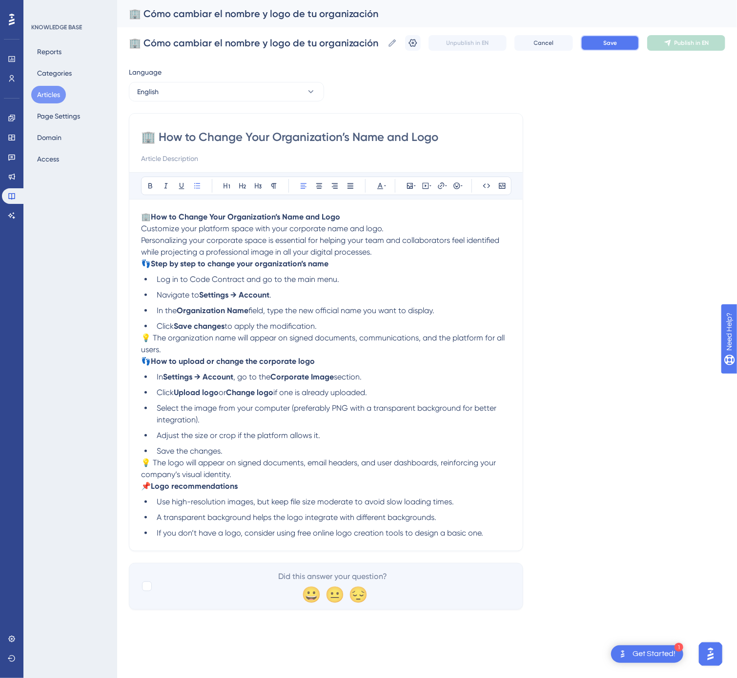
click at [609, 41] on span "Save" at bounding box center [610, 43] width 14 height 8
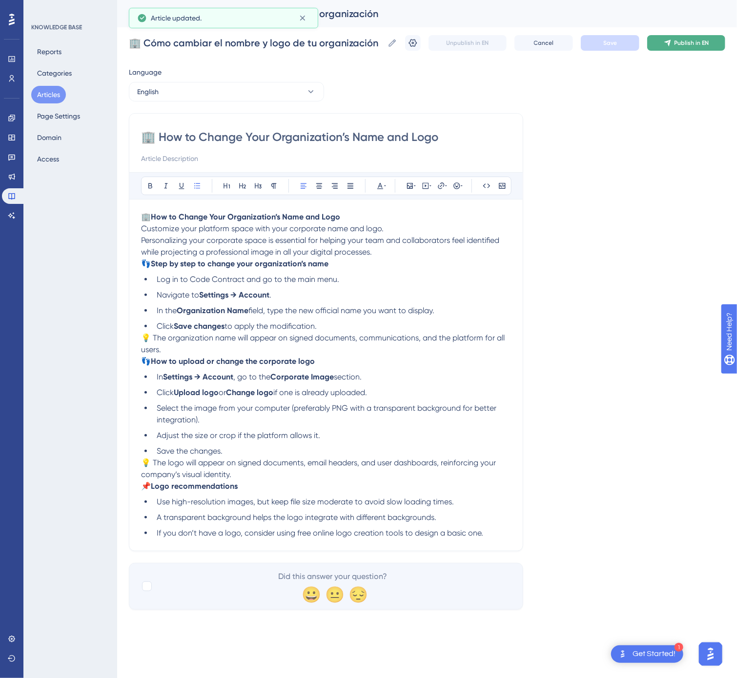
click at [669, 42] on icon at bounding box center [667, 43] width 6 height 6
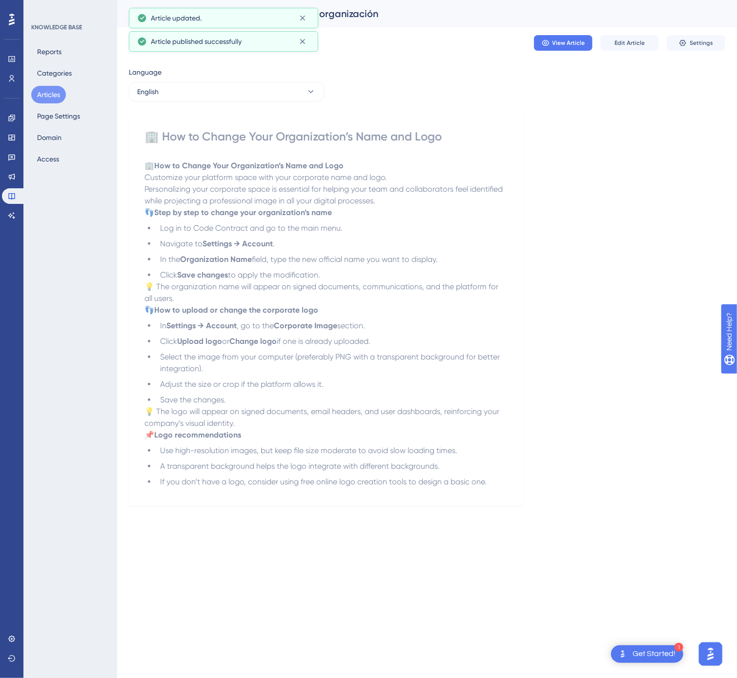
click at [269, 88] on button "English" at bounding box center [226, 92] width 195 height 20
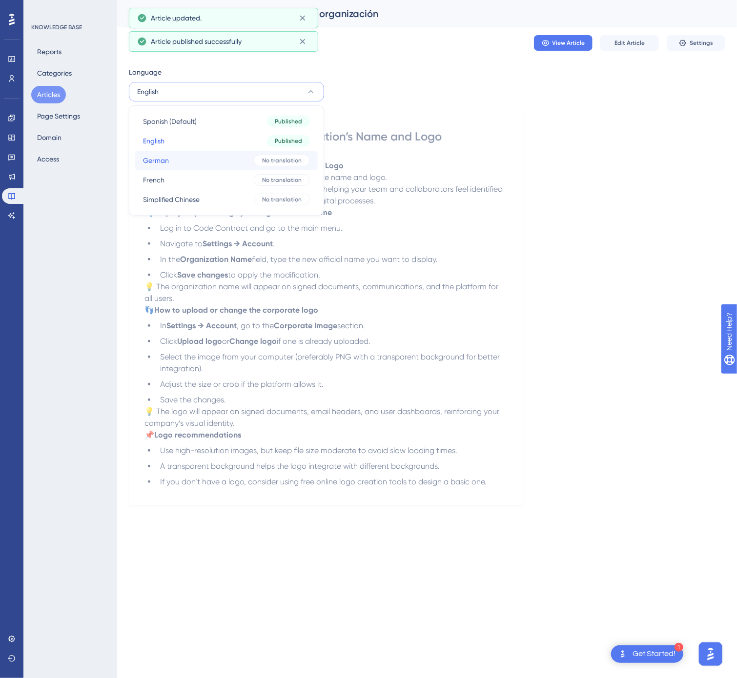
click at [212, 158] on button "German German No translation" at bounding box center [226, 161] width 182 height 20
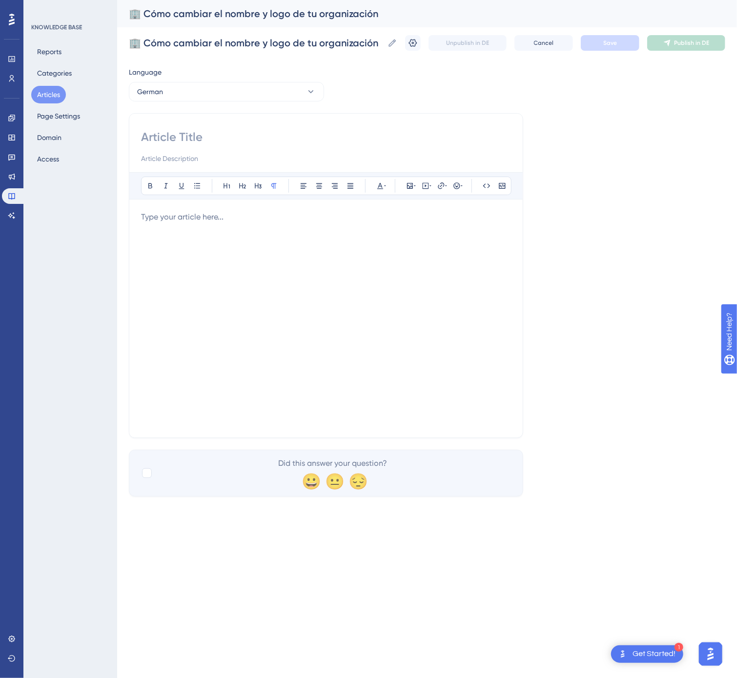
click at [306, 138] on input at bounding box center [326, 137] width 370 height 16
paste input "🏢 So ändern Sie den Namen und das Logo Ihrer Organisation"
type input "🏢 So ändern Sie den Namen und das Logo Ihrer Organisation"
click at [336, 266] on div at bounding box center [326, 318] width 370 height 215
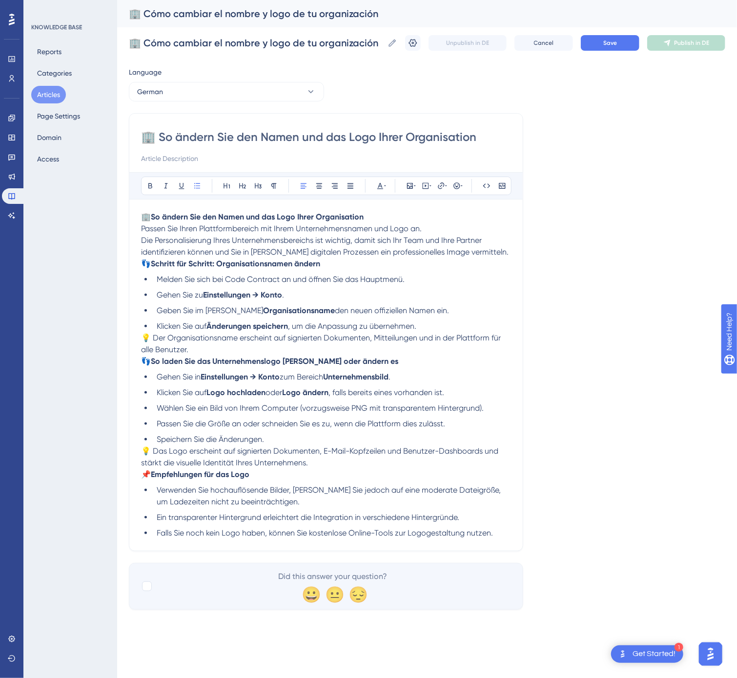
click at [599, 53] on div "🏢 Cómo cambiar el nombre y logo de tu organización 🏢 Cómo cambiar el nombre y l…" at bounding box center [427, 42] width 596 height 31
click at [608, 48] on button "Save" at bounding box center [610, 43] width 59 height 16
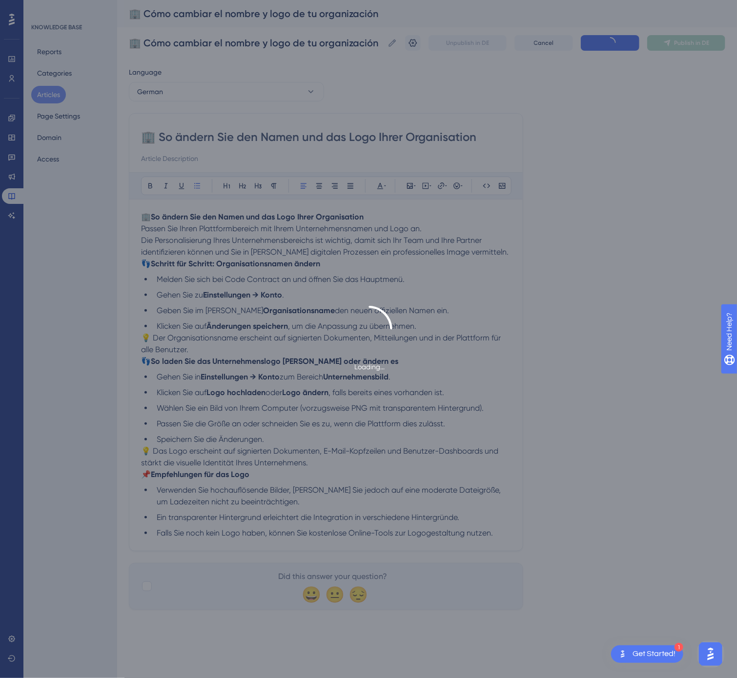
click at [687, 46] on div "Loading..." at bounding box center [368, 339] width 737 height 678
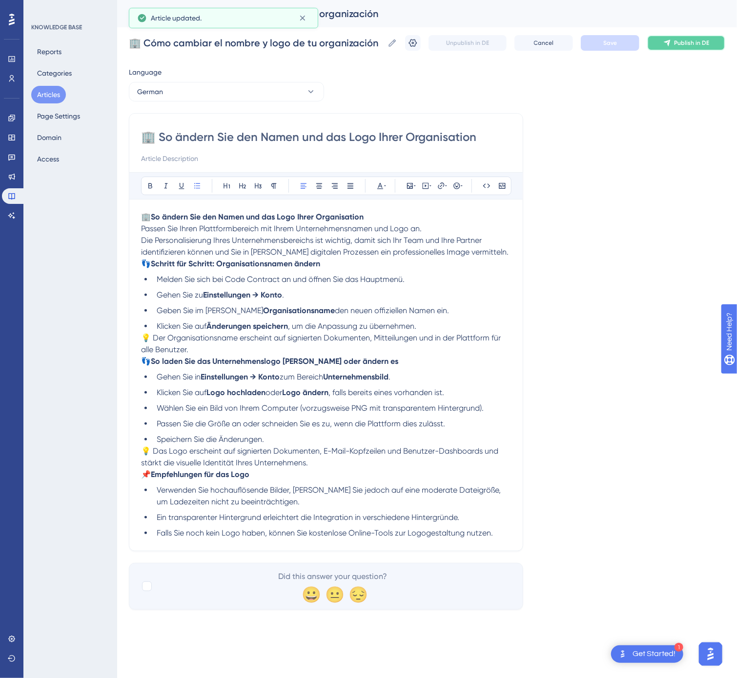
click at [691, 42] on span "Publish in DE" at bounding box center [691, 43] width 35 height 8
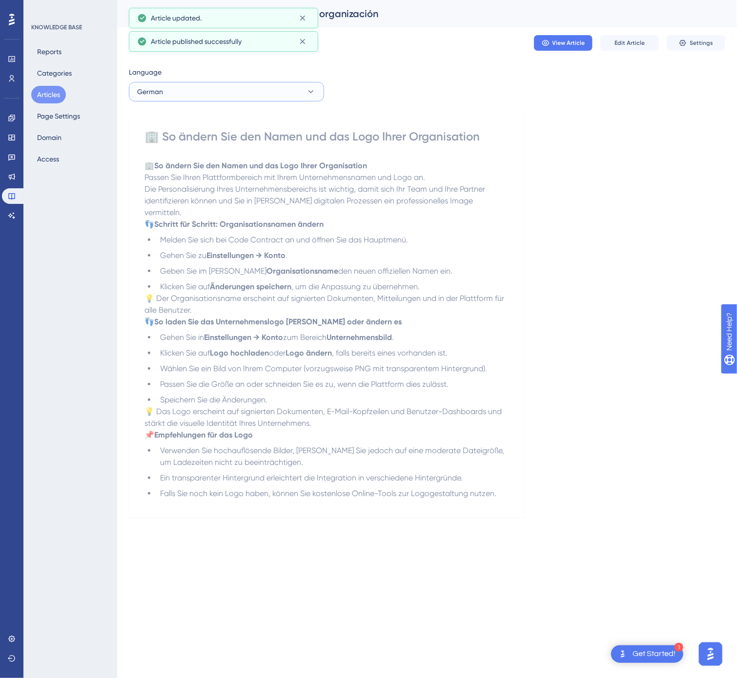
click at [249, 93] on button "German" at bounding box center [226, 92] width 195 height 20
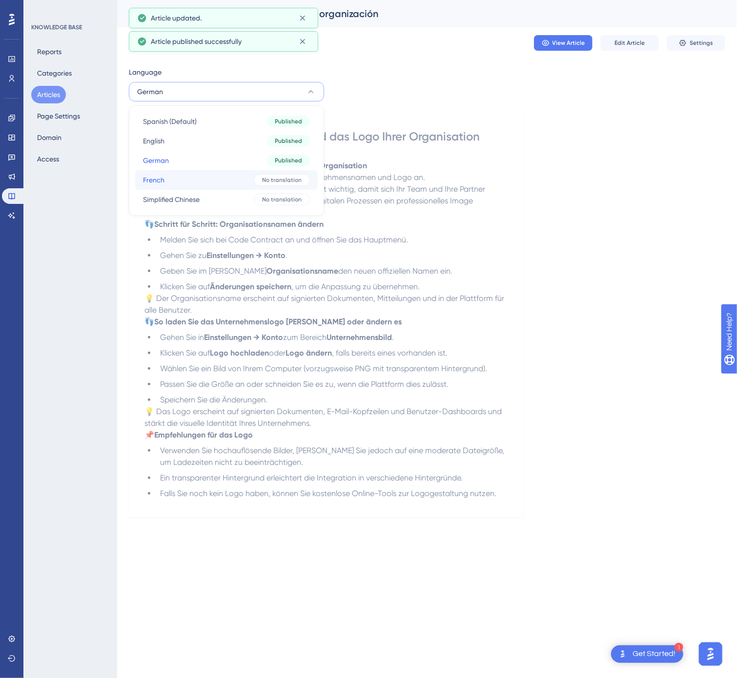
click at [219, 181] on button "French French No translation" at bounding box center [226, 180] width 182 height 20
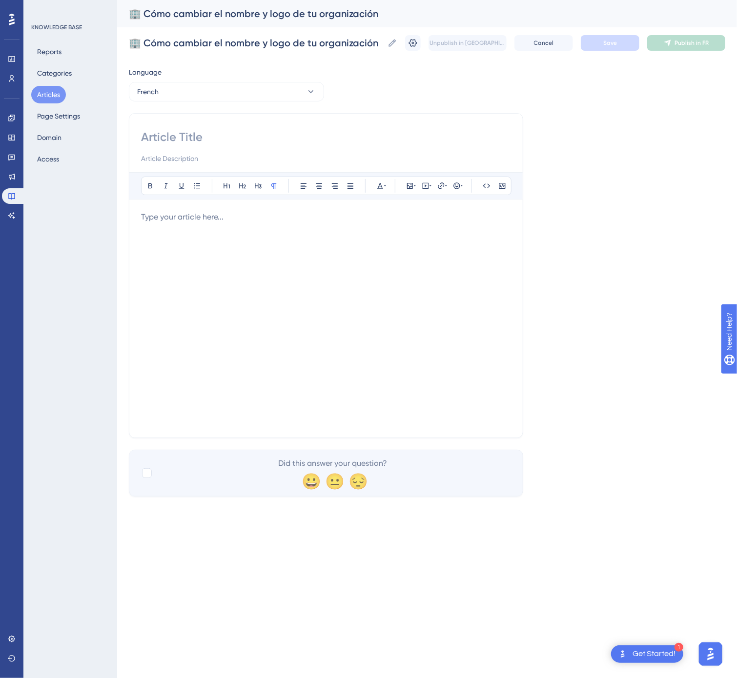
click at [168, 134] on input at bounding box center [326, 137] width 370 height 16
paste input "🏢 Comment changer le nom et le logo de votre organisation"
type input "🏢 Comment changer le nom et le logo de votre organisation"
click at [406, 235] on div at bounding box center [326, 318] width 370 height 215
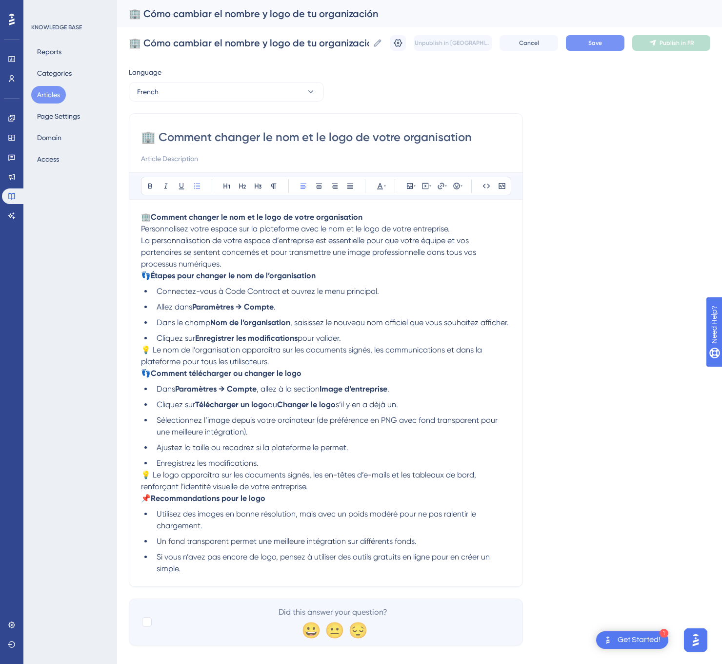
click at [617, 46] on button "Save" at bounding box center [595, 43] width 59 height 16
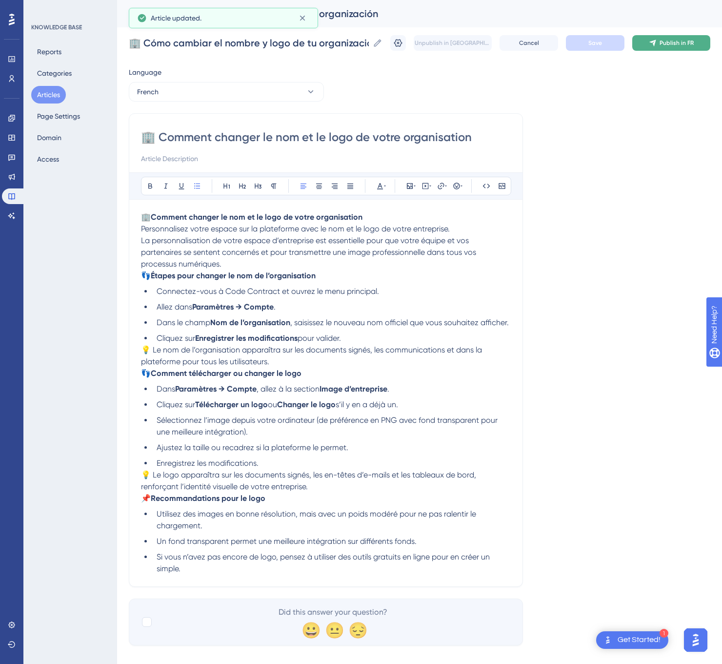
click at [694, 46] on span "Publish in FR" at bounding box center [677, 43] width 34 height 8
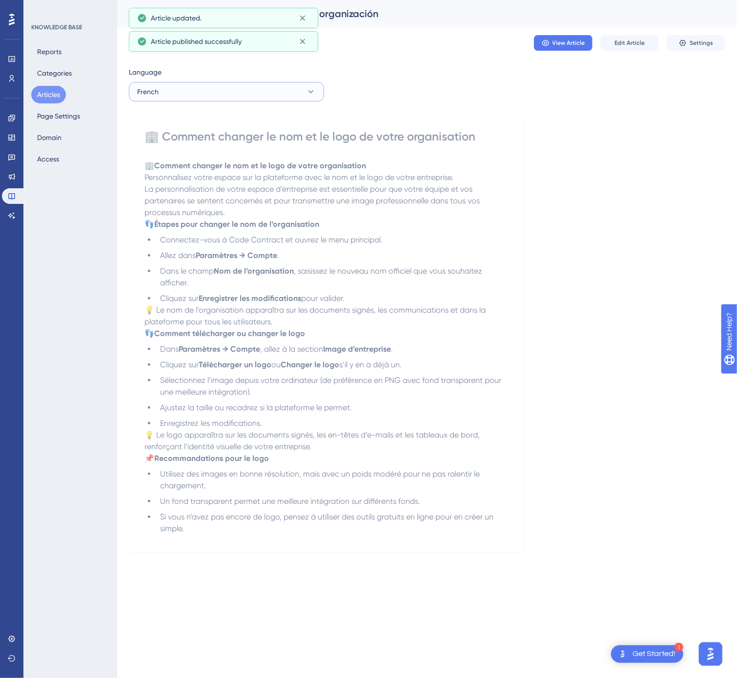
click at [250, 91] on button "French" at bounding box center [226, 92] width 195 height 20
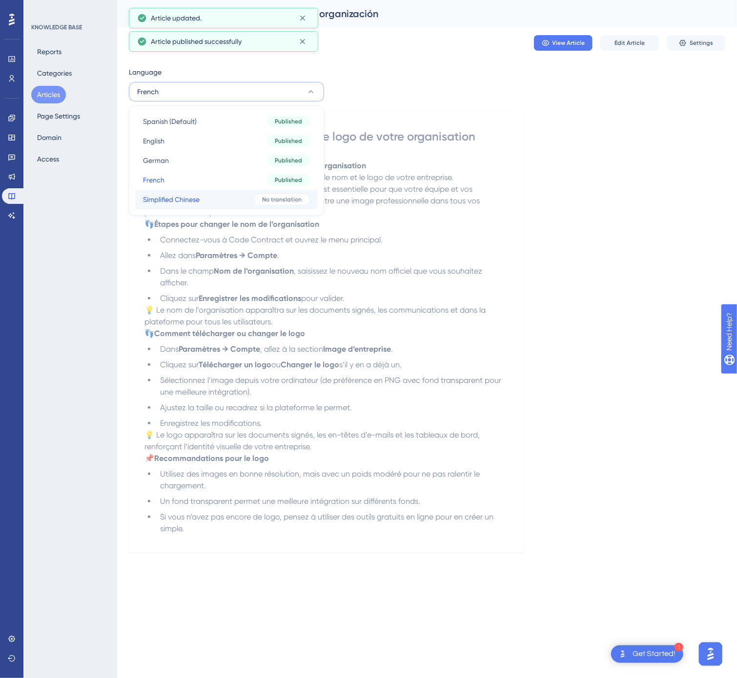
click at [209, 190] on button "Simplified Chinese Simplified Chinese No translation" at bounding box center [226, 200] width 182 height 20
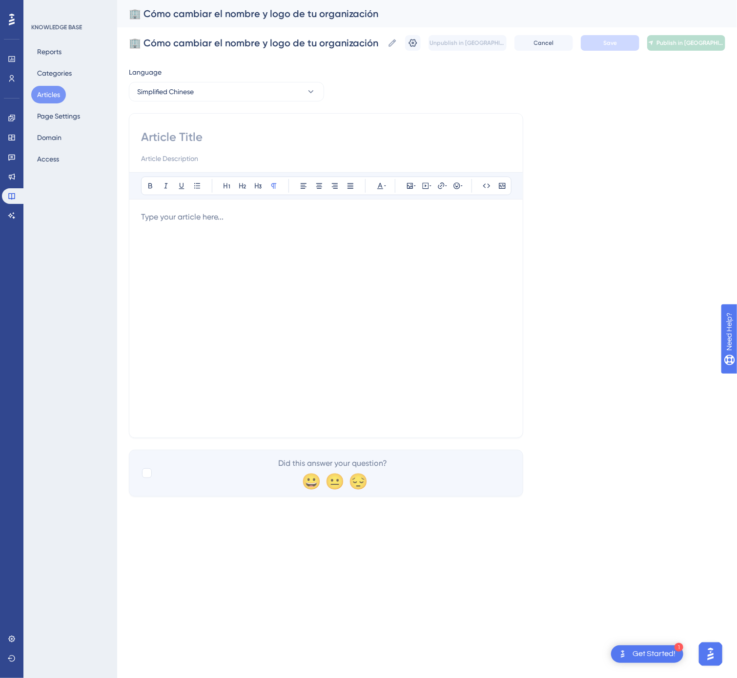
click at [241, 143] on input at bounding box center [326, 137] width 370 height 16
paste input "🏢 如何更改组织名称和徽标"
type input "🏢 如何更改组织名称和徽标"
click at [428, 271] on div at bounding box center [326, 318] width 370 height 215
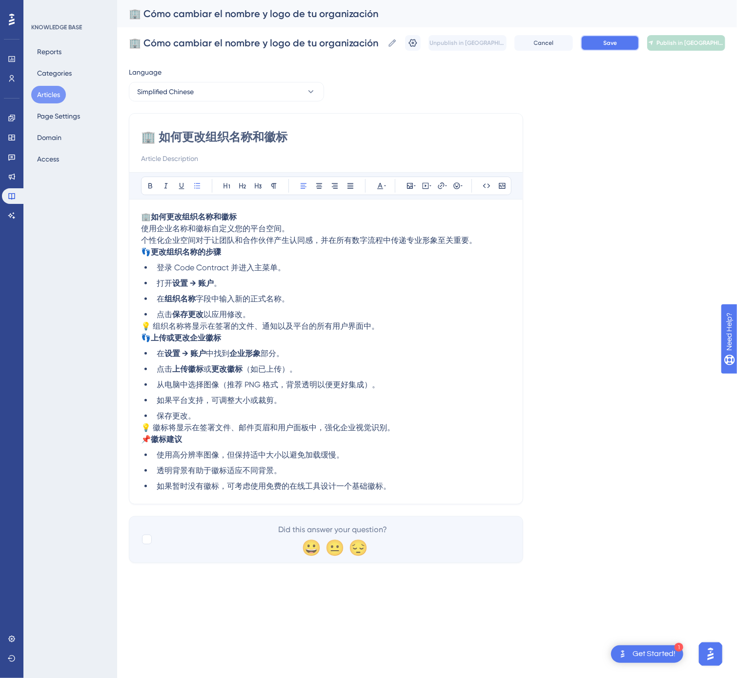
click at [604, 44] on span "Save" at bounding box center [610, 43] width 14 height 8
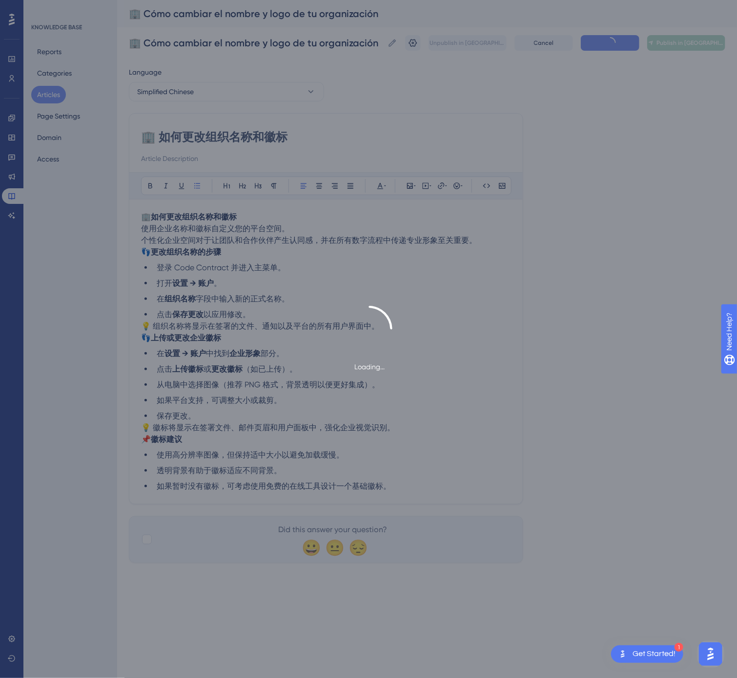
click at [686, 46] on div "Loading..." at bounding box center [368, 339] width 737 height 678
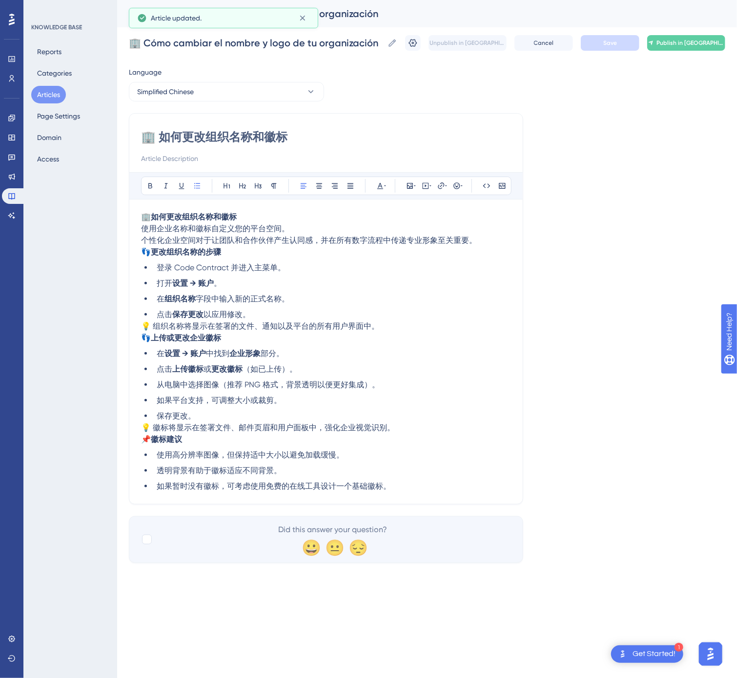
click at [686, 46] on span "Publish in [GEOGRAPHIC_DATA]-CN" at bounding box center [690, 43] width 68 height 8
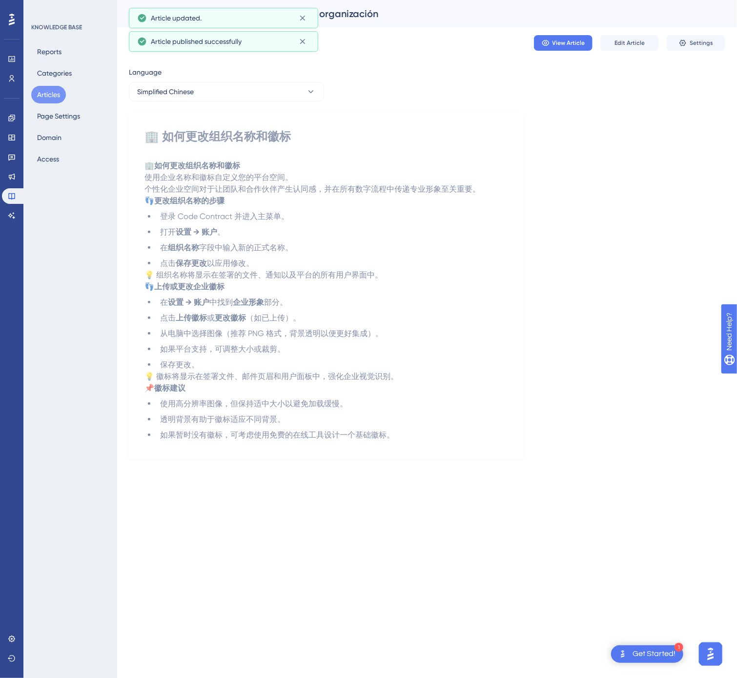
drag, startPoint x: 43, startPoint y: 93, endPoint x: 121, endPoint y: 166, distance: 107.4
click at [44, 93] on button "Articles" at bounding box center [48, 95] width 35 height 18
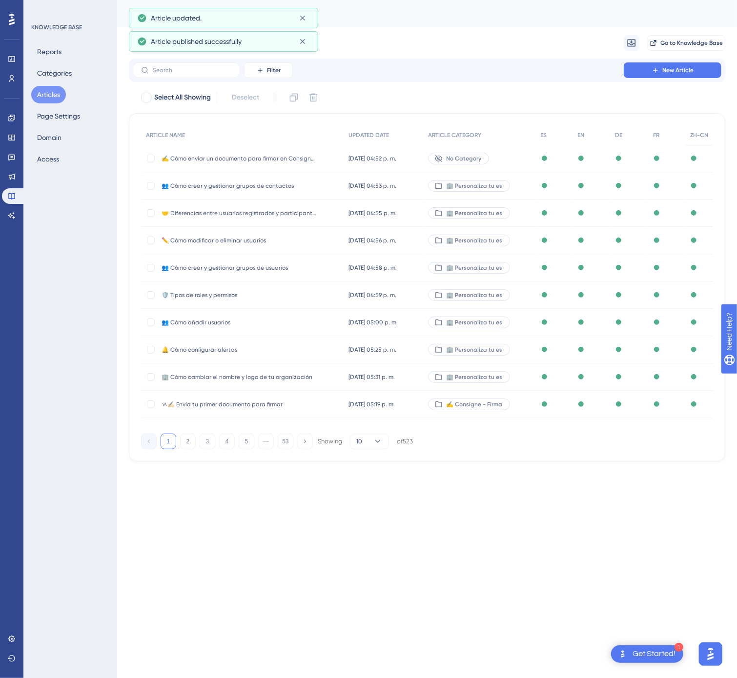
click at [288, 439] on button "53" at bounding box center [286, 442] width 16 height 16
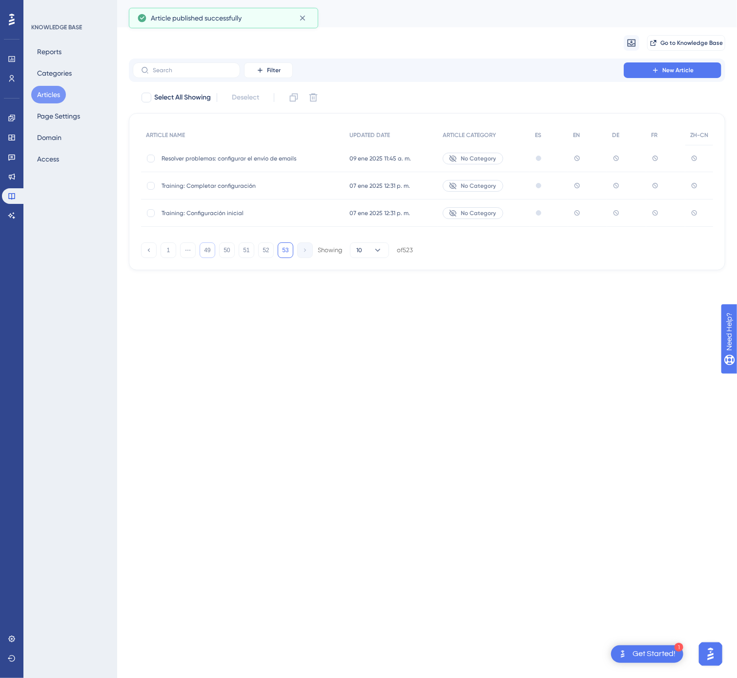
click at [209, 258] on button "49" at bounding box center [208, 250] width 16 height 16
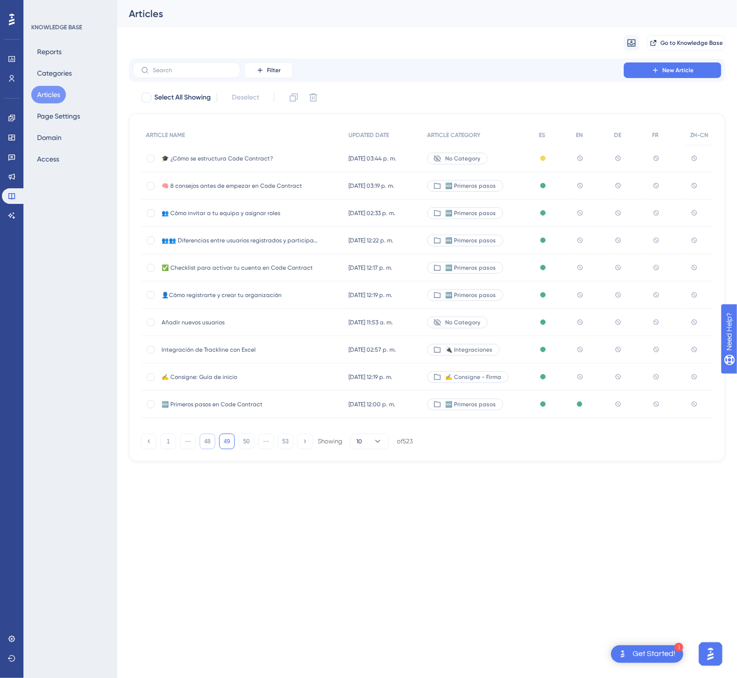
click at [211, 438] on button "48" at bounding box center [208, 442] width 16 height 16
click at [304, 217] on span "📚 Glosario rápido de términos" at bounding box center [239, 213] width 156 height 8
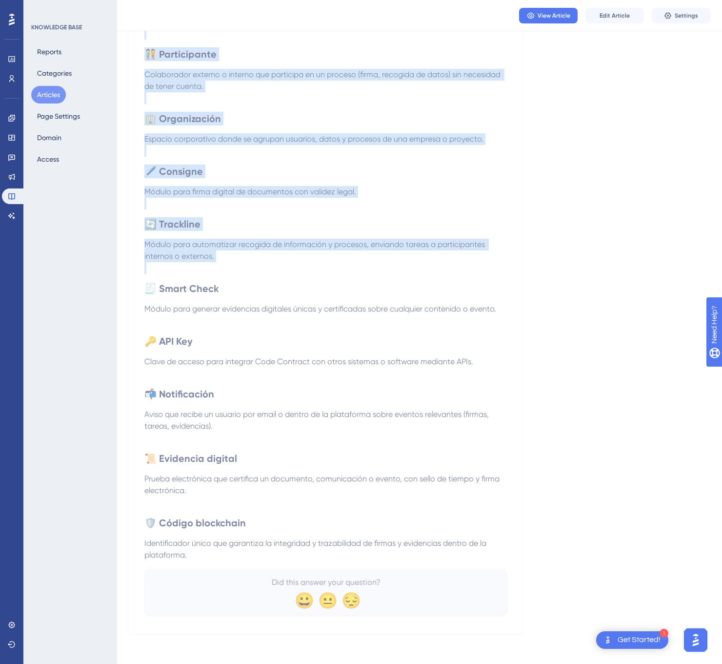
scroll to position [217, 0]
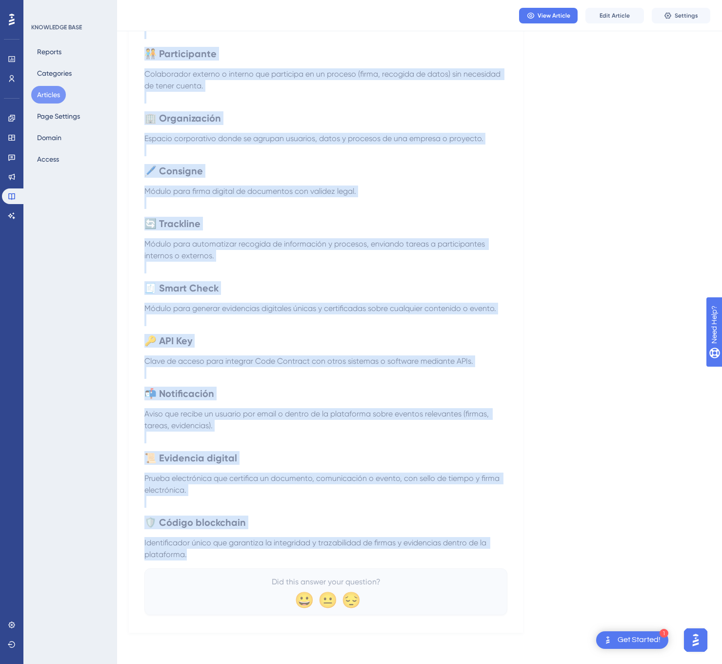
drag, startPoint x: 142, startPoint y: 135, endPoint x: 432, endPoint y: 550, distance: 506.3
click at [432, 550] on div "📚 Glosario rápido de términos Conoce todo lo que encontrarás en la plataforma. …" at bounding box center [326, 263] width 394 height 740
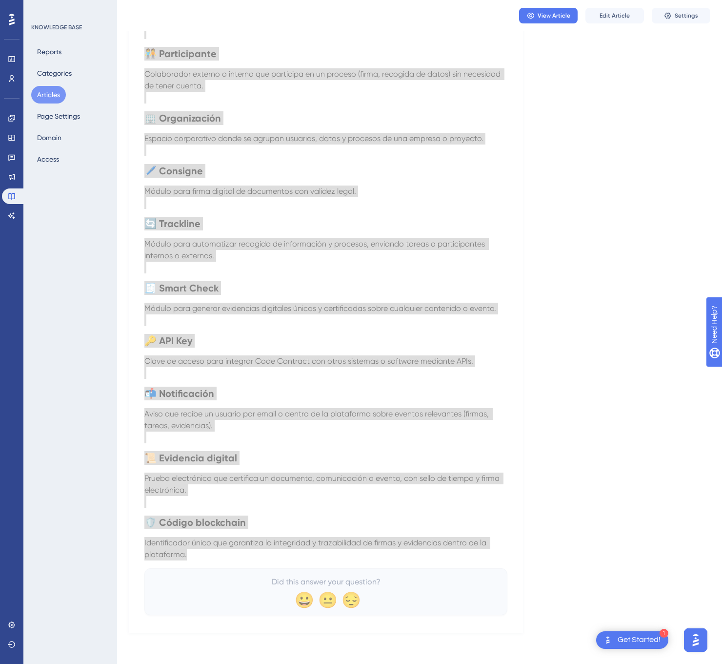
scroll to position [0, 0]
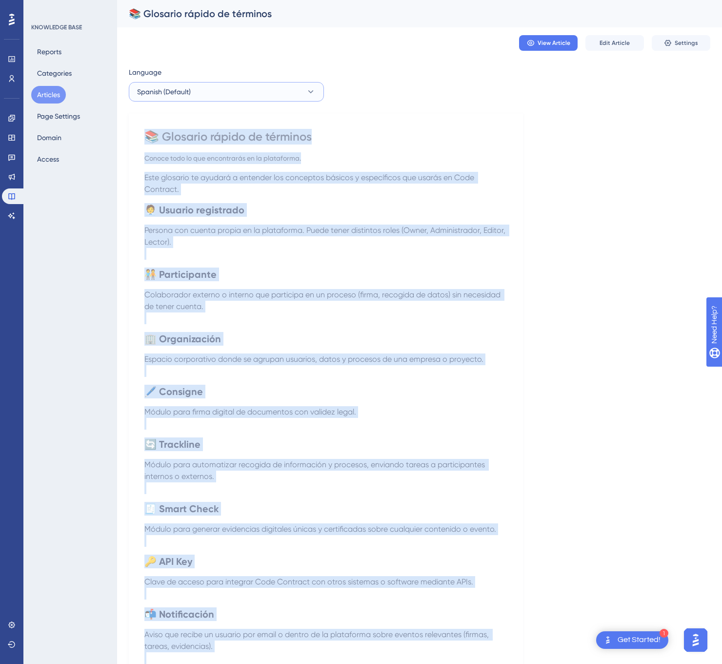
click at [250, 85] on button "Spanish (Default)" at bounding box center [226, 92] width 195 height 20
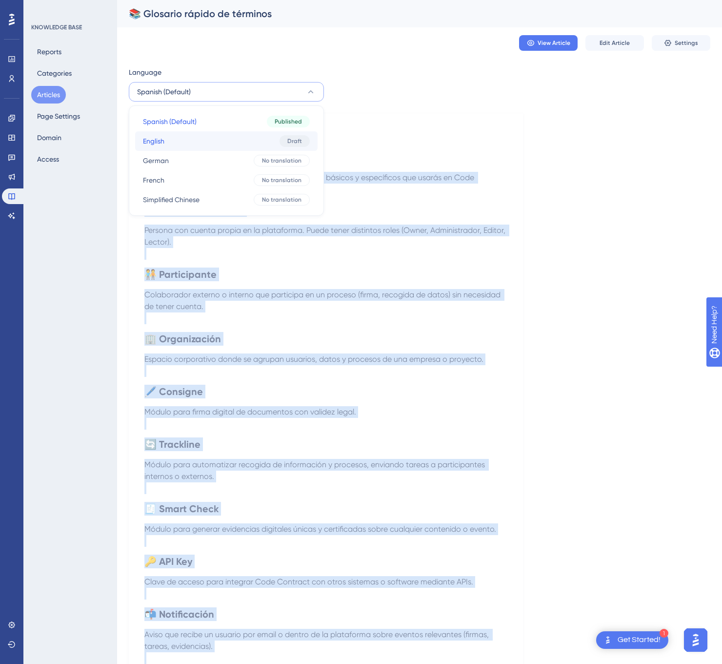
click at [229, 138] on button "English English Draft" at bounding box center [226, 141] width 182 height 20
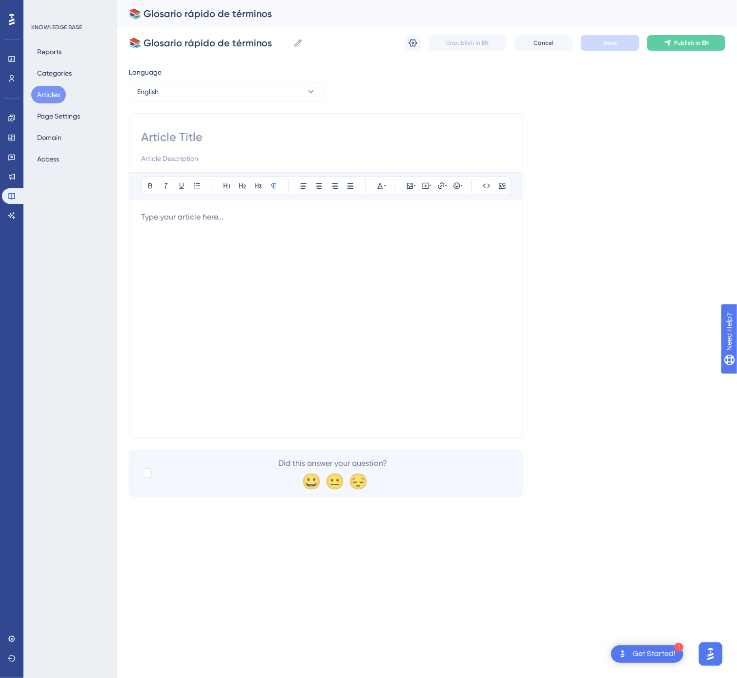
click at [274, 132] on input at bounding box center [326, 137] width 370 height 16
paste input "📚 Quick Glossary of Terms"
type input "📚 Quick Glossary of Terms"
click at [338, 323] on div at bounding box center [326, 318] width 370 height 215
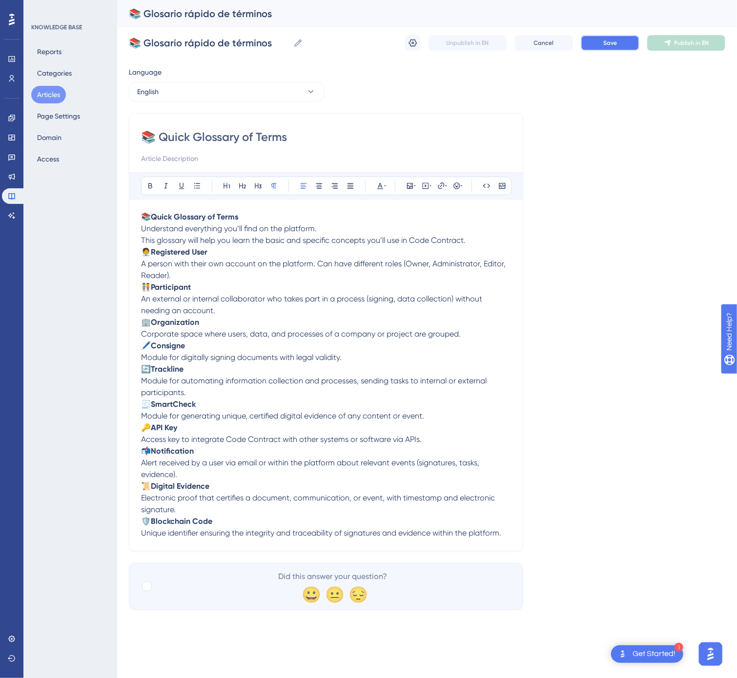
click at [625, 46] on button "Save" at bounding box center [610, 43] width 59 height 16
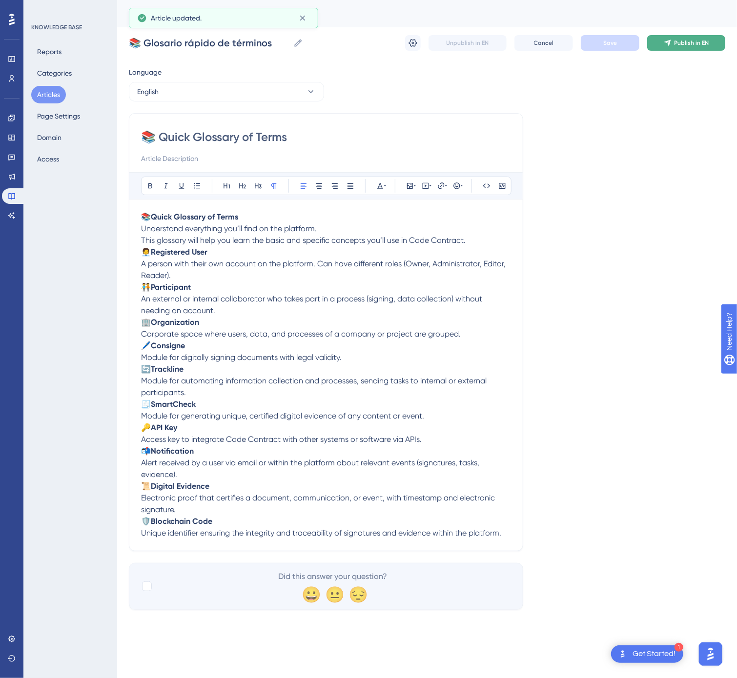
click at [677, 41] on span "Publish in EN" at bounding box center [691, 43] width 35 height 8
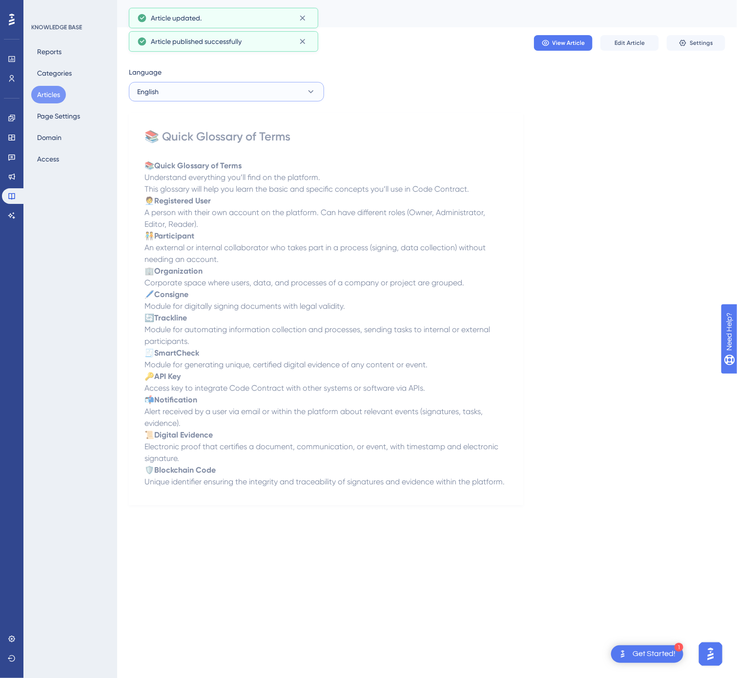
click at [210, 97] on button "English" at bounding box center [226, 92] width 195 height 20
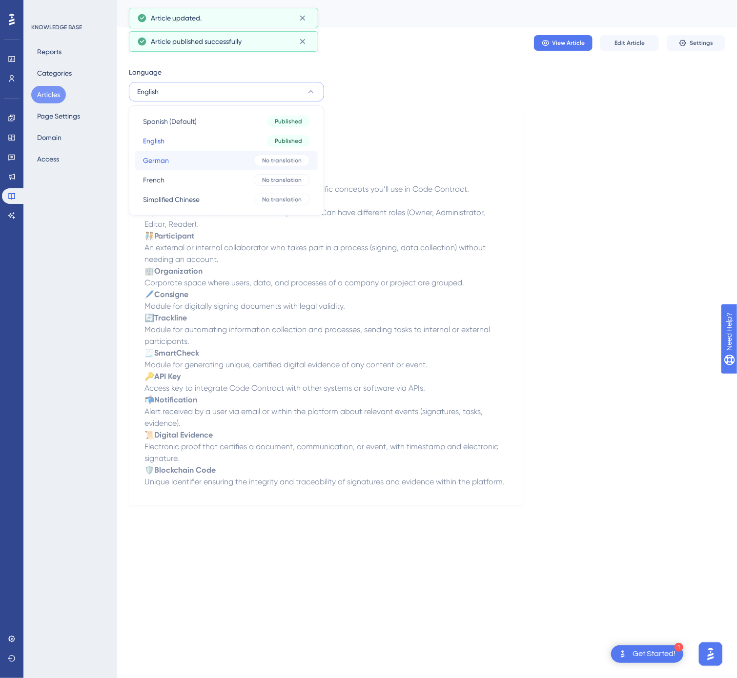
click at [202, 159] on button "German German No translation" at bounding box center [226, 161] width 182 height 20
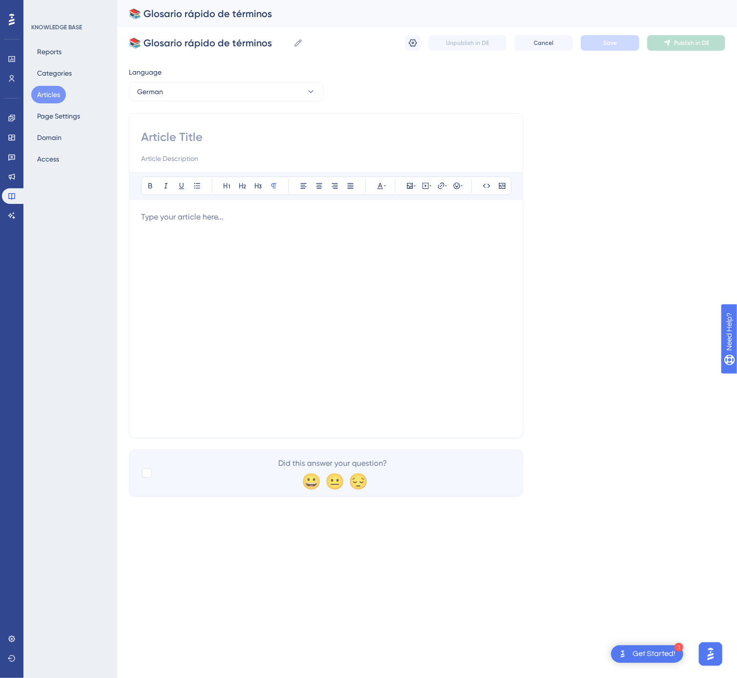
click at [215, 138] on input at bounding box center [326, 137] width 370 height 16
paste input "📚 Schnelles Glossar der Begriffe"
type input "📚 Schnelles Glossar der Begriffe"
click at [391, 292] on div at bounding box center [326, 318] width 370 height 215
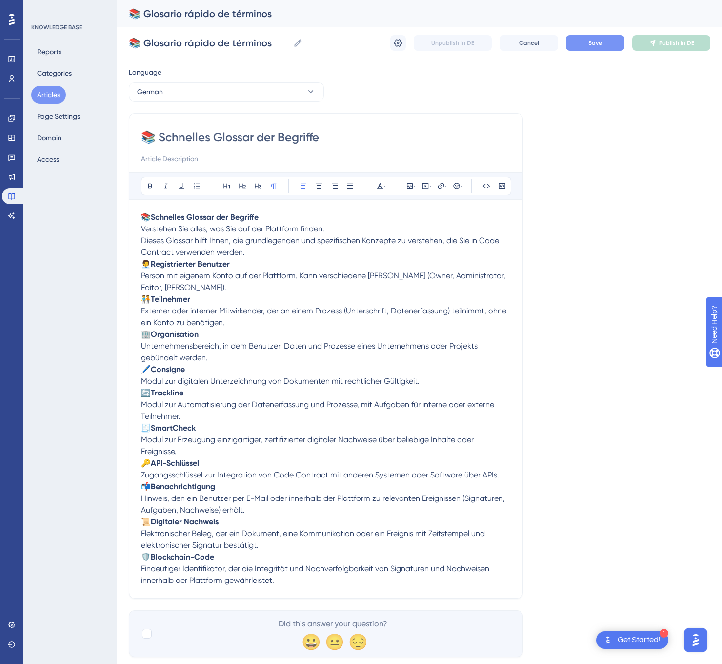
click at [579, 40] on button "Save" at bounding box center [595, 43] width 59 height 16
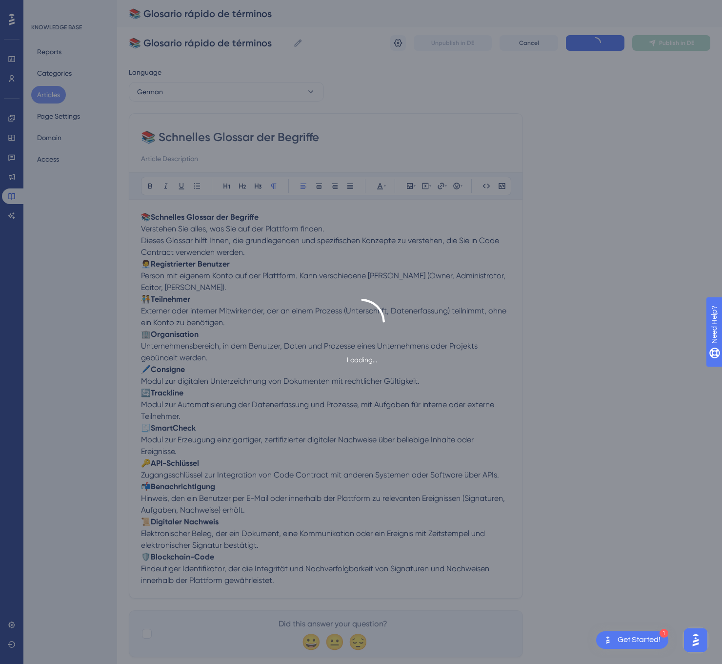
click at [659, 40] on div "Loading..." at bounding box center [361, 332] width 722 height 664
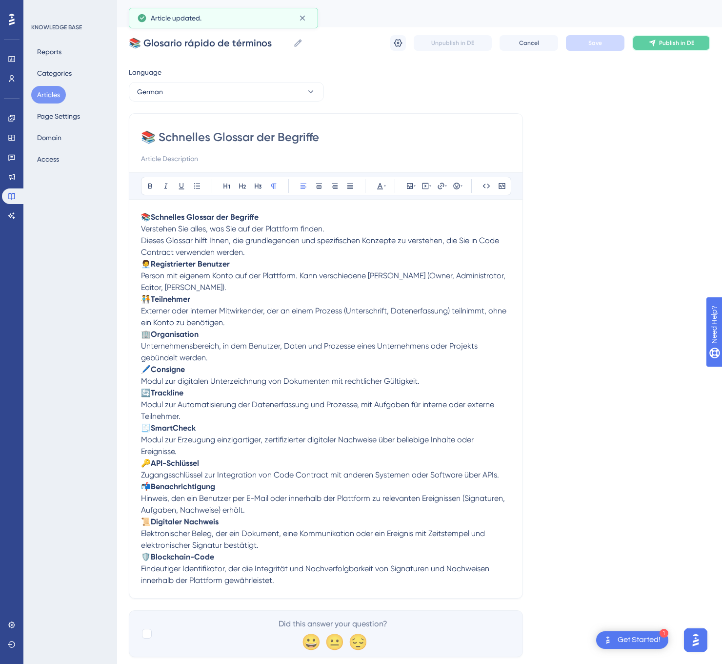
click at [659, 40] on button "Publish in DE" at bounding box center [671, 43] width 78 height 16
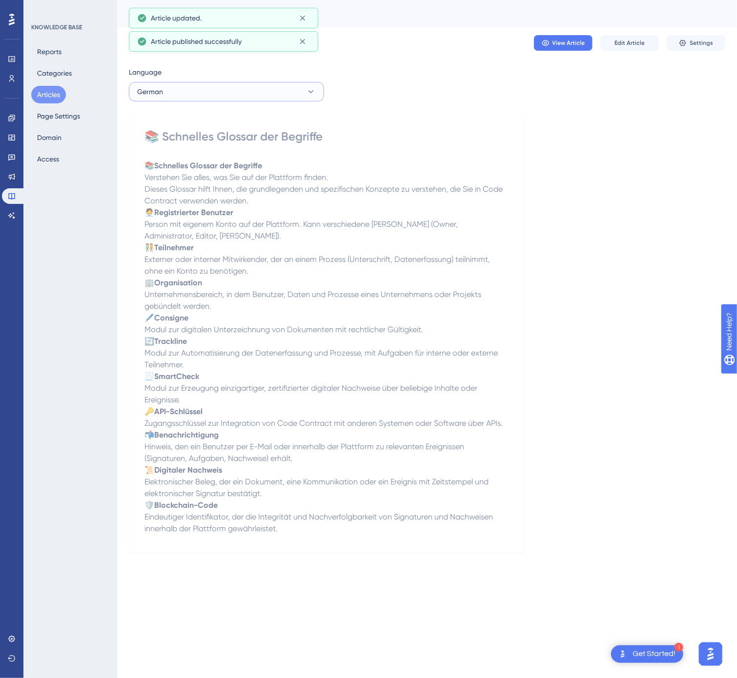
click at [198, 96] on button "German" at bounding box center [226, 92] width 195 height 20
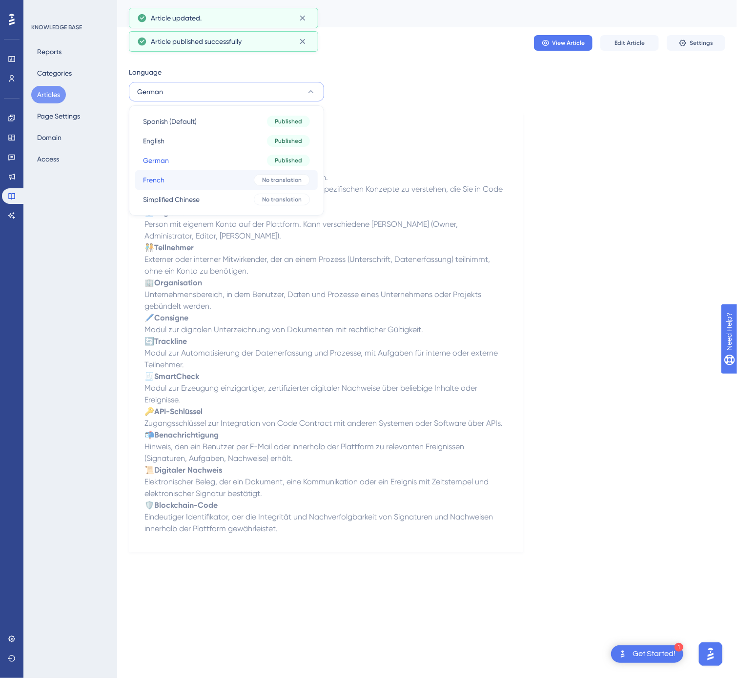
click at [181, 182] on button "French French No translation" at bounding box center [226, 180] width 182 height 20
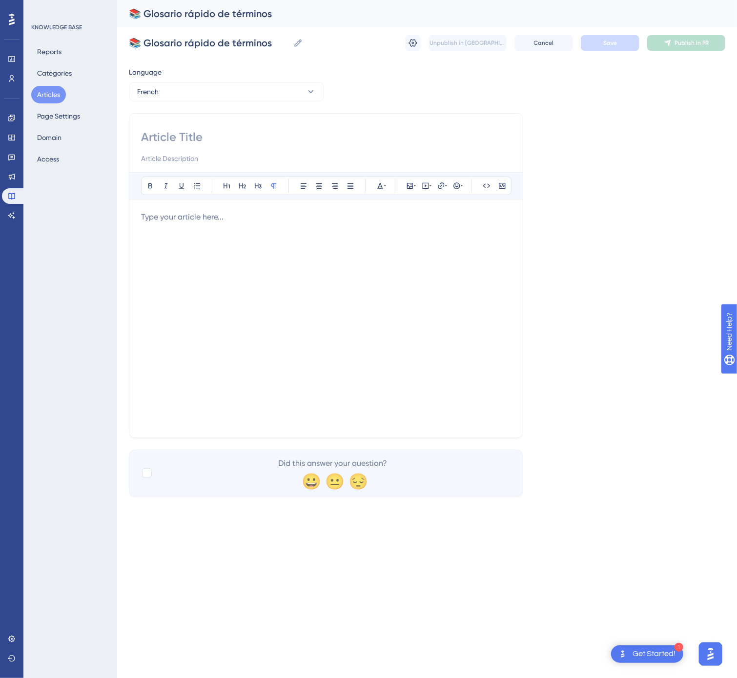
click at [275, 141] on input at bounding box center [326, 137] width 370 height 16
paste input "📚 Glossaire rapide des termes"
type input "📚 Glossaire rapide des termes"
click at [201, 233] on div at bounding box center [326, 318] width 370 height 215
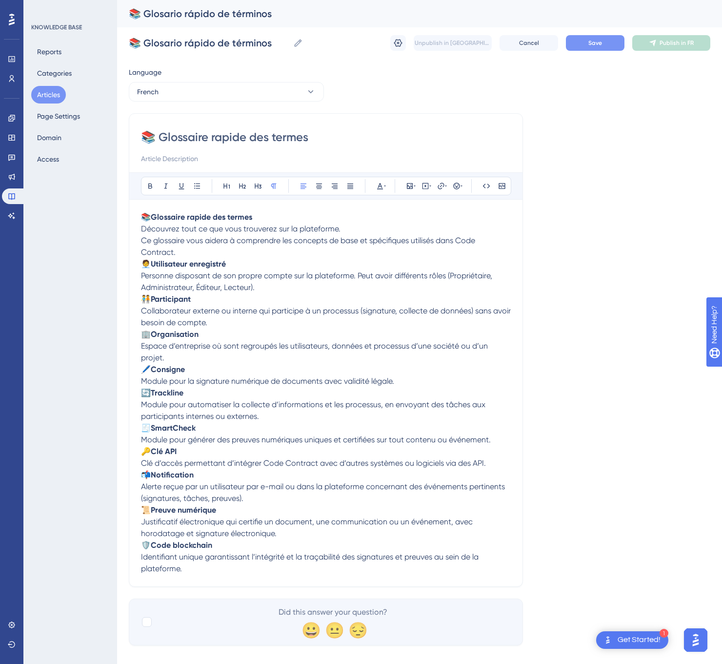
click at [595, 40] on span "Save" at bounding box center [595, 43] width 14 height 8
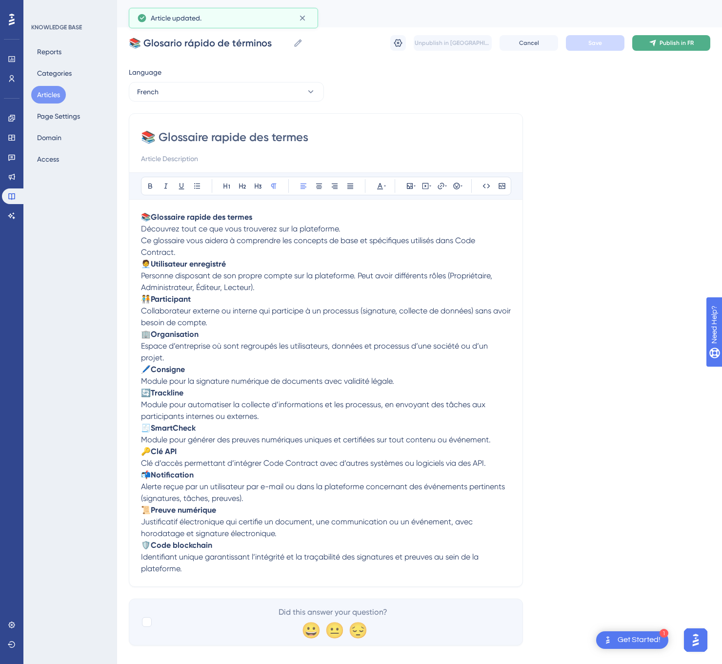
click at [664, 42] on span "Publish in FR" at bounding box center [677, 43] width 34 height 8
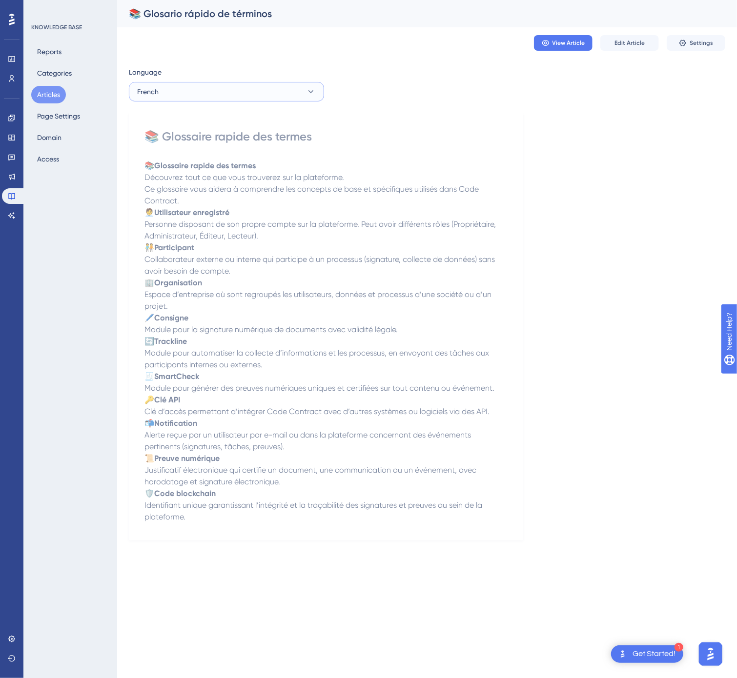
click at [287, 96] on button "French" at bounding box center [226, 92] width 195 height 20
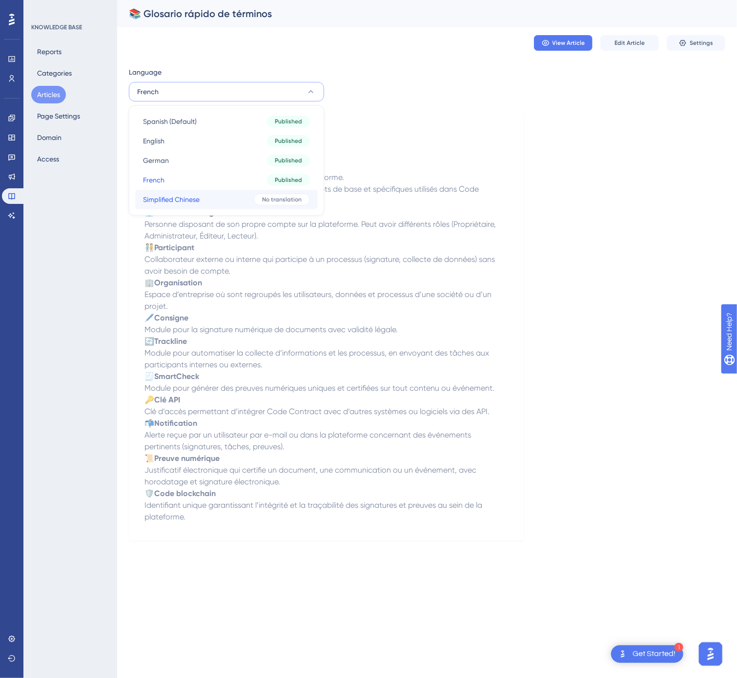
click at [210, 190] on button "Simplified Chinese Simplified Chinese No translation" at bounding box center [226, 200] width 182 height 20
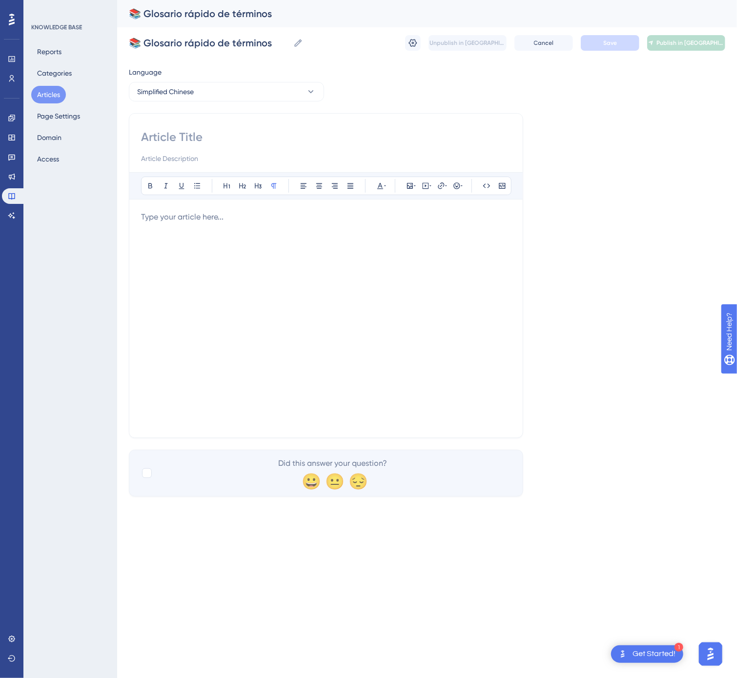
click at [271, 140] on input at bounding box center [326, 137] width 370 height 16
paste input "📚 快速术语表"
type input "📚 快速术语表"
click at [388, 337] on div at bounding box center [326, 318] width 370 height 215
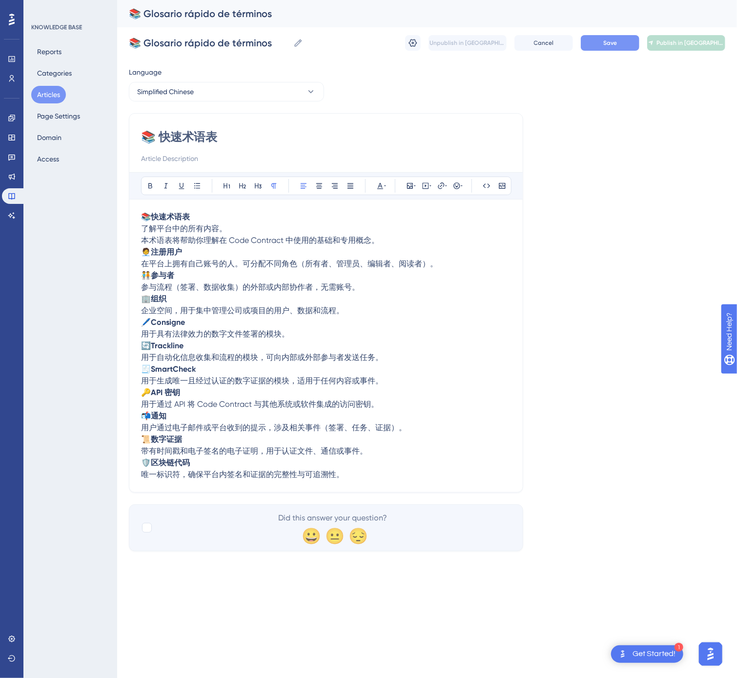
click at [596, 35] on div "📚 Glosario rápido de términos 📚 Glosario rápido de términos Unpublish in ZH-CN …" at bounding box center [427, 42] width 596 height 31
click at [606, 42] on span "Save" at bounding box center [610, 43] width 14 height 8
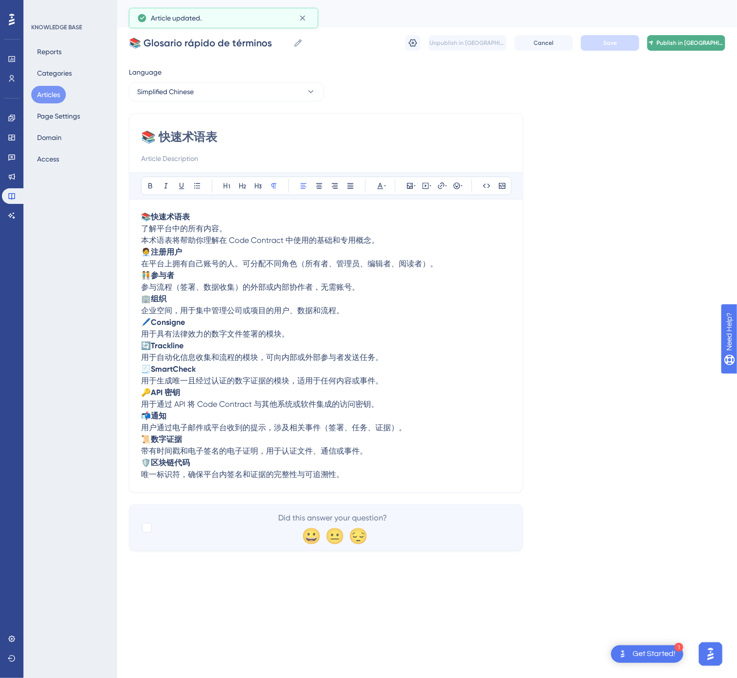
click at [684, 44] on span "Publish in [GEOGRAPHIC_DATA]-CN" at bounding box center [690, 43] width 68 height 8
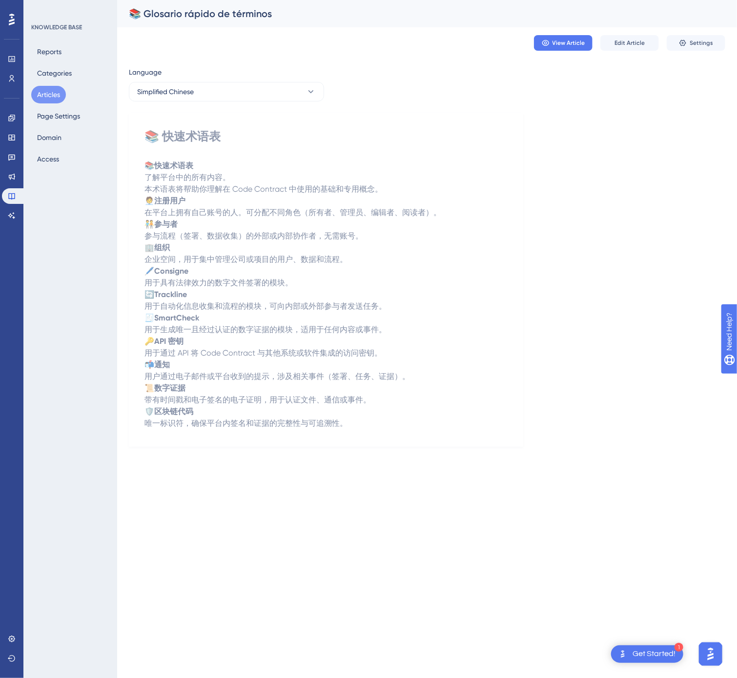
click at [48, 90] on button "Articles" at bounding box center [48, 95] width 35 height 18
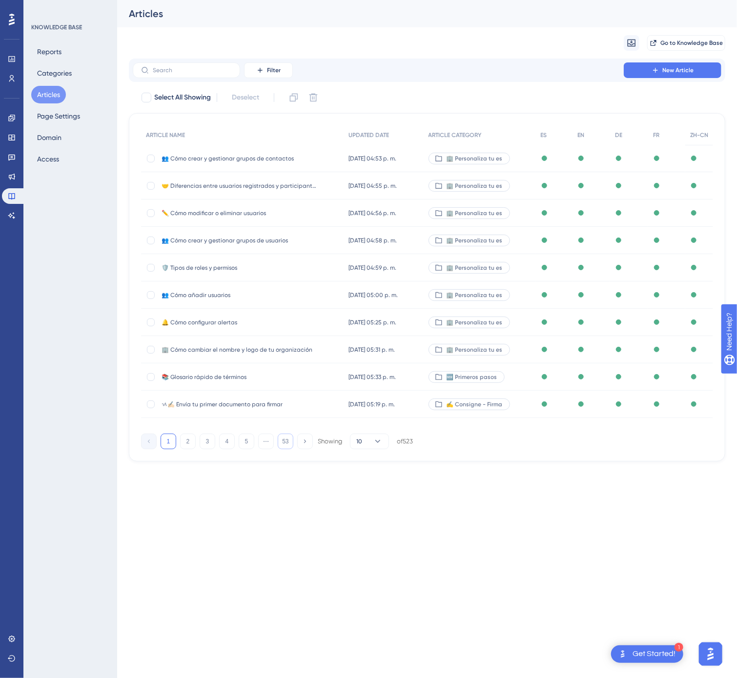
click at [283, 443] on button "53" at bounding box center [286, 442] width 16 height 16
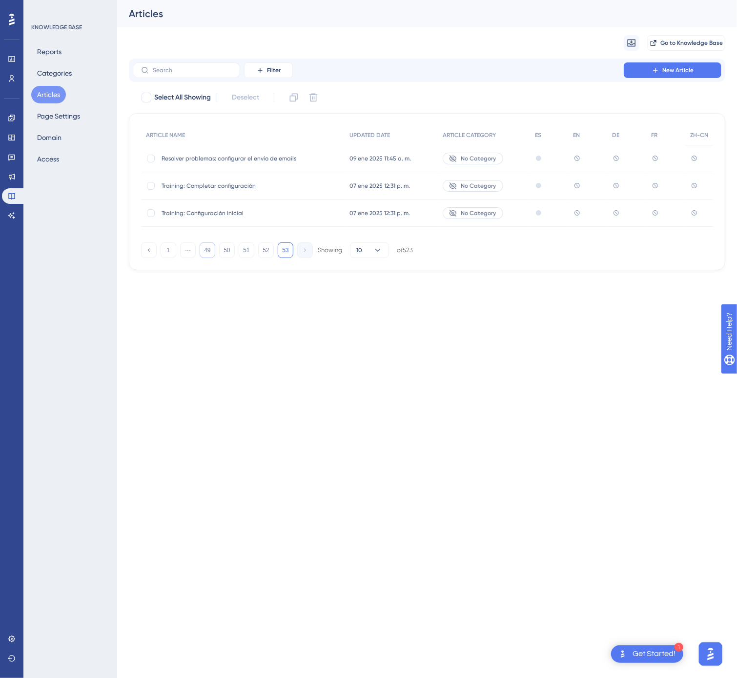
click at [210, 252] on button "49" at bounding box center [208, 250] width 16 height 16
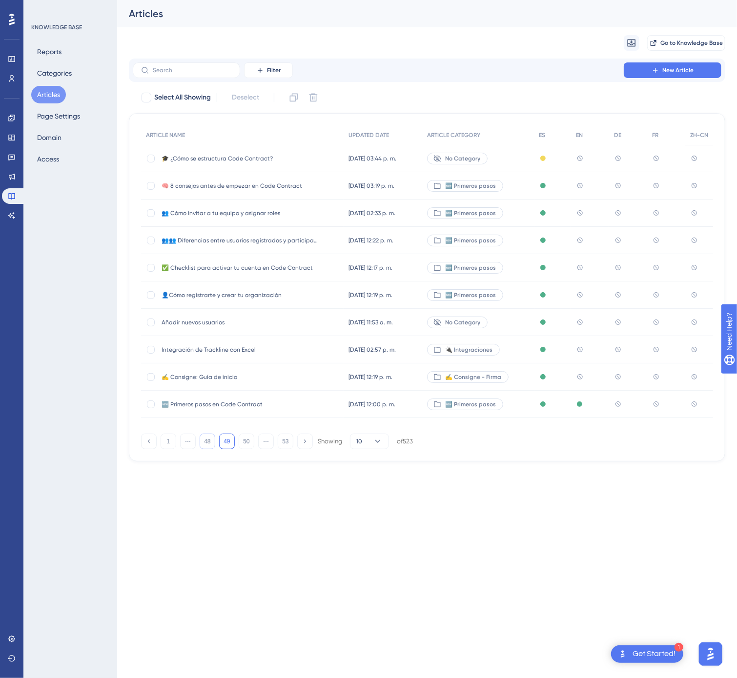
click at [207, 442] on button "48" at bounding box center [208, 442] width 16 height 16
click at [311, 381] on span "📧 ¿Cómo conectar mi cuenta de correo?" at bounding box center [239, 377] width 156 height 8
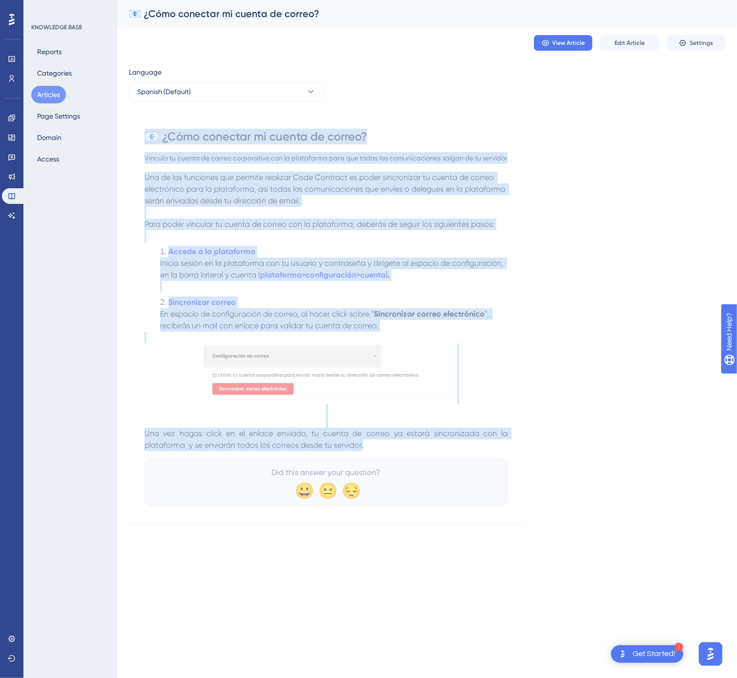
drag, startPoint x: 147, startPoint y: 132, endPoint x: 421, endPoint y: 443, distance: 414.2
click at [421, 443] on div "📧 ¿Cómo conectar mi cuenta de correo? Vincula tu cuenta de correo corporativo c…" at bounding box center [325, 317] width 363 height 377
click at [515, 360] on div "📧 ¿Cómo conectar mi cuenta de correo? Vincula tu cuenta de correo corporativo c…" at bounding box center [326, 318] width 394 height 410
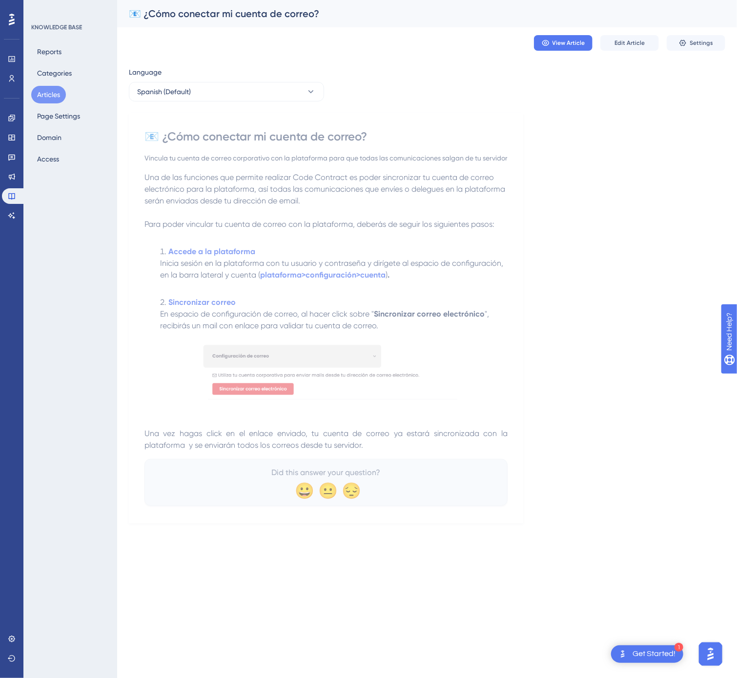
click at [688, 216] on div "Language Spanish (Default) 📧 ¿Cómo conectar mi cuenta de correo? Vincula tu cue…" at bounding box center [427, 294] width 596 height 457
click at [287, 92] on button "Spanish (Default)" at bounding box center [226, 92] width 195 height 20
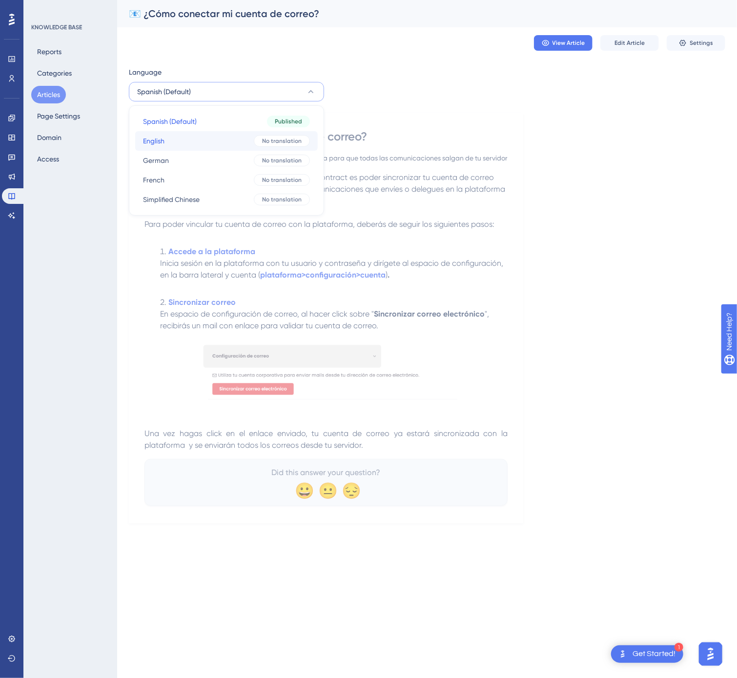
click at [240, 149] on button "English English No translation" at bounding box center [226, 141] width 182 height 20
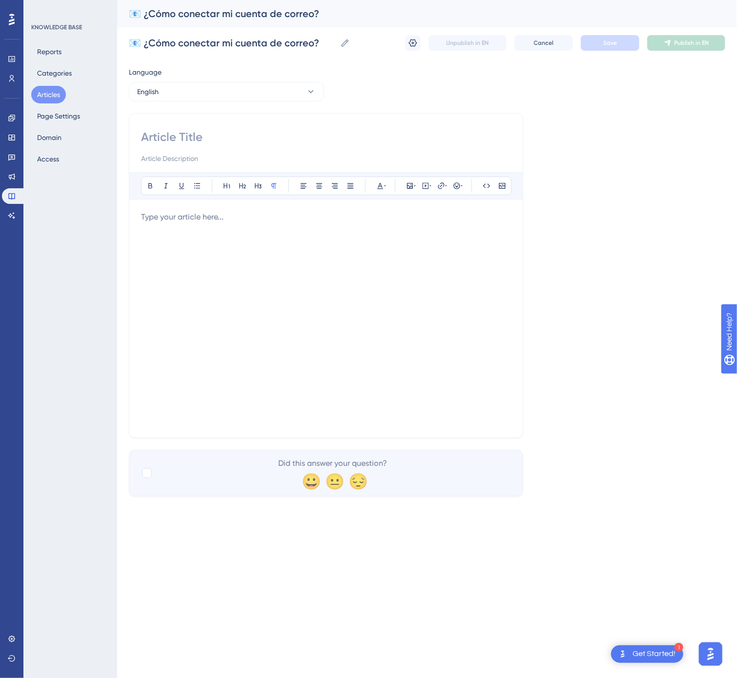
click at [275, 139] on input at bounding box center [326, 137] width 370 height 16
paste input "📧 How to Connect My Email Account"
type input "📧 How to Connect My Email Account"
click at [335, 254] on div at bounding box center [326, 318] width 370 height 215
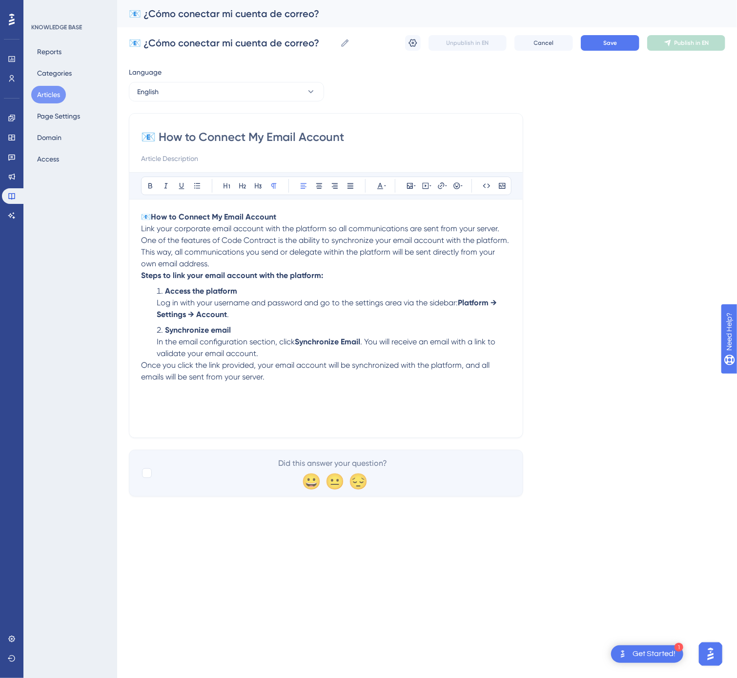
click at [289, 360] on li "Synchronize email In the email configuration section, click Synchronize Email .…" at bounding box center [332, 341] width 358 height 35
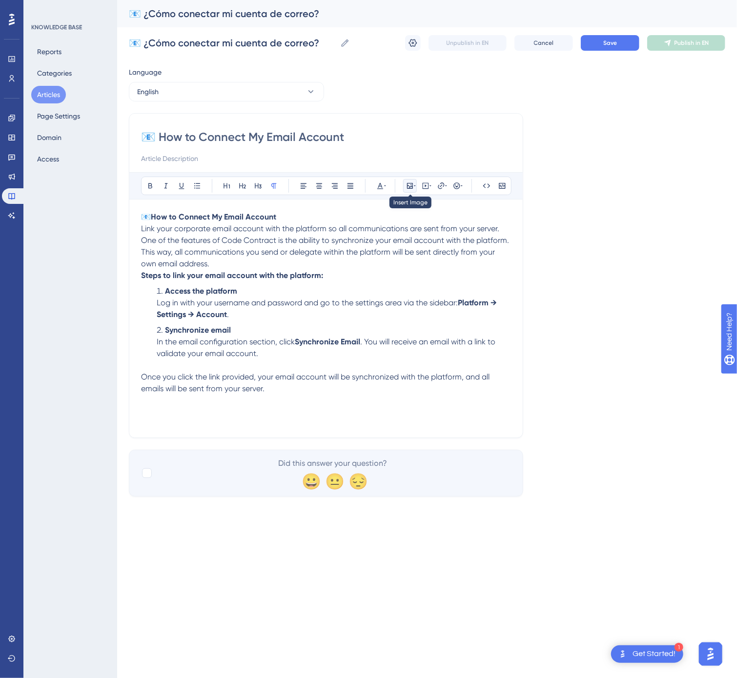
click at [410, 188] on icon at bounding box center [410, 186] width 6 height 6
click at [399, 227] on button "Upload Image" at bounding box center [409, 232] width 107 height 16
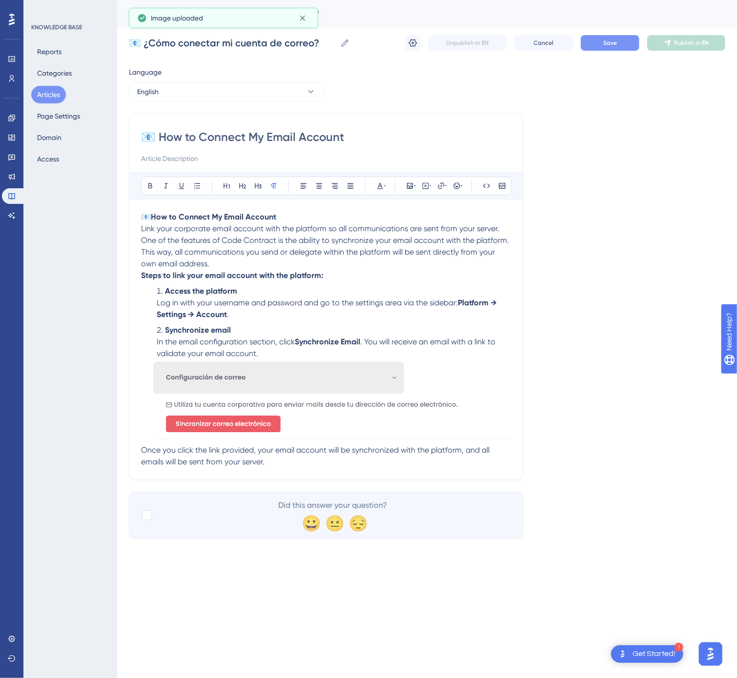
click at [598, 46] on button "Save" at bounding box center [610, 43] width 59 height 16
click at [677, 42] on span "Publish in EN" at bounding box center [691, 43] width 35 height 8
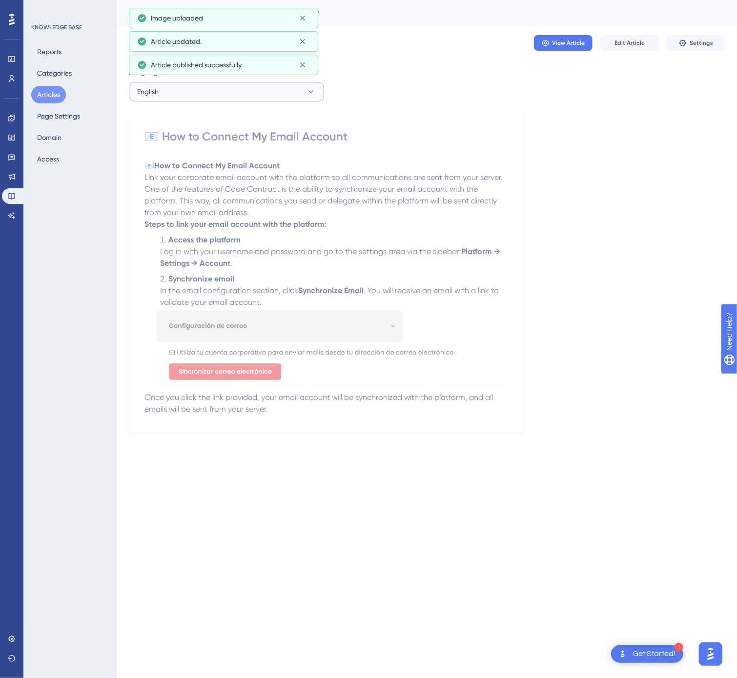
click at [240, 85] on button "English" at bounding box center [226, 92] width 195 height 20
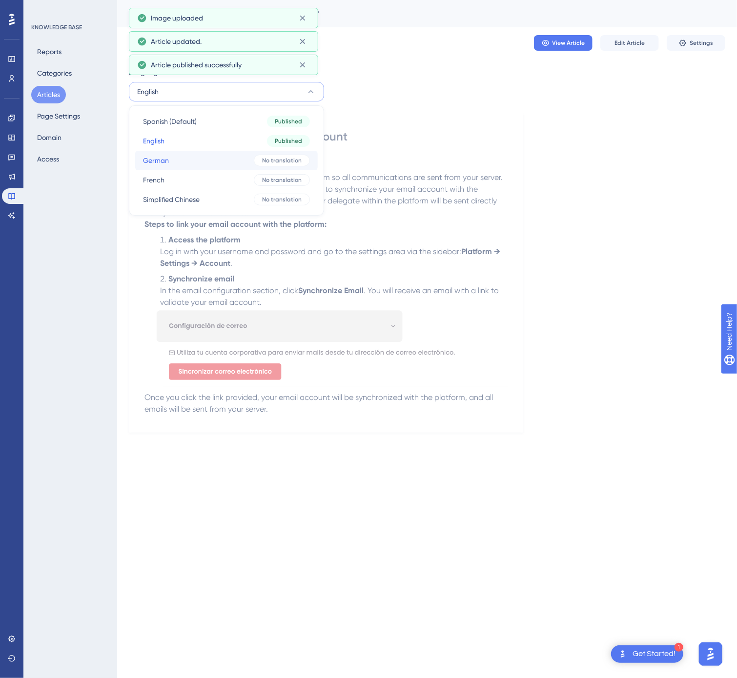
click at [186, 156] on button "German German No translation" at bounding box center [226, 161] width 182 height 20
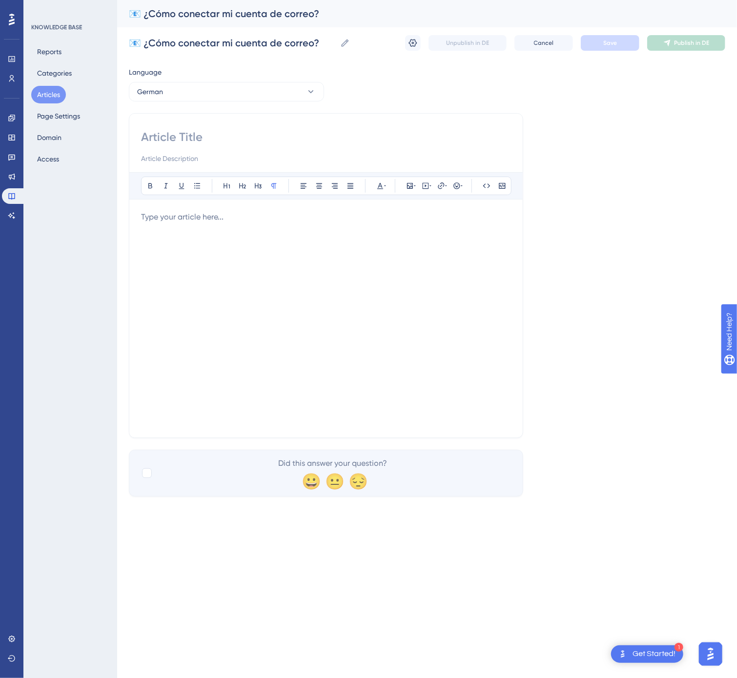
click at [258, 128] on div "Bold Italic Underline Bullet Point Heading 1 Heading 2 Heading 3 Normal Align L…" at bounding box center [326, 275] width 394 height 325
click at [225, 141] on input at bounding box center [326, 137] width 370 height 16
paste input "📧 So verbinden Sie Ihr E-Mail-Konto"
type input "📧 So verbinden Sie Ihr E-Mail-Konto"
click at [302, 289] on div at bounding box center [326, 318] width 370 height 215
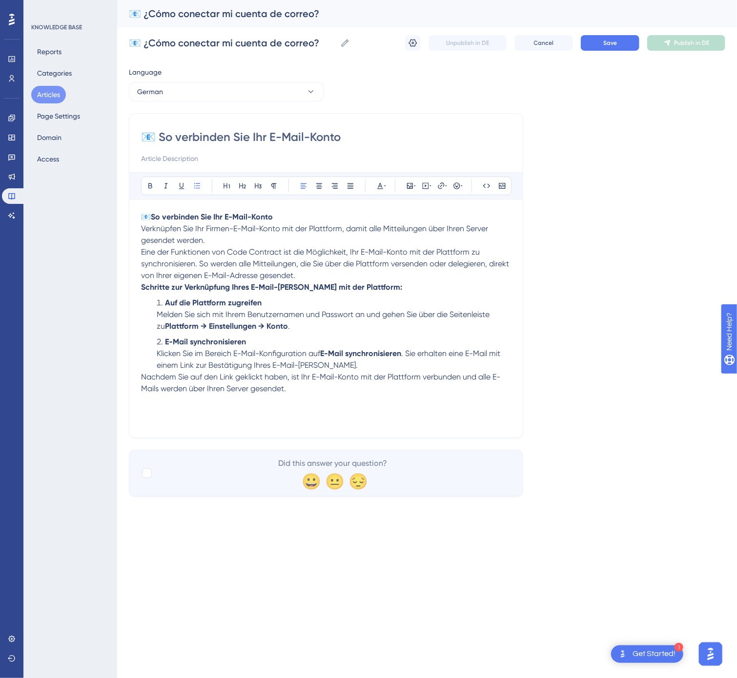
click at [342, 371] on li "E-Mail synchronisieren Klicken Sie im Bereich E-Mail-Konfiguration auf E-Mail s…" at bounding box center [332, 353] width 358 height 35
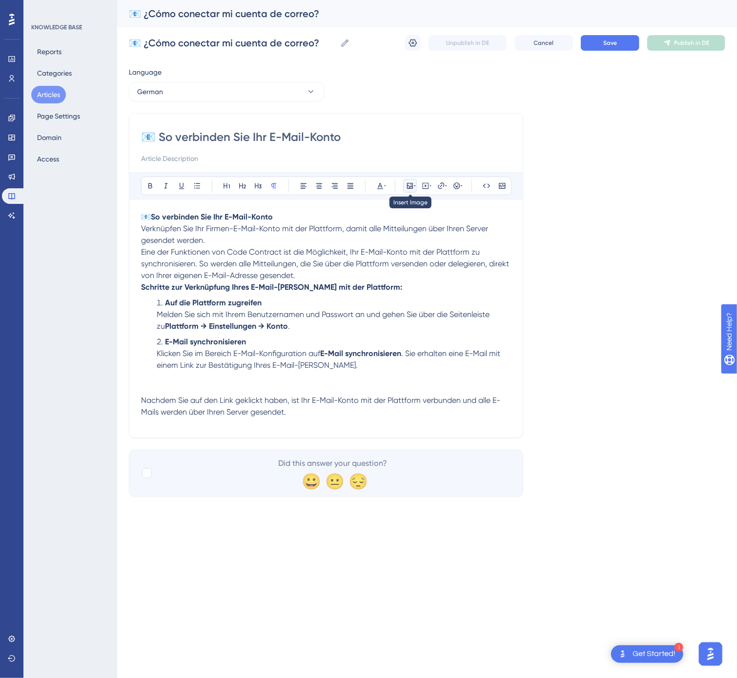
click at [415, 188] on icon at bounding box center [415, 186] width 2 height 8
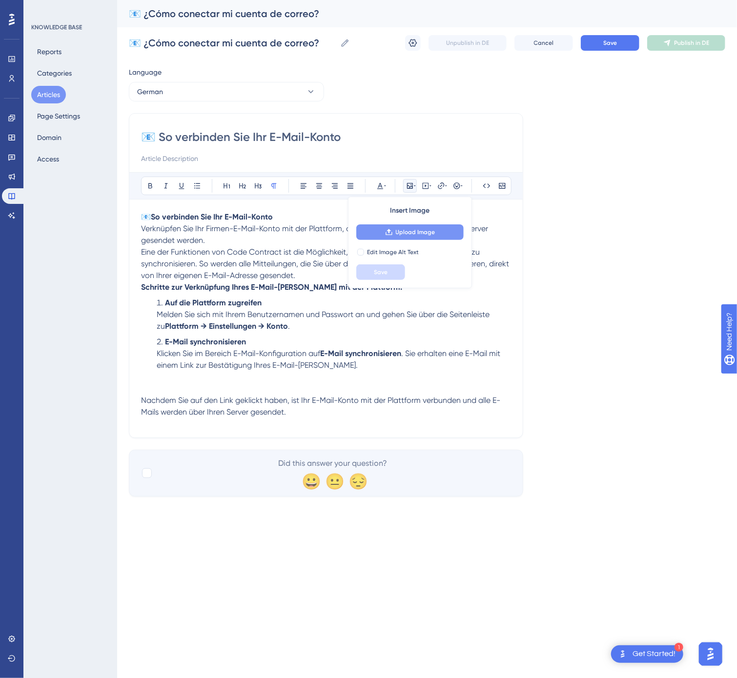
click at [405, 229] on span "Upload Image" at bounding box center [416, 232] width 40 height 8
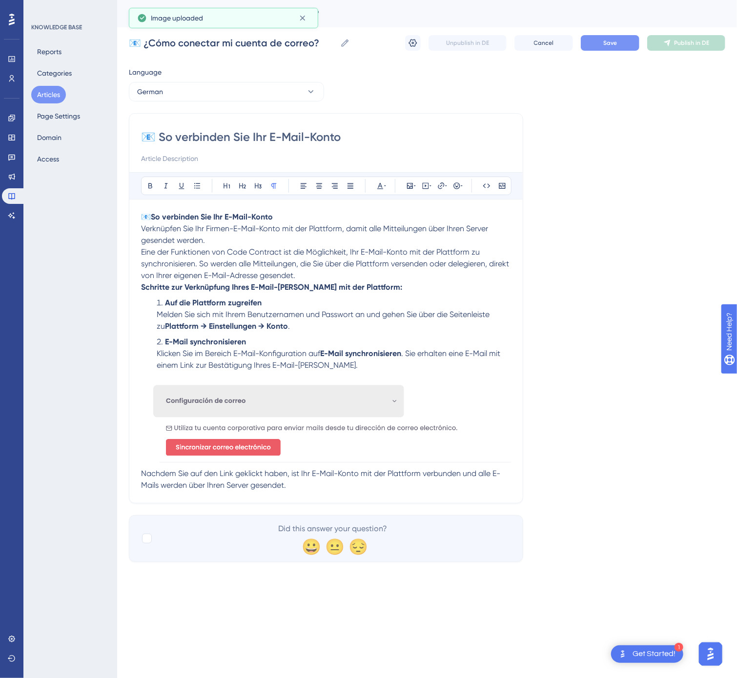
click at [609, 36] on button "Save" at bounding box center [610, 43] width 59 height 16
click at [678, 37] on button "Publish in DE" at bounding box center [686, 43] width 78 height 16
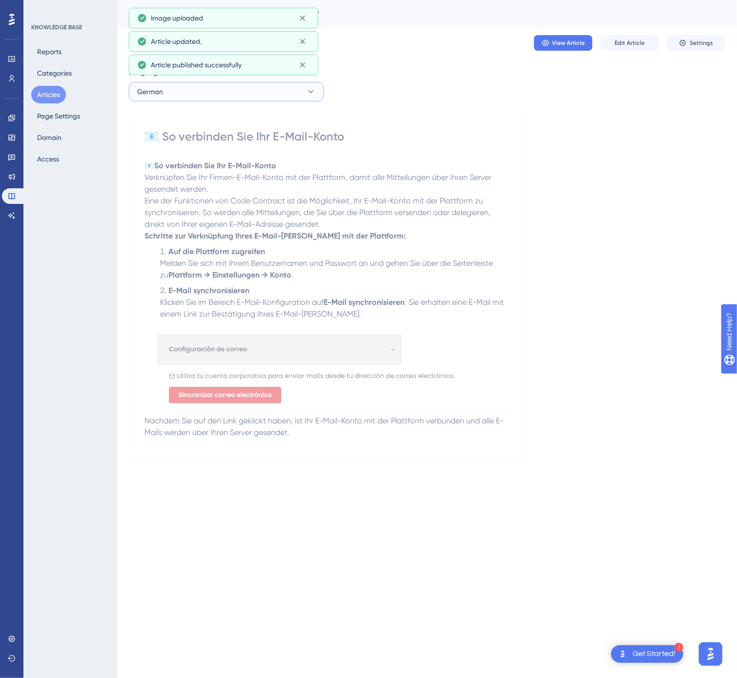
click at [168, 91] on button "German" at bounding box center [226, 92] width 195 height 20
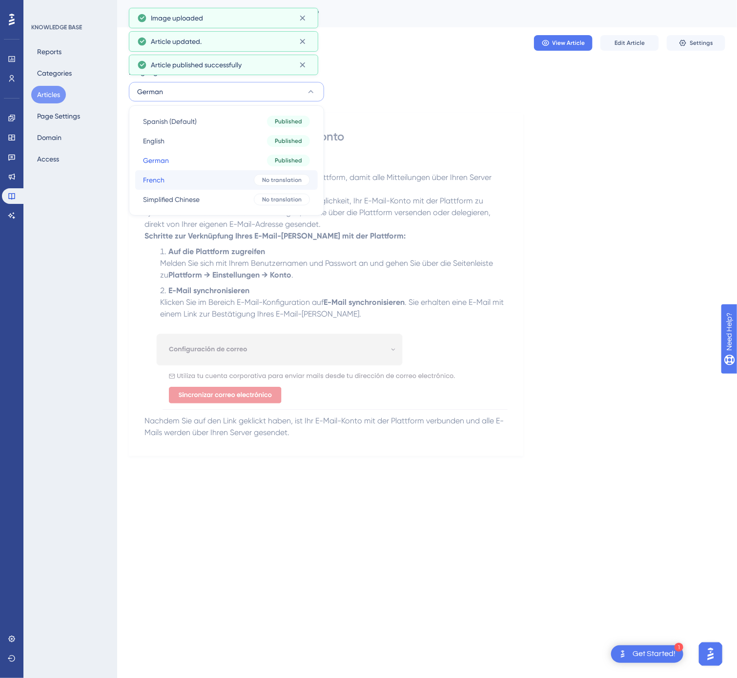
click at [168, 173] on button "French French No translation" at bounding box center [226, 180] width 182 height 20
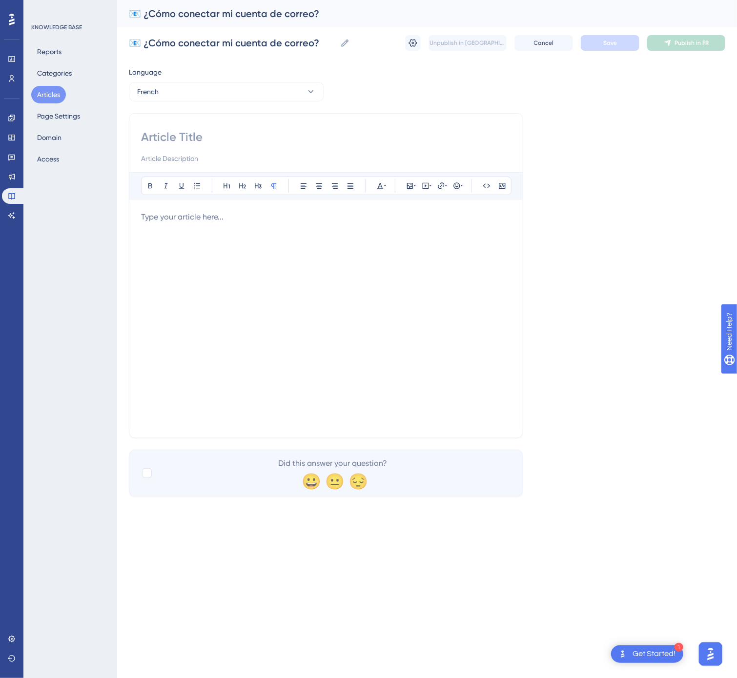
click at [208, 138] on input at bounding box center [326, 137] width 370 height 16
paste input "📧 Comment connecter mon compte de messagerie"
type input "📧 Comment connecter mon compte de messagerie"
click at [379, 316] on div at bounding box center [326, 318] width 370 height 215
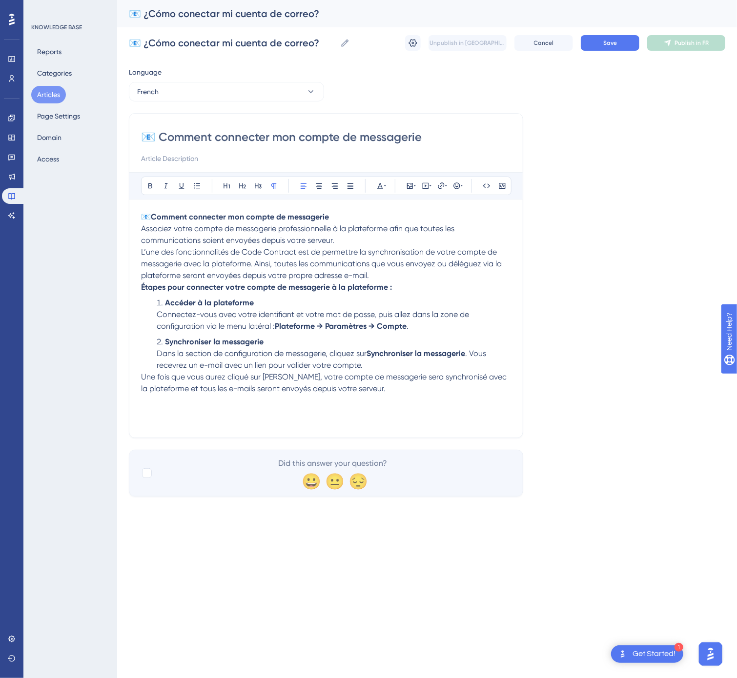
click at [379, 371] on li "Synchroniser la messagerie Dans la section de configuration de messagerie, cliq…" at bounding box center [332, 353] width 358 height 35
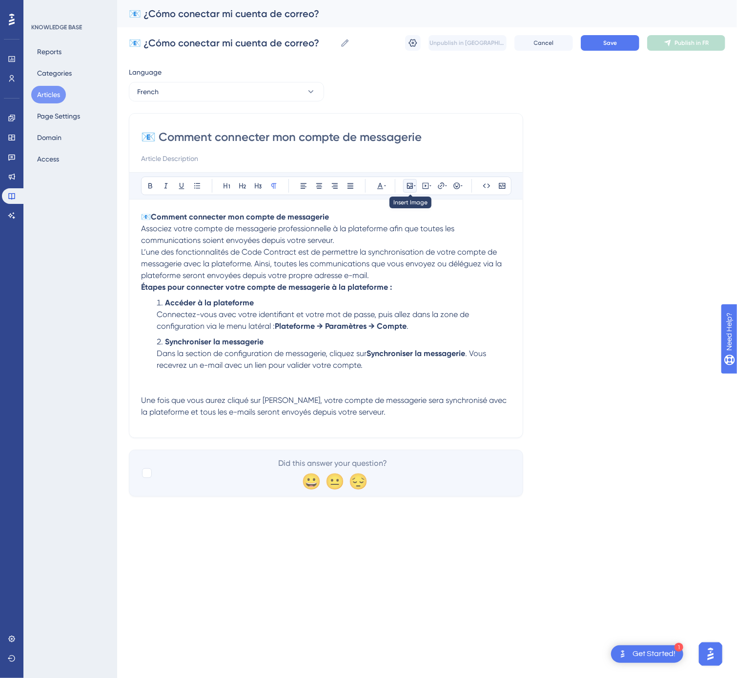
click at [406, 184] on icon at bounding box center [410, 186] width 8 height 8
click at [388, 231] on icon at bounding box center [389, 232] width 8 height 8
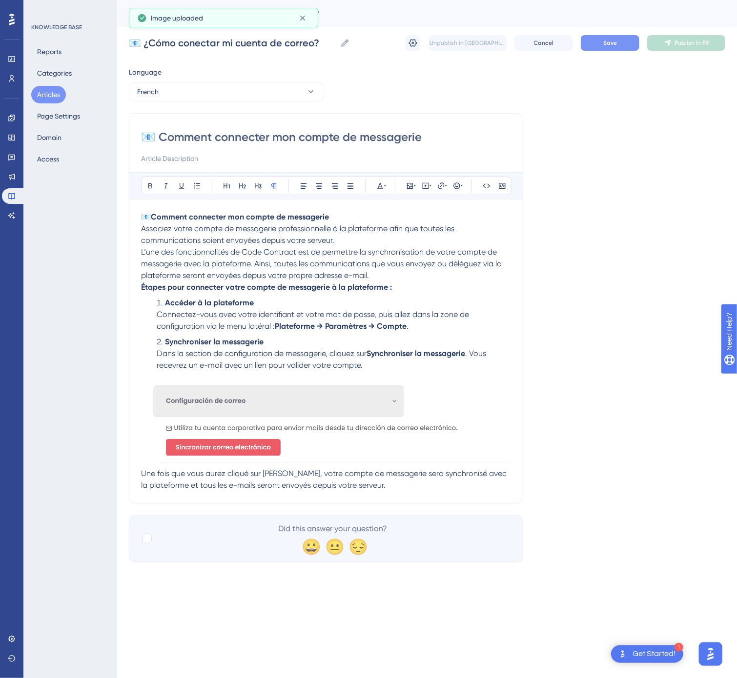
click at [605, 36] on button "Save" at bounding box center [610, 43] width 59 height 16
click at [673, 41] on button "Publish in FR" at bounding box center [686, 43] width 78 height 16
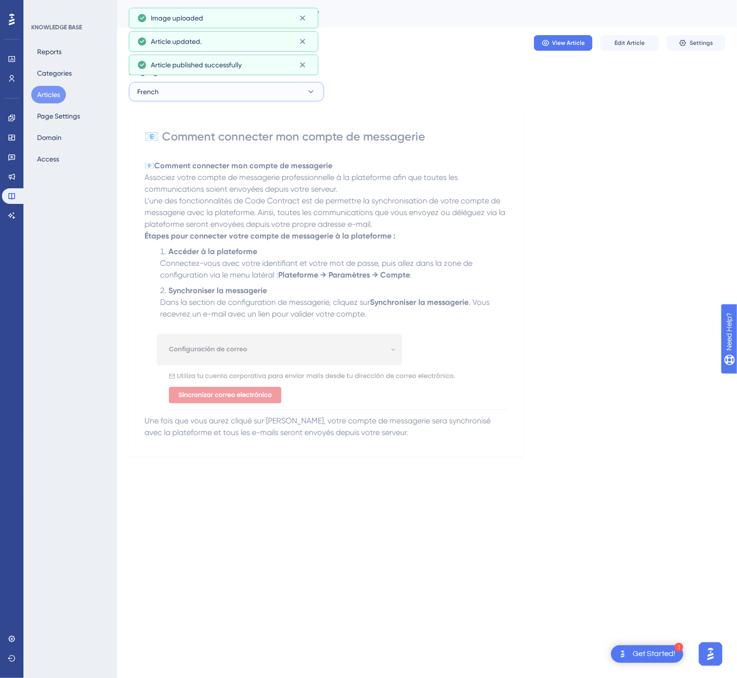
click at [253, 90] on button "French" at bounding box center [226, 92] width 195 height 20
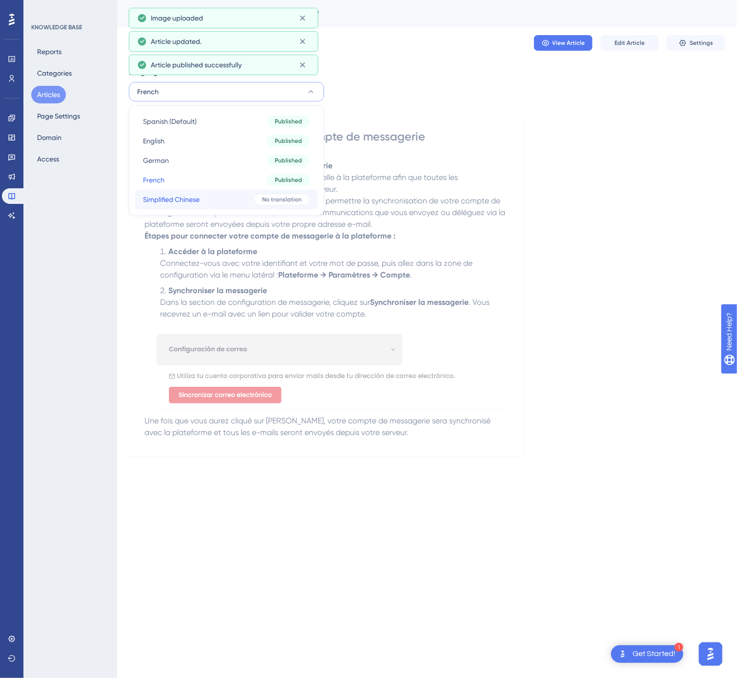
click at [215, 191] on button "Simplified Chinese Simplified Chinese No translation" at bounding box center [226, 200] width 182 height 20
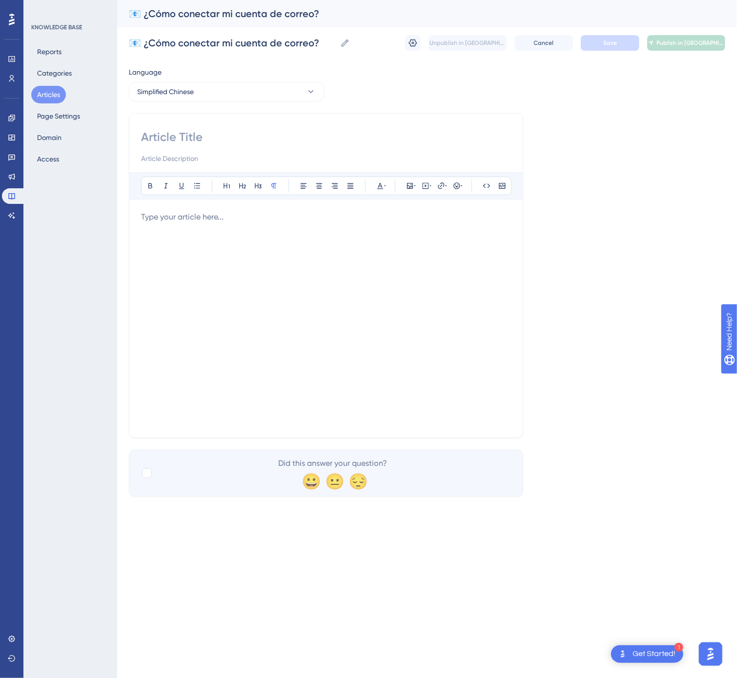
click at [210, 132] on input at bounding box center [326, 137] width 370 height 16
paste input "📧 如何连接我的邮箱账户"
type input "📧 如何连接我的邮箱账户"
click at [409, 315] on div at bounding box center [326, 318] width 370 height 215
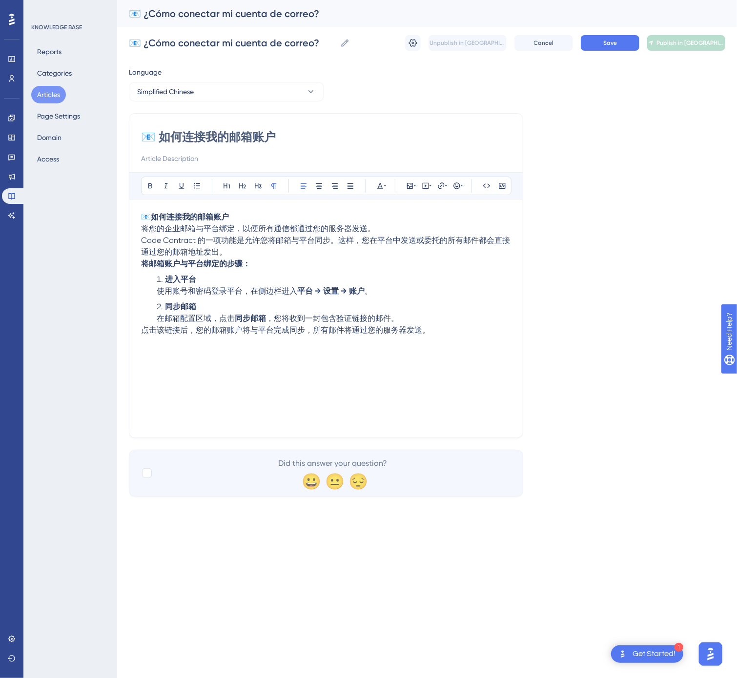
click at [408, 321] on li "同步邮箱 在邮箱配置区域，点击 同步邮箱 ，您将收到一封包含验证链接的邮件。" at bounding box center [332, 312] width 358 height 23
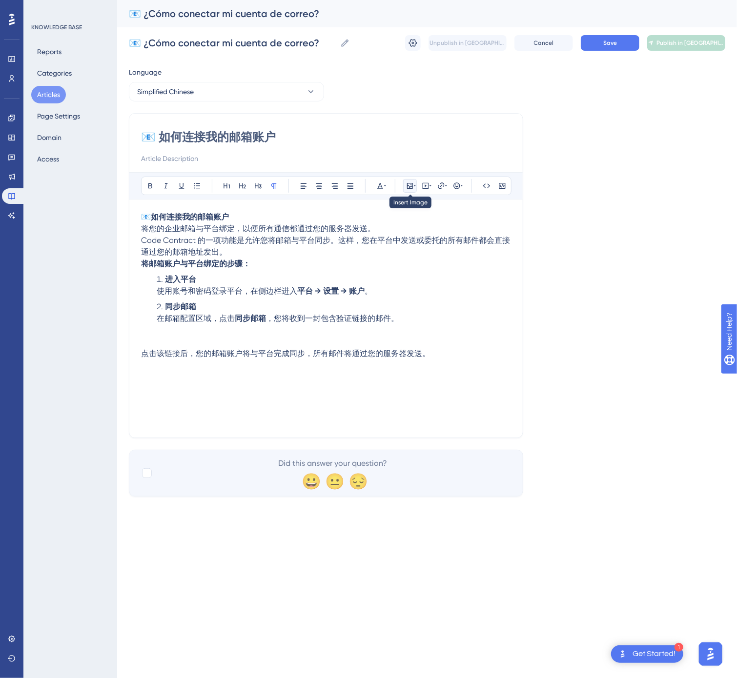
click at [410, 191] on button at bounding box center [410, 186] width 14 height 14
click at [415, 231] on span "Upload Image" at bounding box center [416, 232] width 40 height 8
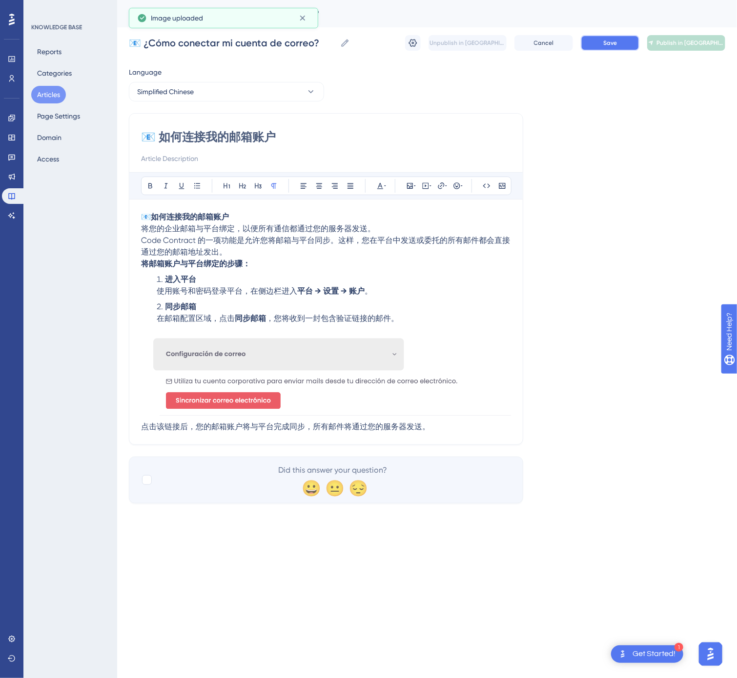
click at [617, 44] on span "Save" at bounding box center [610, 43] width 14 height 8
click at [670, 40] on span "Publish in [GEOGRAPHIC_DATA]-CN" at bounding box center [690, 43] width 68 height 8
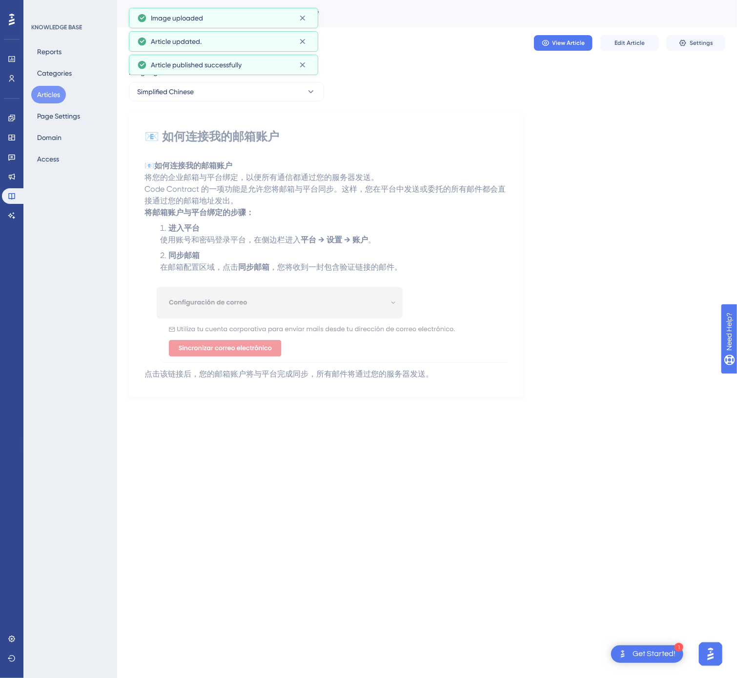
click at [58, 96] on button "Articles" at bounding box center [48, 95] width 35 height 18
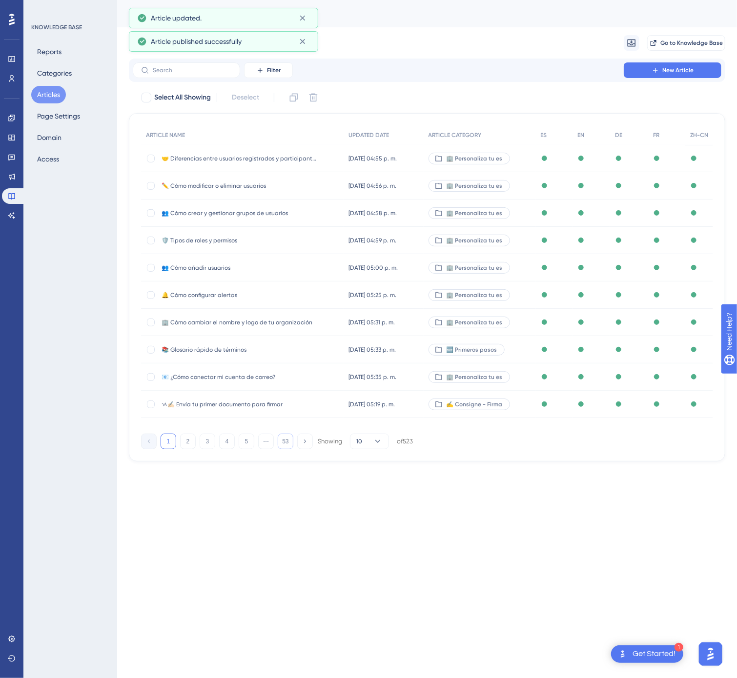
click at [287, 446] on button "53" at bounding box center [286, 442] width 16 height 16
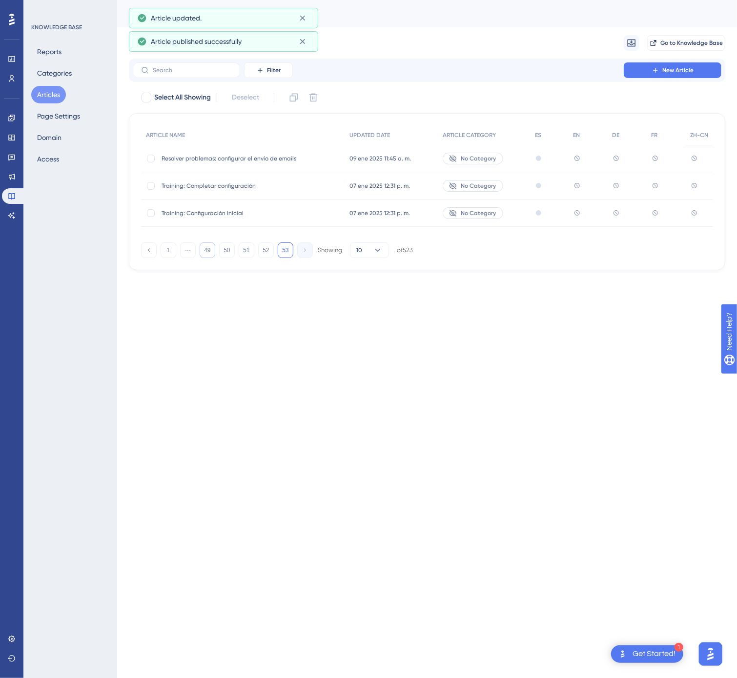
click at [208, 251] on button "49" at bounding box center [208, 250] width 16 height 16
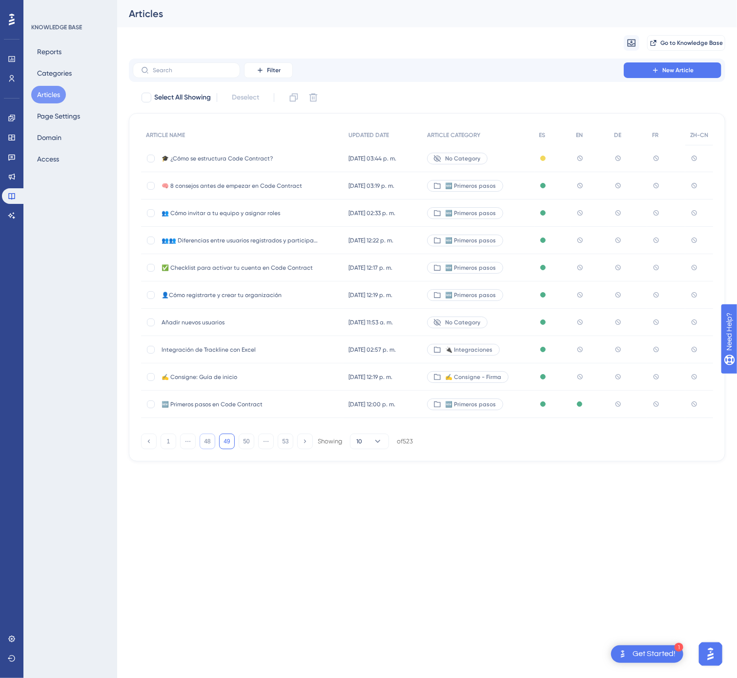
click at [213, 442] on button "48" at bounding box center [208, 442] width 16 height 16
click at [306, 399] on div "✎ᝰ Signt your first document ✎ᝰ Signt your first document" at bounding box center [239, 404] width 156 height 27
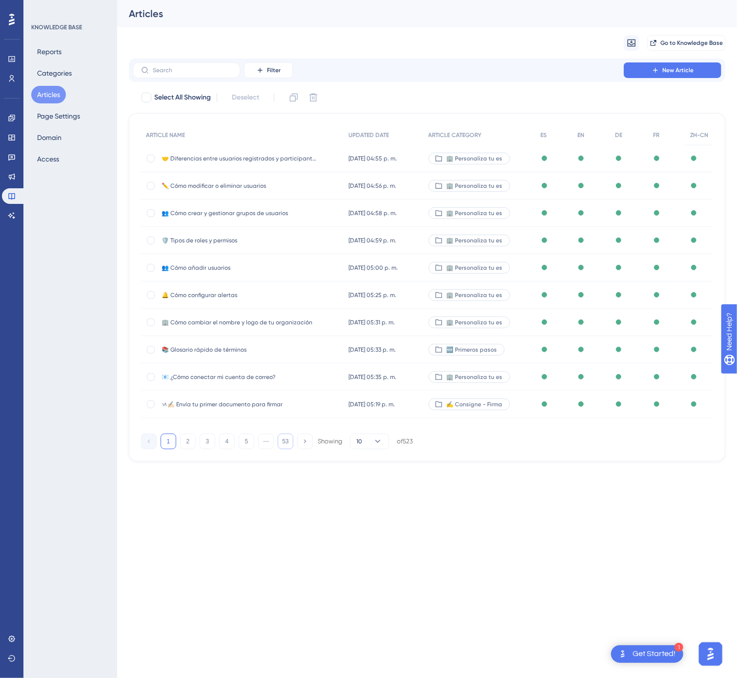
click at [289, 442] on button "53" at bounding box center [286, 442] width 16 height 16
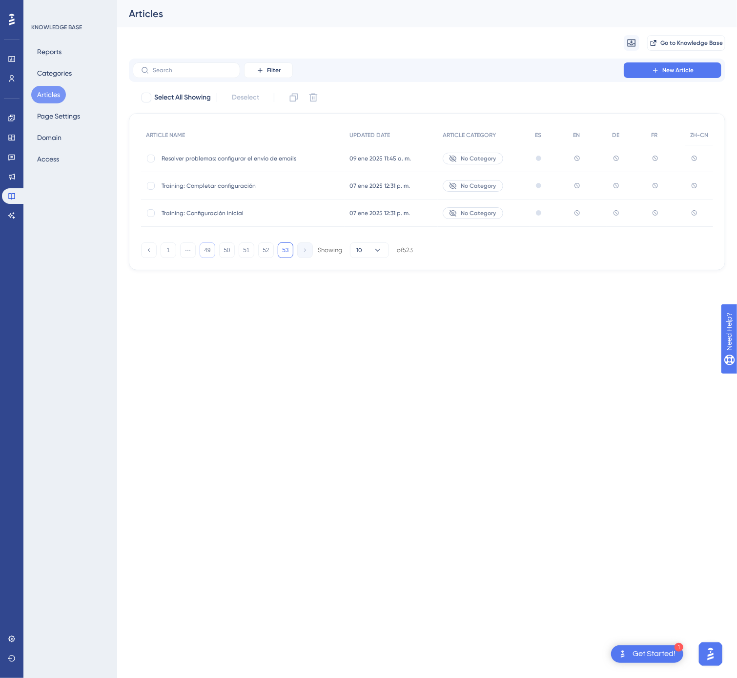
click at [209, 253] on button "49" at bounding box center [208, 250] width 16 height 16
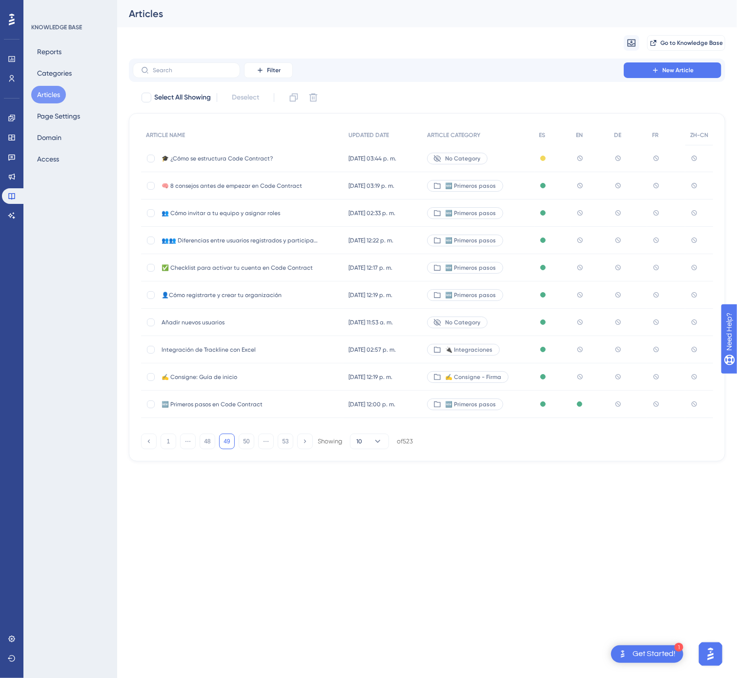
click at [264, 188] on span "🧠 8 consejos antes de empezar en Code Contract" at bounding box center [239, 186] width 156 height 8
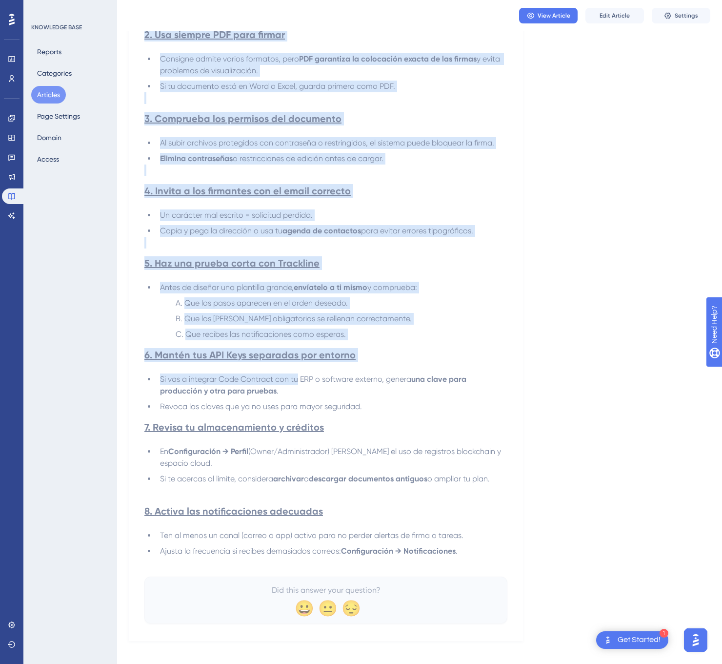
scroll to position [319, 0]
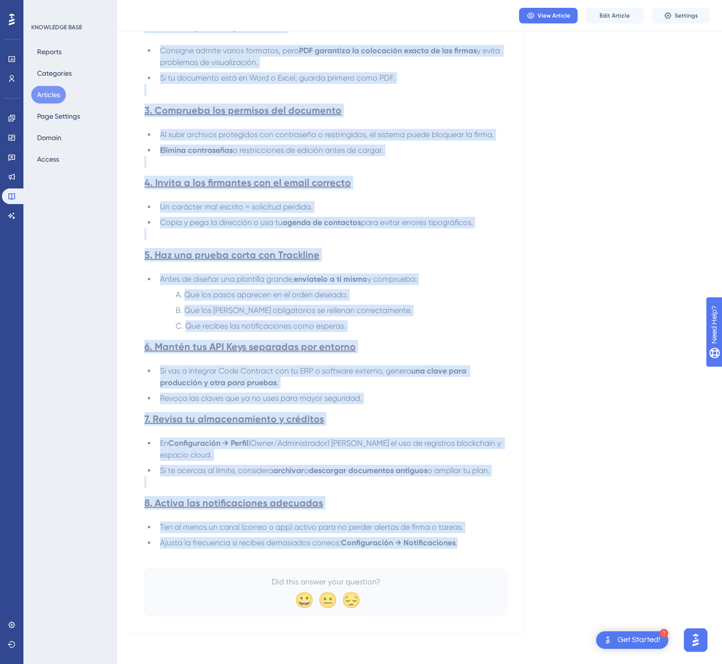
drag, startPoint x: 147, startPoint y: 136, endPoint x: 464, endPoint y: 543, distance: 516.3
click at [464, 543] on div "🧠 8 consejos antes de empezar en Code Contract Conoce algunas de nuestras recom…" at bounding box center [325, 215] width 363 height 800
